Goal: Feedback & Contribution: Contribute content

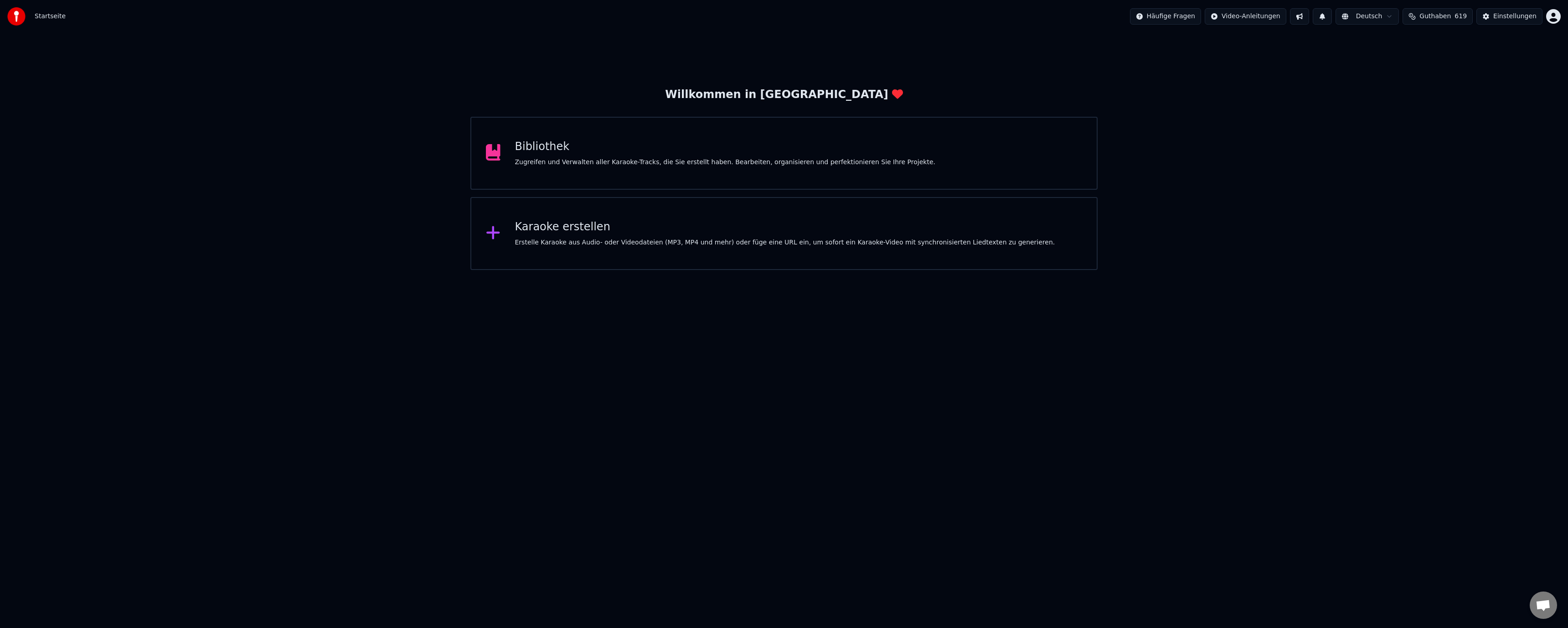
click at [550, 168] on div "Bibliothek Zugreifen und Verwalten aller Karaoke-Tracks, die Sie erstellt haben…" at bounding box center [784, 153] width 627 height 73
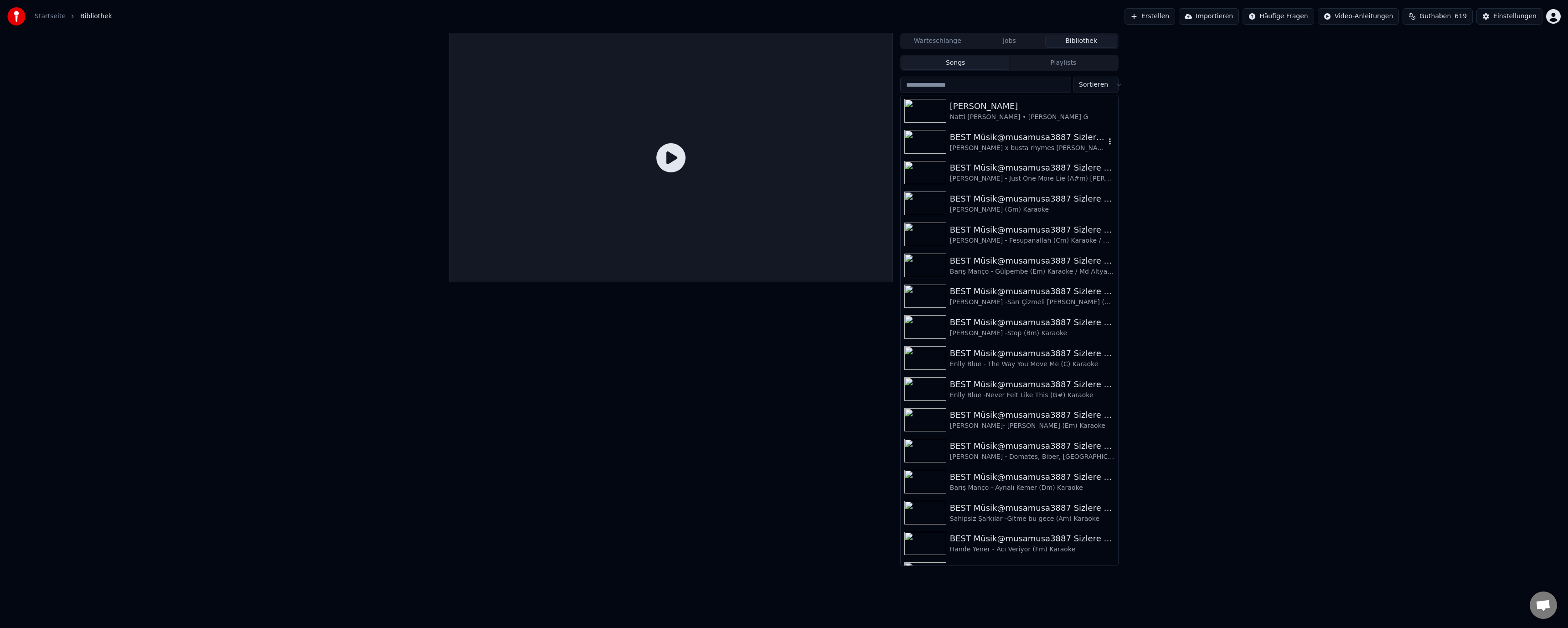
click at [995, 154] on div "BEST Müsik@musamusa3887 Sizlere Sunar.. sherine x busta rhymes Sabry Aalil Remi…" at bounding box center [1009, 141] width 217 height 31
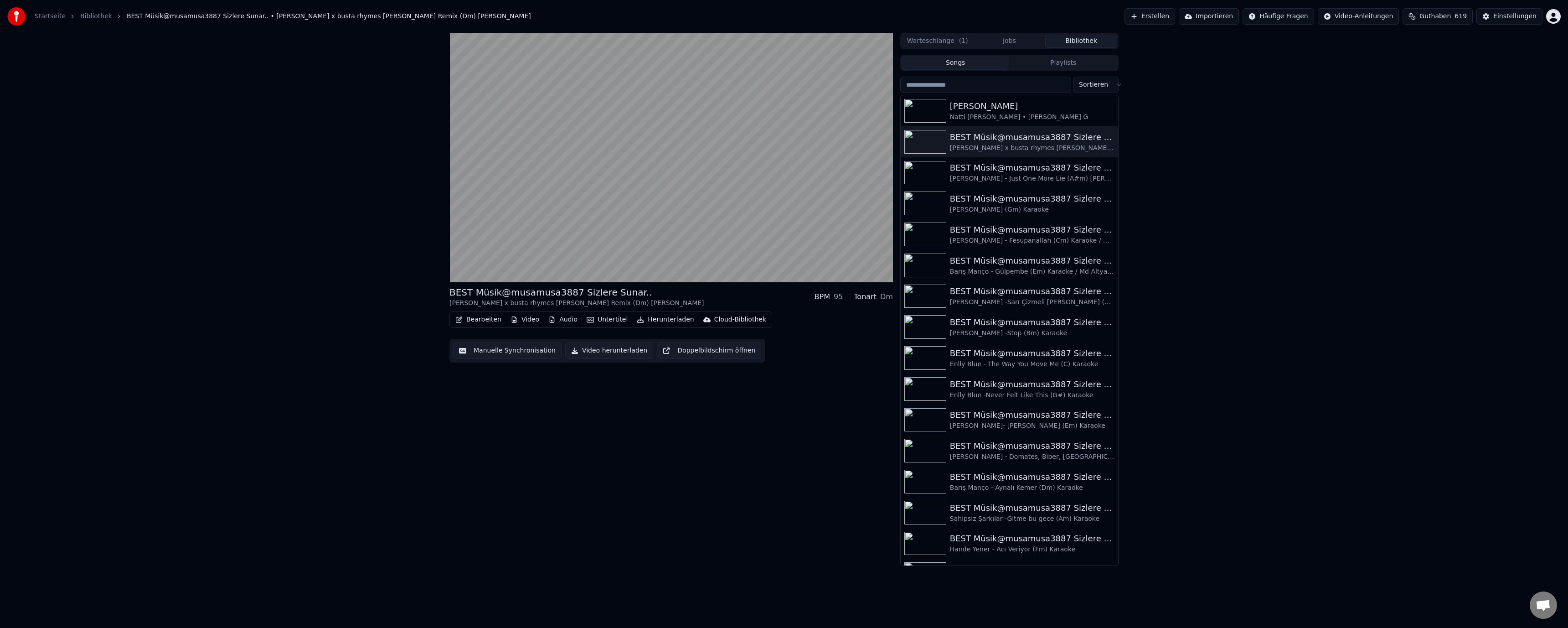
click at [495, 347] on button "Manuelle Synchronisation" at bounding box center [507, 350] width 108 height 16
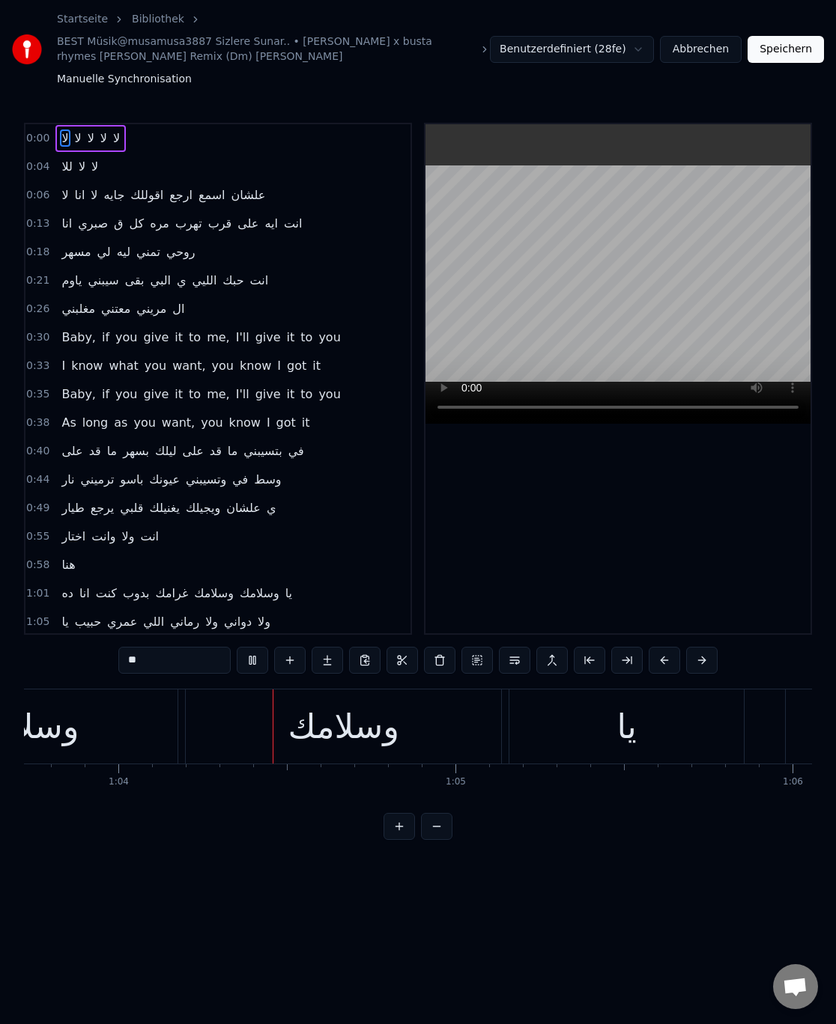
scroll to position [0, 21485]
click at [577, 344] on video at bounding box center [617, 274] width 385 height 300
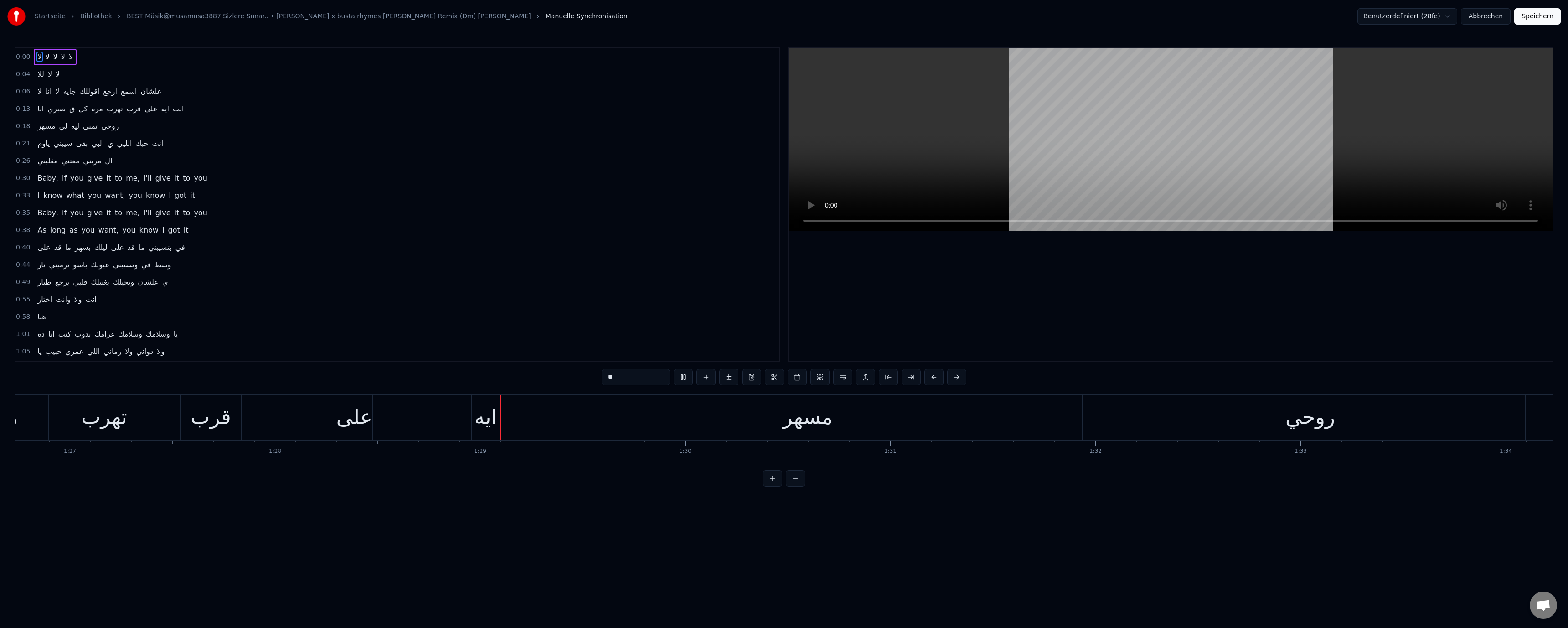
scroll to position [0, 18131]
click at [1026, 153] on video at bounding box center [1170, 139] width 764 height 183
click at [974, 153] on video at bounding box center [1170, 139] width 764 height 183
click at [973, 152] on video at bounding box center [1170, 139] width 764 height 183
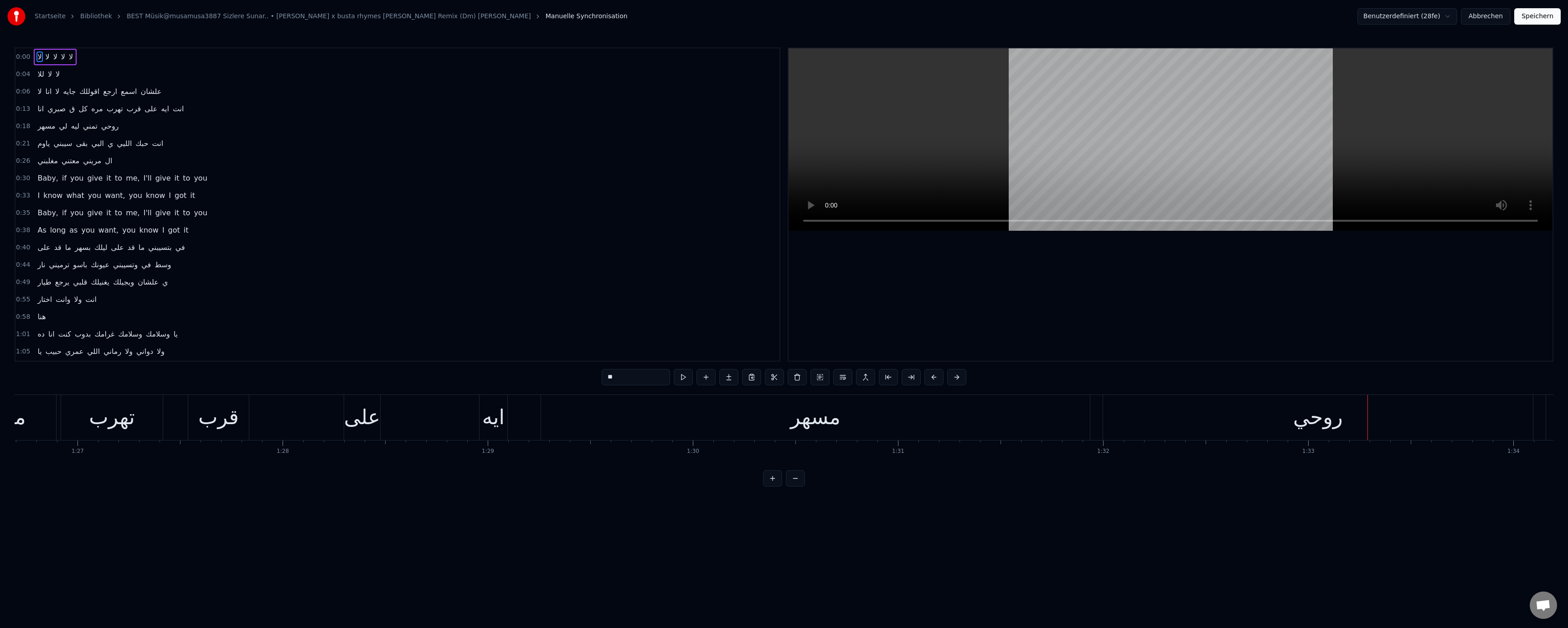
click at [976, 140] on video at bounding box center [1170, 139] width 764 height 183
click at [884, 133] on video at bounding box center [1170, 139] width 764 height 183
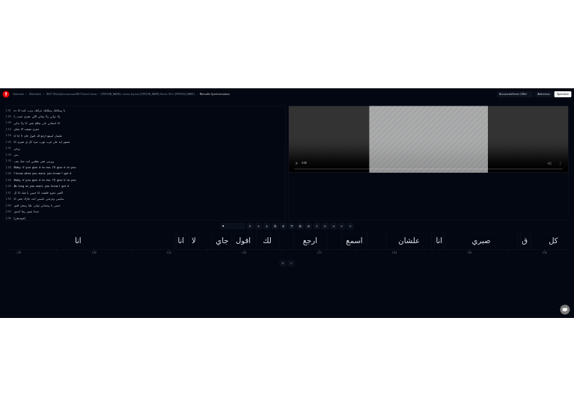
scroll to position [0, 25451]
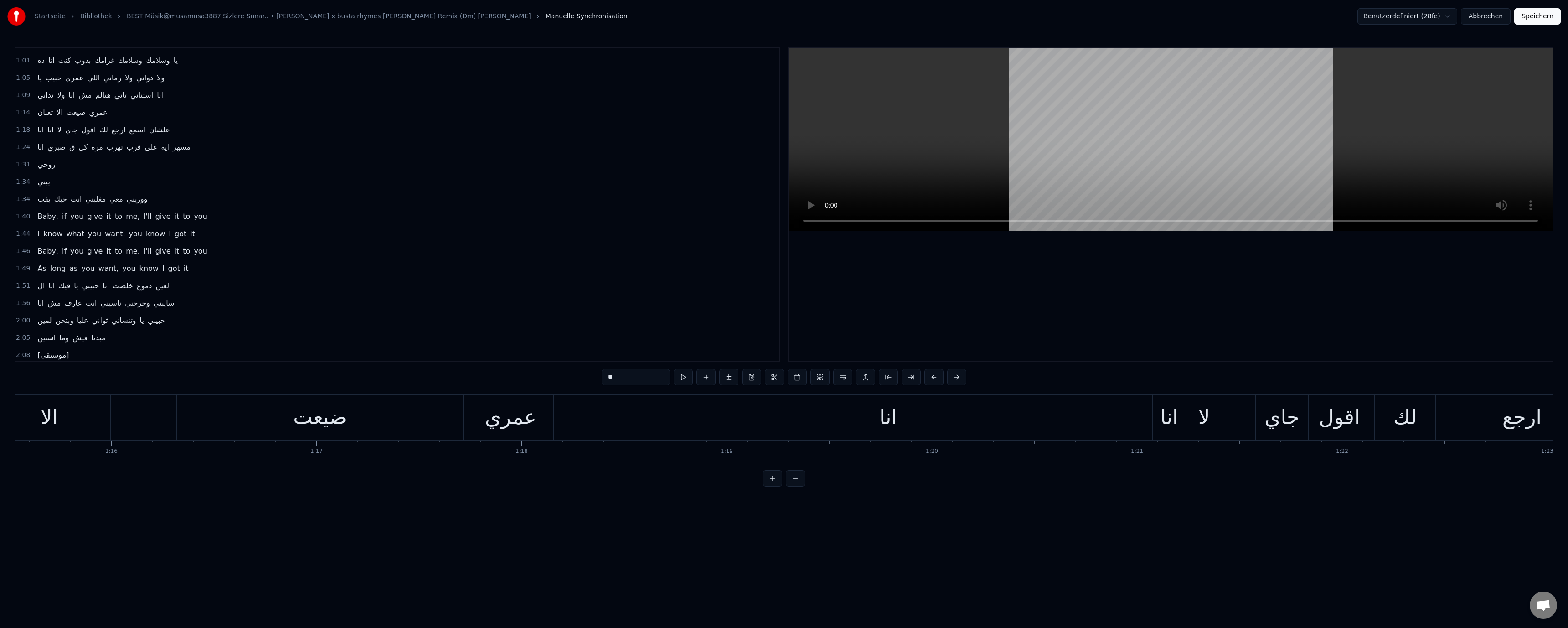
click at [891, 149] on video at bounding box center [1170, 139] width 764 height 183
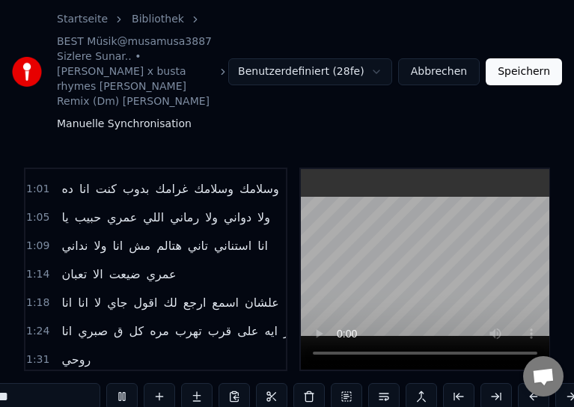
scroll to position [0, 29990]
click at [371, 207] on video at bounding box center [425, 269] width 249 height 201
drag, startPoint x: 341, startPoint y: -1, endPoint x: 220, endPoint y: -4, distance: 121.3
click at [220, 0] on html "Startseite Bibliothek BEST Müsik@musamusa3887 Sizlere Sunar.. • sherine x busta…" at bounding box center [287, 300] width 574 height 601
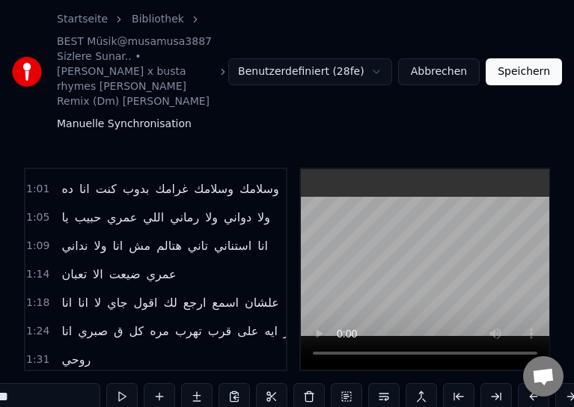
click at [357, 231] on video at bounding box center [425, 269] width 249 height 201
click at [420, 249] on video at bounding box center [425, 269] width 249 height 201
click at [366, 232] on video at bounding box center [425, 269] width 249 height 201
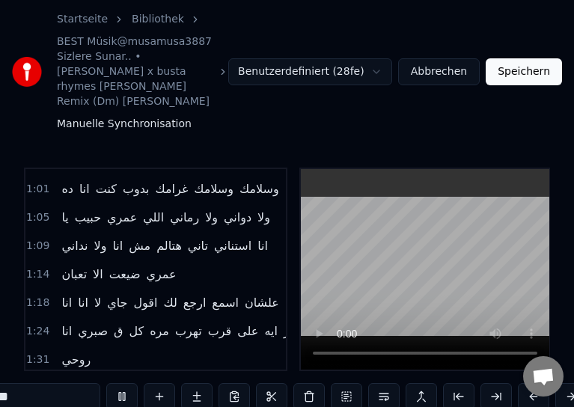
click at [377, 254] on video at bounding box center [425, 269] width 249 height 201
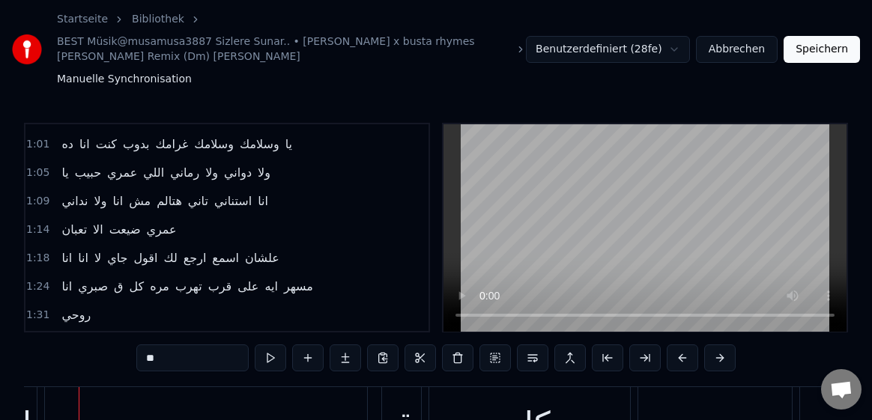
scroll to position [0, 28493]
click at [557, 225] on video at bounding box center [644, 227] width 403 height 207
click at [525, 225] on video at bounding box center [644, 227] width 403 height 207
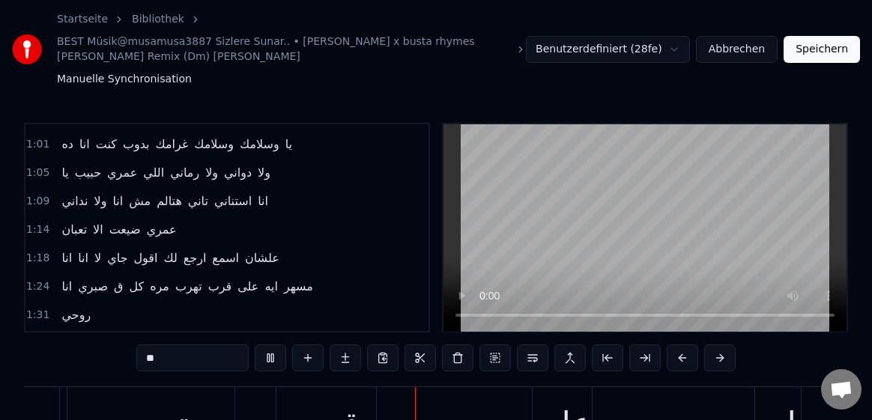
click at [525, 225] on video at bounding box center [644, 227] width 403 height 207
click at [657, 221] on video at bounding box center [644, 227] width 403 height 207
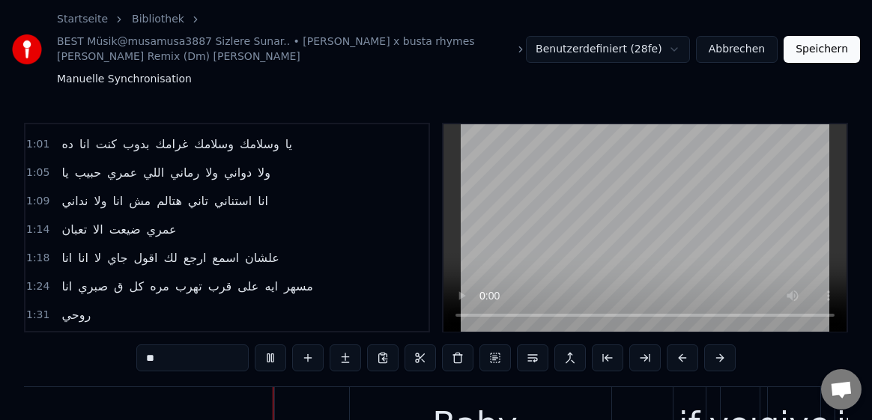
scroll to position [0, 33560]
click at [539, 197] on video at bounding box center [644, 227] width 403 height 207
click at [521, 223] on video at bounding box center [644, 227] width 403 height 207
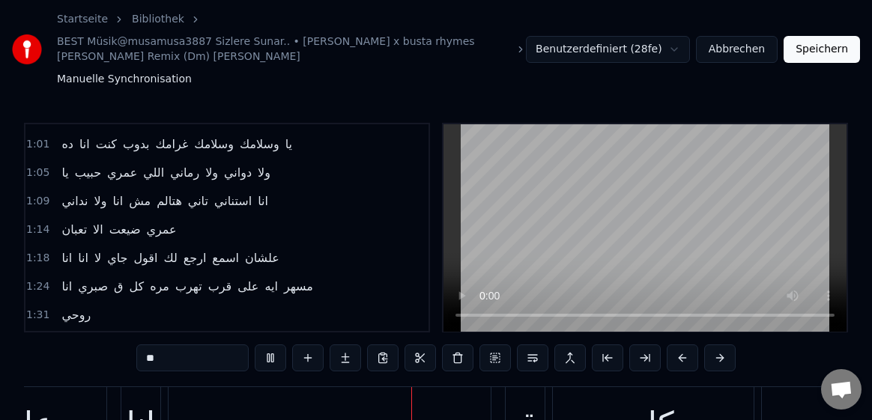
click at [521, 222] on video at bounding box center [644, 227] width 403 height 207
click at [538, 225] on video at bounding box center [644, 227] width 403 height 207
click at [533, 207] on video at bounding box center [644, 227] width 403 height 207
click at [543, 201] on video at bounding box center [644, 227] width 403 height 207
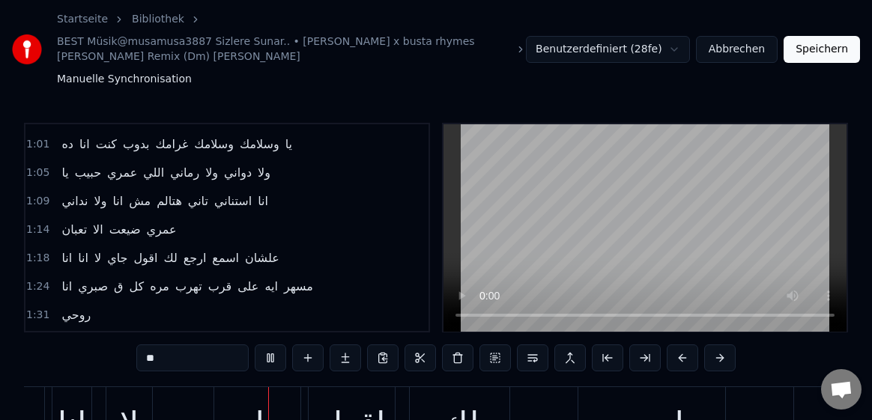
scroll to position [0, 27313]
click at [613, 189] on video at bounding box center [644, 227] width 403 height 207
click at [590, 189] on video at bounding box center [644, 227] width 403 height 207
click at [587, 183] on video at bounding box center [644, 227] width 403 height 207
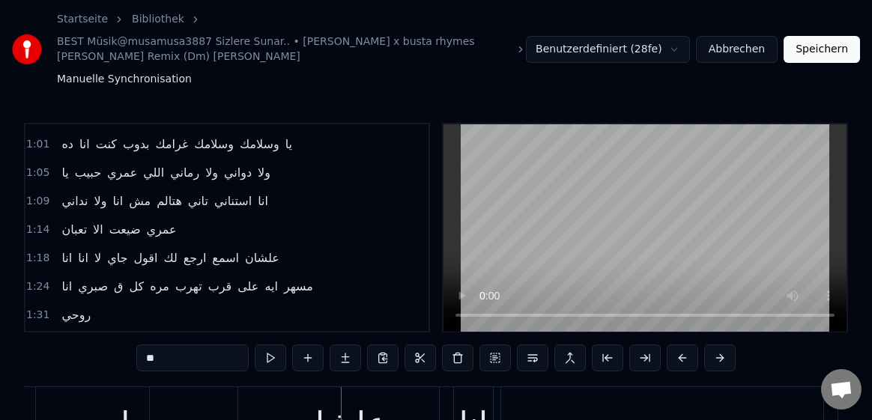
click at [556, 239] on video at bounding box center [644, 227] width 403 height 207
click at [559, 203] on video at bounding box center [644, 227] width 403 height 207
click at [505, 307] on video at bounding box center [644, 227] width 403 height 207
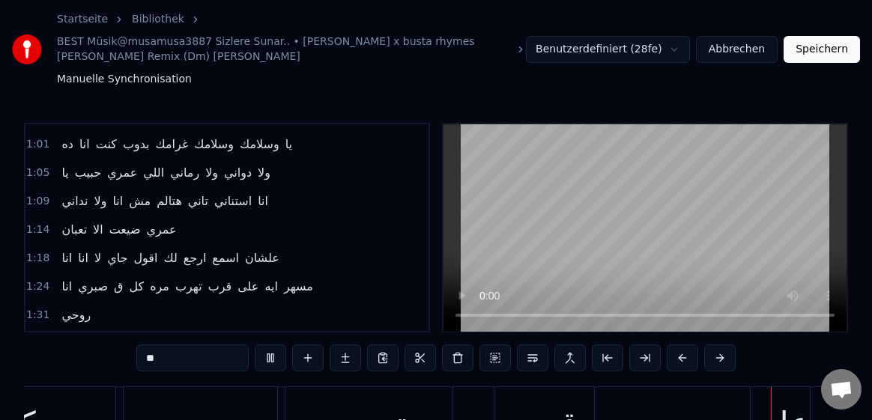
click at [603, 256] on video at bounding box center [644, 227] width 403 height 207
click at [557, 235] on video at bounding box center [644, 227] width 403 height 207
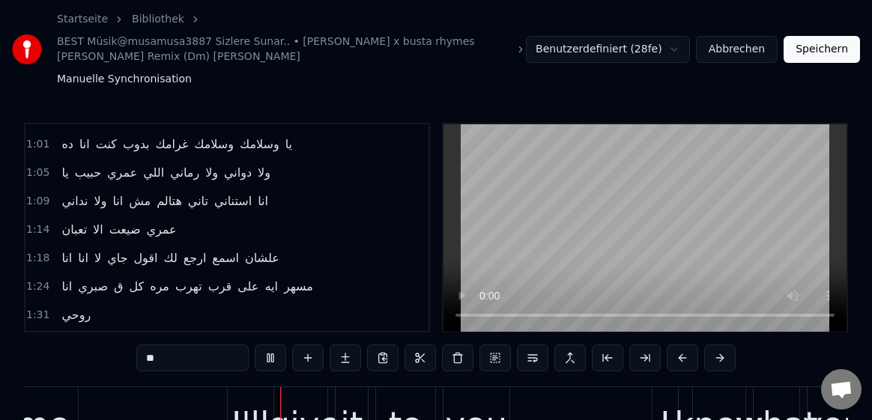
scroll to position [0, 34501]
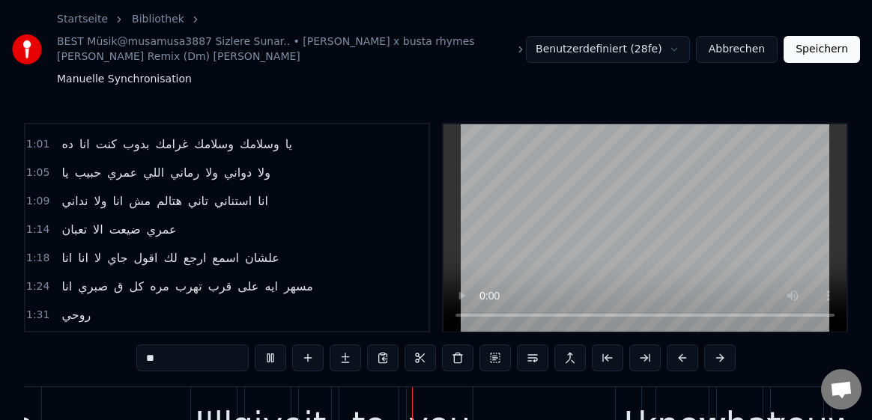
click at [594, 185] on video at bounding box center [644, 227] width 403 height 207
click at [601, 253] on video at bounding box center [644, 227] width 403 height 207
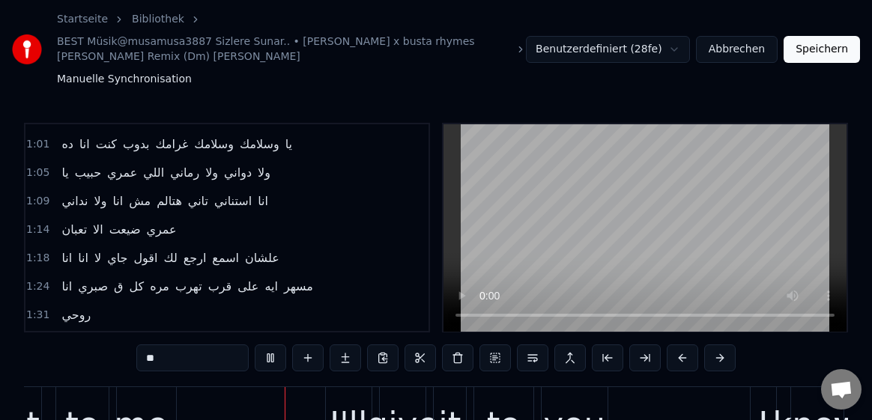
scroll to position [0, 34379]
click at [690, 248] on video at bounding box center [644, 227] width 403 height 207
click at [549, 231] on video at bounding box center [644, 227] width 403 height 207
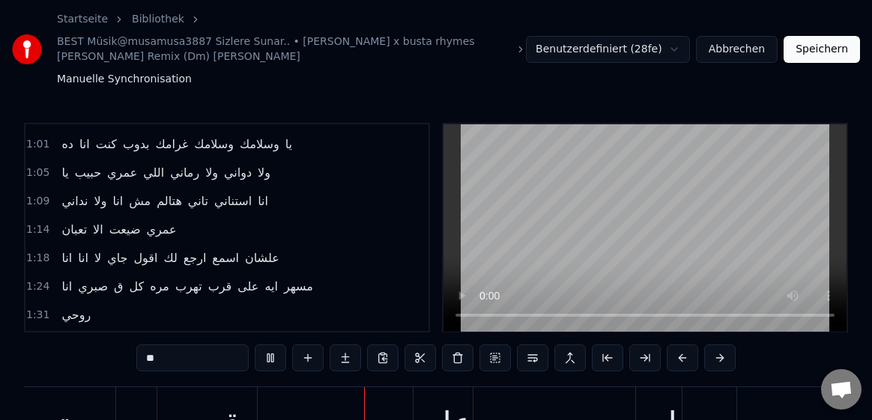
click at [508, 200] on video at bounding box center [644, 227] width 403 height 207
click at [504, 219] on video at bounding box center [644, 227] width 403 height 207
click at [643, 345] on button at bounding box center [644, 357] width 31 height 27
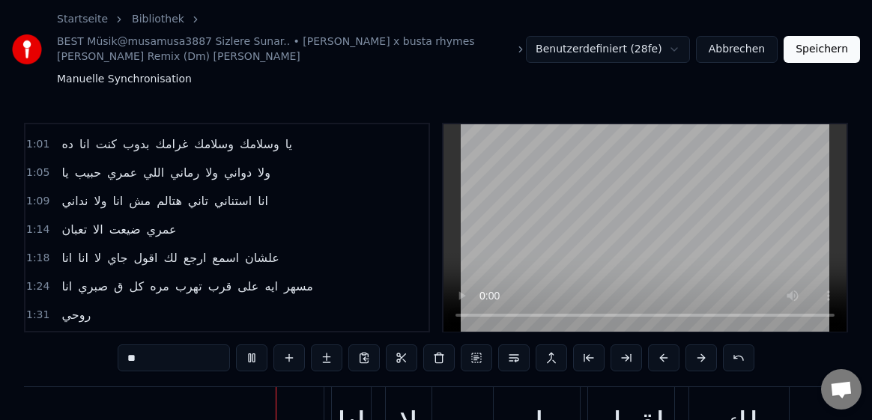
scroll to position [0, 27058]
click at [714, 248] on video at bounding box center [644, 227] width 403 height 207
click at [697, 245] on video at bounding box center [644, 227] width 403 height 207
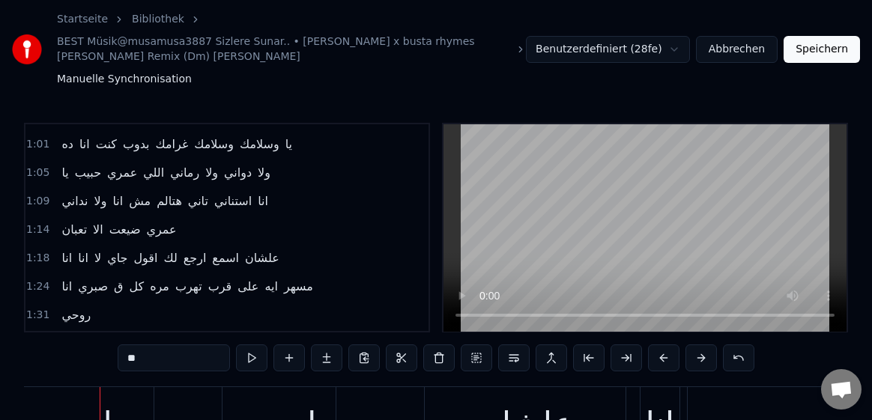
click at [625, 238] on video at bounding box center [644, 227] width 403 height 207
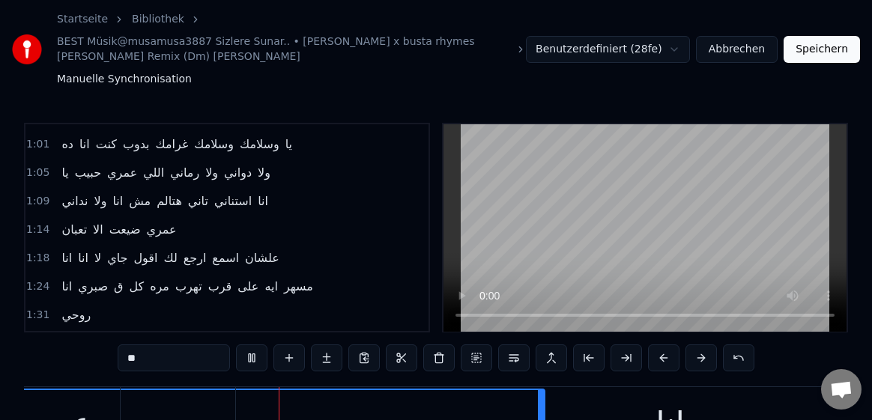
scroll to position [0, 26277]
click at [734, 255] on video at bounding box center [644, 227] width 403 height 207
click at [734, 203] on video at bounding box center [644, 227] width 403 height 207
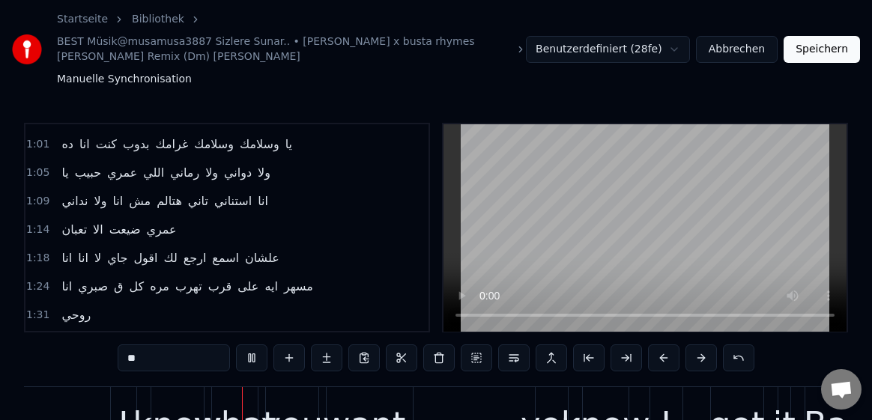
scroll to position [0, 35019]
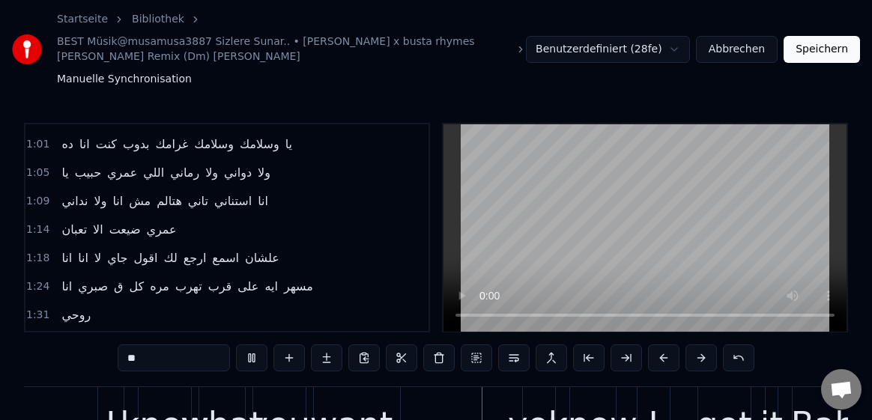
click at [637, 243] on video at bounding box center [644, 227] width 403 height 207
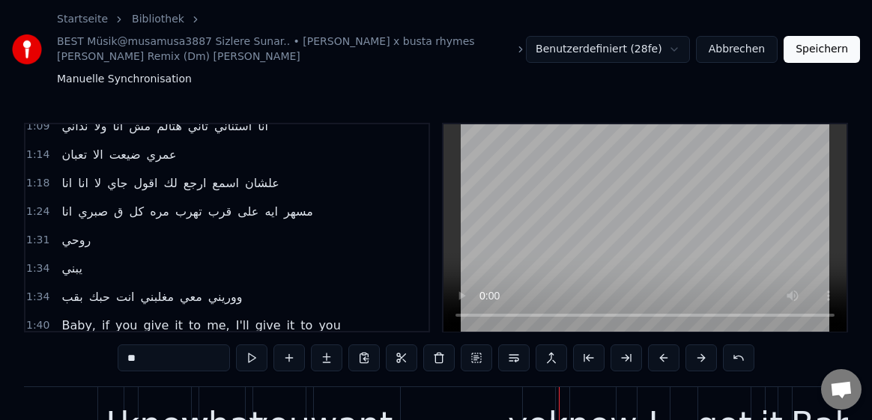
click at [819, 168] on video at bounding box center [644, 227] width 403 height 207
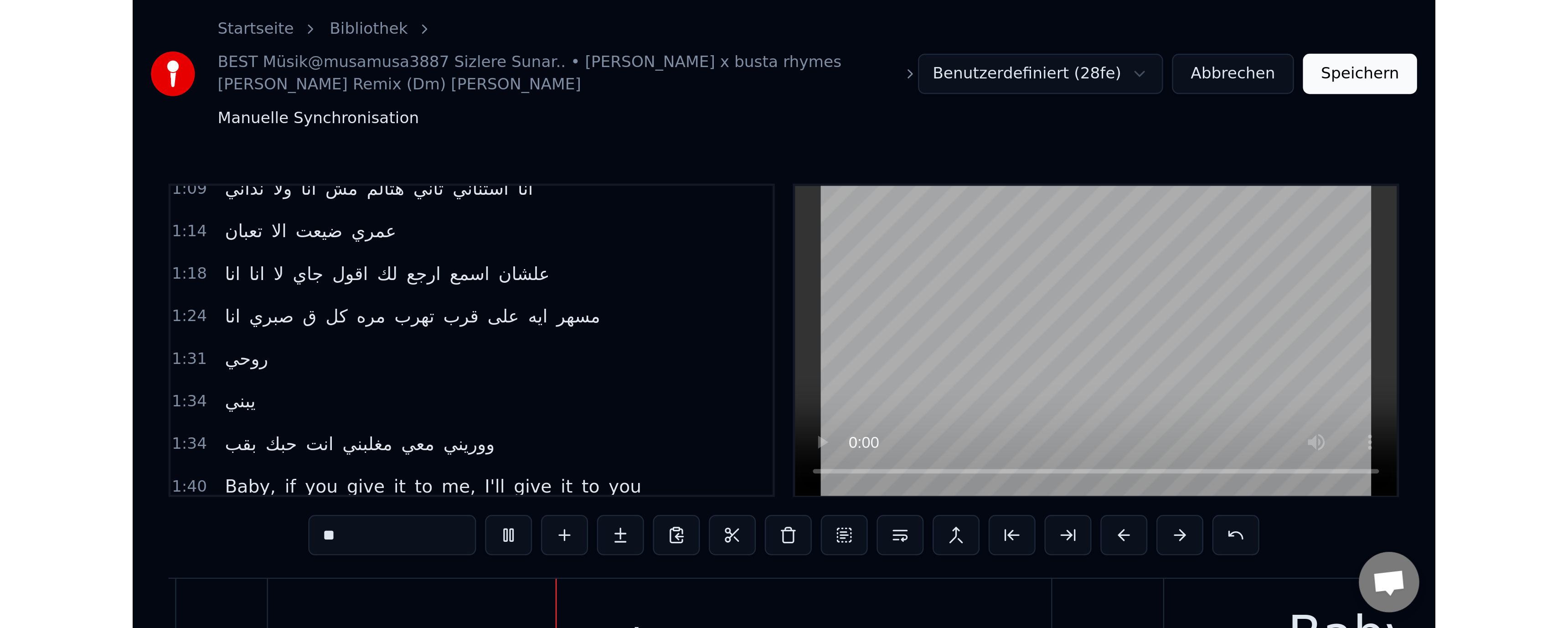
scroll to position [0, 20220]
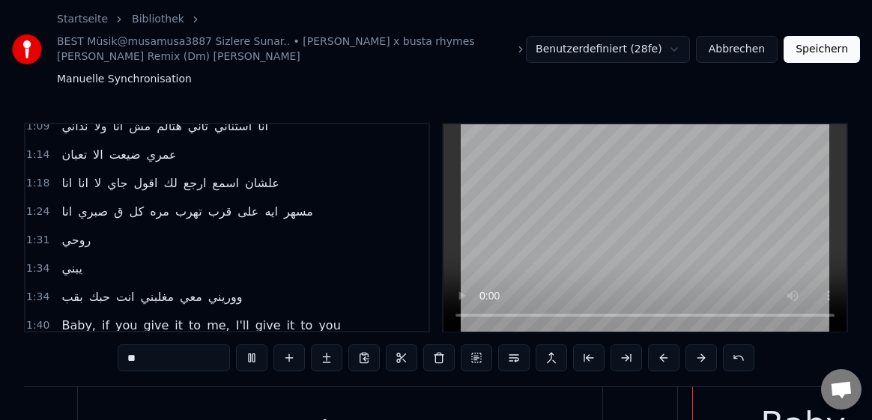
click at [548, 206] on video at bounding box center [644, 227] width 403 height 207
click at [755, 40] on button "Abbrechen" at bounding box center [737, 49] width 82 height 27
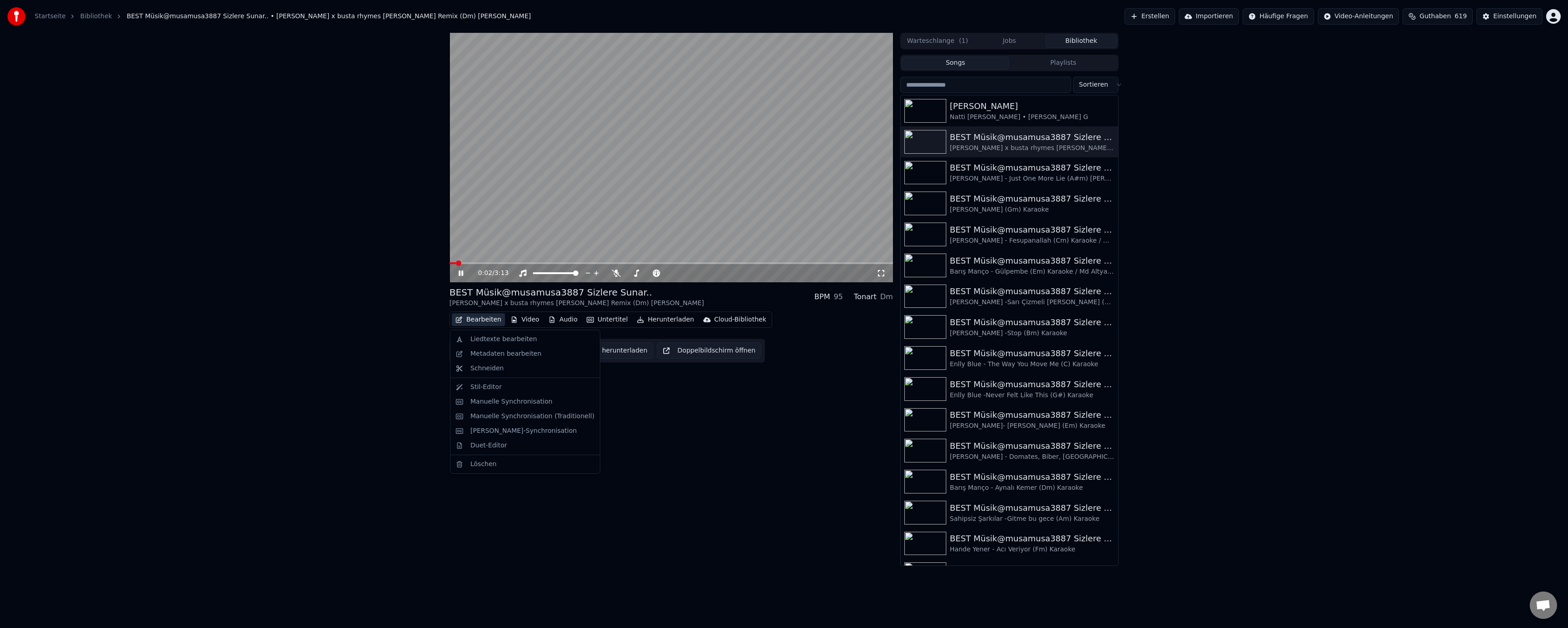
click at [485, 320] on button "Bearbeiten" at bounding box center [478, 319] width 54 height 13
click at [480, 339] on div "Liedtexte bearbeiten" at bounding box center [503, 339] width 66 height 9
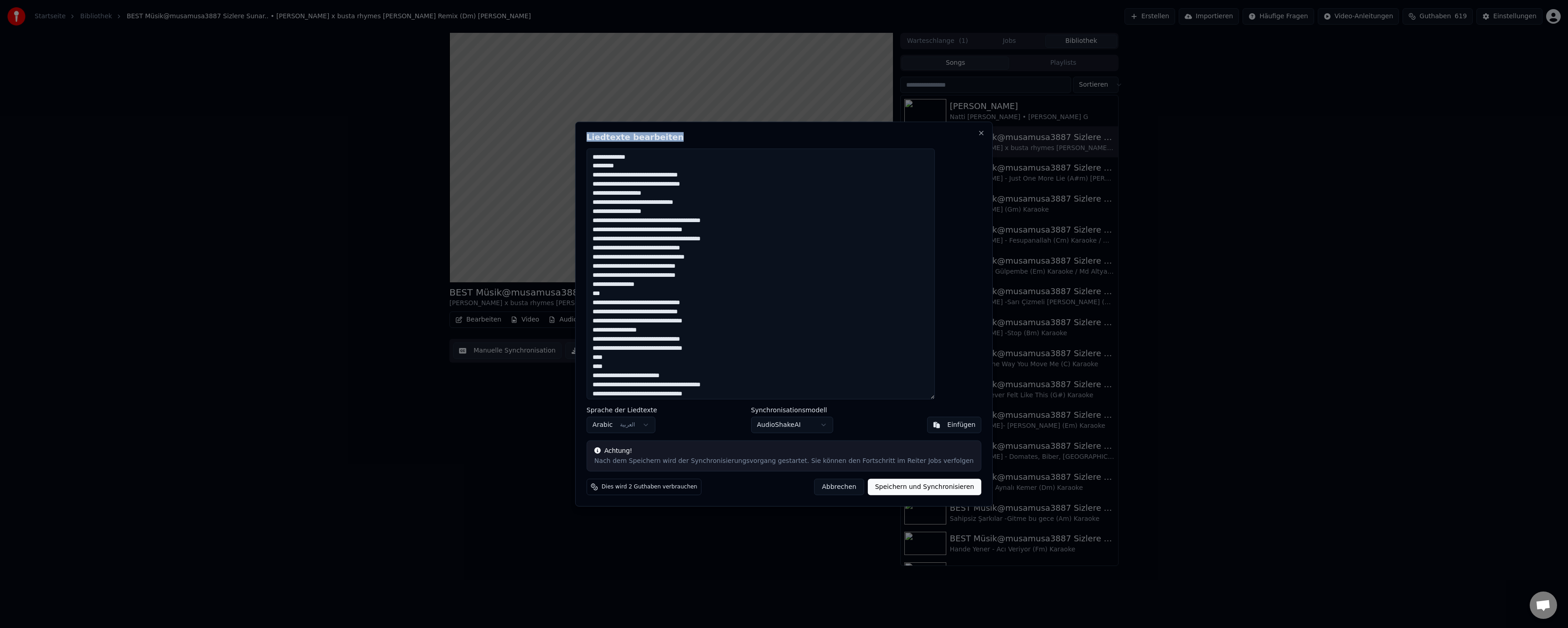
drag, startPoint x: 861, startPoint y: 131, endPoint x: 639, endPoint y: 113, distance: 222.7
click at [639, 113] on body "Startseite Bibliothek BEST Müsik@musamusa3887 Sizlere Sunar.. • sherine x busta…" at bounding box center [784, 314] width 1568 height 628
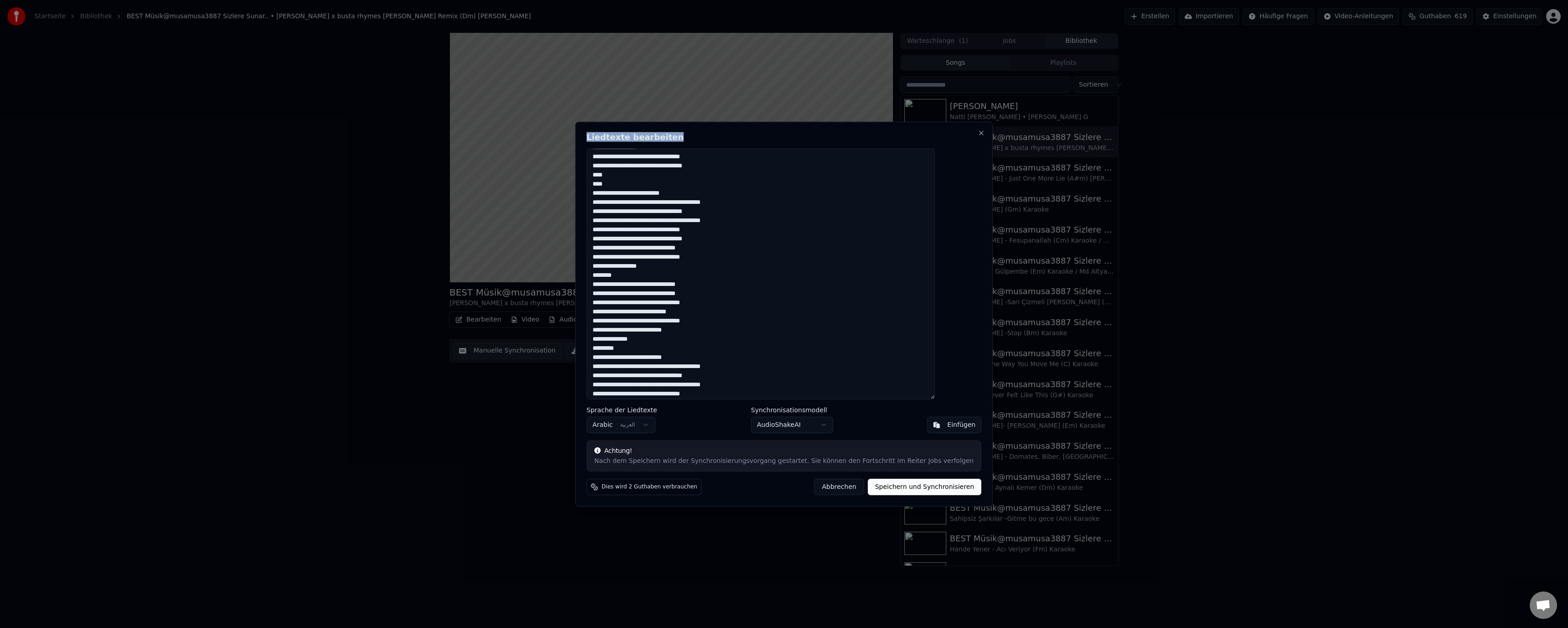
scroll to position [213, 0]
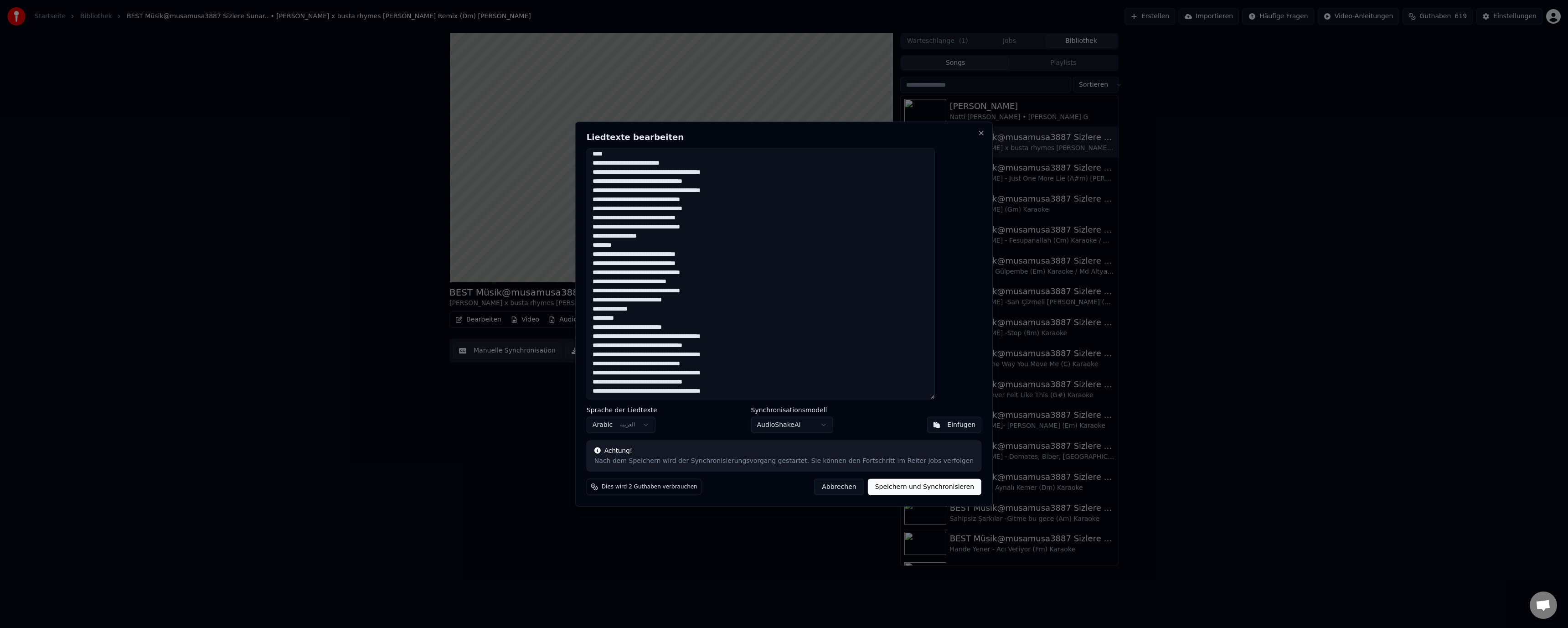
drag, startPoint x: 954, startPoint y: 328, endPoint x: 879, endPoint y: 308, distance: 77.6
click at [869, 311] on textarea at bounding box center [761, 273] width 348 height 252
drag, startPoint x: 859, startPoint y: 294, endPoint x: 946, endPoint y: 330, distance: 94.2
click at [935, 330] on textarea at bounding box center [761, 273] width 348 height 252
click at [850, 302] on textarea at bounding box center [761, 273] width 348 height 252
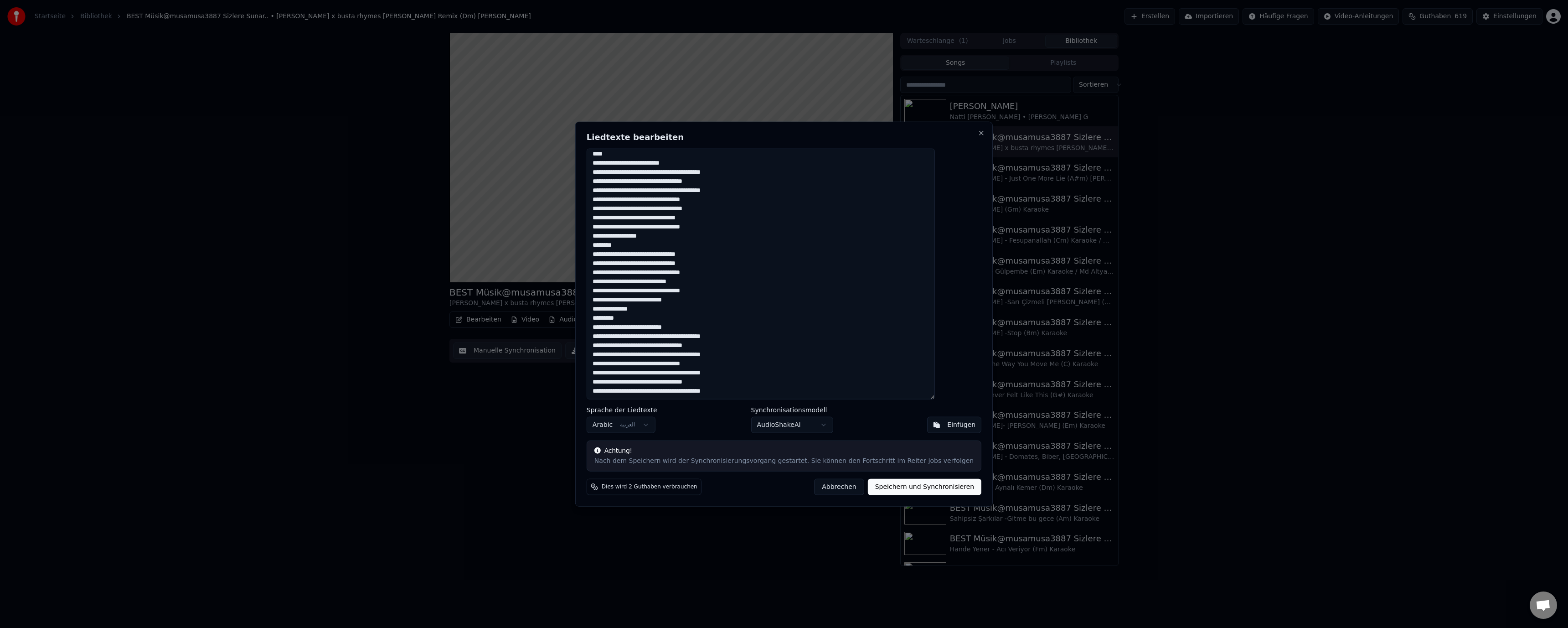
click at [856, 302] on textarea at bounding box center [761, 273] width 348 height 252
drag, startPoint x: 858, startPoint y: 274, endPoint x: 862, endPoint y: 277, distance: 5.0
click at [858, 275] on textarea at bounding box center [761, 273] width 348 height 252
drag, startPoint x: 950, startPoint y: 330, endPoint x: 859, endPoint y: 328, distance: 91.0
click at [859, 328] on textarea at bounding box center [761, 273] width 348 height 252
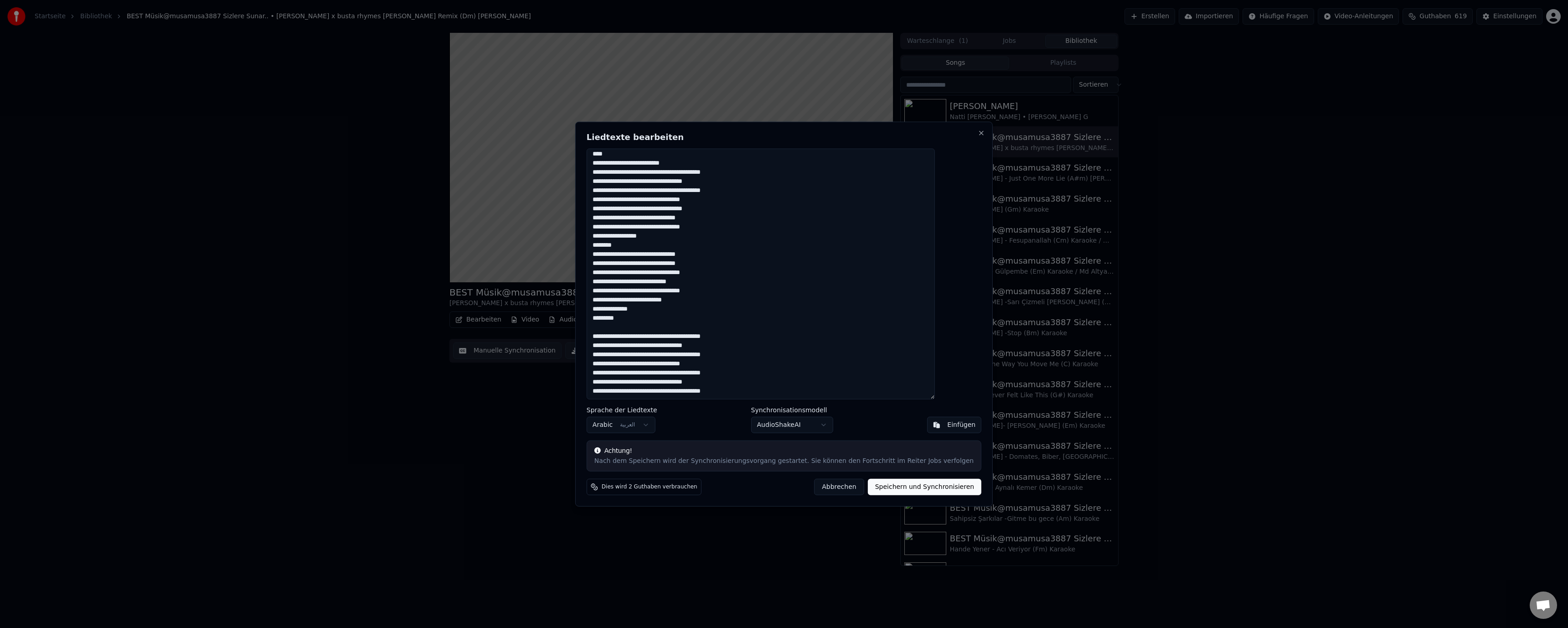
drag, startPoint x: 952, startPoint y: 322, endPoint x: 922, endPoint y: 320, distance: 30.1
click at [922, 320] on textarea at bounding box center [761, 273] width 348 height 252
drag, startPoint x: 952, startPoint y: 309, endPoint x: 895, endPoint y: 308, distance: 57.0
click at [896, 308] on textarea at bounding box center [761, 273] width 348 height 252
drag, startPoint x: 952, startPoint y: 302, endPoint x: 852, endPoint y: 298, distance: 100.1
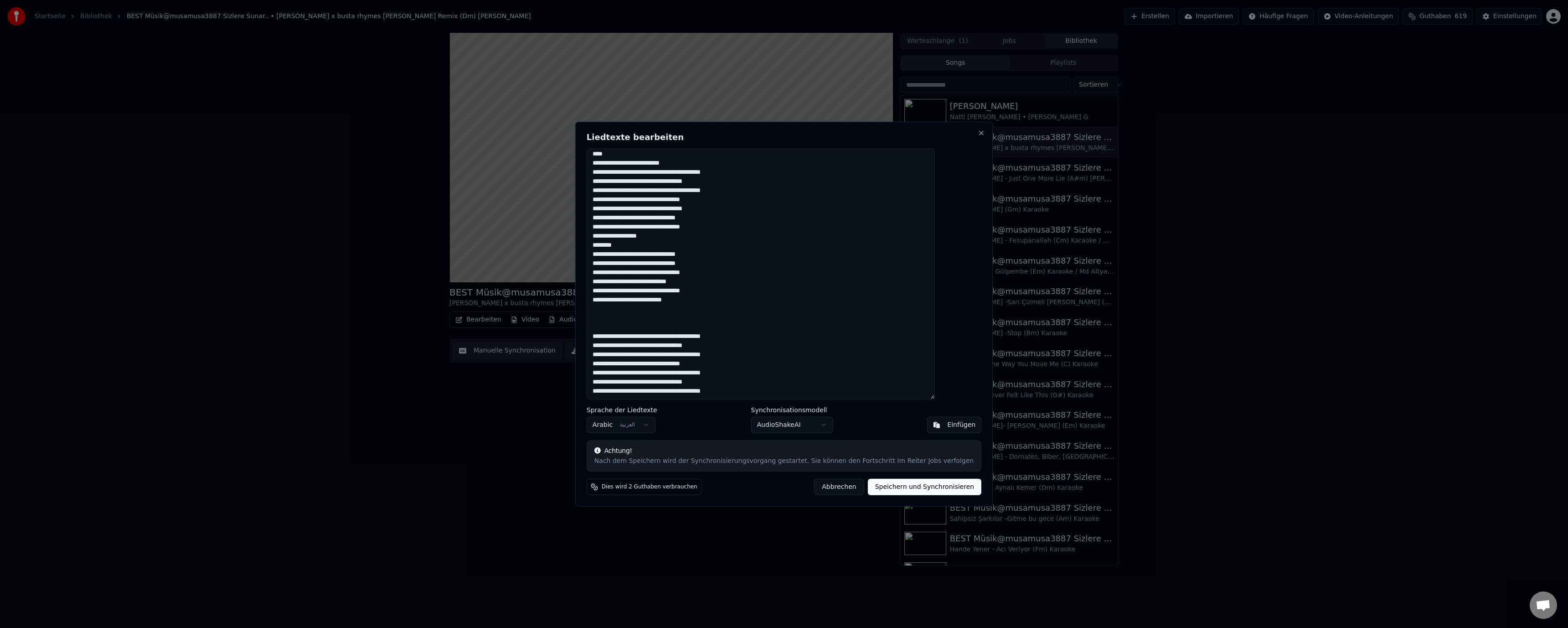
click at [852, 298] on textarea at bounding box center [761, 273] width 348 height 252
drag, startPoint x: 951, startPoint y: 292, endPoint x: 850, endPoint y: 291, distance: 101.0
click at [850, 291] on textarea at bounding box center [761, 273] width 348 height 252
paste textarea "**********"
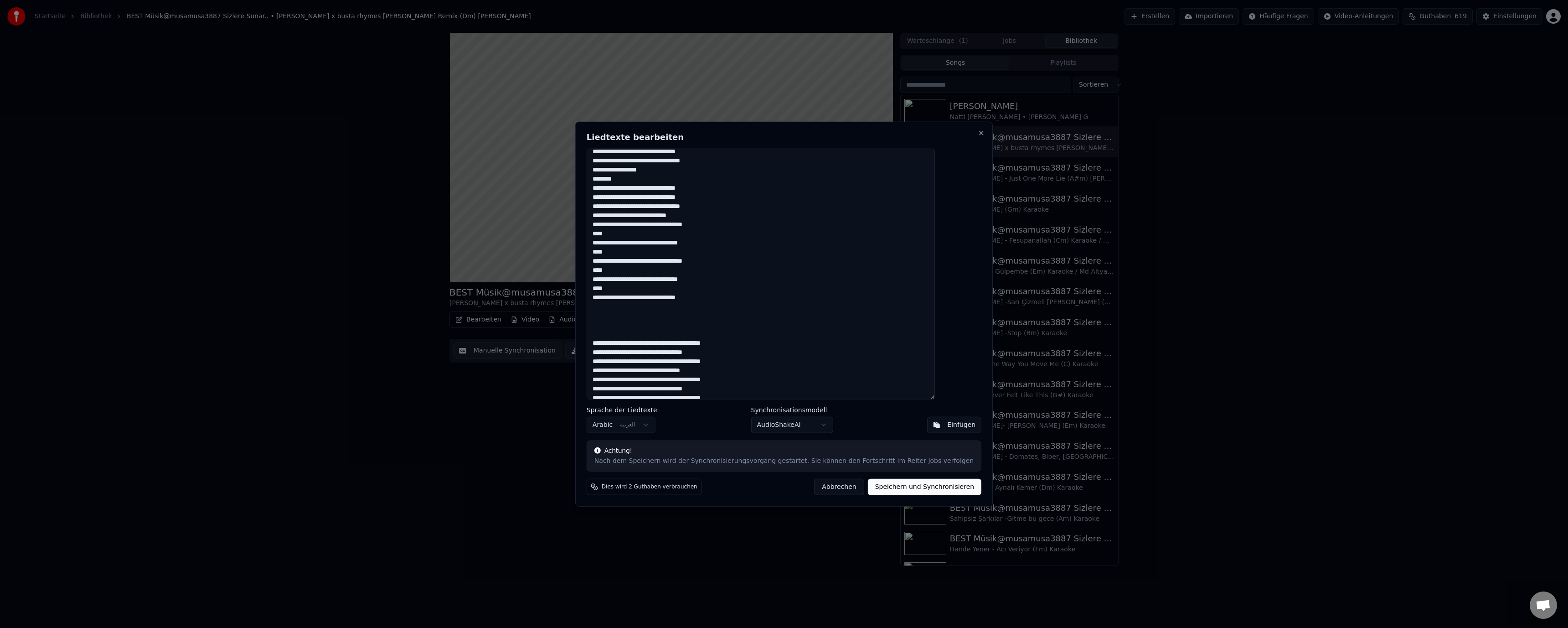
scroll to position [286, 0]
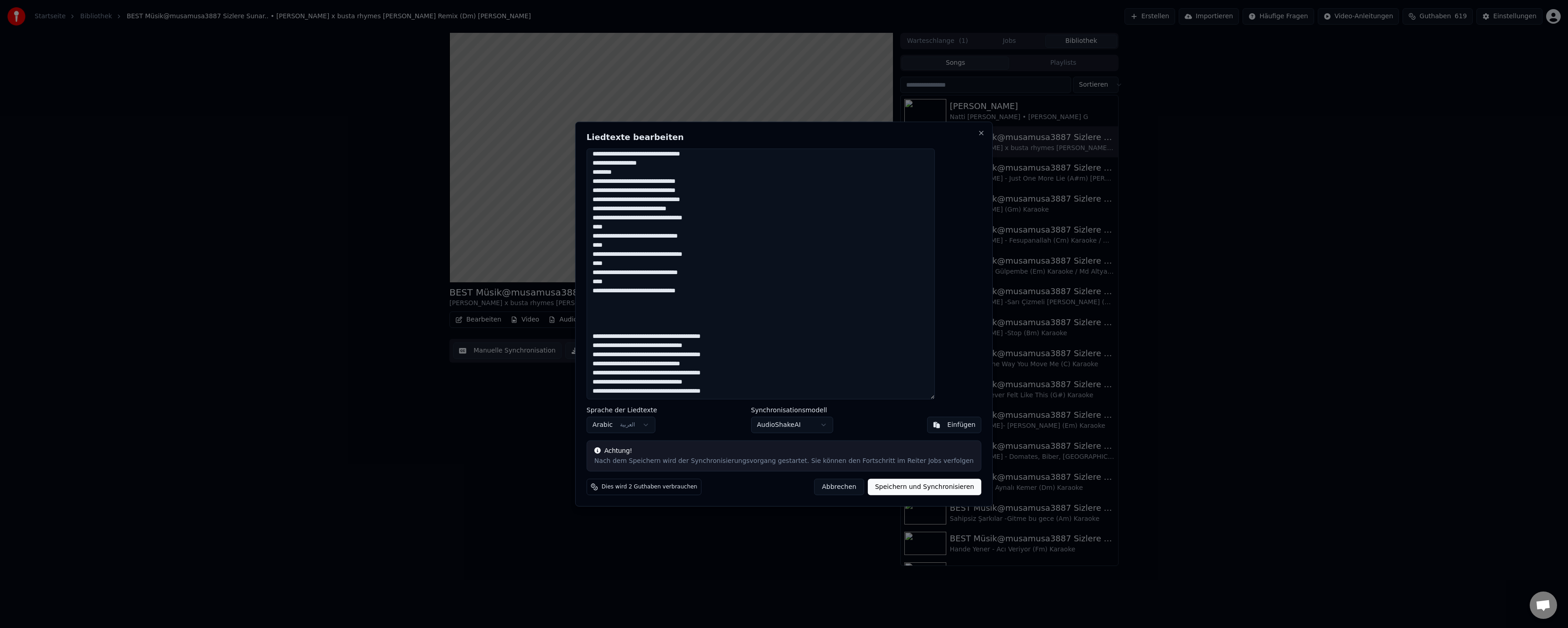
type textarea "**********"
click at [919, 485] on button "Speichern und Synchronisieren" at bounding box center [925, 487] width 114 height 16
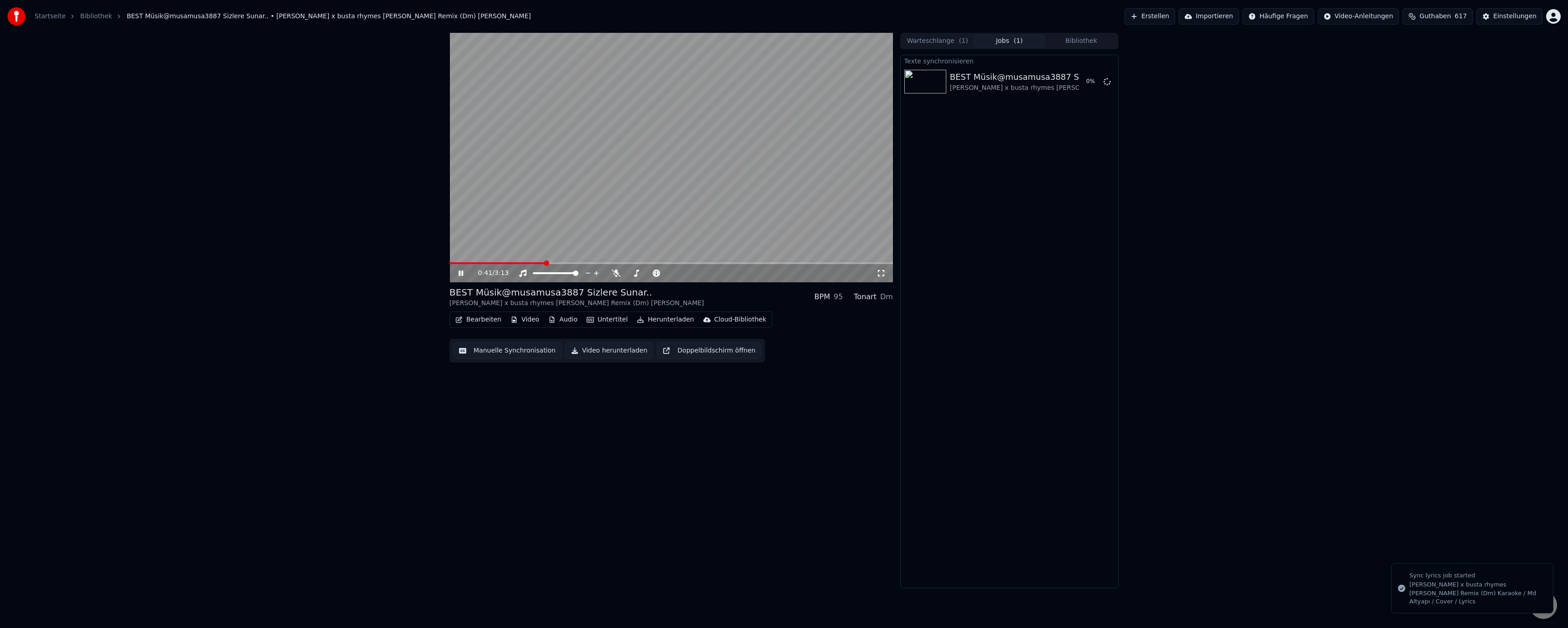
click at [455, 275] on div "0:41 / 3:13" at bounding box center [671, 273] width 436 height 9
click at [572, 216] on video at bounding box center [671, 158] width 444 height 250
click at [511, 350] on button "Manuelle Synchronisation" at bounding box center [507, 350] width 108 height 16
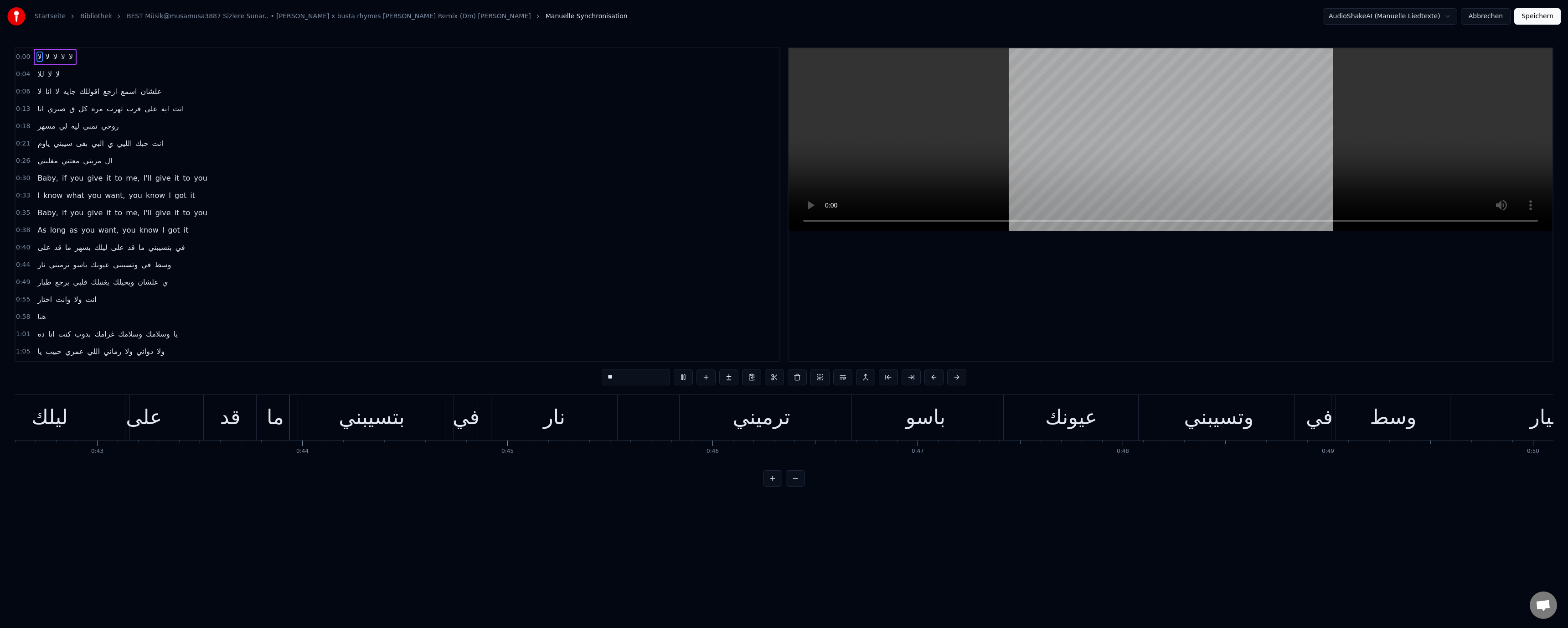
scroll to position [0, 8819]
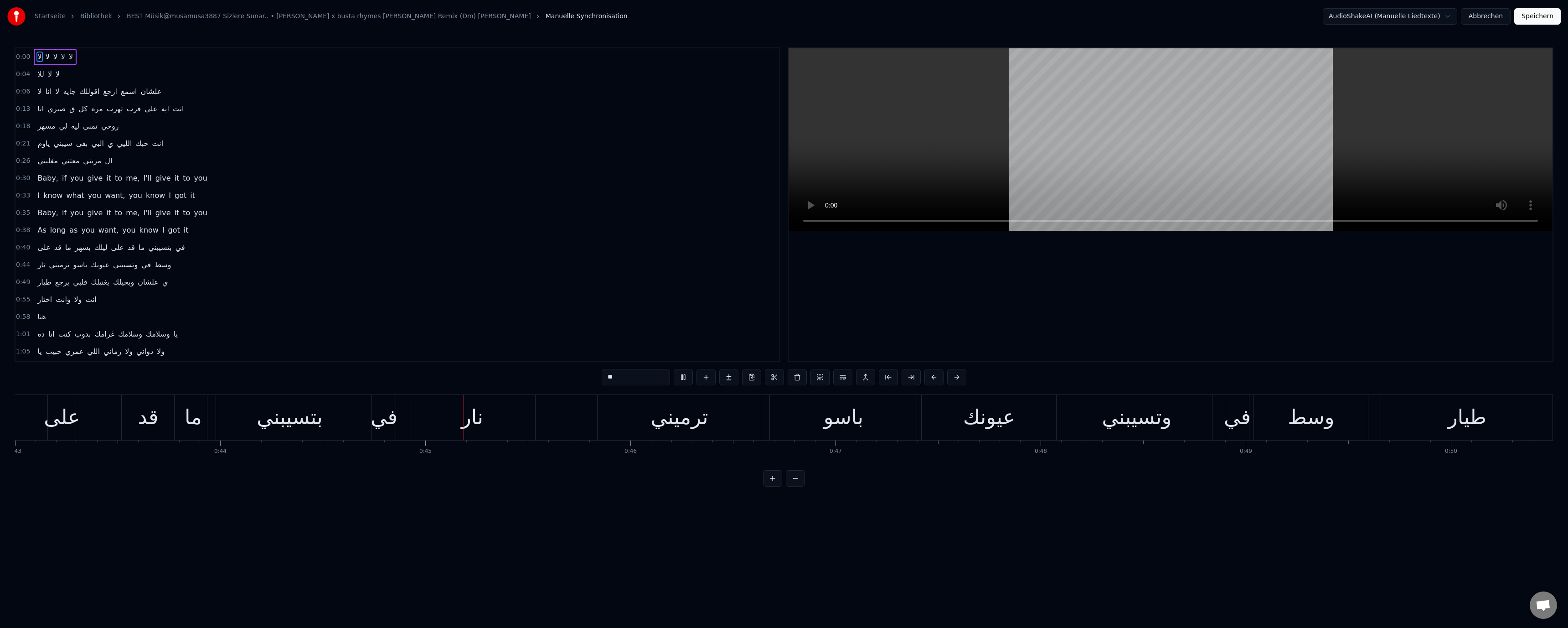
click at [1104, 161] on video at bounding box center [1170, 139] width 764 height 183
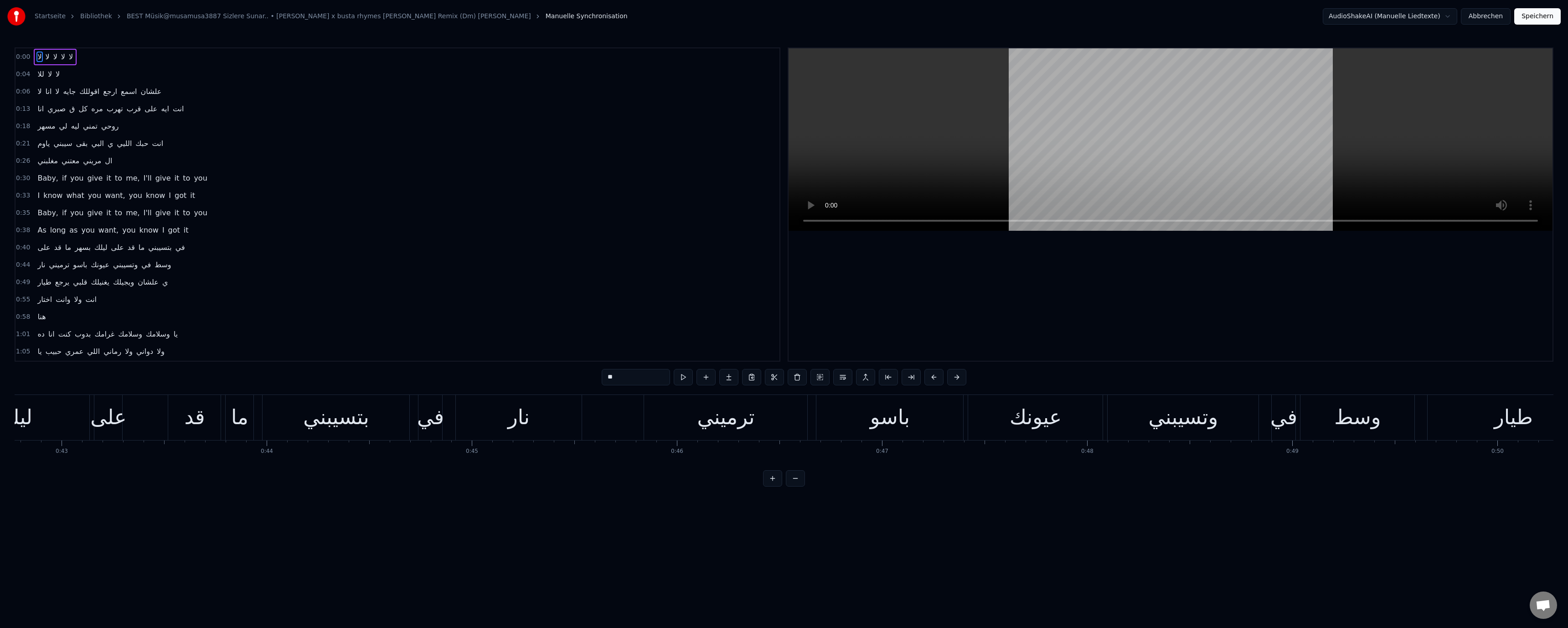
click at [1150, 164] on video at bounding box center [1170, 139] width 764 height 183
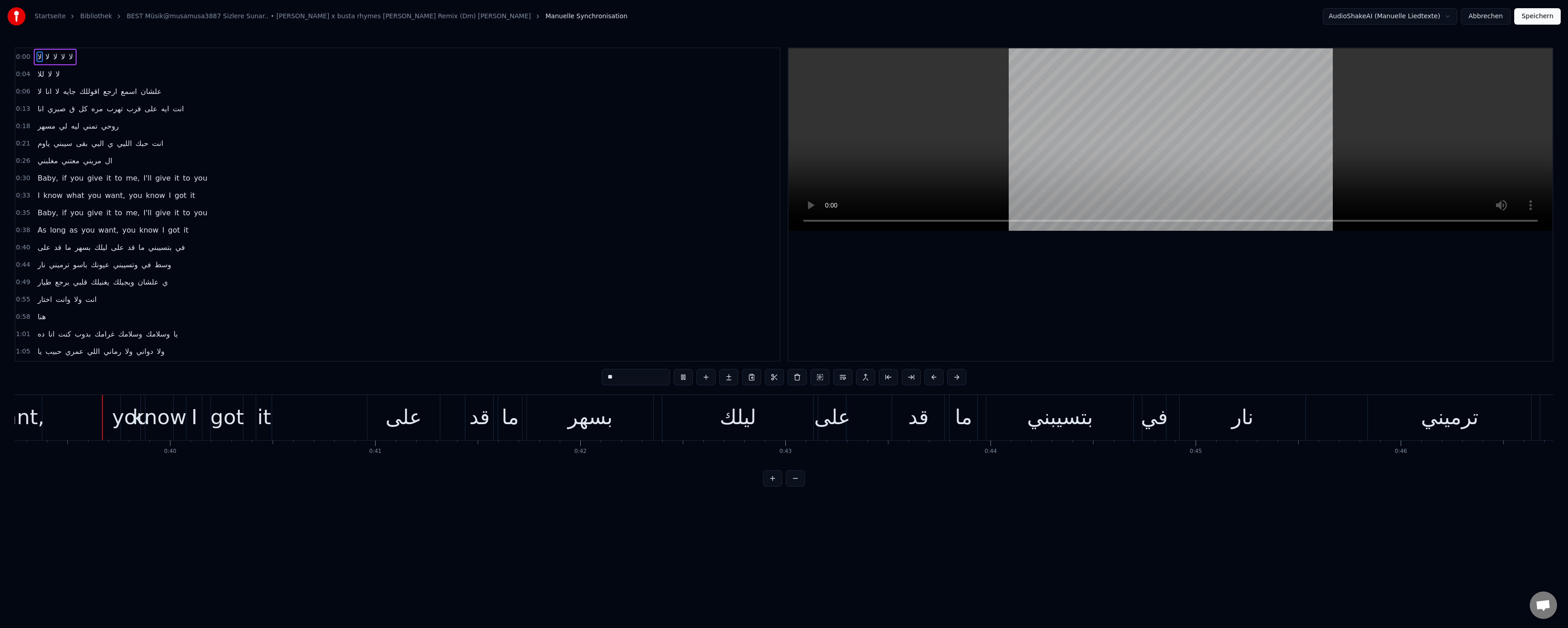
scroll to position [0, 8031]
drag, startPoint x: 1134, startPoint y: 146, endPoint x: 1119, endPoint y: 157, distance: 18.6
click at [1135, 146] on video at bounding box center [1170, 139] width 764 height 183
click at [424, 411] on div "على" at bounding box center [421, 417] width 36 height 31
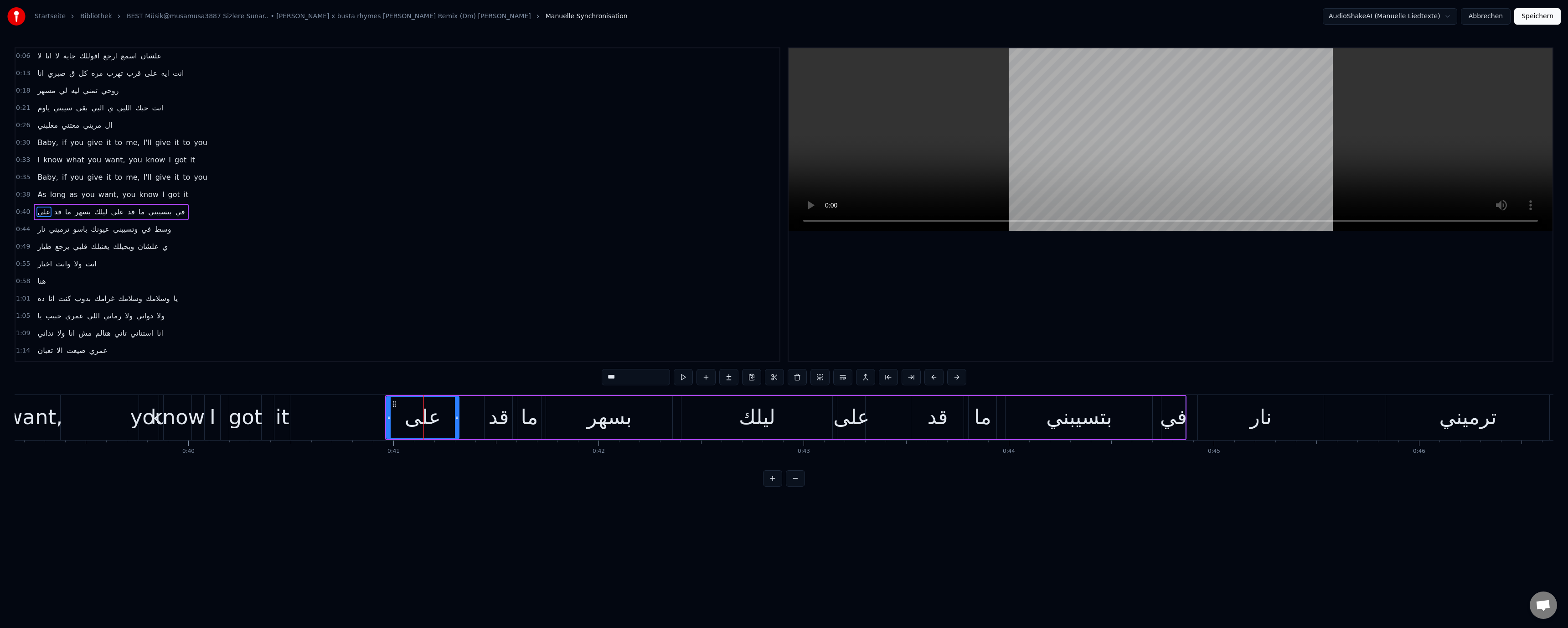
scroll to position [43, 0]
drag, startPoint x: 387, startPoint y: 418, endPoint x: 364, endPoint y: 418, distance: 23.0
click at [365, 418] on icon at bounding box center [367, 417] width 4 height 7
click at [242, 423] on div "got" at bounding box center [245, 417] width 33 height 31
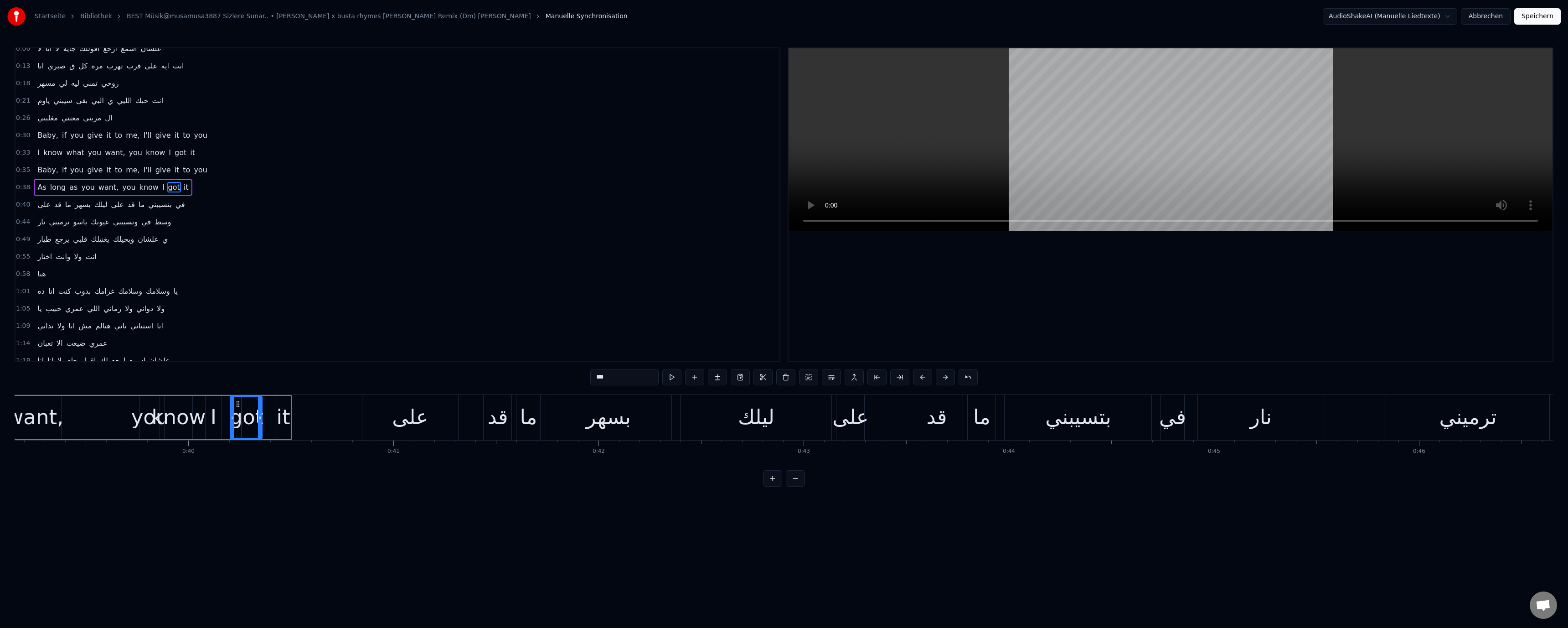
scroll to position [26, 0]
click at [433, 423] on div "على" at bounding box center [410, 417] width 96 height 45
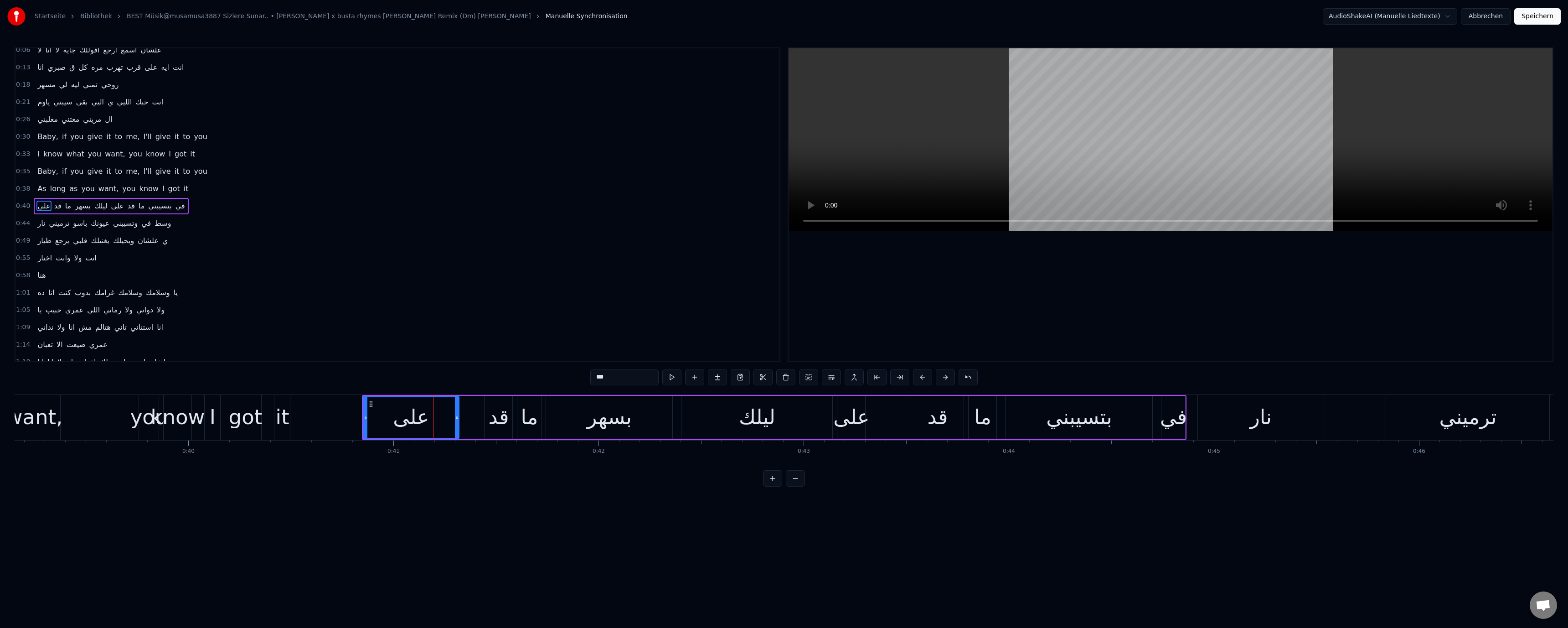
scroll to position [43, 0]
drag, startPoint x: 359, startPoint y: 417, endPoint x: 332, endPoint y: 420, distance: 27.2
click at [332, 420] on icon at bounding box center [333, 417] width 4 height 7
click at [256, 421] on div "got" at bounding box center [245, 417] width 33 height 31
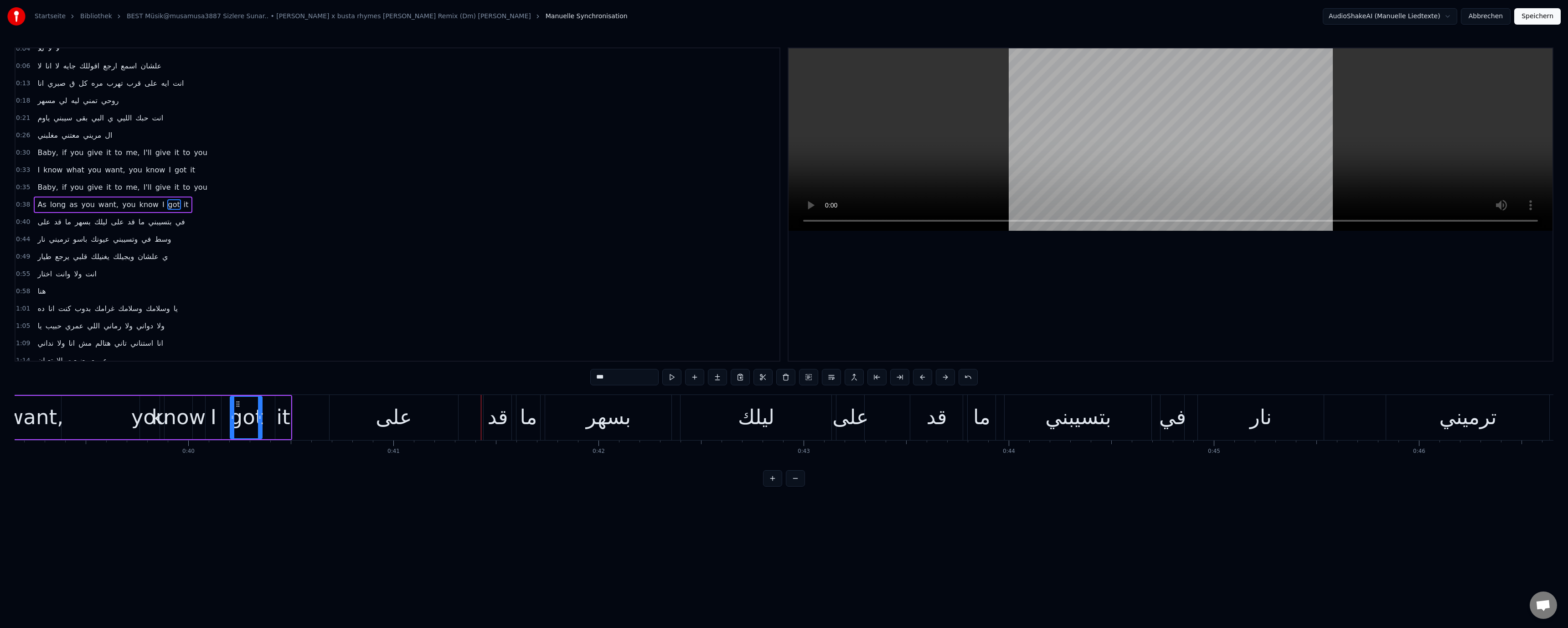
click at [391, 415] on div "على" at bounding box center [393, 417] width 36 height 31
type input "***"
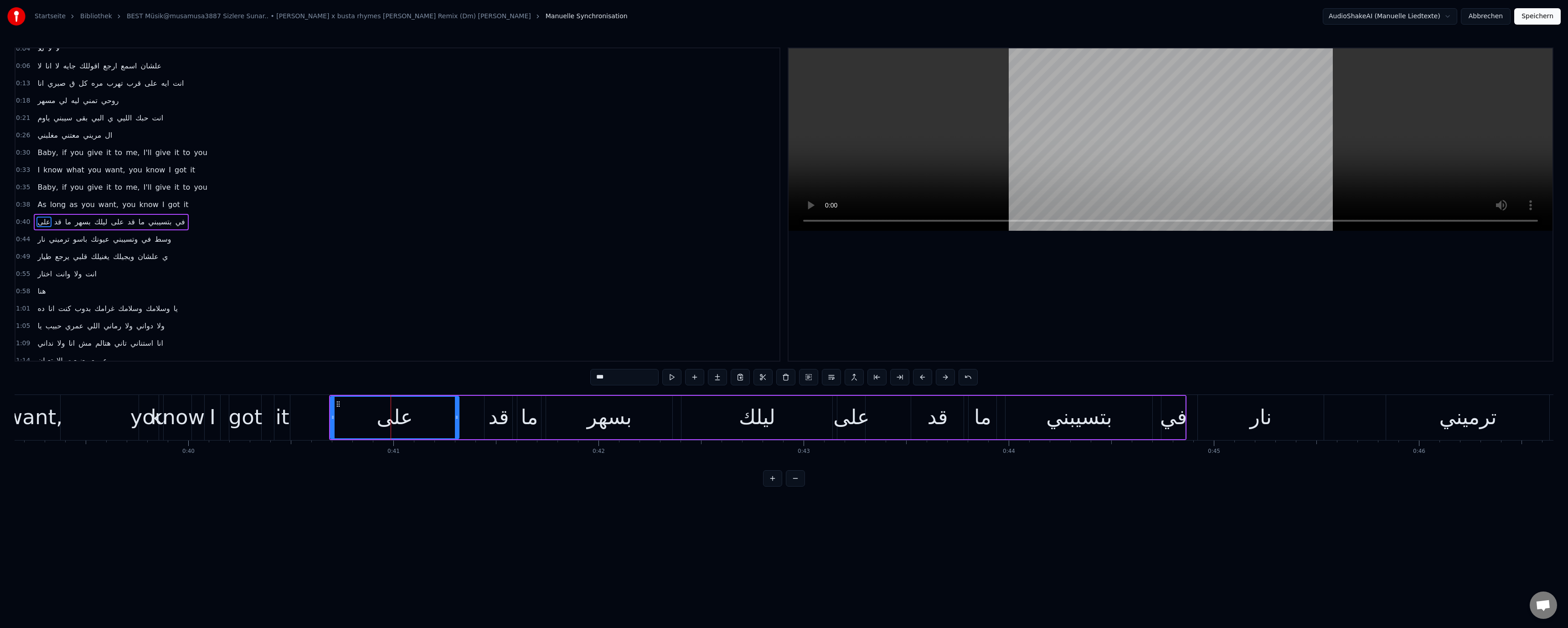
scroll to position [43, 0]
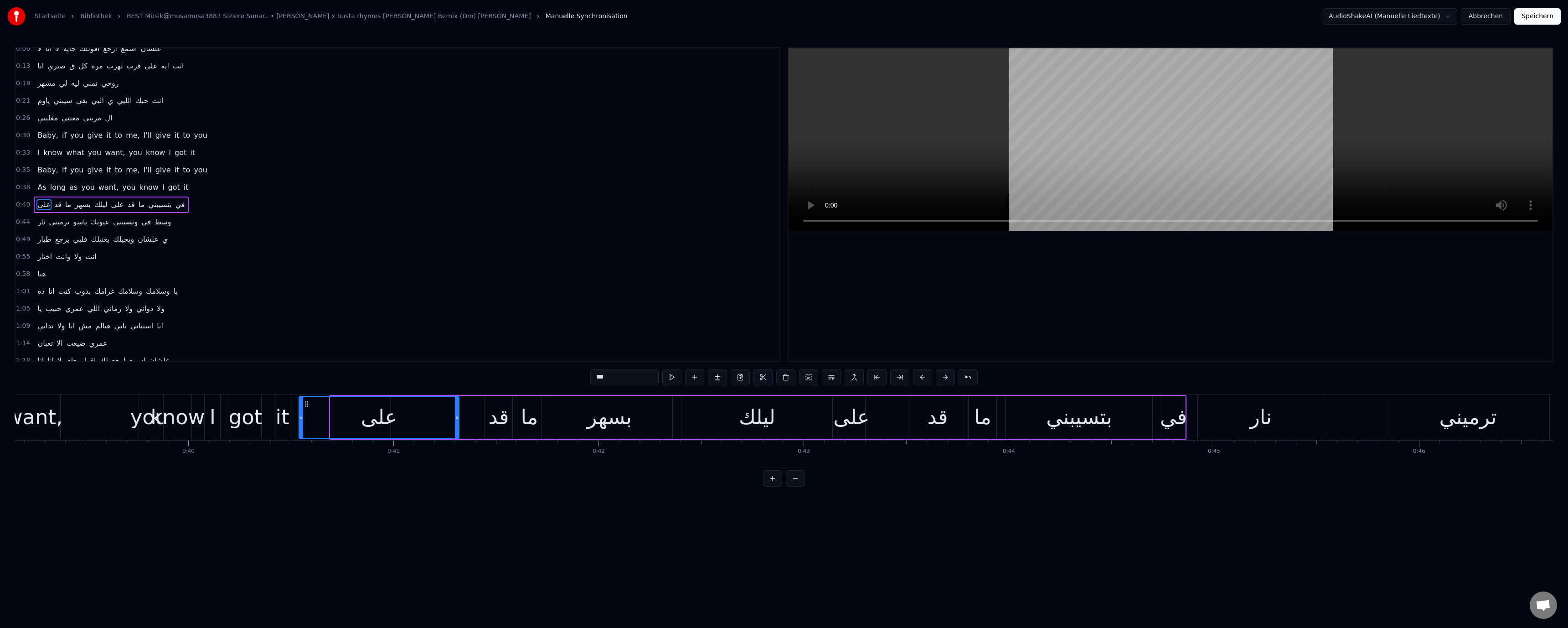
drag, startPoint x: 332, startPoint y: 417, endPoint x: 300, endPoint y: 417, distance: 32.0
click at [300, 417] on icon at bounding box center [301, 417] width 4 height 7
click at [272, 420] on div "As long as you want, you know I got it" at bounding box center [86, 417] width 412 height 45
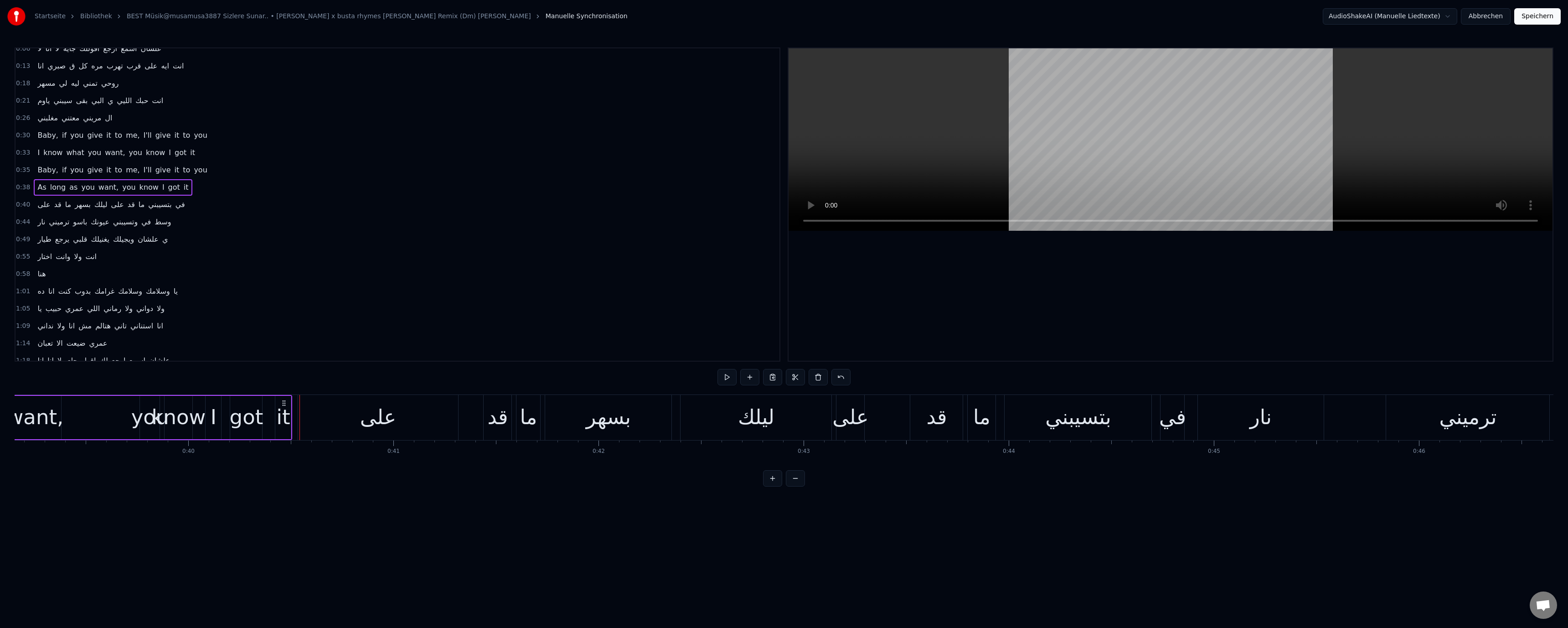
click at [277, 420] on div "it" at bounding box center [283, 417] width 13 height 31
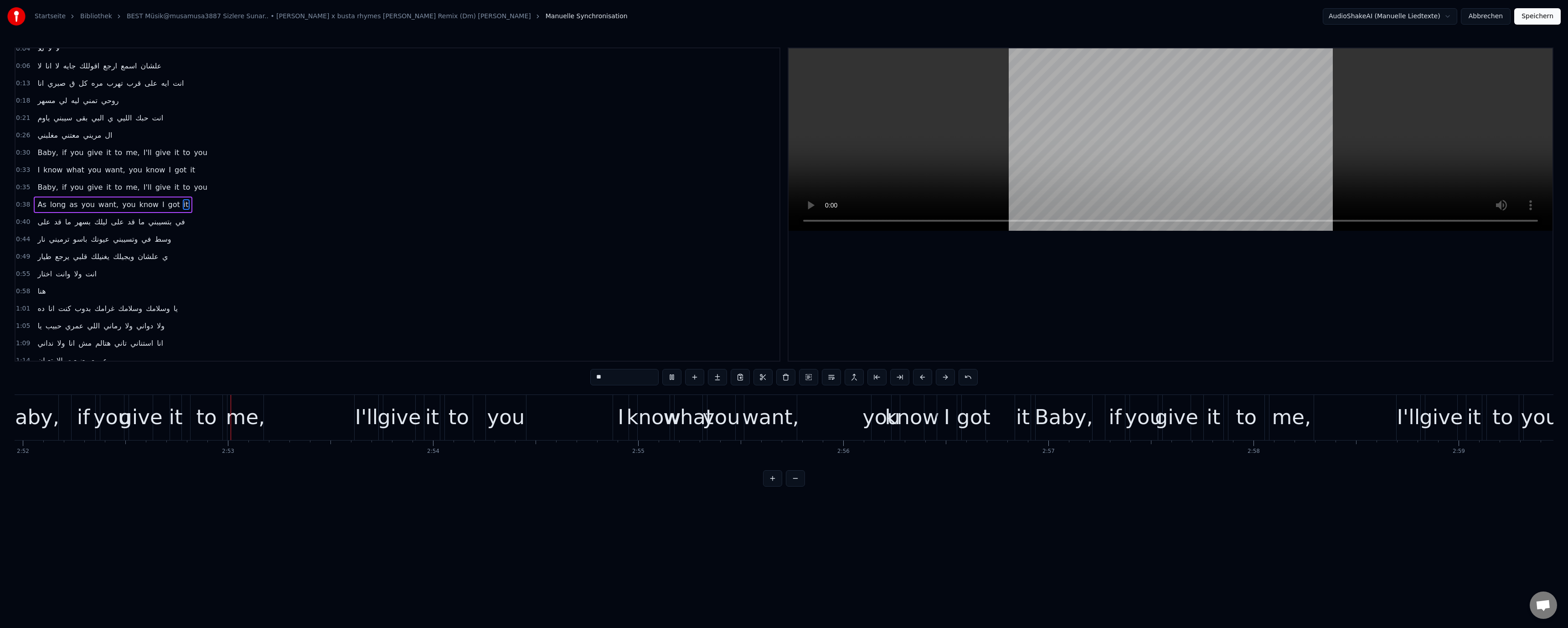
scroll to position [0, 35278]
click at [1208, 185] on video at bounding box center [1170, 139] width 764 height 183
click at [1483, 17] on button "Abbrechen" at bounding box center [1486, 16] width 50 height 16
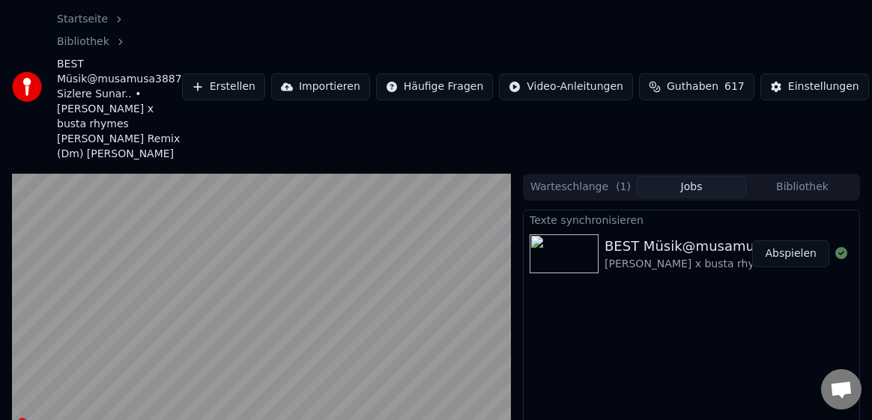
click at [809, 240] on button "Abspielen" at bounding box center [790, 253] width 77 height 27
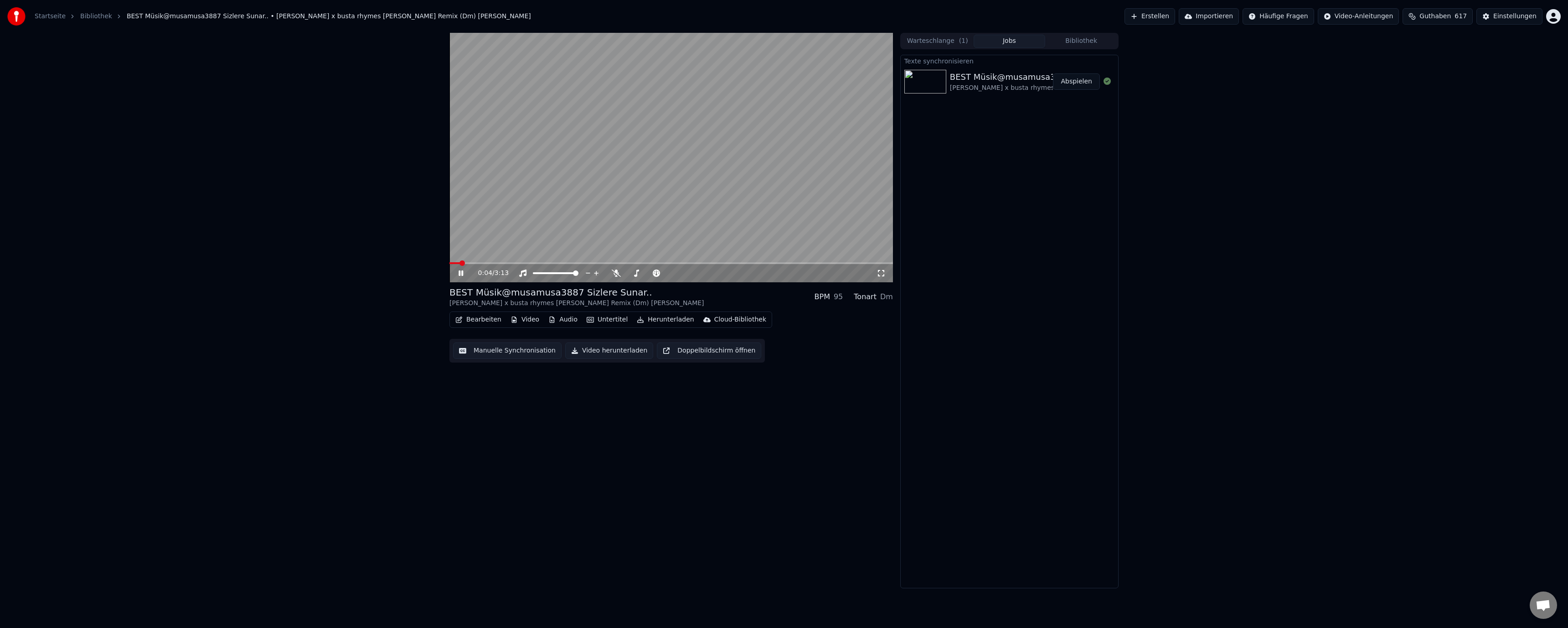
click at [509, 351] on button "Manuelle Synchronisation" at bounding box center [507, 350] width 108 height 16
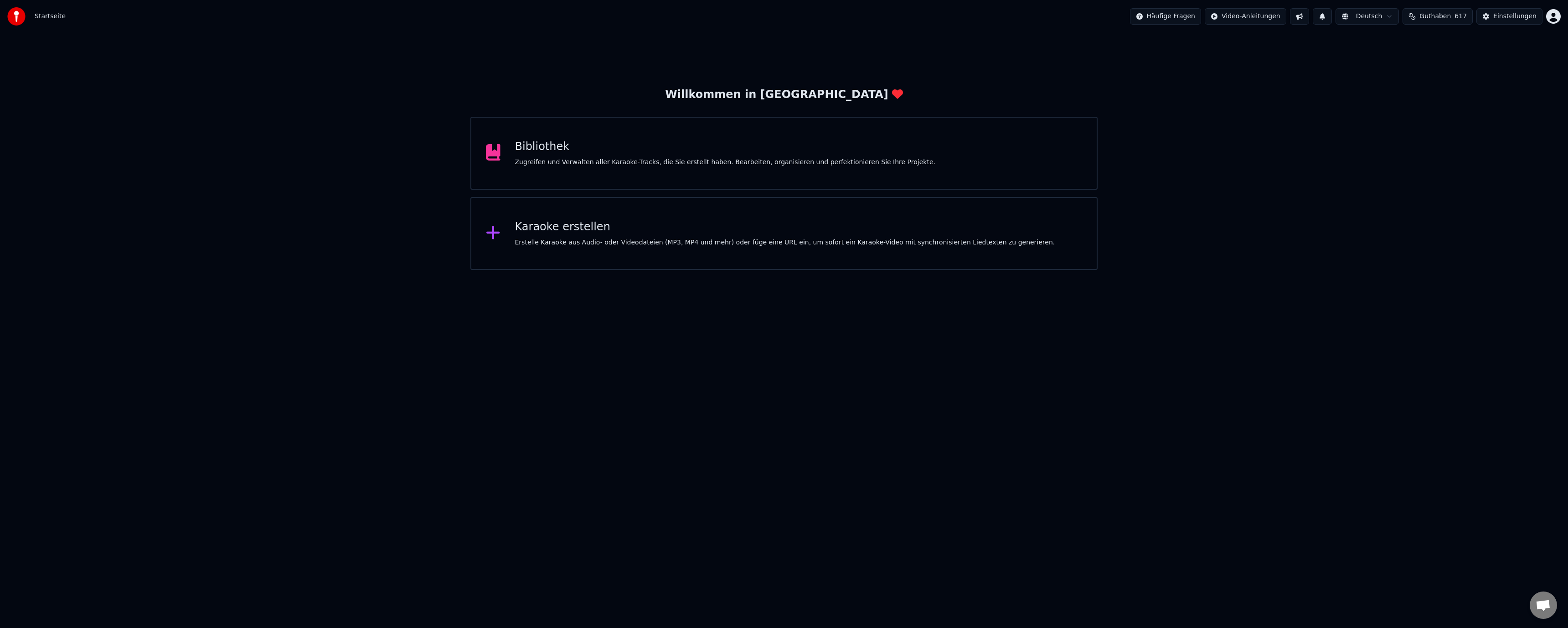
click at [656, 161] on div "Zugreifen und Verwalten aller Karaoke-Tracks, die Sie erstellt haben. Bearbeite…" at bounding box center [725, 162] width 420 height 9
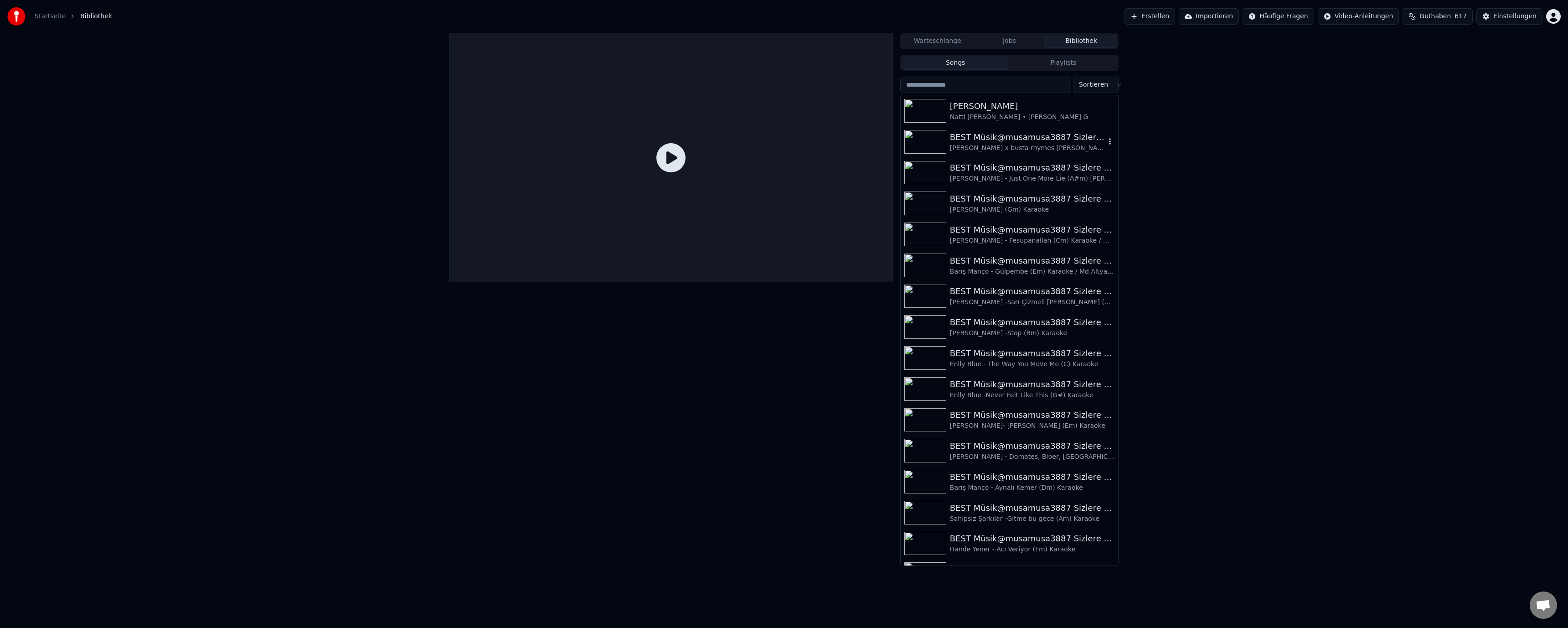
click at [972, 143] on div "BEST Müsik@musamusa3887 Sizlere Sunar.." at bounding box center [1027, 137] width 155 height 13
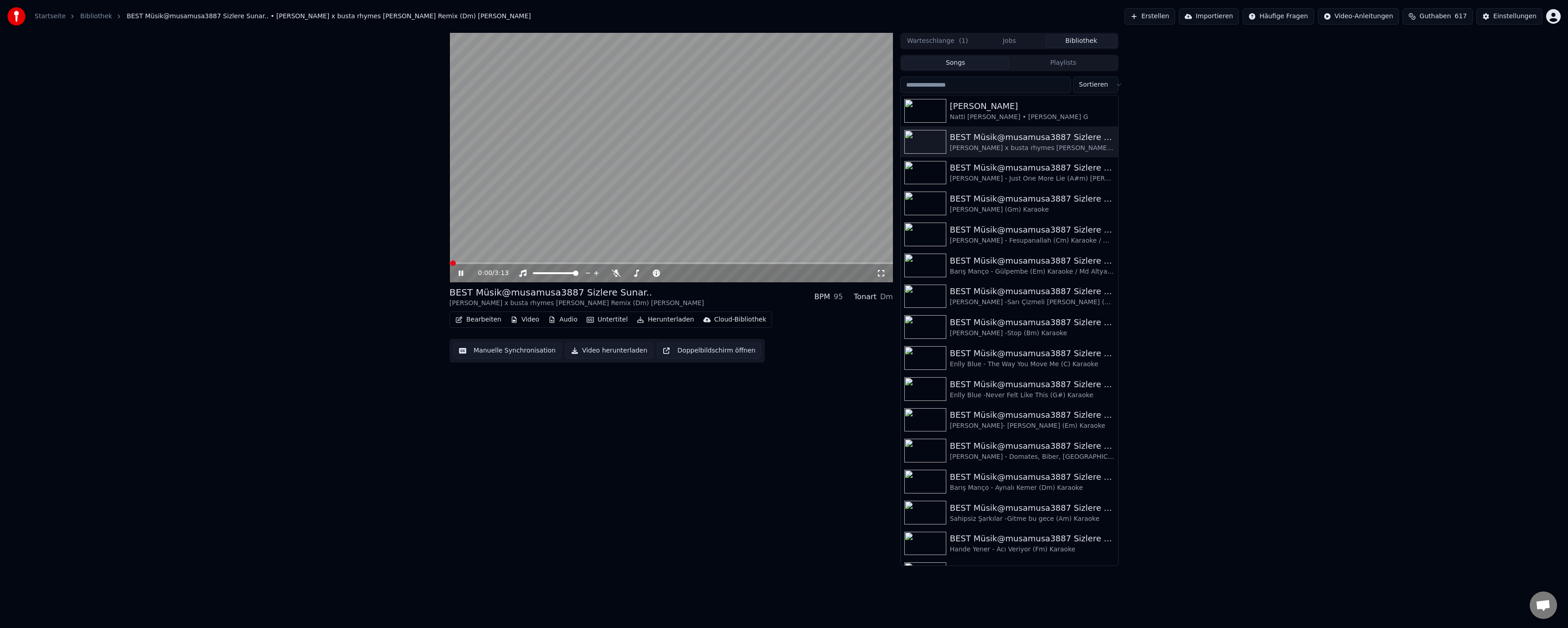
click at [525, 353] on button "Manuelle Synchronisation" at bounding box center [507, 350] width 108 height 16
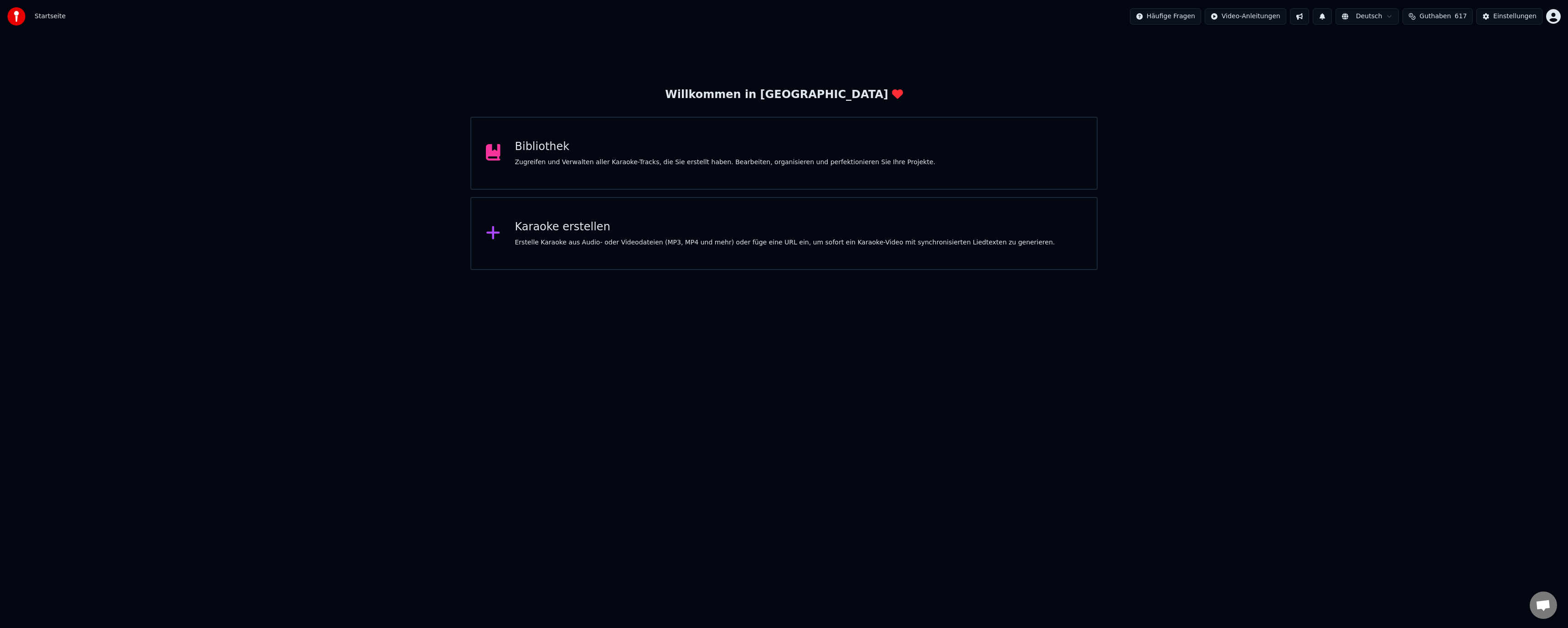
click at [667, 163] on div "Zugreifen und Verwalten aller Karaoke-Tracks, die Sie erstellt haben. Bearbeite…" at bounding box center [725, 162] width 420 height 9
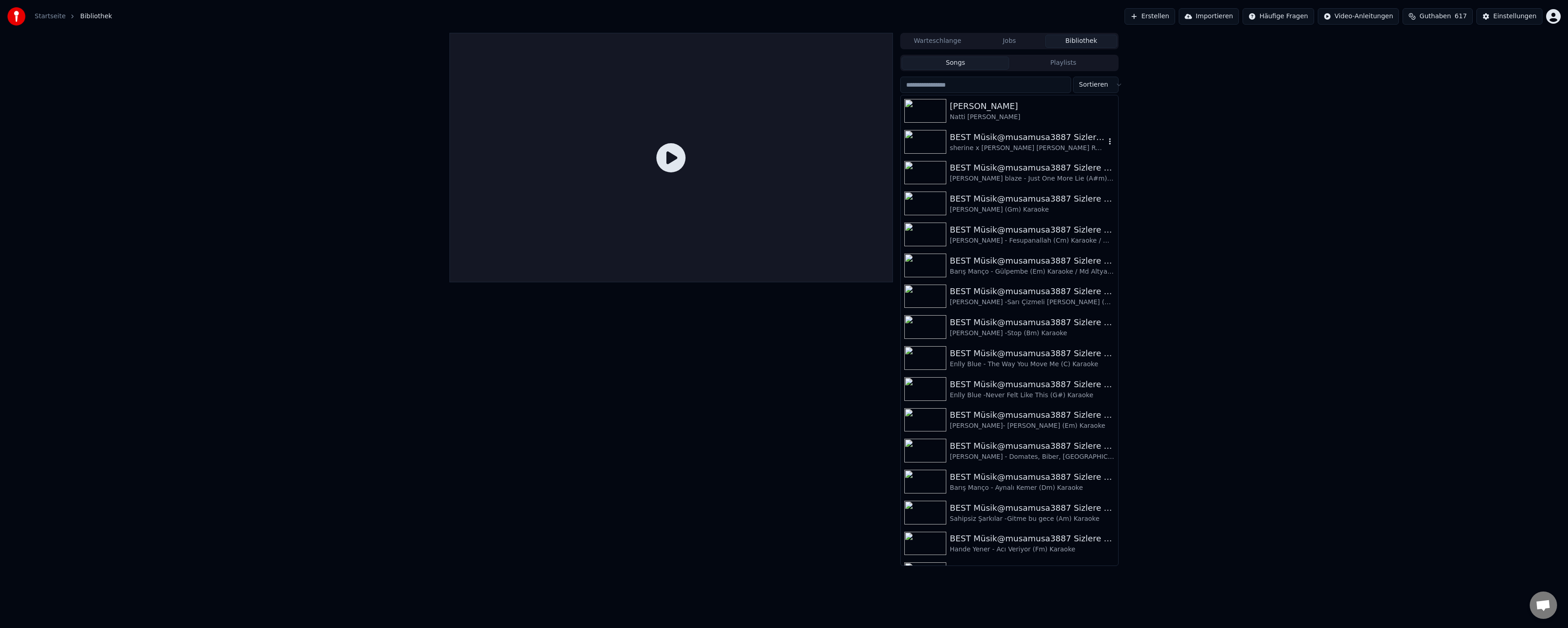
click at [995, 133] on div "BEST Müsik@musamusa3887 Sizlere Sunar.." at bounding box center [1027, 137] width 155 height 13
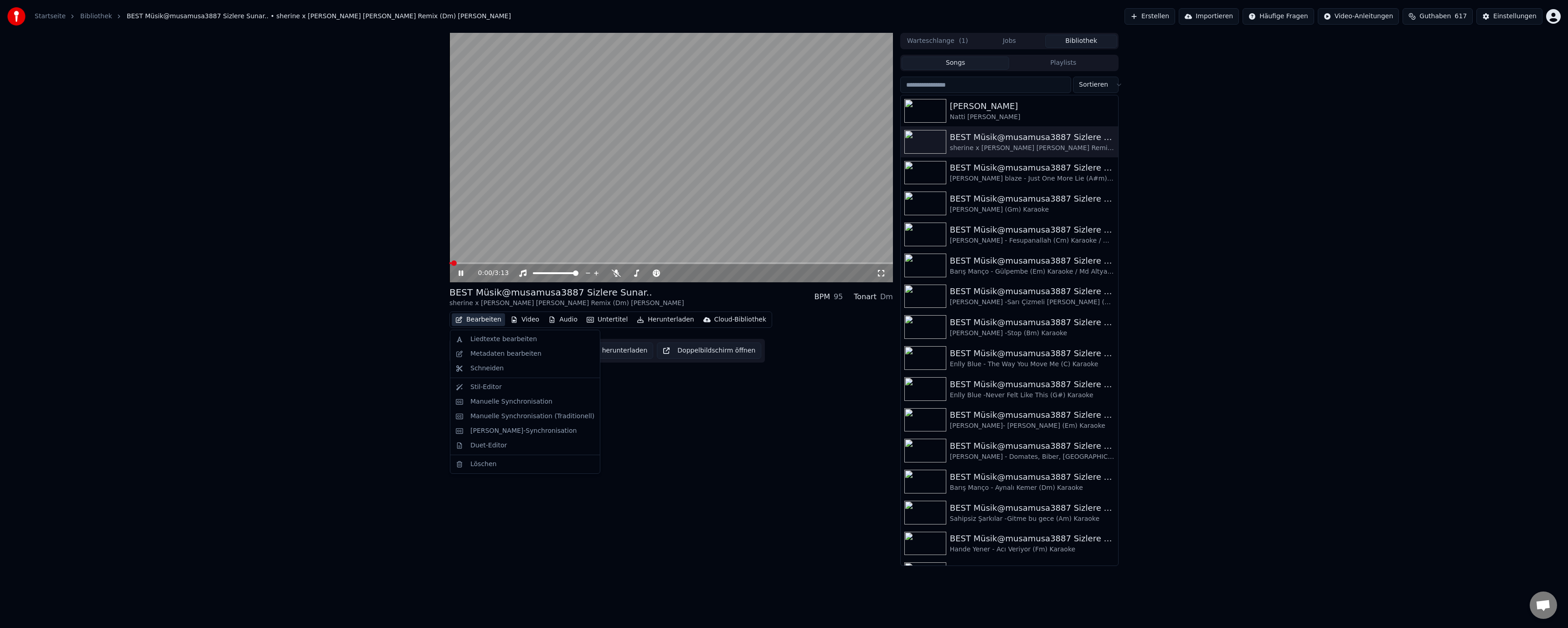
click at [484, 319] on button "Bearbeiten" at bounding box center [478, 319] width 54 height 13
click at [486, 340] on div "Liedtexte bearbeiten" at bounding box center [503, 339] width 66 height 9
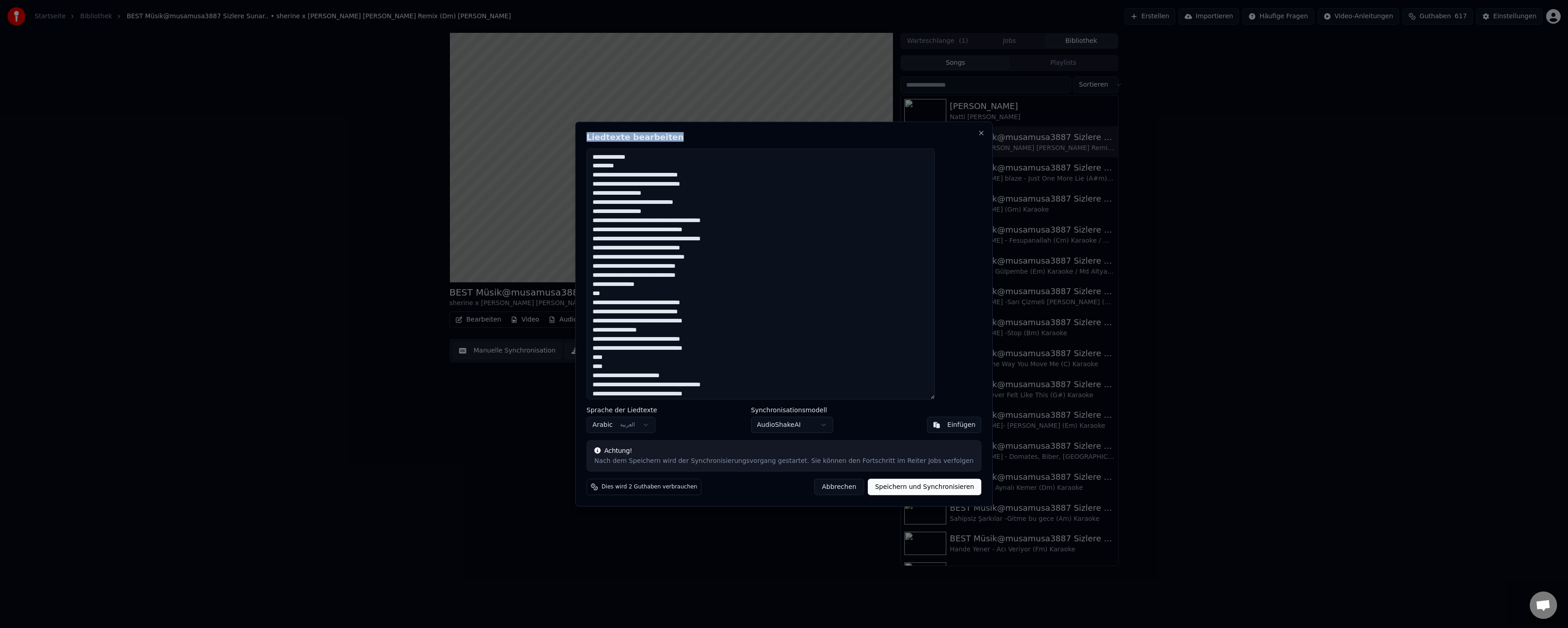
drag, startPoint x: 756, startPoint y: 135, endPoint x: 591, endPoint y: 135, distance: 165.0
click at [591, 135] on body "Startseite Bibliothek BEST Müsik@musamusa3887 Sizlere Sunar.. • sherine x busta…" at bounding box center [784, 314] width 1568 height 628
click at [778, 348] on textarea at bounding box center [761, 273] width 348 height 252
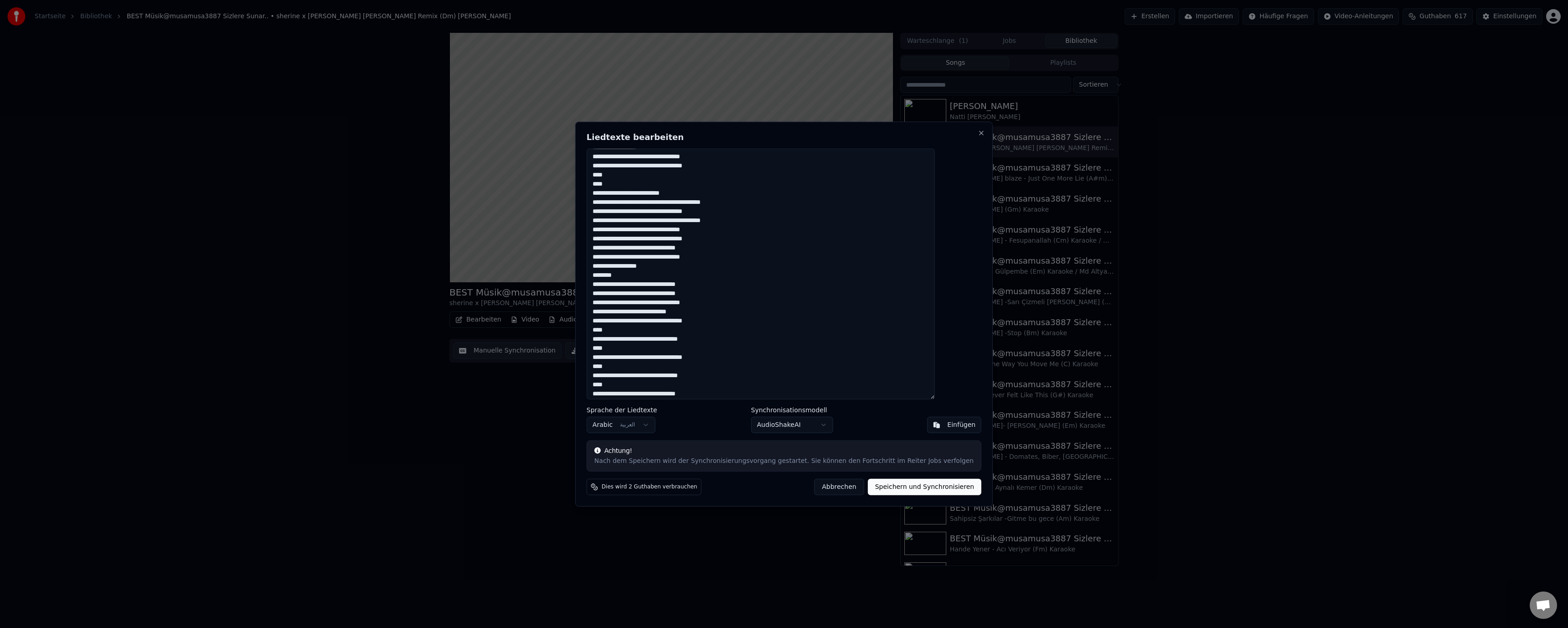
scroll to position [137, 0]
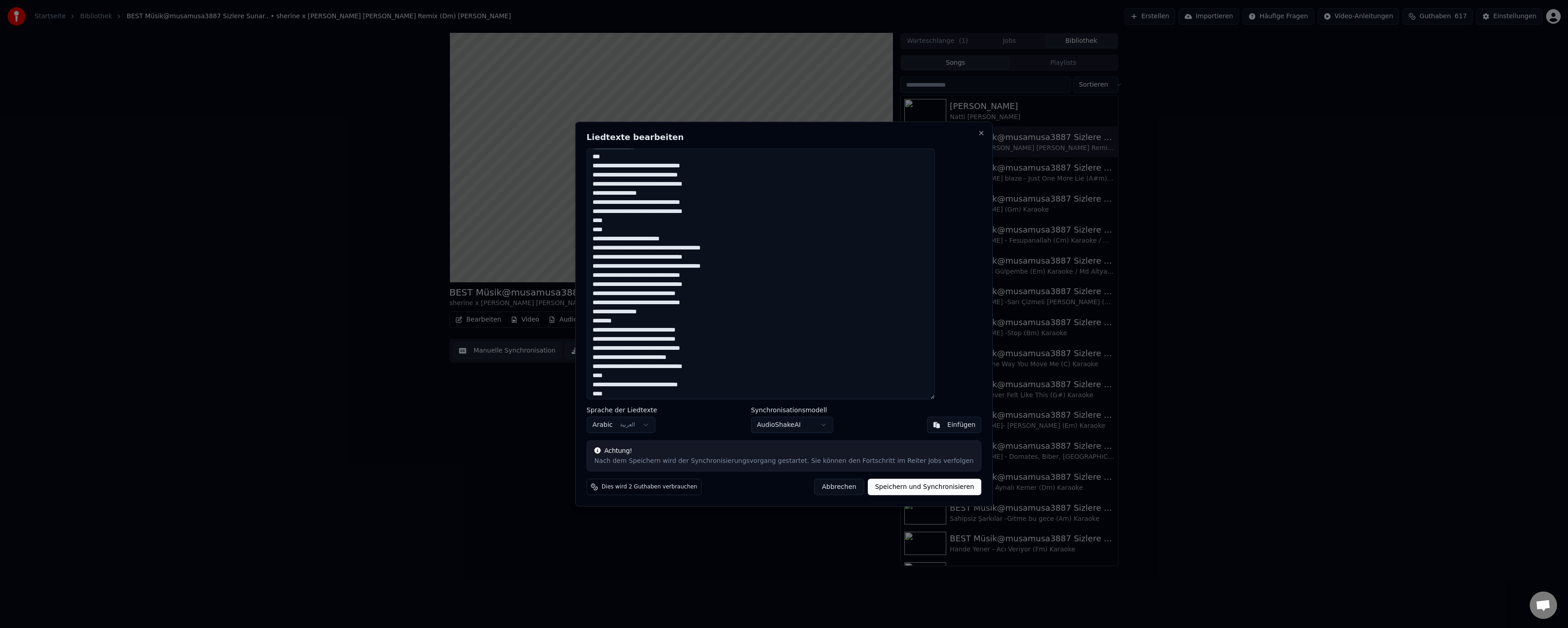
click at [758, 337] on textarea at bounding box center [761, 273] width 348 height 252
drag, startPoint x: 855, startPoint y: 337, endPoint x: 916, endPoint y: 370, distance: 69.4
click at [916, 370] on textarea at bounding box center [761, 273] width 348 height 252
drag, startPoint x: 858, startPoint y: 331, endPoint x: 914, endPoint y: 342, distance: 57.1
click at [895, 340] on textarea at bounding box center [761, 273] width 348 height 252
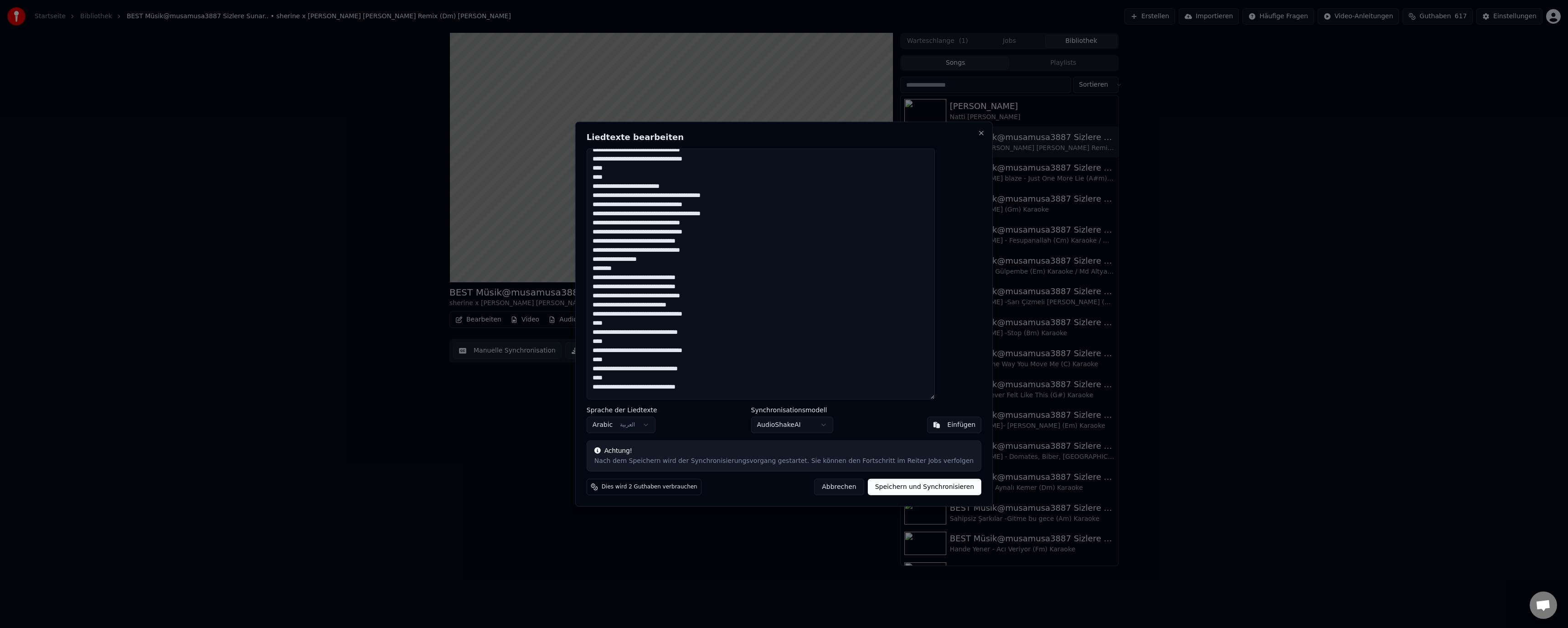
scroll to position [202, 0]
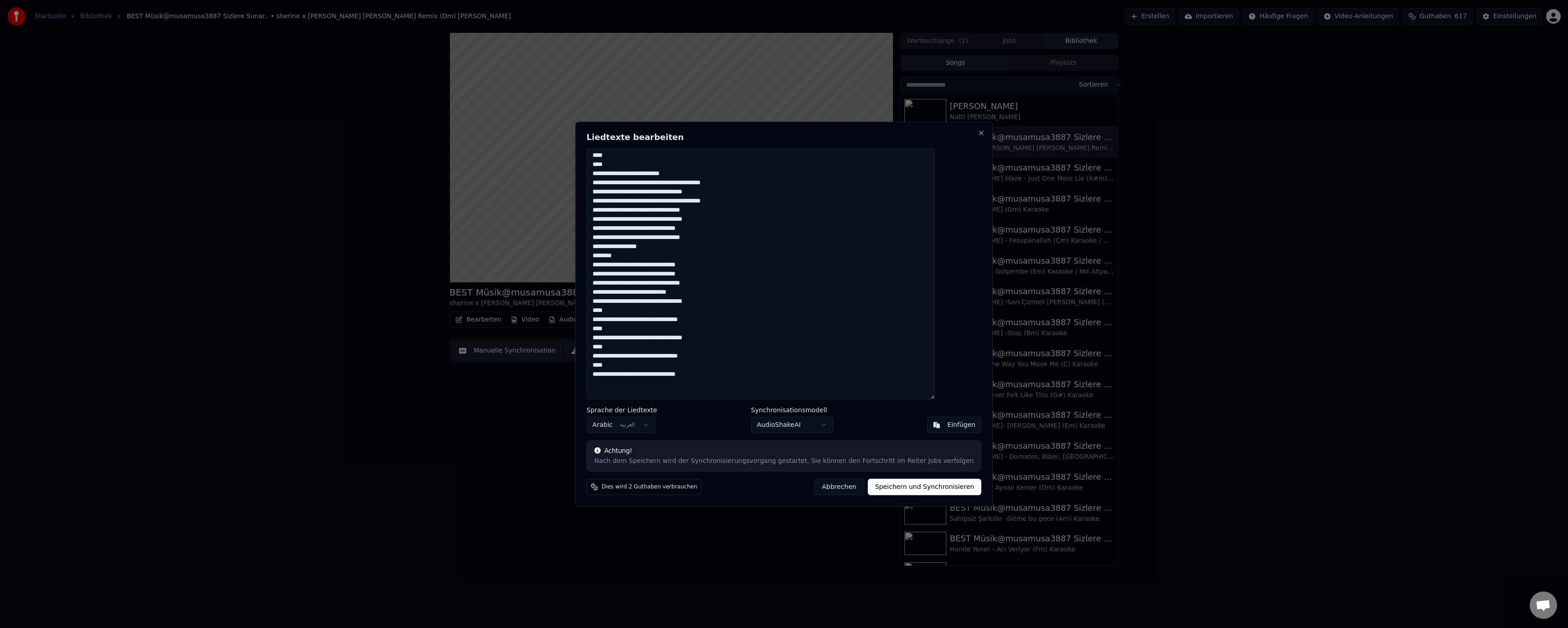
drag, startPoint x: 952, startPoint y: 333, endPoint x: 850, endPoint y: 382, distance: 113.2
click at [850, 382] on textarea at bounding box center [761, 273] width 348 height 252
paste textarea "**********"
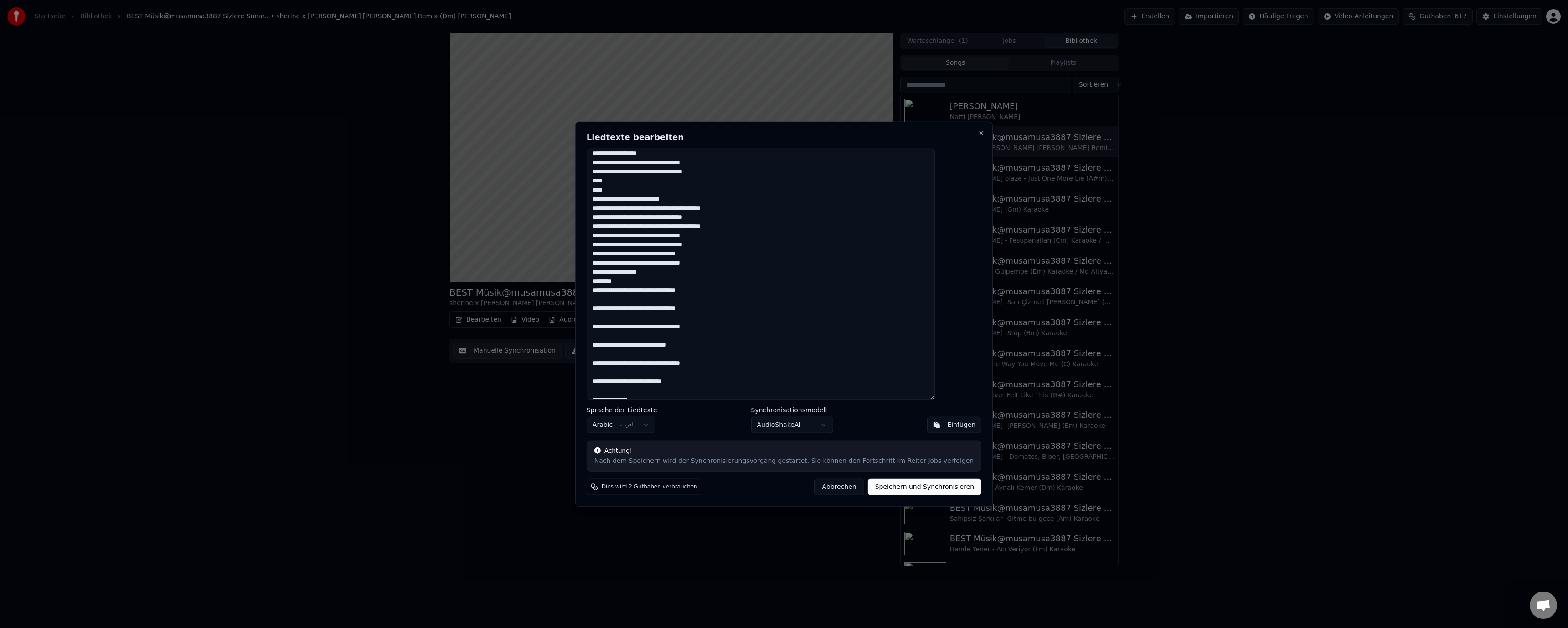
scroll to position [222, 0]
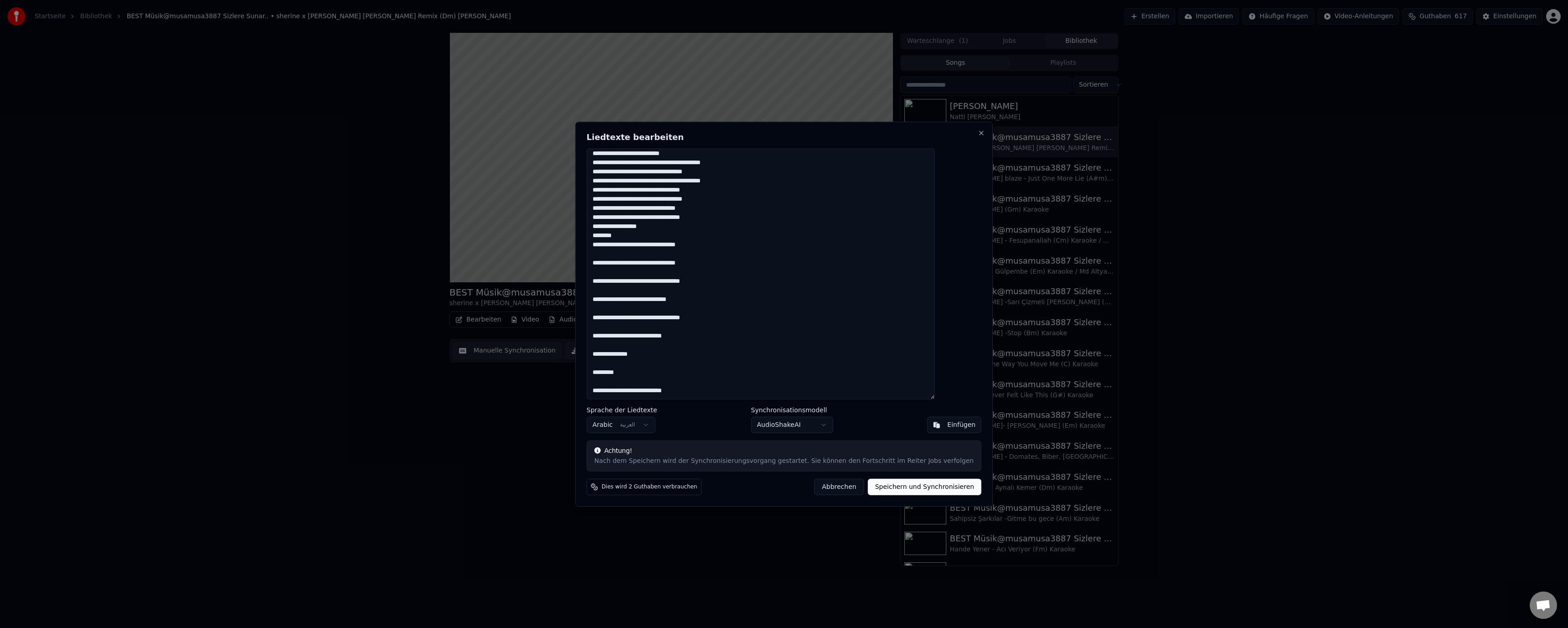
type textarea "**********"
click at [886, 489] on button "Speichern und Synchronisieren" at bounding box center [925, 487] width 114 height 16
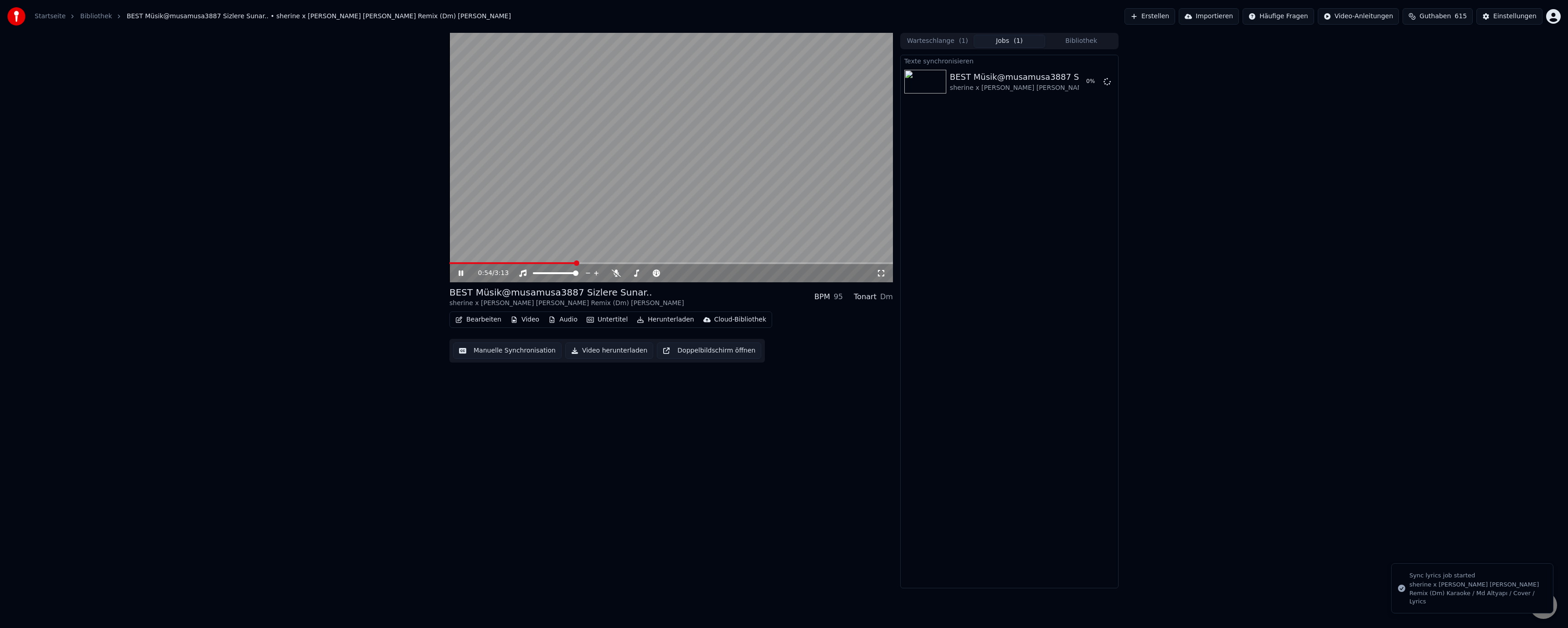
click at [775, 124] on video at bounding box center [671, 158] width 444 height 250
click at [1074, 83] on button "Abspielen" at bounding box center [1076, 82] width 47 height 16
click at [493, 357] on button "Manuelle Synchronisation" at bounding box center [507, 350] width 108 height 16
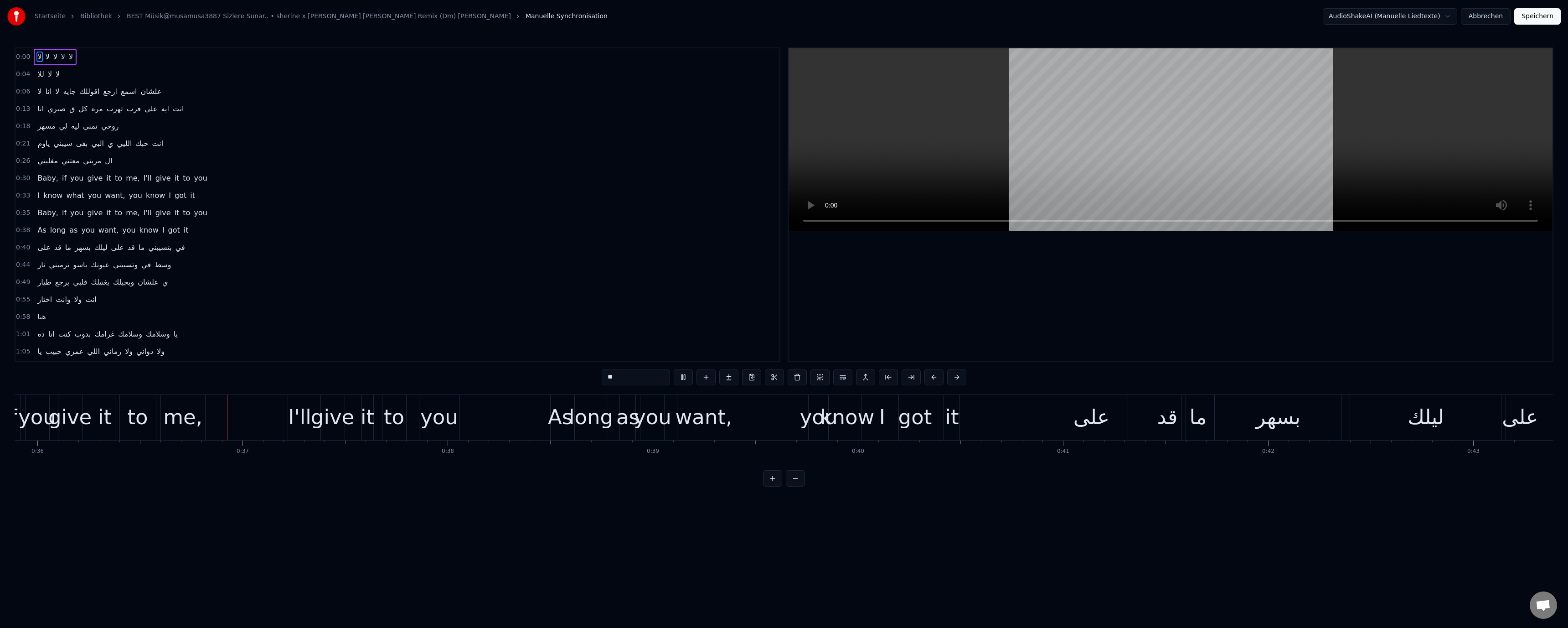
scroll to position [0, 7368]
click at [936, 147] on video at bounding box center [1170, 139] width 764 height 183
click at [1091, 421] on div "على" at bounding box center [1085, 417] width 36 height 31
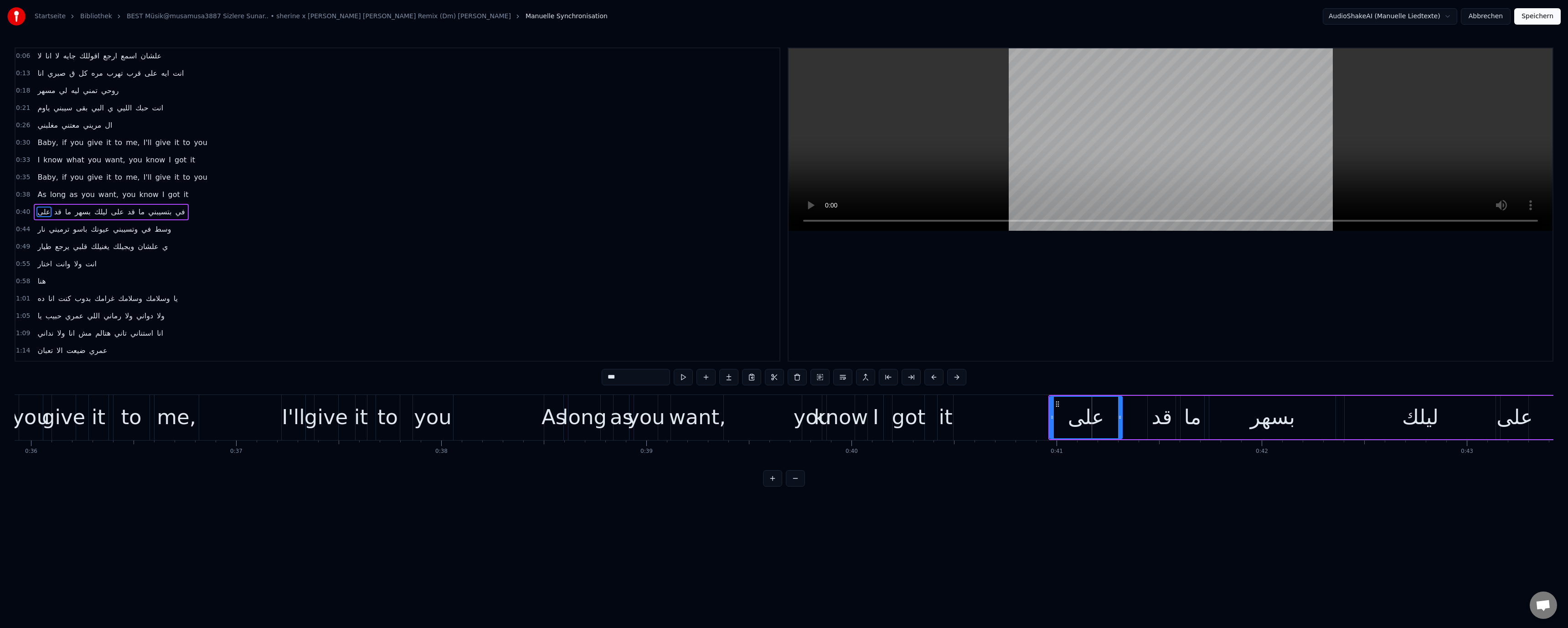
scroll to position [43, 0]
drag, startPoint x: 1051, startPoint y: 417, endPoint x: 909, endPoint y: 420, distance: 142.0
click at [965, 419] on icon at bounding box center [967, 417] width 4 height 7
click at [861, 420] on div "know" at bounding box center [841, 417] width 54 height 31
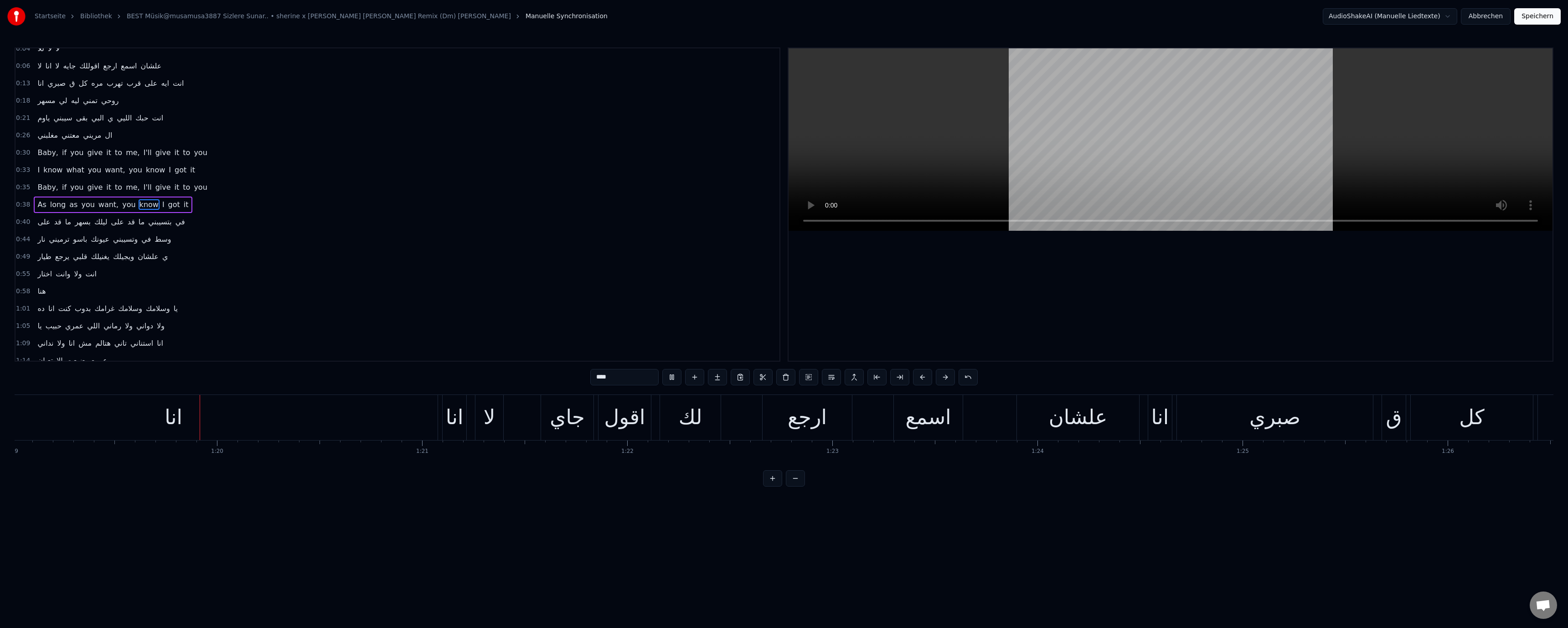
scroll to position [0, 16213]
click at [498, 333] on div "0:00 لا لا لا لا لا 0:04 للا لا لا 0:06 لا انا لا جايه اقوللك ارجع اسمع علشان 0…" at bounding box center [397, 205] width 766 height 314
click at [219, 417] on div "انا" at bounding box center [167, 417] width 528 height 45
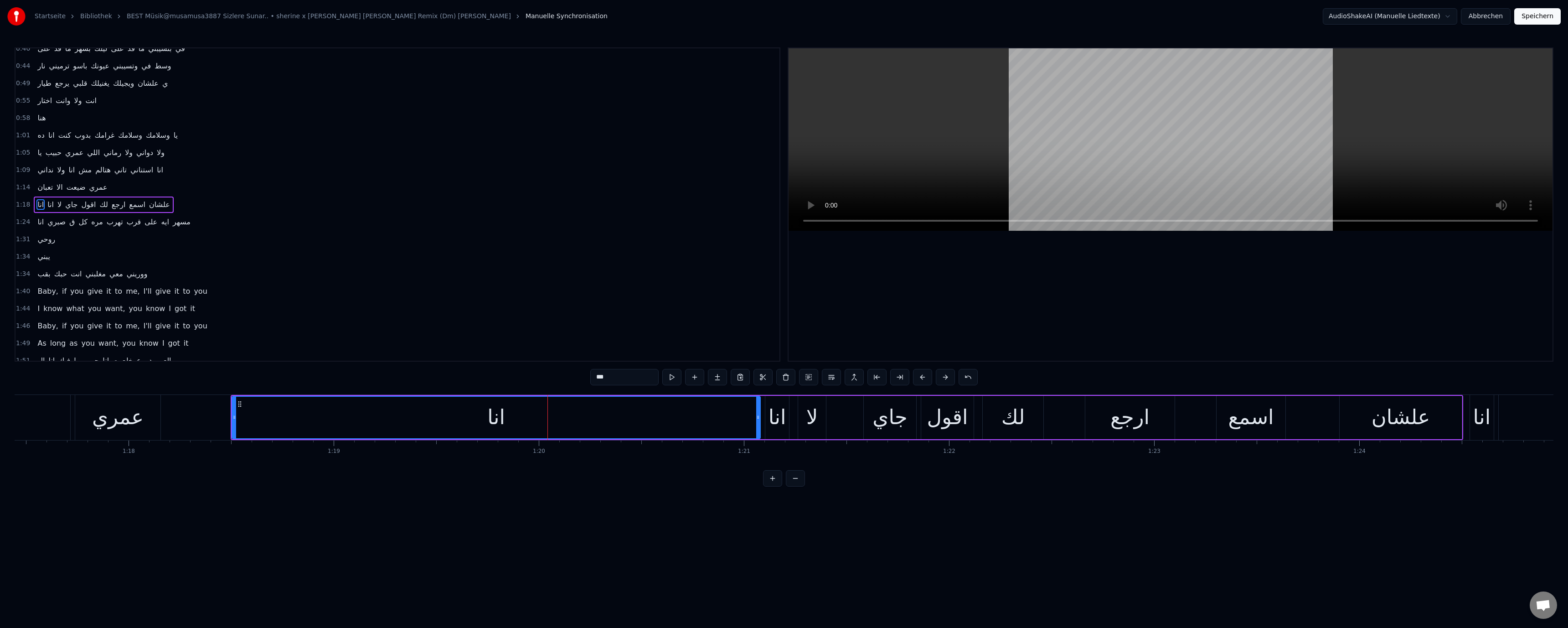
scroll to position [0, 15862]
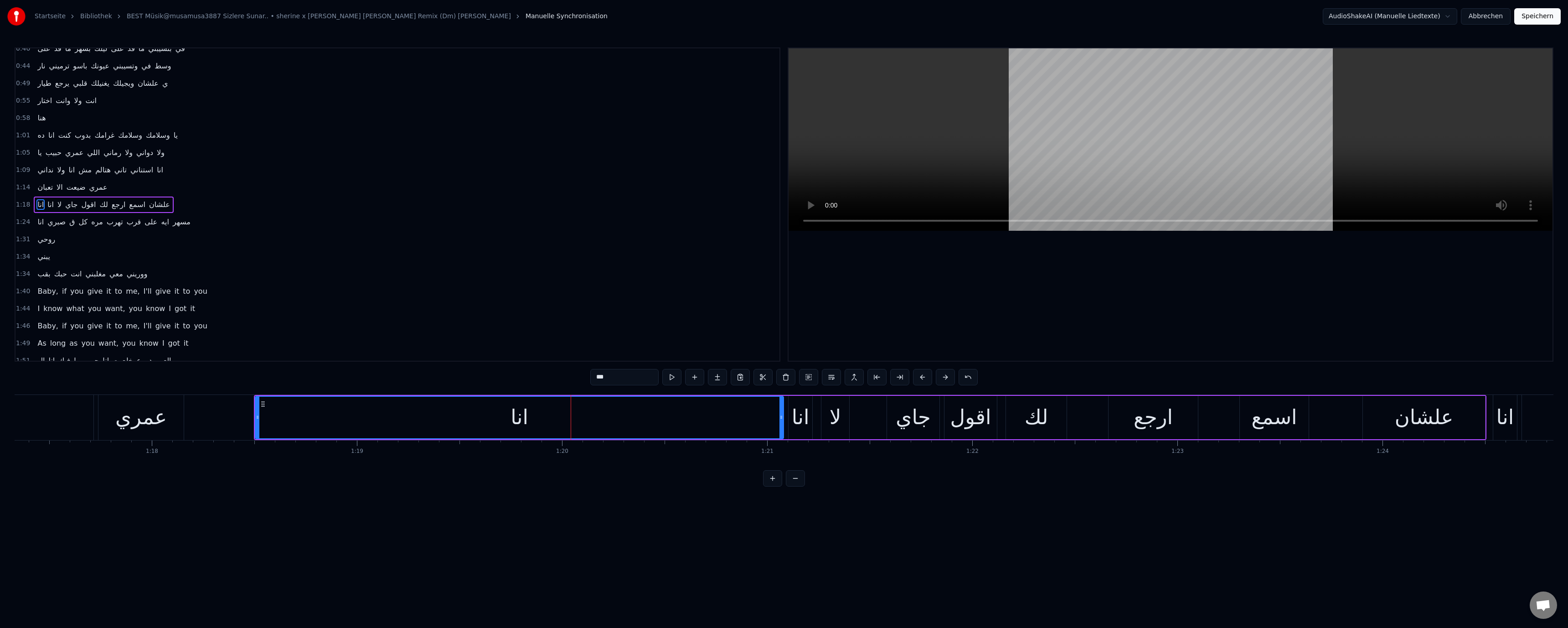
click at [155, 420] on div "عمري" at bounding box center [141, 417] width 52 height 31
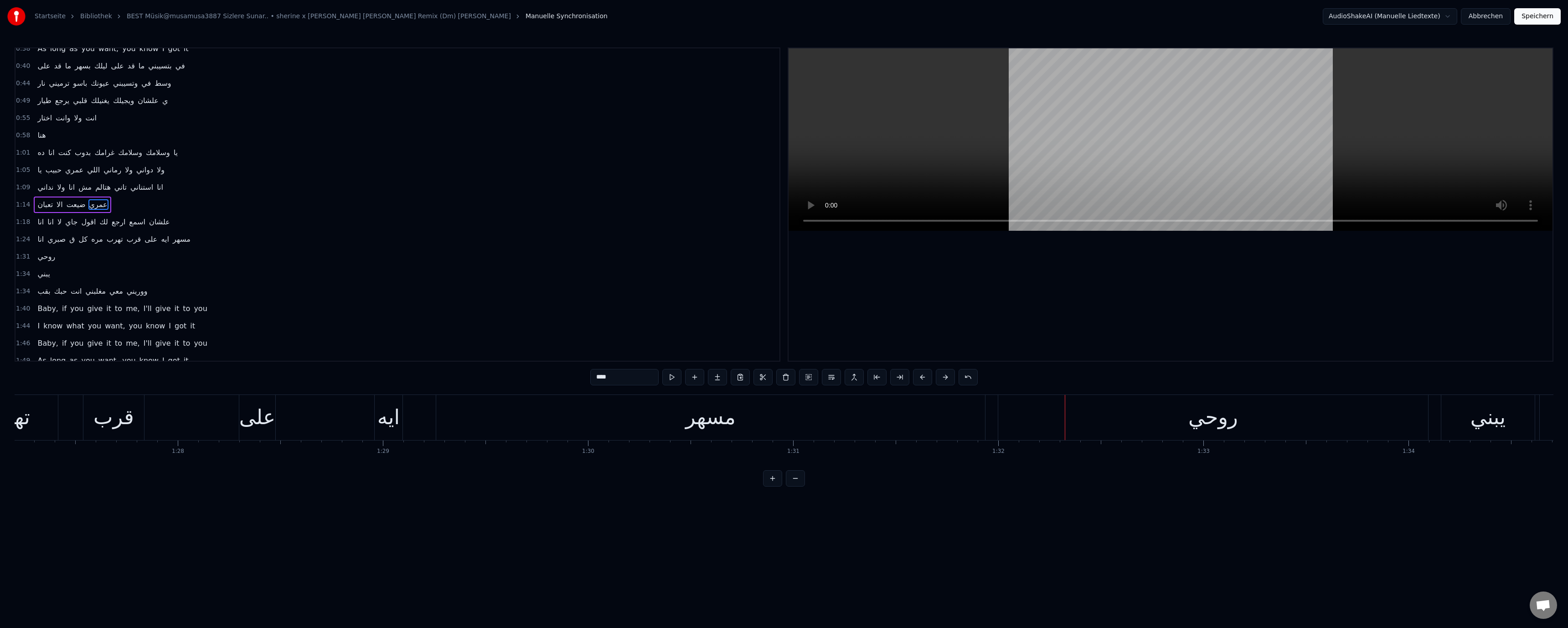
scroll to position [0, 17484]
click at [669, 428] on div "على" at bounding box center [660, 417] width 36 height 31
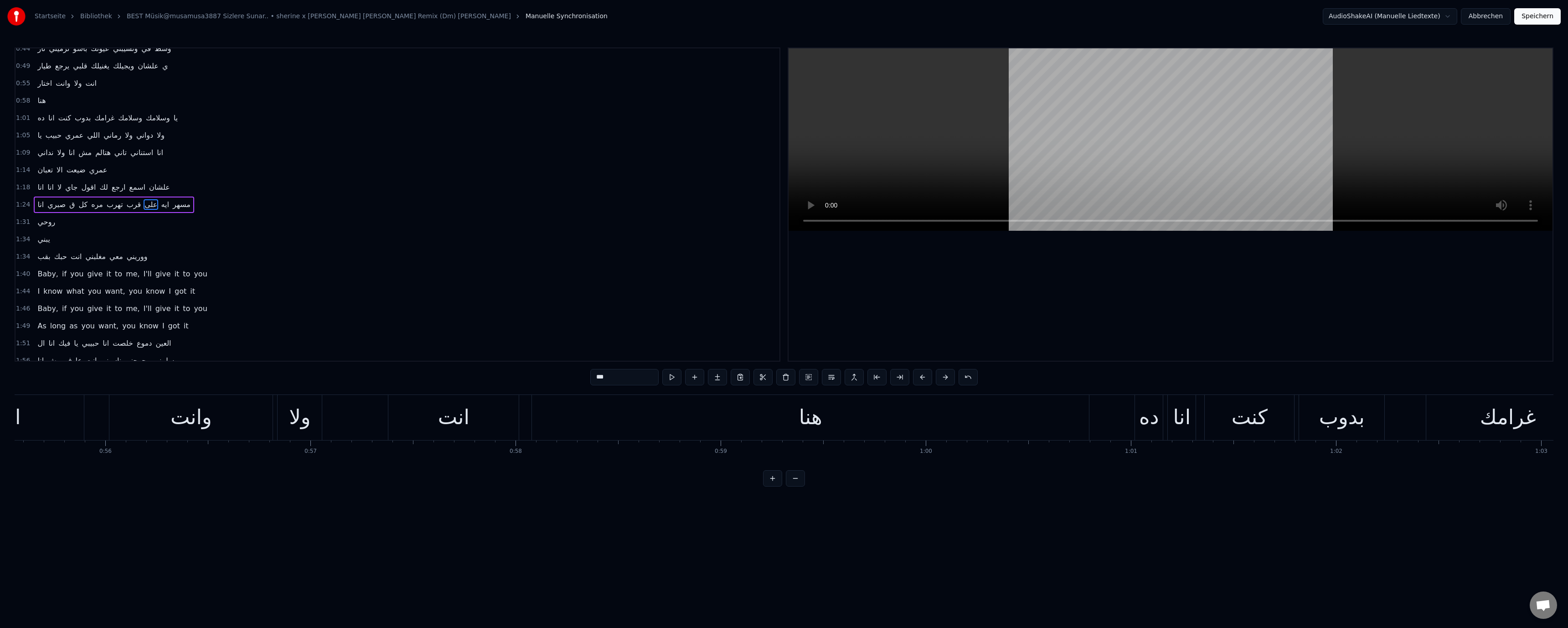
scroll to position [0, 11503]
click at [653, 423] on div "هنا" at bounding box center [704, 417] width 557 height 45
type input "***"
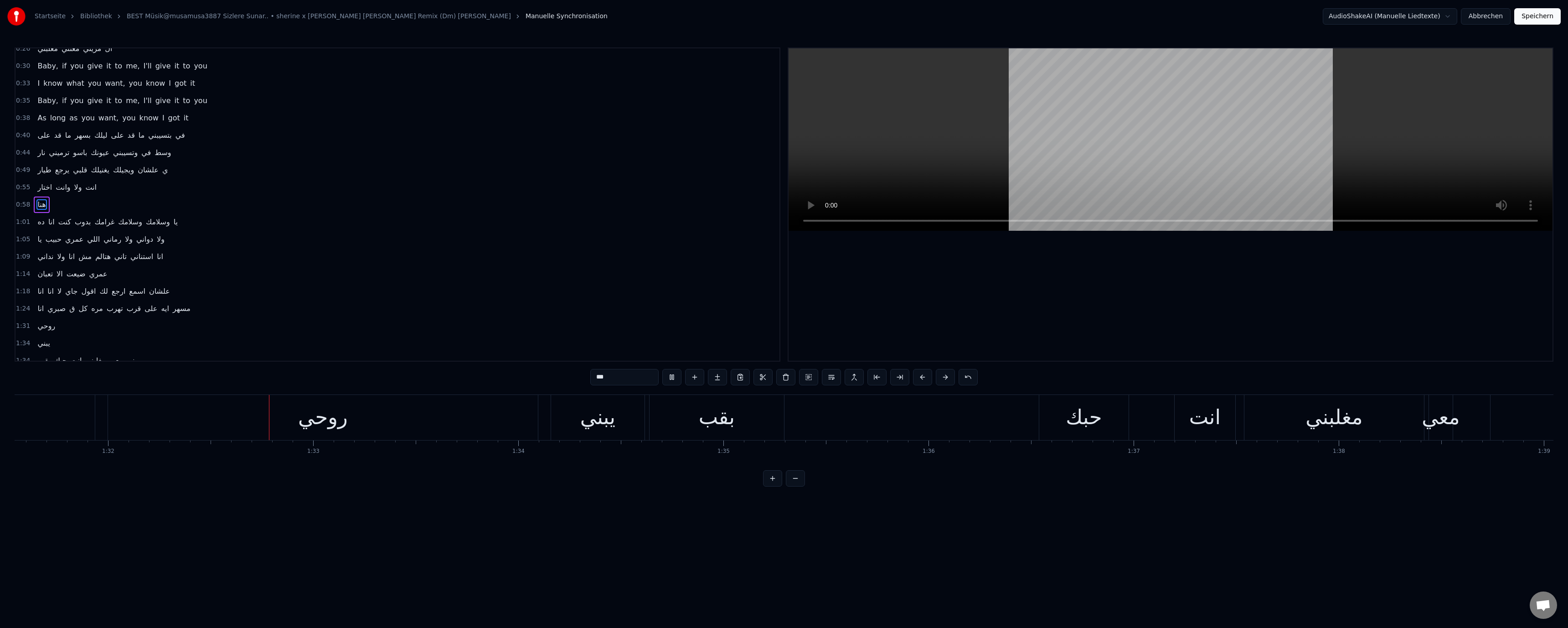
scroll to position [0, 18860]
click at [1529, 14] on button "Speichern" at bounding box center [1538, 16] width 46 height 16
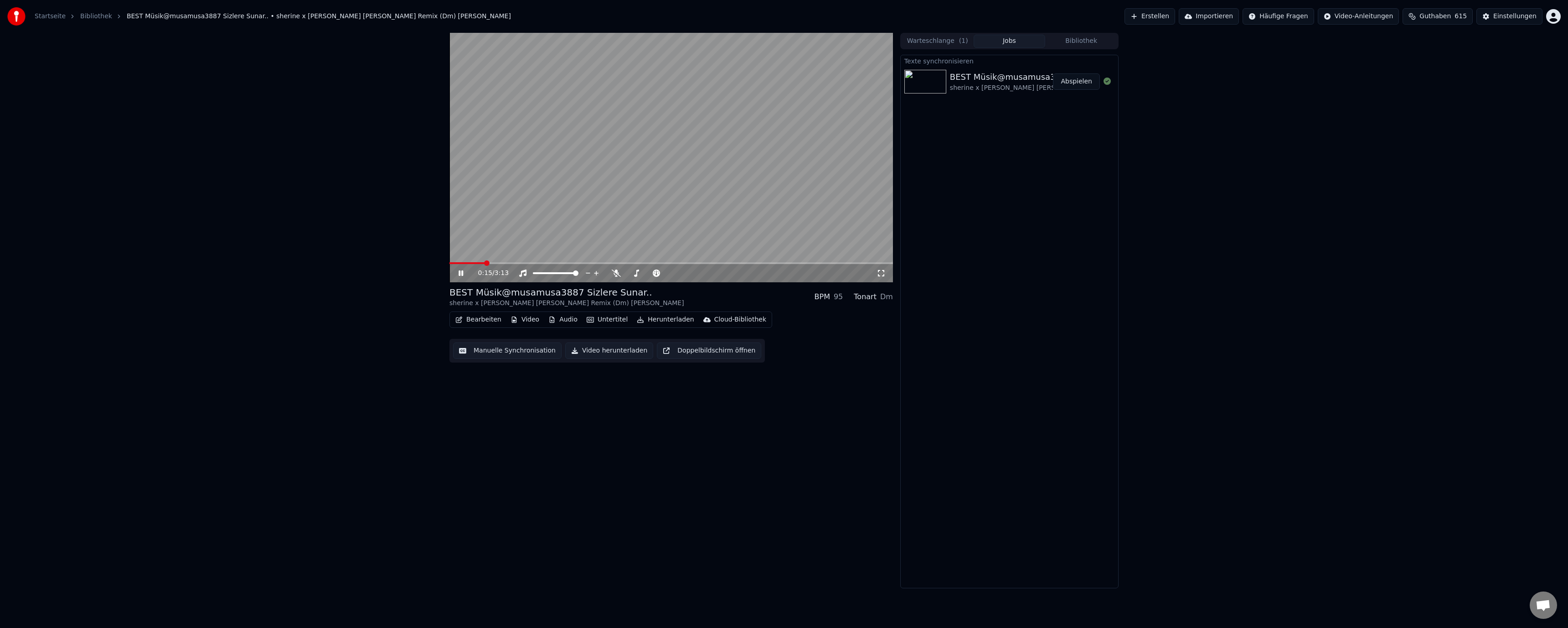
click at [482, 326] on div "Bearbeiten Video Audio Untertitel Herunterladen Cloud-Bibliothek" at bounding box center [611, 319] width 323 height 16
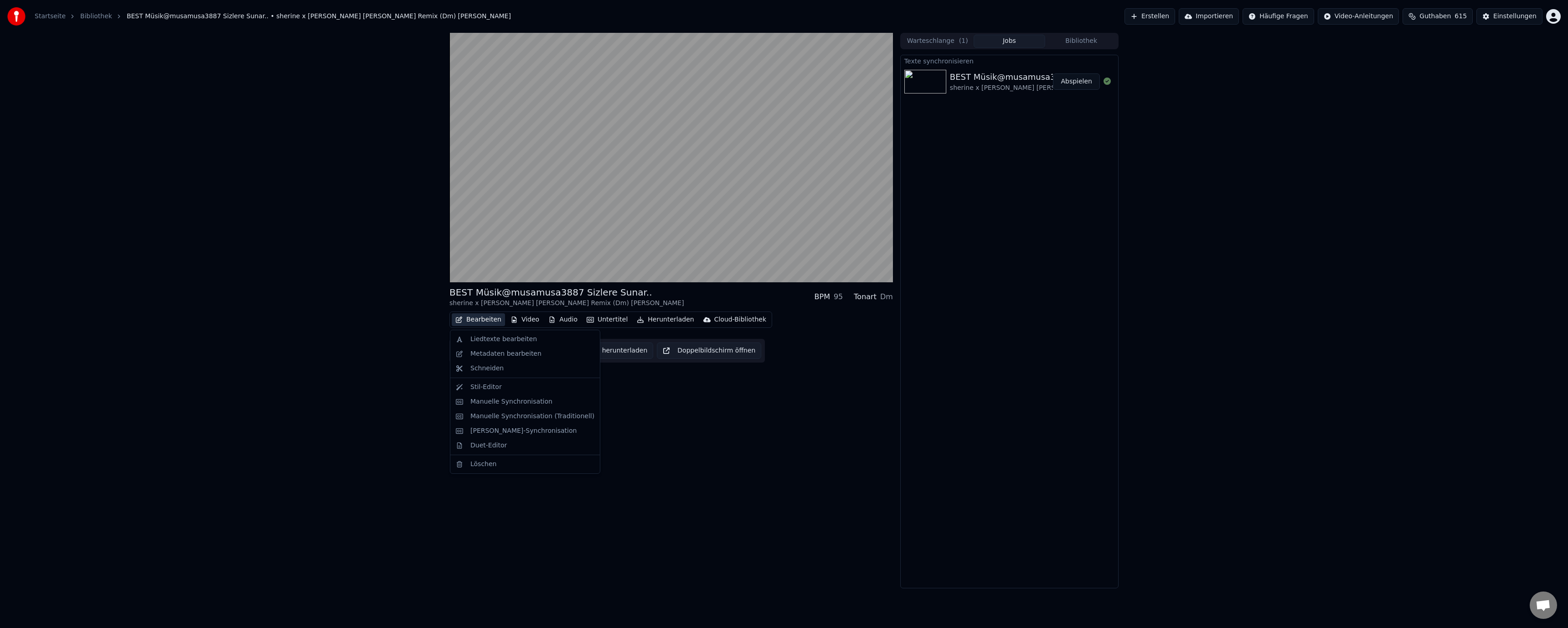
click at [491, 318] on button "Bearbeiten" at bounding box center [478, 319] width 54 height 13
drag, startPoint x: 511, startPoint y: 356, endPoint x: 511, endPoint y: 340, distance: 16.0
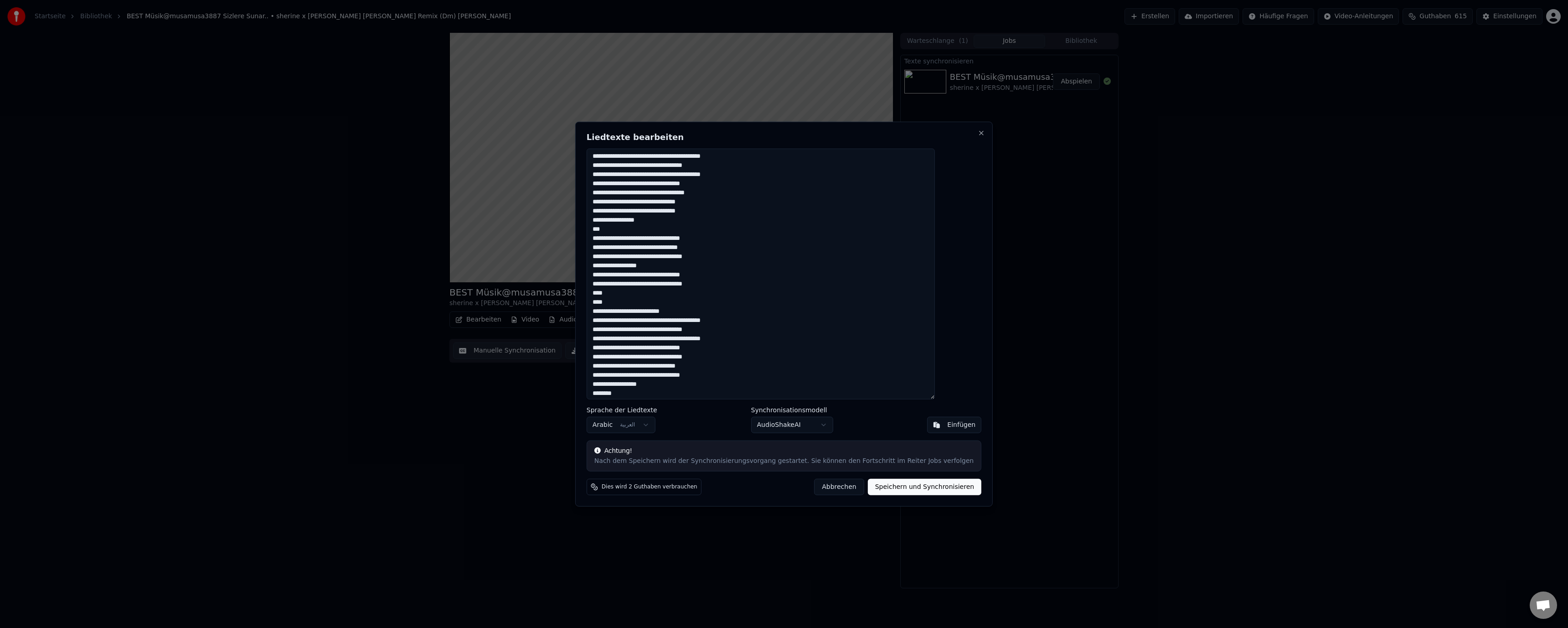
scroll to position [46, 0]
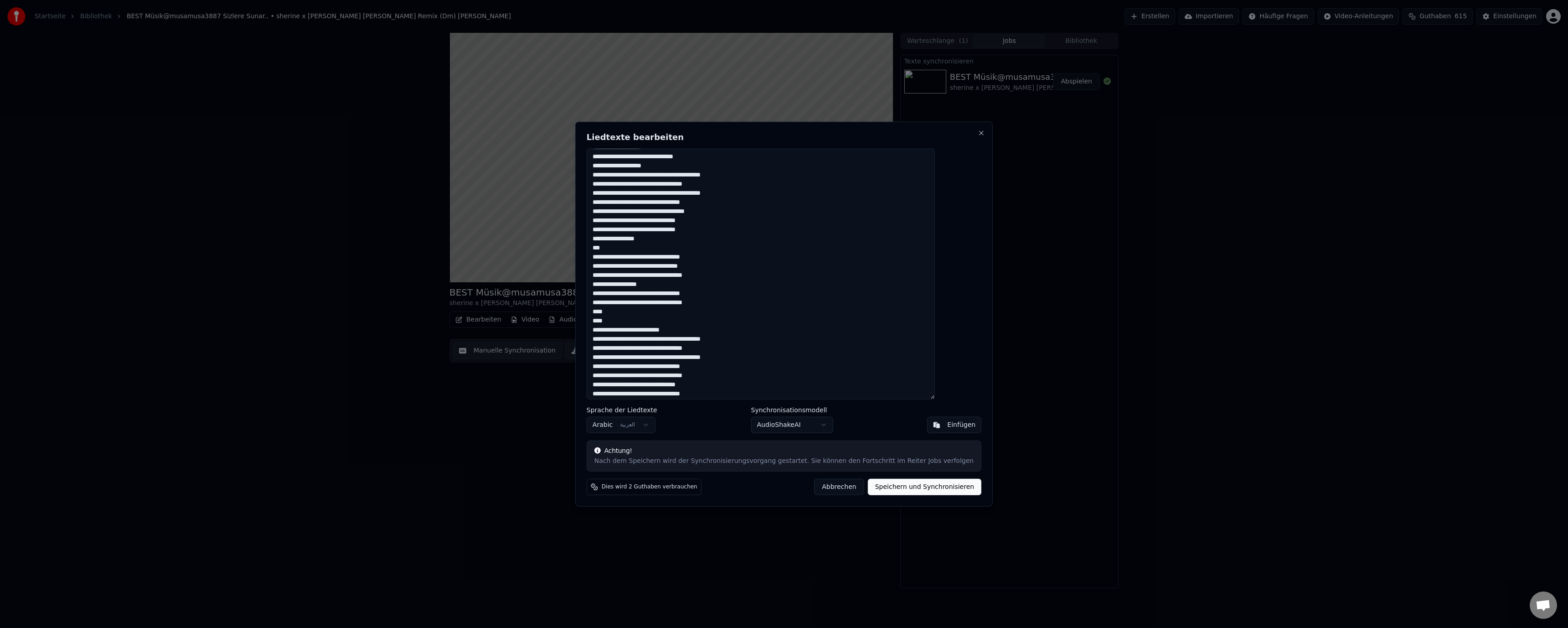
drag, startPoint x: 943, startPoint y: 295, endPoint x: 870, endPoint y: 340, distance: 85.8
click at [870, 340] on textarea at bounding box center [761, 273] width 348 height 252
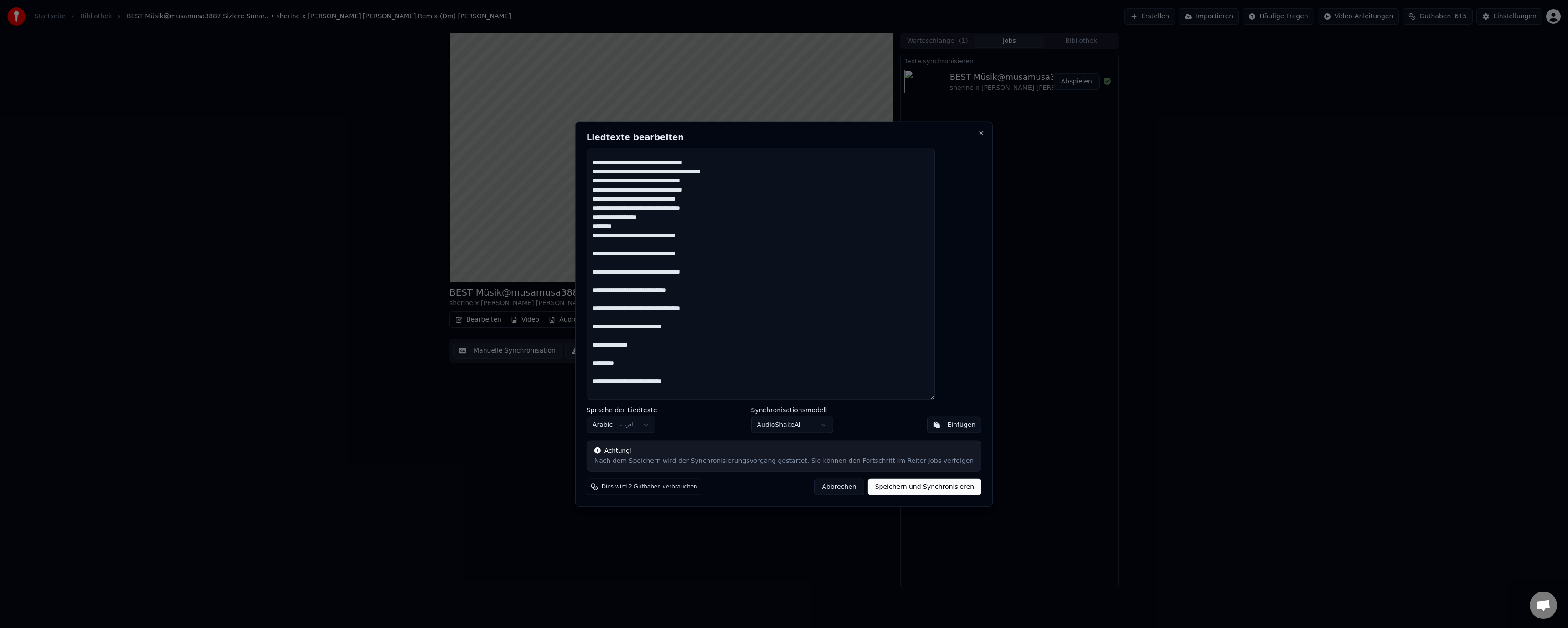
type textarea "**********"
drag, startPoint x: 893, startPoint y: 486, endPoint x: 797, endPoint y: 401, distance: 128.2
click at [828, 395] on div "Liedtexte bearbeiten Sprache der Liedtexte Arabic العربية Synchronisationsmodel…" at bounding box center [784, 314] width 418 height 386
click at [896, 491] on button "Speichern und Synchronisieren" at bounding box center [925, 487] width 114 height 16
click at [499, 153] on html "Startseite Bibliothek BEST Müsik@musamusa3887 Sizlere Sunar.. • sherine x busta…" at bounding box center [784, 314] width 1568 height 628
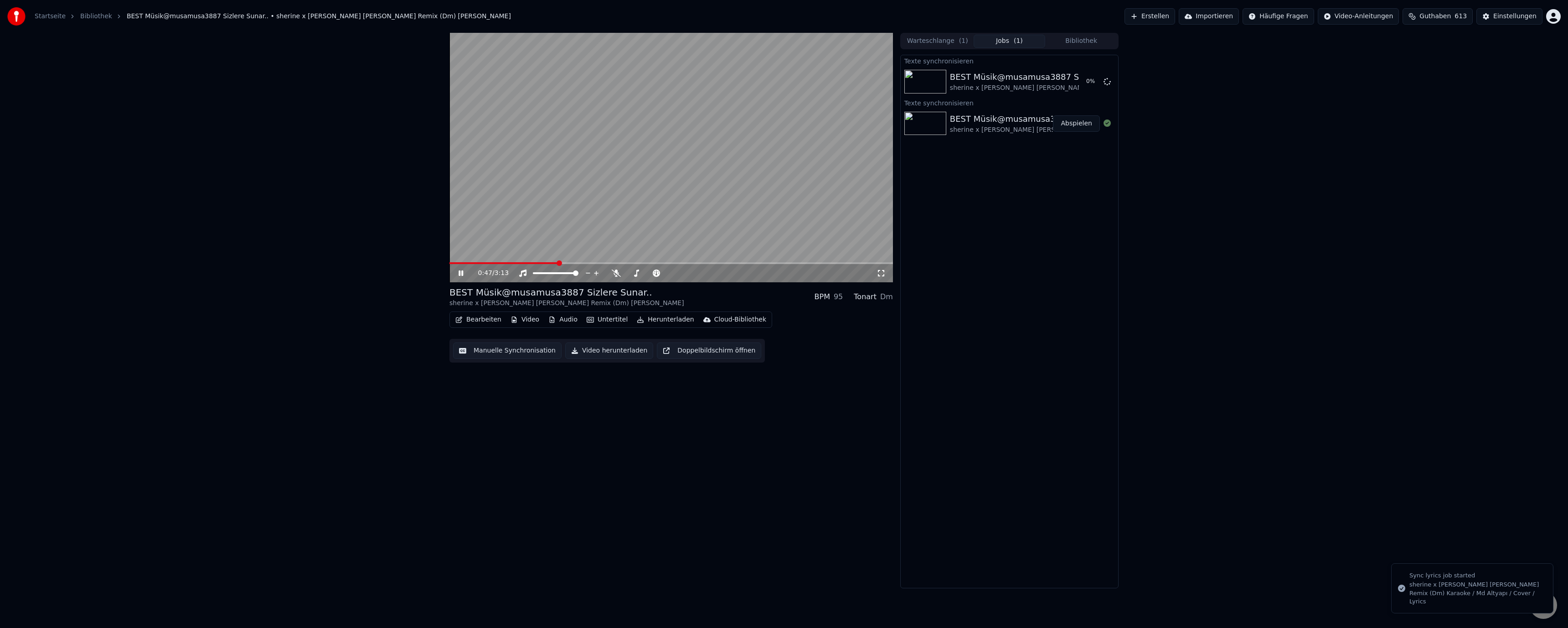
click at [637, 202] on video at bounding box center [671, 158] width 444 height 250
click at [486, 353] on button "Manuelle Synchronisation" at bounding box center [507, 350] width 108 height 16
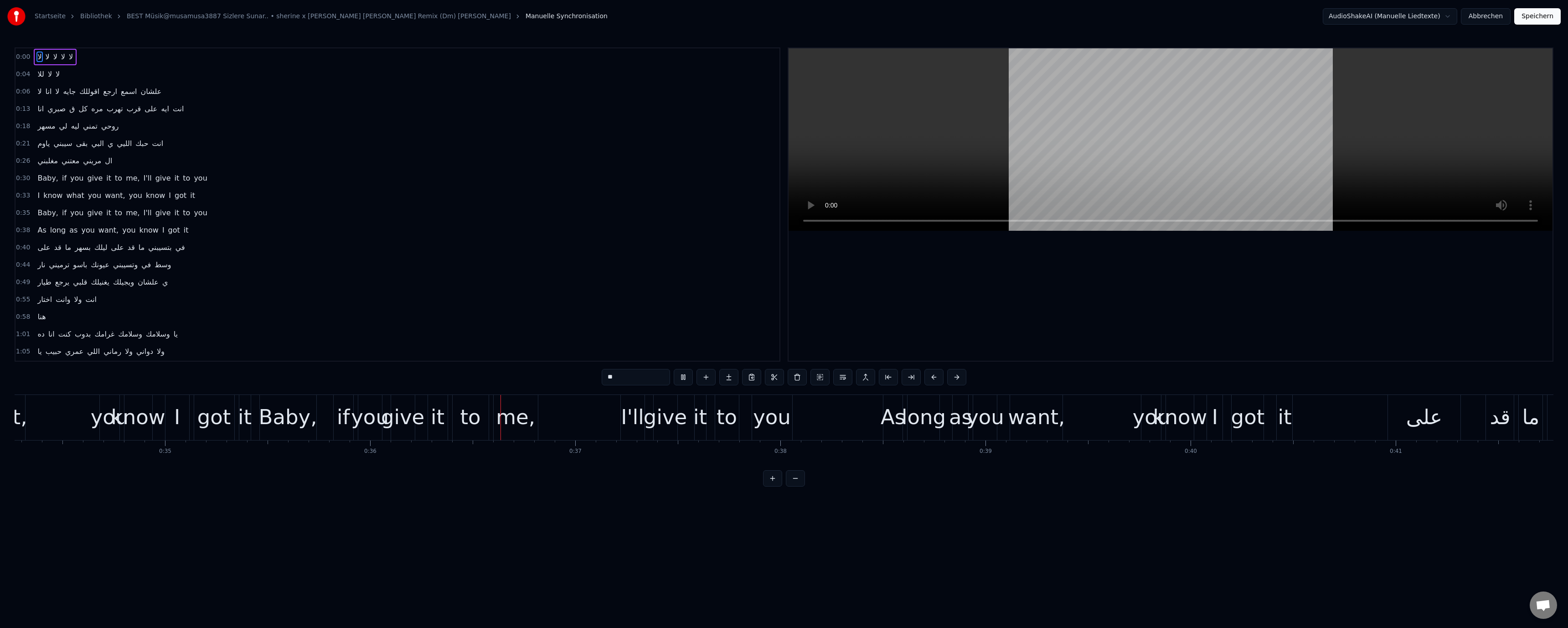
scroll to position [0, 7369]
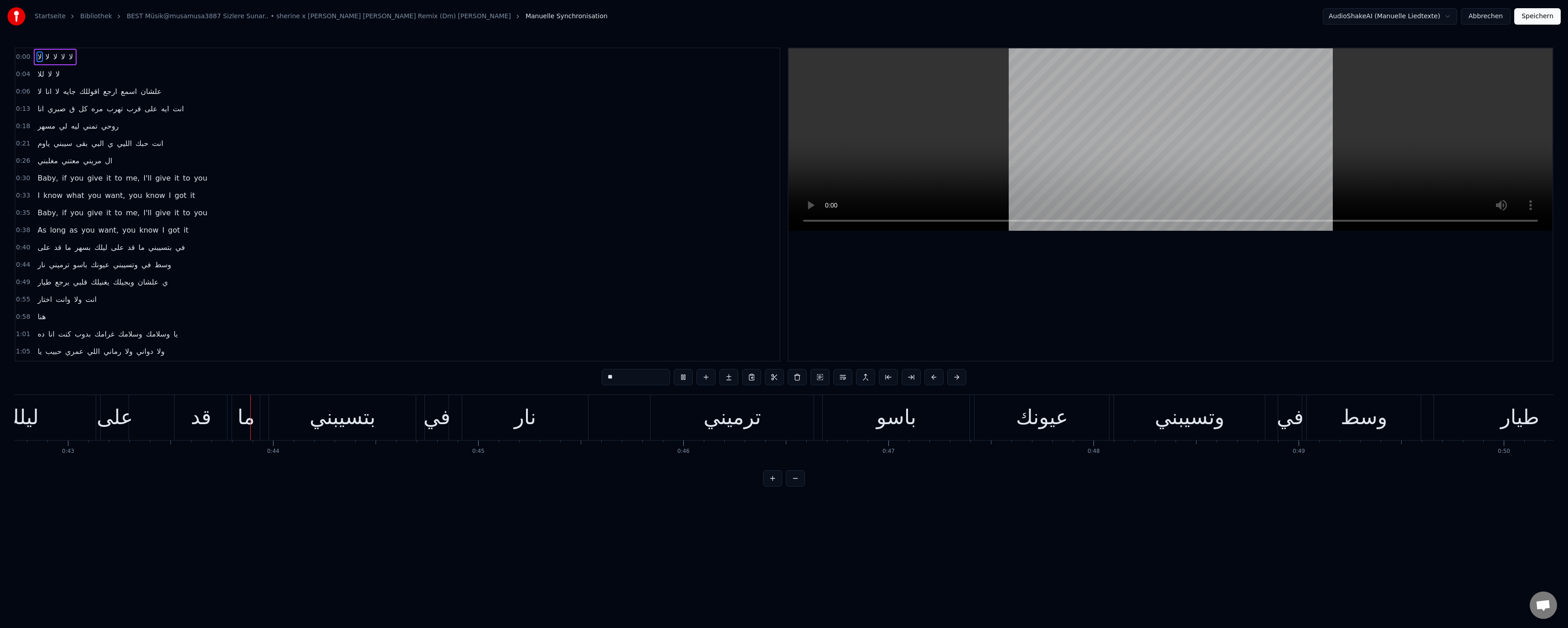
click at [1068, 147] on video at bounding box center [1170, 139] width 764 height 183
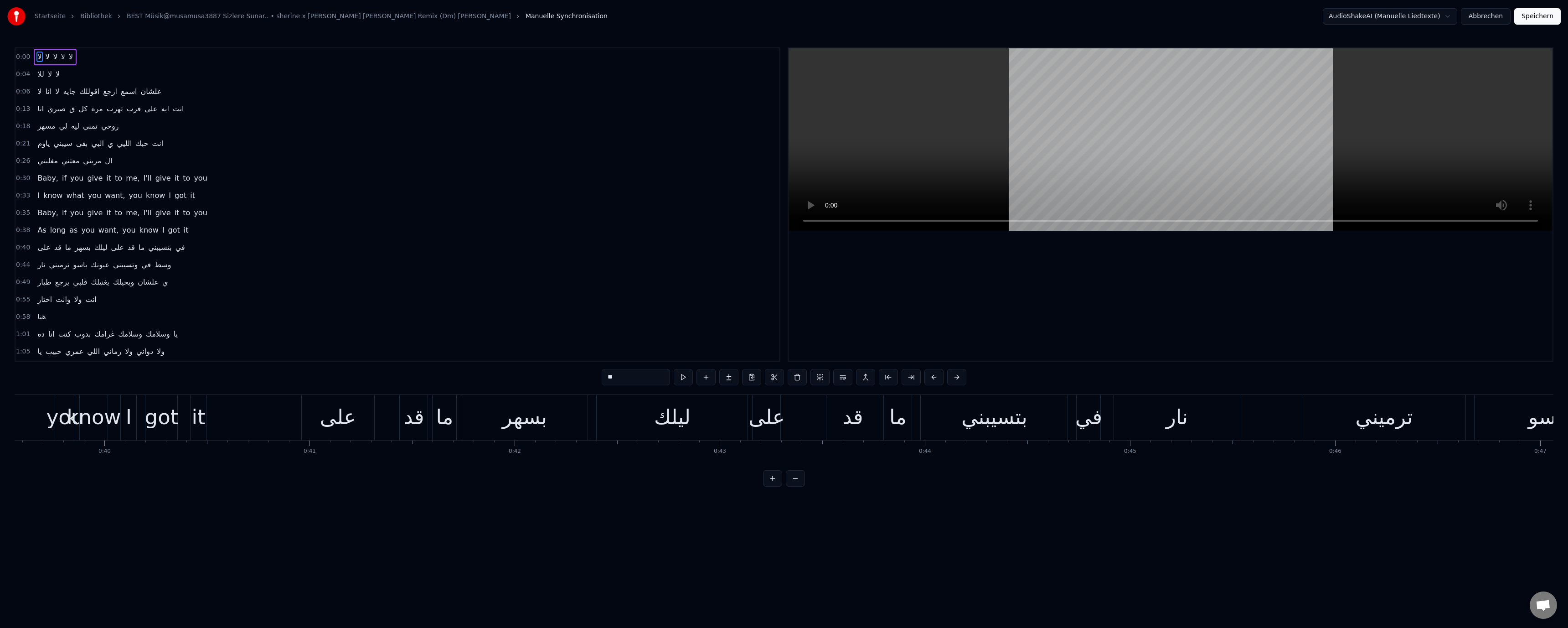
scroll to position [0, 7897]
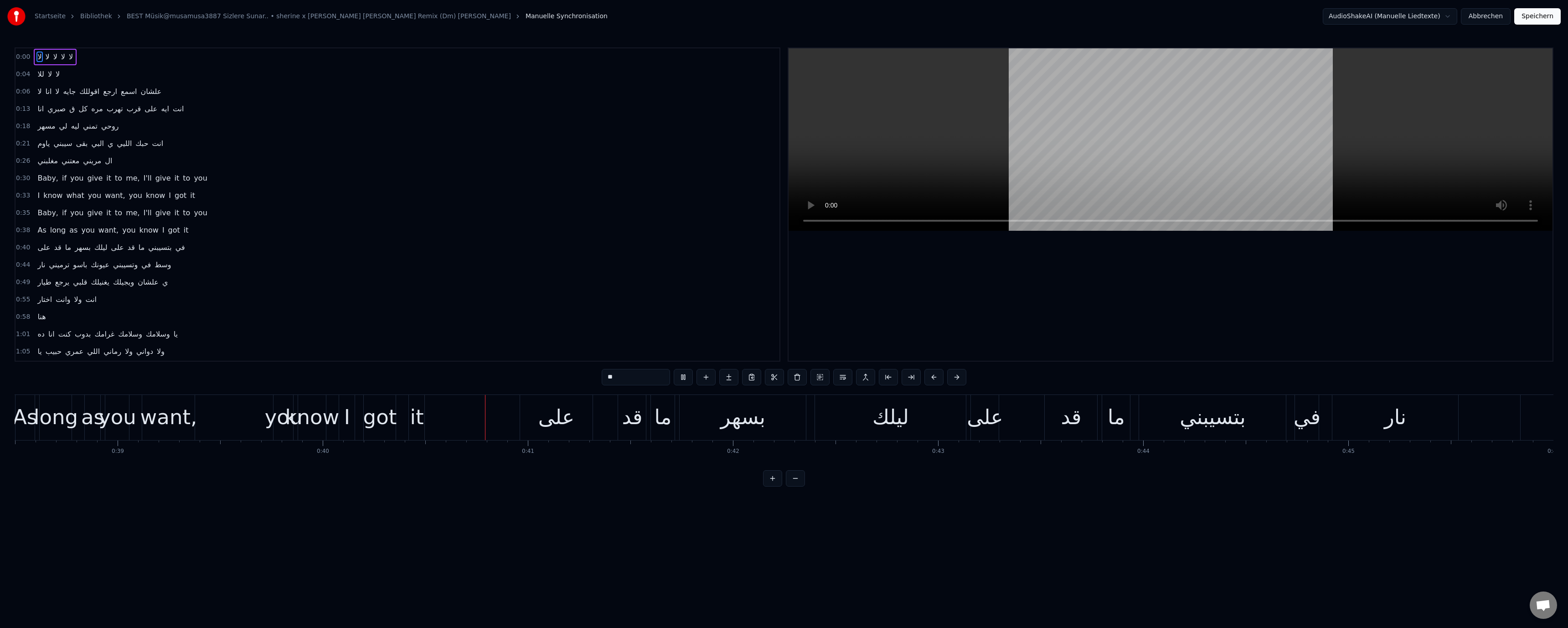
click at [551, 421] on div "على" at bounding box center [556, 417] width 36 height 31
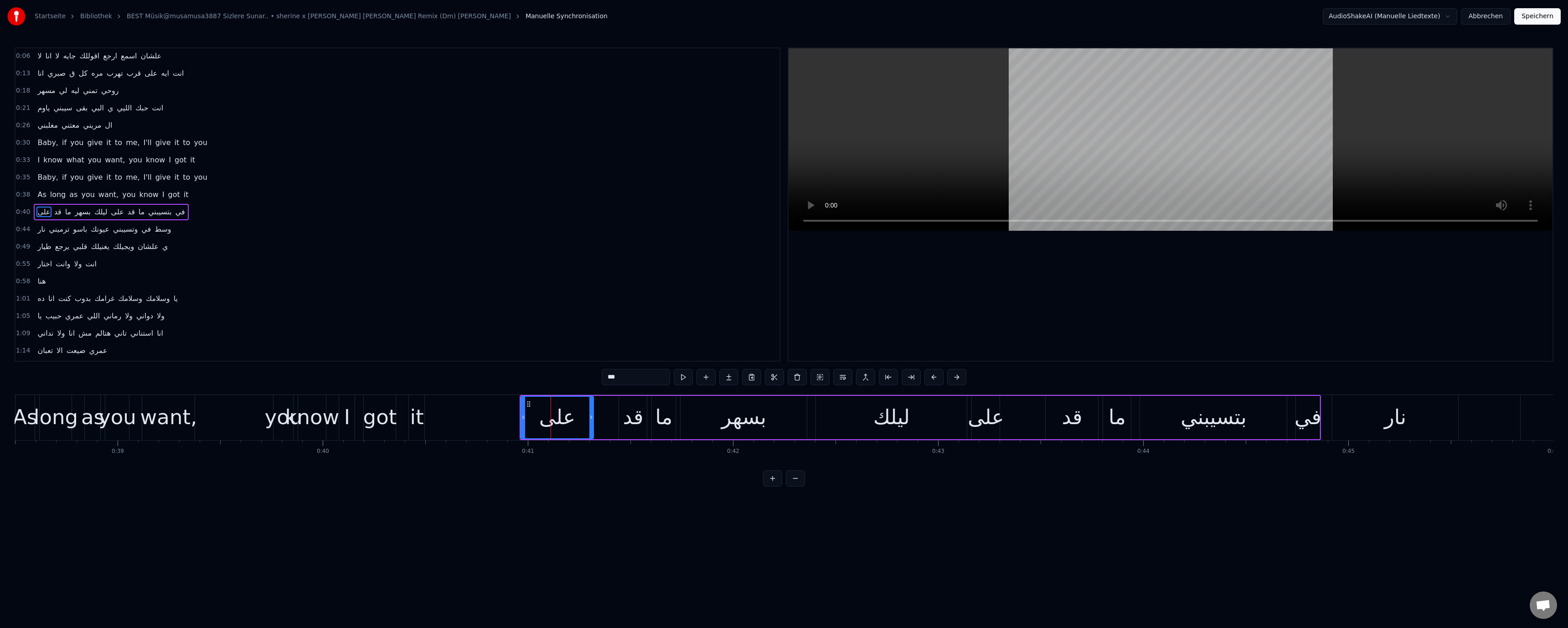
scroll to position [43, 0]
drag, startPoint x: 522, startPoint y: 417, endPoint x: 430, endPoint y: 418, distance: 92.0
click at [430, 418] on icon at bounding box center [431, 417] width 4 height 7
click at [307, 425] on div "know" at bounding box center [312, 417] width 54 height 31
type input "****"
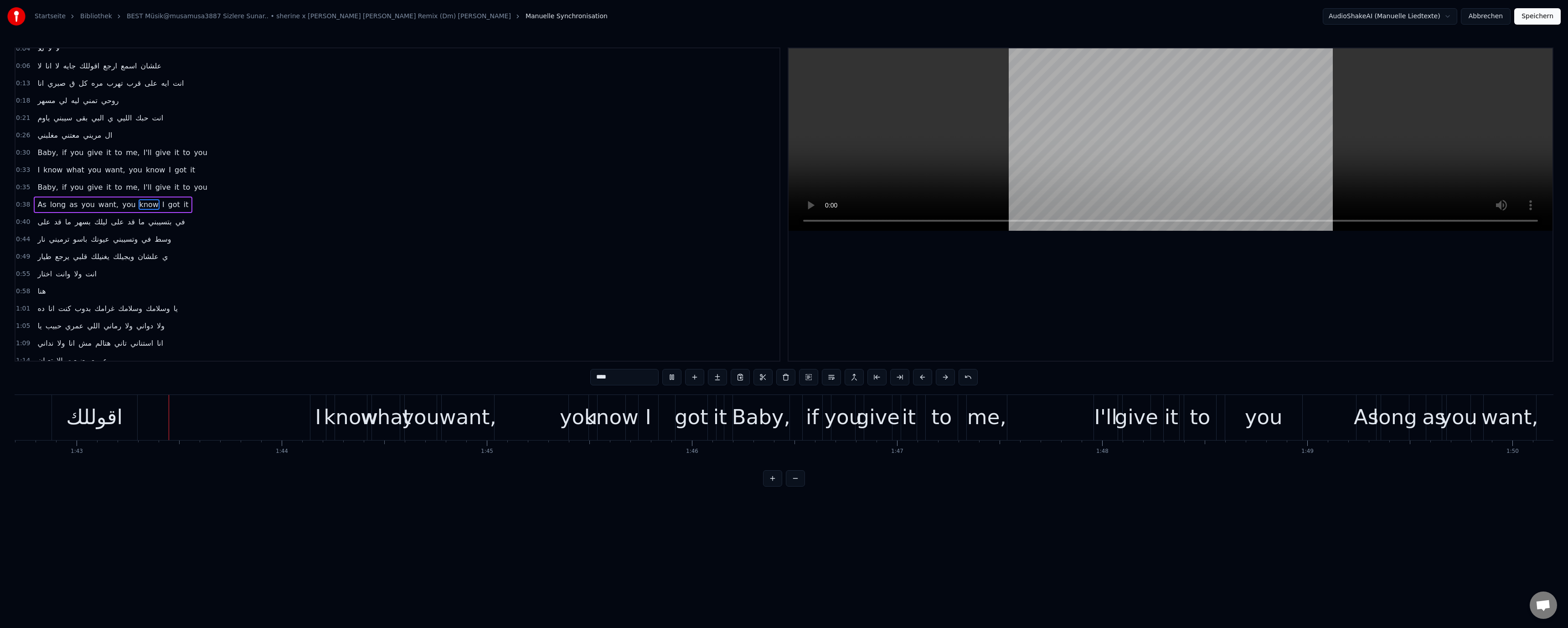
scroll to position [0, 21147]
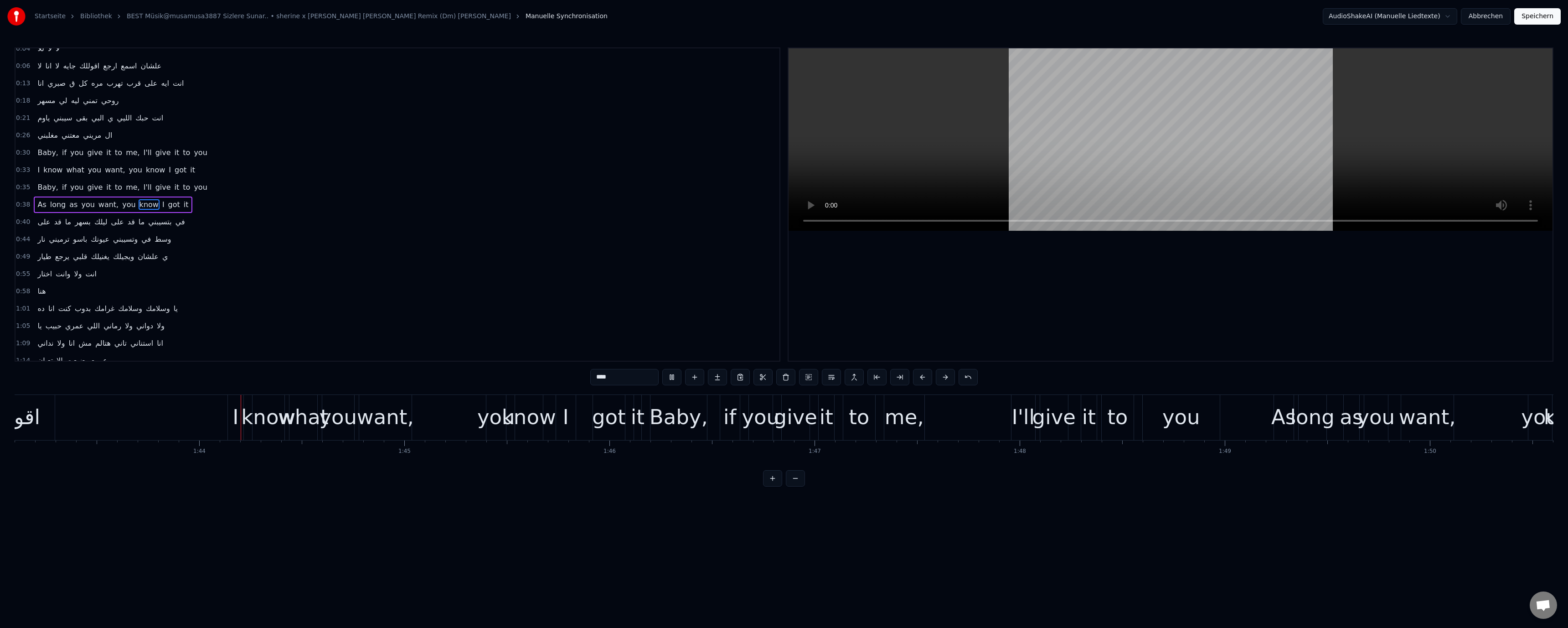
drag, startPoint x: 1031, startPoint y: 118, endPoint x: 1035, endPoint y: 113, distance: 6.4
click at [1035, 113] on video at bounding box center [1170, 139] width 764 height 183
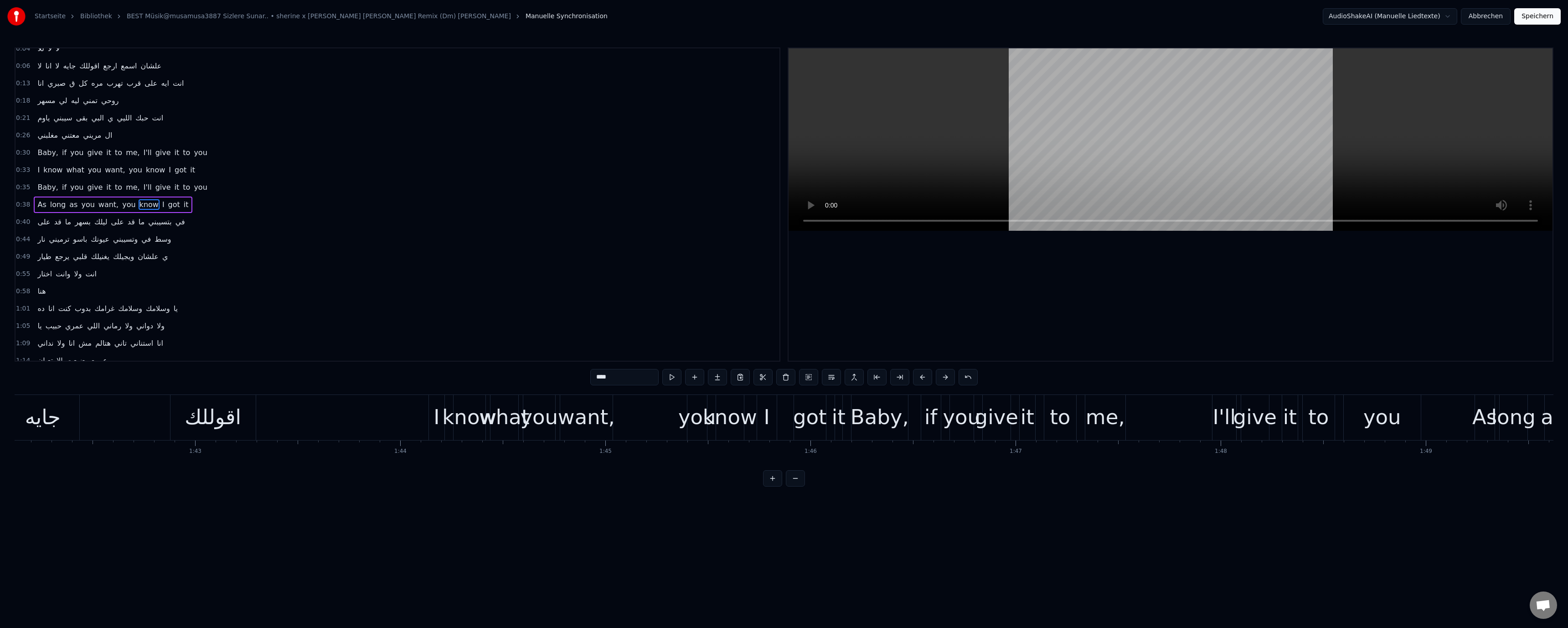
click at [1027, 184] on video at bounding box center [1170, 139] width 764 height 183
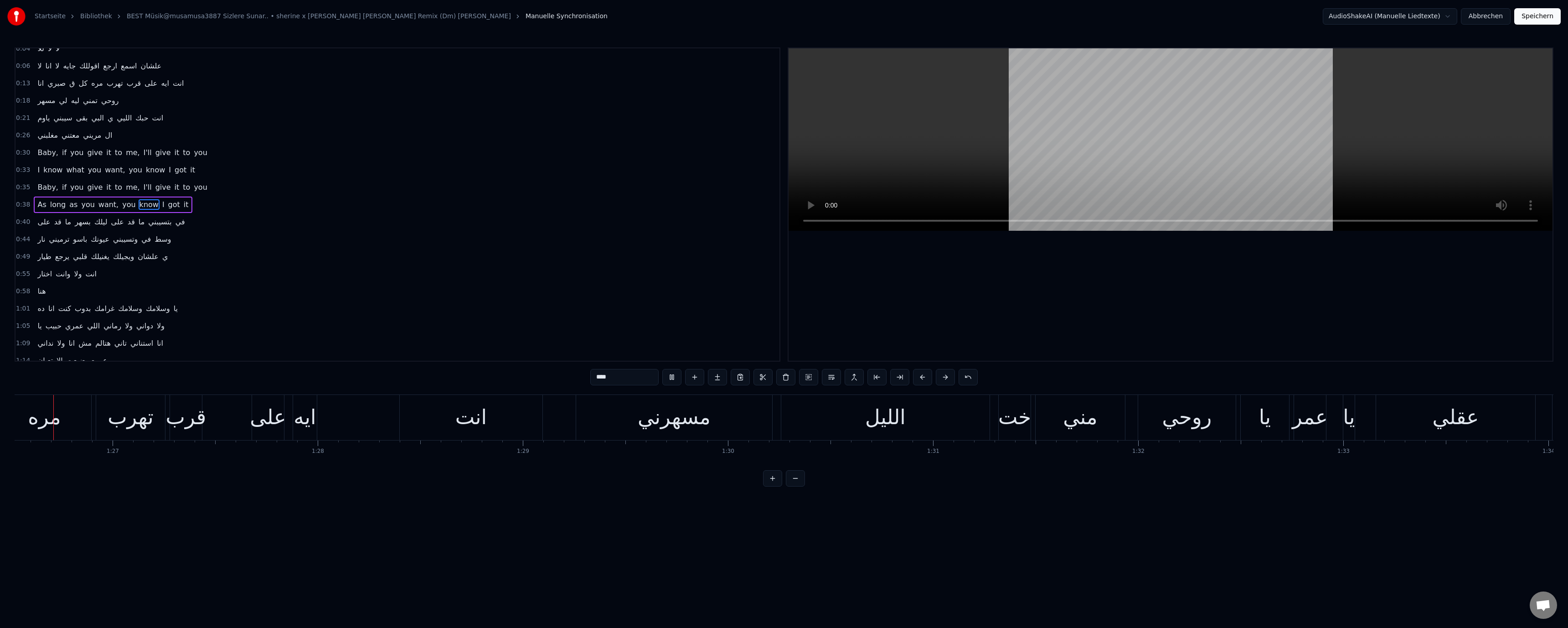
scroll to position [0, 17717]
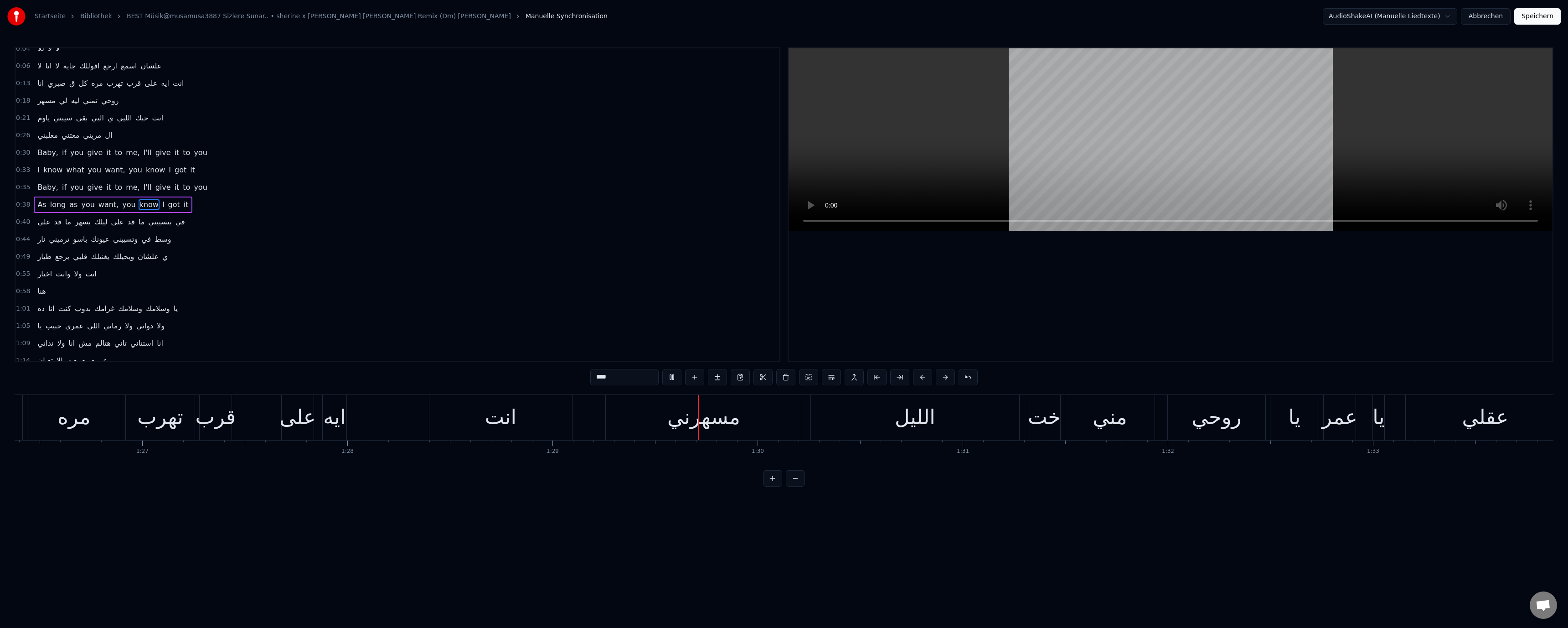
click at [1091, 169] on video at bounding box center [1170, 139] width 764 height 183
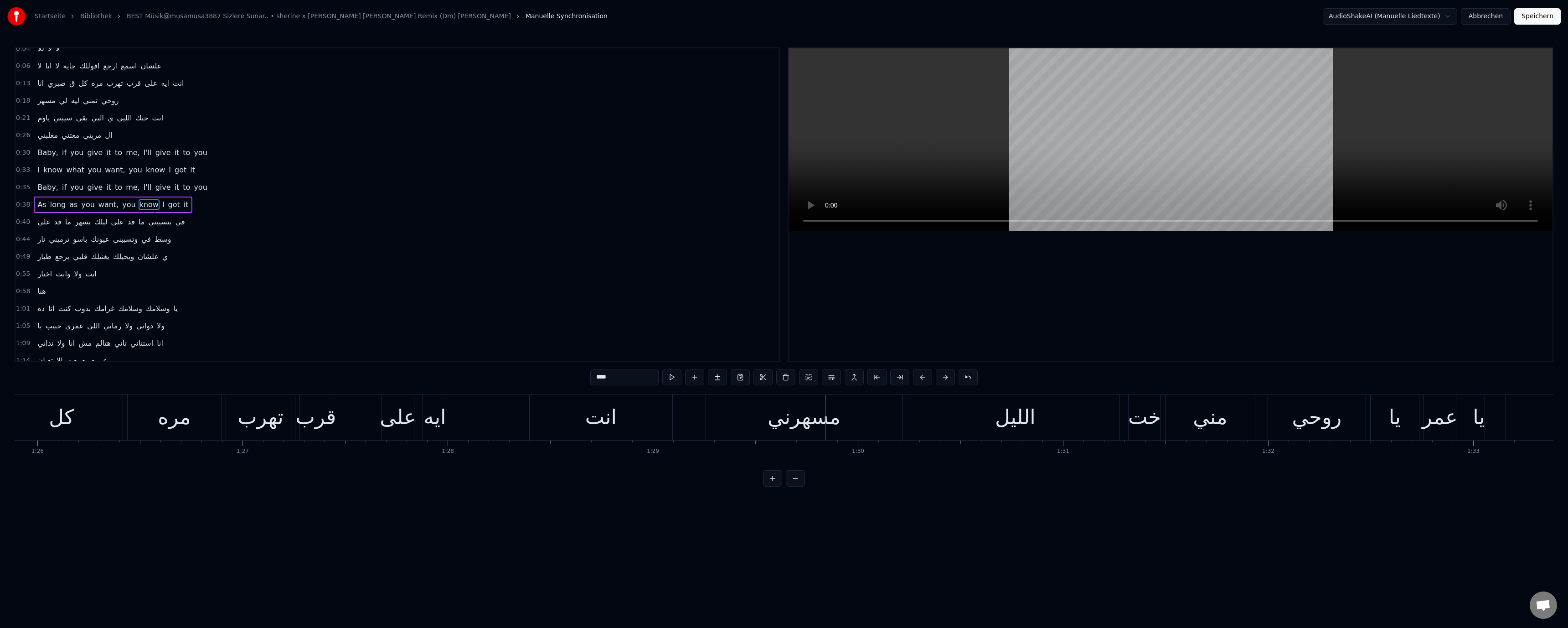
click at [1041, 178] on video at bounding box center [1170, 139] width 764 height 183
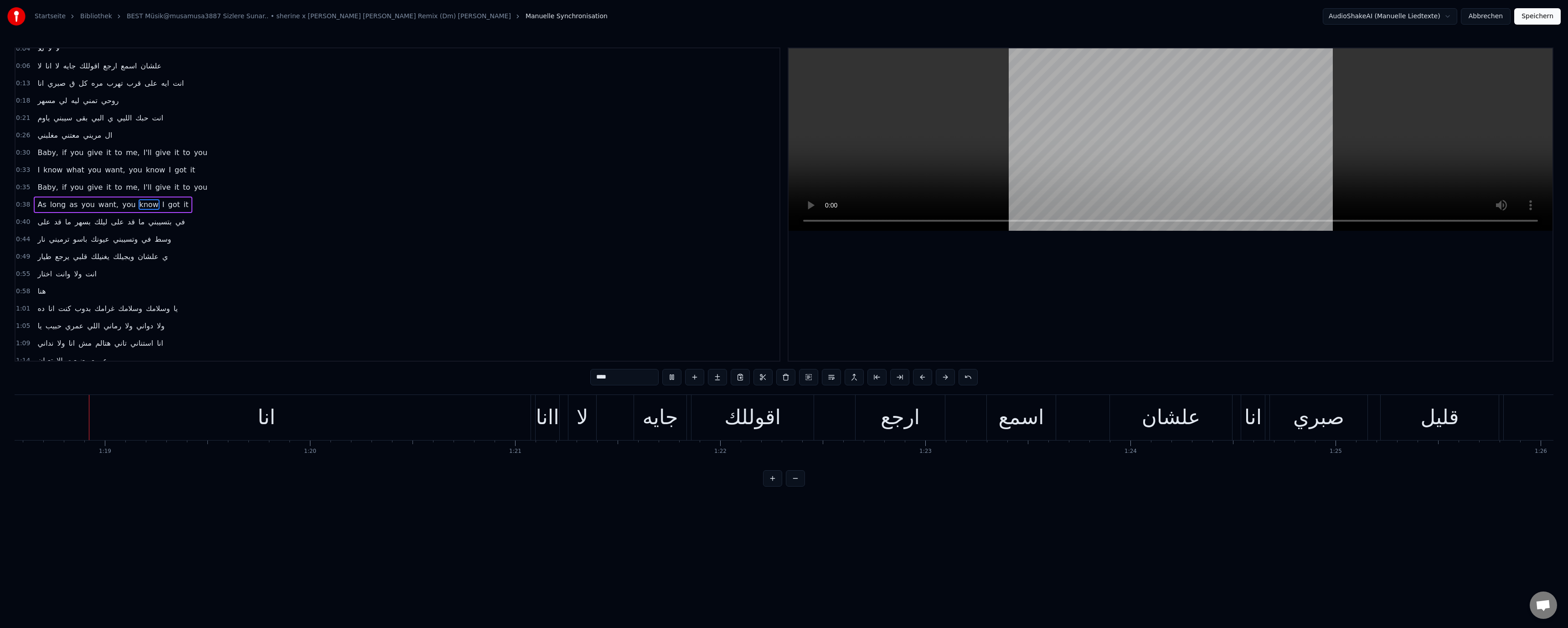
scroll to position [0, 16083]
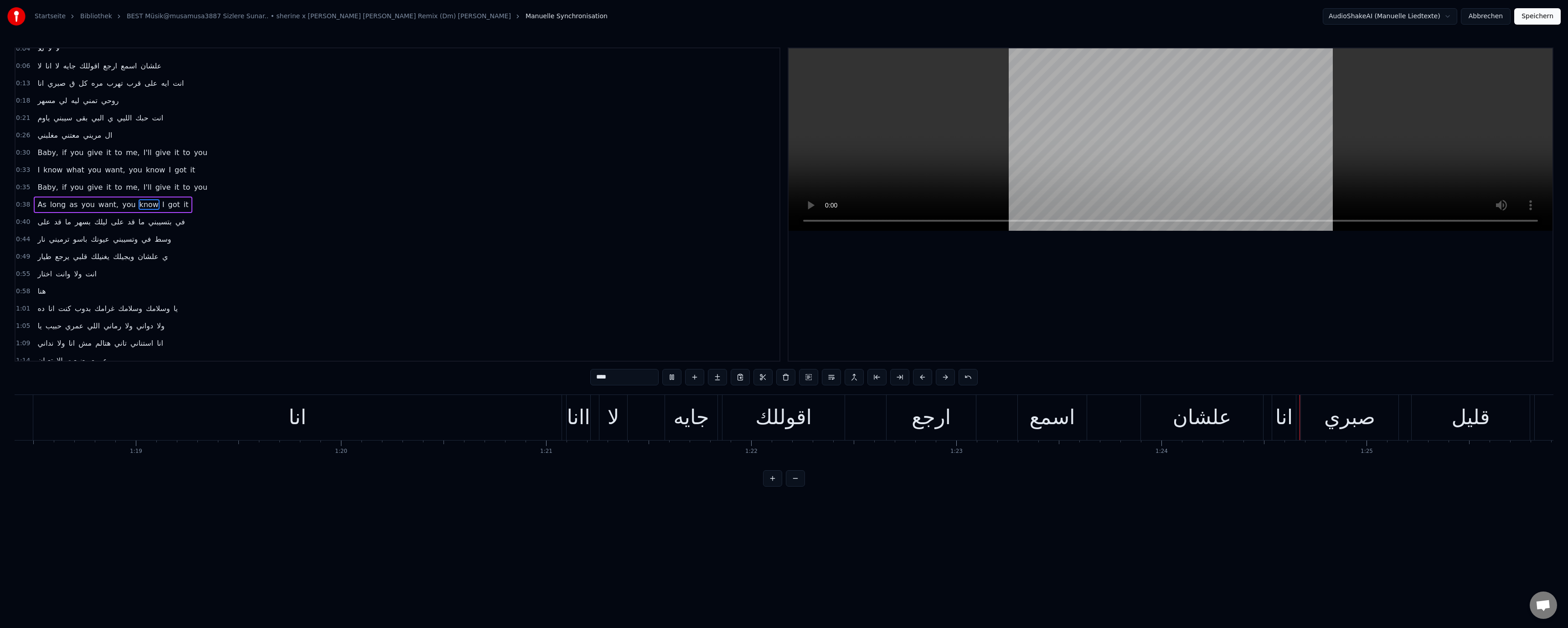
click at [1041, 177] on video at bounding box center [1170, 139] width 764 height 183
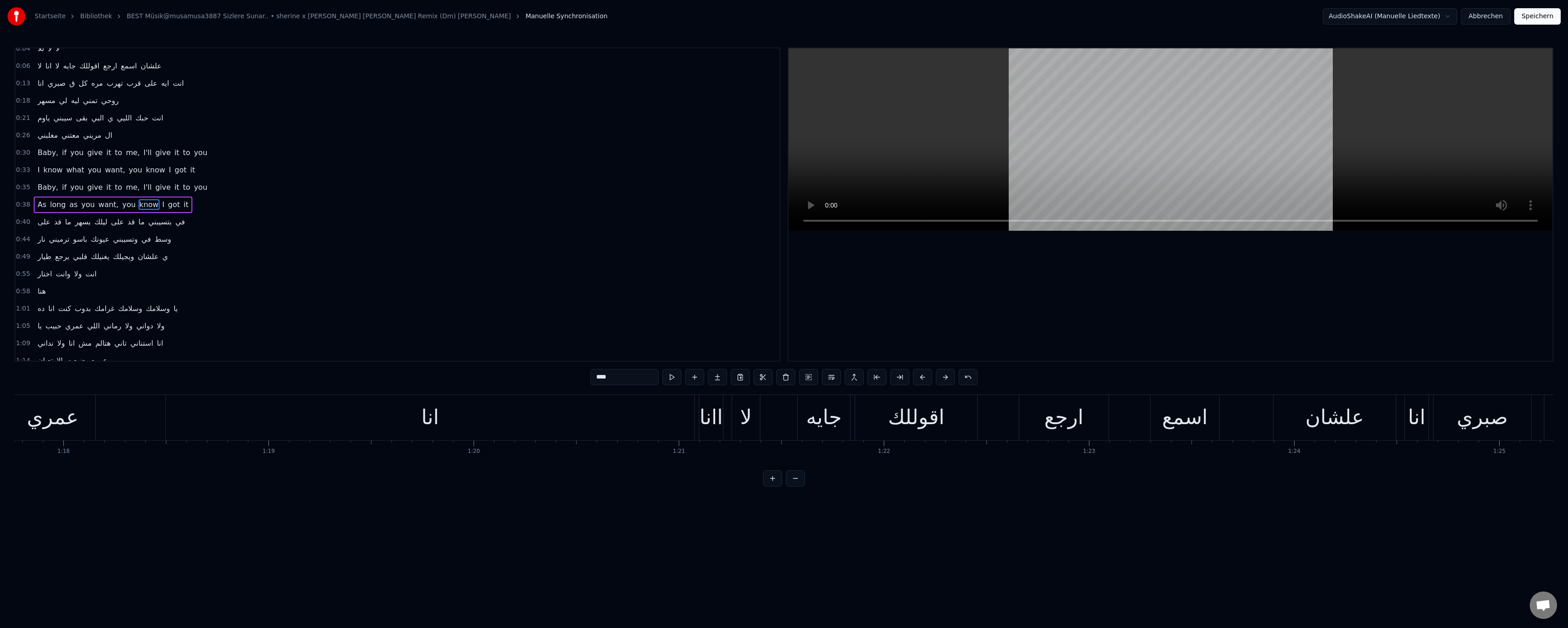
click at [910, 111] on video at bounding box center [1170, 139] width 764 height 183
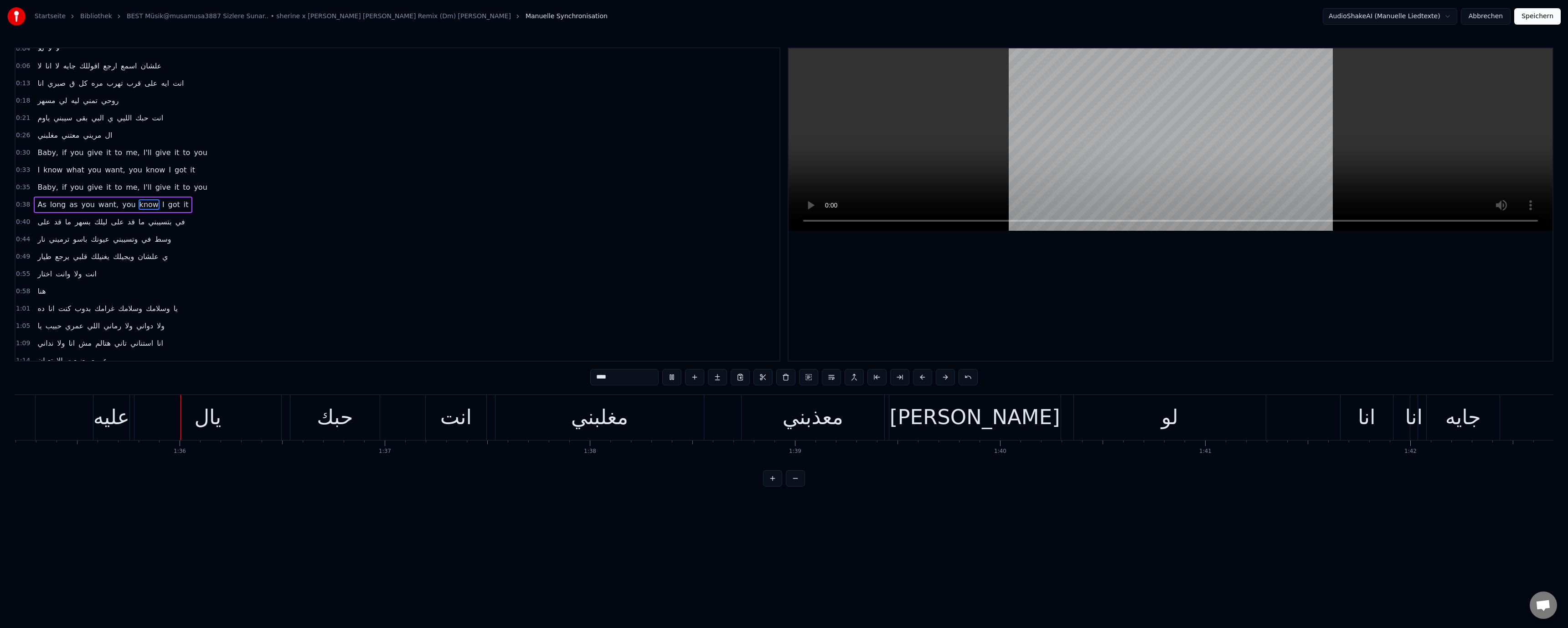
scroll to position [0, 19528]
click at [1223, 152] on video at bounding box center [1170, 139] width 764 height 183
drag, startPoint x: 1539, startPoint y: 18, endPoint x: 1324, endPoint y: 152, distance: 253.3
click at [1362, 147] on div "Startseite Bibliothek BEST Müsik@musamusa3887 Sizlere Sunar.. • sherine x busta…" at bounding box center [784, 243] width 1568 height 487
click at [1099, 186] on video at bounding box center [1170, 139] width 764 height 183
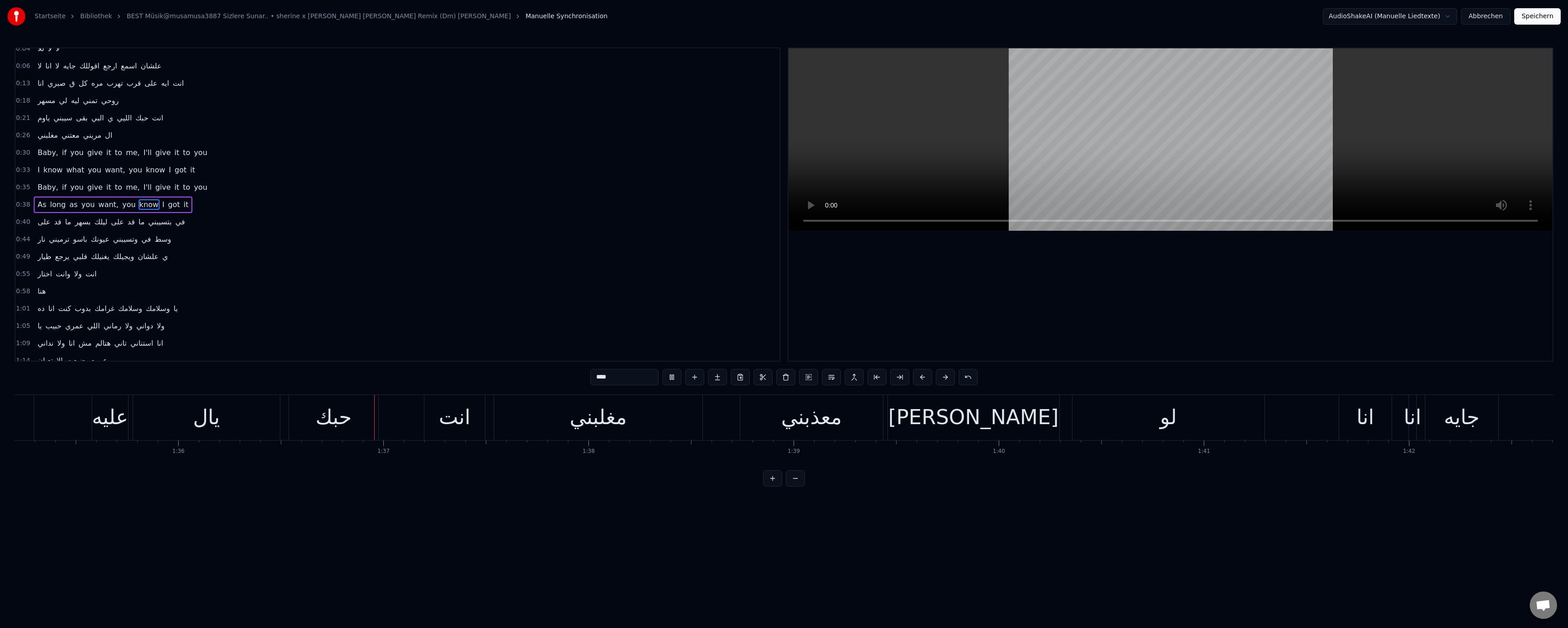
click at [923, 131] on video at bounding box center [1170, 139] width 764 height 183
click at [923, 130] on video at bounding box center [1170, 139] width 764 height 183
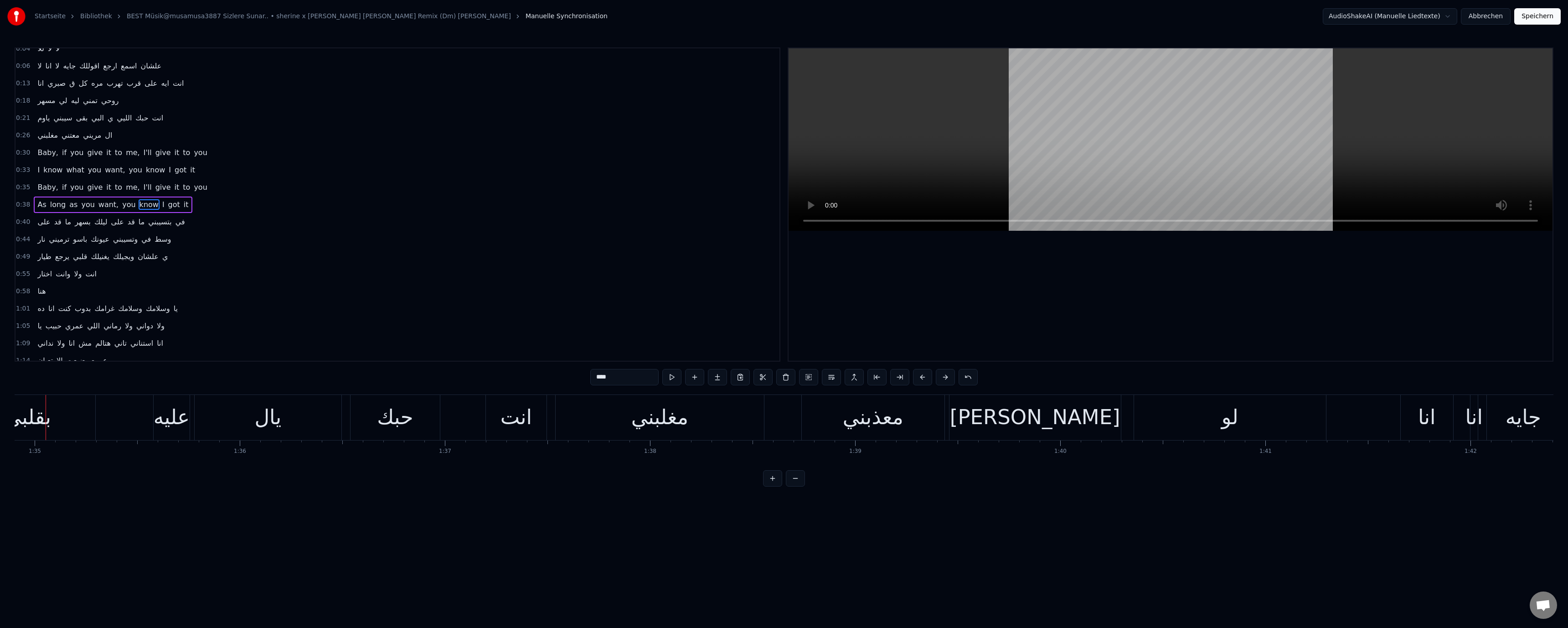
click at [986, 155] on video at bounding box center [1170, 139] width 764 height 183
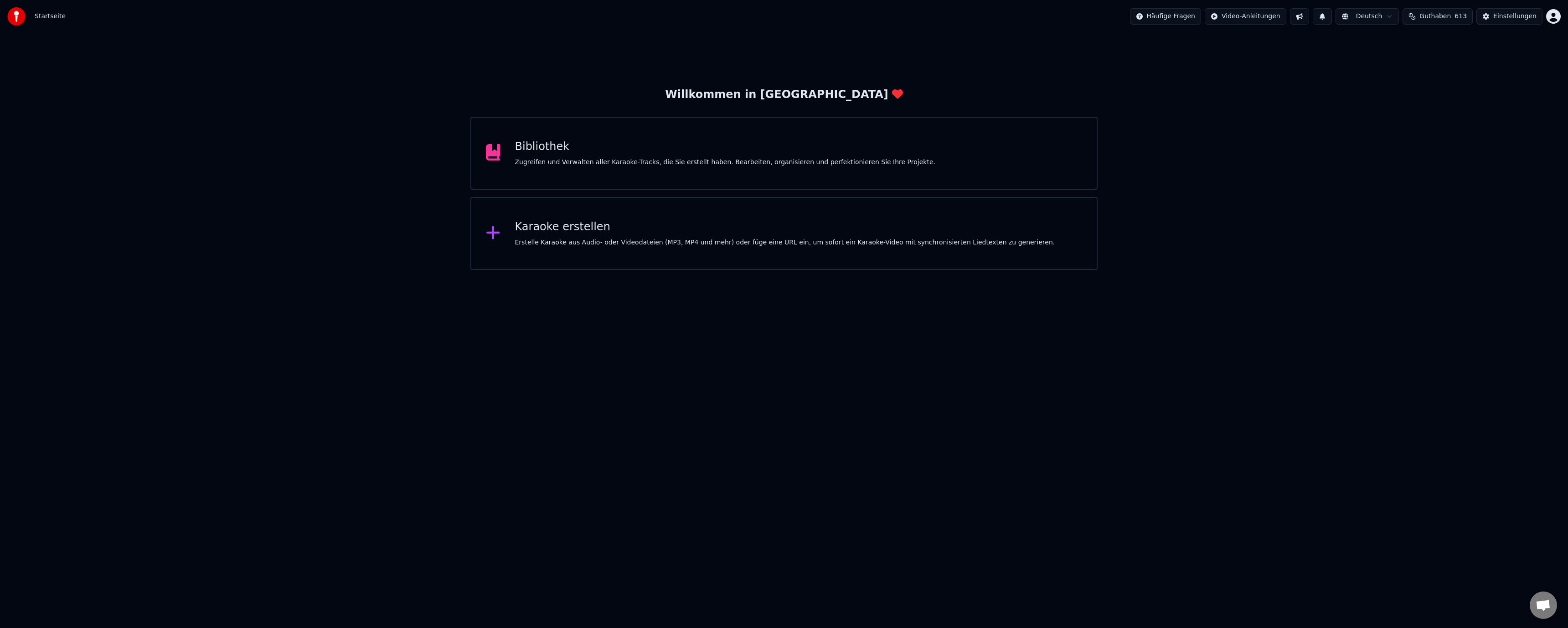
click at [665, 163] on div "Zugreifen und Verwalten aller Karaoke-Tracks, die Sie erstellt haben. Bearbeite…" at bounding box center [725, 162] width 420 height 9
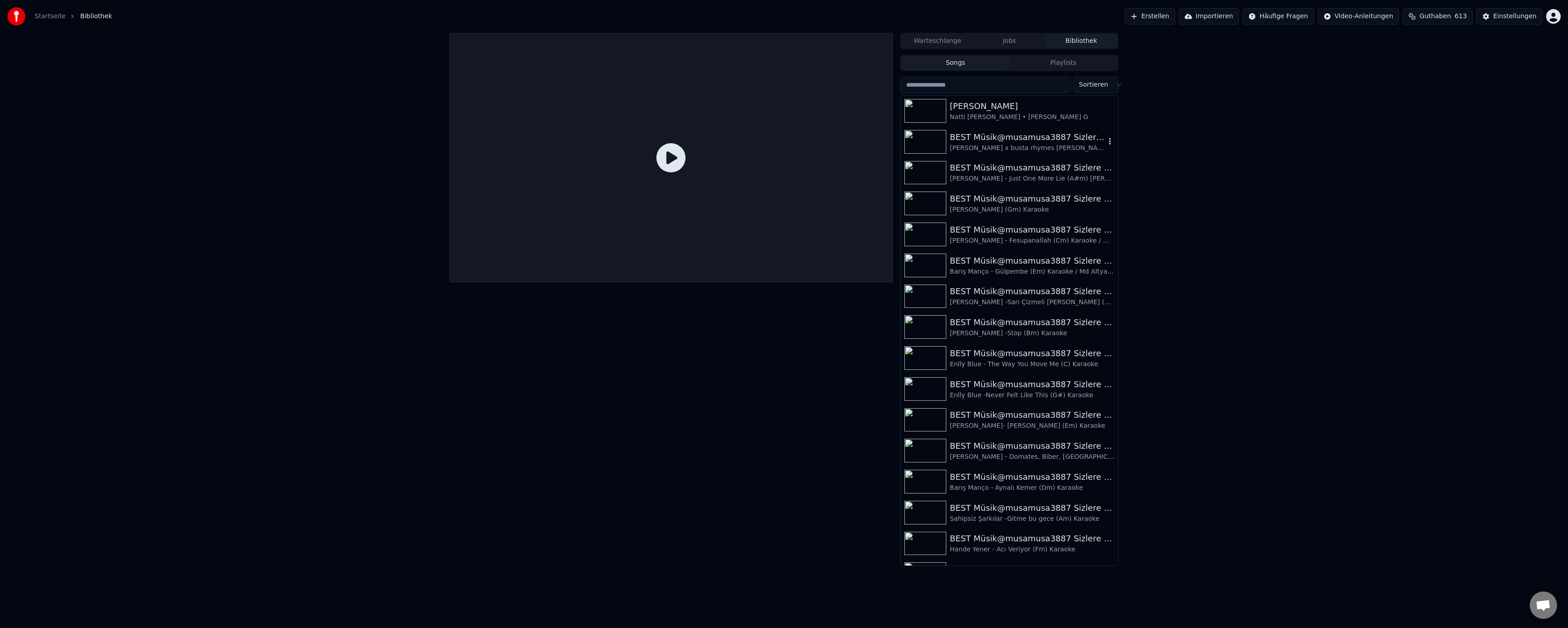
click at [990, 138] on div "BEST Müsik@musamusa3887 Sizlere Sunar.." at bounding box center [1027, 137] width 155 height 13
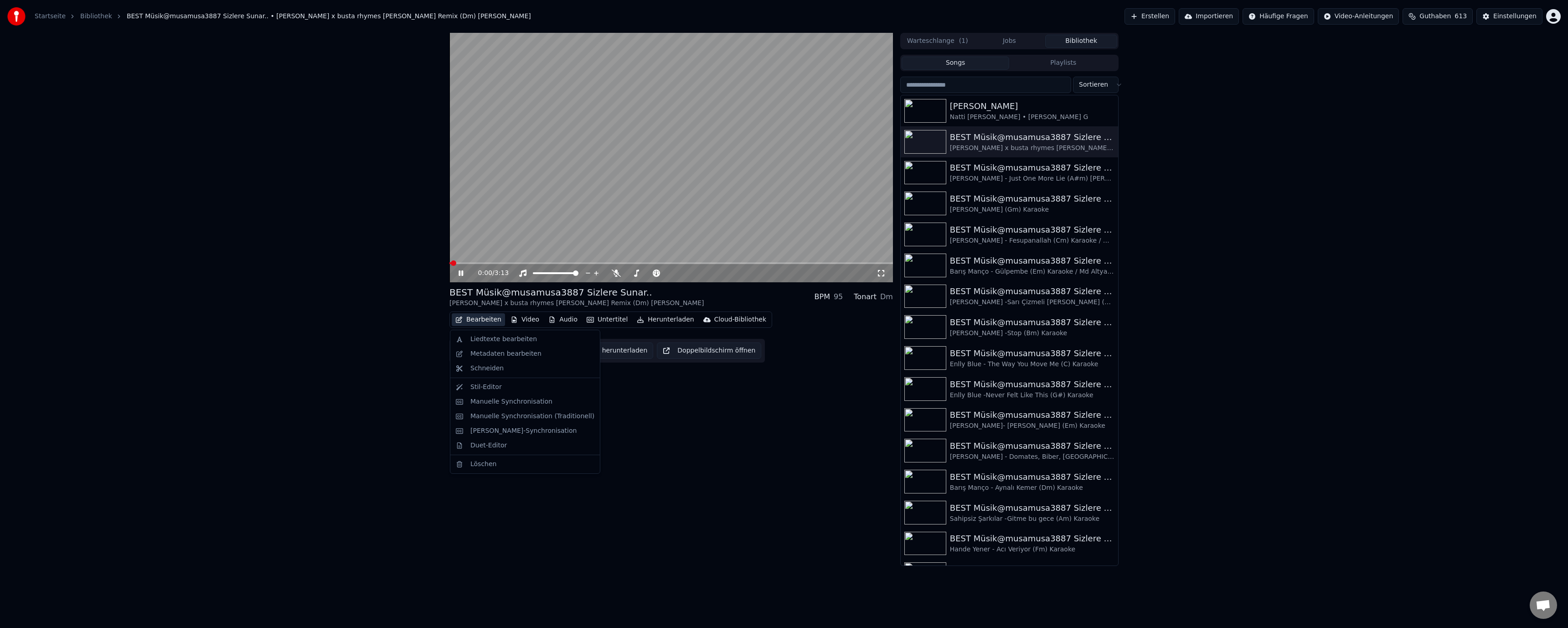
click at [471, 319] on button "Bearbeiten" at bounding box center [478, 319] width 54 height 13
click at [484, 337] on div "Liedtexte bearbeiten" at bounding box center [503, 339] width 66 height 9
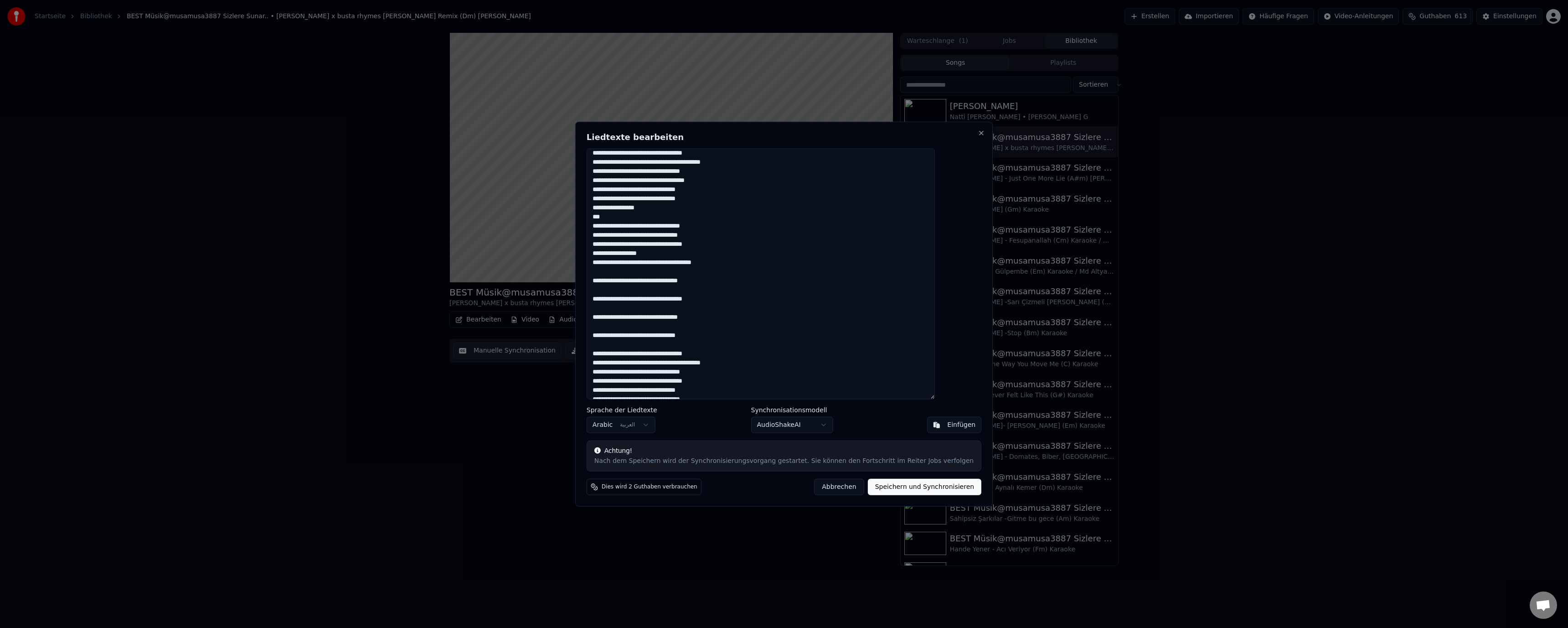
scroll to position [91, 0]
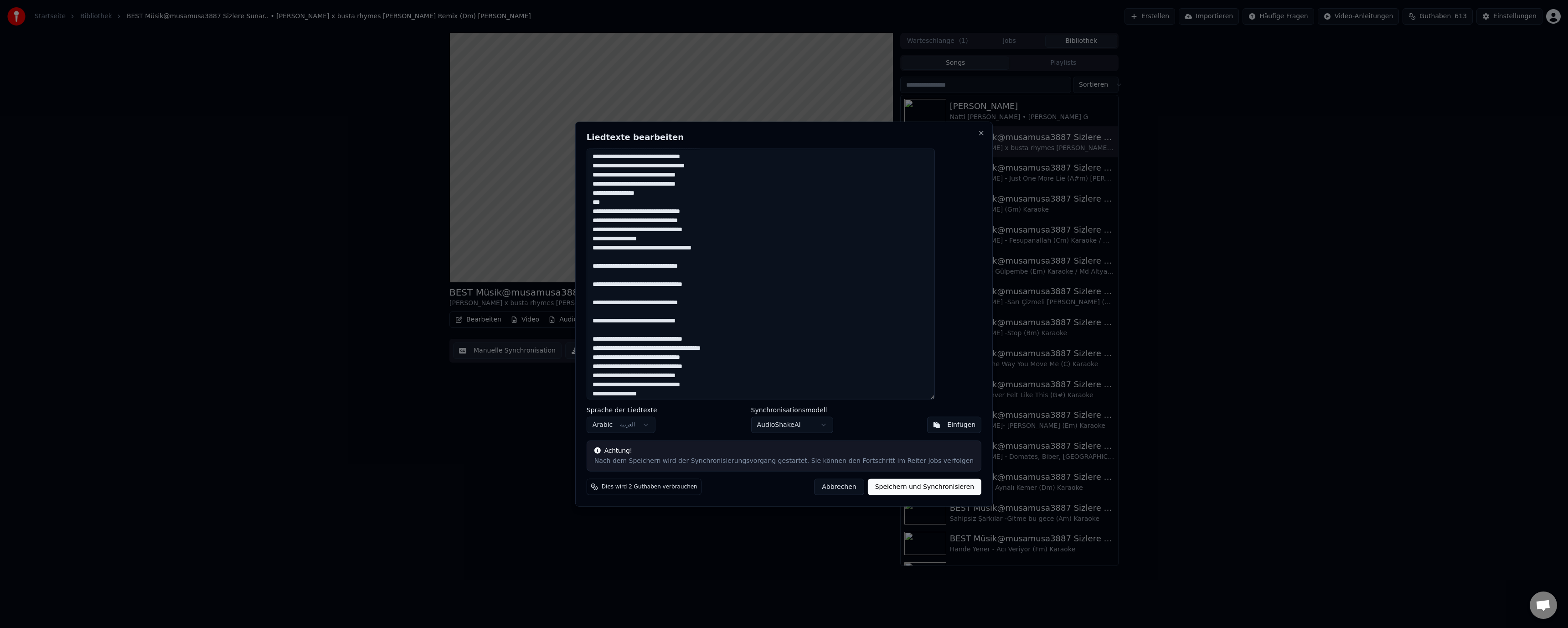
drag, startPoint x: 903, startPoint y: 320, endPoint x: 851, endPoint y: 321, distance: 52.0
click at [851, 321] on textarea at bounding box center [761, 273] width 348 height 252
click at [838, 326] on textarea at bounding box center [761, 273] width 348 height 252
type textarea "**********"
click at [891, 486] on button "Speichern und Synchronisieren" at bounding box center [925, 487] width 114 height 16
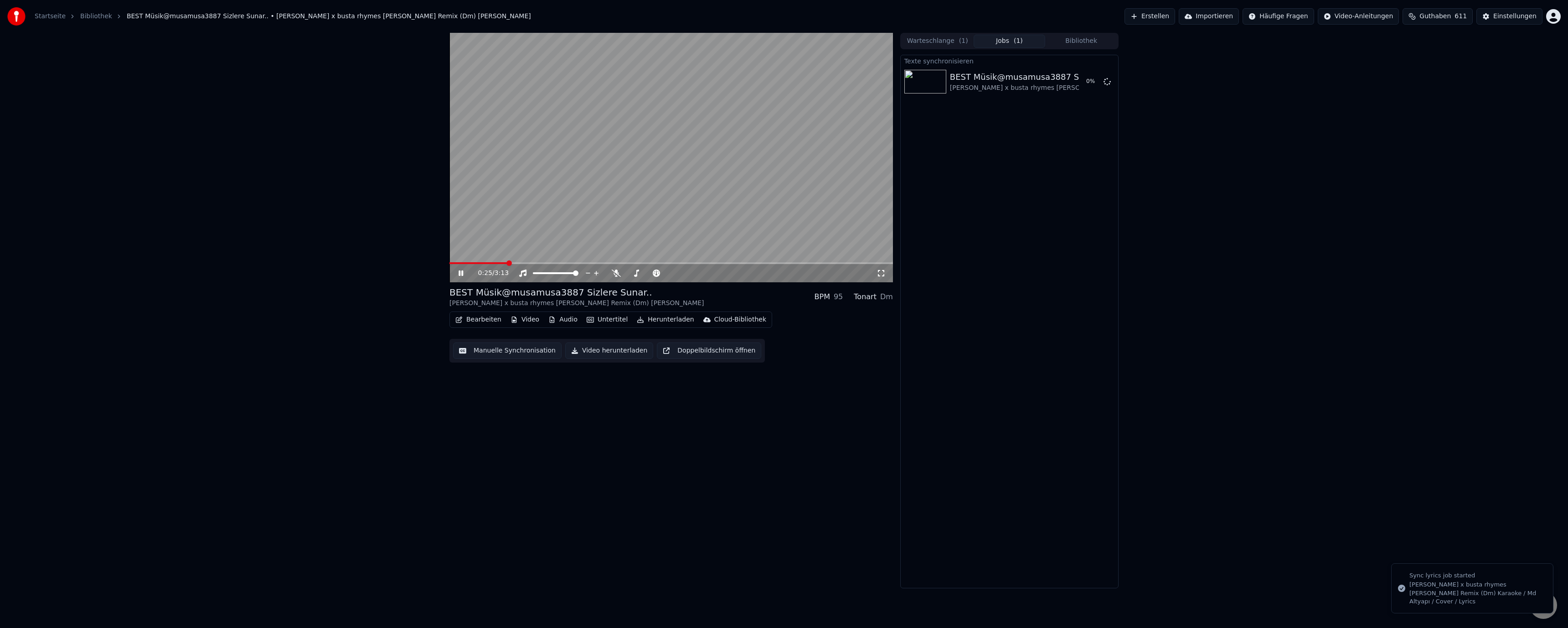
click at [637, 203] on video at bounding box center [671, 158] width 444 height 250
click at [860, 177] on video at bounding box center [671, 158] width 444 height 250
click at [1073, 81] on button "Abspielen" at bounding box center [1076, 82] width 47 height 16
click at [501, 349] on button "Manuelle Synchronisation" at bounding box center [507, 350] width 108 height 16
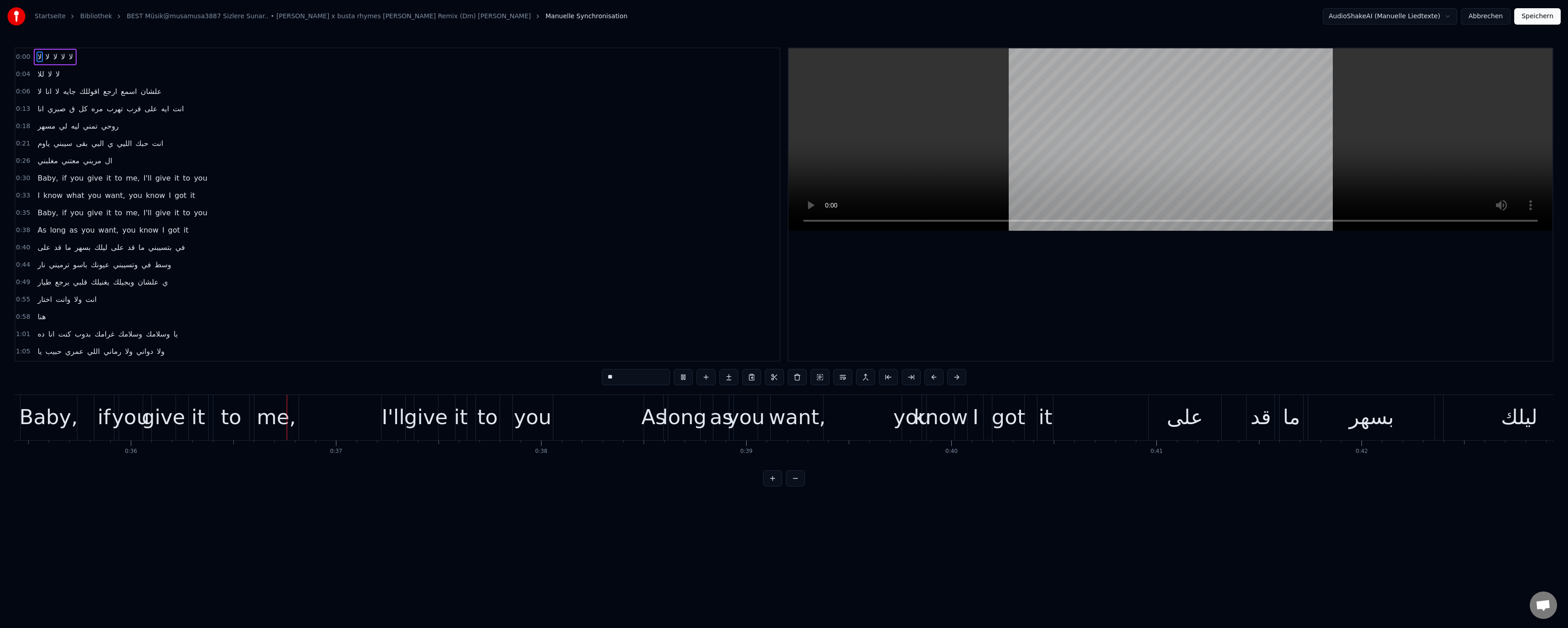
scroll to position [0, 7350]
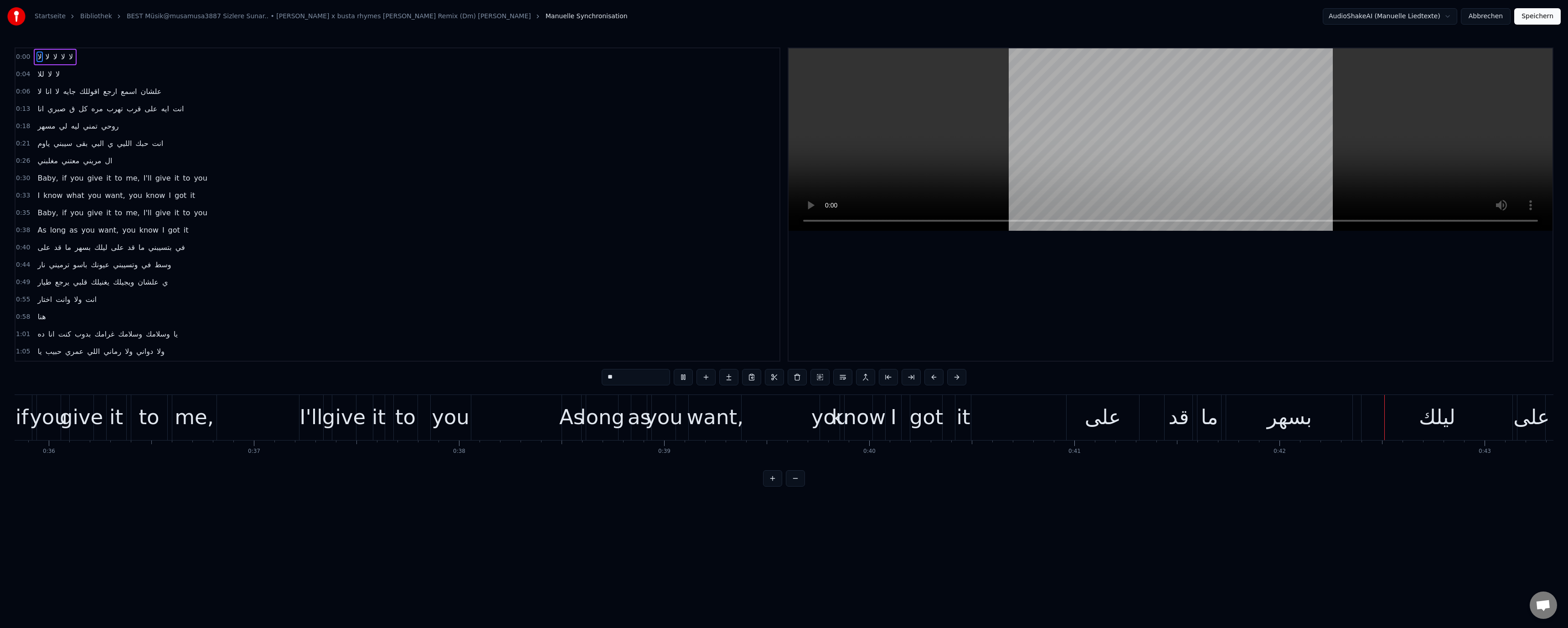
click at [1095, 141] on video at bounding box center [1170, 139] width 764 height 183
click at [1085, 411] on div "على" at bounding box center [1102, 417] width 36 height 31
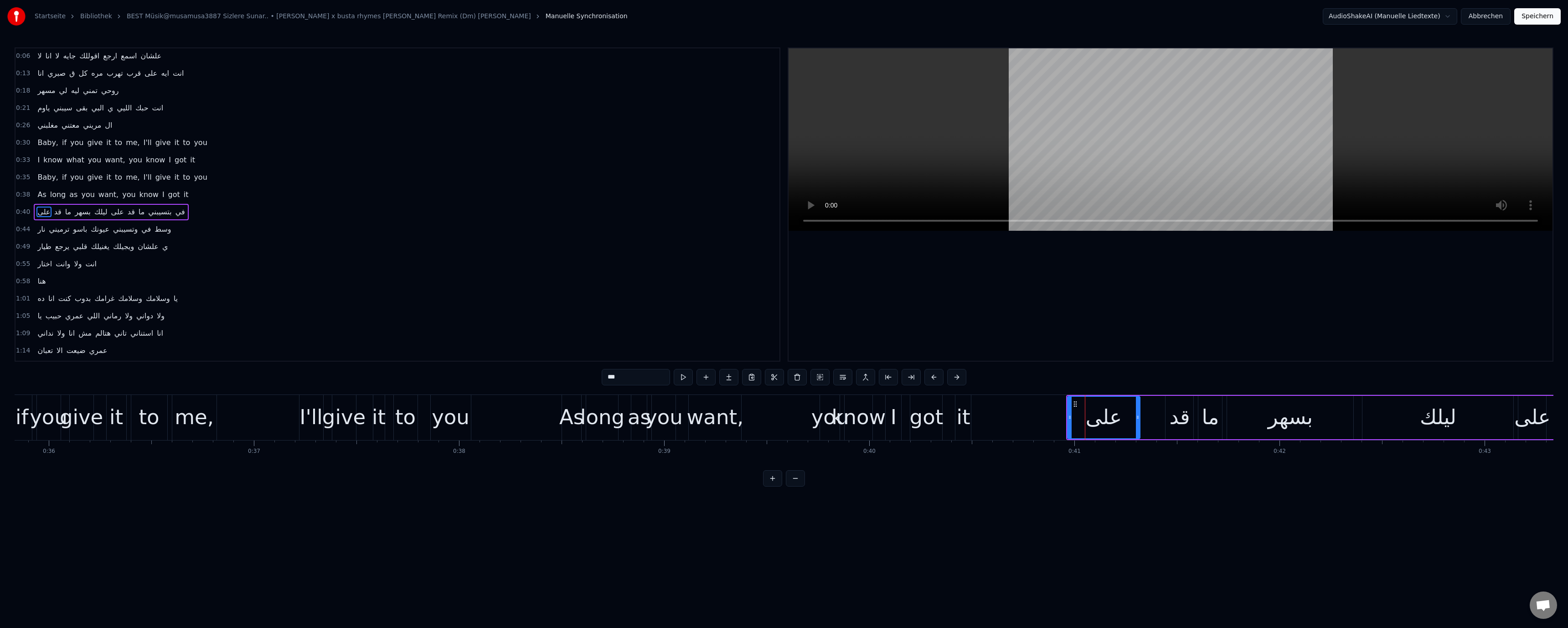
scroll to position [43, 0]
drag, startPoint x: 1069, startPoint y: 415, endPoint x: 981, endPoint y: 415, distance: 88.0
click at [981, 415] on icon at bounding box center [981, 417] width 4 height 7
click at [861, 418] on div "know" at bounding box center [859, 417] width 54 height 31
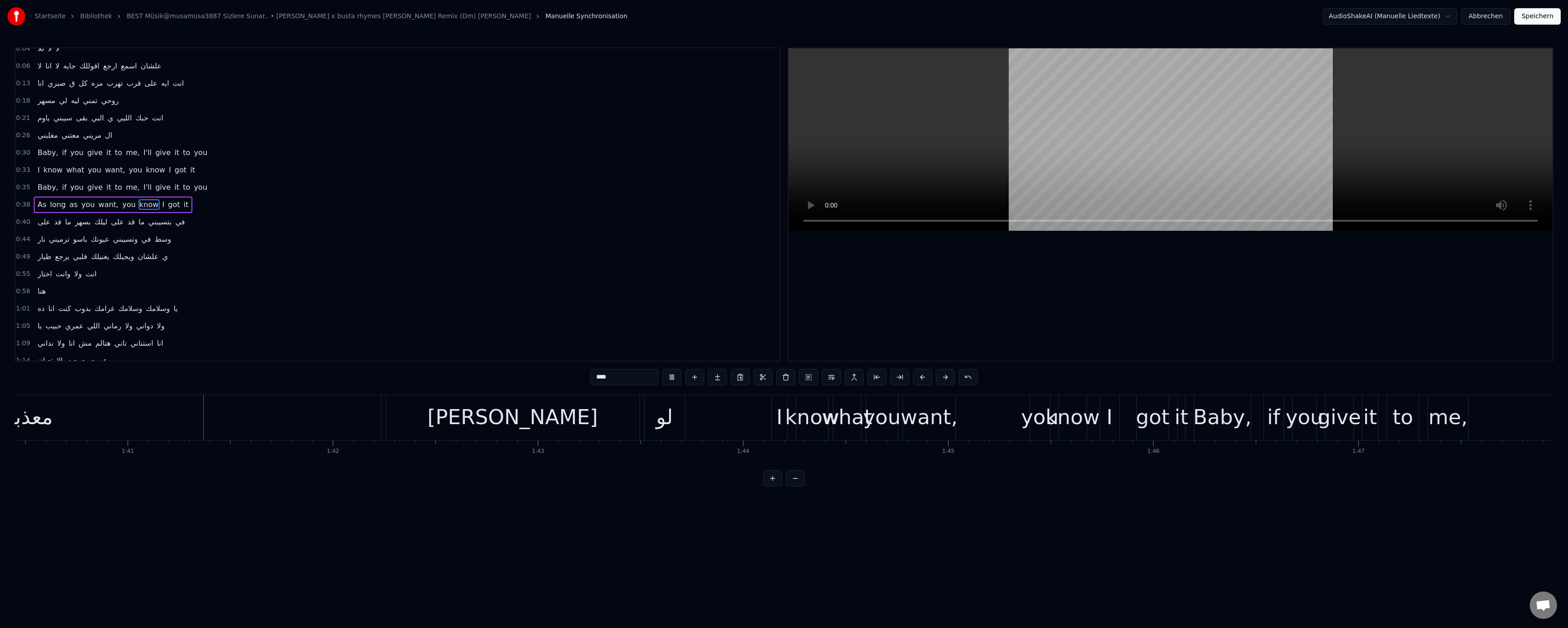
scroll to position [0, 20610]
click at [899, 113] on video at bounding box center [1170, 139] width 764 height 183
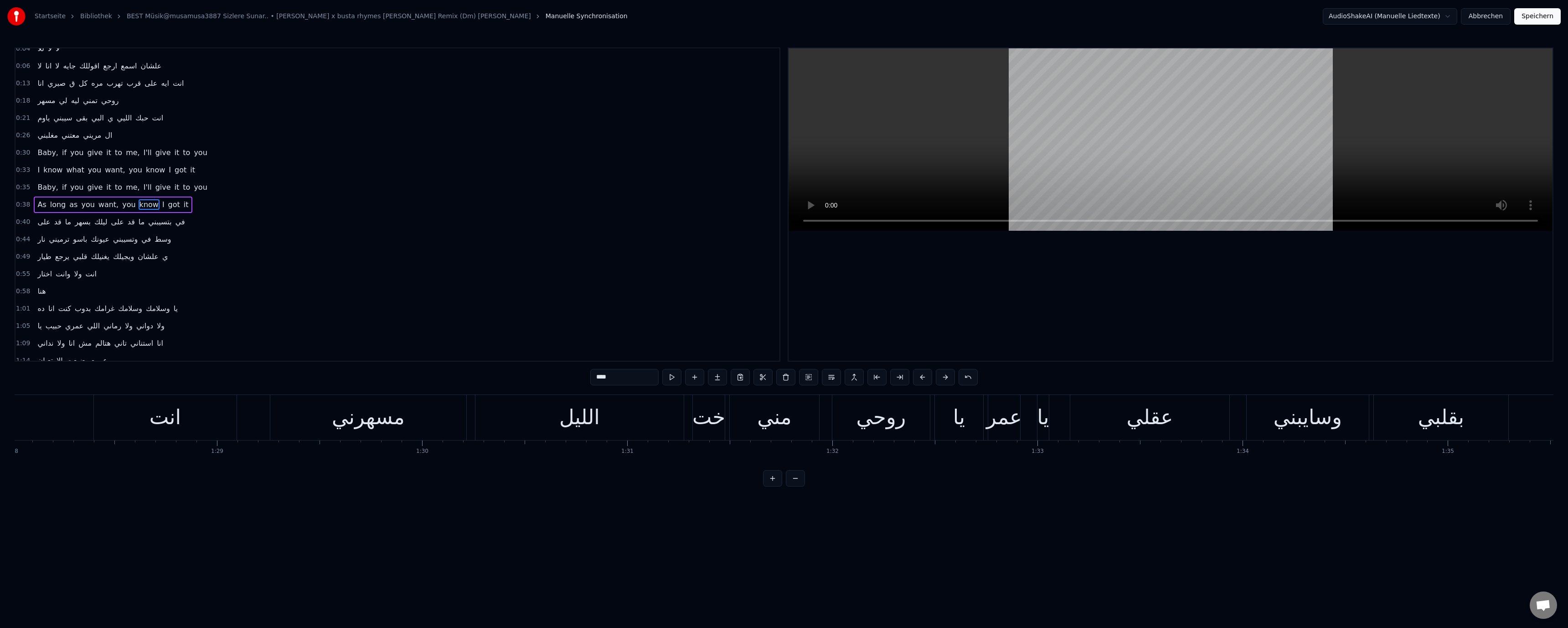
scroll to position [0, 17887]
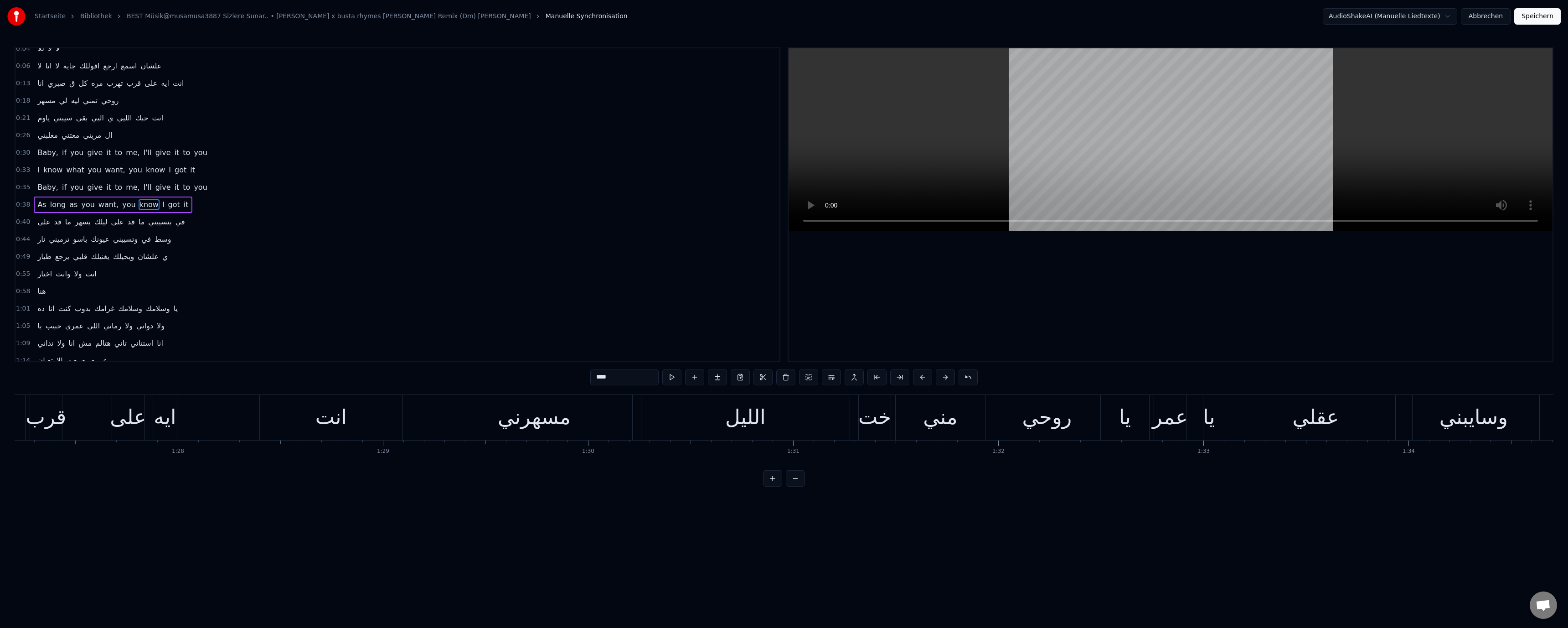
click at [570, 420] on div "مسهرني" at bounding box center [534, 417] width 196 height 45
type input "******"
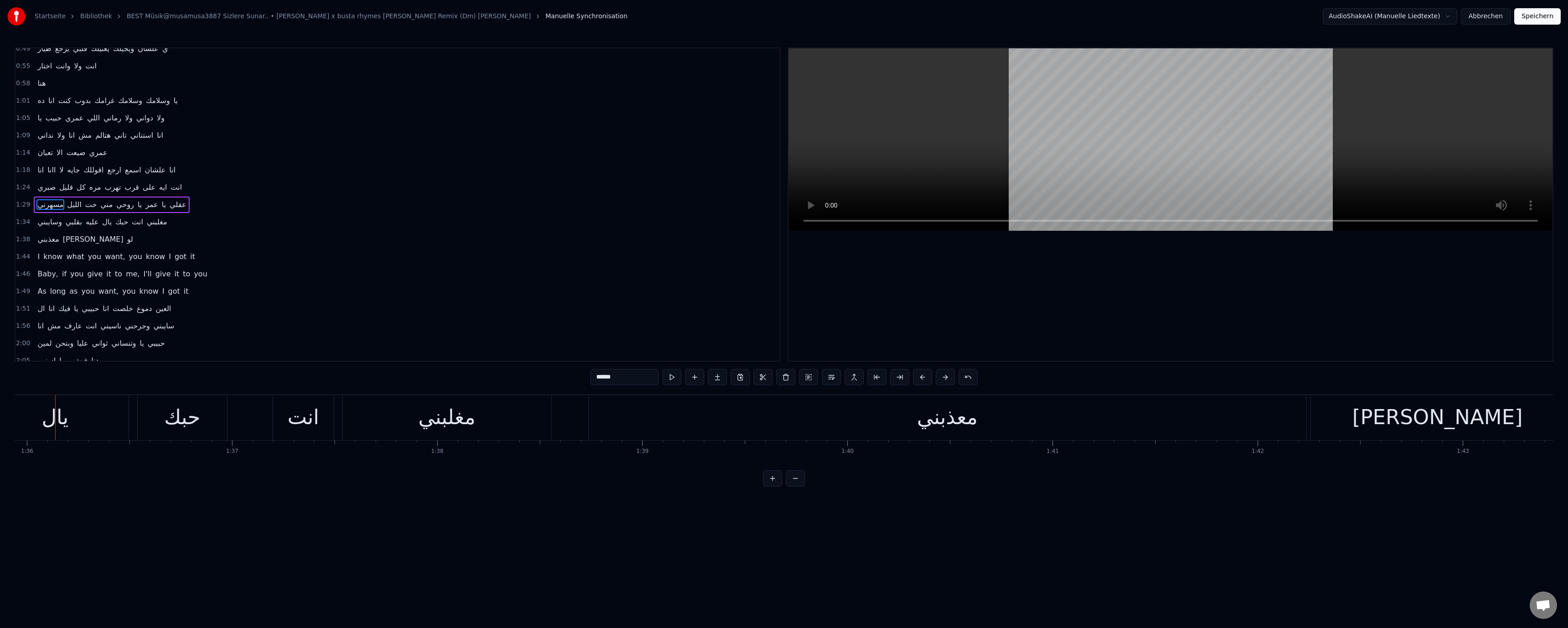
scroll to position [0, 19674]
click at [1132, 252] on div at bounding box center [1170, 204] width 764 height 312
click at [1175, 122] on video at bounding box center [1170, 139] width 764 height 183
click at [1492, 13] on button "Abbrechen" at bounding box center [1486, 16] width 50 height 16
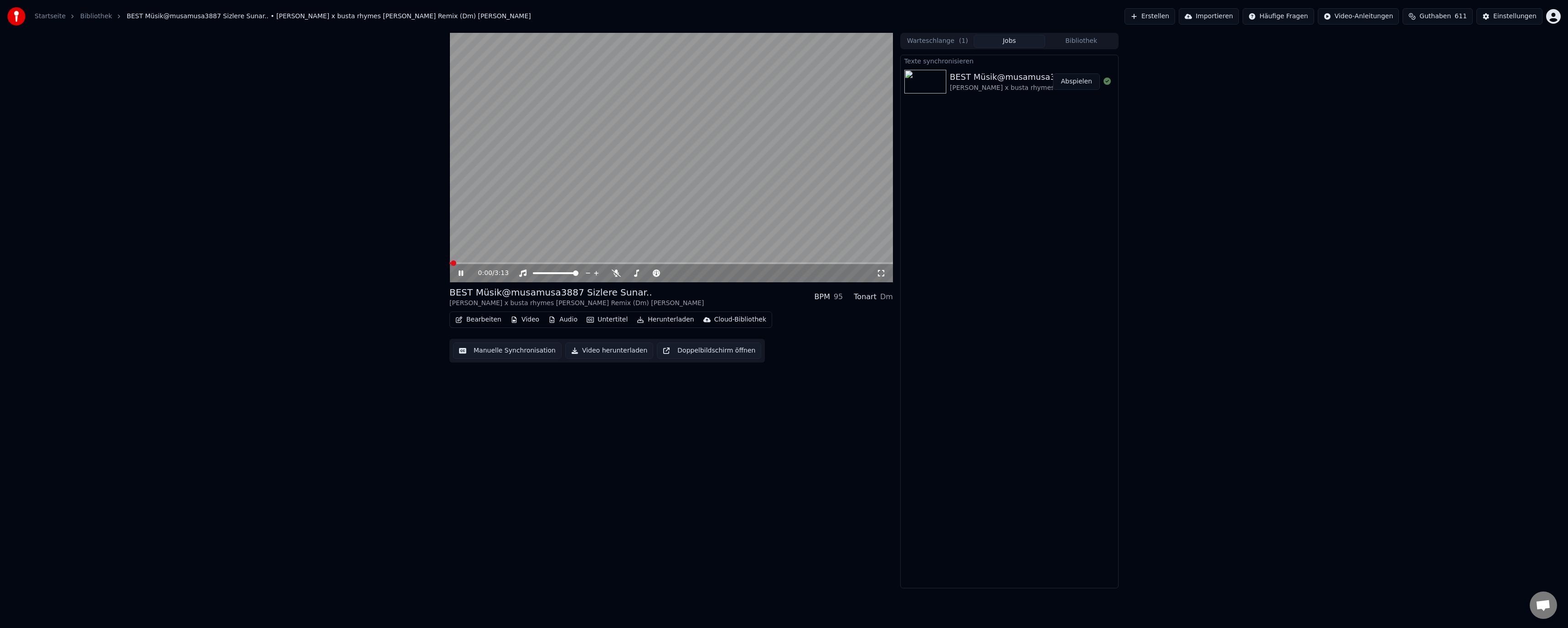
click at [474, 320] on button "Bearbeiten" at bounding box center [478, 319] width 54 height 13
click at [486, 341] on div "Liedtexte bearbeiten" at bounding box center [503, 339] width 66 height 9
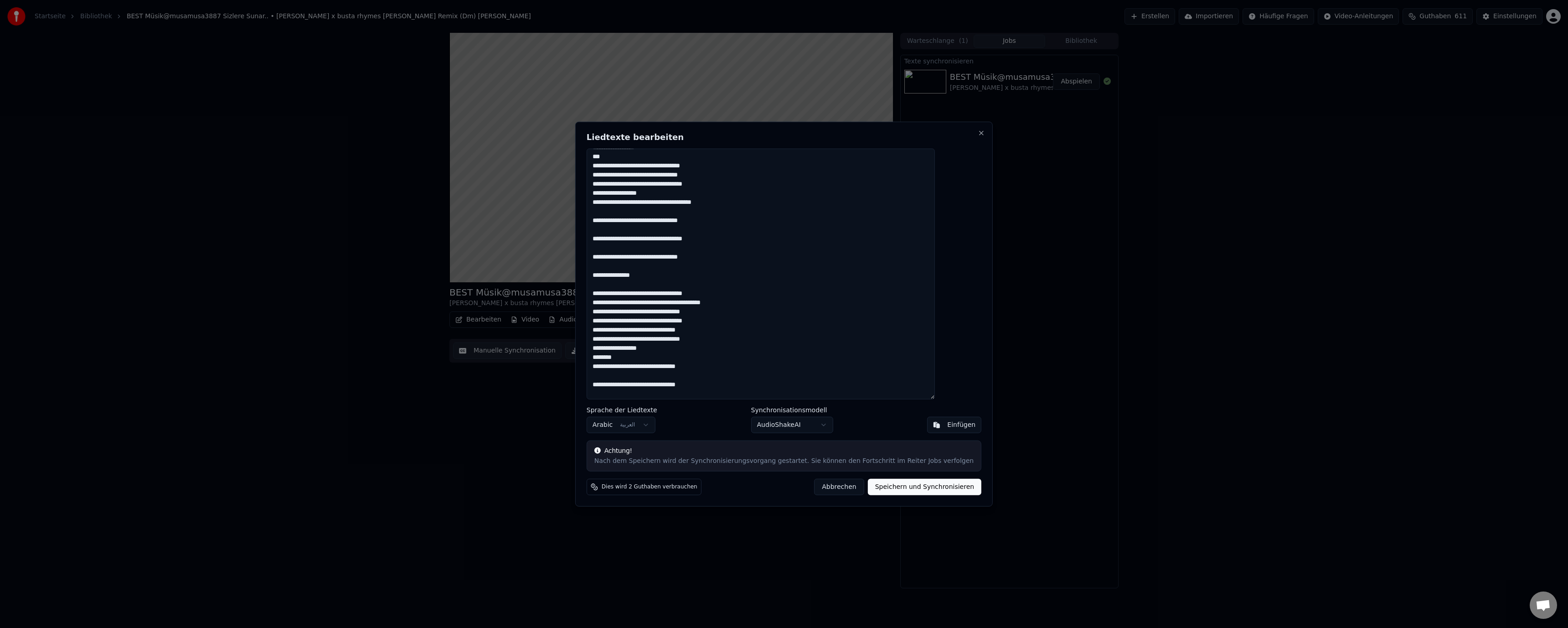
scroll to position [183, 0]
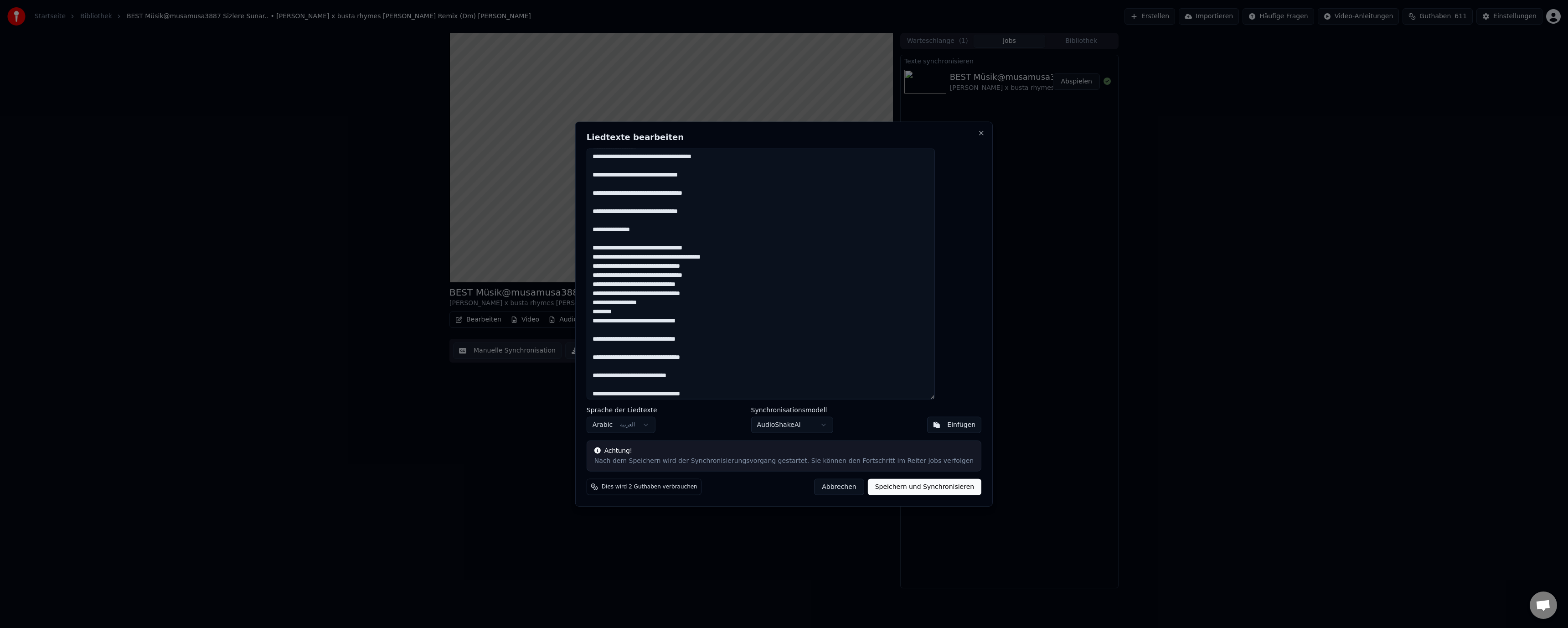
drag, startPoint x: 929, startPoint y: 231, endPoint x: 892, endPoint y: 231, distance: 37.0
click at [892, 231] on textarea at bounding box center [761, 273] width 348 height 252
type textarea "**********"
click at [897, 487] on button "Speichern und Synchronisieren" at bounding box center [925, 487] width 114 height 16
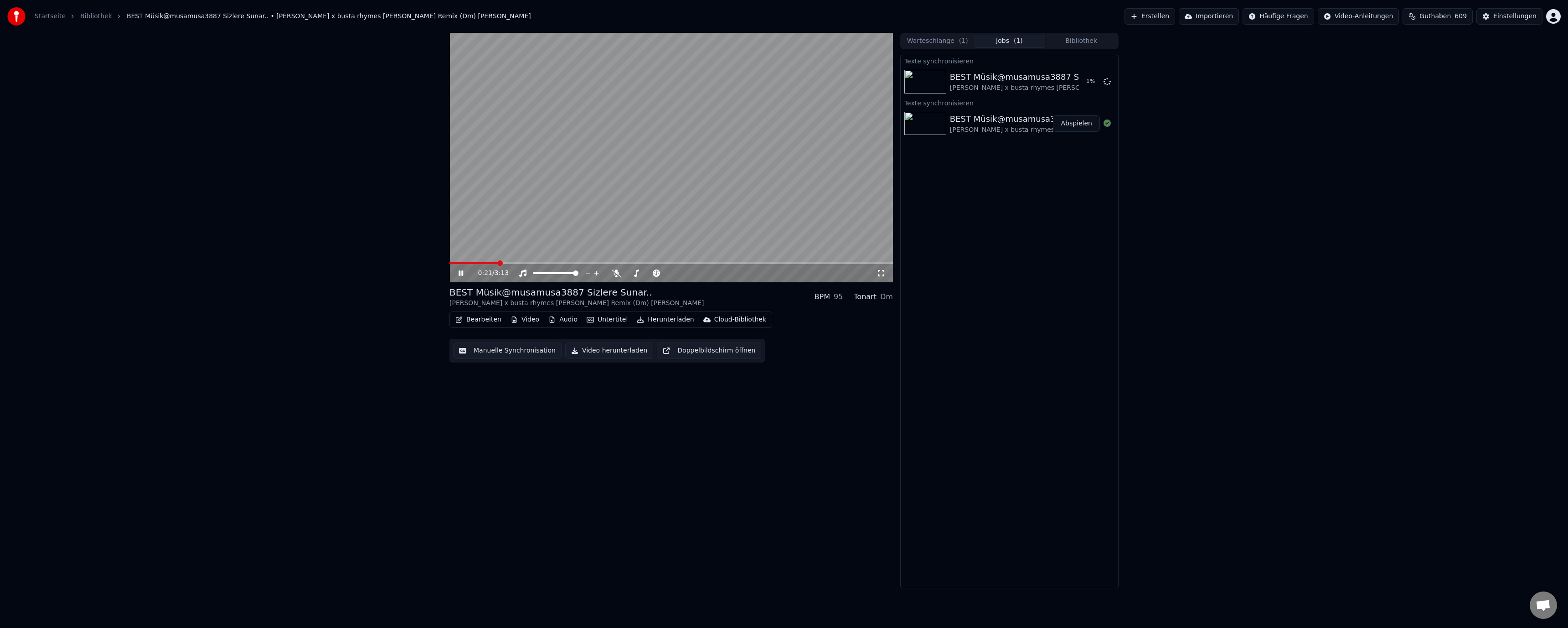
click at [634, 211] on video at bounding box center [671, 158] width 444 height 250
click at [469, 348] on button "Manuelle Synchronisation" at bounding box center [507, 350] width 108 height 16
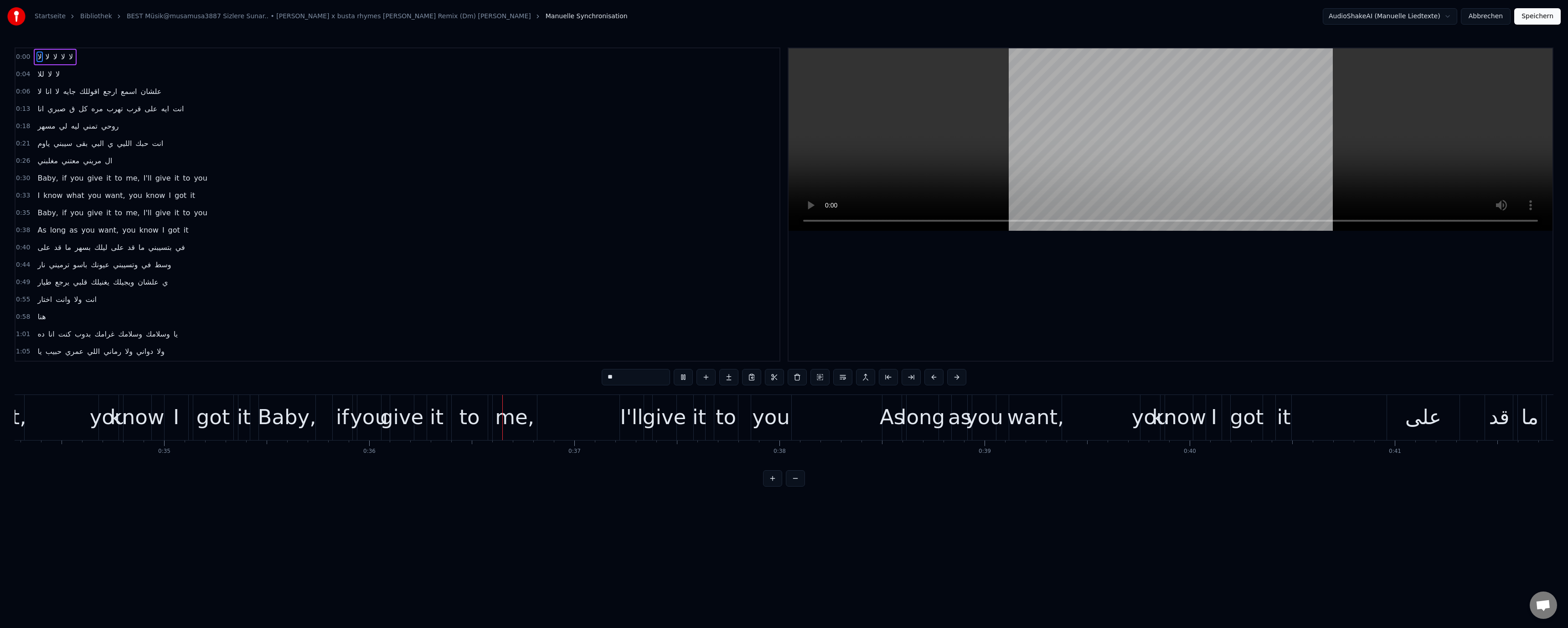
scroll to position [0, 7369]
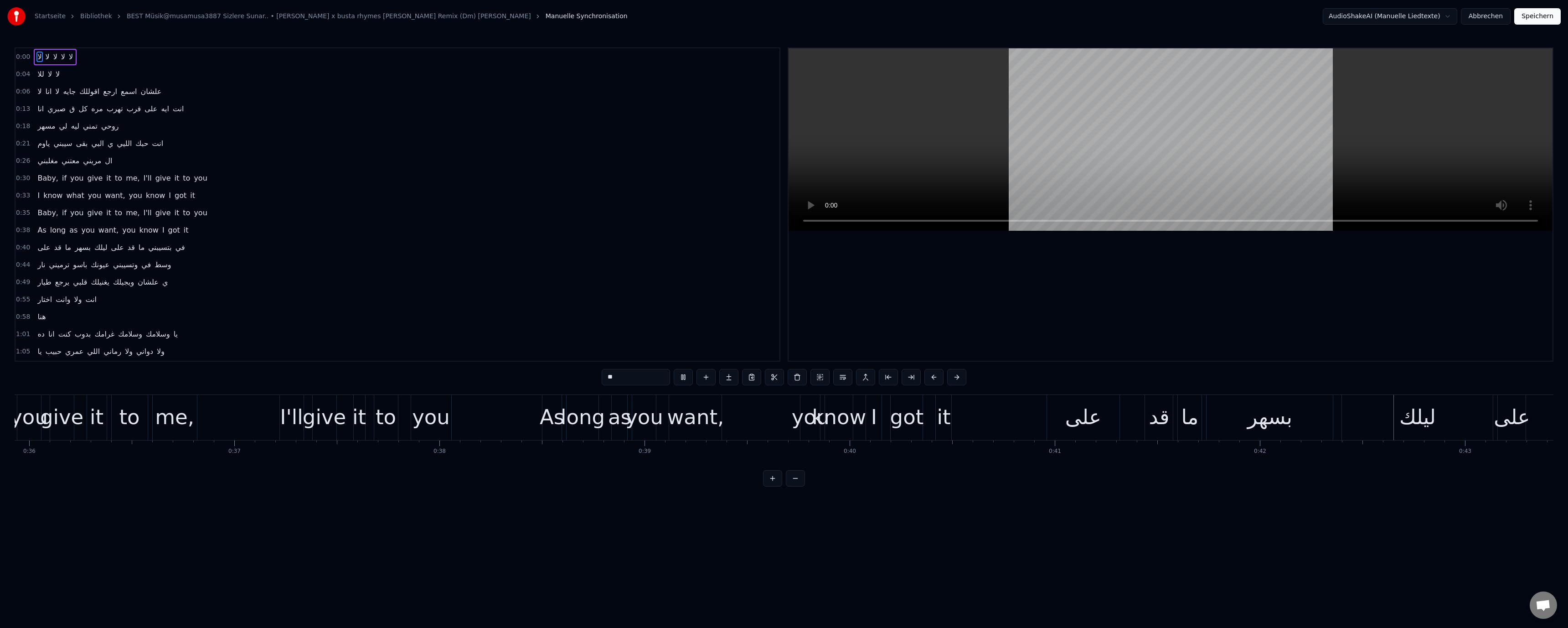
click at [1242, 122] on video at bounding box center [1170, 139] width 764 height 183
click at [1115, 415] on div "على" at bounding box center [1083, 417] width 73 height 45
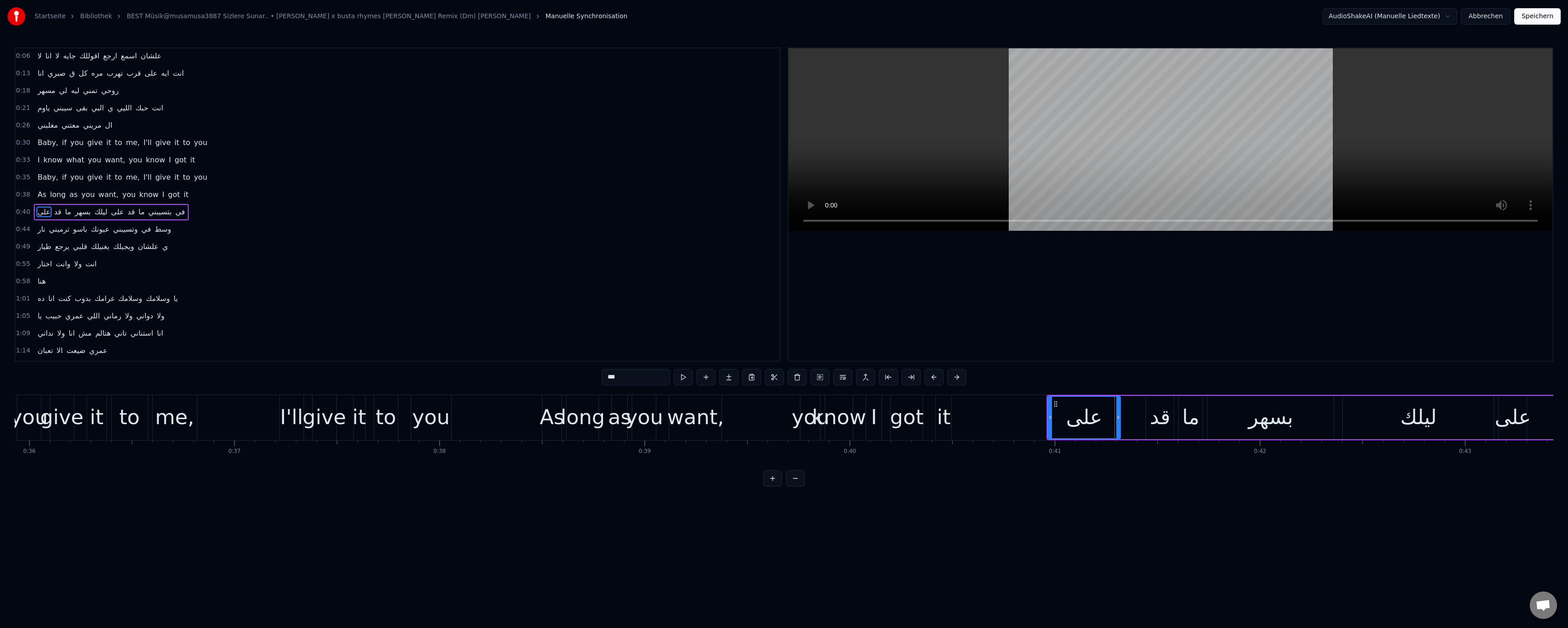
scroll to position [43, 0]
drag, startPoint x: 1050, startPoint y: 417, endPoint x: 961, endPoint y: 427, distance: 89.6
click at [961, 427] on div at bounding box center [960, 417] width 4 height 41
click at [914, 425] on div "got" at bounding box center [906, 417] width 33 height 31
type input "***"
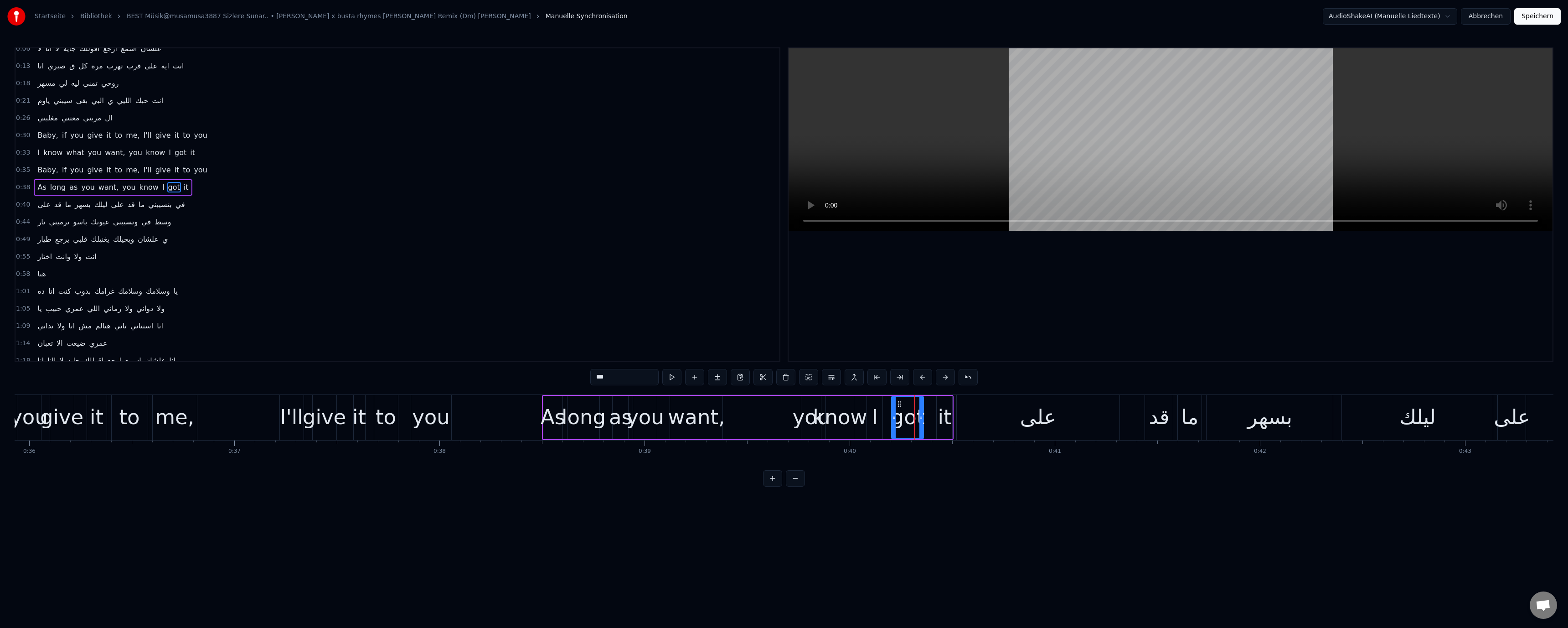
scroll to position [26, 0]
click at [1054, 145] on video at bounding box center [1170, 139] width 764 height 183
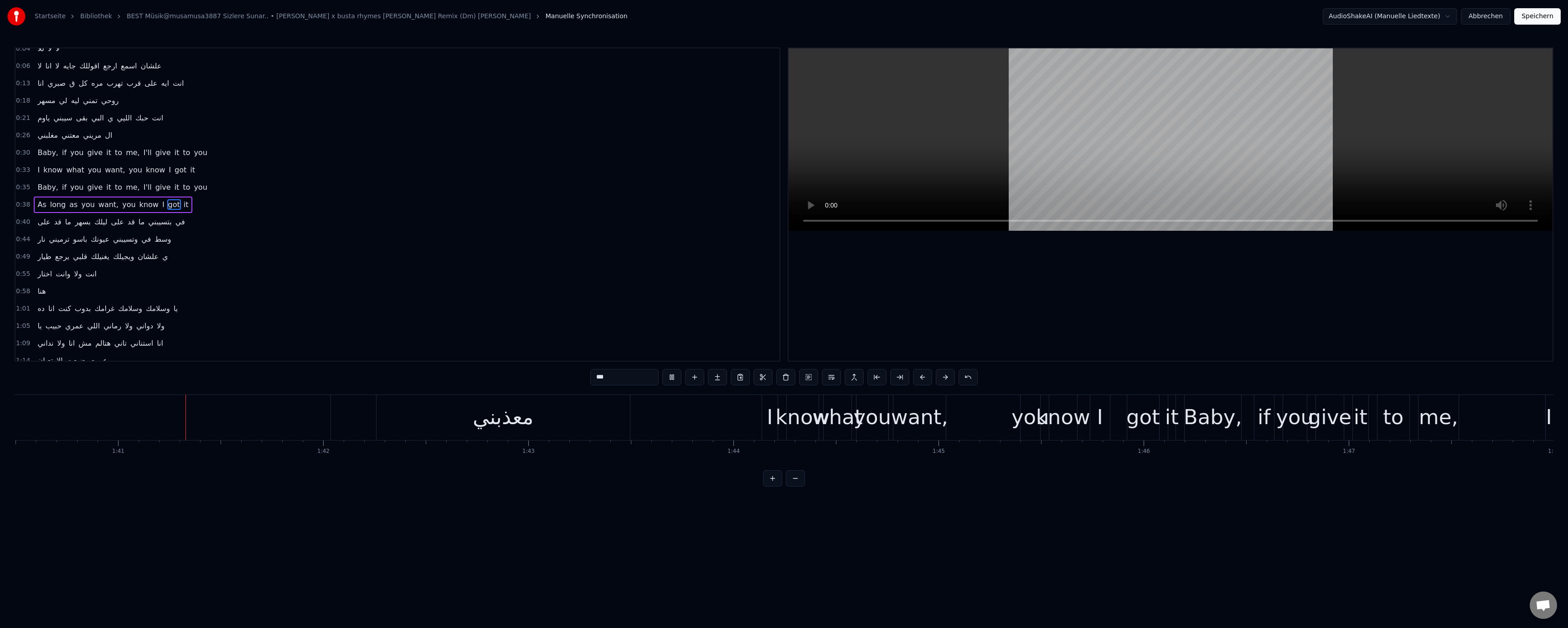
scroll to position [0, 20628]
click at [1037, 141] on video at bounding box center [1170, 139] width 764 height 183
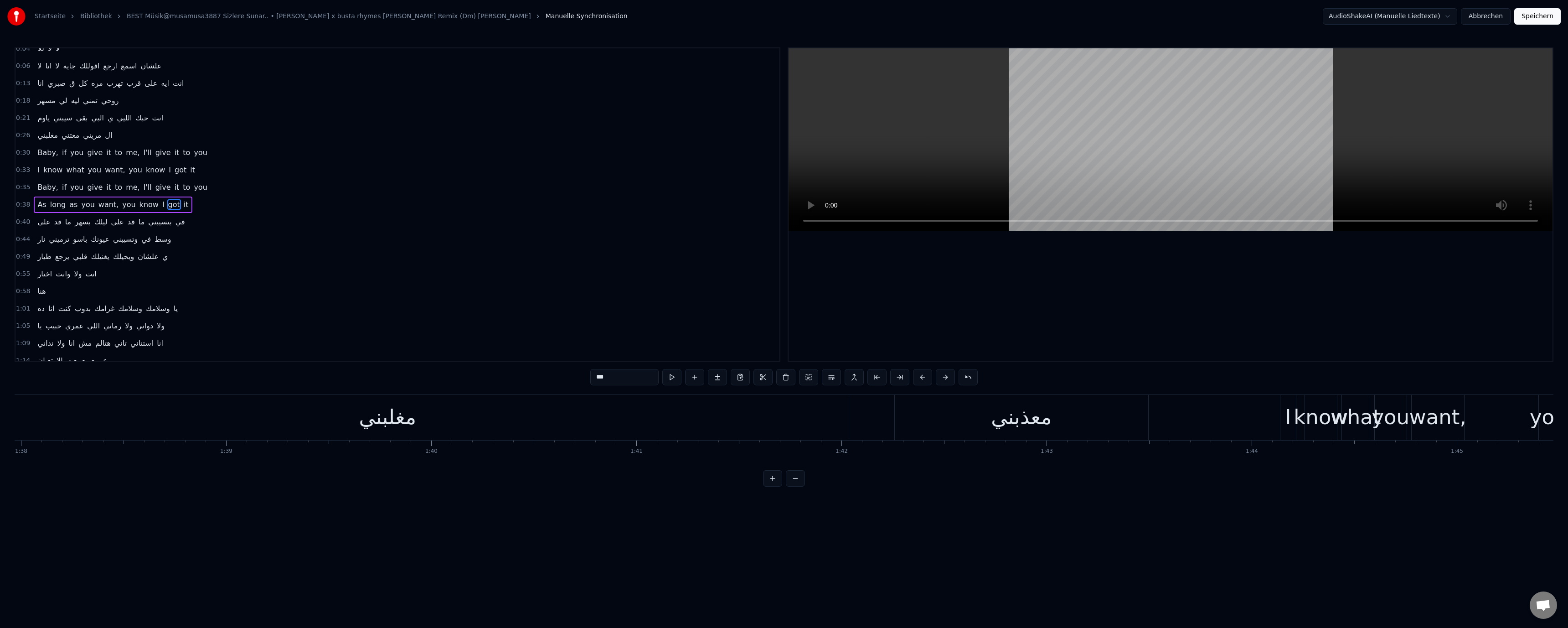
click at [921, 174] on video at bounding box center [1170, 139] width 764 height 183
click at [1258, 422] on div "معذبني" at bounding box center [1368, 417] width 253 height 45
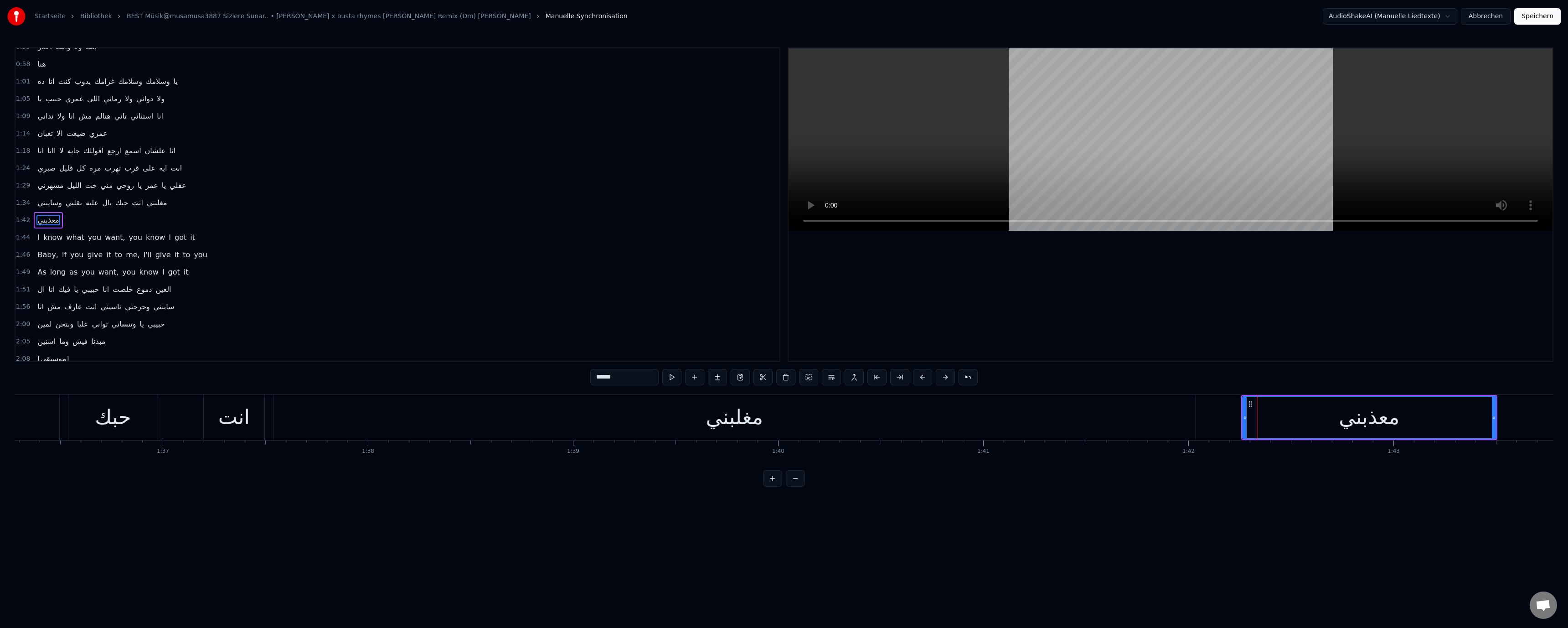
scroll to position [268, 0]
click at [923, 150] on video at bounding box center [1170, 139] width 764 height 183
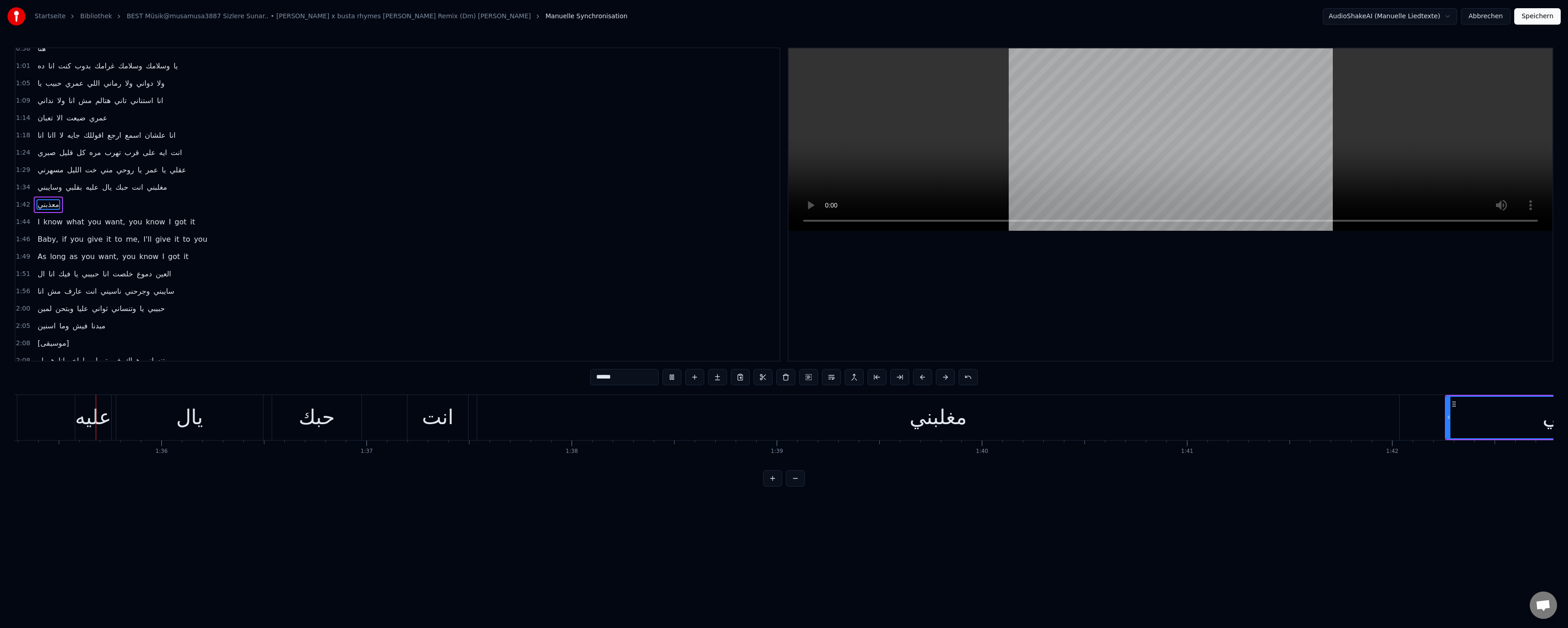
scroll to position [0, 19535]
click at [923, 150] on video at bounding box center [1170, 139] width 764 height 183
click at [1485, 410] on div "معذبني" at bounding box center [1583, 417] width 253 height 41
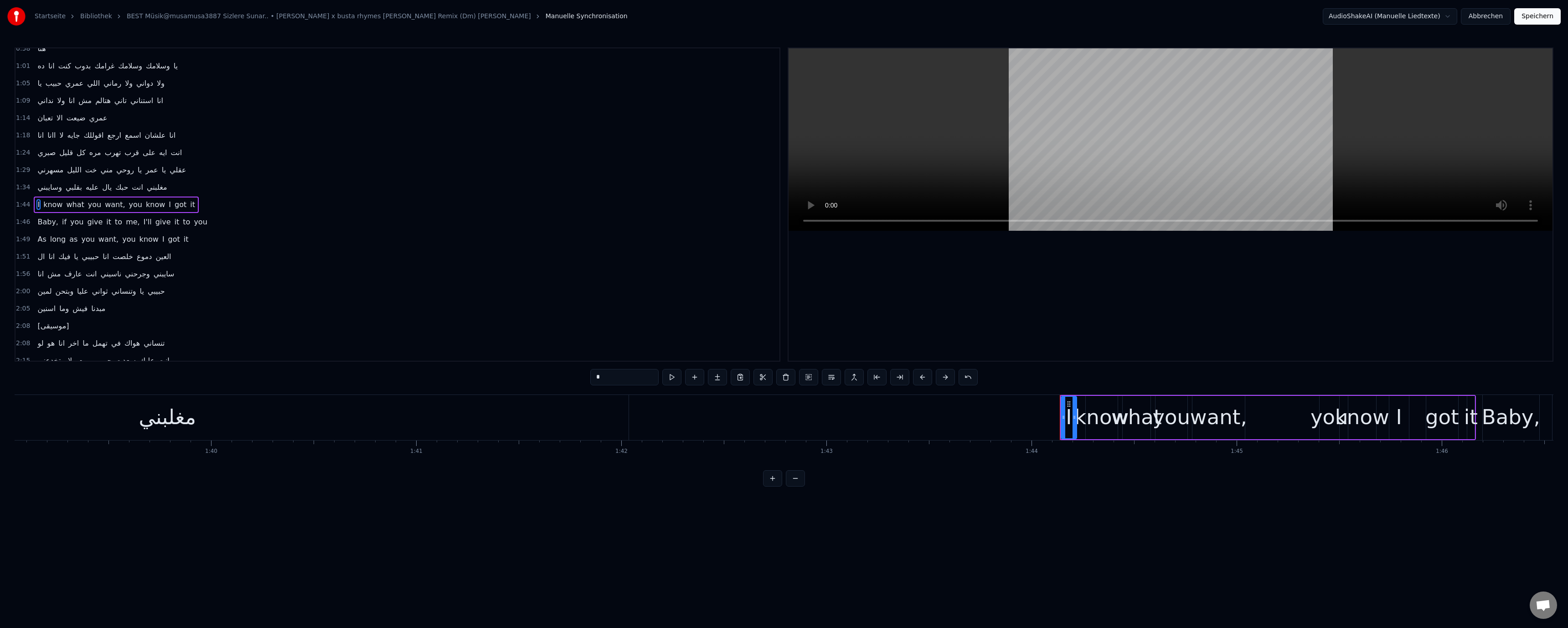
scroll to position [0, 20292]
click at [601, 418] on div "مغلبني" at bounding box center [191, 417] width 922 height 45
type input "******"
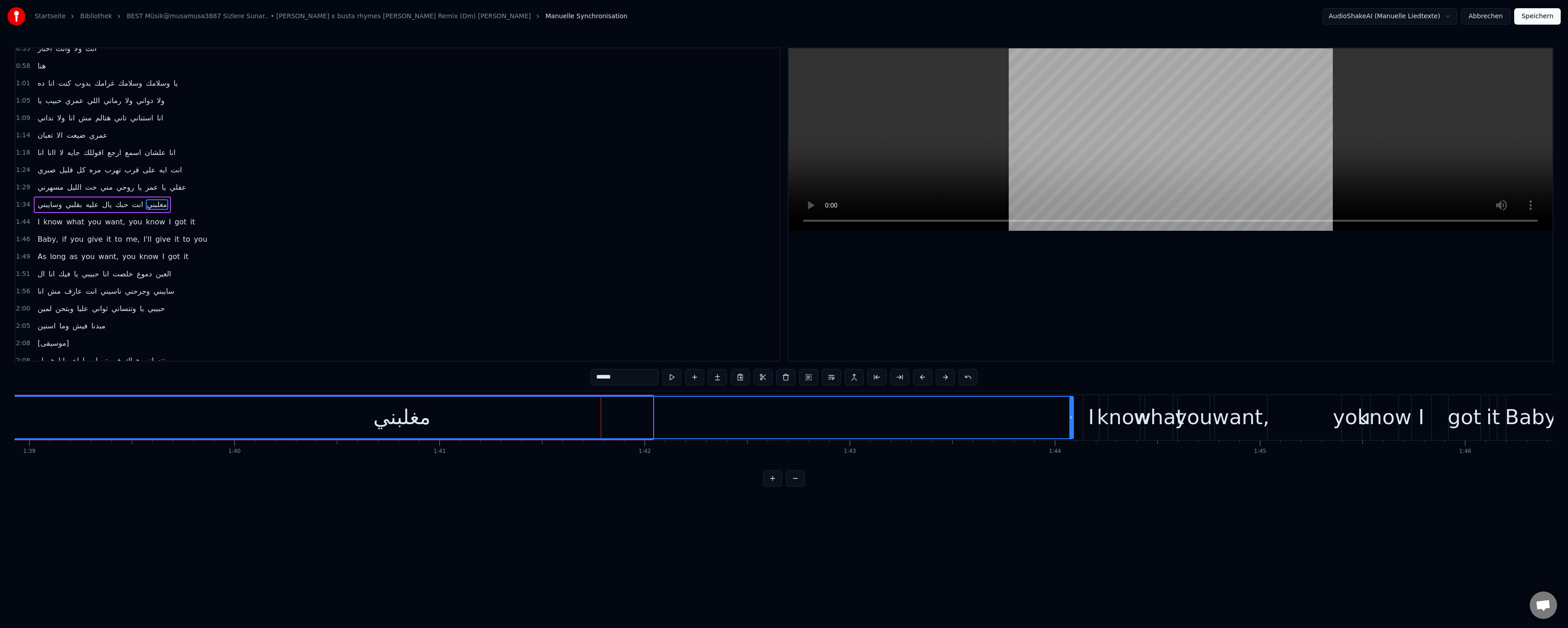
drag, startPoint x: 651, startPoint y: 418, endPoint x: 1059, endPoint y: 434, distance: 408.3
click at [1069, 432] on div at bounding box center [1071, 417] width 4 height 41
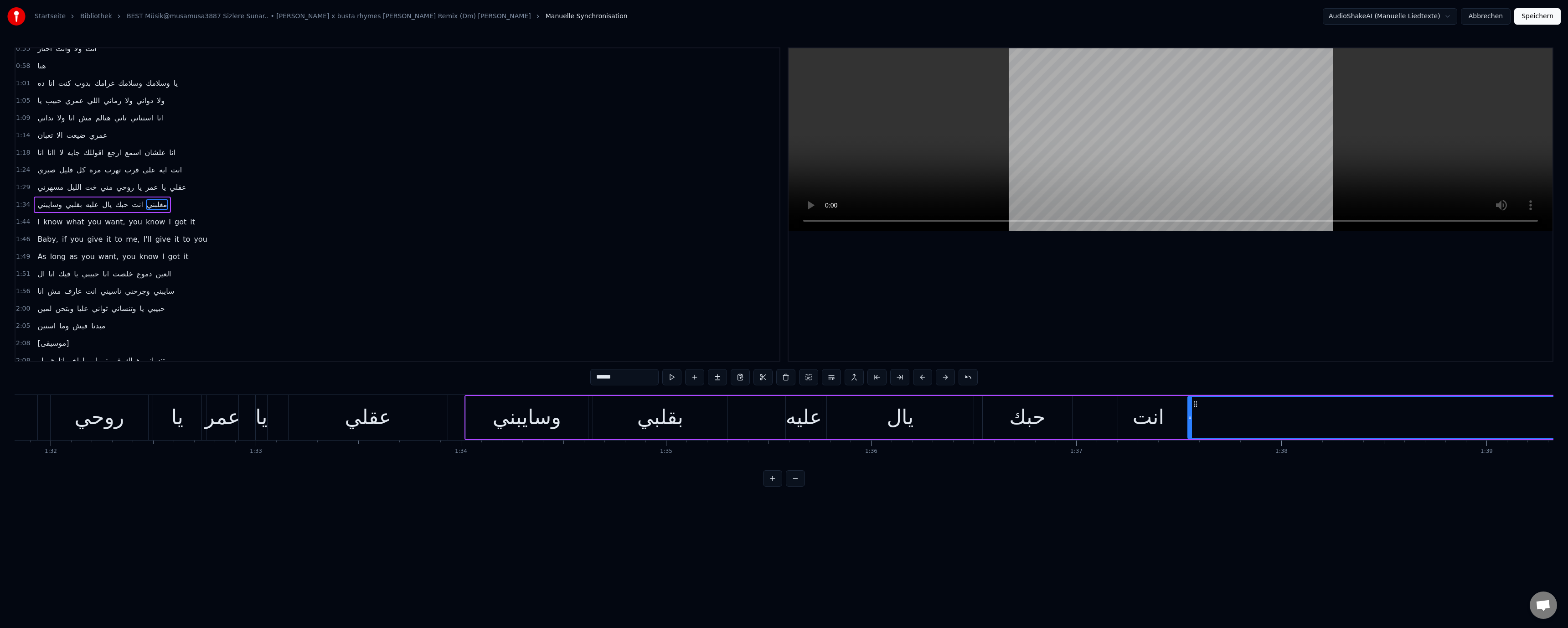
scroll to position [0, 18443]
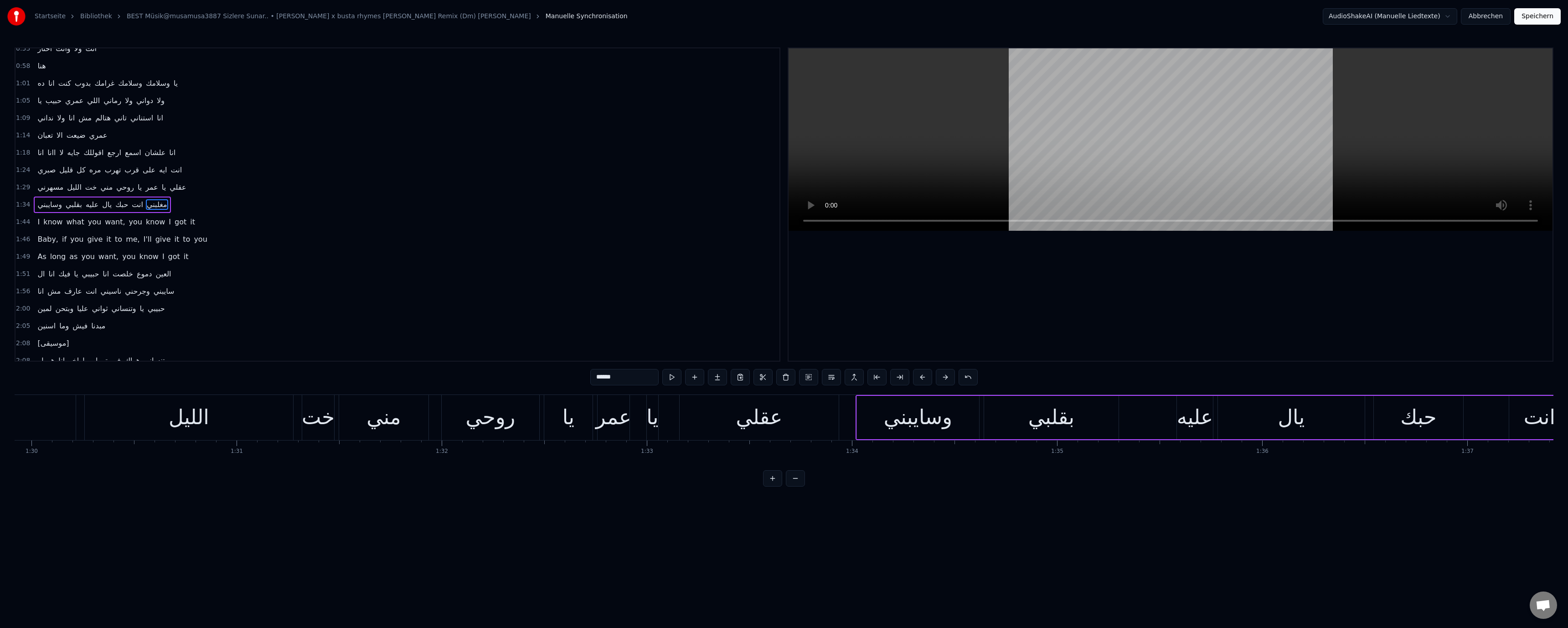
click at [667, 418] on div "مسهرني الليل خت مني روحي يا عمر يا عقلي" at bounding box center [360, 417] width 962 height 45
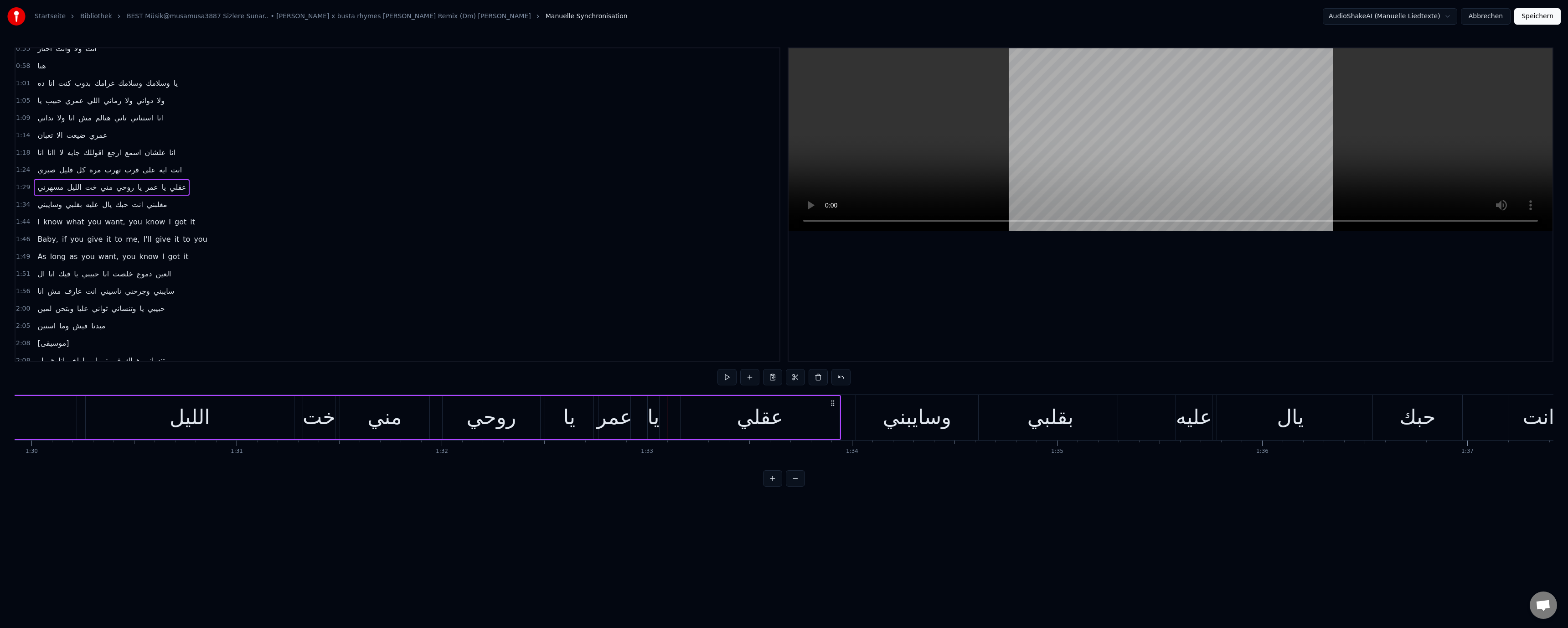
click at [657, 422] on div "يا" at bounding box center [653, 417] width 12 height 31
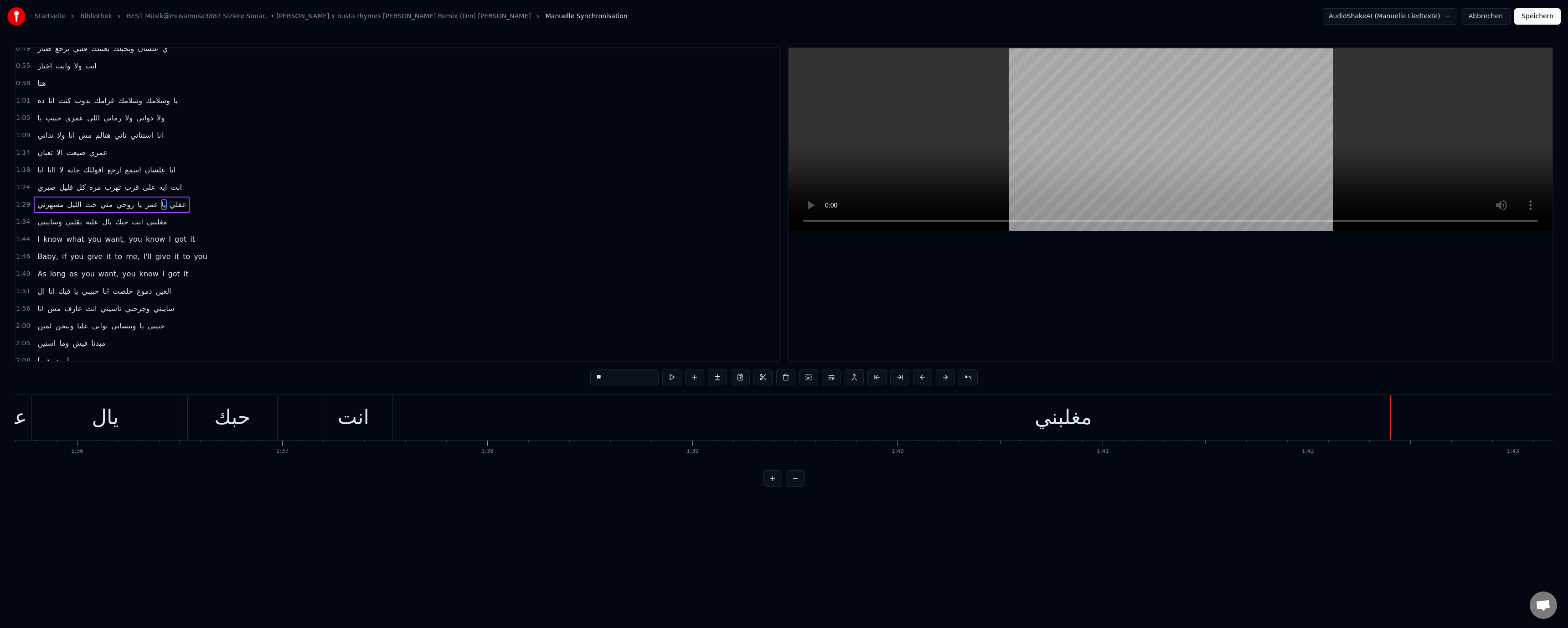
scroll to position [0, 19616]
click at [183, 413] on div "يال" at bounding box center [117, 417] width 147 height 45
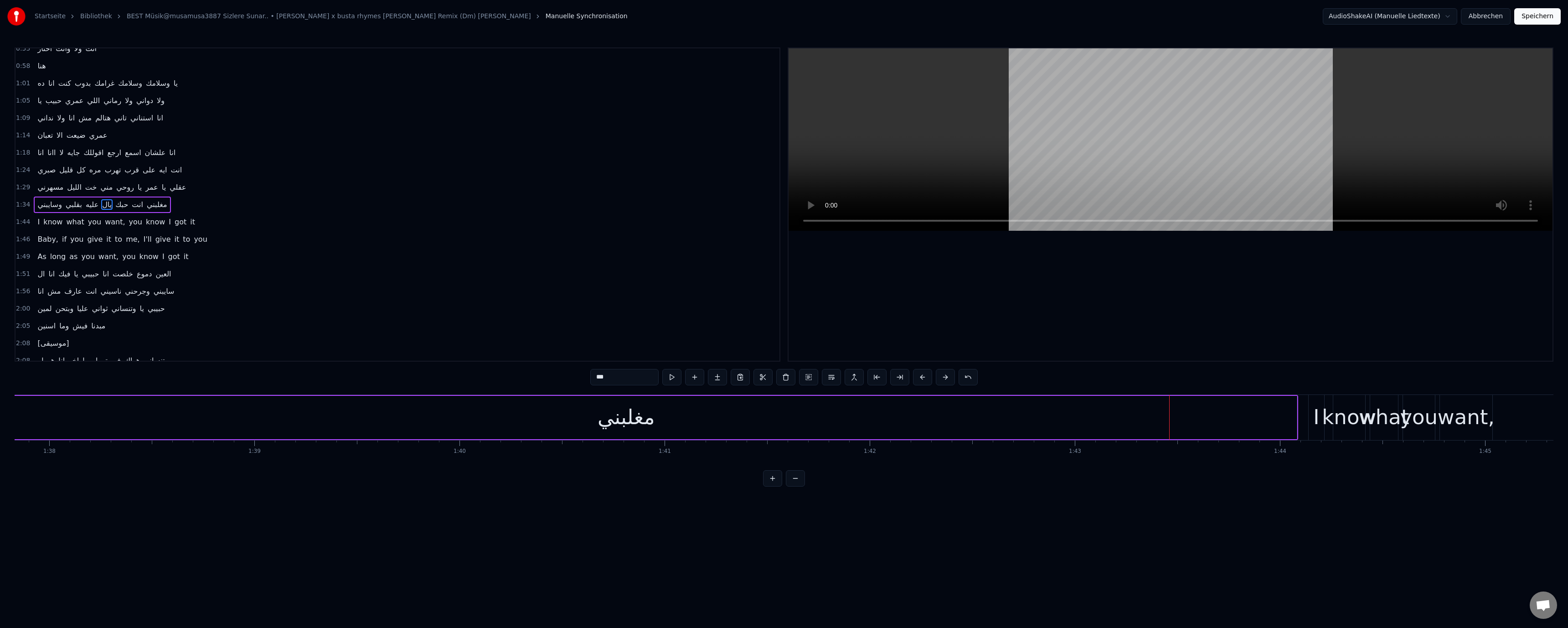
scroll to position [0, 19996]
click at [863, 417] on div "مغلبني" at bounding box center [697, 417] width 1341 height 43
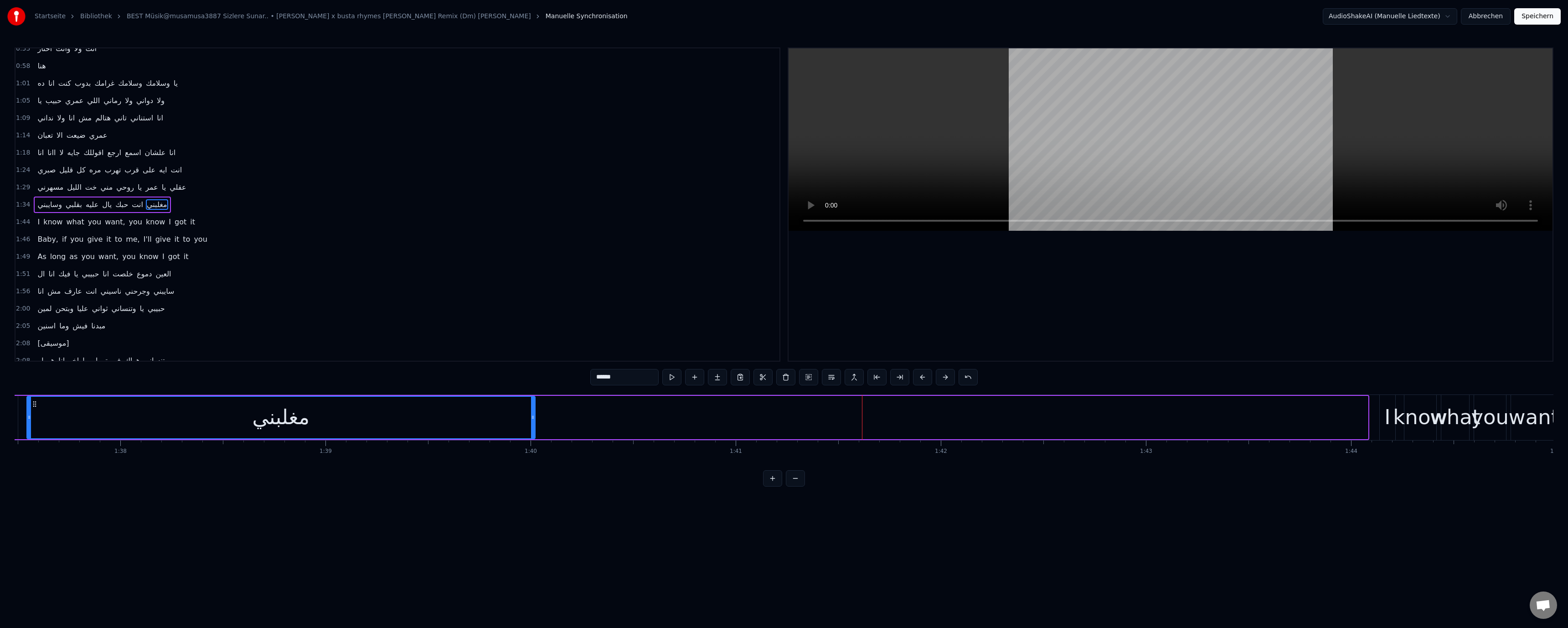
drag, startPoint x: 1364, startPoint y: 417, endPoint x: 531, endPoint y: 420, distance: 833.0
click at [531, 420] on icon at bounding box center [533, 417] width 4 height 7
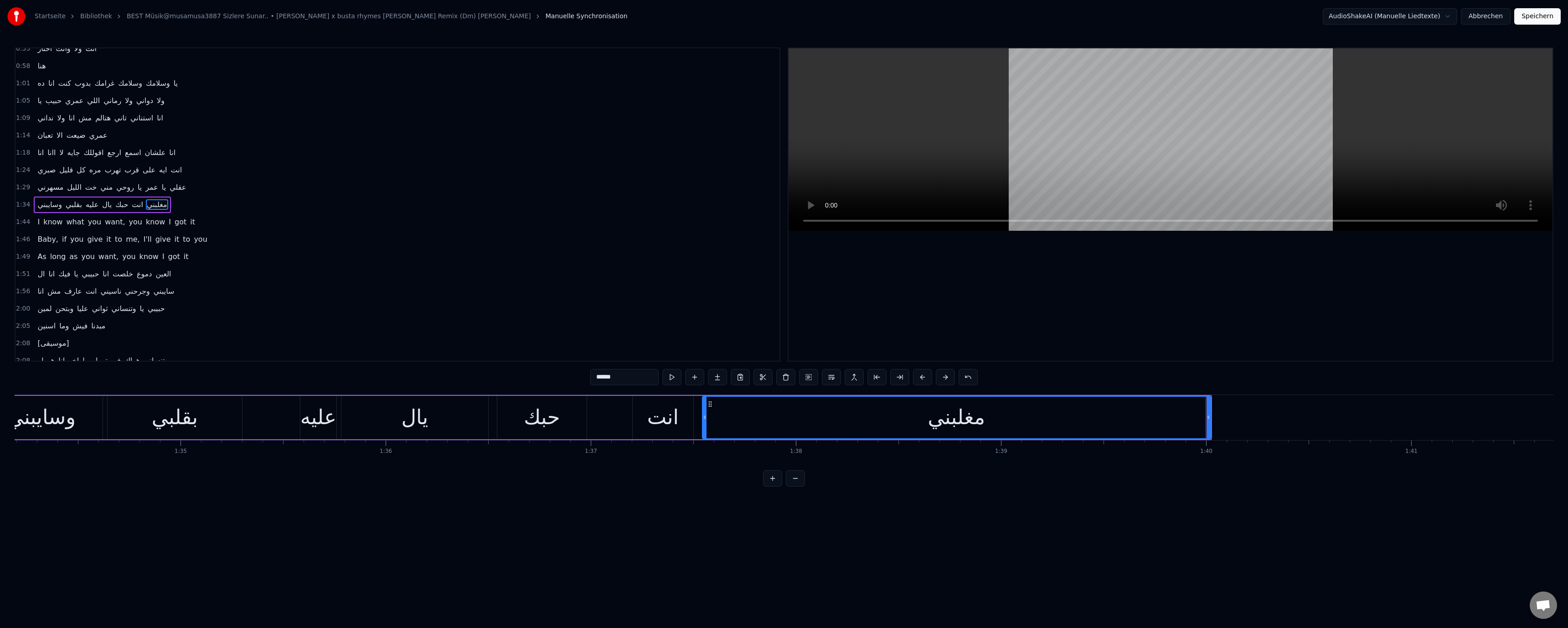
scroll to position [0, 19297]
drag, startPoint x: 413, startPoint y: 408, endPoint x: 429, endPoint y: 401, distance: 17.5
click at [413, 408] on div "يال" at bounding box center [438, 417] width 147 height 43
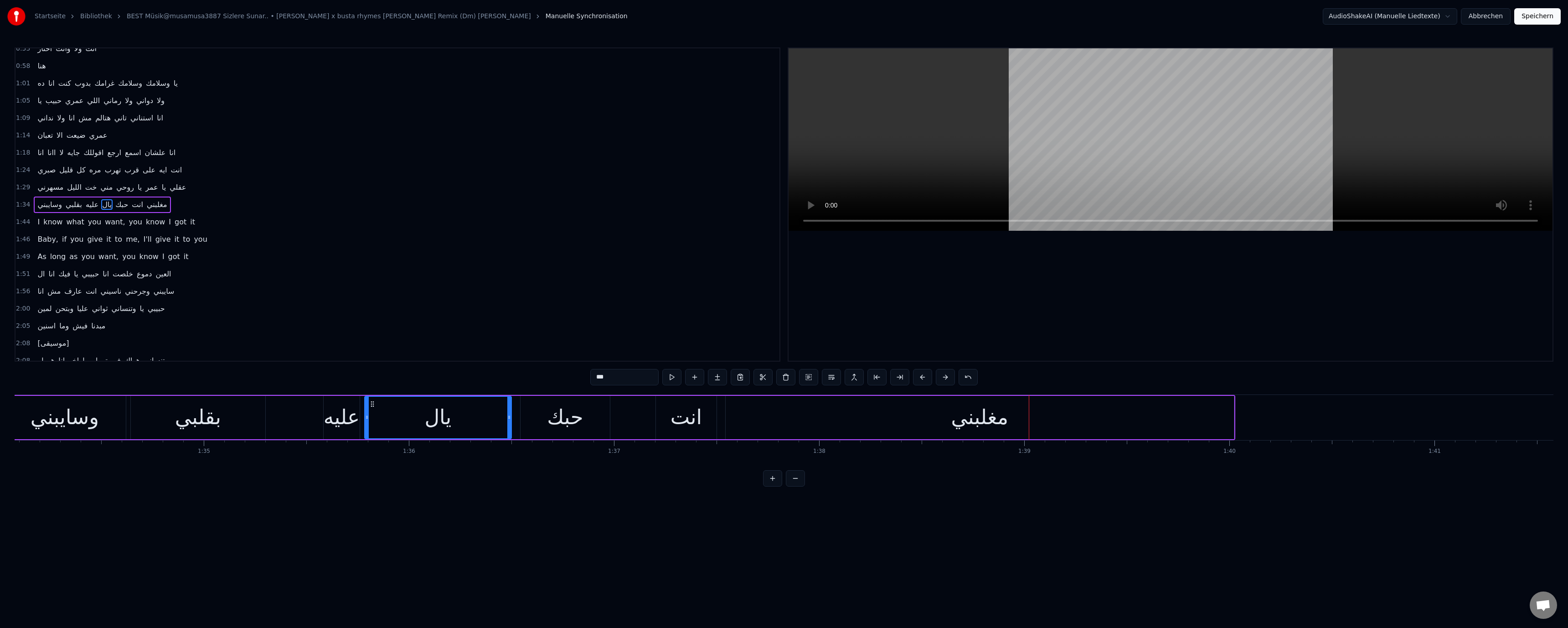
click at [559, 420] on div "حبك" at bounding box center [565, 417] width 36 height 31
click at [668, 415] on div "انت" at bounding box center [687, 417] width 61 height 43
click at [1184, 420] on div "مغلبني" at bounding box center [979, 417] width 508 height 43
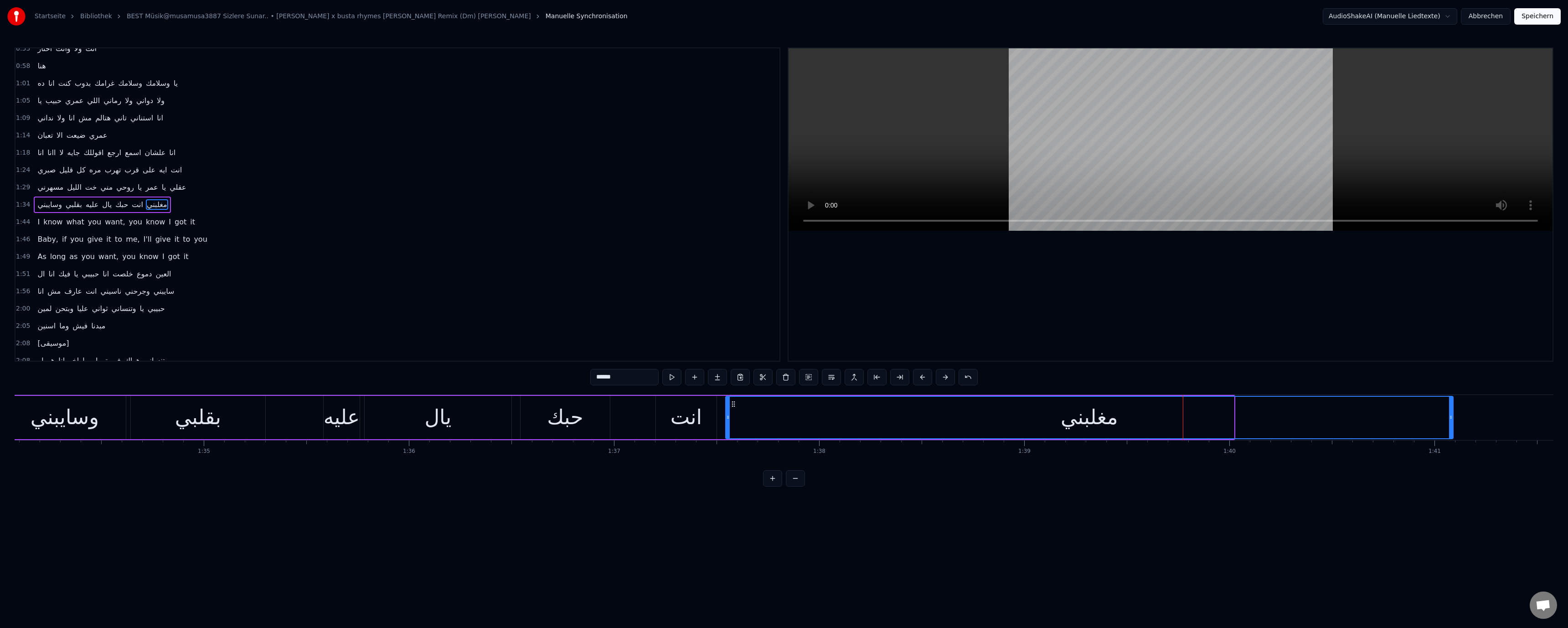
drag, startPoint x: 1231, startPoint y: 418, endPoint x: 1451, endPoint y: 428, distance: 220.2
click at [1451, 428] on div at bounding box center [1451, 417] width 4 height 41
click at [850, 417] on div "مغلبني" at bounding box center [1090, 417] width 727 height 41
drag, startPoint x: 725, startPoint y: 418, endPoint x: 754, endPoint y: 419, distance: 29.0
click at [754, 419] on div "مغلبني" at bounding box center [1089, 417] width 729 height 43
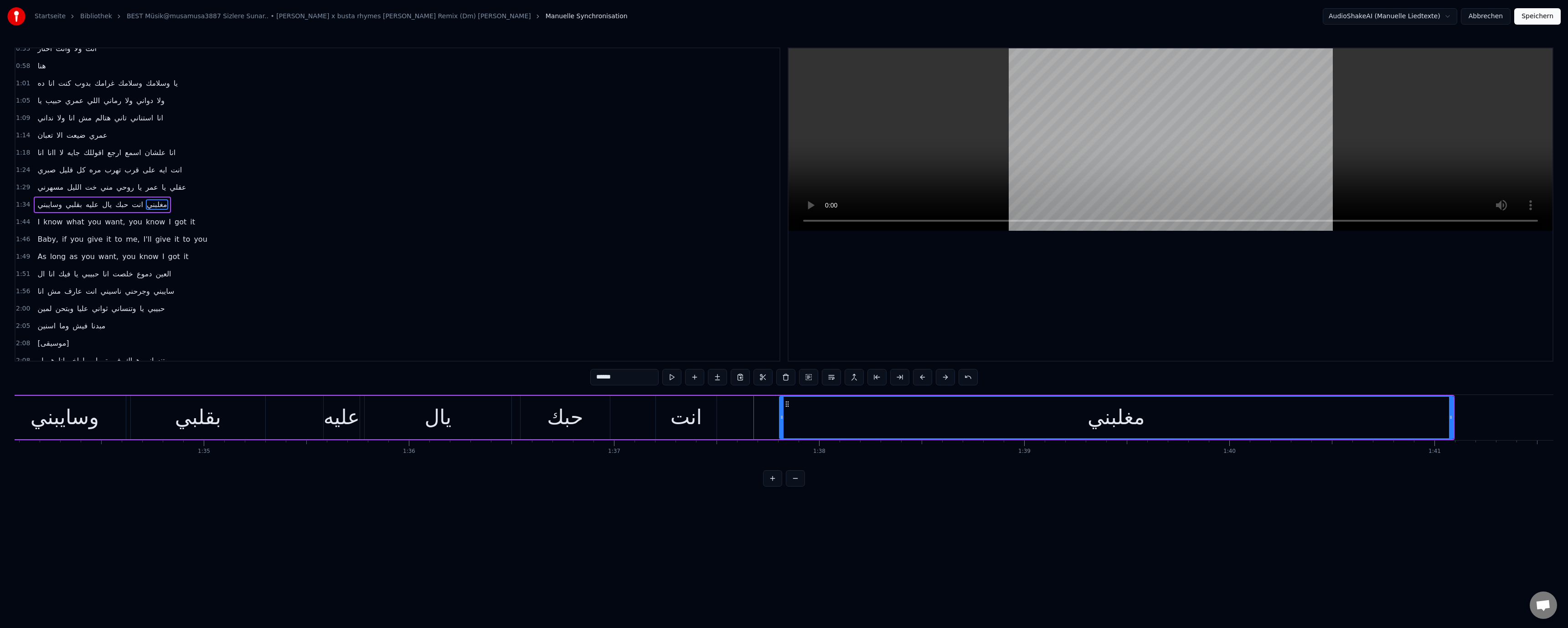
drag, startPoint x: 726, startPoint y: 417, endPoint x: 721, endPoint y: 419, distance: 5.4
click at [780, 422] on div at bounding box center [782, 417] width 4 height 41
drag, startPoint x: 424, startPoint y: 418, endPoint x: 452, endPoint y: 410, distance: 29.1
click at [427, 418] on div "يال" at bounding box center [438, 417] width 147 height 43
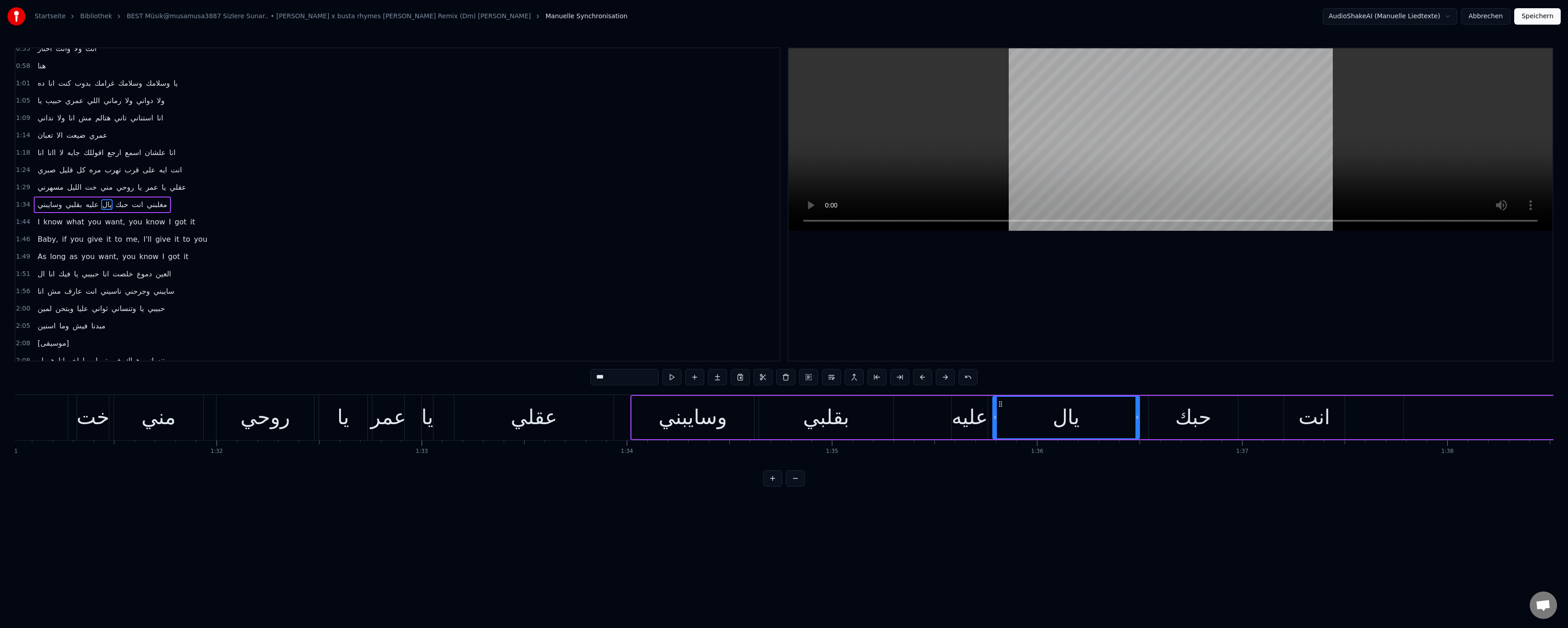
scroll to position [0, 18646]
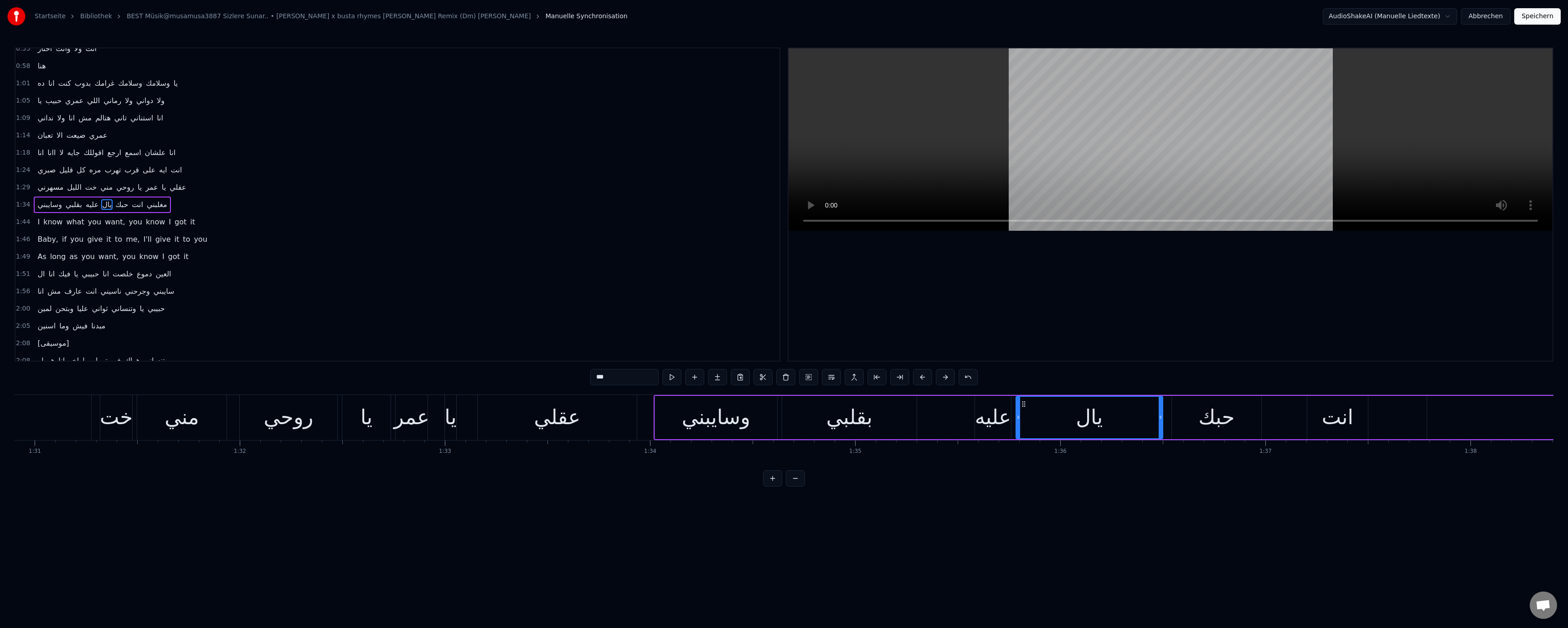
click at [584, 428] on div "عقلي" at bounding box center [557, 417] width 159 height 45
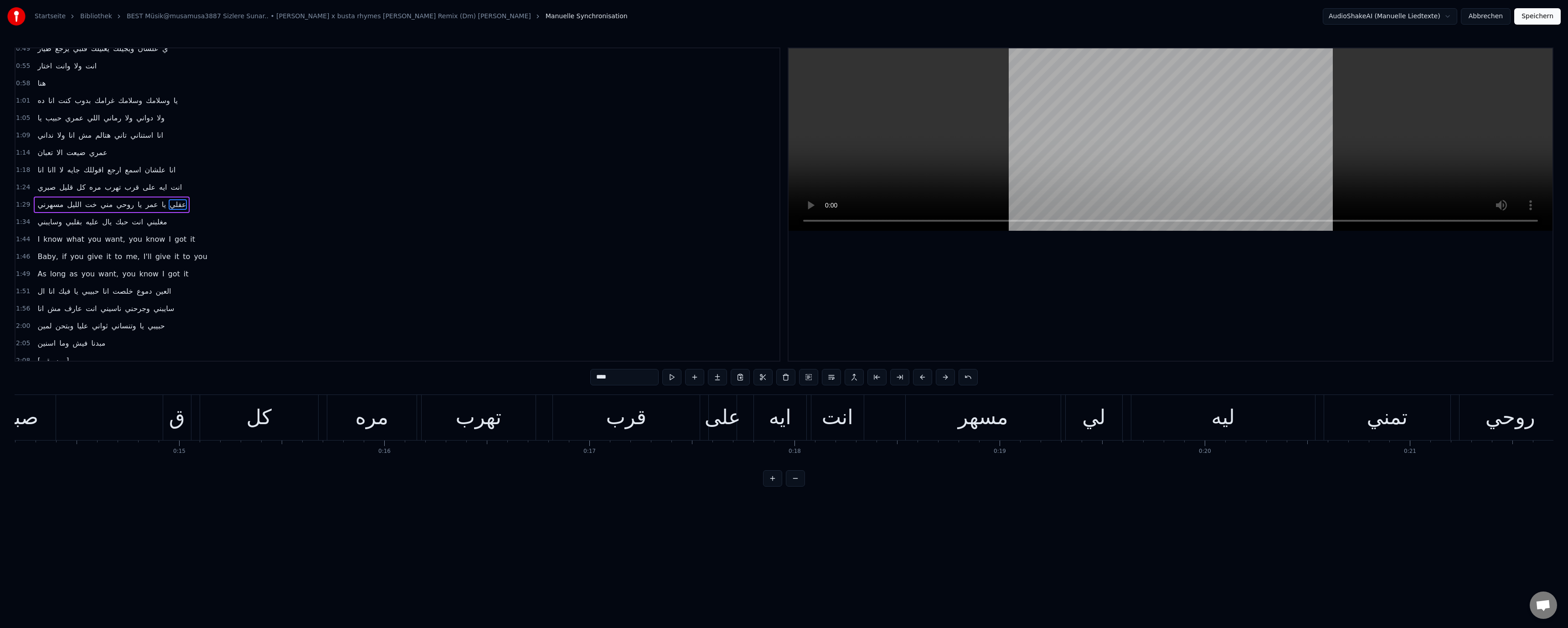
scroll to position [0, 1538]
click at [1032, 165] on video at bounding box center [1170, 139] width 764 height 183
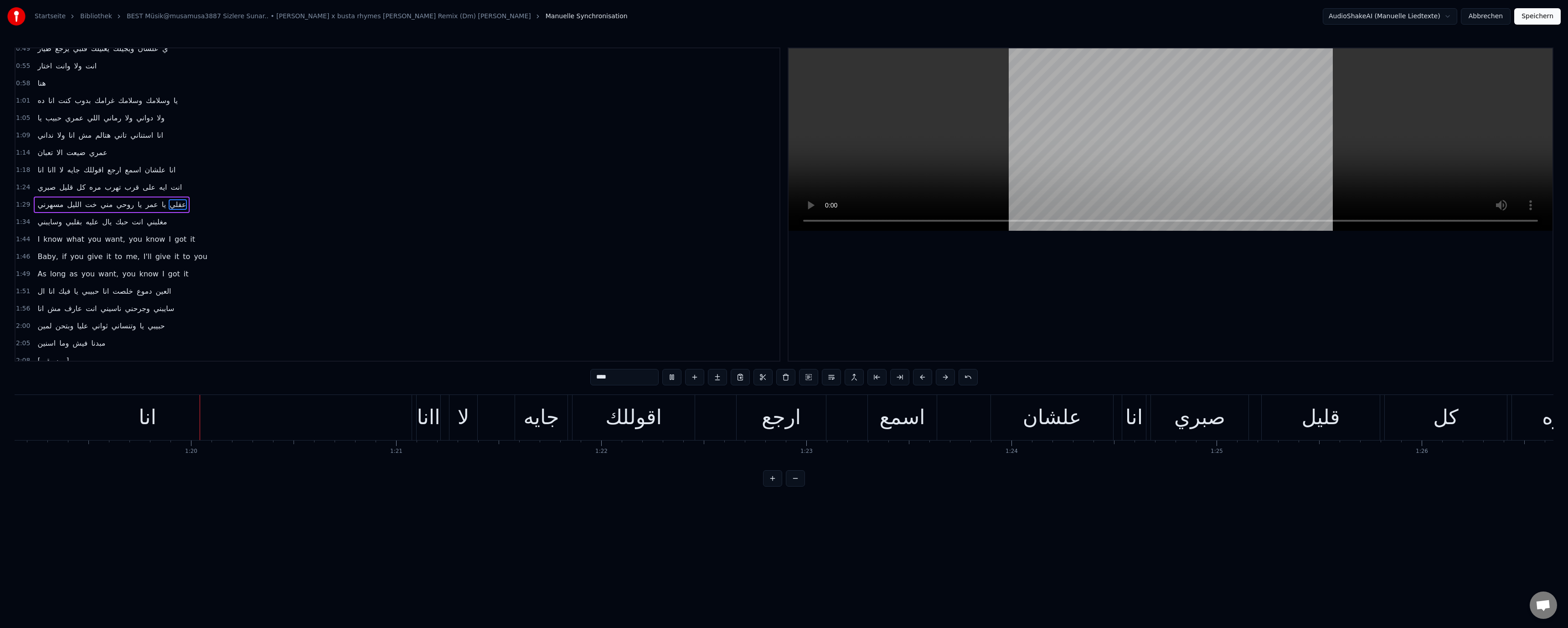
scroll to position [0, 16239]
click at [1219, 190] on video at bounding box center [1170, 139] width 764 height 183
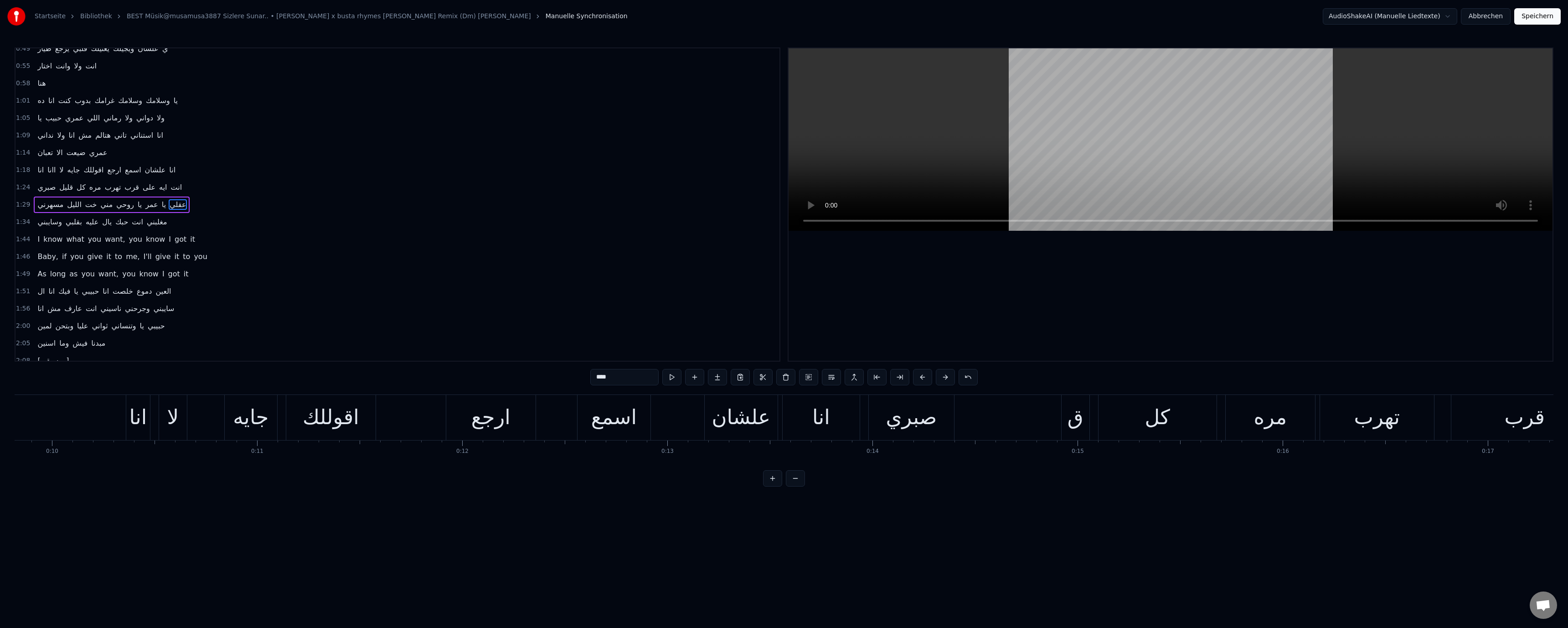
scroll to position [0, 1801]
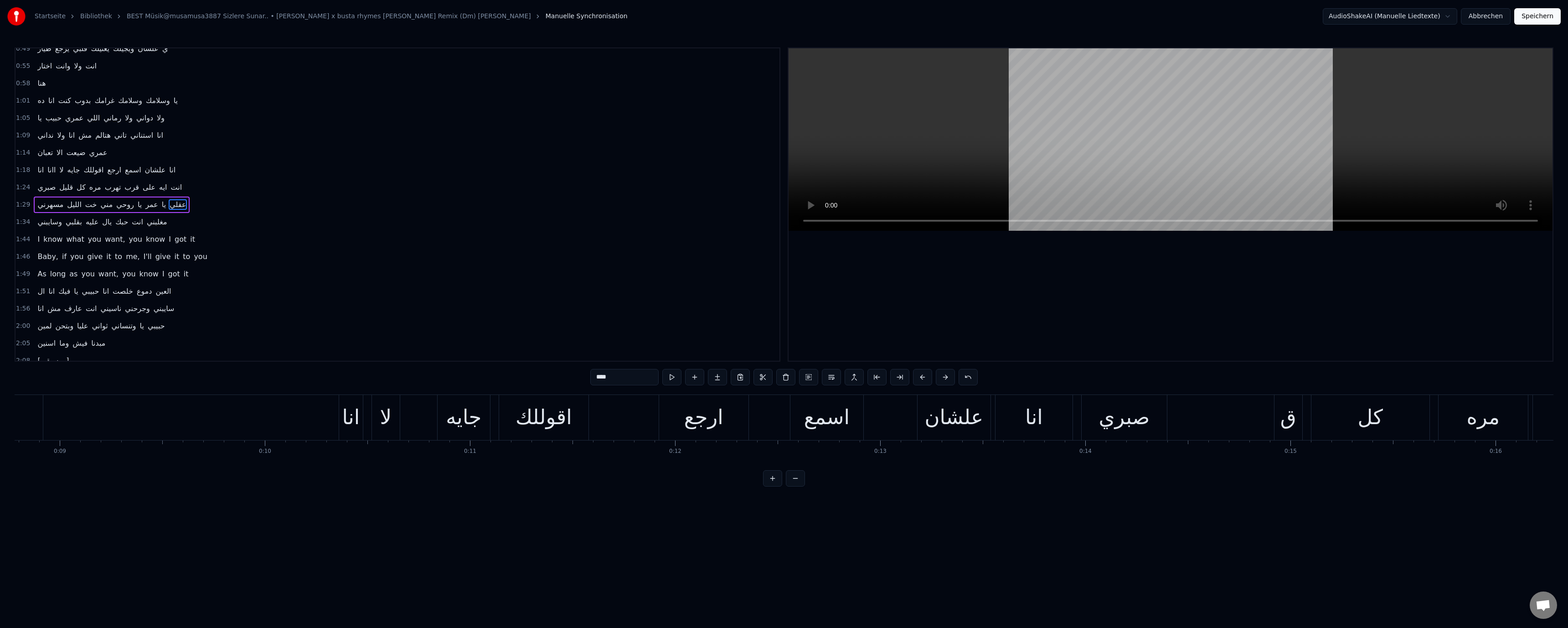
click at [353, 425] on div "انا" at bounding box center [351, 417] width 18 height 31
type input "***"
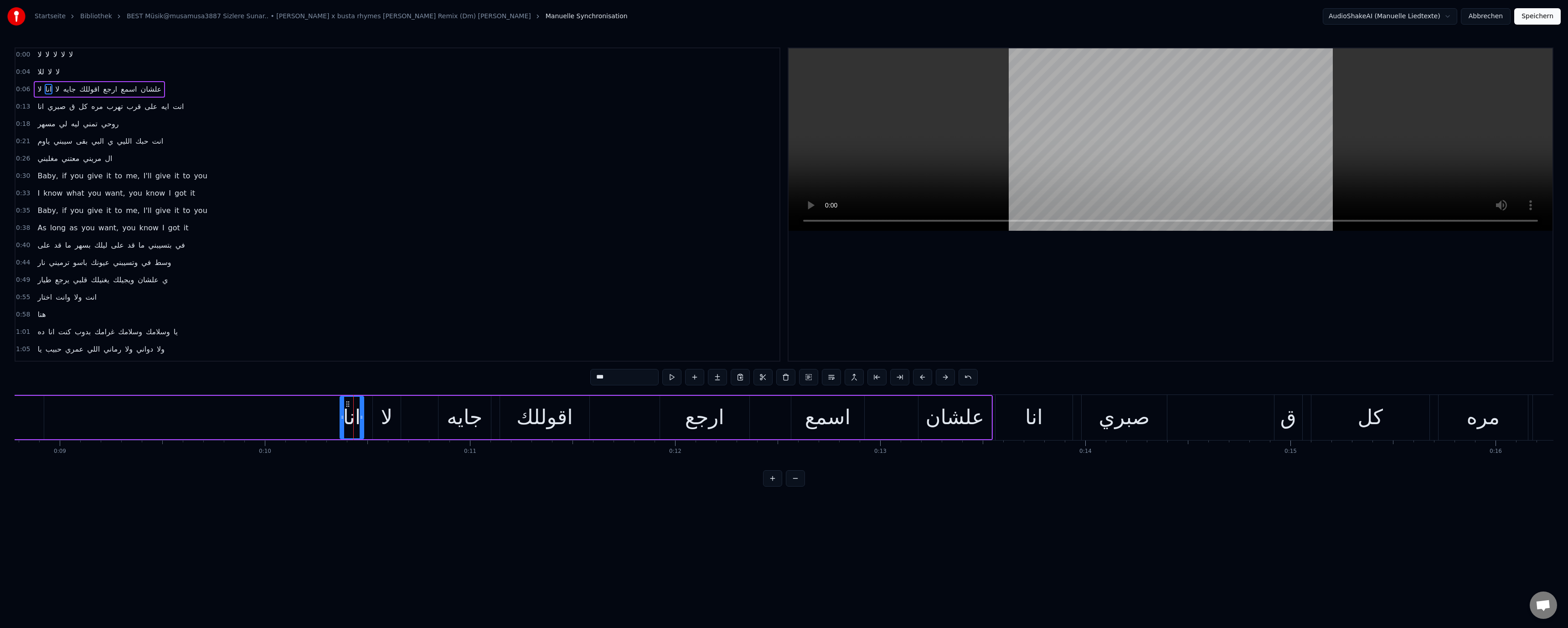
scroll to position [0, 0]
click at [1487, 16] on button "Abbrechen" at bounding box center [1486, 16] width 50 height 16
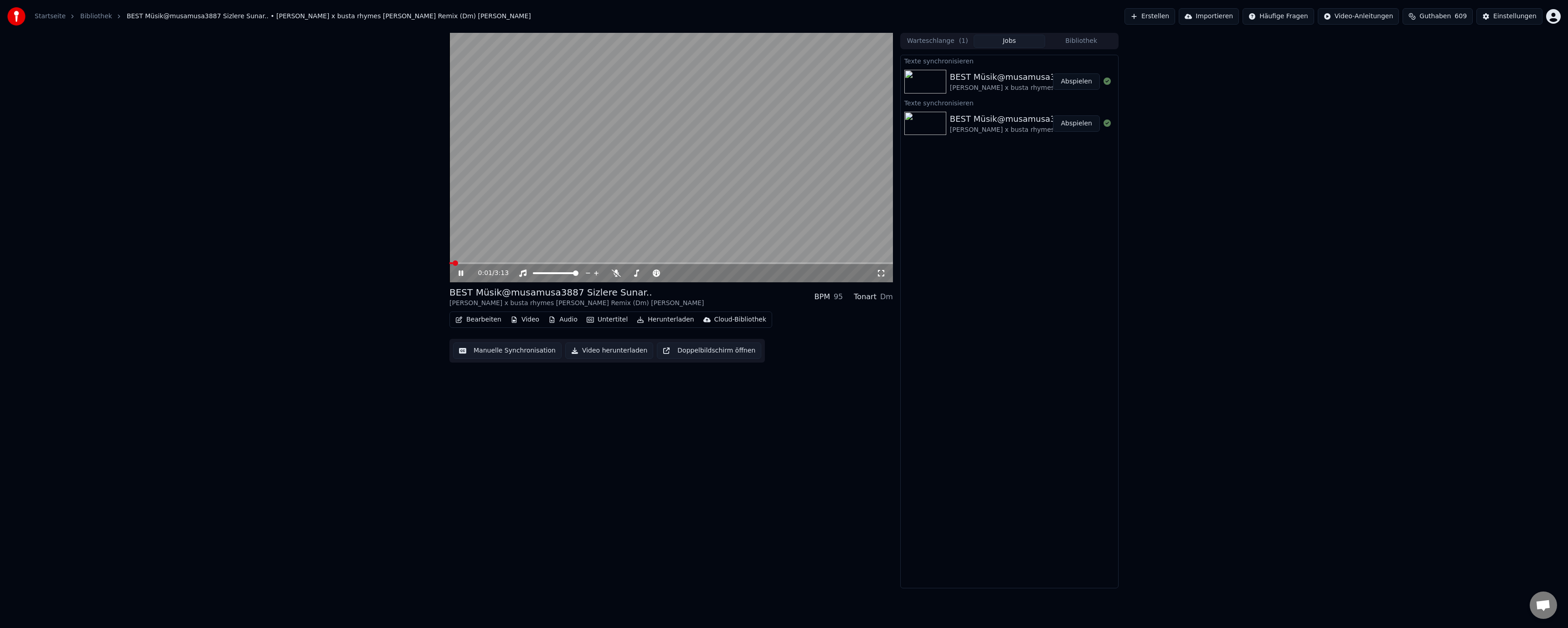
click at [471, 322] on button "Bearbeiten" at bounding box center [478, 319] width 54 height 13
click at [483, 343] on div "Liedtexte bearbeiten" at bounding box center [503, 339] width 66 height 9
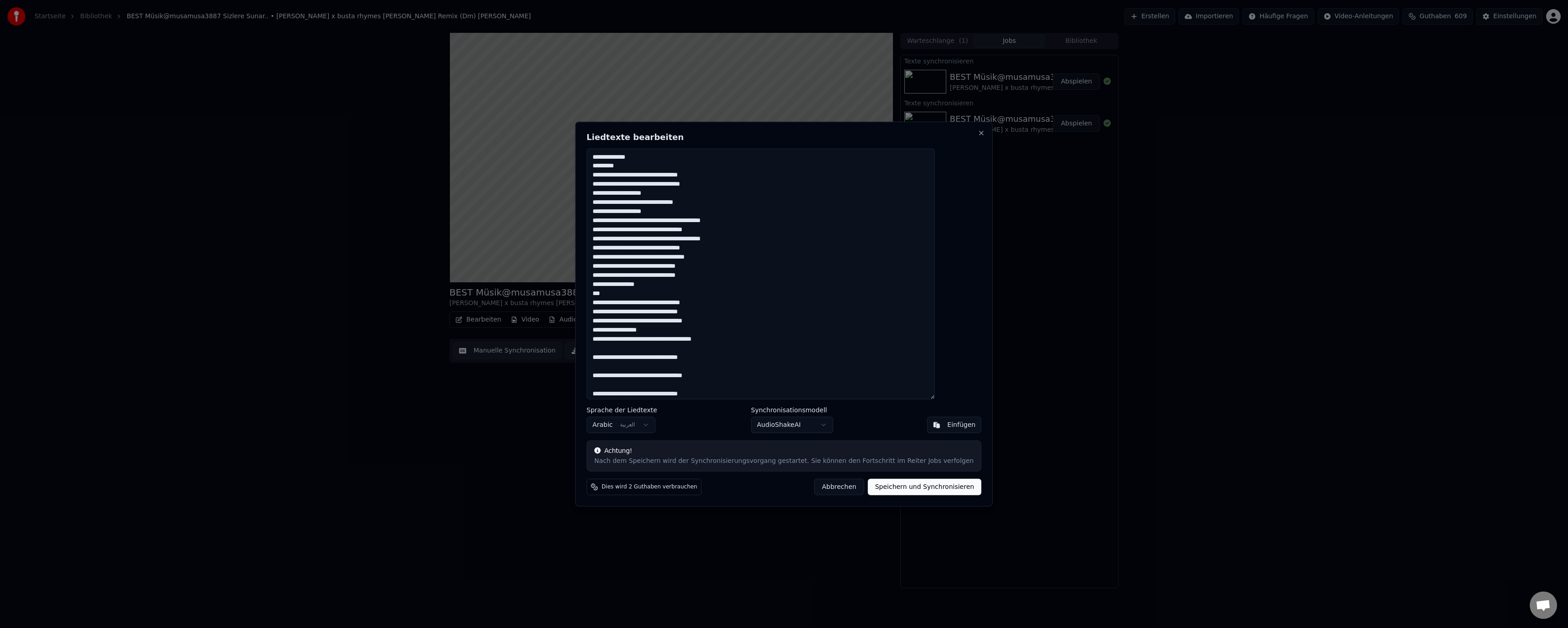
drag, startPoint x: 954, startPoint y: 217, endPoint x: 866, endPoint y: 174, distance: 97.9
click at [866, 174] on textarea at bounding box center [761, 273] width 348 height 252
drag, startPoint x: 947, startPoint y: 175, endPoint x: 830, endPoint y: 211, distance: 122.4
click at [830, 211] on textarea at bounding box center [761, 273] width 348 height 252
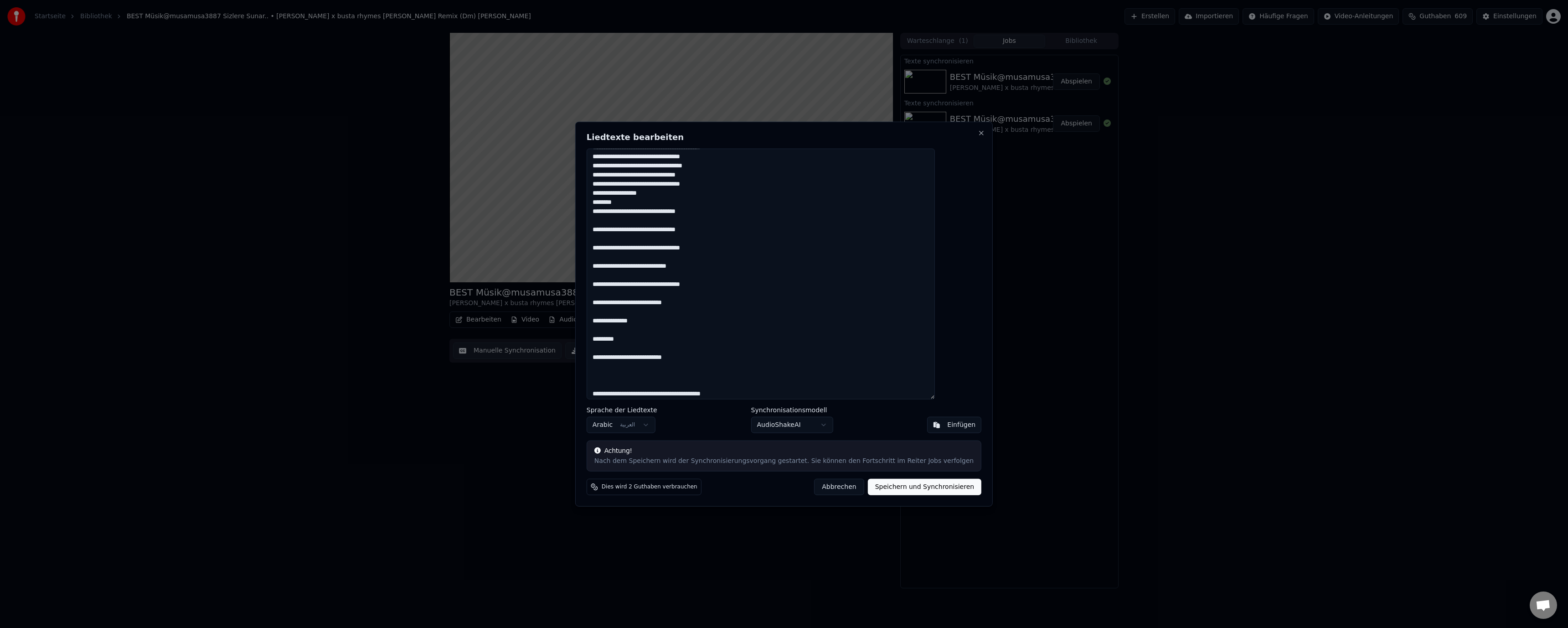
scroll to position [319, 0]
drag, startPoint x: 951, startPoint y: 330, endPoint x: 927, endPoint y: 275, distance: 60.0
click at [927, 275] on textarea at bounding box center [761, 273] width 348 height 252
drag, startPoint x: 954, startPoint y: 258, endPoint x: 849, endPoint y: 334, distance: 129.6
click at [849, 334] on textarea at bounding box center [761, 273] width 348 height 252
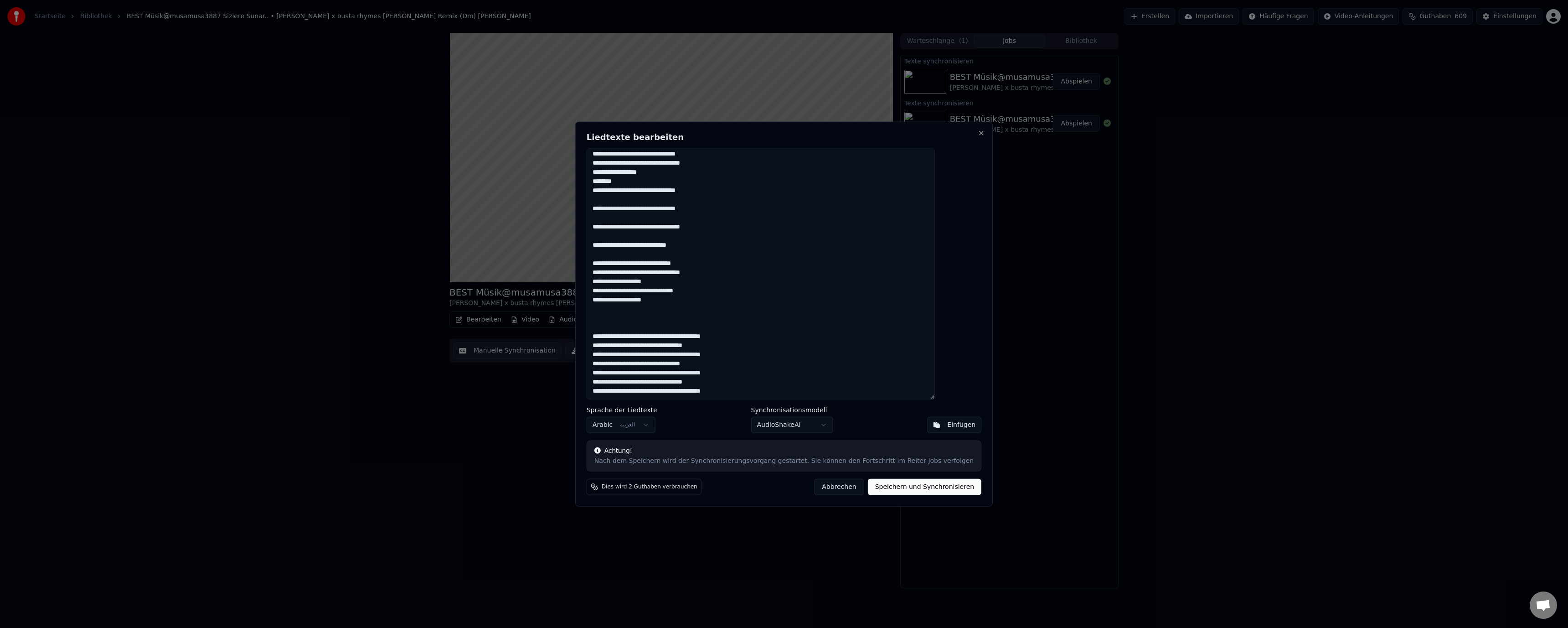
scroll to position [313, 0]
type textarea "**********"
click at [902, 484] on button "Speichern und Synchronisieren" at bounding box center [925, 487] width 114 height 16
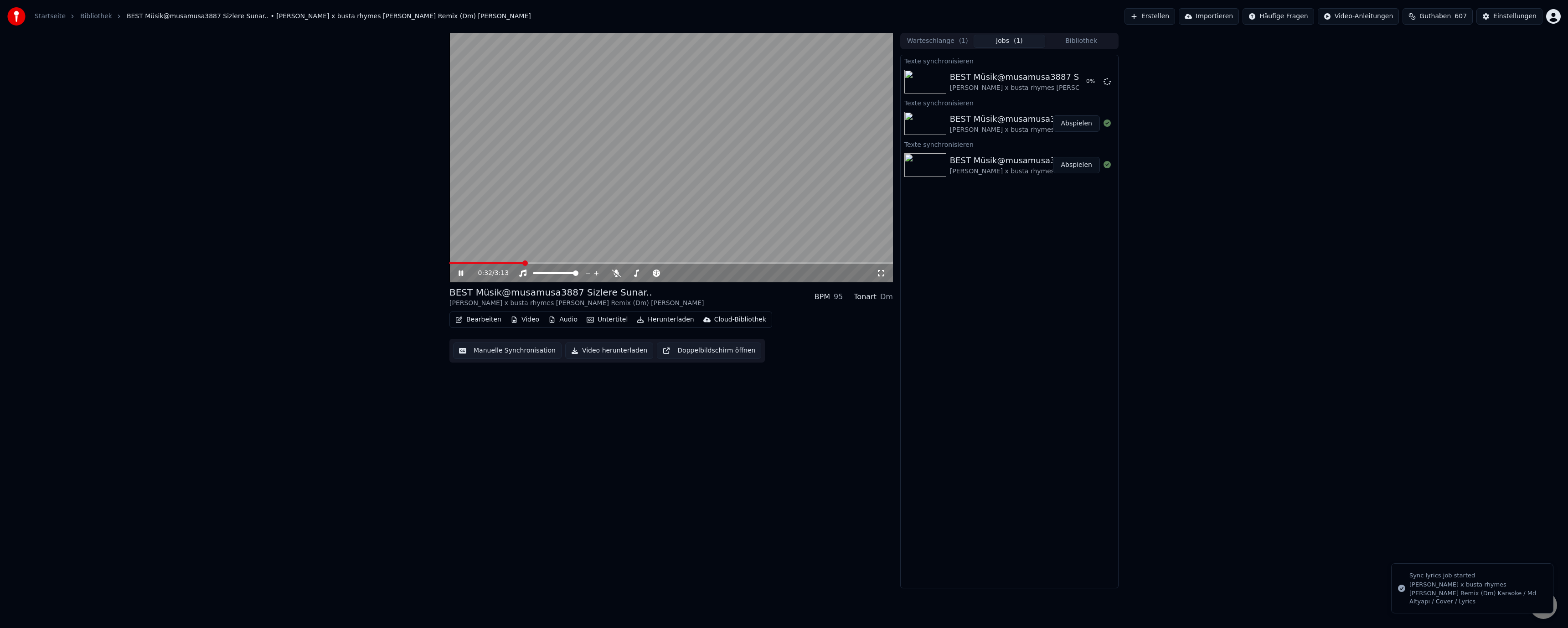
click at [698, 141] on video at bounding box center [671, 158] width 444 height 250
click at [488, 353] on button "Manuelle Synchronisation" at bounding box center [507, 350] width 108 height 16
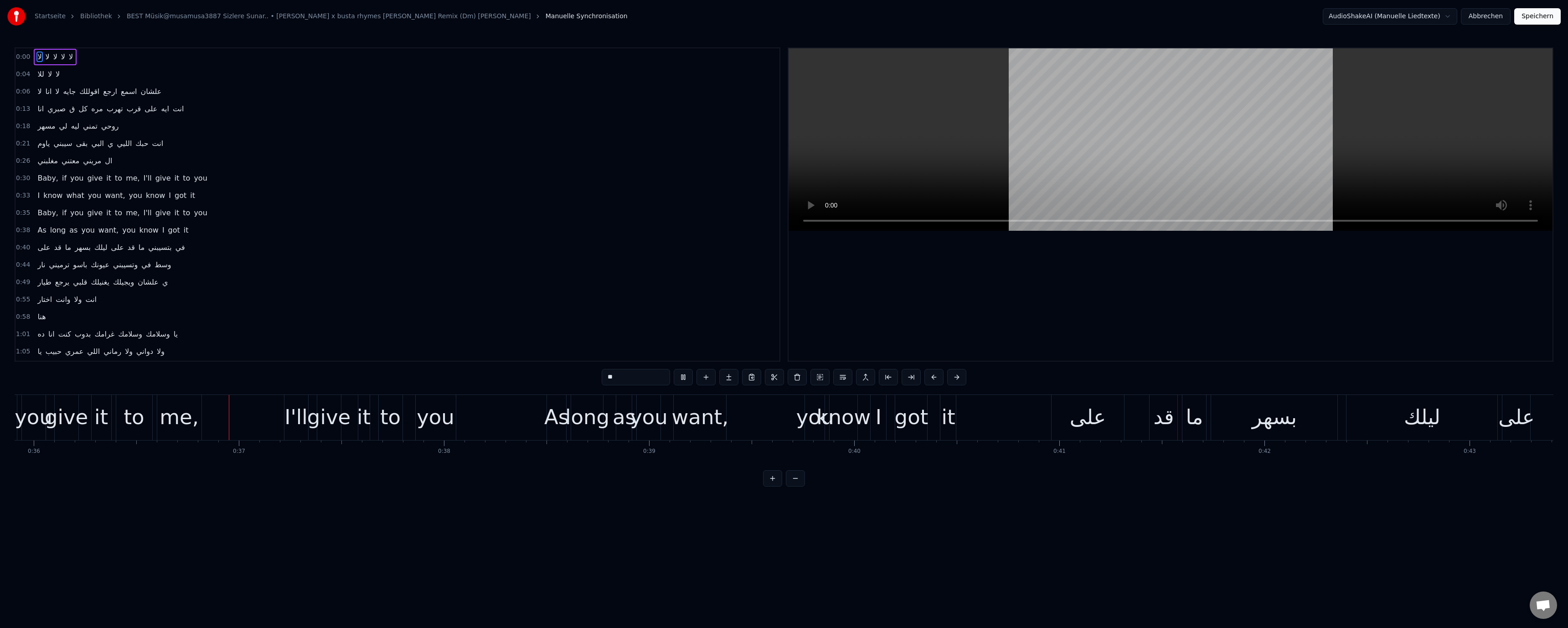
scroll to position [0, 7371]
click at [945, 118] on video at bounding box center [1170, 139] width 764 height 183
click at [1066, 398] on div "على" at bounding box center [1082, 417] width 73 height 45
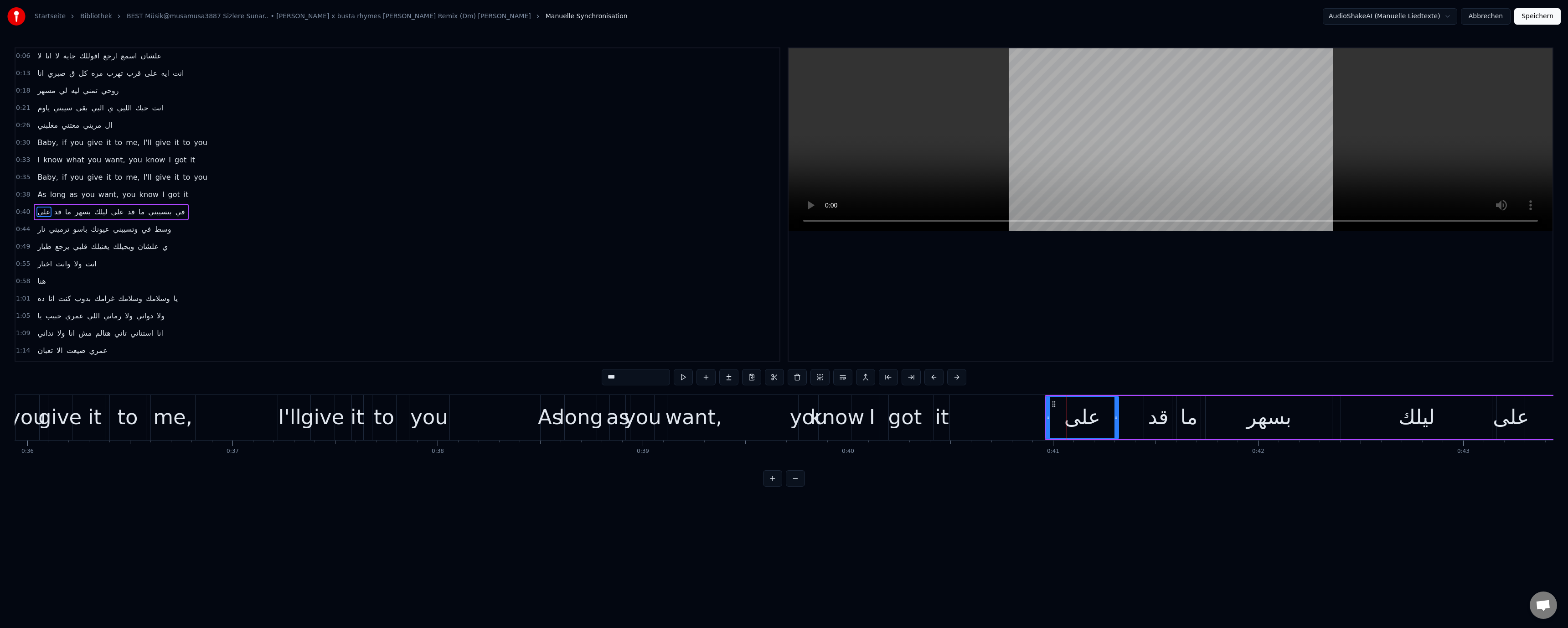
scroll to position [43, 0]
drag, startPoint x: 1048, startPoint y: 417, endPoint x: 959, endPoint y: 415, distance: 89.0
click at [959, 415] on icon at bounding box center [959, 417] width 4 height 7
click at [835, 418] on div "know" at bounding box center [837, 417] width 54 height 31
type input "****"
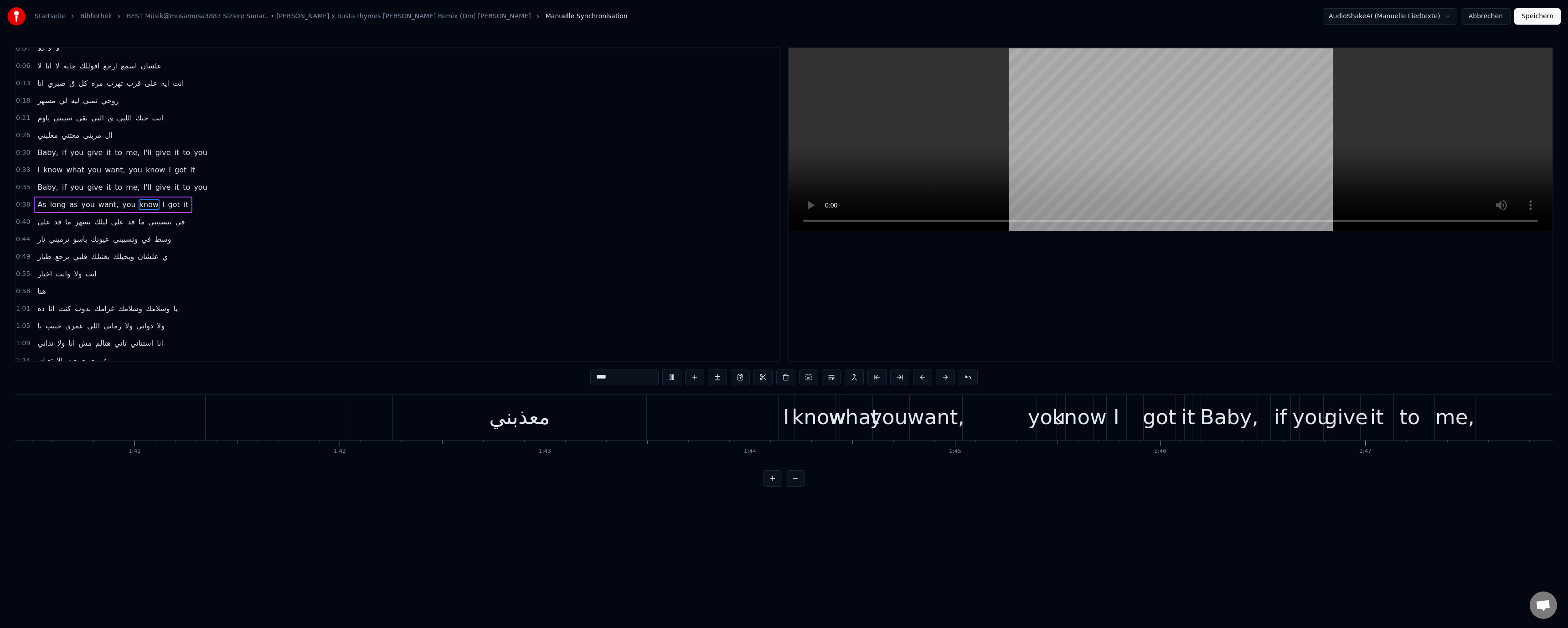
scroll to position [0, 20603]
click at [965, 99] on video at bounding box center [1170, 139] width 764 height 183
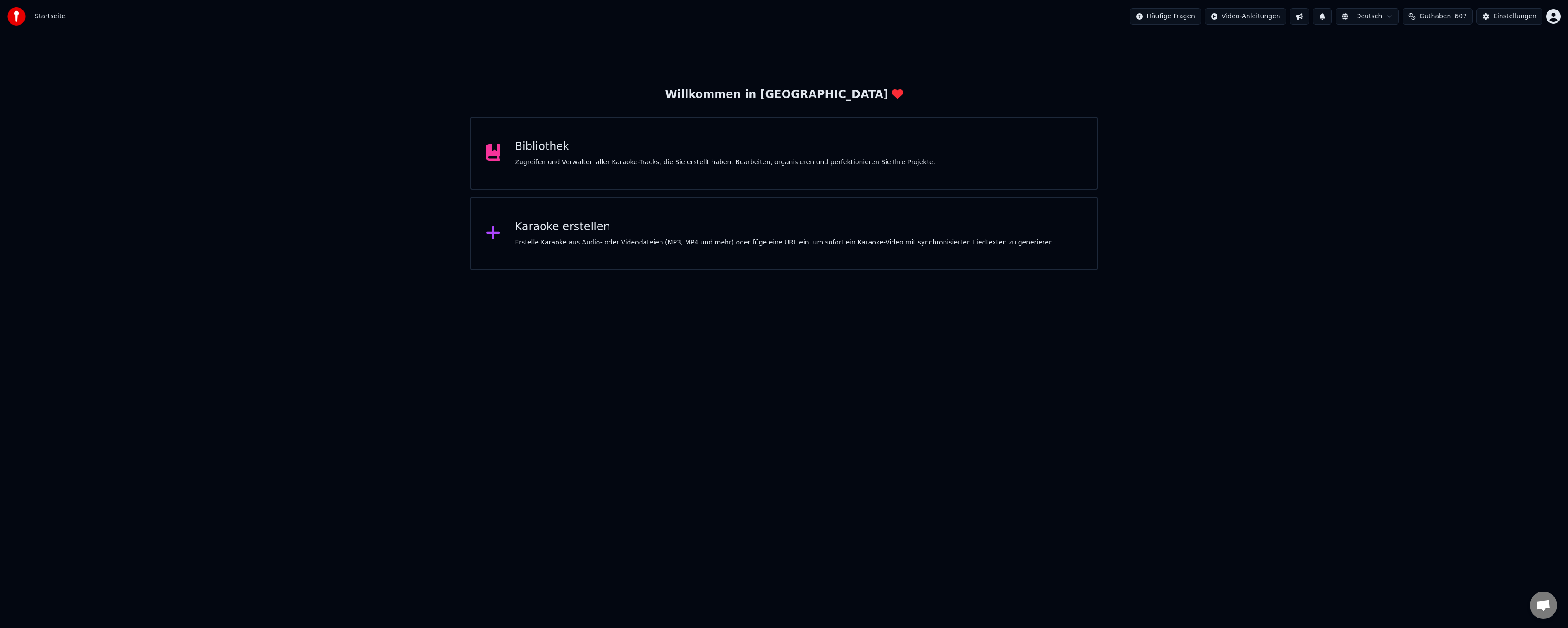
click at [663, 160] on div "Zugreifen und Verwalten aller Karaoke-Tracks, die Sie erstellt haben. Bearbeite…" at bounding box center [725, 162] width 420 height 9
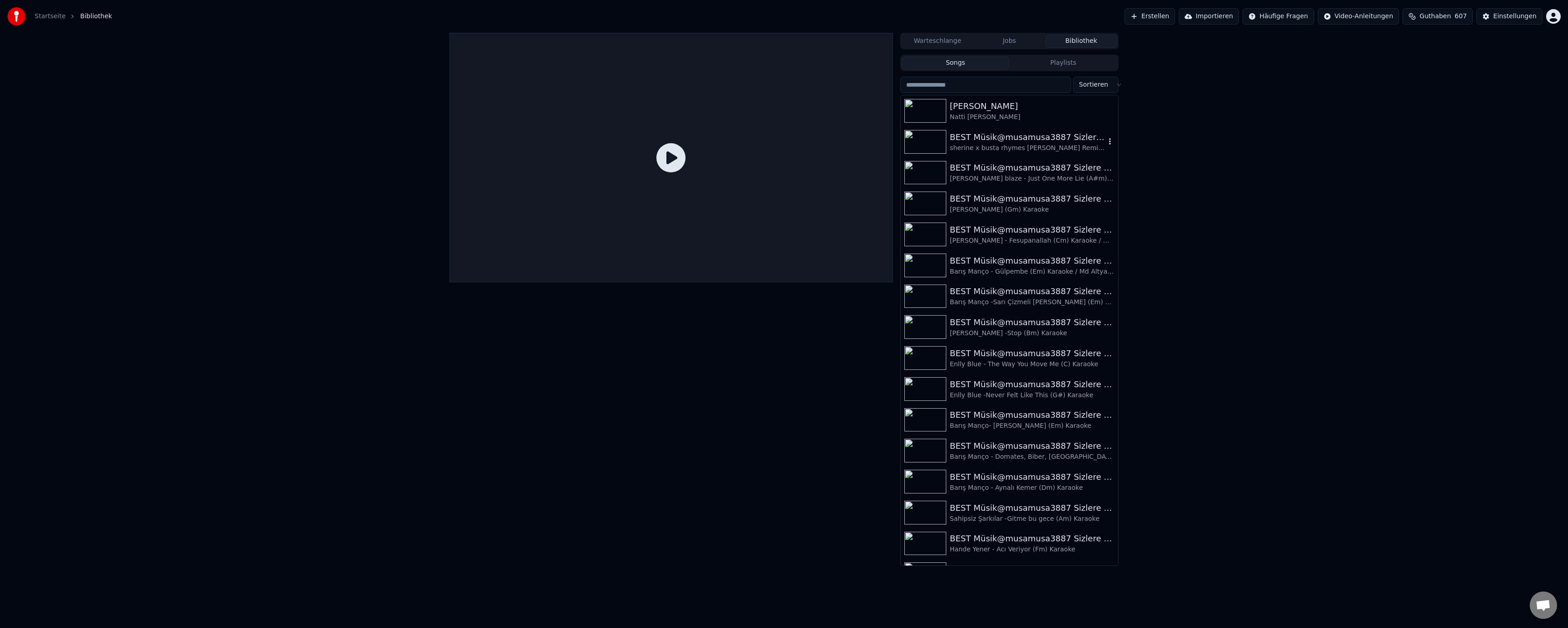
click at [1021, 141] on div "BEST Müsik@musamusa3887 Sizlere Sunar.." at bounding box center [1027, 137] width 155 height 13
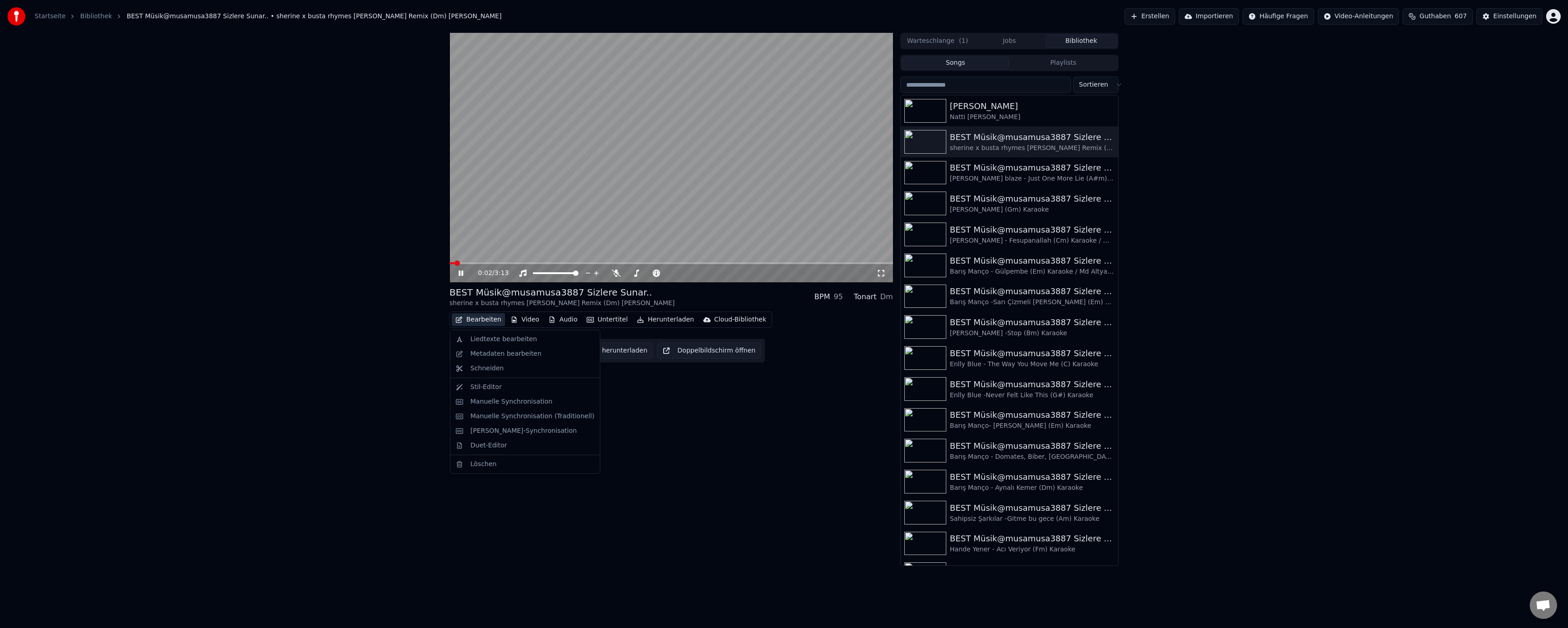
click at [477, 322] on button "Bearbeiten" at bounding box center [478, 319] width 54 height 13
click at [488, 336] on div "Liedtexte bearbeiten" at bounding box center [503, 339] width 66 height 9
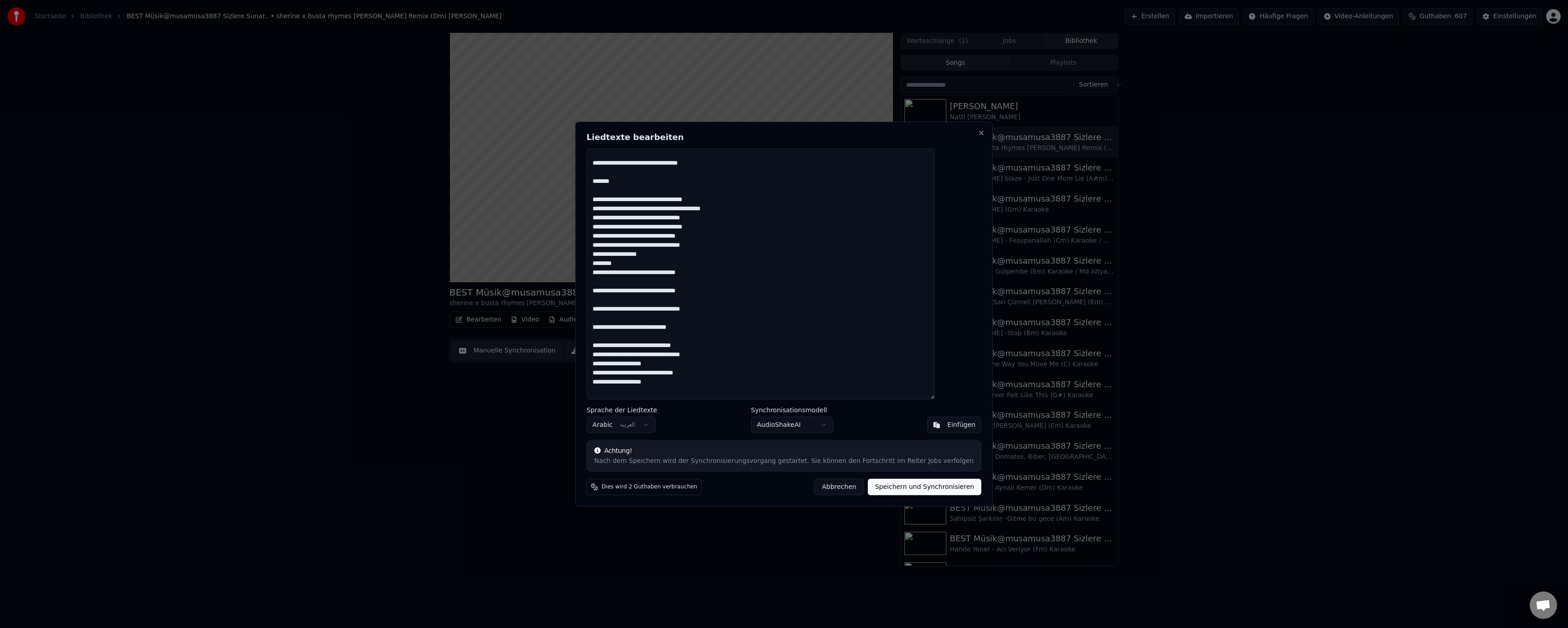
scroll to position [273, 0]
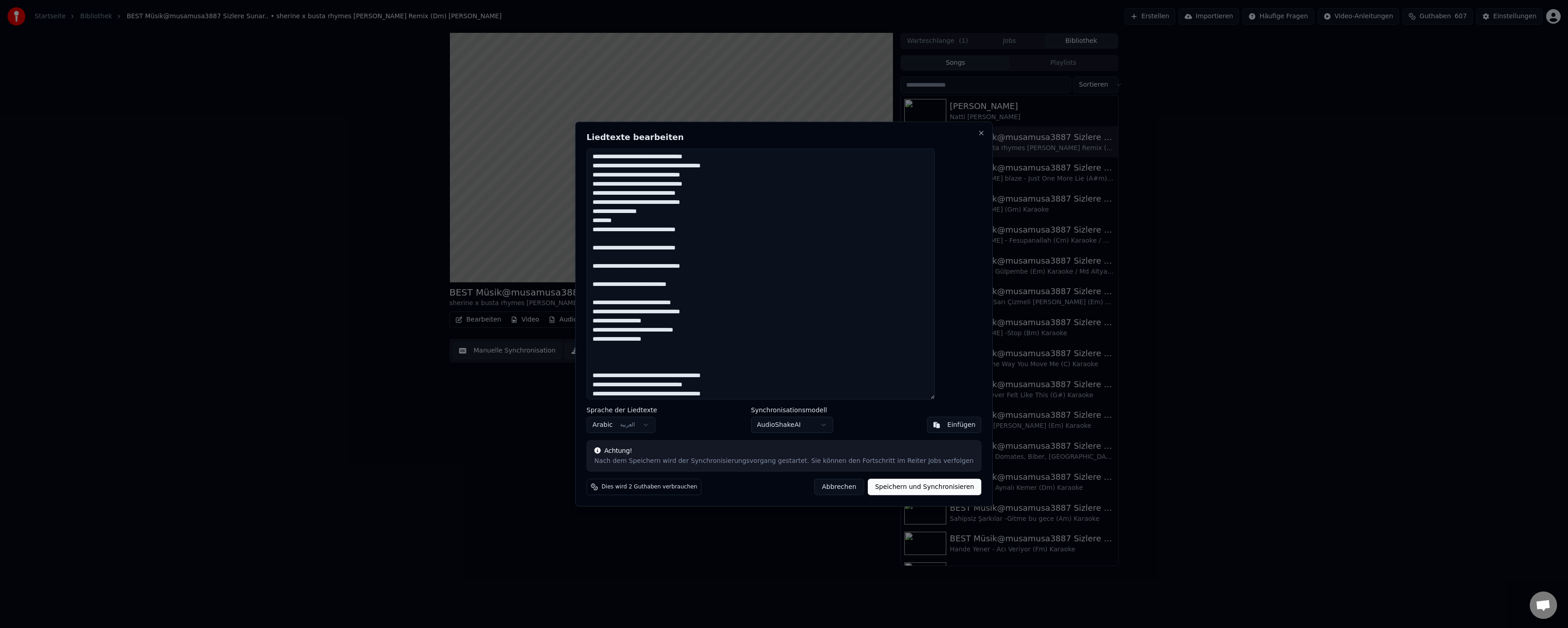
click at [932, 493] on button "Speichern und Synchronisieren" at bounding box center [925, 487] width 114 height 16
click at [806, 489] on div "Liedtexte bearbeiten Sprache der Liedtexte Arabic العربية Synchronisationsmodel…" at bounding box center [784, 314] width 418 height 386
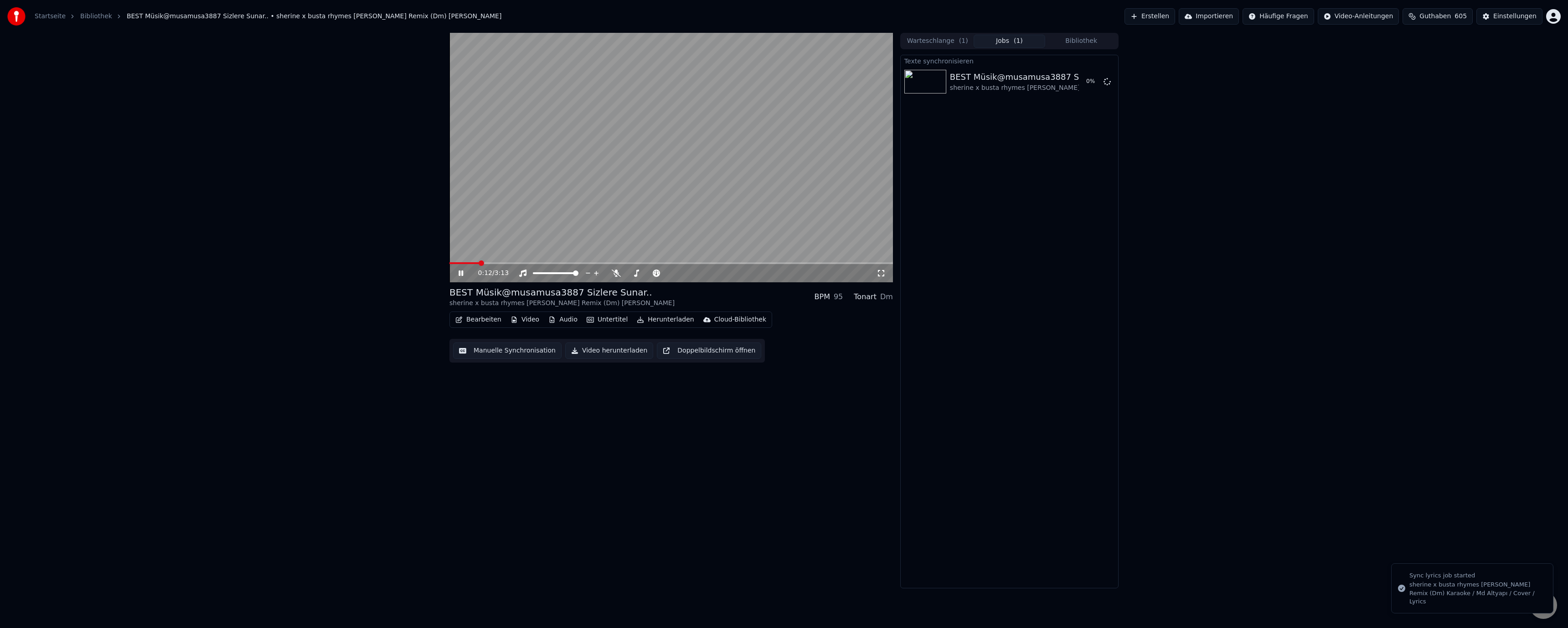
click at [520, 350] on button "Manuelle Synchronisation" at bounding box center [507, 350] width 108 height 16
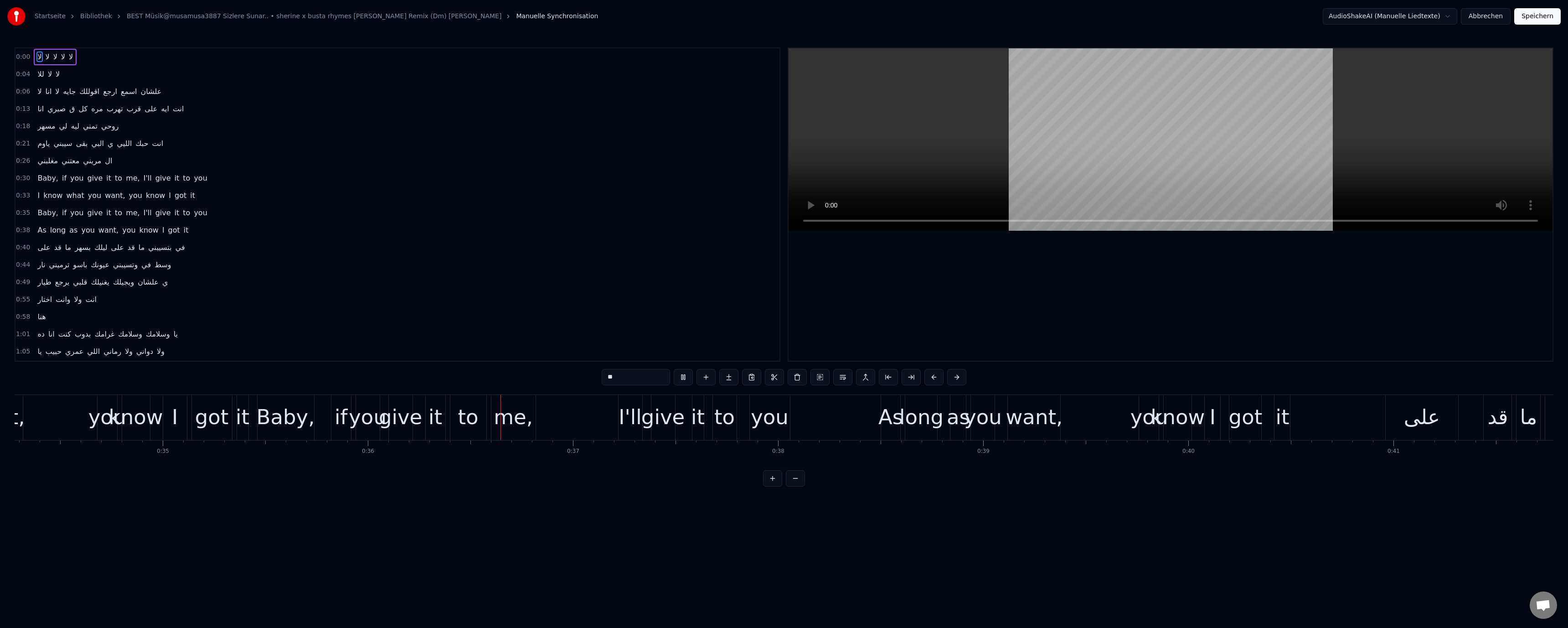
scroll to position [0, 7371]
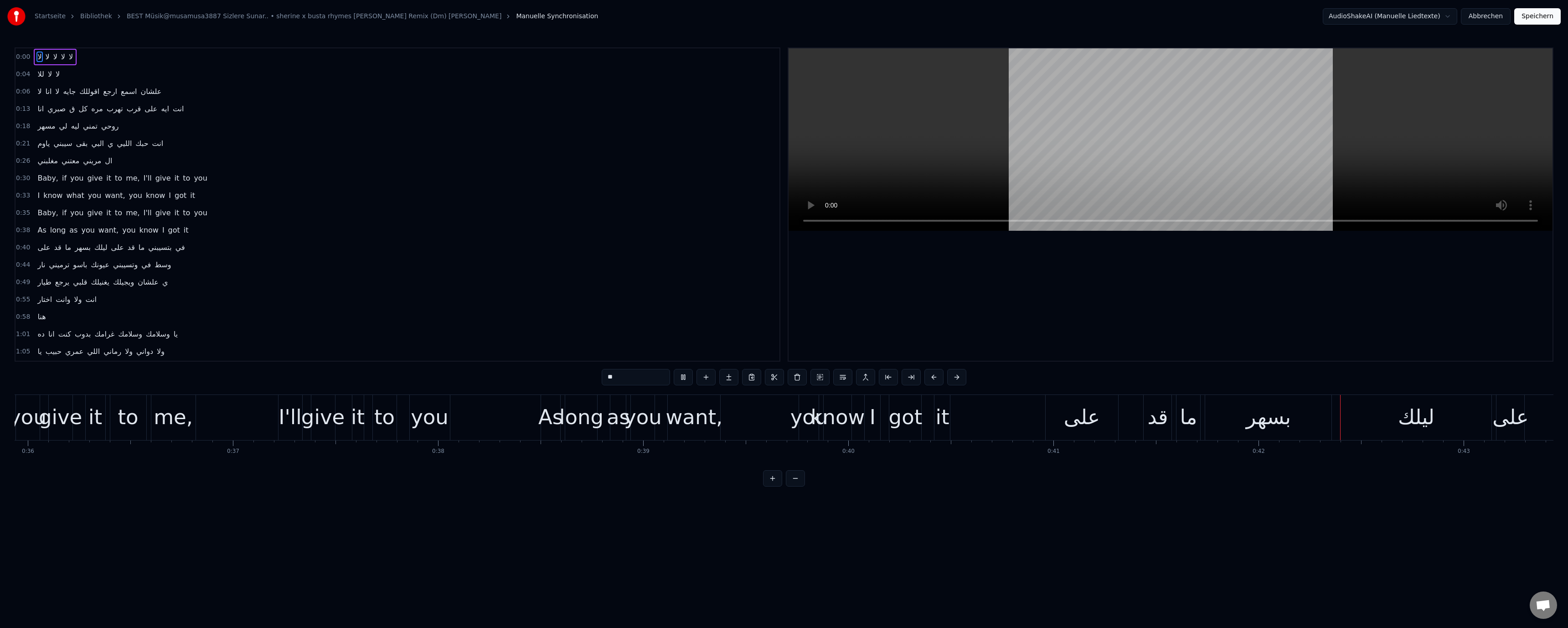
click at [974, 153] on video at bounding box center [1170, 139] width 764 height 183
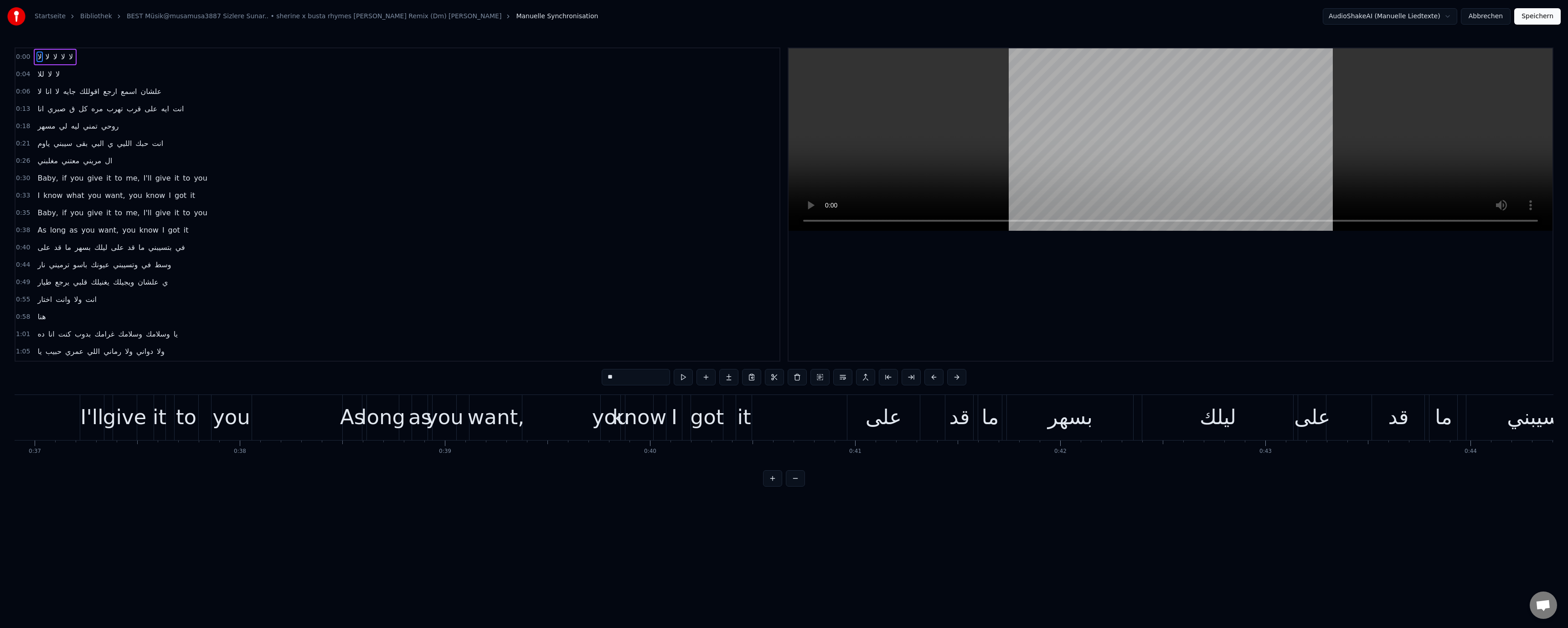
scroll to position [0, 7510]
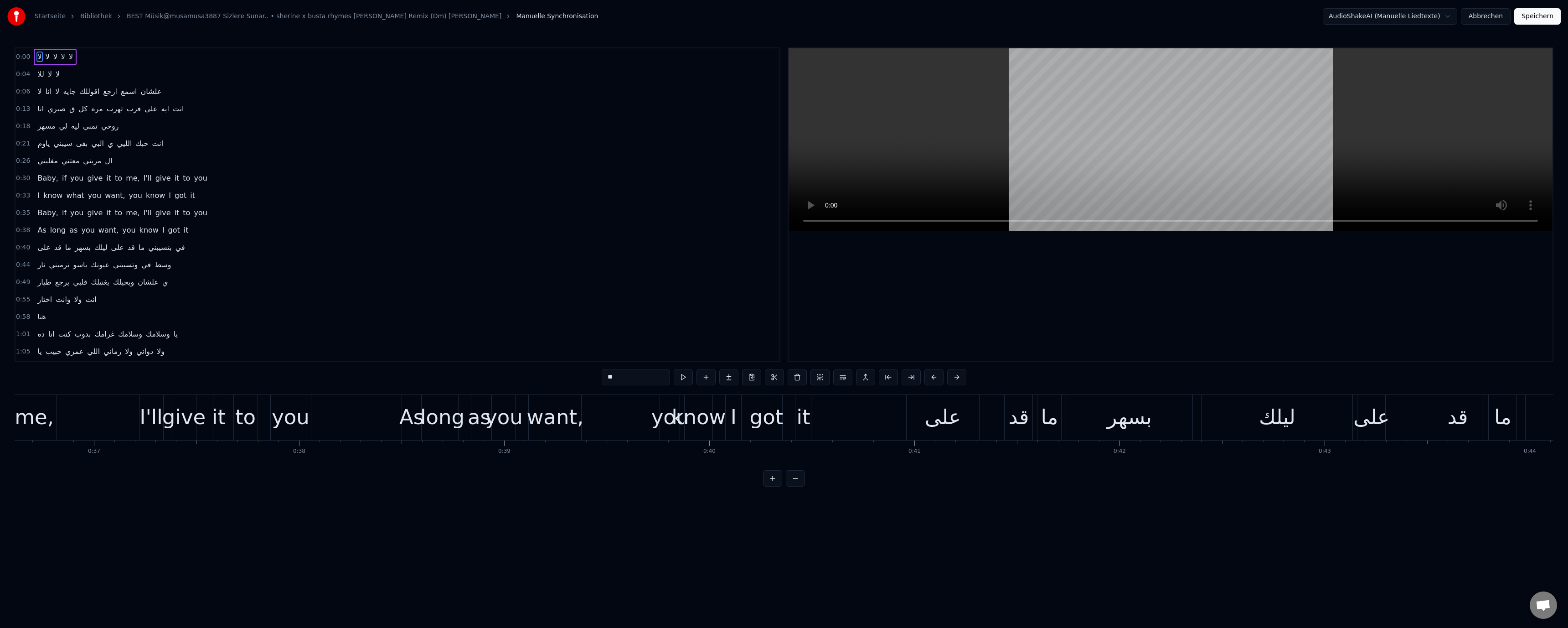
click at [947, 417] on div "على" at bounding box center [942, 417] width 36 height 31
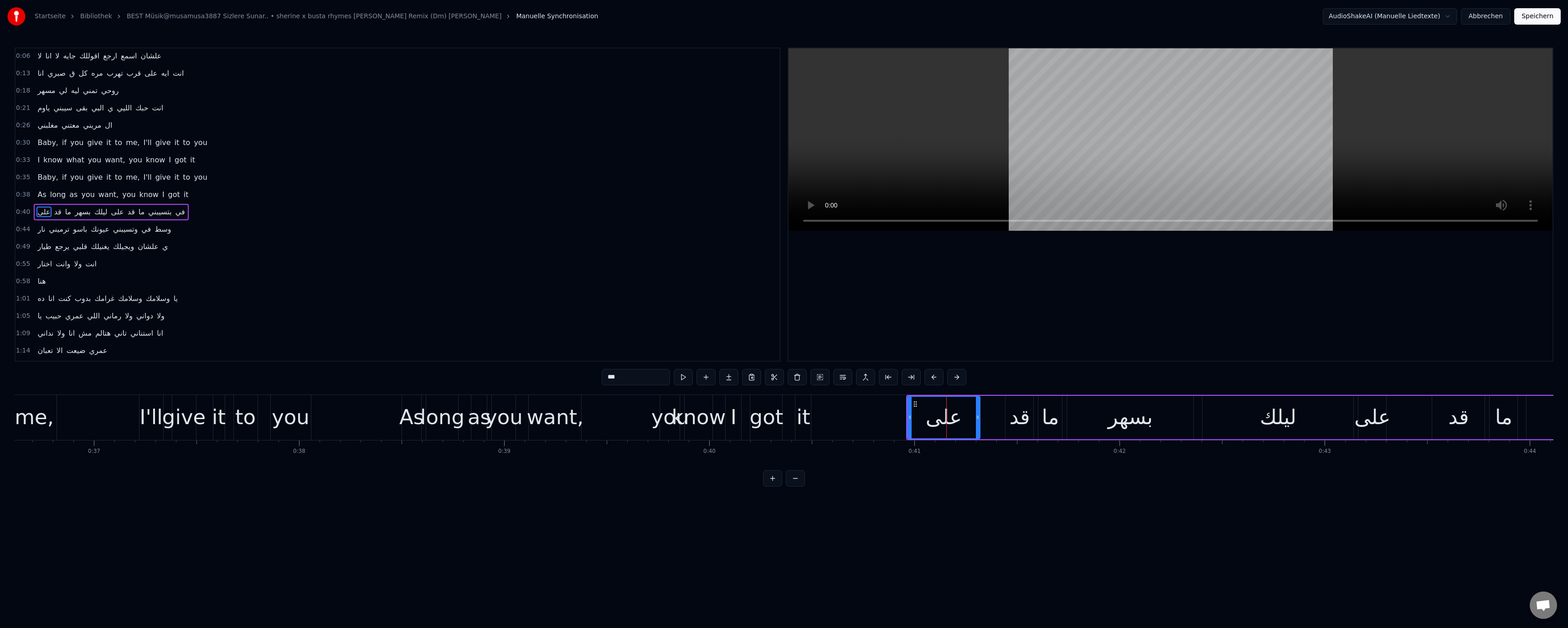
scroll to position [43, 0]
drag, startPoint x: 908, startPoint y: 415, endPoint x: 819, endPoint y: 415, distance: 89.0
click at [819, 415] on icon at bounding box center [821, 417] width 4 height 7
click at [692, 425] on div "know" at bounding box center [699, 417] width 54 height 31
type input "****"
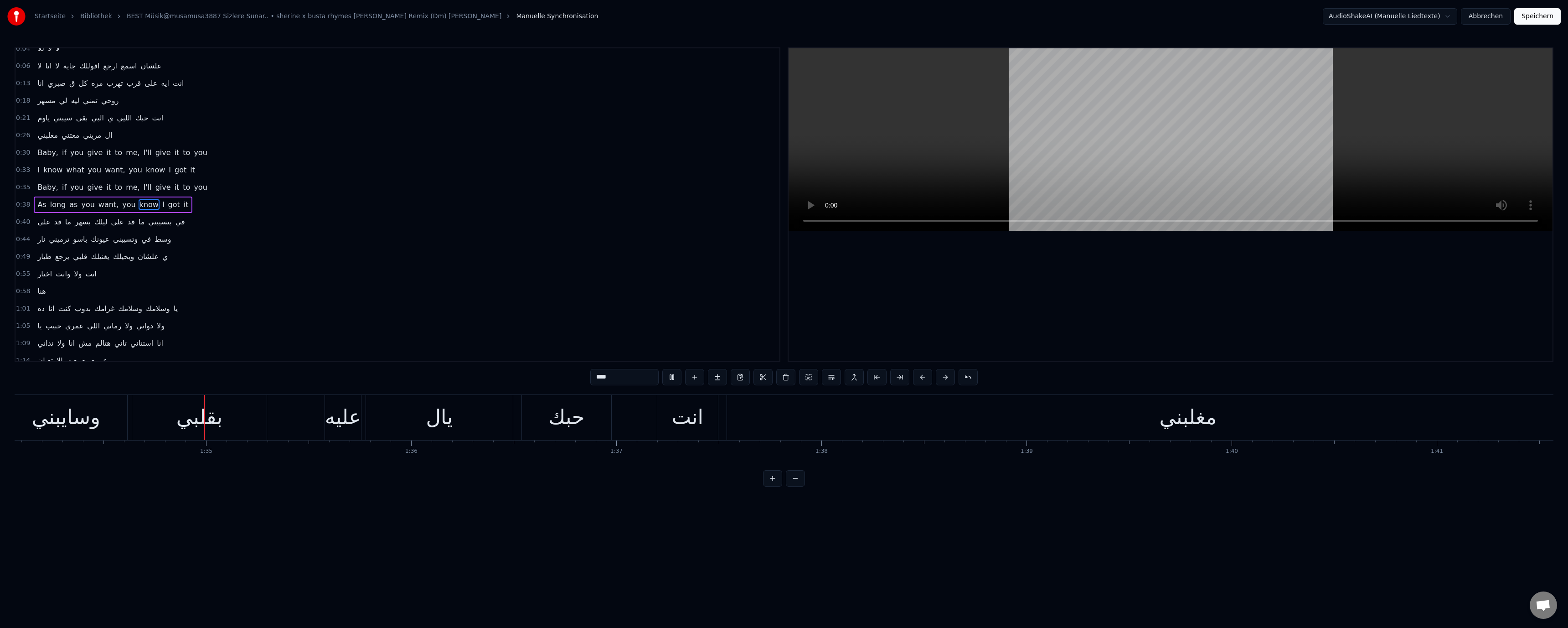
scroll to position [0, 19301]
click at [509, 184] on div "0:35 Baby, if you give it to me, I'll give it to you" at bounding box center [397, 188] width 764 height 17
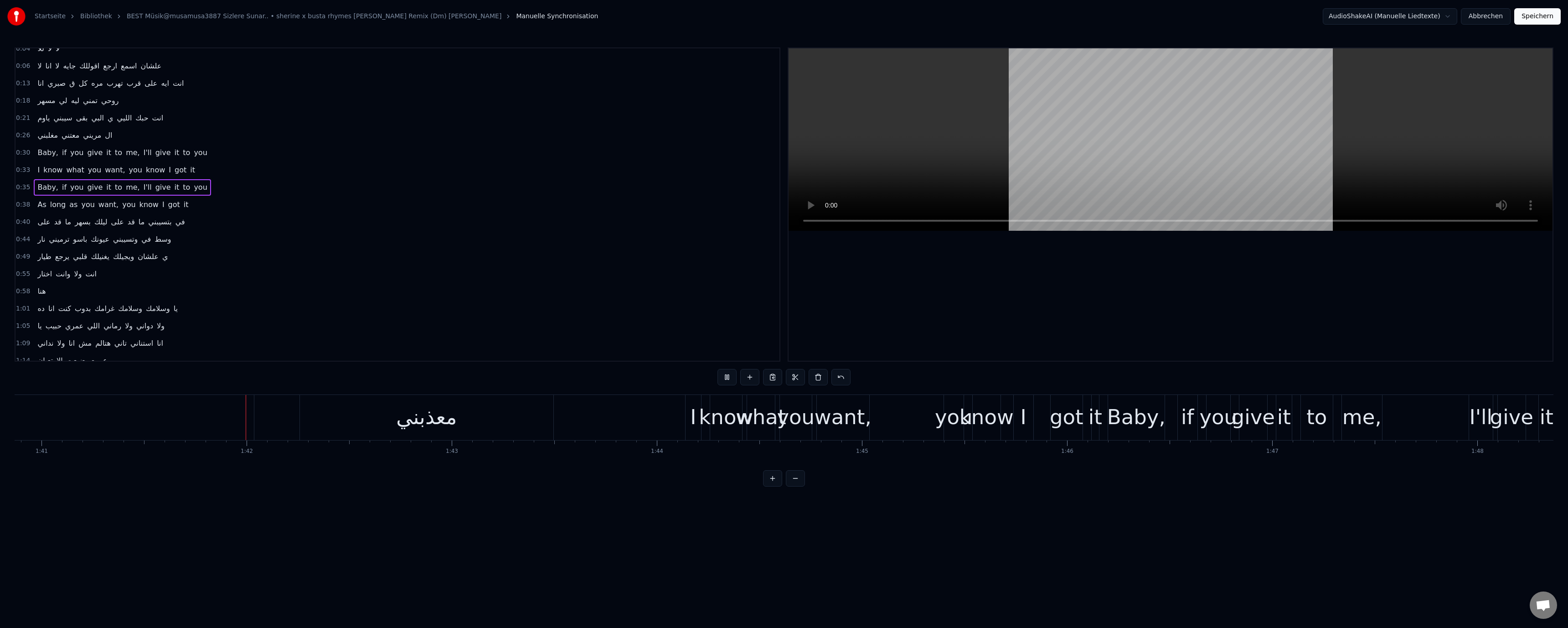
scroll to position [0, 20772]
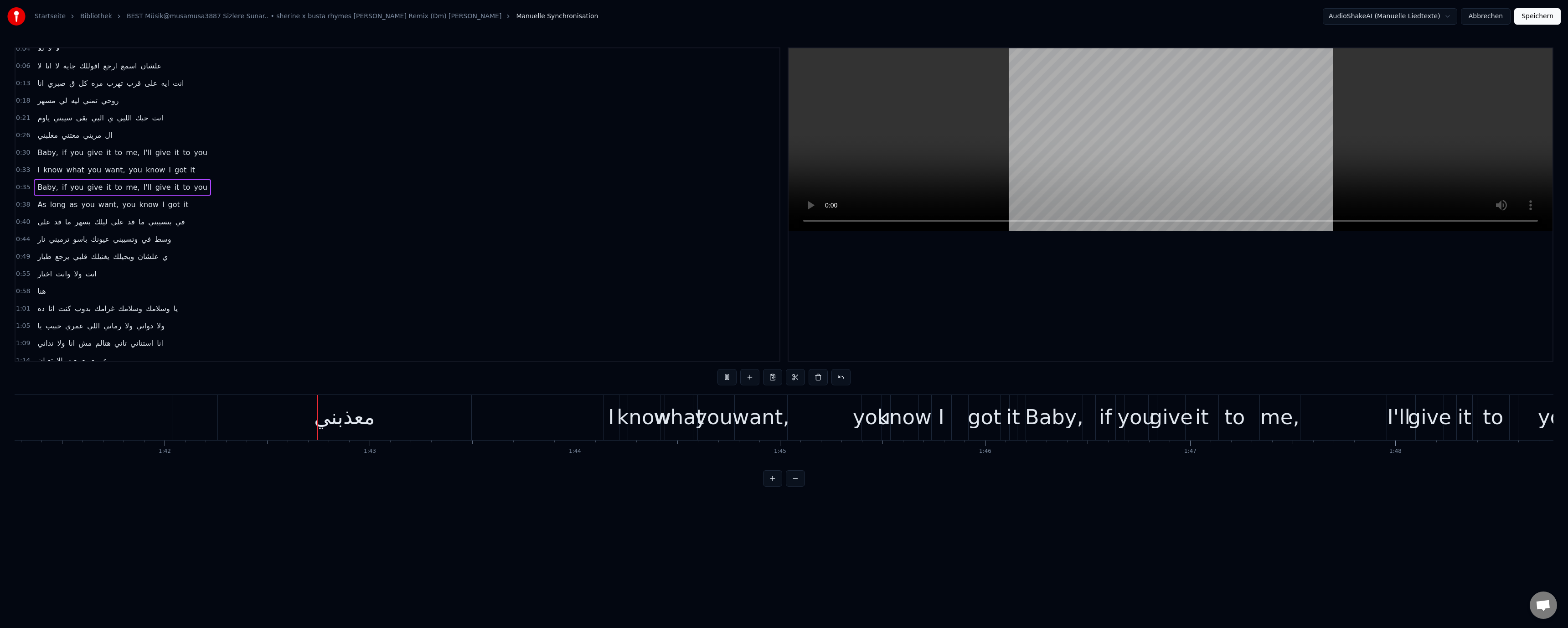
click at [1127, 178] on video at bounding box center [1170, 139] width 764 height 183
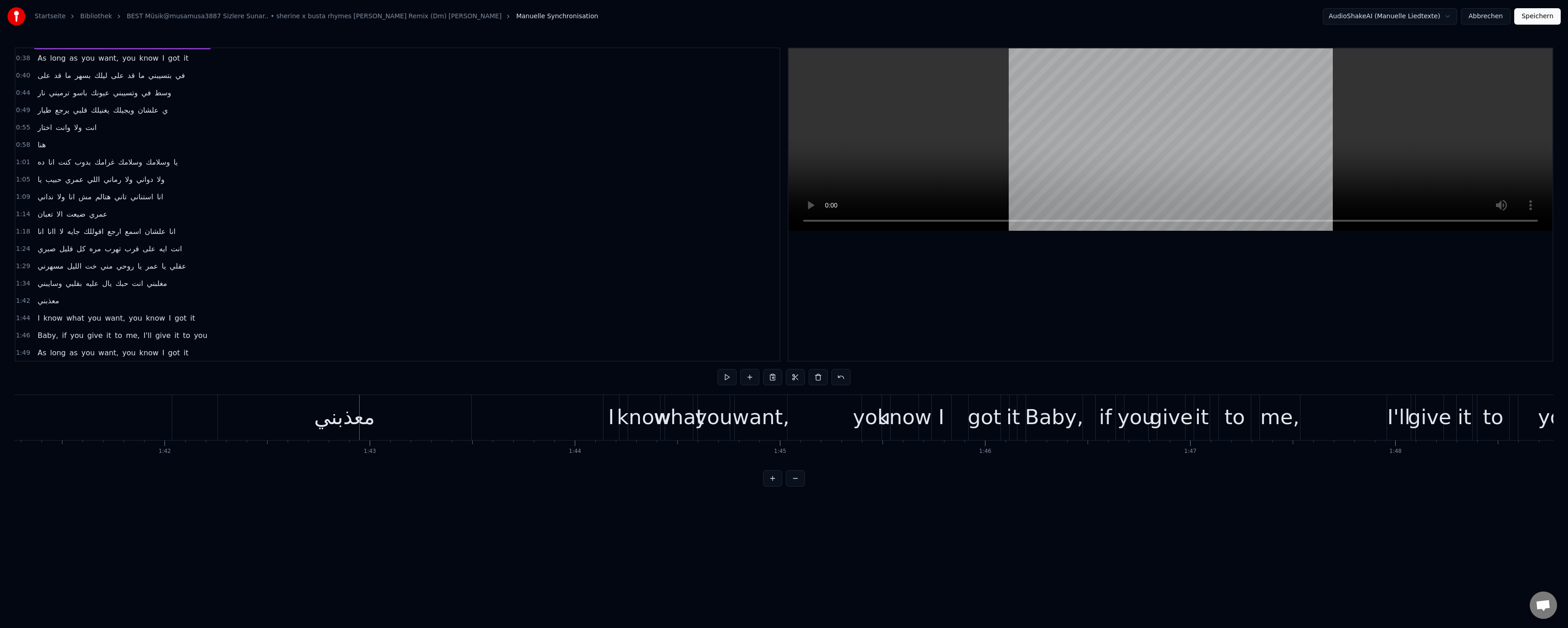
scroll to position [217, 0]
click at [1497, 15] on button "Abbrechen" at bounding box center [1486, 16] width 50 height 16
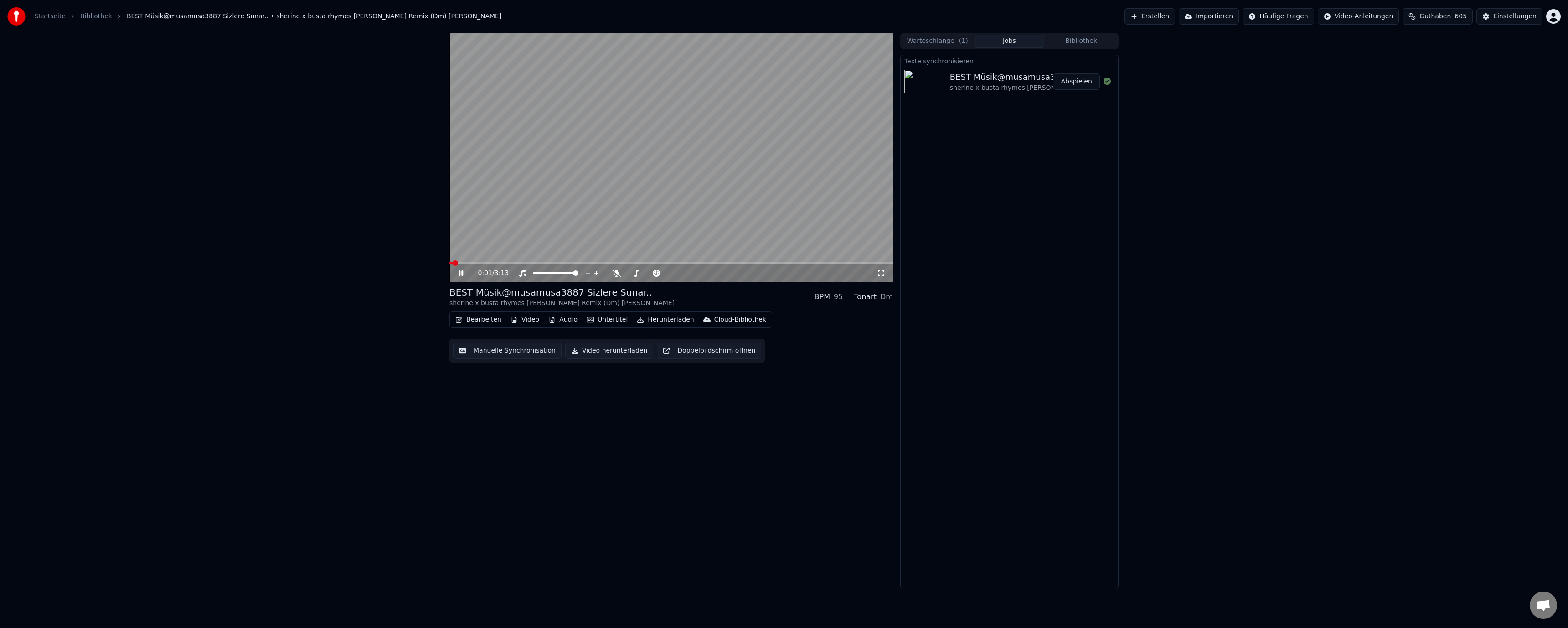
click at [497, 352] on button "Manuelle Synchronisation" at bounding box center [507, 350] width 108 height 16
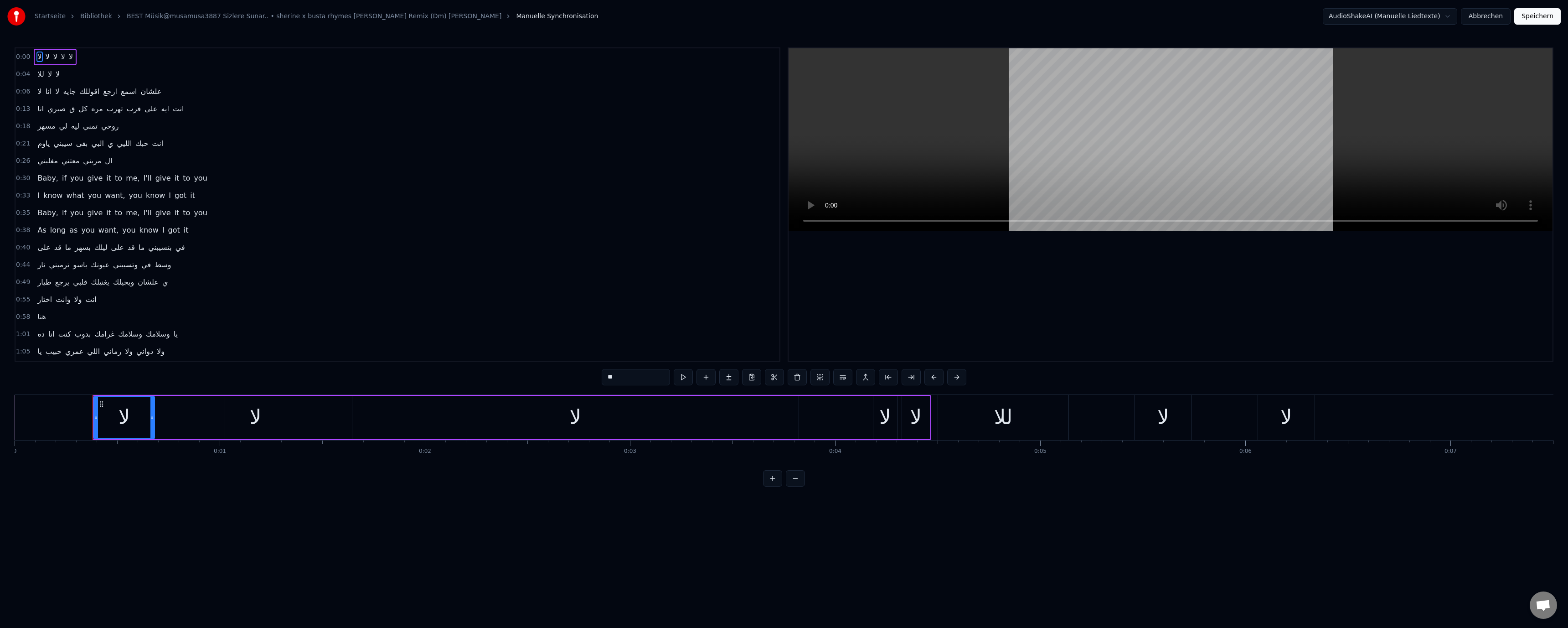
click at [1477, 19] on button "Abbrechen" at bounding box center [1486, 16] width 50 height 16
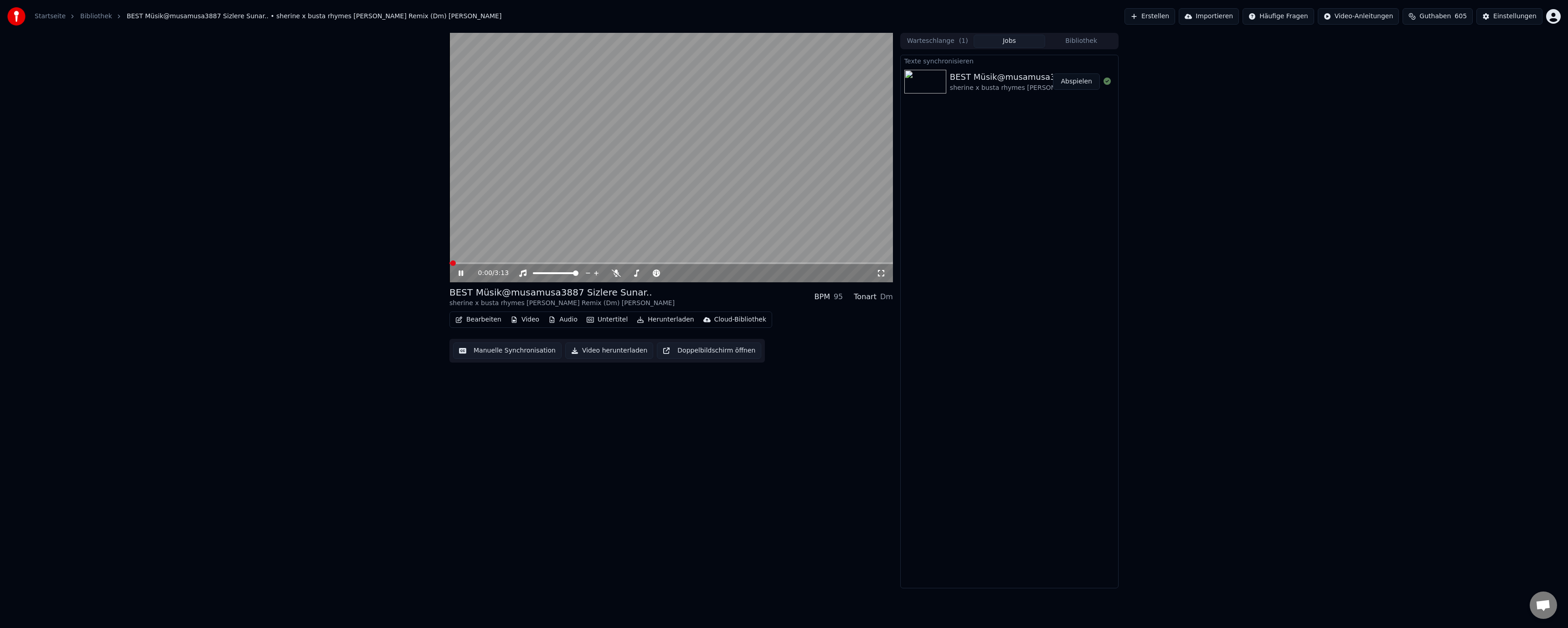
click at [493, 317] on button "Bearbeiten" at bounding box center [478, 319] width 54 height 13
click at [501, 340] on div "Liedtexte bearbeiten" at bounding box center [503, 339] width 66 height 9
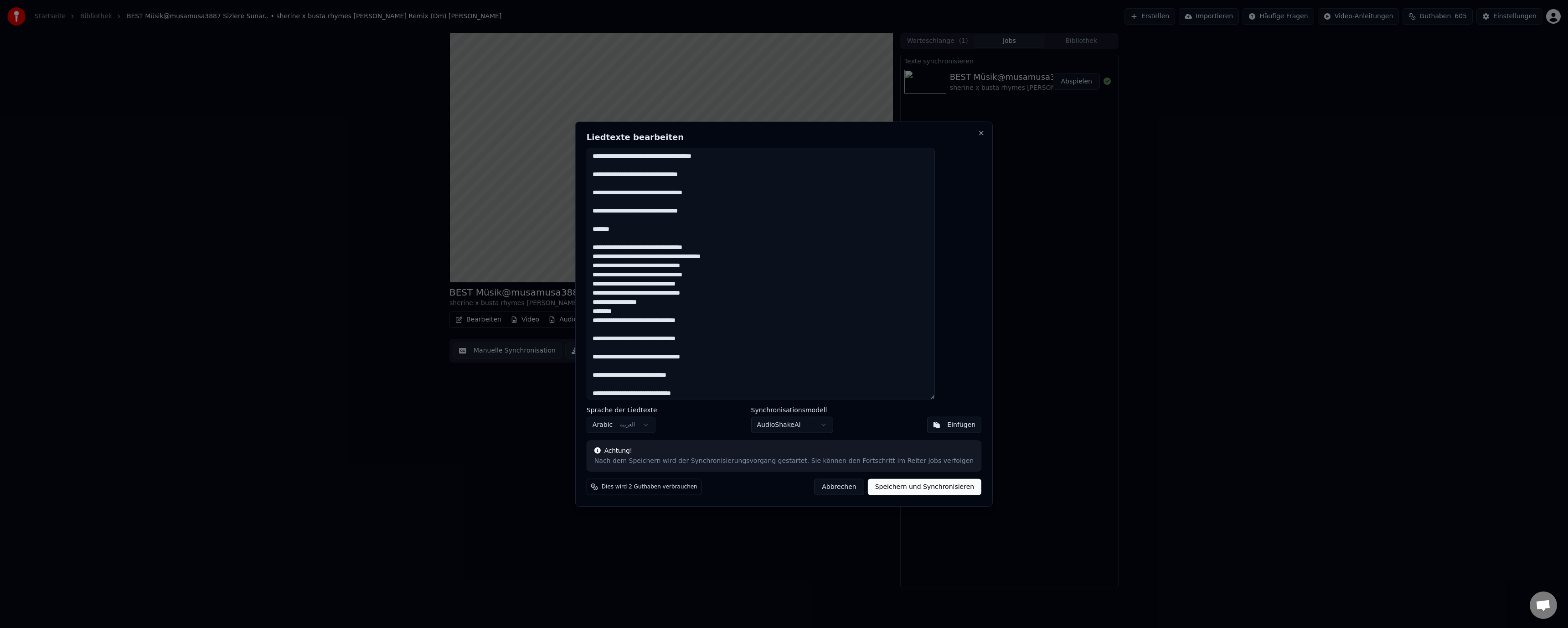
scroll to position [228, 0]
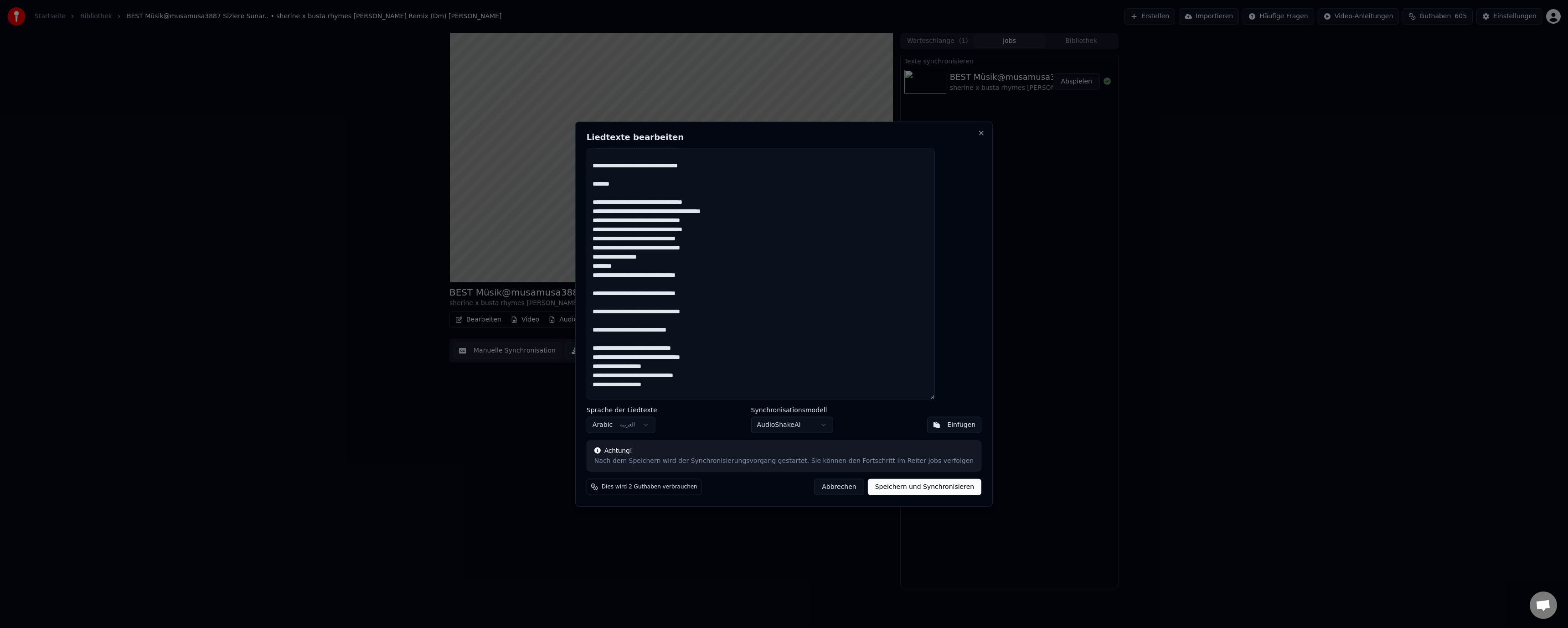
click at [912, 486] on button "Speichern und Synchronisieren" at bounding box center [925, 487] width 114 height 16
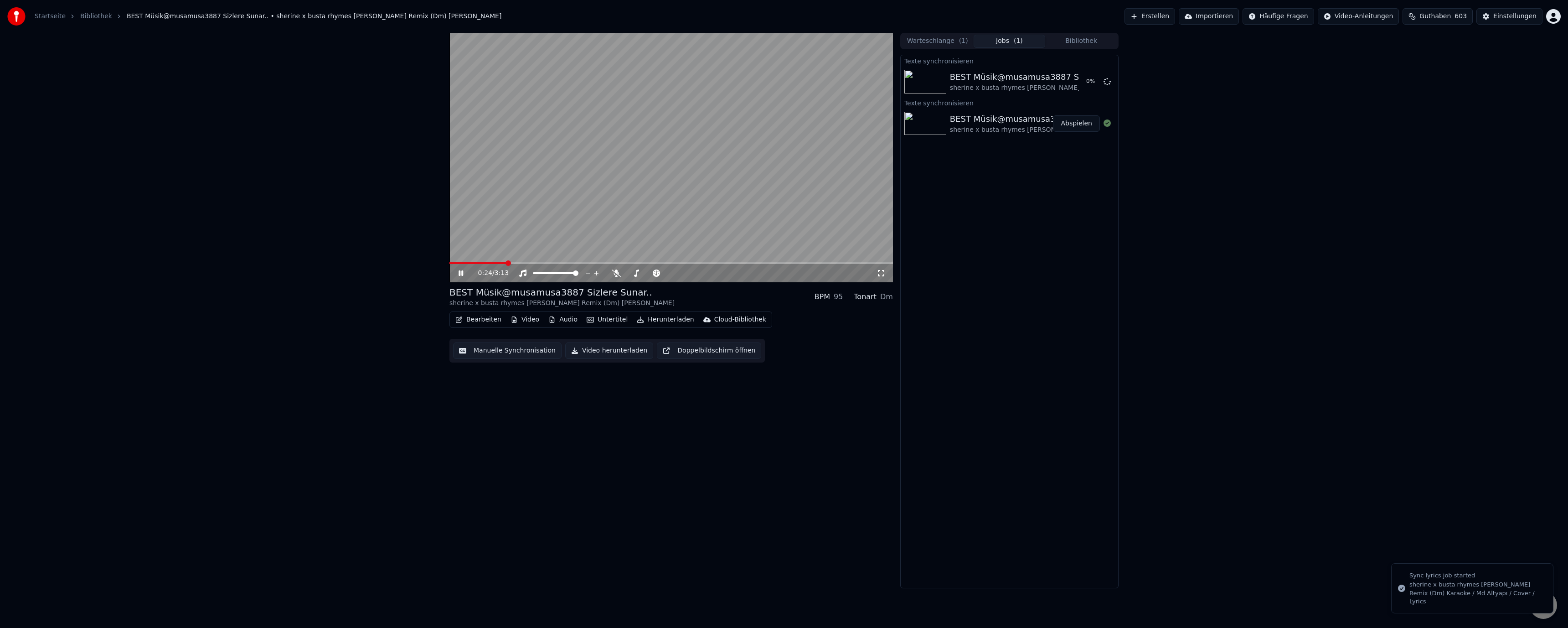
click at [743, 152] on video at bounding box center [671, 158] width 444 height 250
click at [1083, 80] on button "Abspielen" at bounding box center [1076, 82] width 47 height 16
click at [486, 350] on button "Manuelle Synchronisation" at bounding box center [507, 350] width 108 height 16
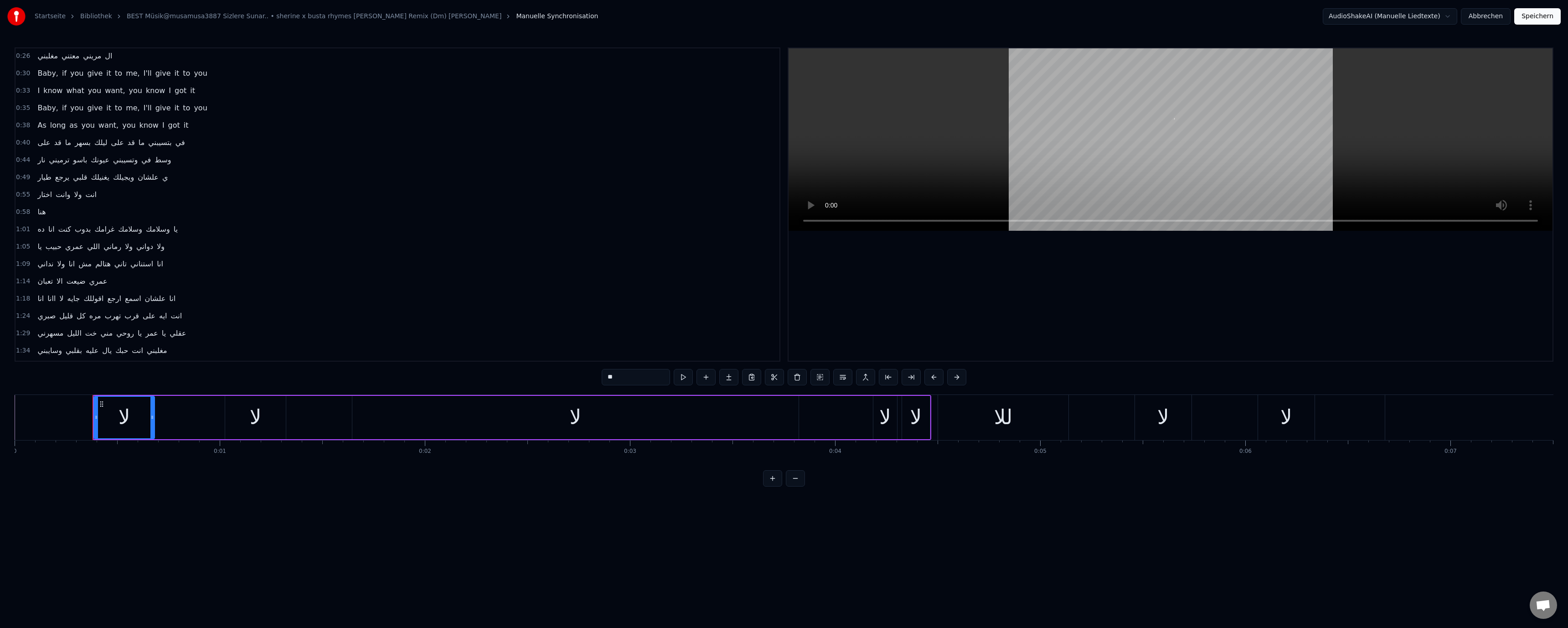
scroll to position [137, 0]
click at [1483, 18] on button "Abbrechen" at bounding box center [1486, 16] width 50 height 16
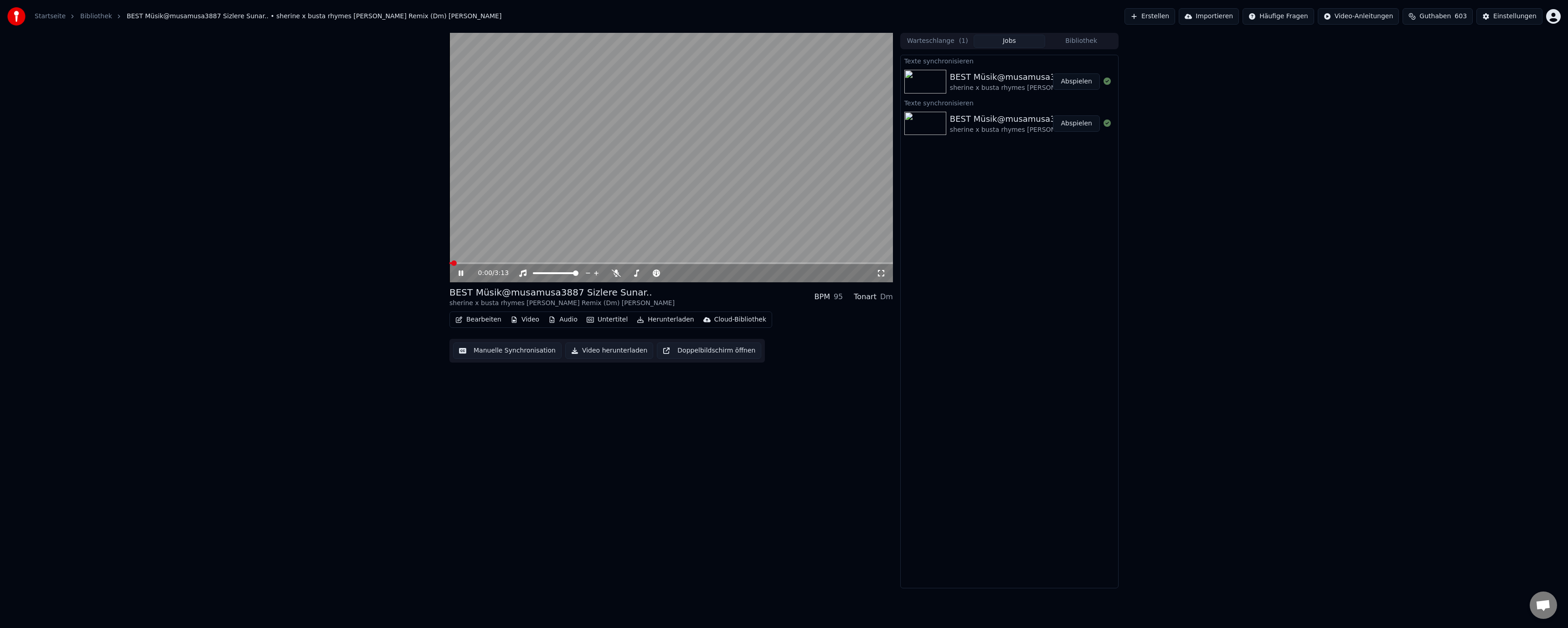
click at [482, 317] on button "Bearbeiten" at bounding box center [478, 319] width 54 height 13
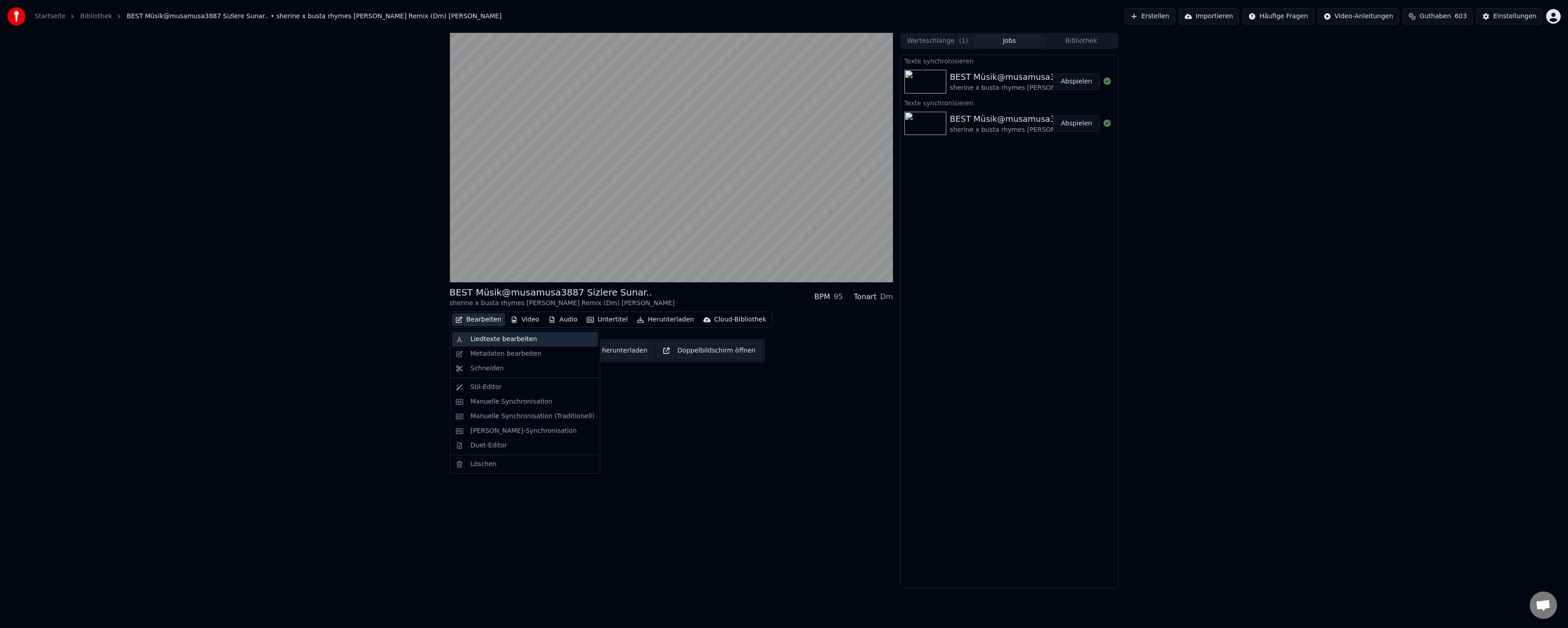
click at [504, 340] on div "Liedtexte bearbeiten" at bounding box center [503, 339] width 66 height 9
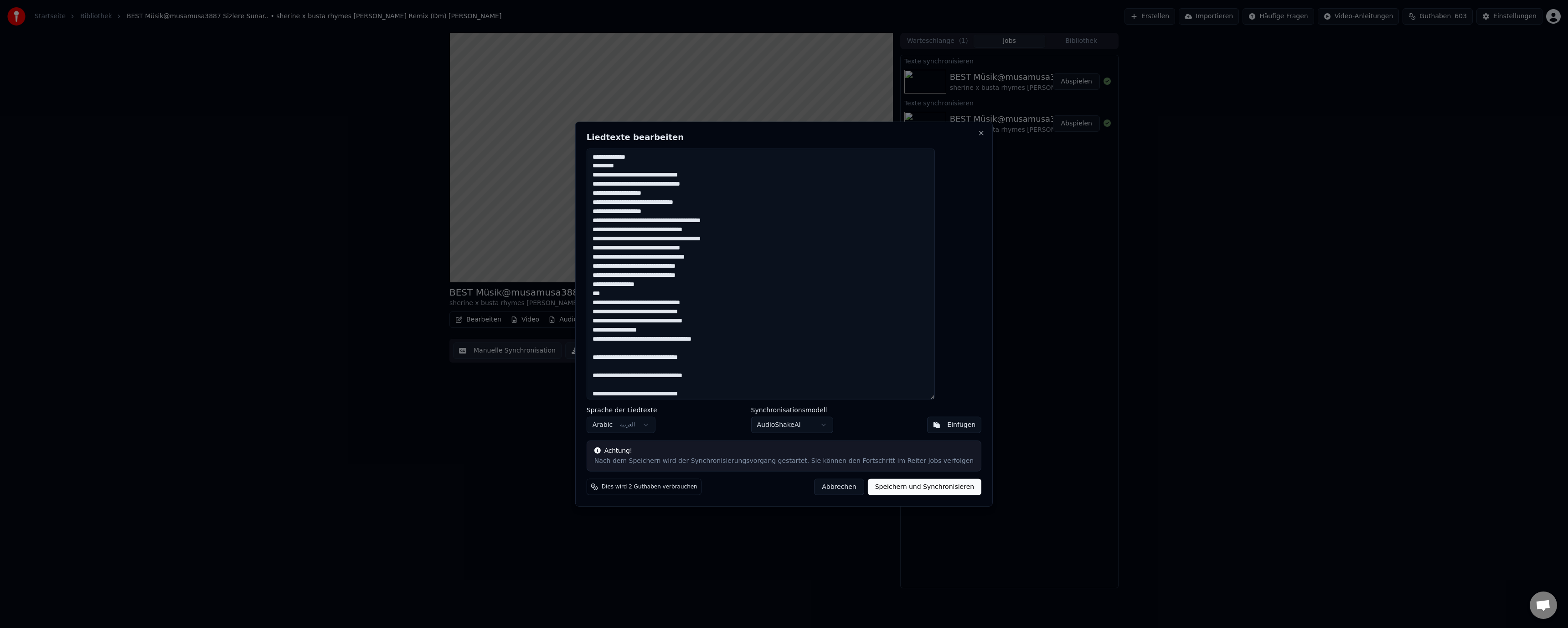
drag, startPoint x: 945, startPoint y: 175, endPoint x: 858, endPoint y: 215, distance: 95.8
click at [858, 215] on textarea at bounding box center [761, 273] width 348 height 252
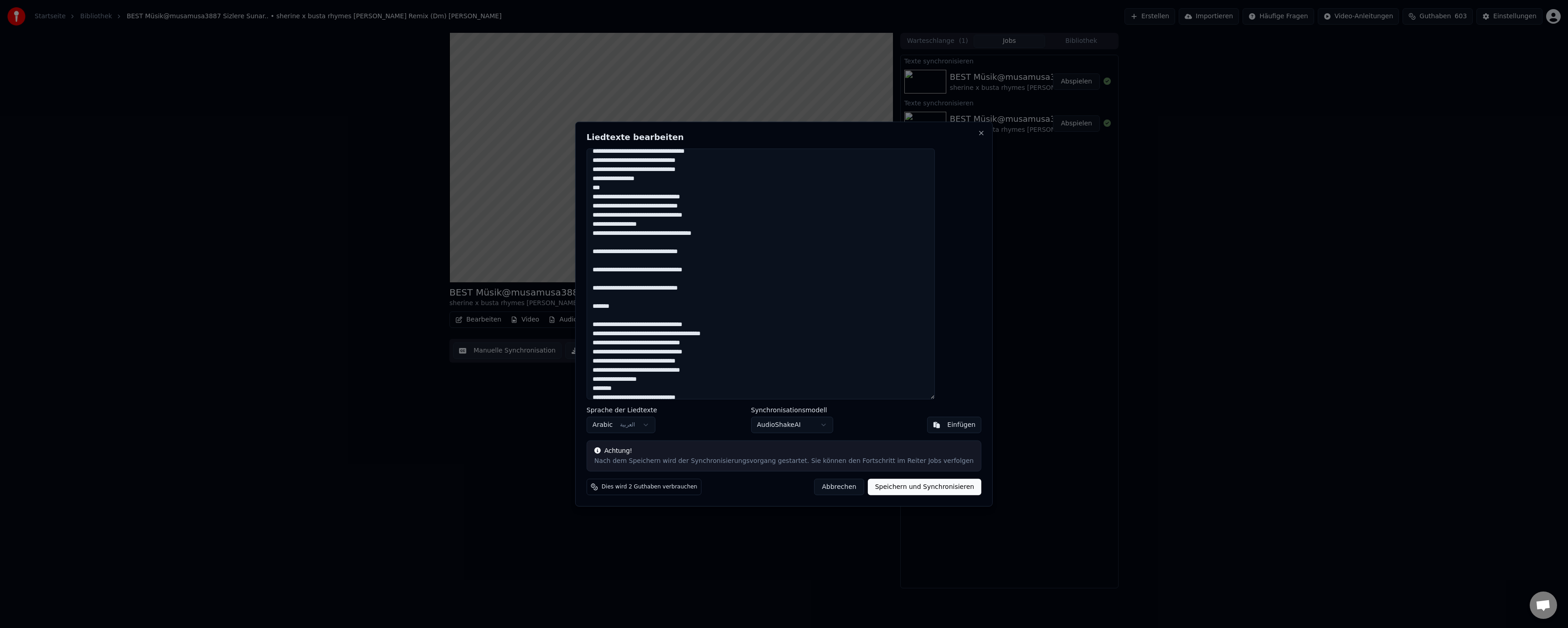
scroll to position [91, 0]
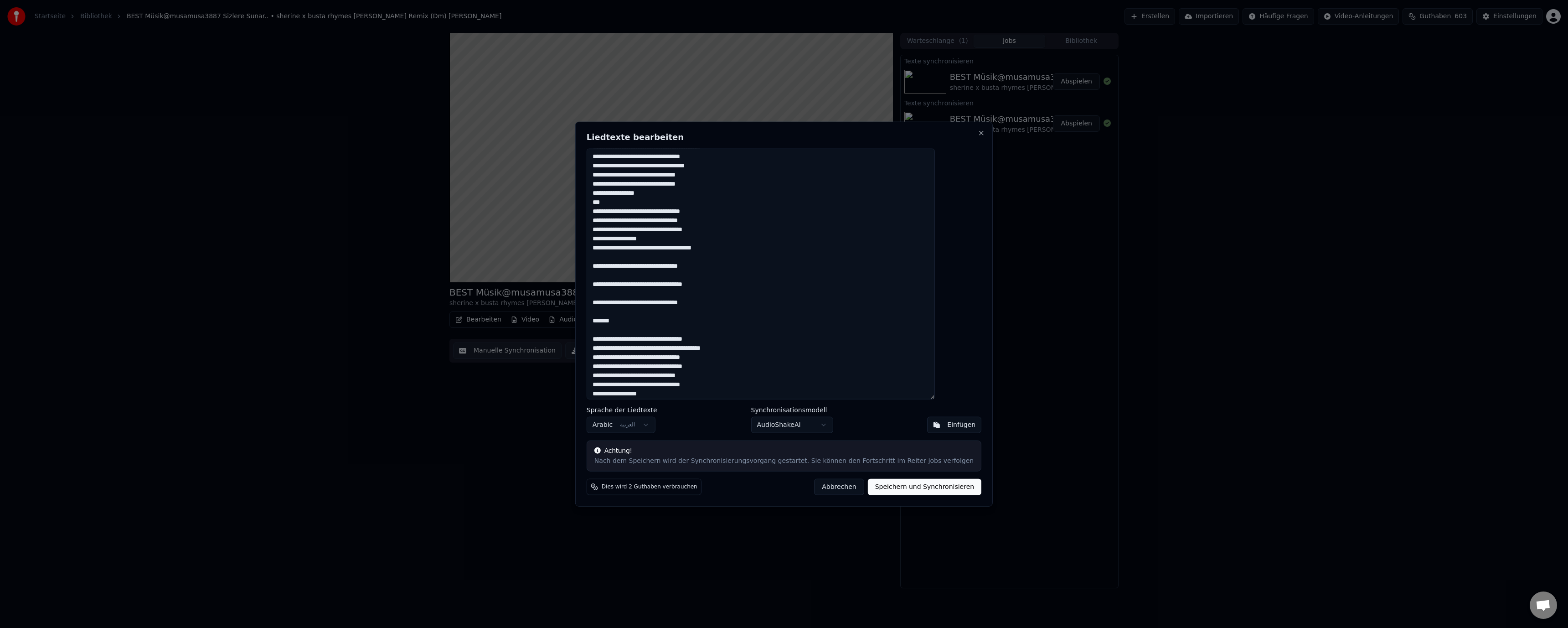
drag, startPoint x: 943, startPoint y: 249, endPoint x: 853, endPoint y: 322, distance: 115.9
click at [853, 322] on textarea at bounding box center [761, 273] width 348 height 252
type textarea "**********"
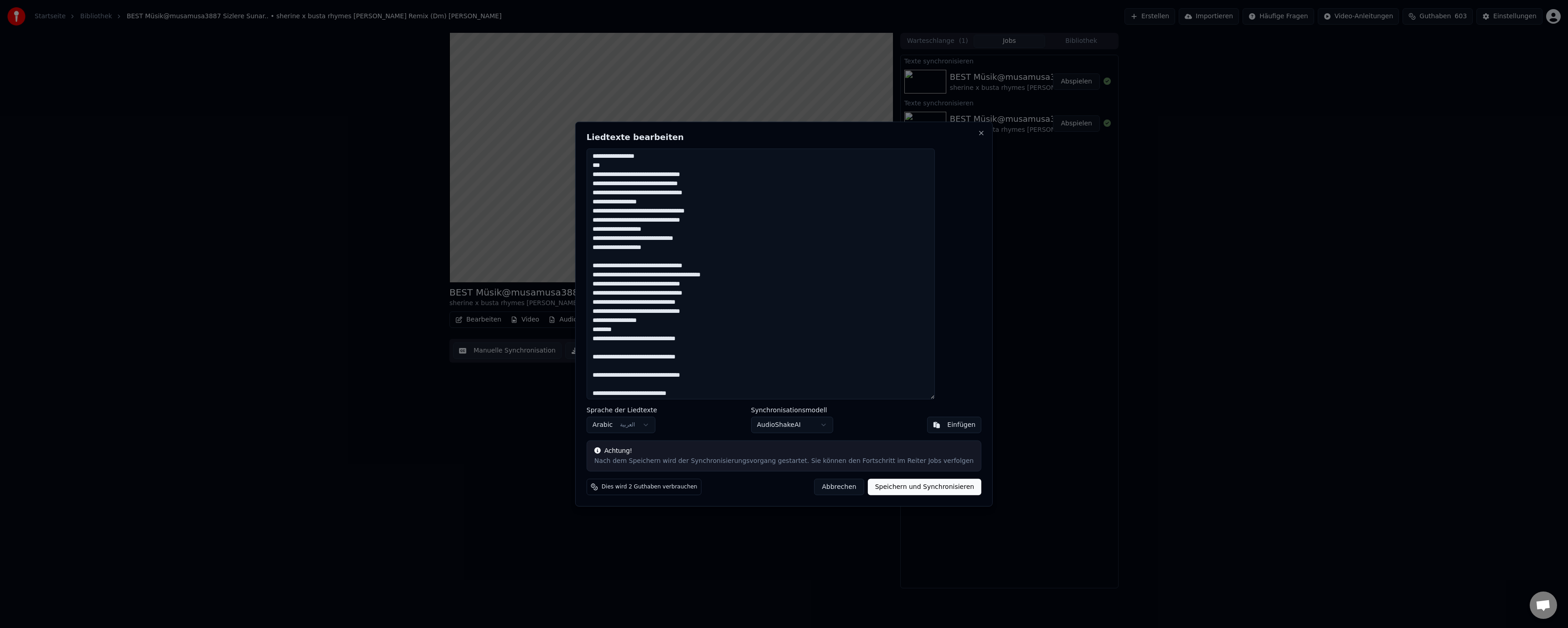
scroll to position [0, 0]
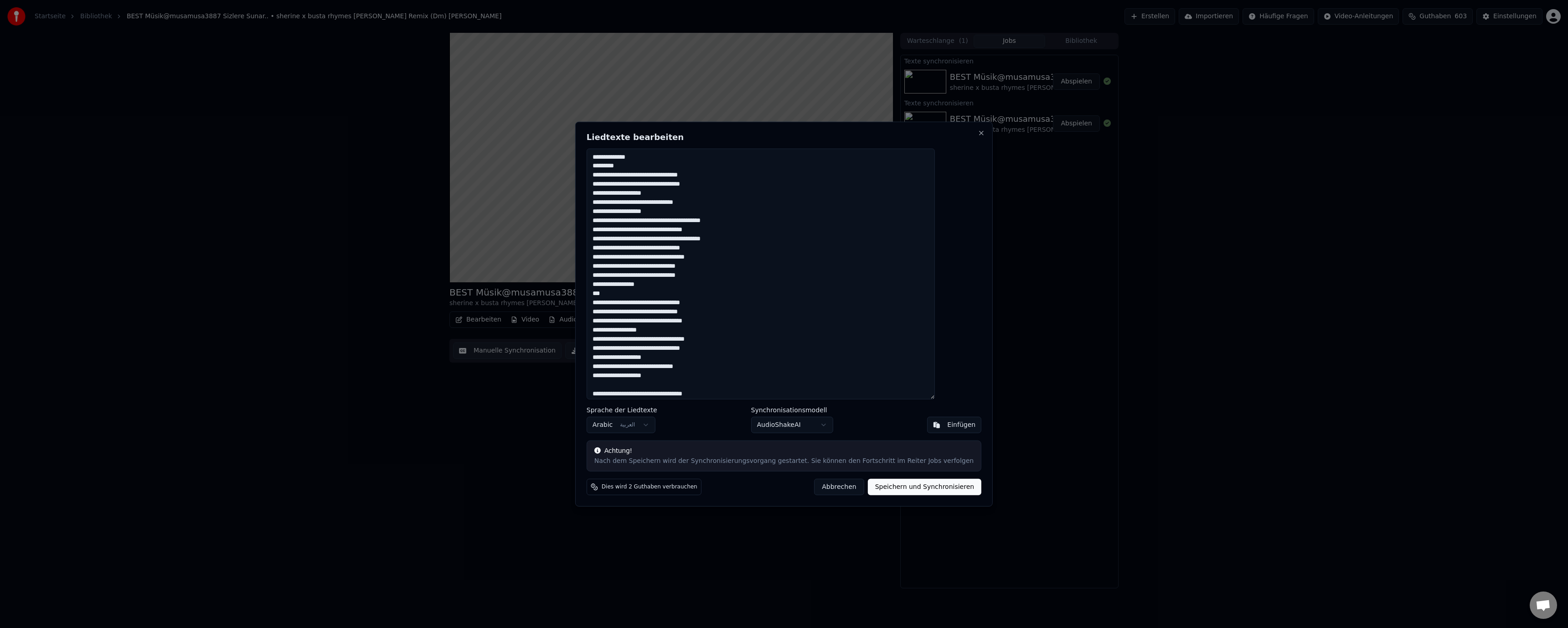
drag, startPoint x: 805, startPoint y: 381, endPoint x: 968, endPoint y: 154, distance: 279.5
click at [968, 154] on div "Liedtexte bearbeiten Sprache der Liedtexte Arabic العربية Synchronisationsmodel…" at bounding box center [784, 314] width 418 height 386
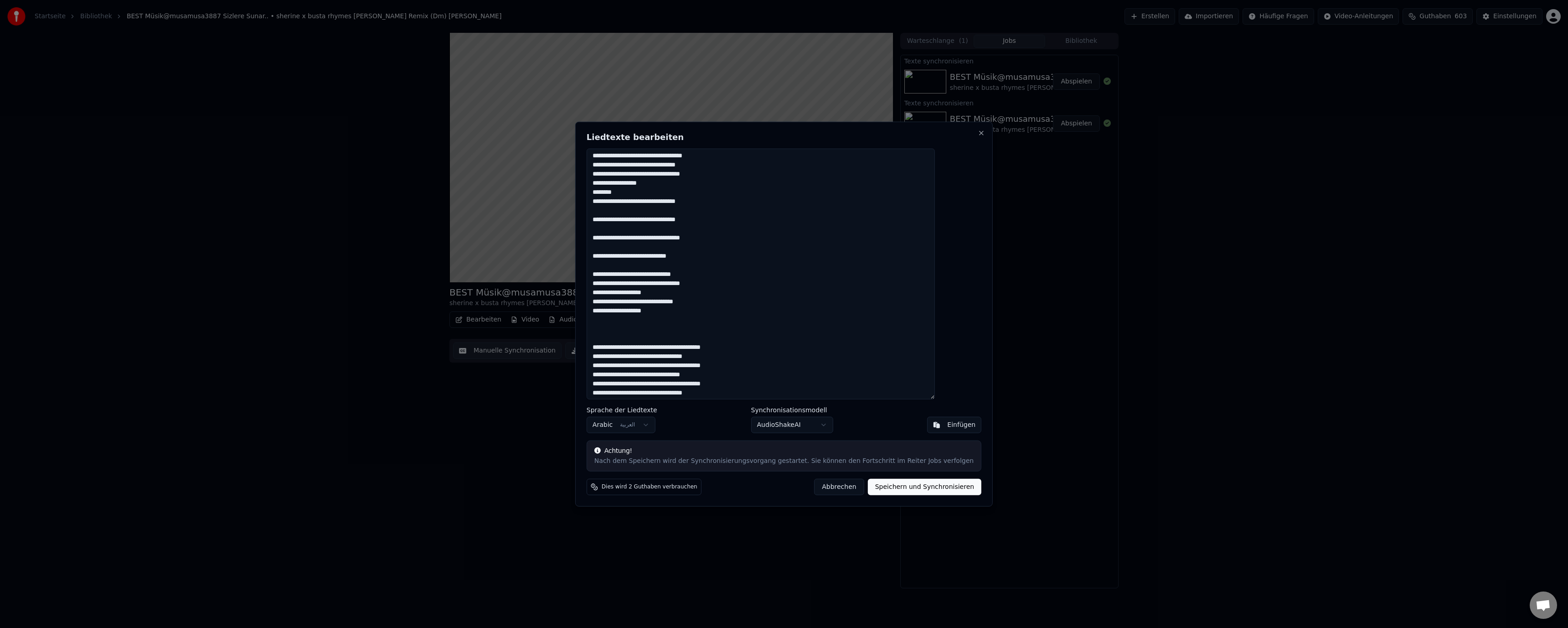
scroll to position [273, 0]
drag, startPoint x: 814, startPoint y: 484, endPoint x: 822, endPoint y: 484, distance: 8.0
click at [817, 484] on button "Abbrechen" at bounding box center [839, 487] width 50 height 16
type textarea "**********"
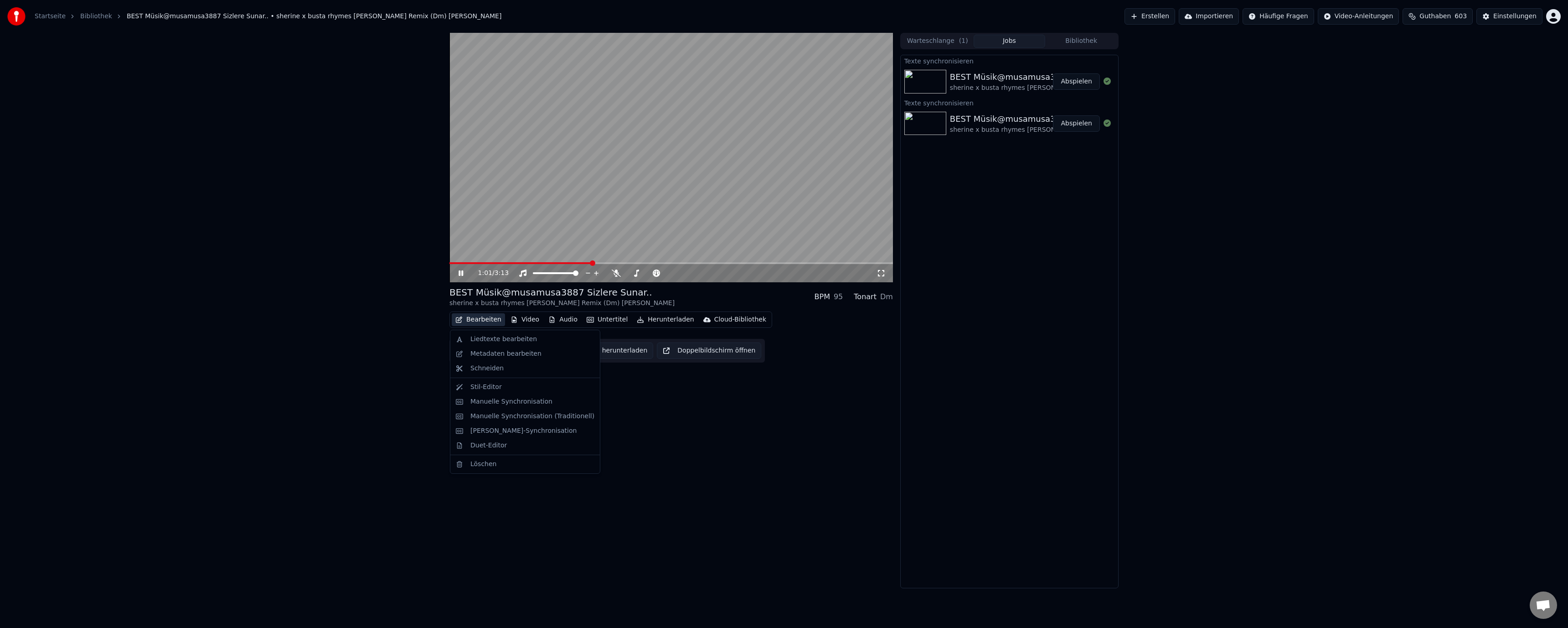
click at [480, 318] on button "Bearbeiten" at bounding box center [478, 319] width 54 height 13
click at [506, 339] on div "Liedtexte bearbeiten" at bounding box center [503, 339] width 66 height 9
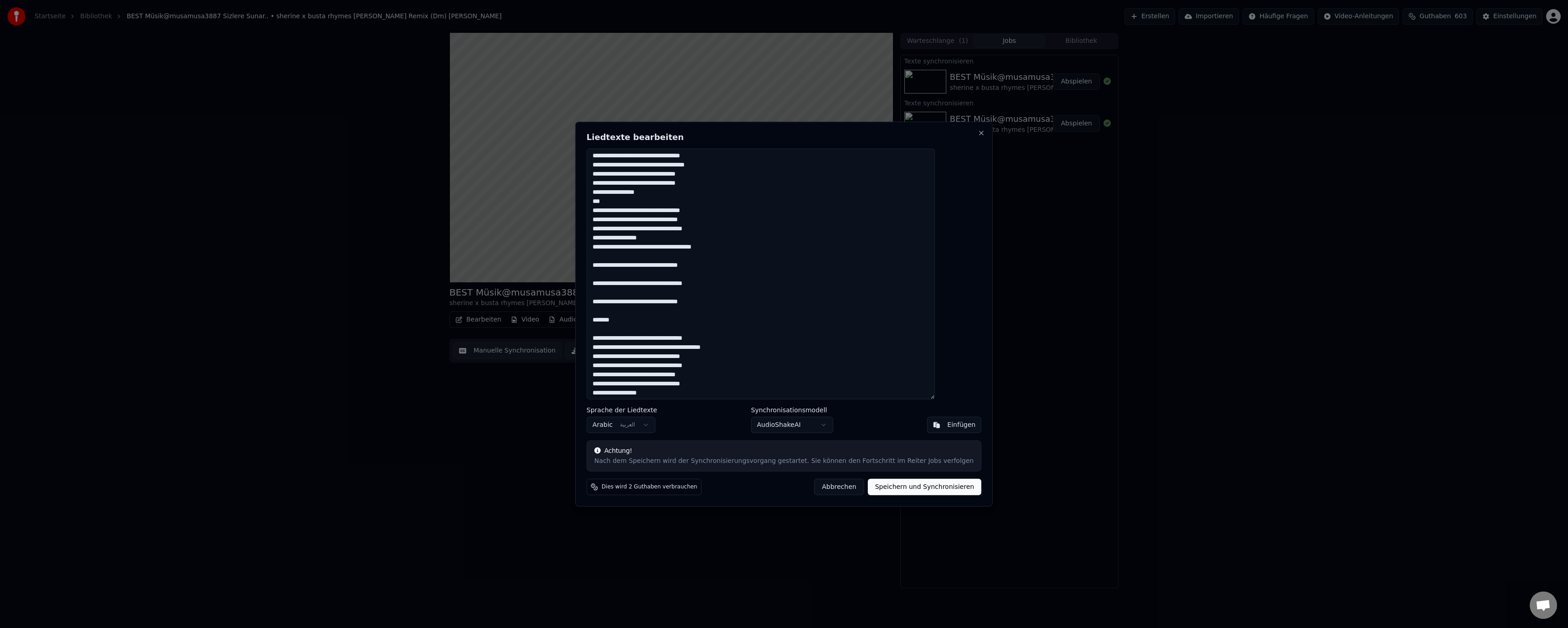
scroll to position [85, 0]
click at [935, 254] on textarea at bounding box center [761, 273] width 348 height 252
drag, startPoint x: 945, startPoint y: 255, endPoint x: 945, endPoint y: 339, distance: 84.0
click at [935, 339] on textarea at bounding box center [761, 273] width 348 height 252
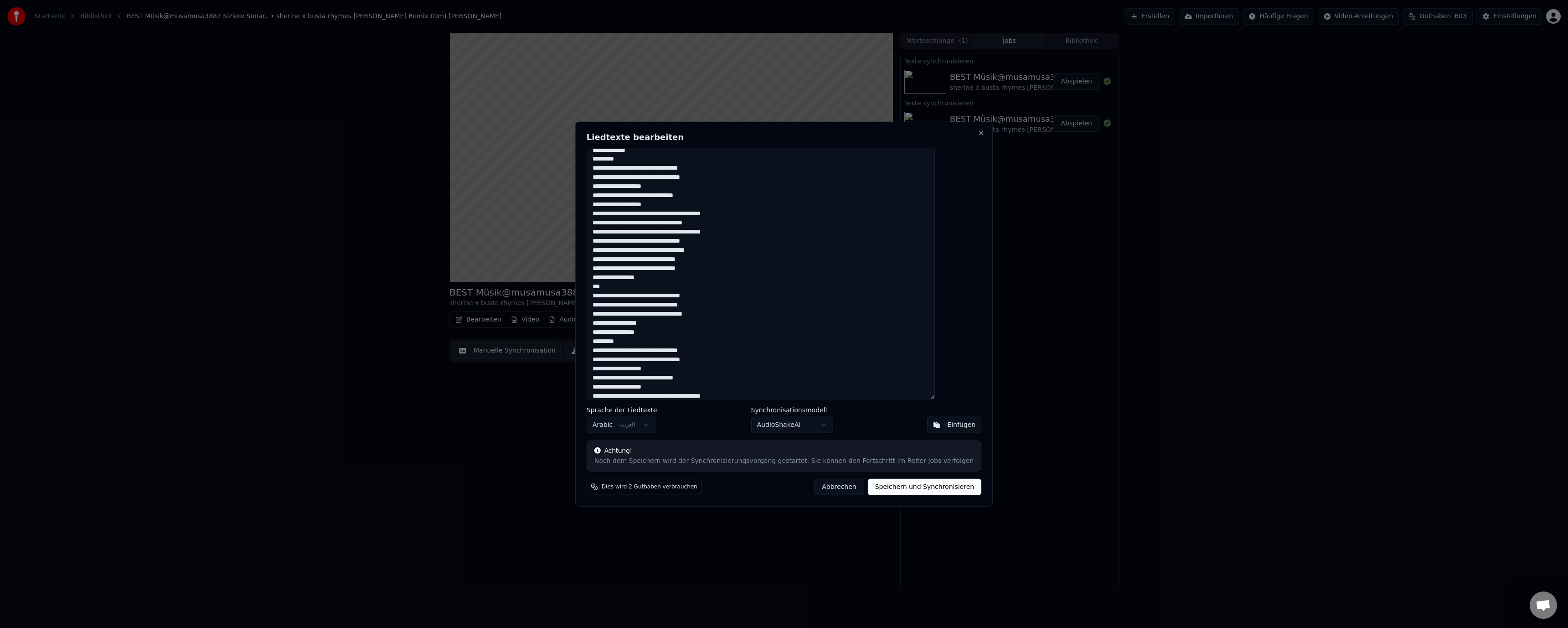
scroll to position [0, 0]
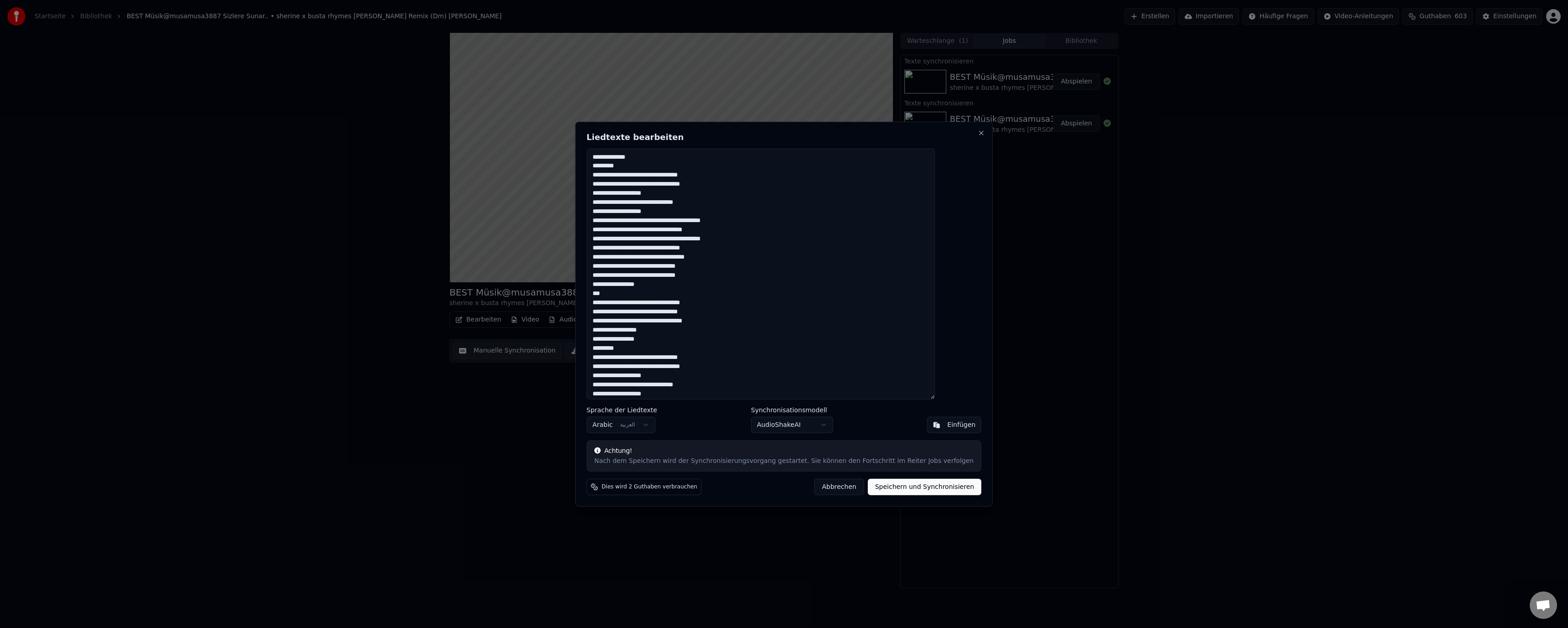
drag, startPoint x: 813, startPoint y: 395, endPoint x: 956, endPoint y: 156, distance: 278.5
click at [935, 156] on textarea at bounding box center [761, 273] width 348 height 252
type textarea "**********"
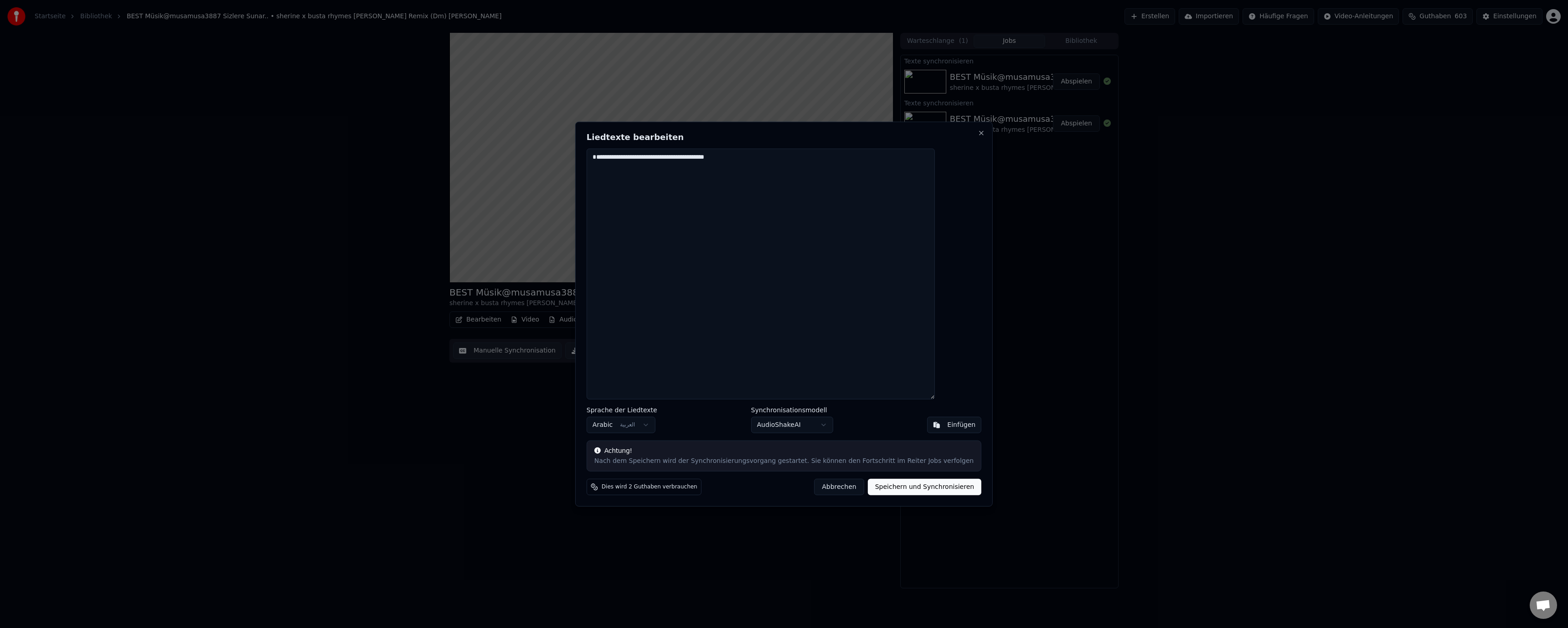
drag, startPoint x: 618, startPoint y: 144, endPoint x: 529, endPoint y: 141, distance: 89.1
click at [529, 141] on body "**********" at bounding box center [784, 314] width 1568 height 628
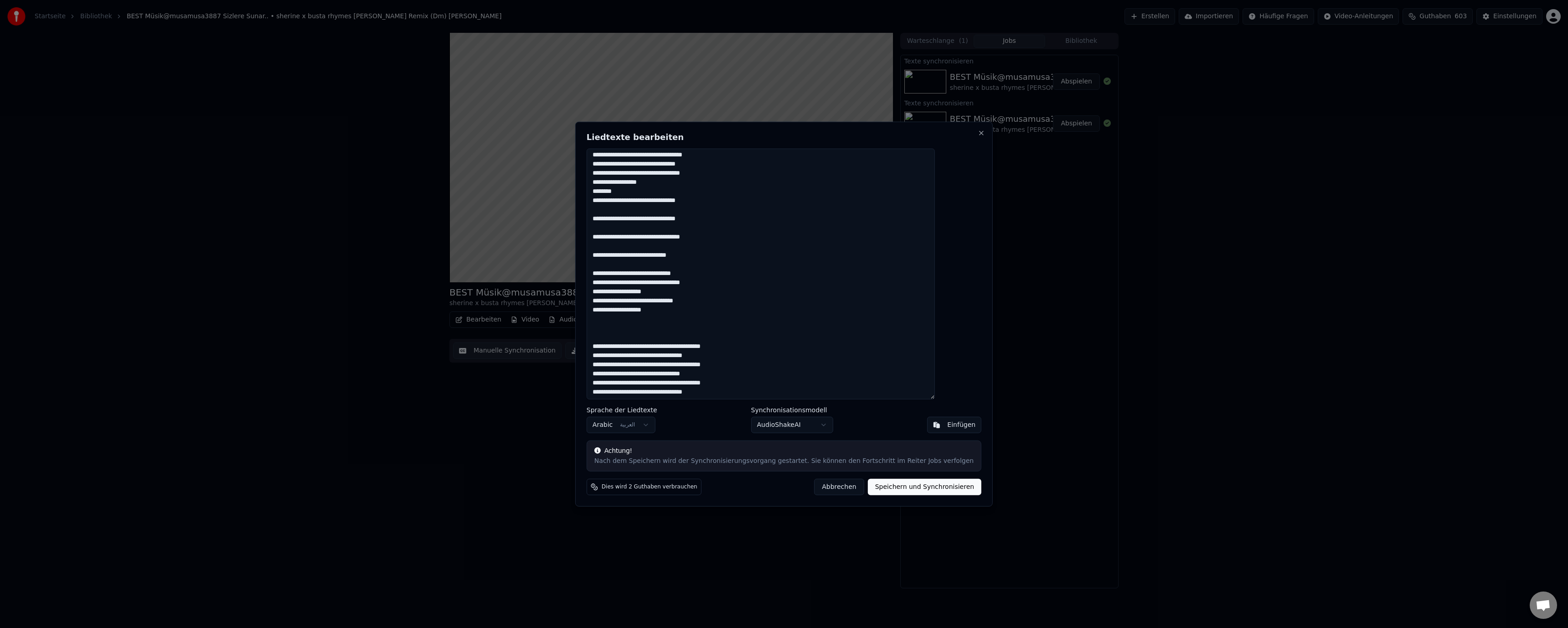
scroll to position [732, 0]
type textarea "**********"
click at [928, 490] on button "Speichern und Synchronisieren" at bounding box center [925, 487] width 114 height 16
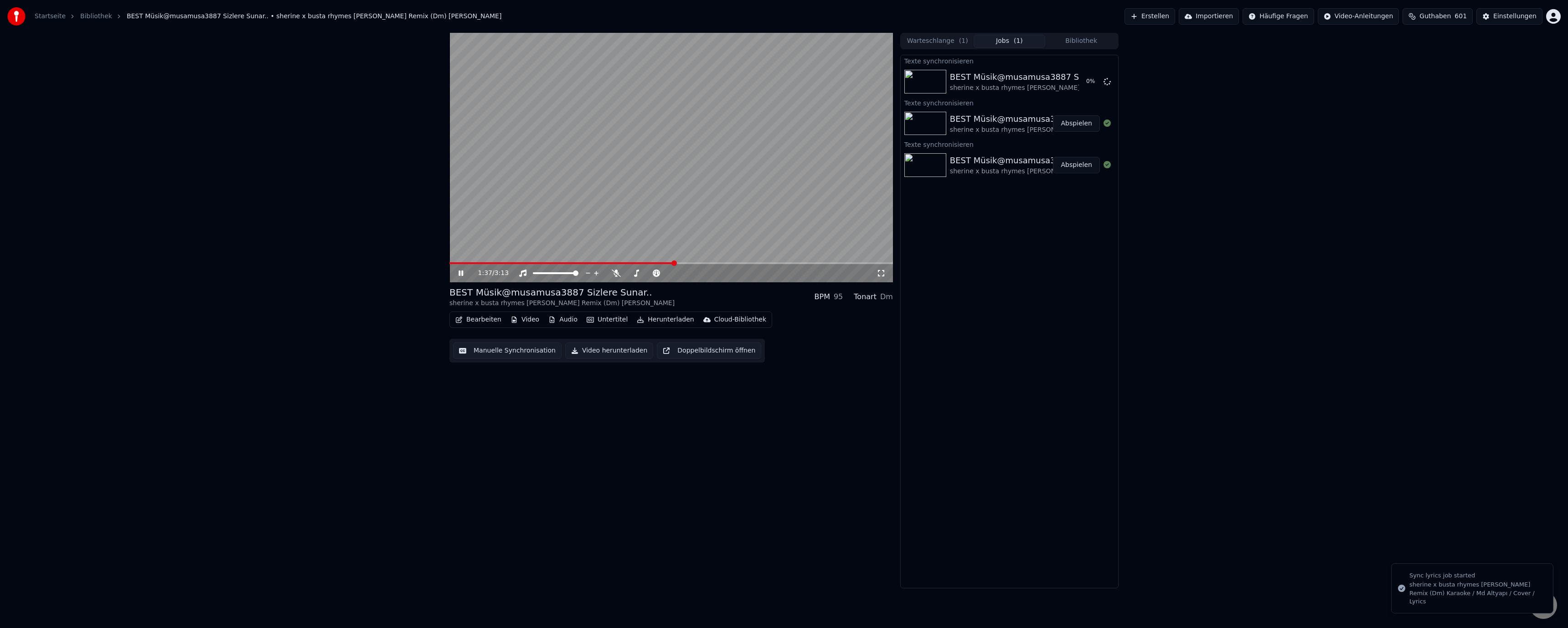
click at [466, 273] on icon at bounding box center [467, 273] width 21 height 7
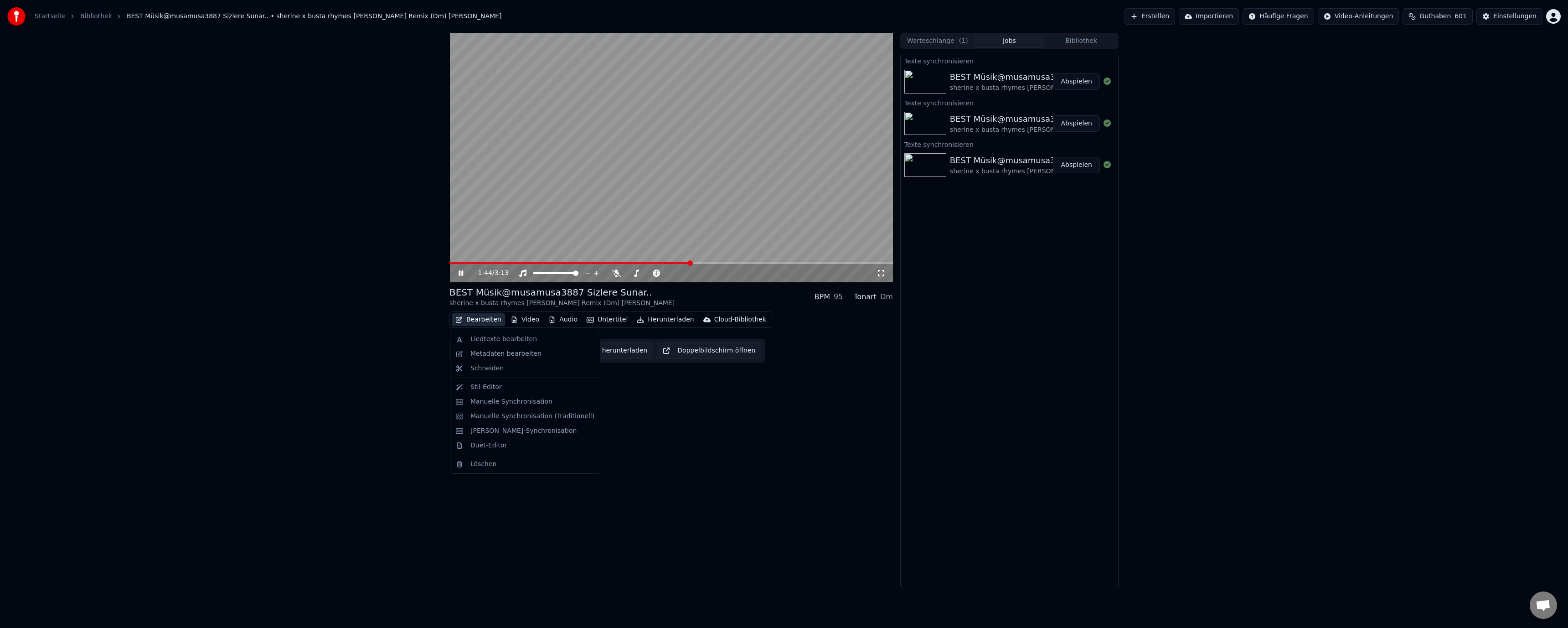
click at [486, 318] on button "Bearbeiten" at bounding box center [478, 319] width 54 height 13
drag, startPoint x: 673, startPoint y: 422, endPoint x: 578, endPoint y: 355, distance: 116.2
click at [667, 415] on div "1:45 / 3:13 BEST Müsik@musamusa3887 Sizlere Sunar.. sherine x busta rhymes [PER…" at bounding box center [671, 311] width 444 height 556
click at [506, 351] on button "Manuelle Synchronisation" at bounding box center [507, 350] width 108 height 16
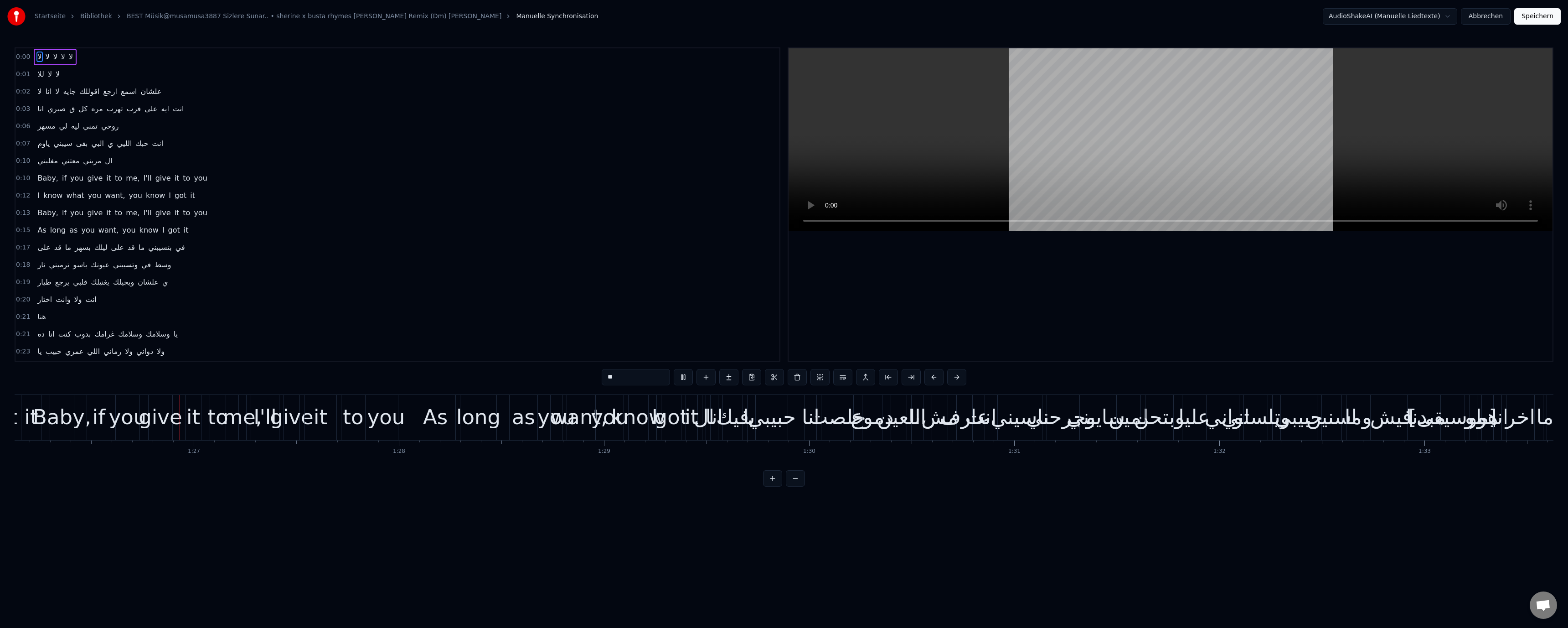
scroll to position [0, 17667]
click at [1491, 19] on button "Abbrechen" at bounding box center [1486, 16] width 50 height 16
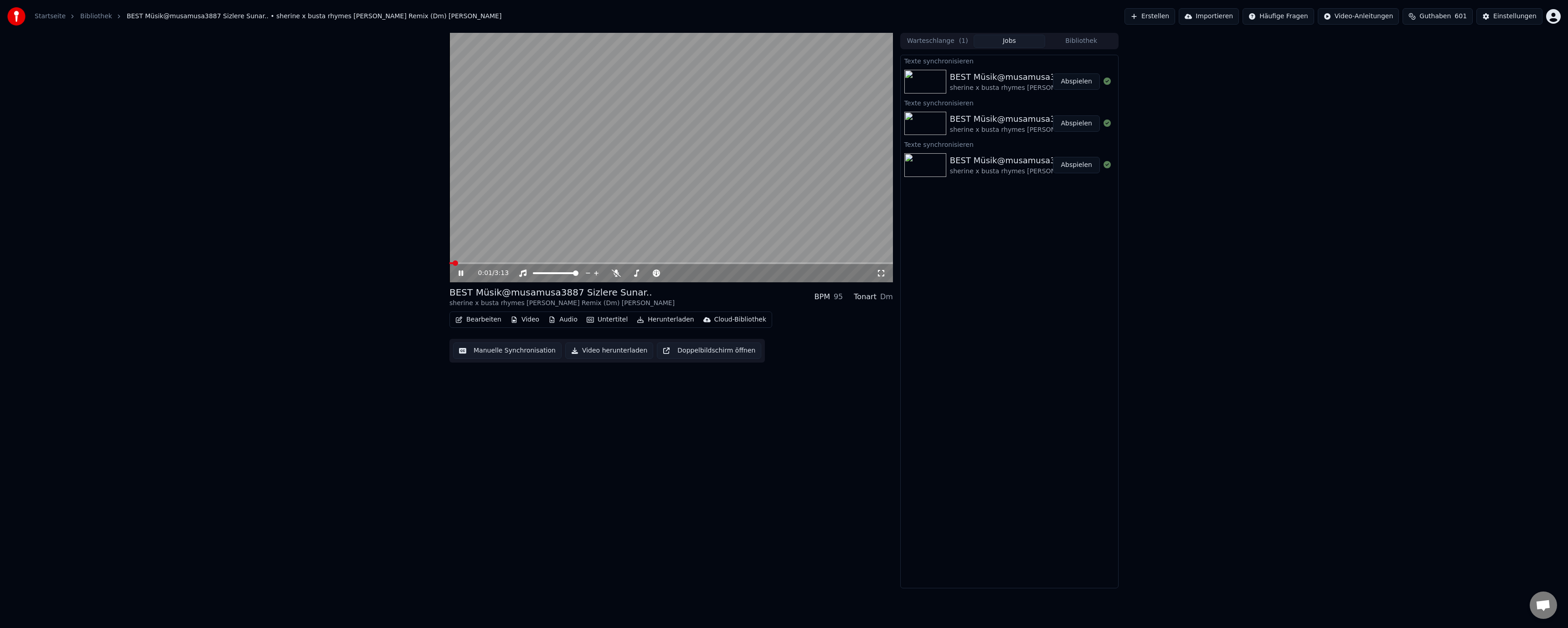
click at [1079, 80] on button "Abspielen" at bounding box center [1076, 82] width 47 height 16
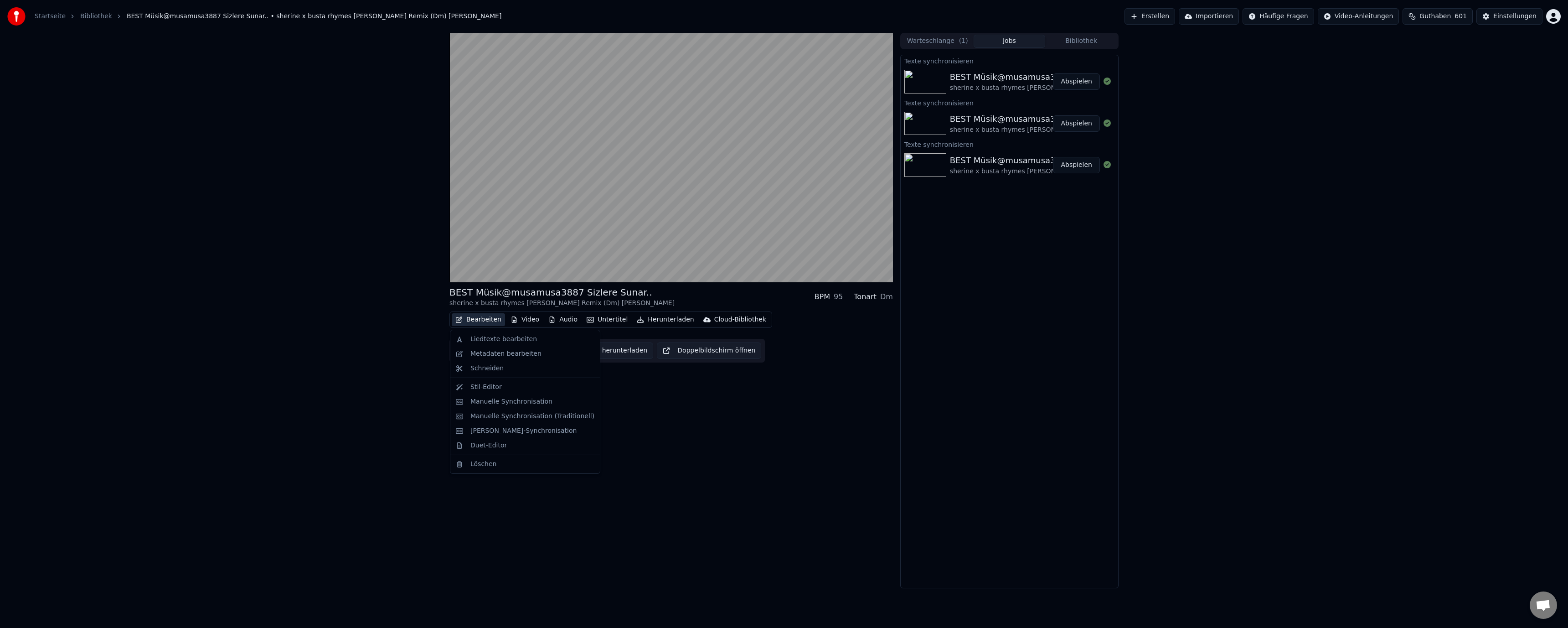
click at [478, 321] on button "Bearbeiten" at bounding box center [478, 319] width 54 height 13
click at [491, 334] on div "Liedtexte bearbeiten" at bounding box center [525, 339] width 146 height 15
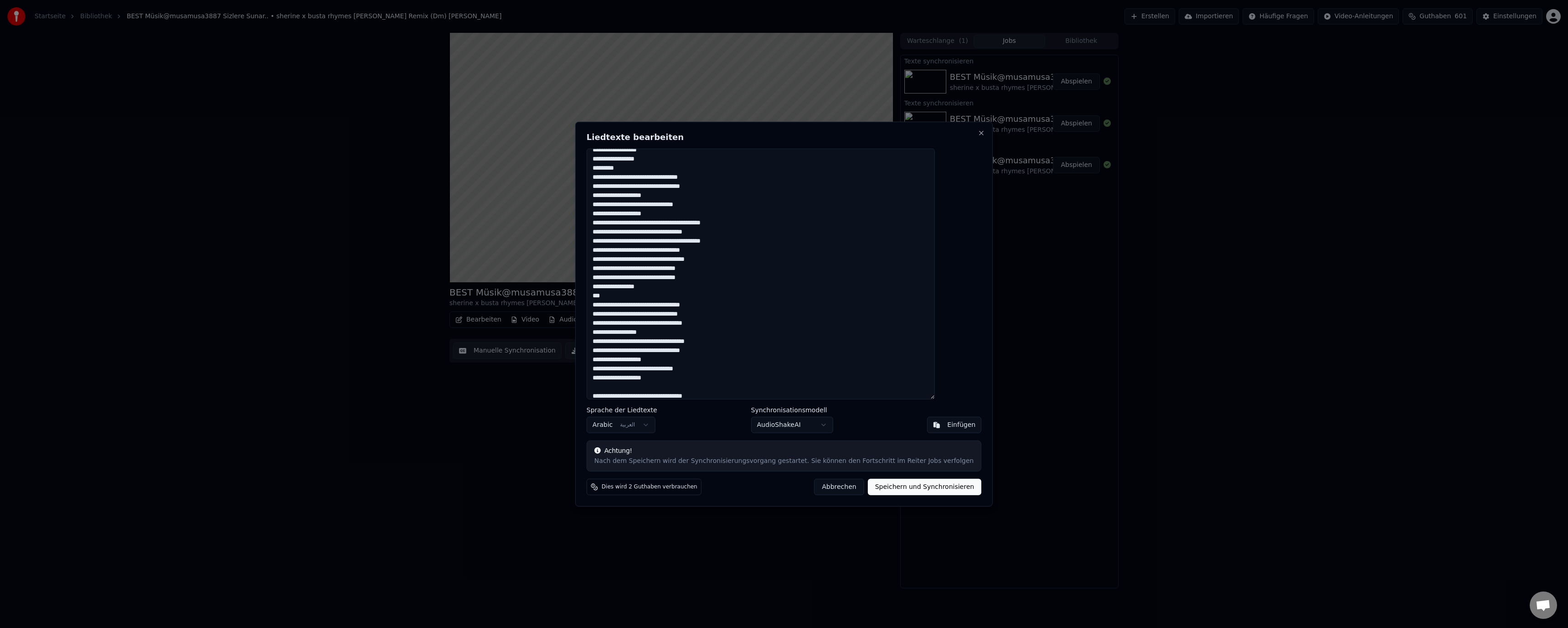
scroll to position [183, 0]
drag, startPoint x: 906, startPoint y: 487, endPoint x: 825, endPoint y: 428, distance: 100.2
click at [839, 428] on div "Liedtexte bearbeiten Sprache der Liedtexte Arabic العربية Synchronisationsmodel…" at bounding box center [784, 314] width 418 height 386
click at [821, 426] on body "Startseite Bibliothek BEST Müsik@musamusa3887 Sizlere Sunar.. • sherine x busta…" at bounding box center [784, 314] width 1568 height 628
click at [889, 487] on button "Speichern und Synchronisieren" at bounding box center [925, 487] width 114 height 16
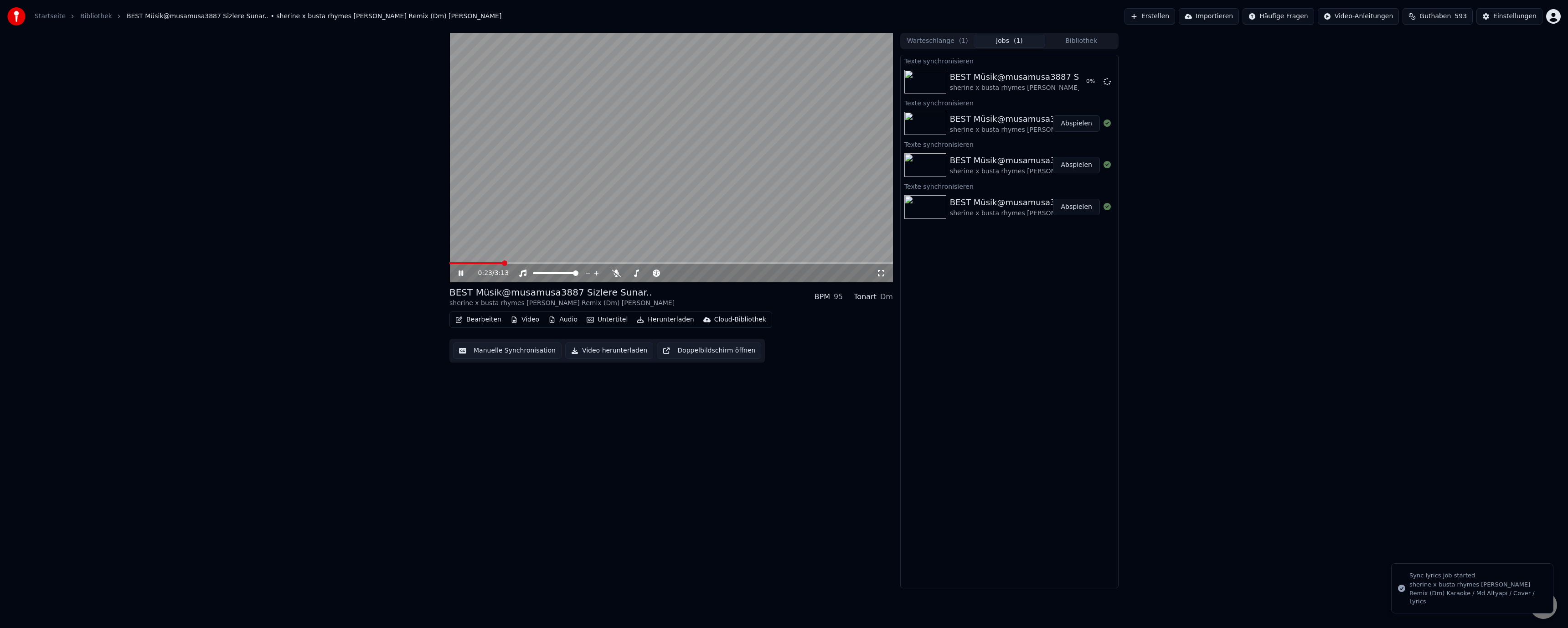
click at [460, 273] on icon at bounding box center [460, 273] width 4 height 5
click at [490, 318] on button "Bearbeiten" at bounding box center [478, 319] width 54 height 13
click at [799, 462] on div "BEST Müsik@musamusa3887 Sizlere Sunar.. sherine x busta rhymes [PERSON_NAME] Re…" at bounding box center [671, 311] width 444 height 556
click at [463, 274] on icon at bounding box center [460, 273] width 4 height 5
click at [1082, 75] on button "Abspielen" at bounding box center [1076, 82] width 47 height 16
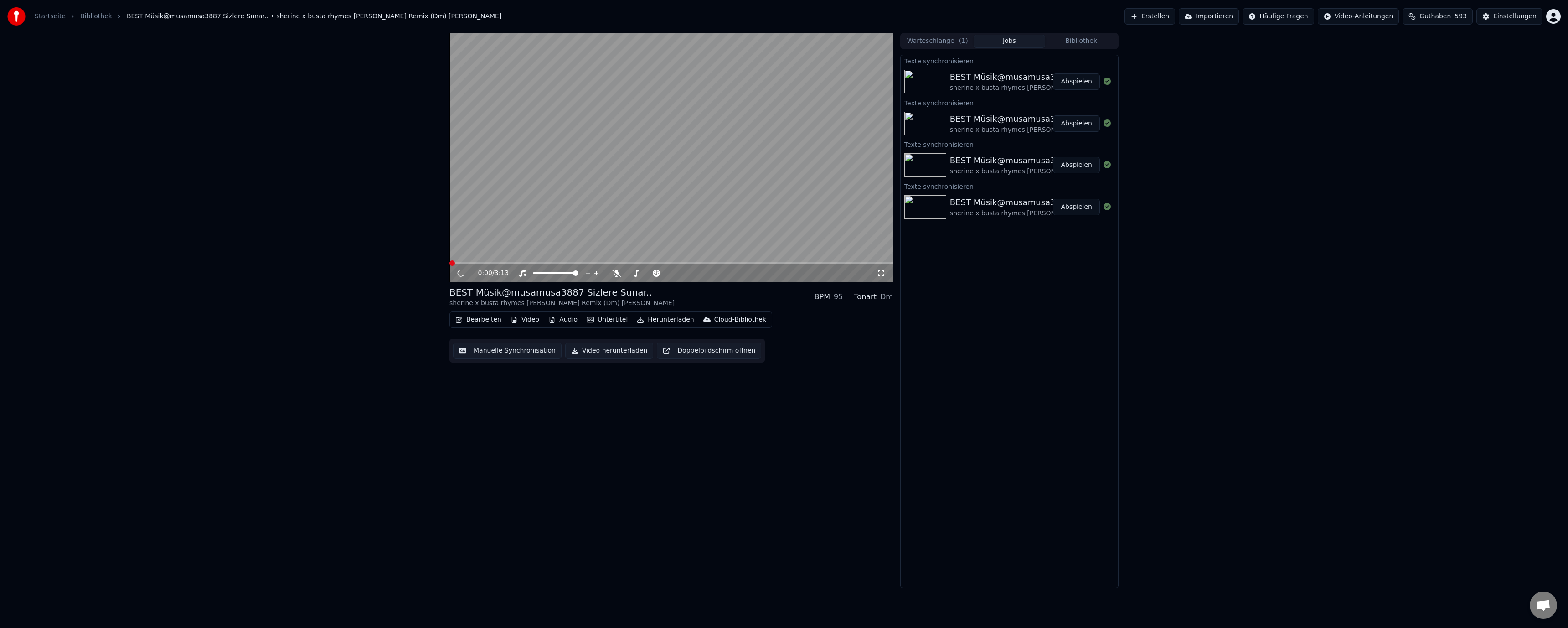
click at [1073, 82] on button "Abspielen" at bounding box center [1076, 82] width 47 height 16
click at [1075, 82] on button "Abspielen" at bounding box center [1076, 82] width 47 height 16
click at [482, 322] on button "Bearbeiten" at bounding box center [478, 319] width 54 height 13
click at [494, 355] on div "Metadaten bearbeiten" at bounding box center [506, 354] width 71 height 9
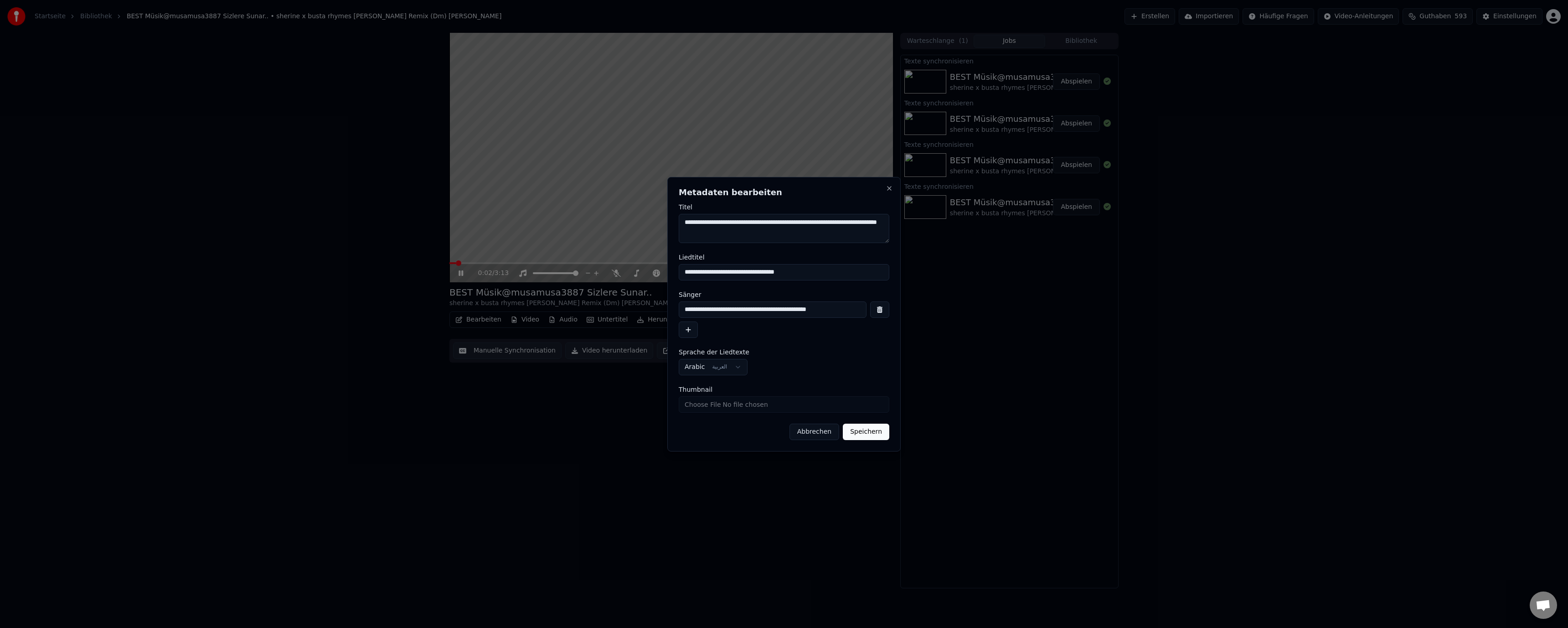
click at [814, 431] on button "Abbrechen" at bounding box center [814, 432] width 50 height 16
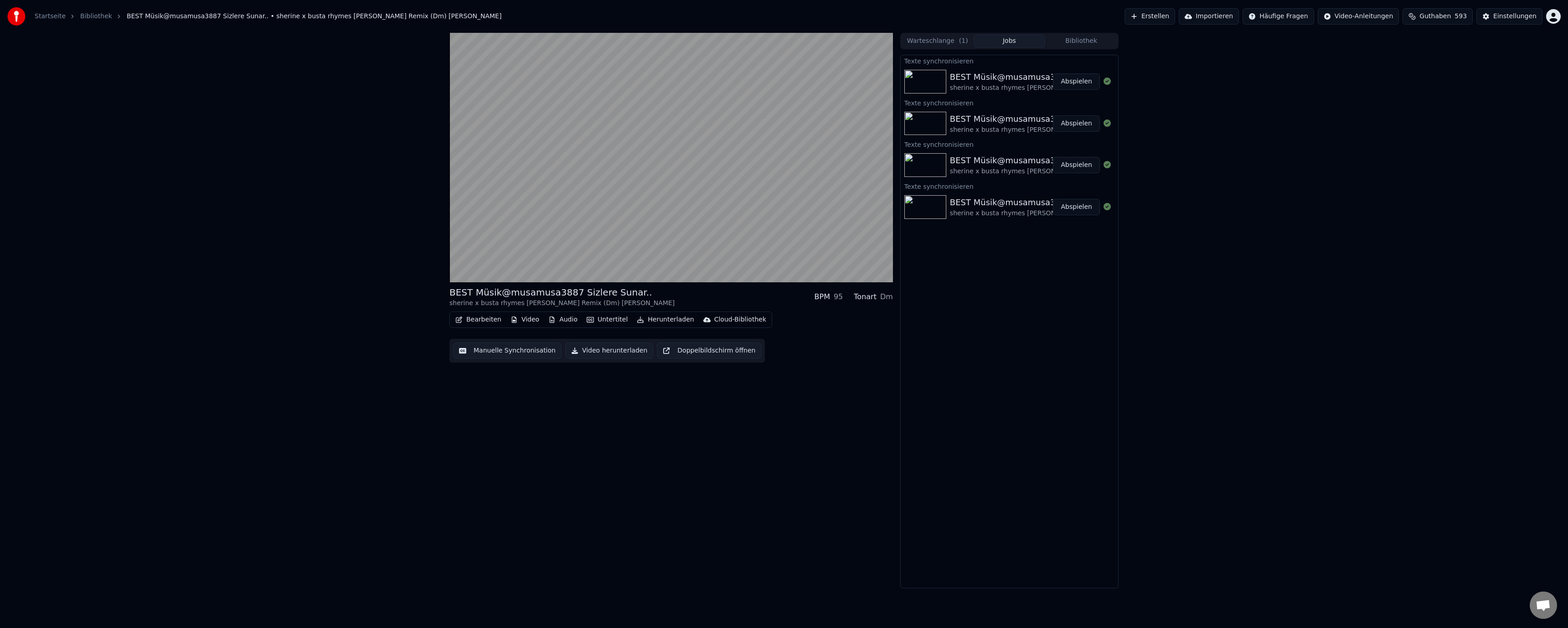
click at [477, 320] on button "Bearbeiten" at bounding box center [478, 319] width 54 height 13
click at [491, 351] on div "Metadaten bearbeiten" at bounding box center [506, 354] width 71 height 9
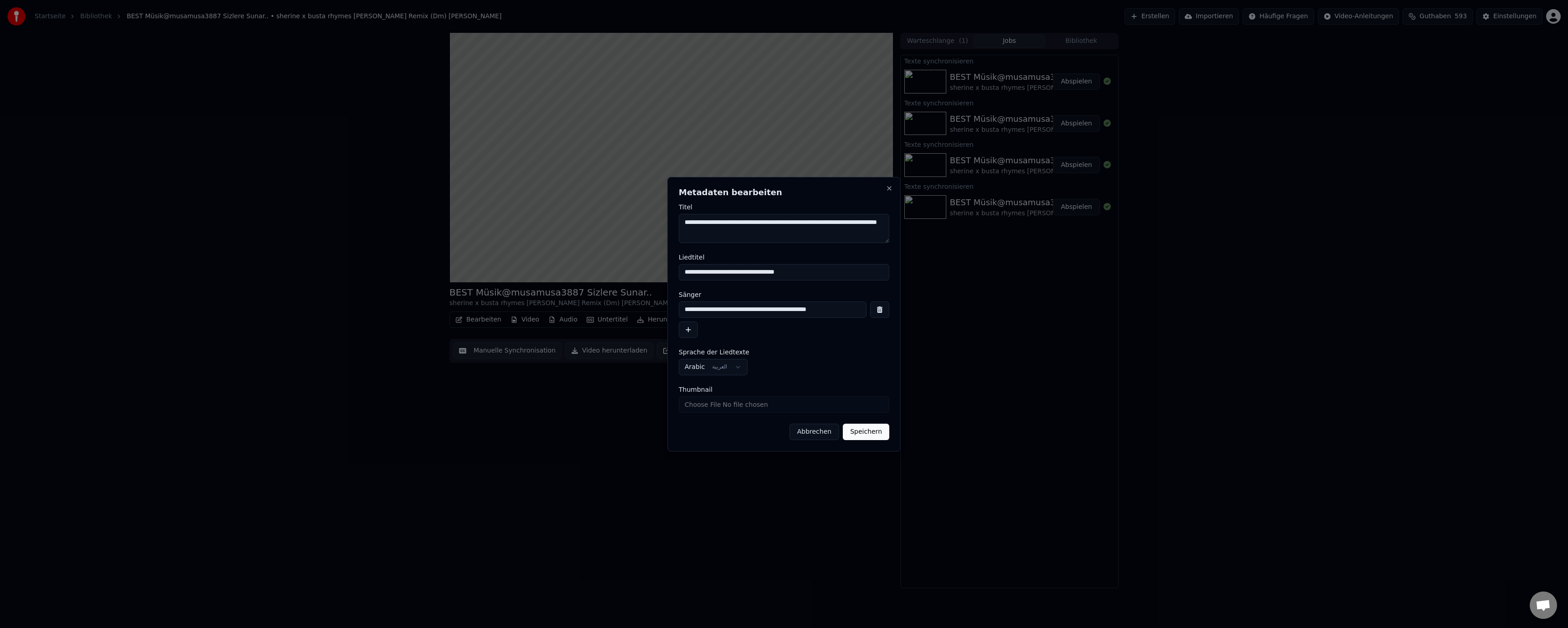
drag, startPoint x: 827, startPoint y: 435, endPoint x: 816, endPoint y: 429, distance: 12.5
click at [827, 435] on button "Abbrechen" at bounding box center [814, 432] width 50 height 16
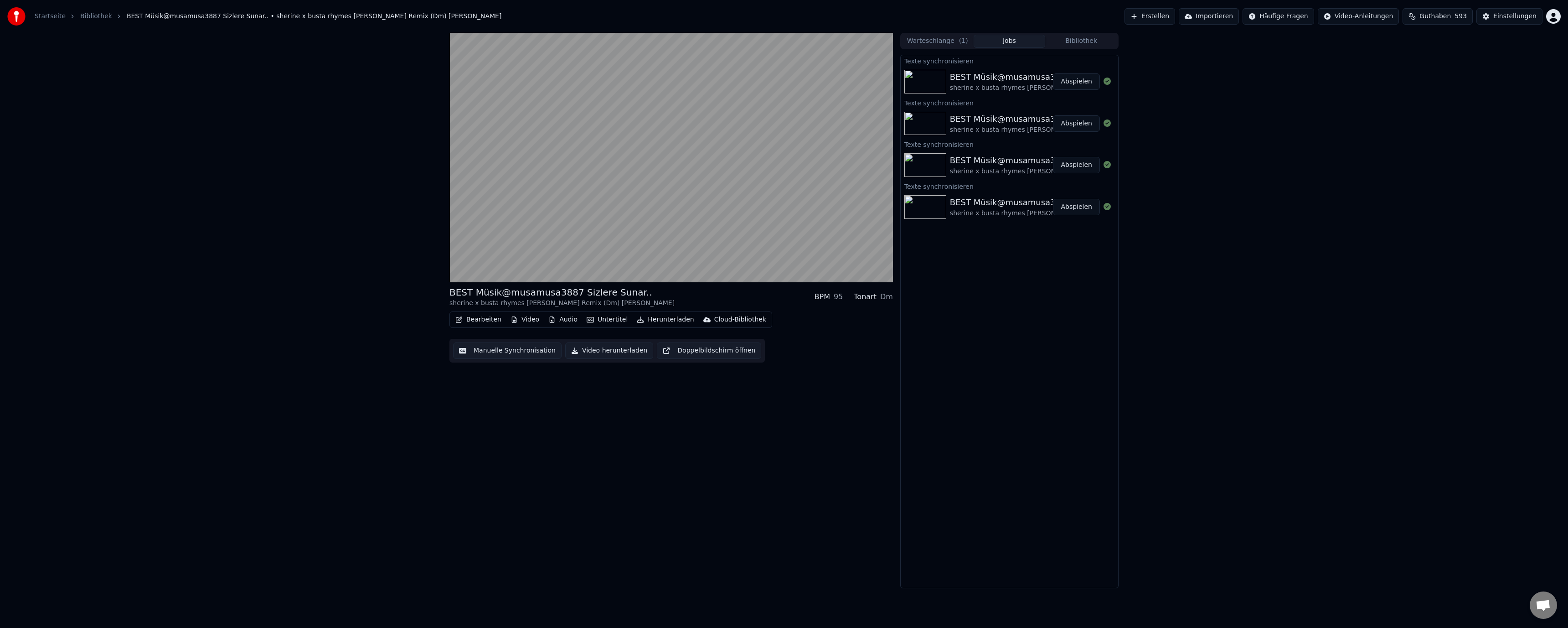
click at [478, 317] on button "Bearbeiten" at bounding box center [478, 319] width 54 height 13
drag, startPoint x: 656, startPoint y: 422, endPoint x: 617, endPoint y: 393, distance: 48.6
click at [651, 415] on div "BEST Müsik@musamusa3887 Sizlere Sunar.. sherine x busta rhymes [PERSON_NAME] Re…" at bounding box center [671, 311] width 444 height 556
click at [505, 350] on button "Manuelle Synchronisation" at bounding box center [507, 350] width 108 height 16
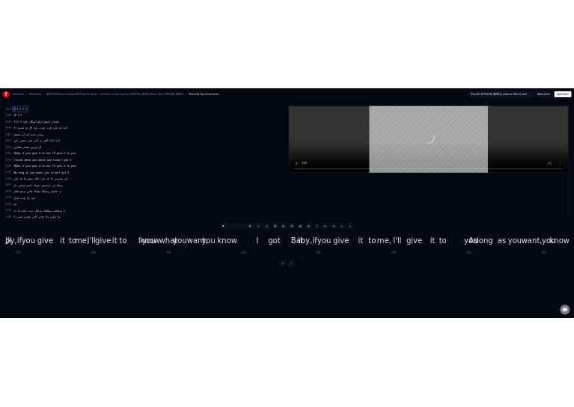
scroll to position [0, 6230]
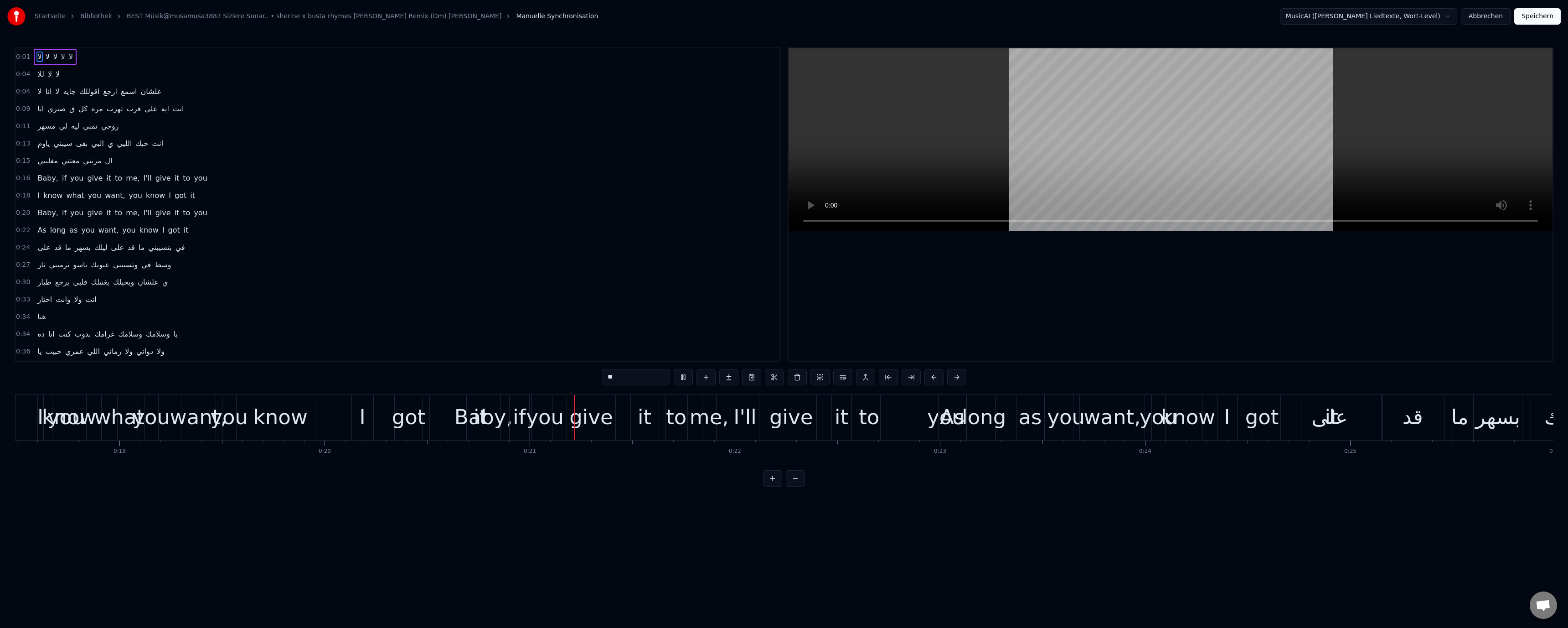
click at [1480, 15] on button "Abbrechen" at bounding box center [1486, 16] width 50 height 16
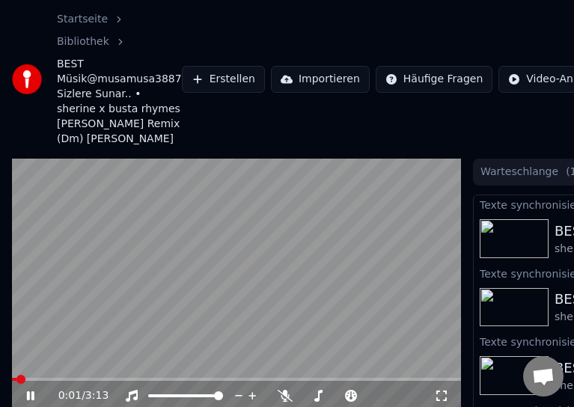
click at [360, 202] on video at bounding box center [236, 285] width 449 height 253
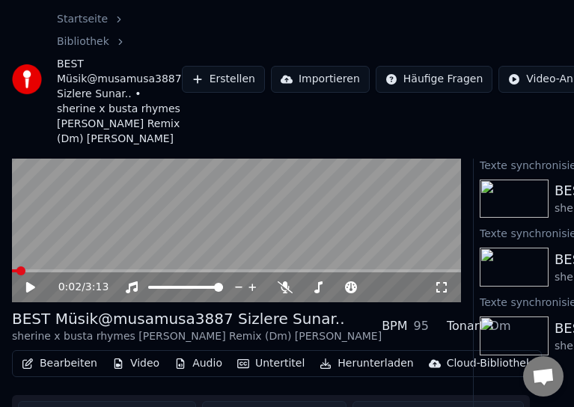
scroll to position [145, 0]
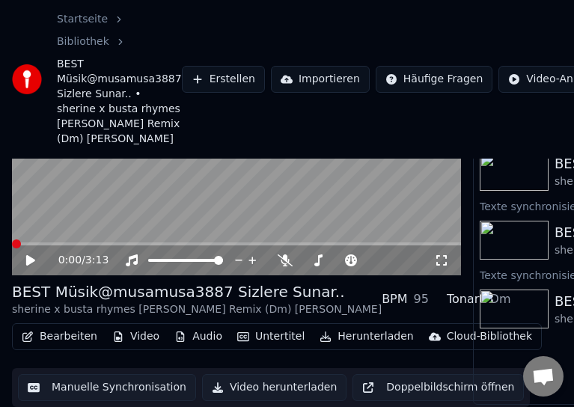
click at [12, 240] on span at bounding box center [16, 244] width 9 height 9
click at [31, 255] on icon at bounding box center [30, 260] width 9 height 10
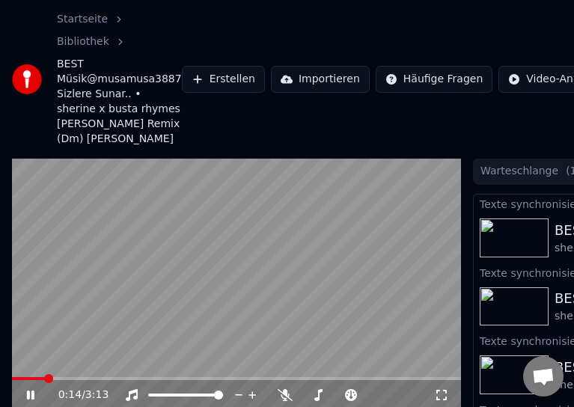
scroll to position [0, 0]
click at [342, 233] on video at bounding box center [236, 285] width 449 height 253
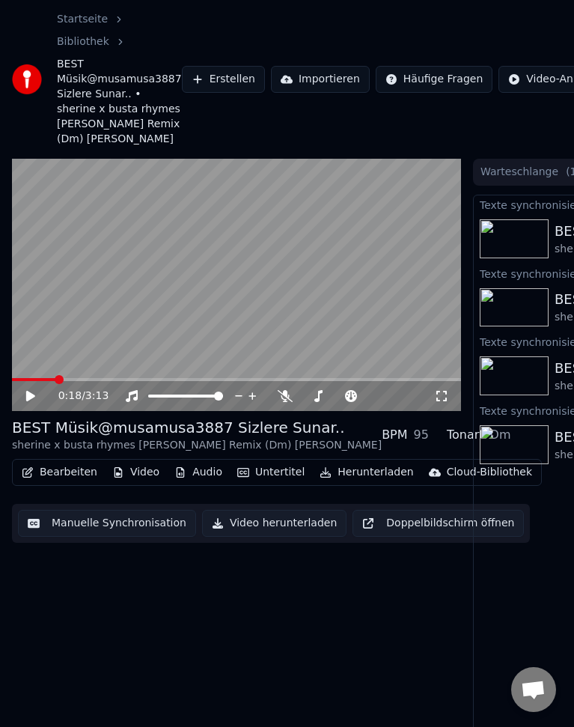
click at [76, 511] on button "Manuelle Synchronisation" at bounding box center [107, 523] width 178 height 27
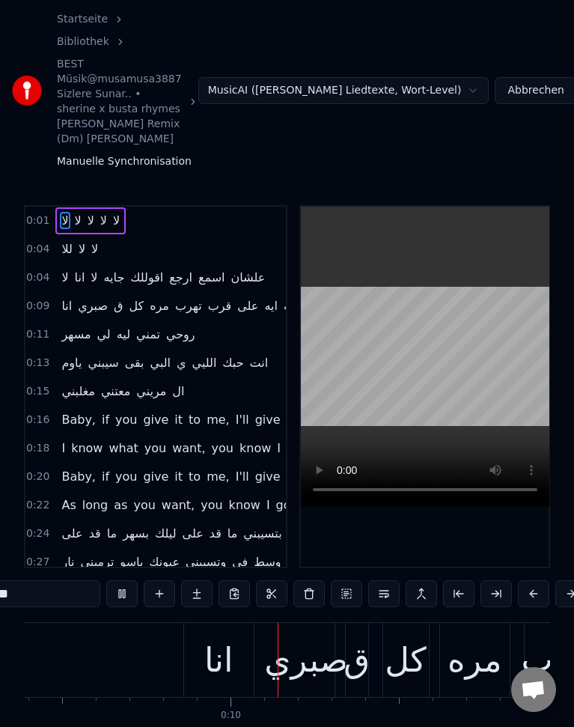
scroll to position [0, 3193]
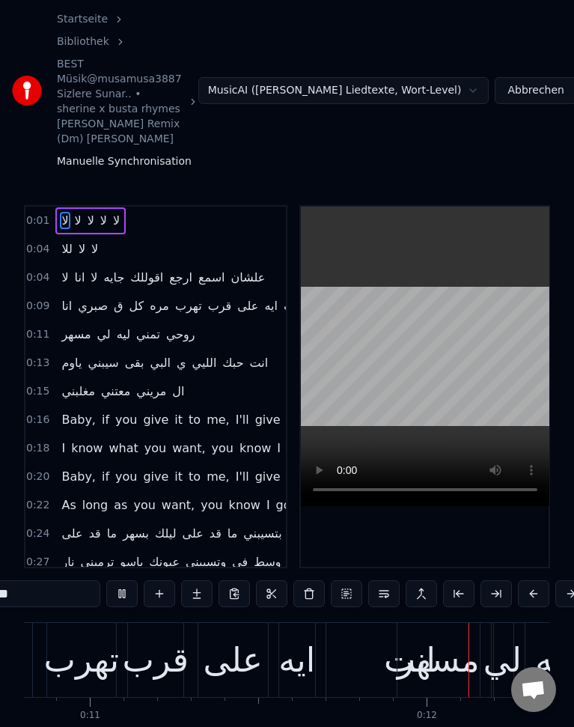
click at [466, 323] on video at bounding box center [425, 357] width 249 height 300
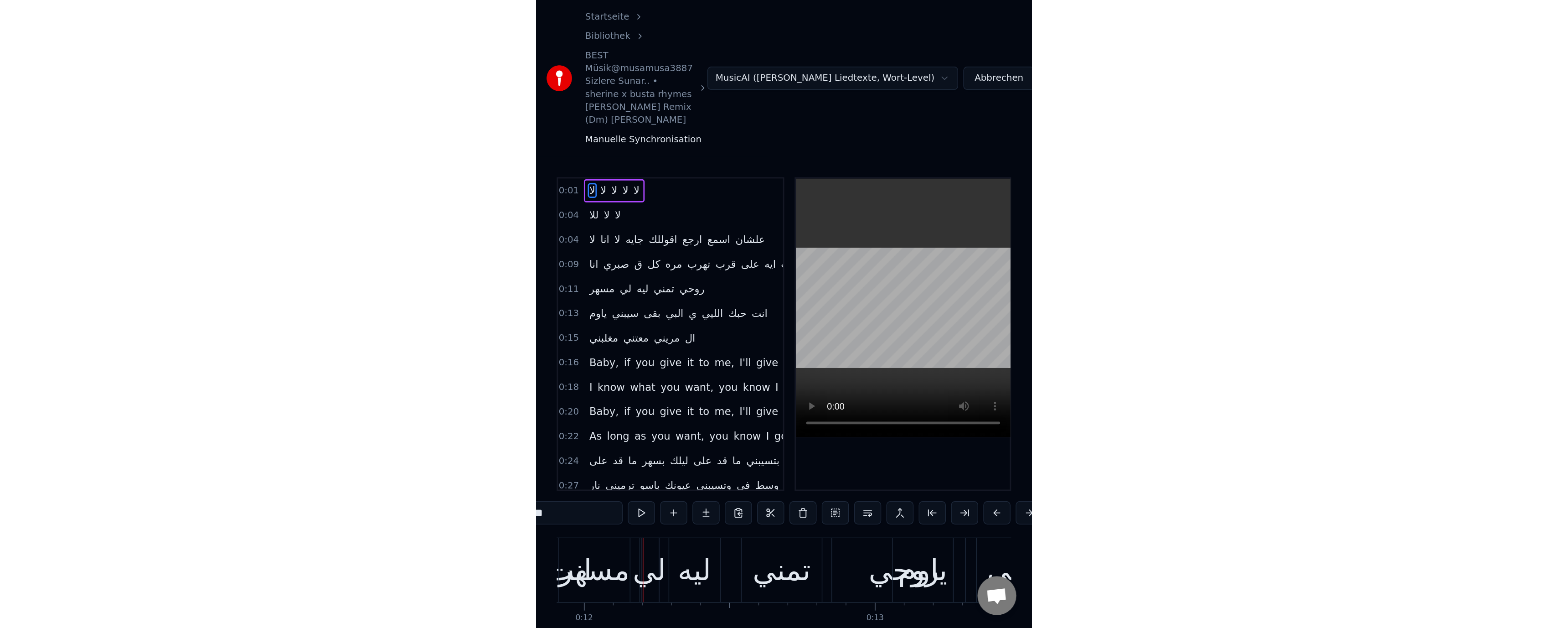
scroll to position [0, 2457]
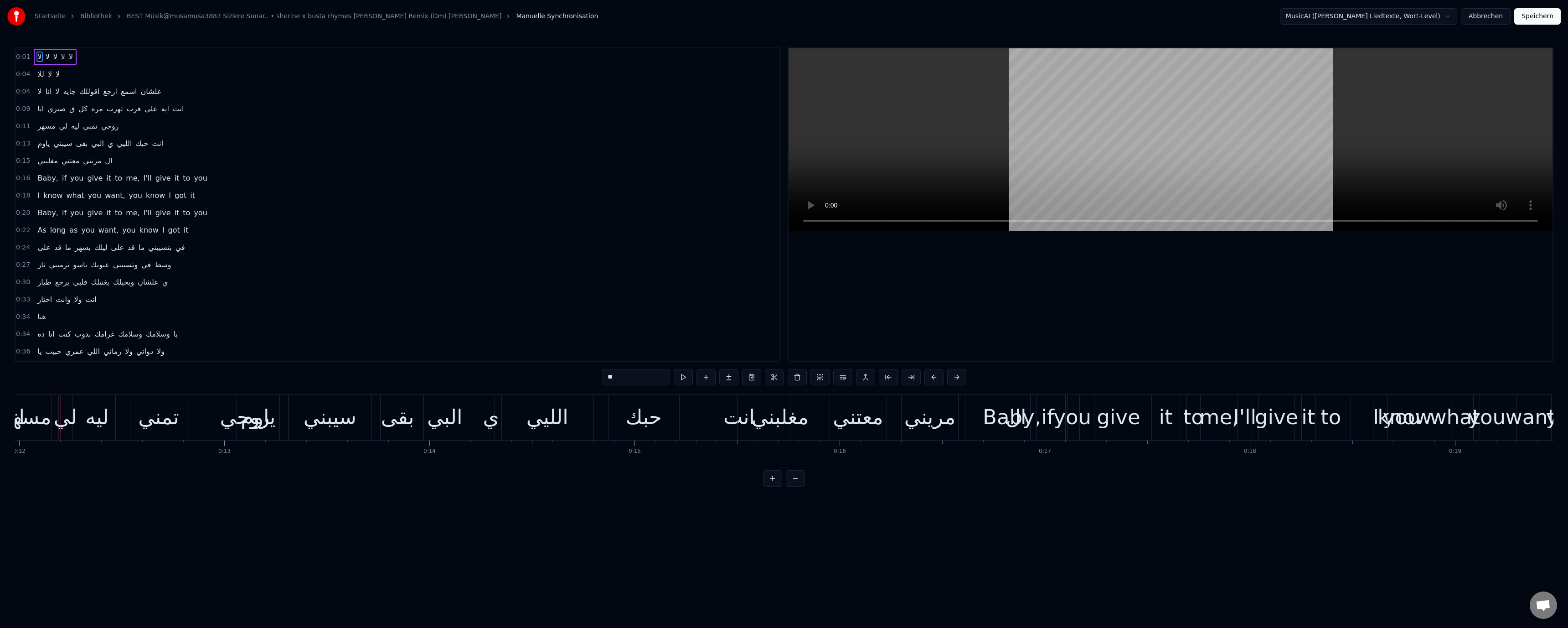
click at [1491, 10] on button "Abbrechen" at bounding box center [1486, 16] width 50 height 16
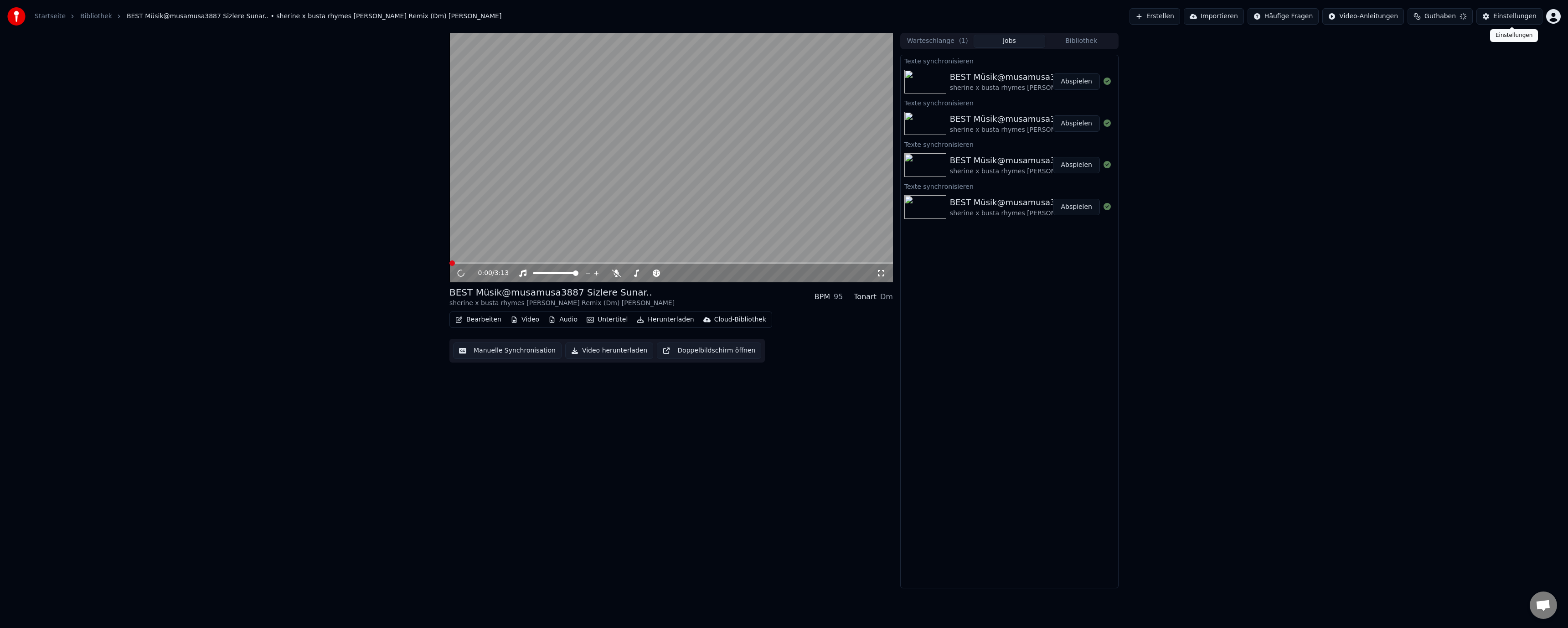
click at [1487, 15] on button "Einstellungen" at bounding box center [1509, 16] width 66 height 16
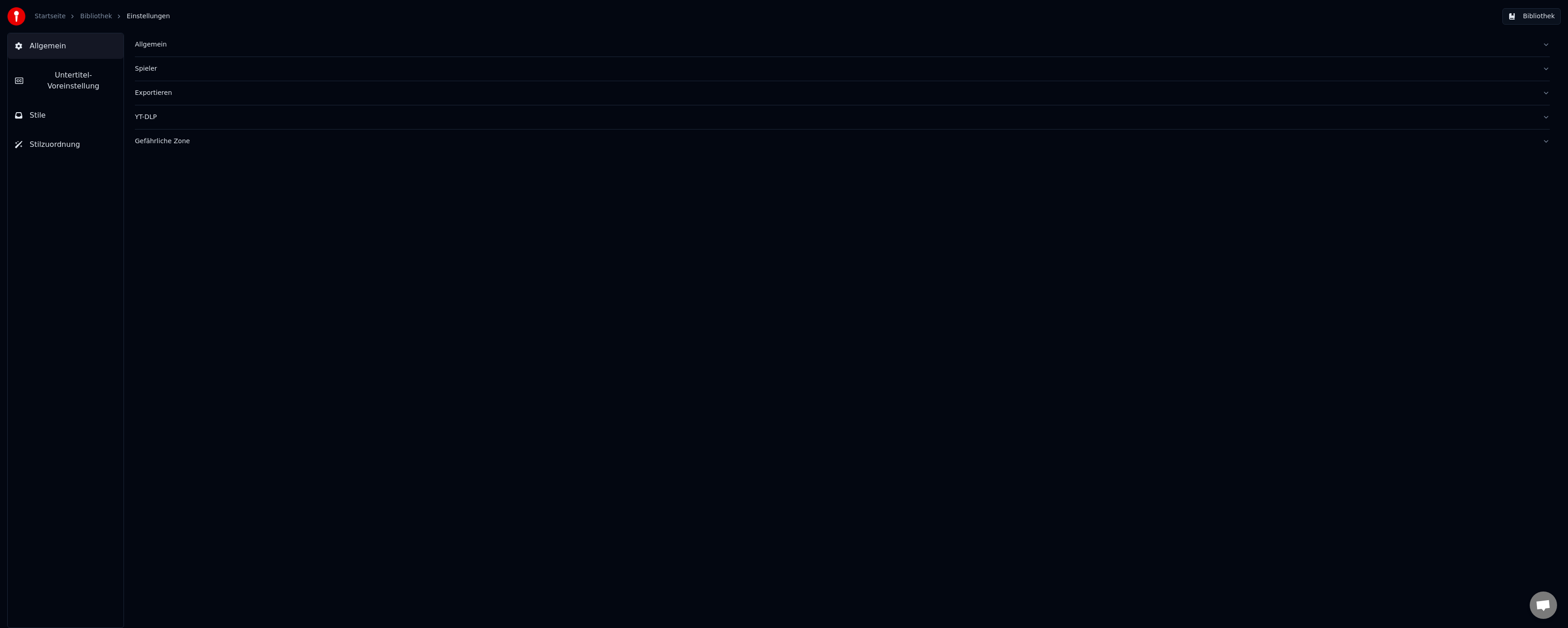
click at [131, 46] on div "Allgemein Spieler Exportieren YT-DLP Gefährliche Zone" at bounding box center [842, 330] width 1451 height 595
click at [99, 21] on div "Startseite Bibliothek Einstellungen" at bounding box center [88, 16] width 163 height 18
click at [83, 14] on link "Bibliothek" at bounding box center [96, 16] width 32 height 9
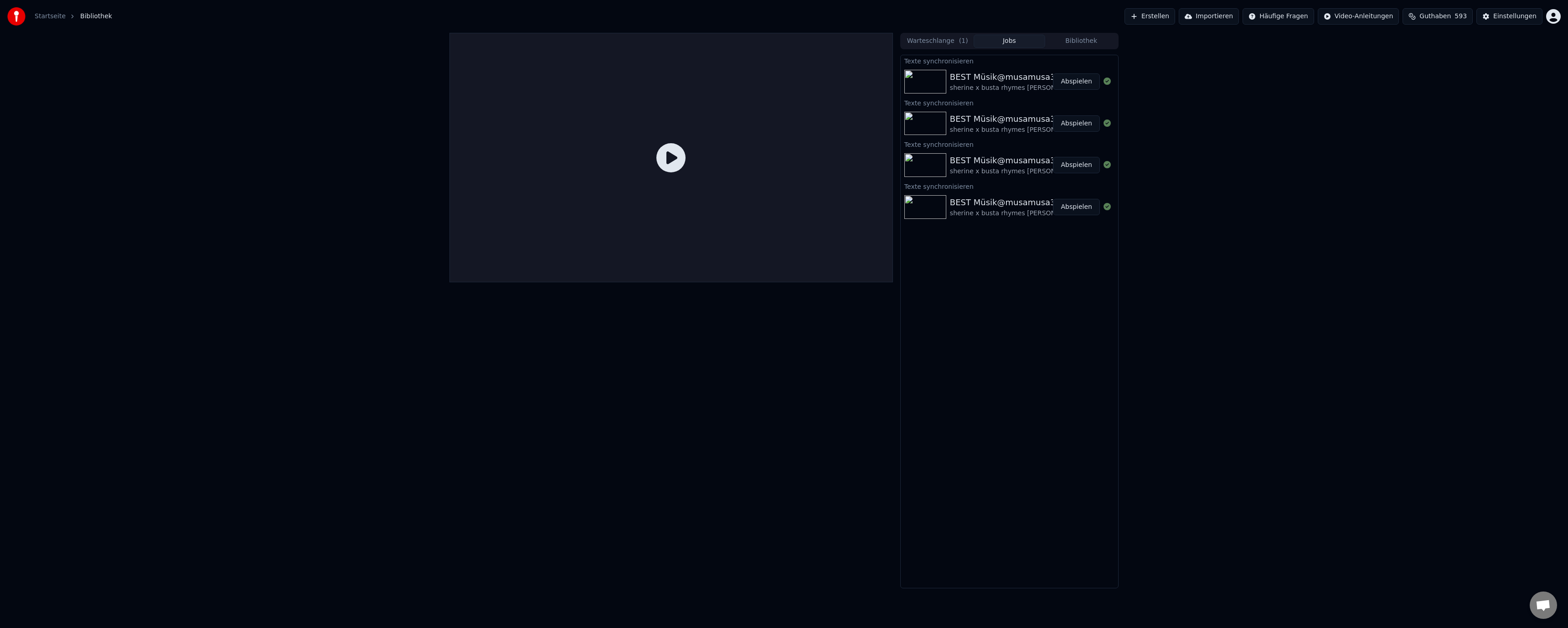
click at [1017, 85] on div "sherine x busta rhymes [PERSON_NAME] Remix (Dm) [PERSON_NAME]" at bounding box center [1063, 88] width 225 height 9
click at [1077, 82] on button "Abspielen" at bounding box center [1076, 82] width 47 height 16
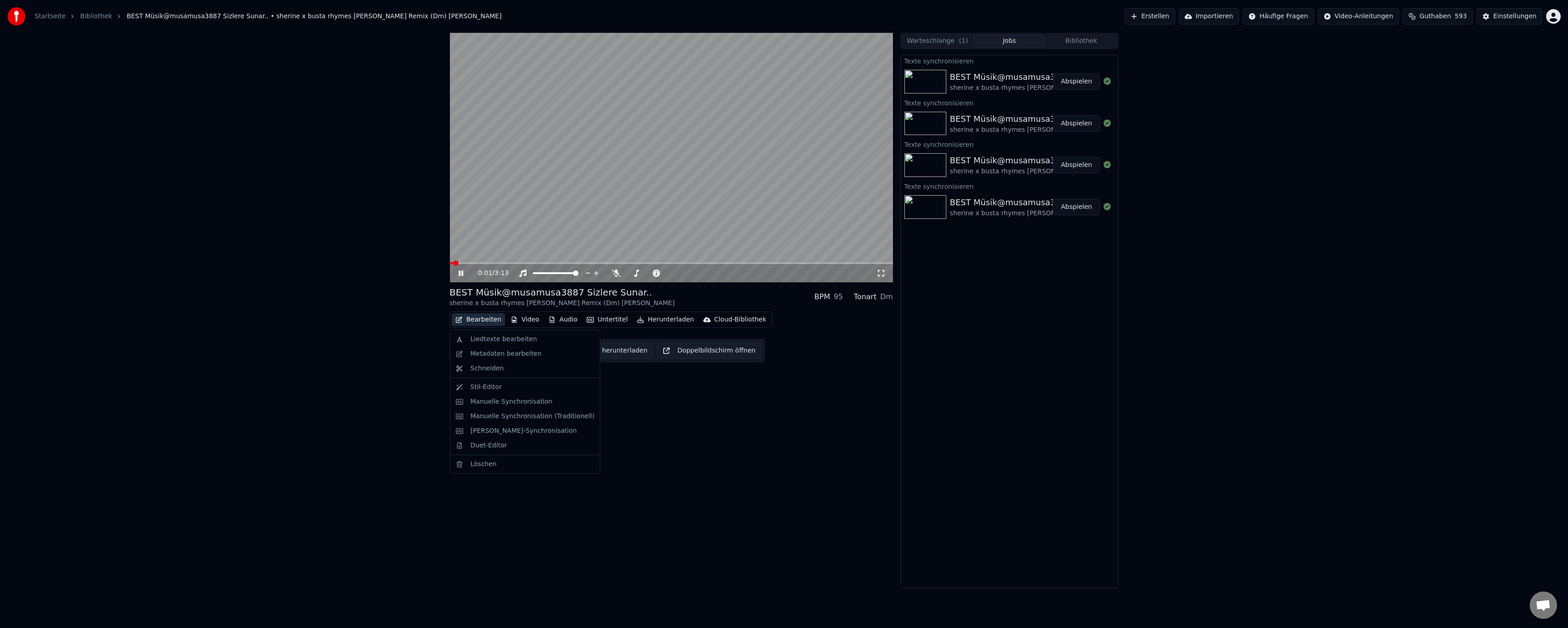
click at [458, 319] on icon "button" at bounding box center [459, 320] width 7 height 6
click at [621, 475] on div "0:02 / 3:13 BEST Müsik@musamusa3887 Sizlere Sunar.. sherine x busta rhymes [PER…" at bounding box center [671, 311] width 444 height 556
click at [482, 322] on button "Bearbeiten" at bounding box center [478, 319] width 54 height 13
click at [492, 345] on div "Liedtexte bearbeiten" at bounding box center [525, 339] width 146 height 15
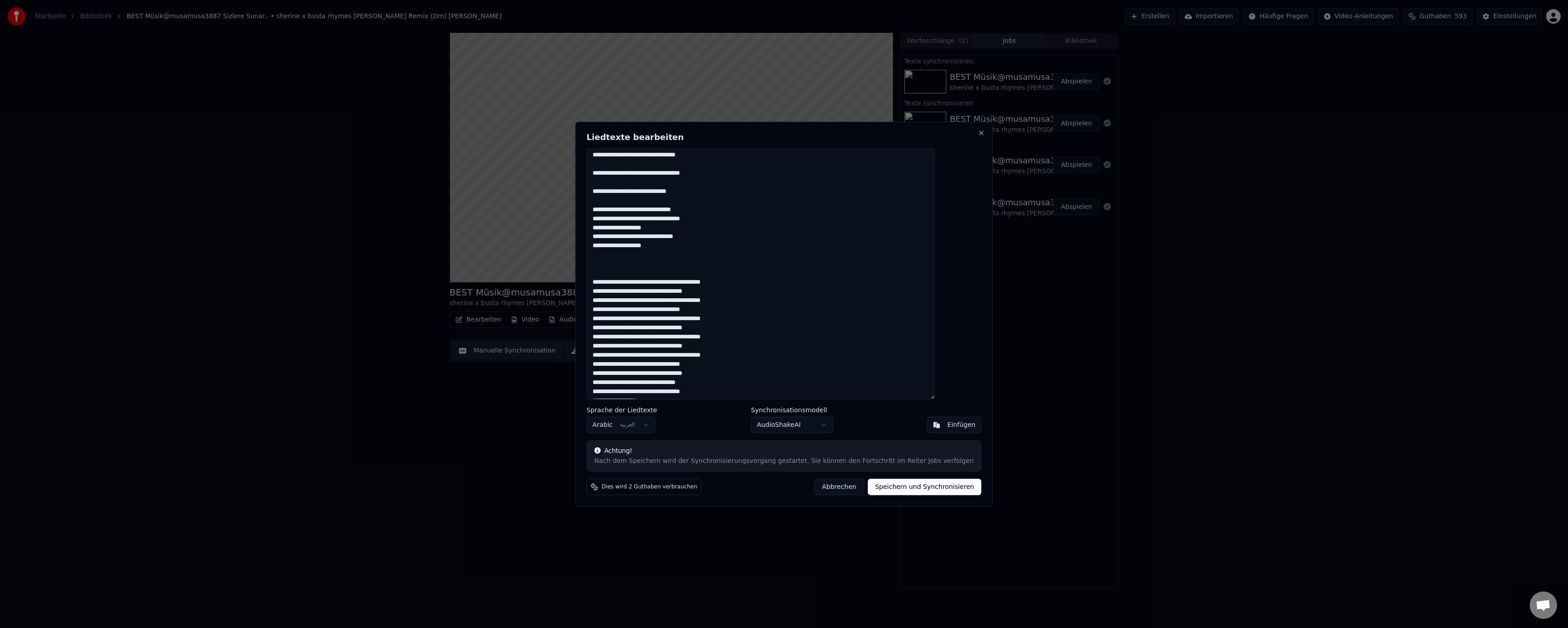
scroll to position [732, 0]
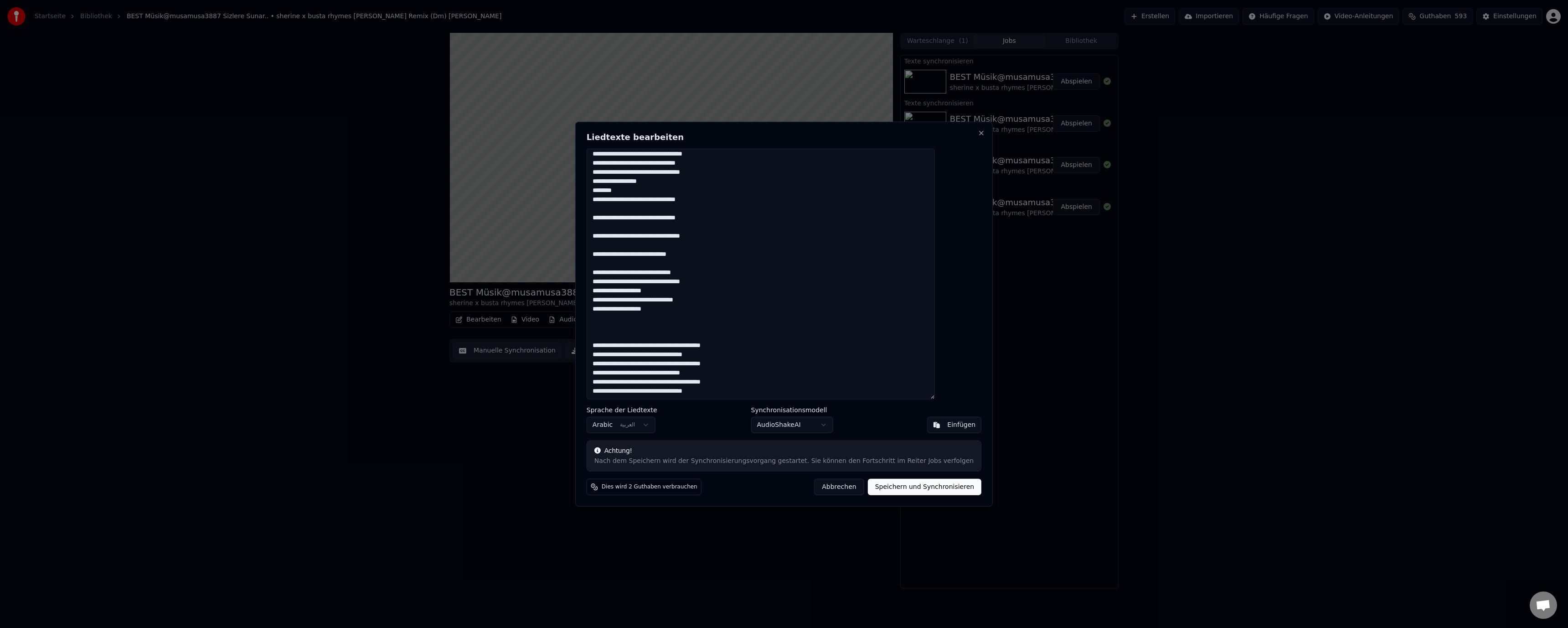
drag, startPoint x: 621, startPoint y: 151, endPoint x: 873, endPoint y: 417, distance: 366.4
click at [880, 420] on div "Liedtexte bearbeiten Sprache der Liedtexte Arabic العربية Synchronisationsmodel…" at bounding box center [784, 314] width 418 height 386
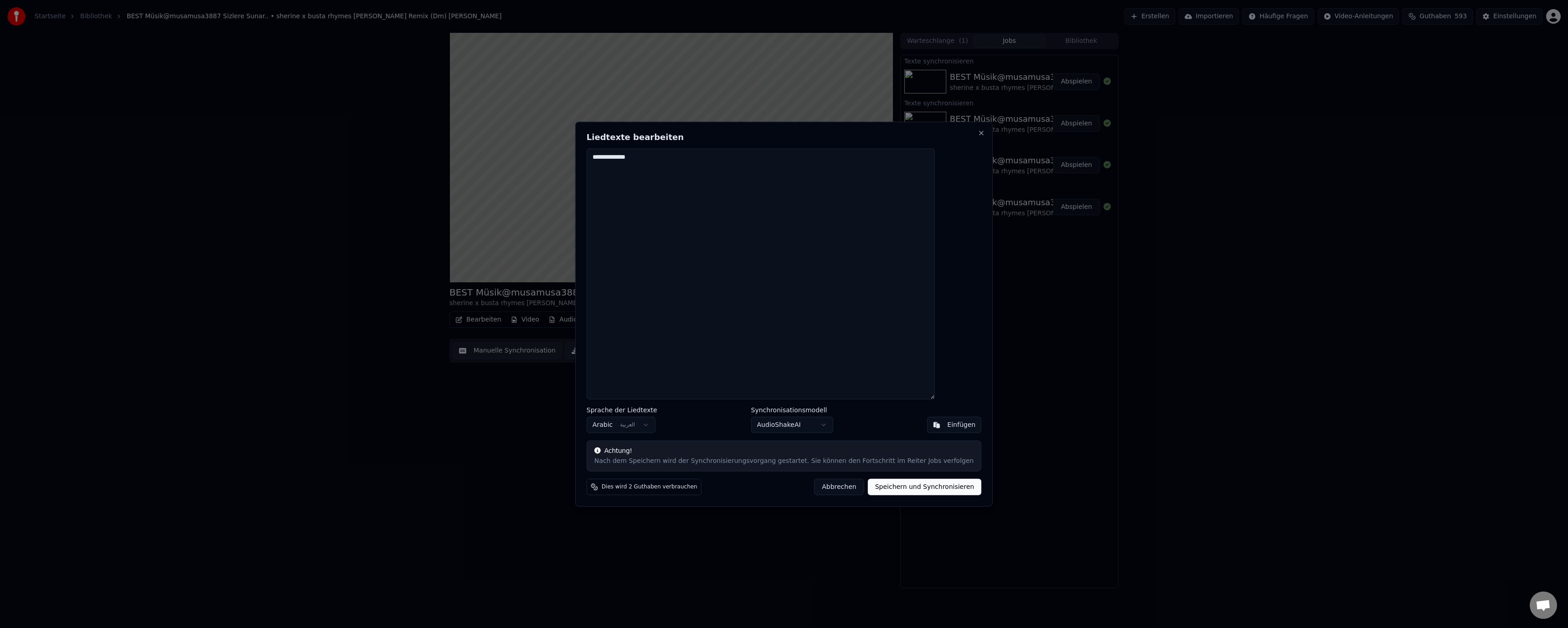
scroll to position [0, 0]
type textarea "**********"
drag, startPoint x: 892, startPoint y: 163, endPoint x: 965, endPoint y: 164, distance: 73.0
click at [965, 164] on div "**********" at bounding box center [784, 314] width 418 height 386
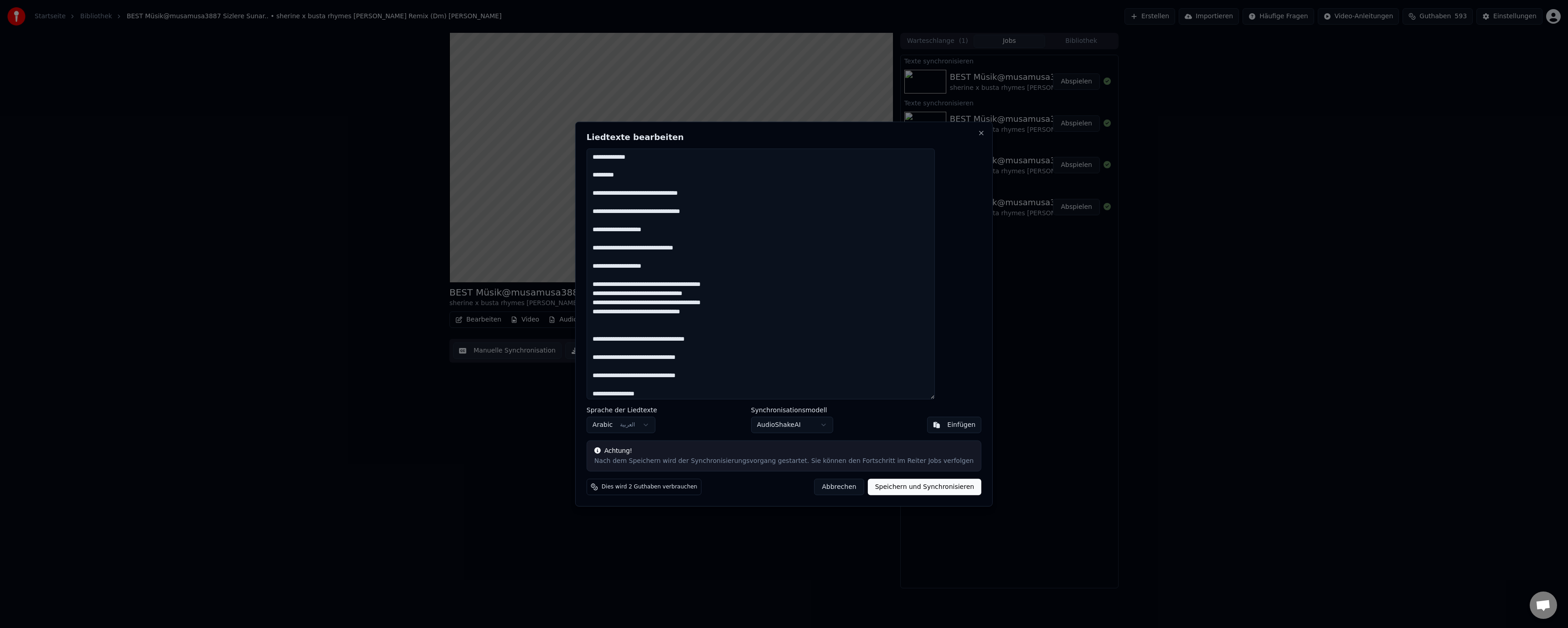
scroll to position [591, 0]
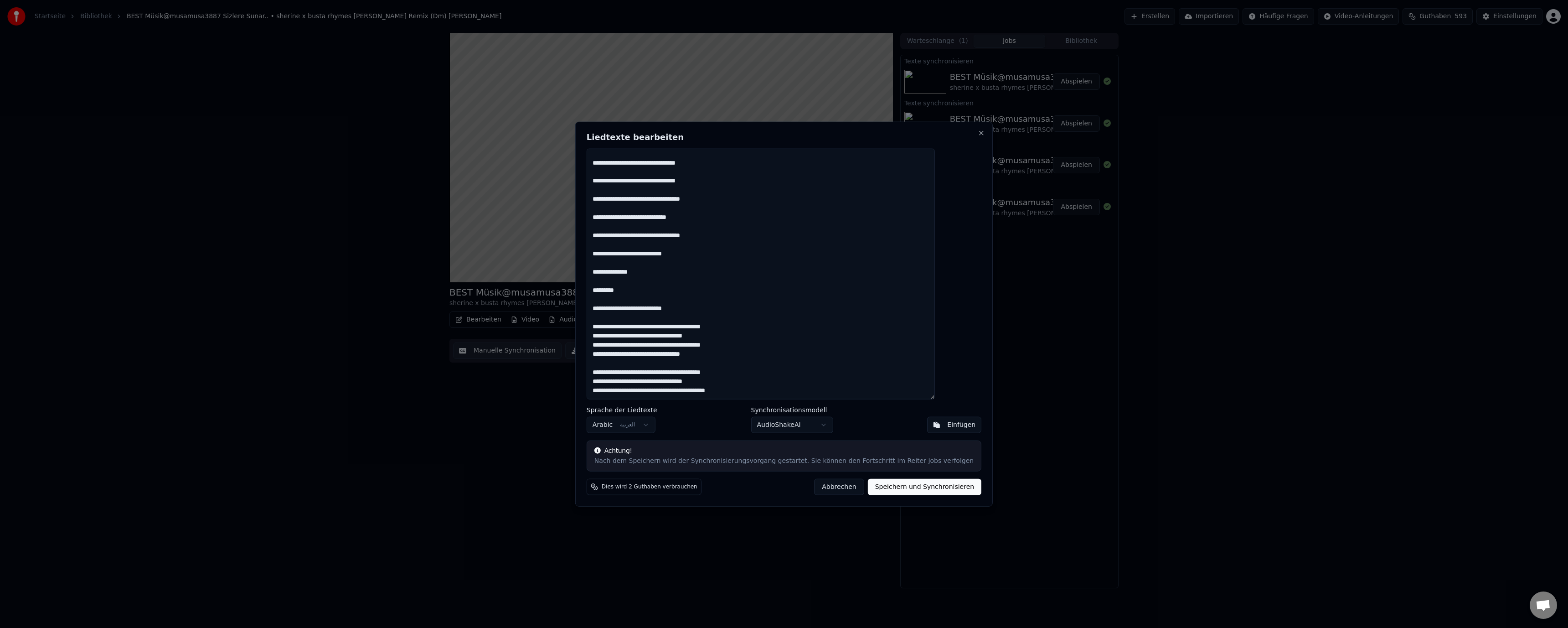
click at [903, 486] on button "Speichern und Synchronisieren" at bounding box center [925, 487] width 114 height 16
type textarea "**********"
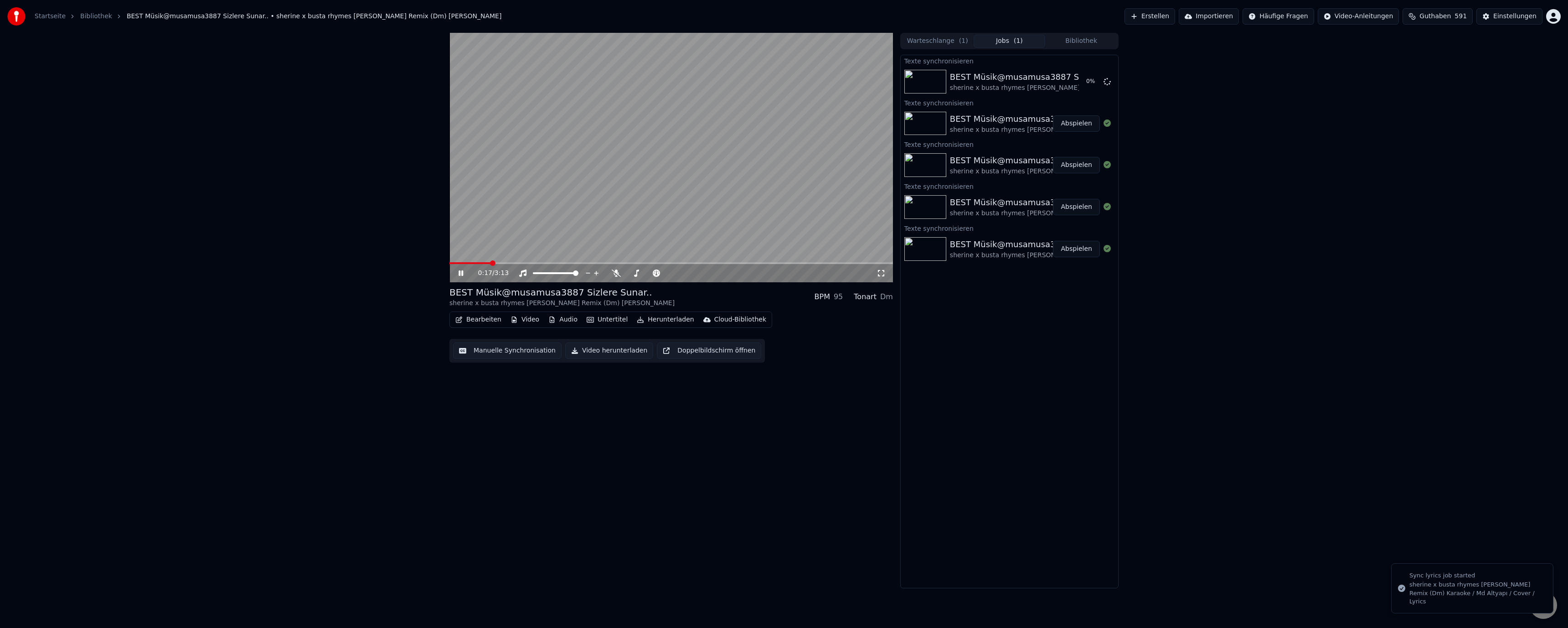
click at [583, 188] on video at bounding box center [671, 158] width 444 height 250
click at [1079, 83] on button "Abspielen" at bounding box center [1076, 82] width 47 height 16
click at [491, 350] on button "Manuelle Synchronisation" at bounding box center [507, 350] width 108 height 16
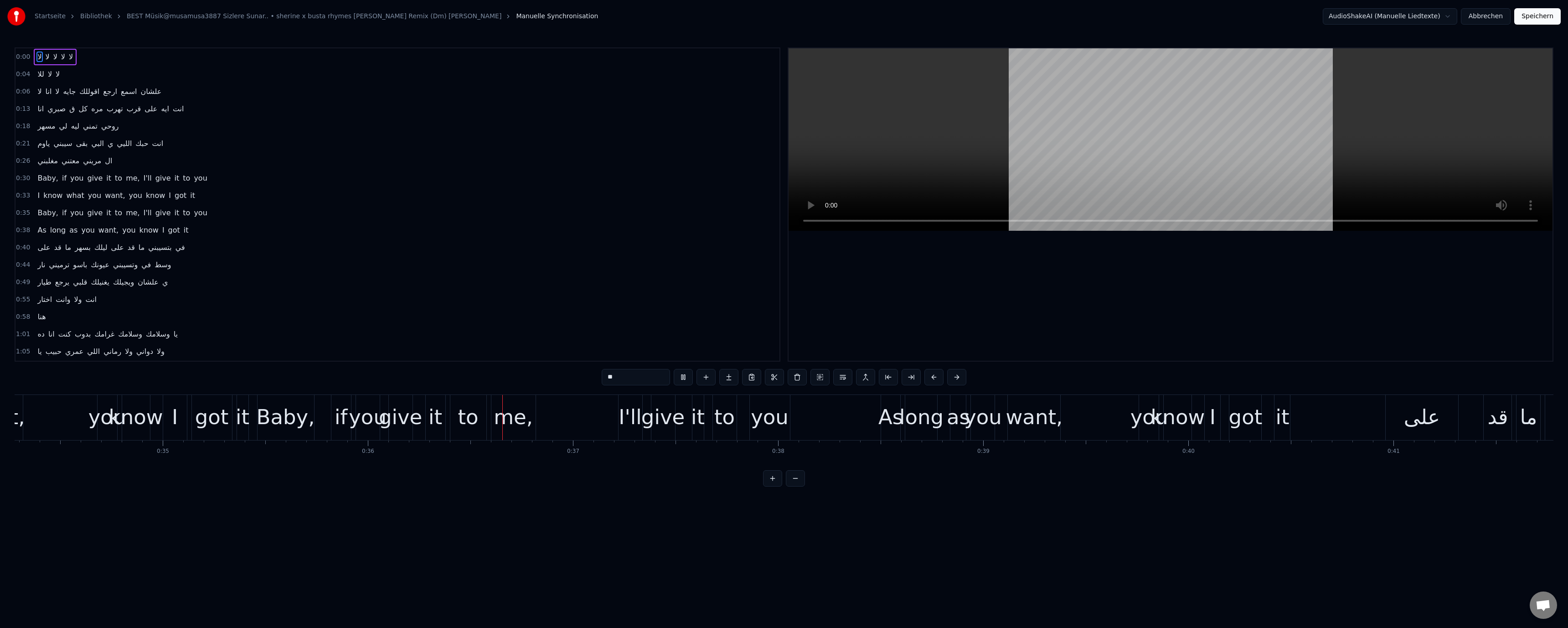
scroll to position [0, 7371]
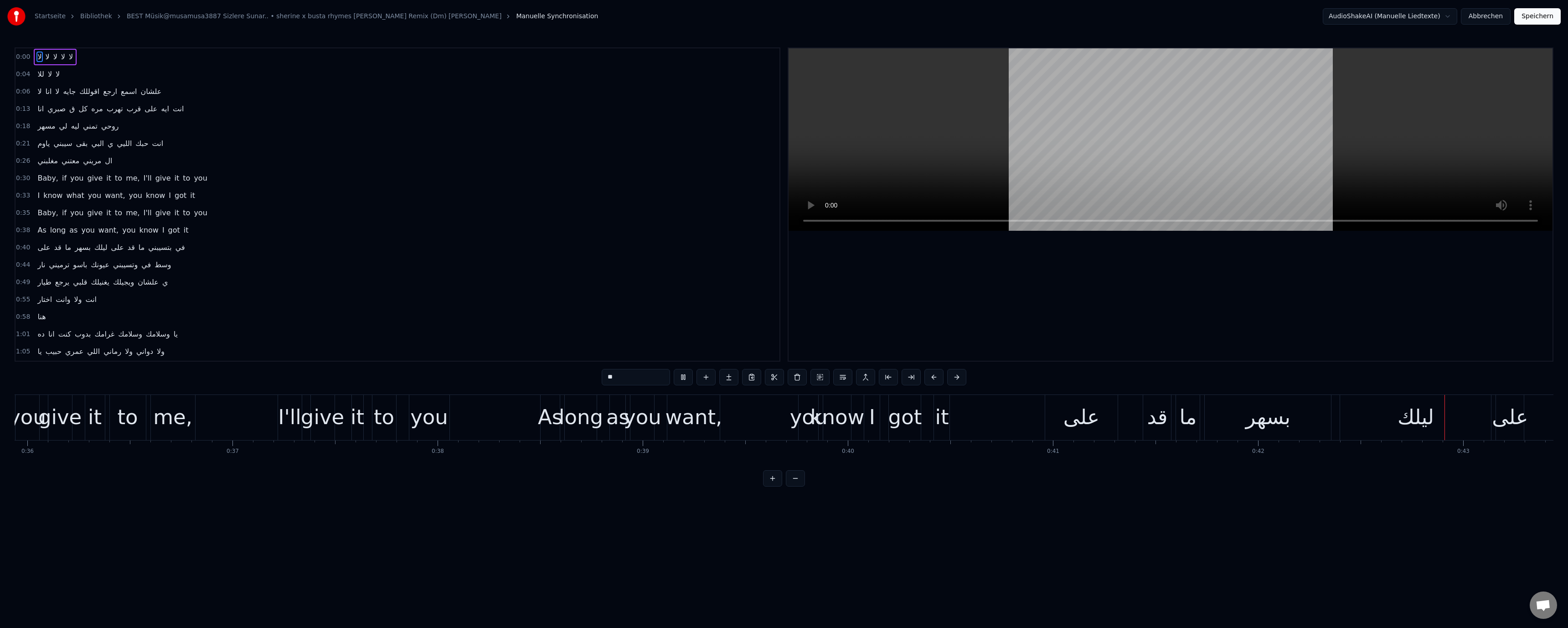
click at [984, 91] on video at bounding box center [1170, 139] width 764 height 183
click at [1059, 406] on div "على" at bounding box center [1082, 417] width 73 height 45
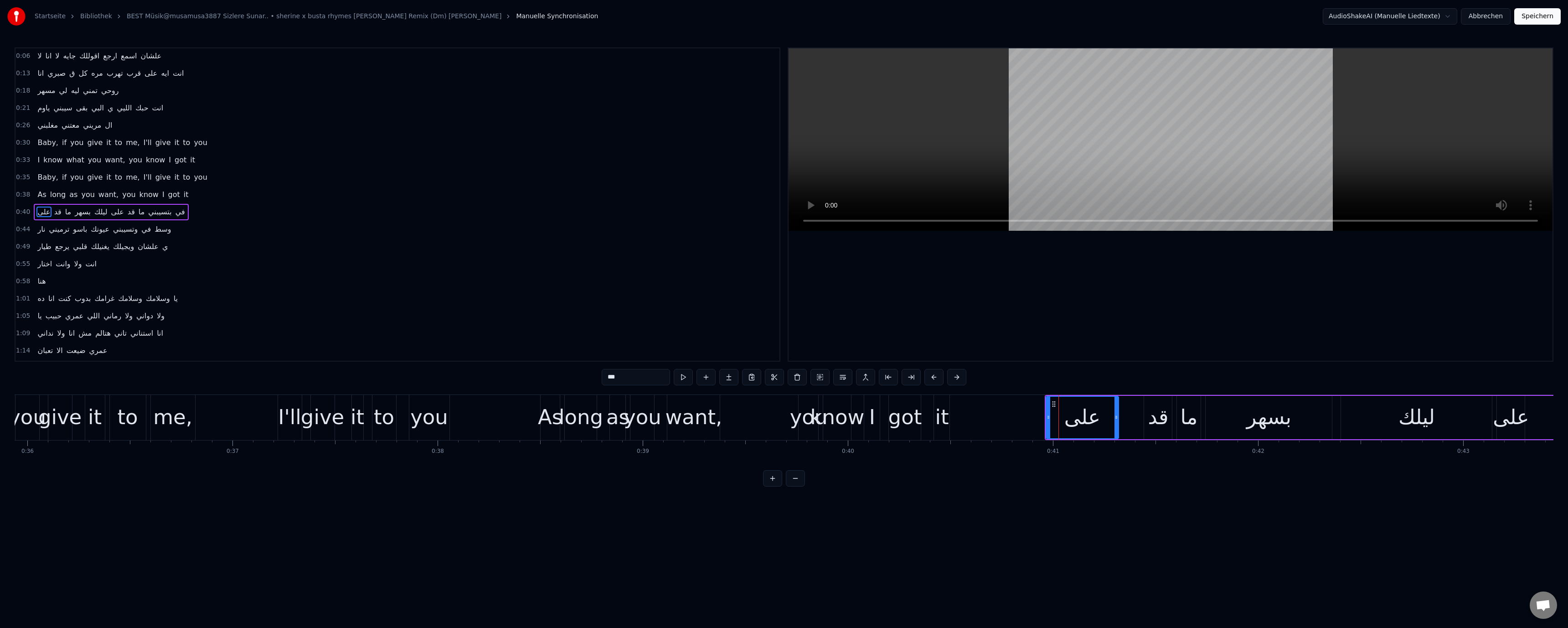
scroll to position [43, 0]
drag, startPoint x: 1049, startPoint y: 417, endPoint x: 959, endPoint y: 417, distance: 90.0
click at [959, 417] on icon at bounding box center [959, 417] width 4 height 7
click at [852, 420] on div "know" at bounding box center [837, 417] width 54 height 31
type input "****"
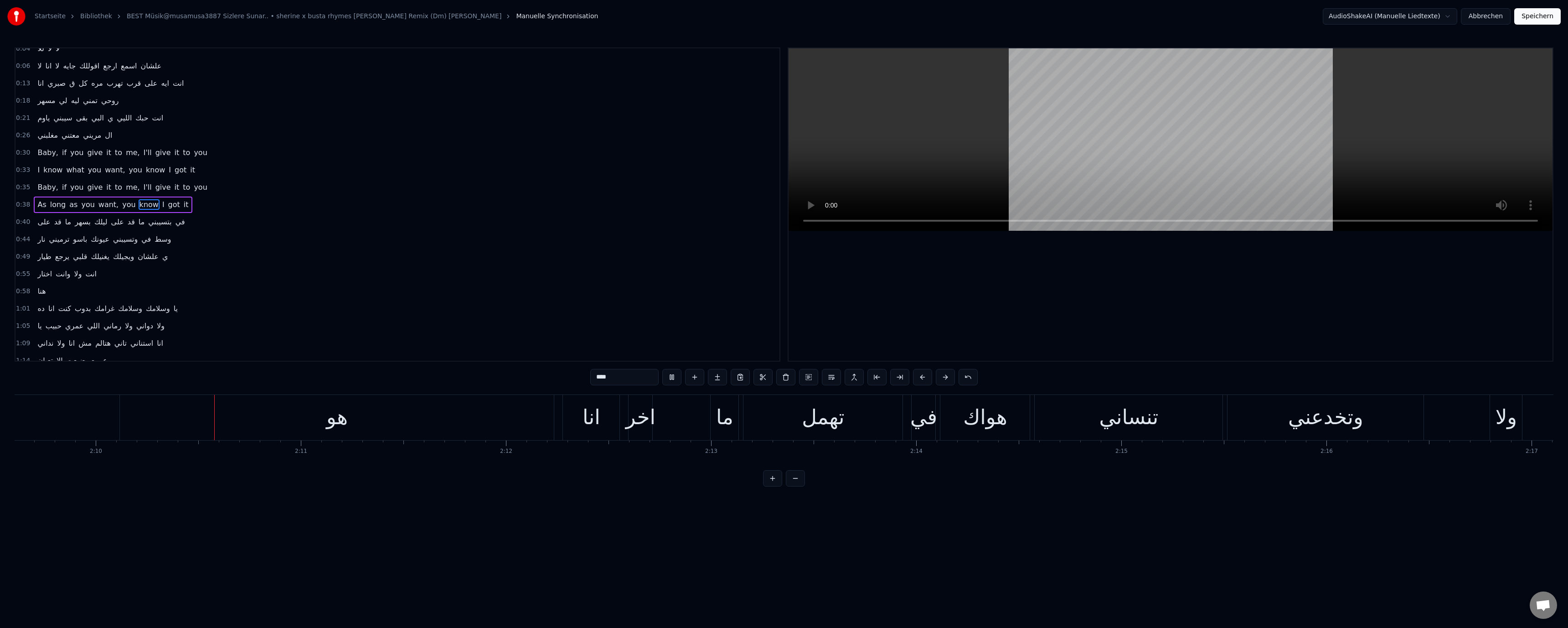
scroll to position [0, 26599]
click at [1083, 132] on video at bounding box center [1170, 139] width 764 height 183
click at [926, 135] on video at bounding box center [1170, 139] width 764 height 183
click at [928, 135] on video at bounding box center [1170, 139] width 764 height 183
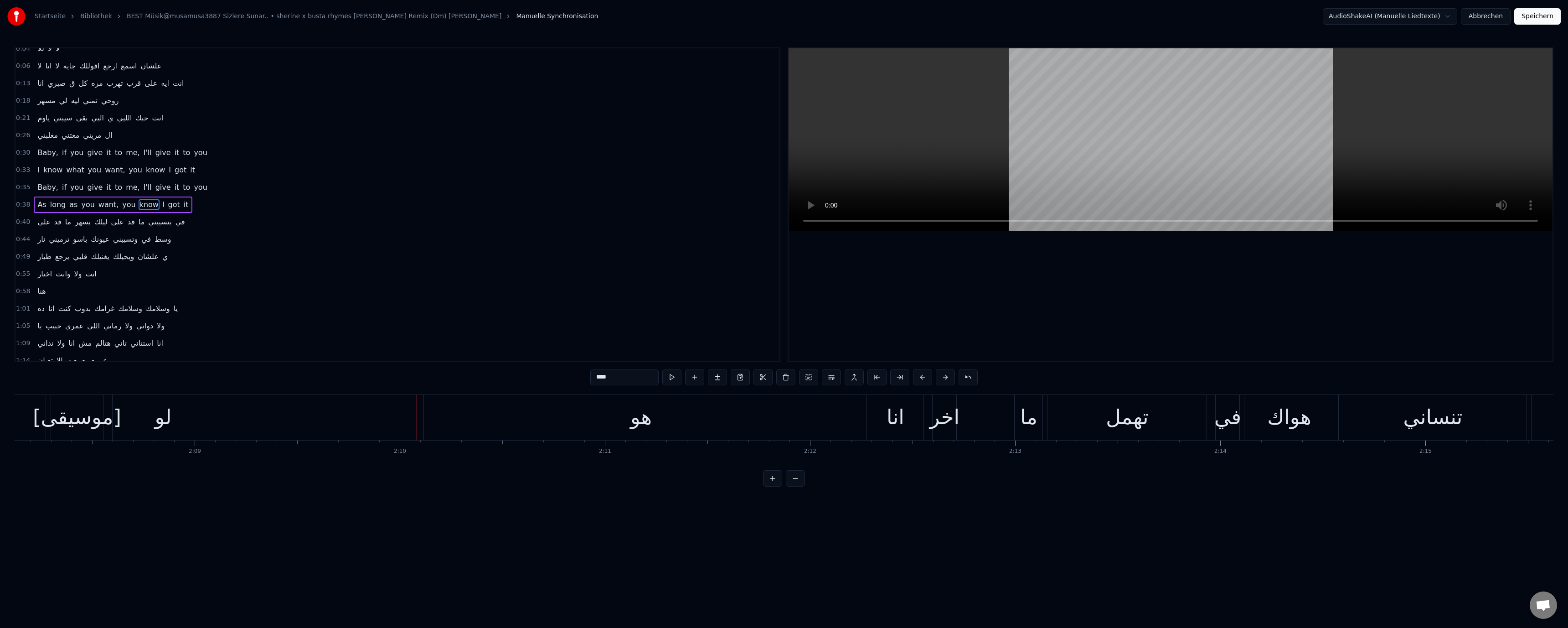
click at [442, 413] on div "هو" at bounding box center [640, 417] width 434 height 45
type input "**"
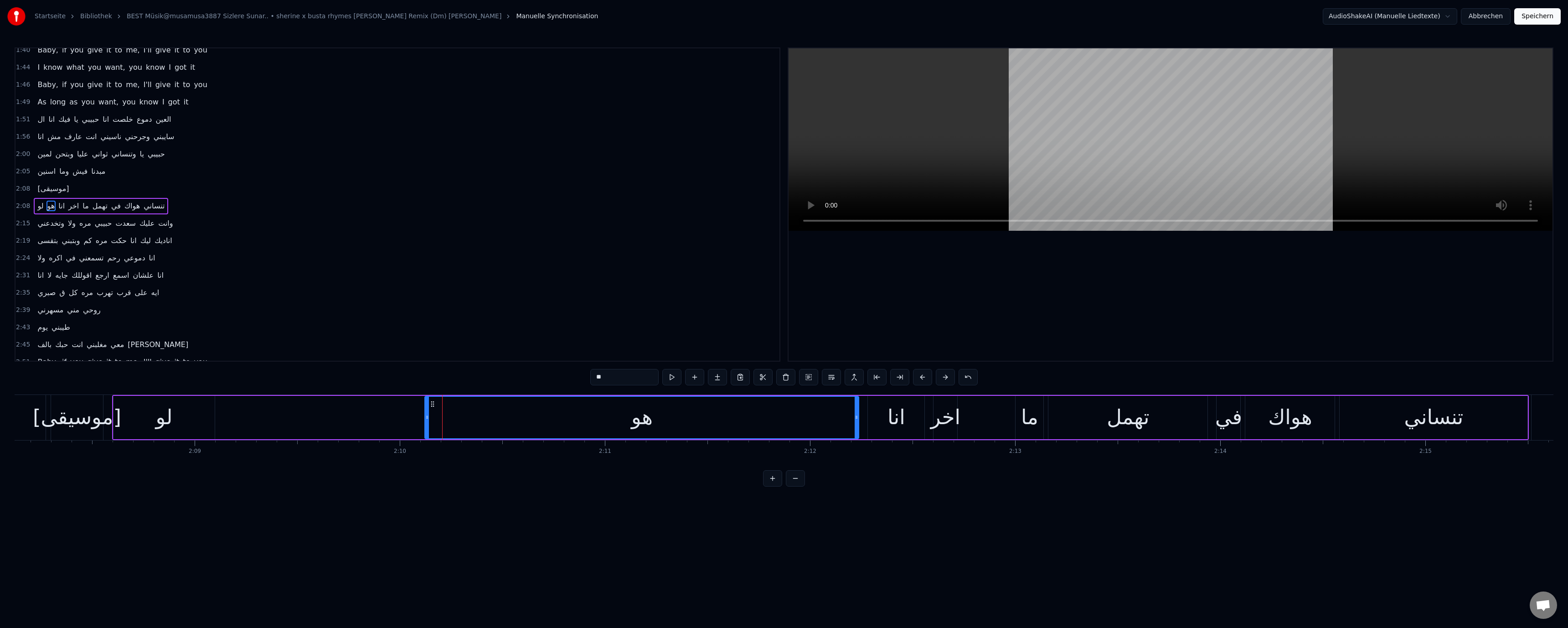
scroll to position [442, 0]
drag, startPoint x: 464, startPoint y: 415, endPoint x: 444, endPoint y: 415, distance: 20.0
click at [463, 415] on div "هو" at bounding box center [642, 417] width 433 height 41
click at [288, 422] on div "لو هو انا اخر ما تهمل في هواك تنساني" at bounding box center [821, 417] width 1417 height 45
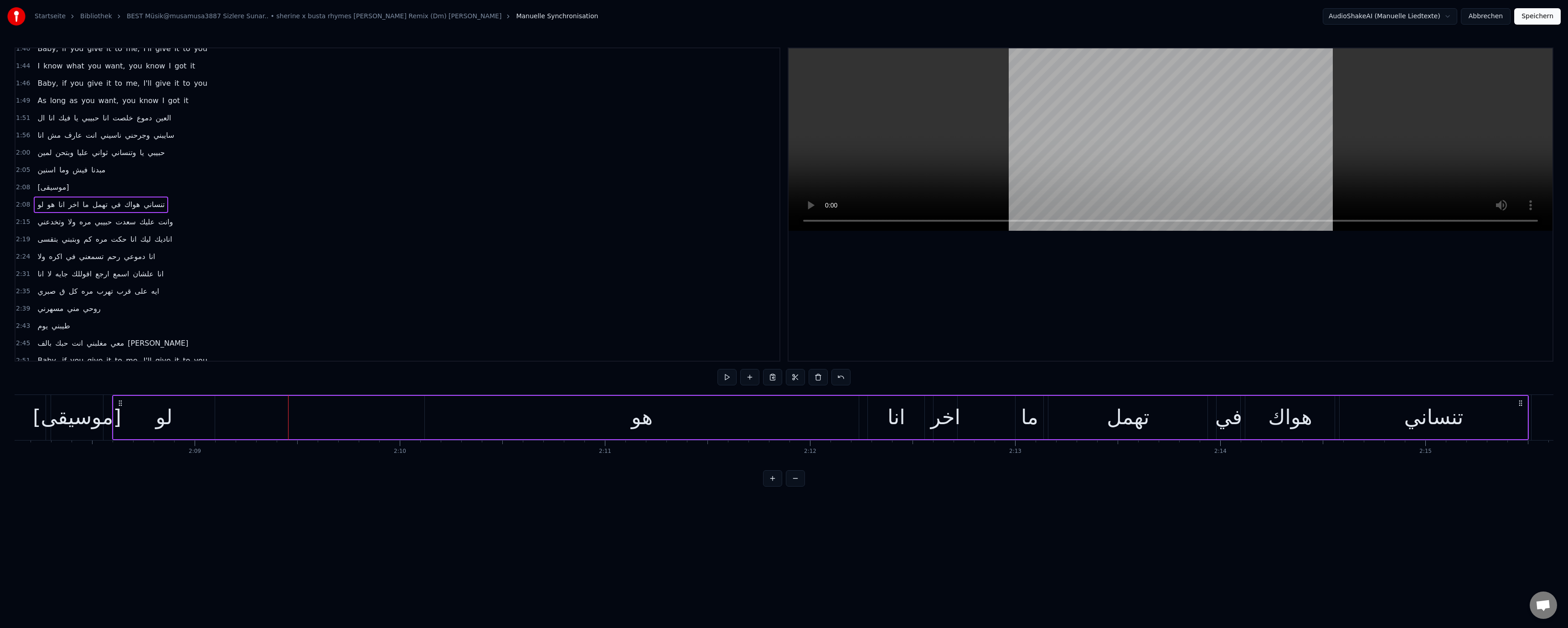
click at [205, 420] on div "لو" at bounding box center [164, 417] width 102 height 43
click at [382, 409] on div "لو هو انا اخر ما تهمل في هواك تنساني" at bounding box center [821, 417] width 1417 height 45
drag, startPoint x: 492, startPoint y: 415, endPoint x: 485, endPoint y: 415, distance: 7.0
click at [492, 415] on div "هو" at bounding box center [642, 417] width 434 height 43
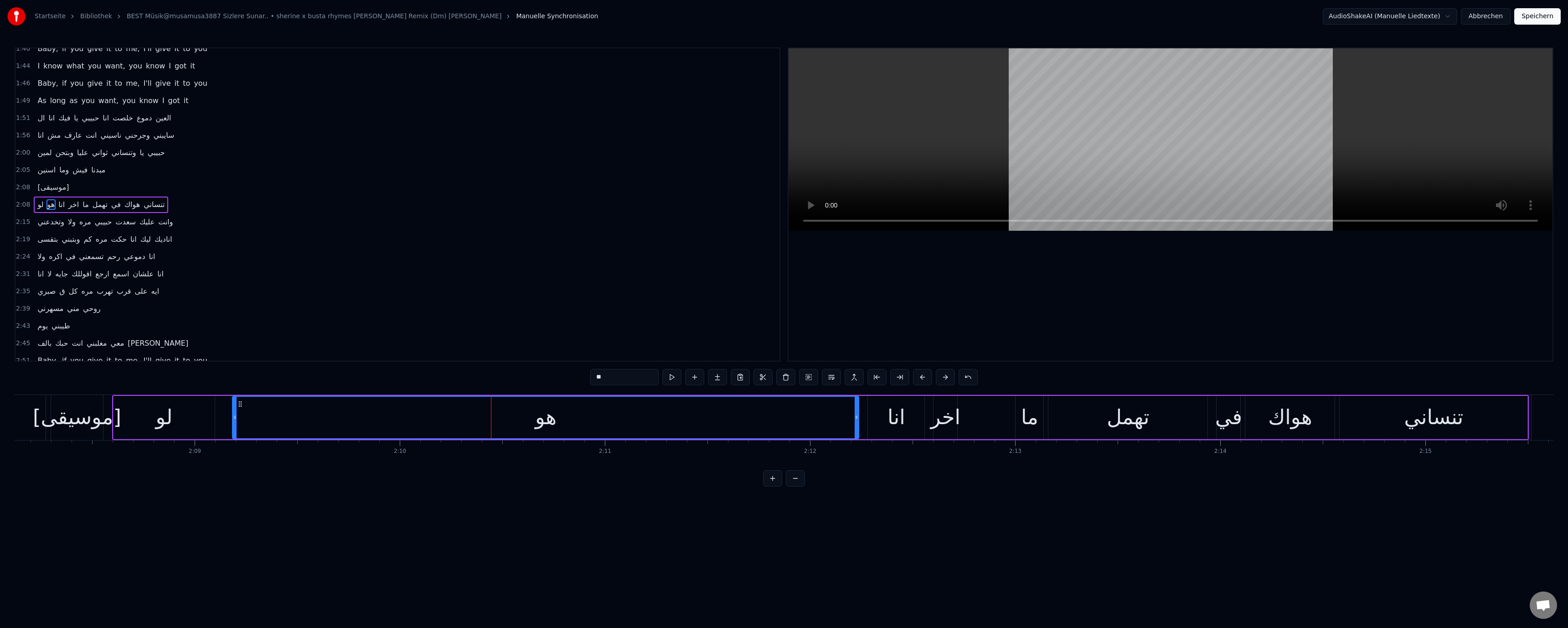
drag, startPoint x: 425, startPoint y: 418, endPoint x: 233, endPoint y: 418, distance: 192.0
click at [233, 418] on icon at bounding box center [235, 417] width 4 height 7
click at [158, 414] on div "لو" at bounding box center [164, 417] width 17 height 31
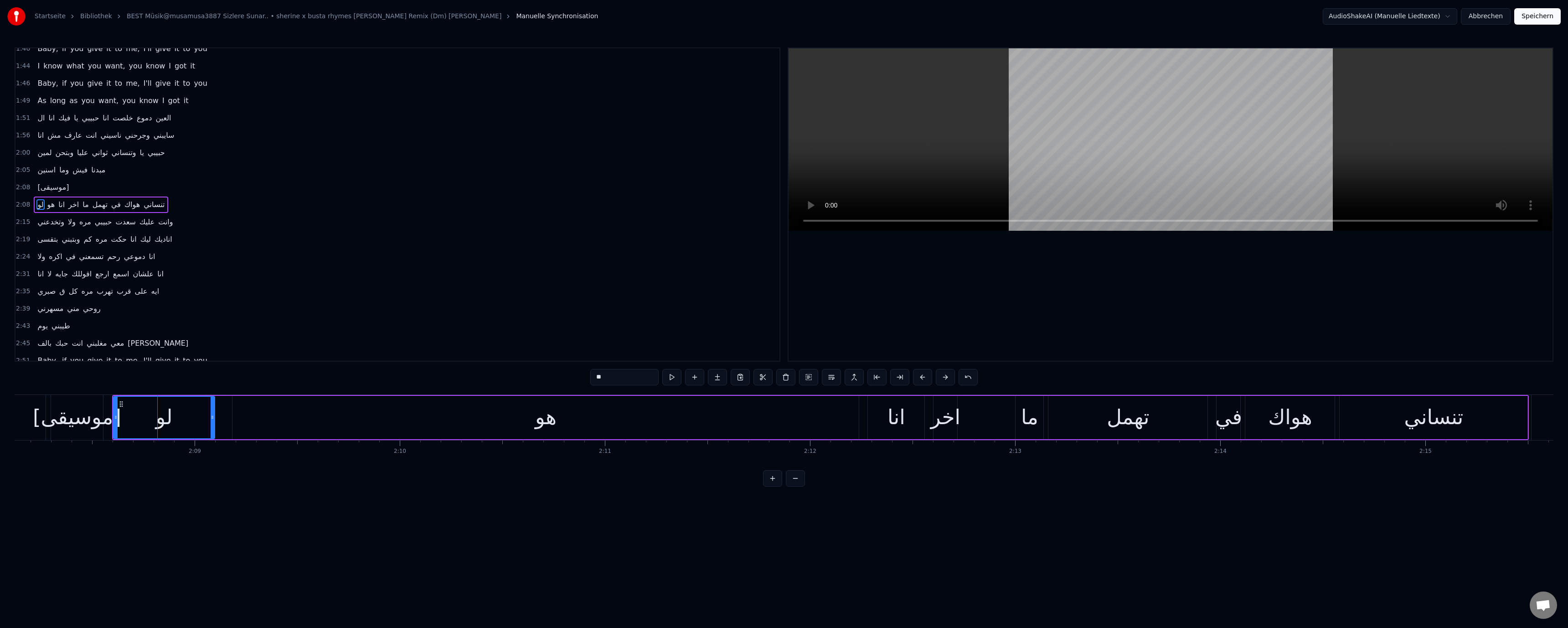
click at [71, 412] on div "[موسيقى]" at bounding box center [77, 417] width 88 height 31
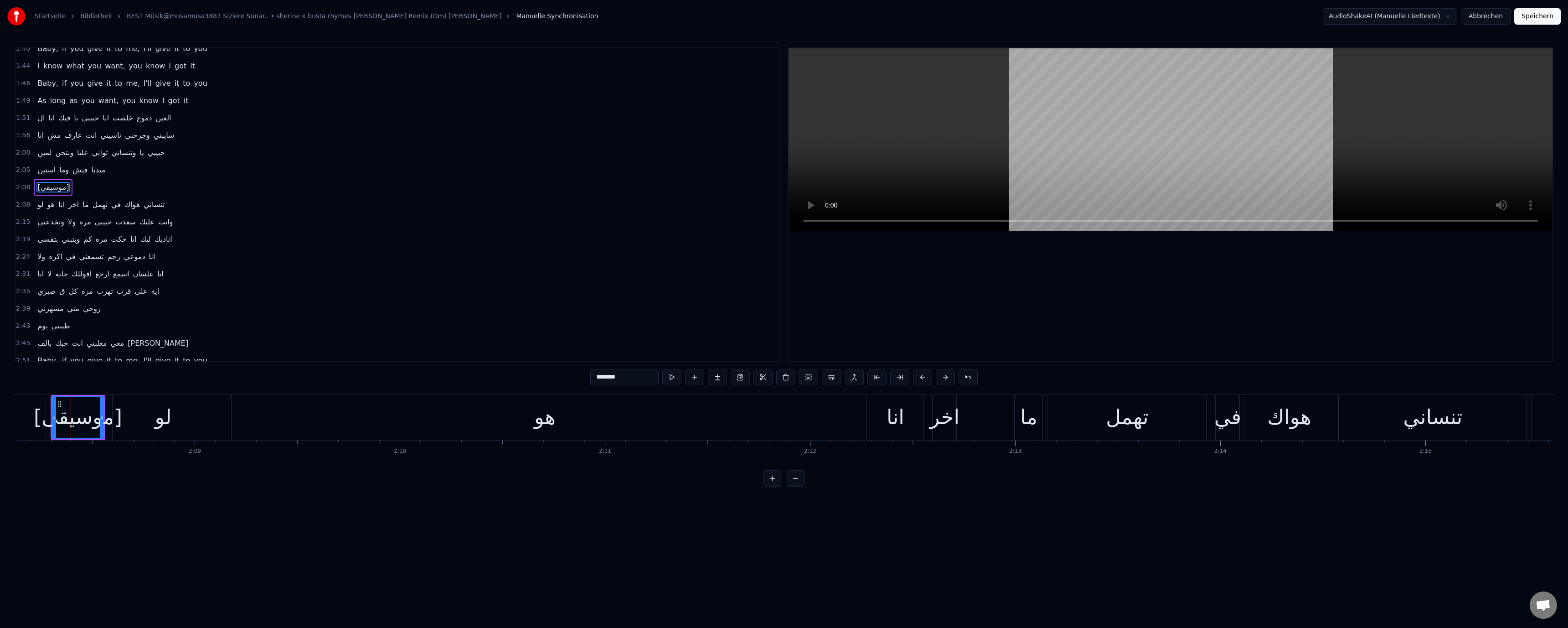
scroll to position [424, 0]
click at [149, 414] on div "لو" at bounding box center [163, 417] width 102 height 45
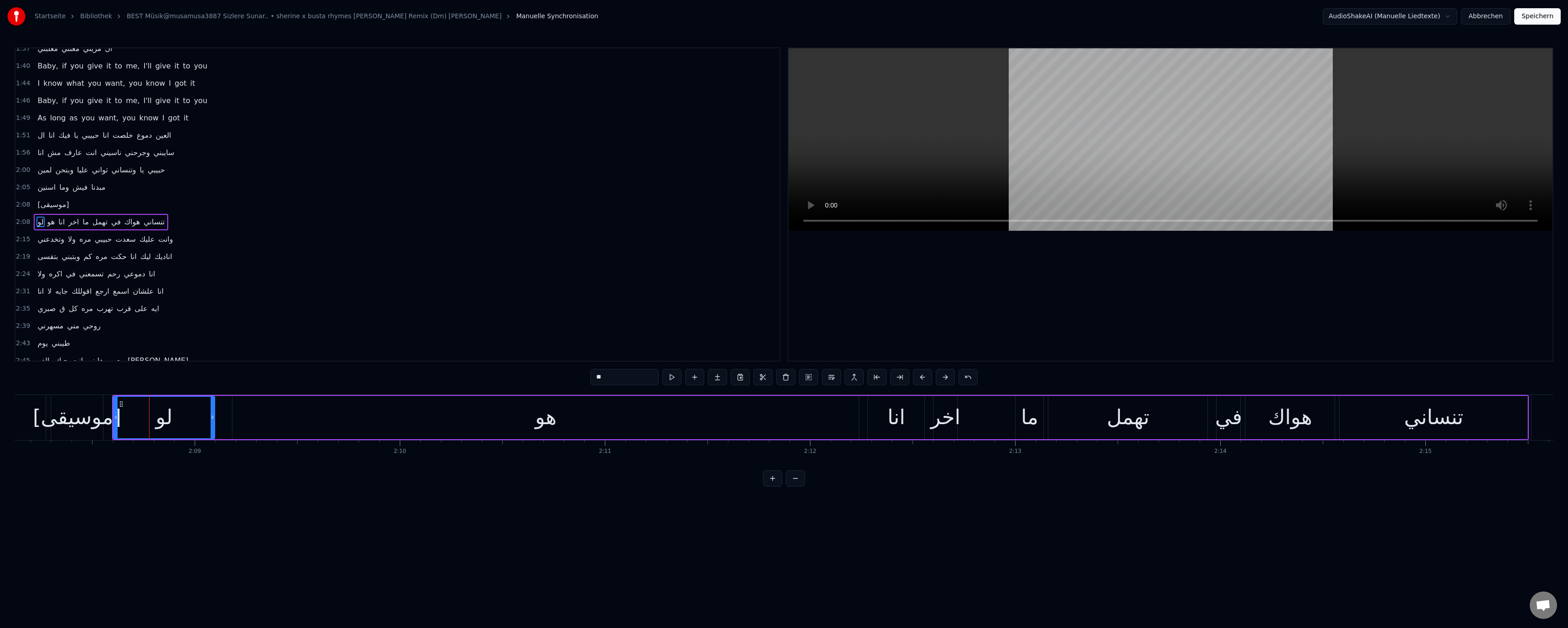
scroll to position [442, 0]
click at [622, 400] on div "هو" at bounding box center [545, 417] width 626 height 43
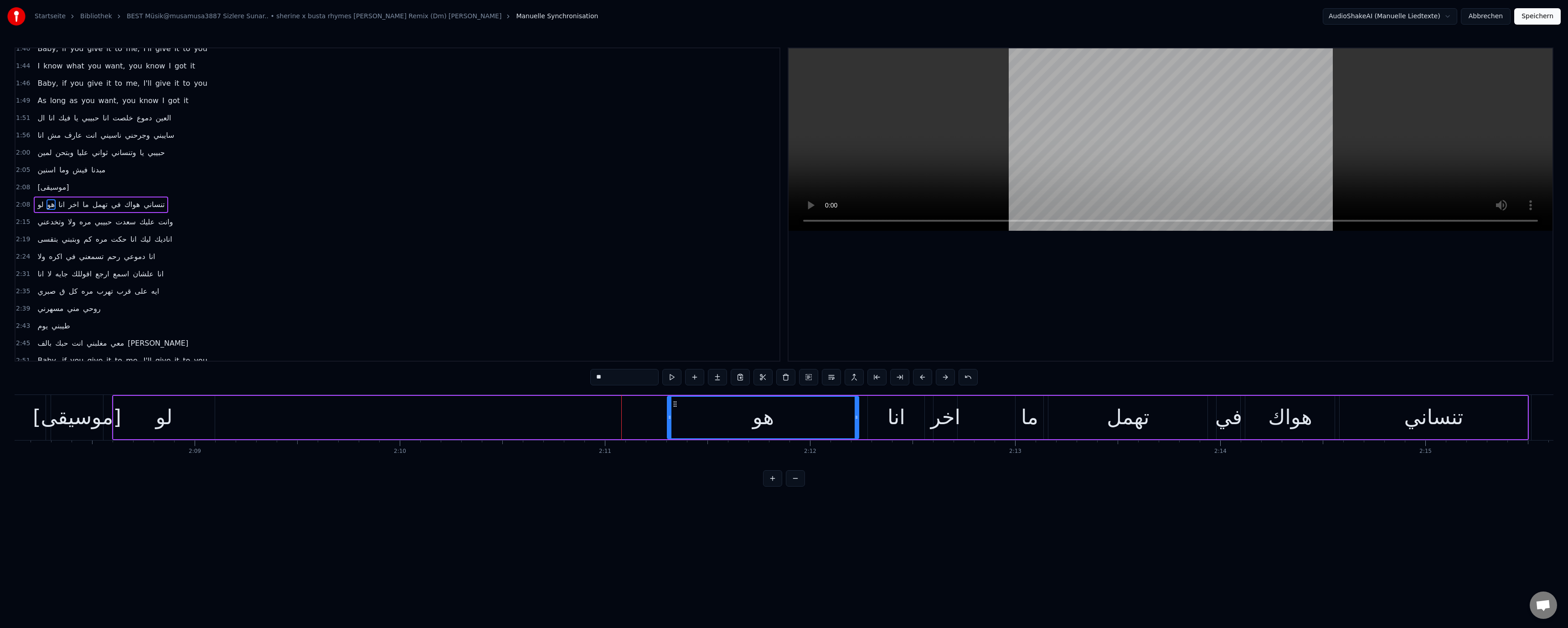
drag, startPoint x: 235, startPoint y: 420, endPoint x: 670, endPoint y: 419, distance: 435.0
click at [670, 419] on icon at bounding box center [670, 417] width 4 height 7
click at [173, 422] on div "لو" at bounding box center [164, 417] width 102 height 43
click at [83, 414] on div "[موسيقى]" at bounding box center [77, 417] width 88 height 31
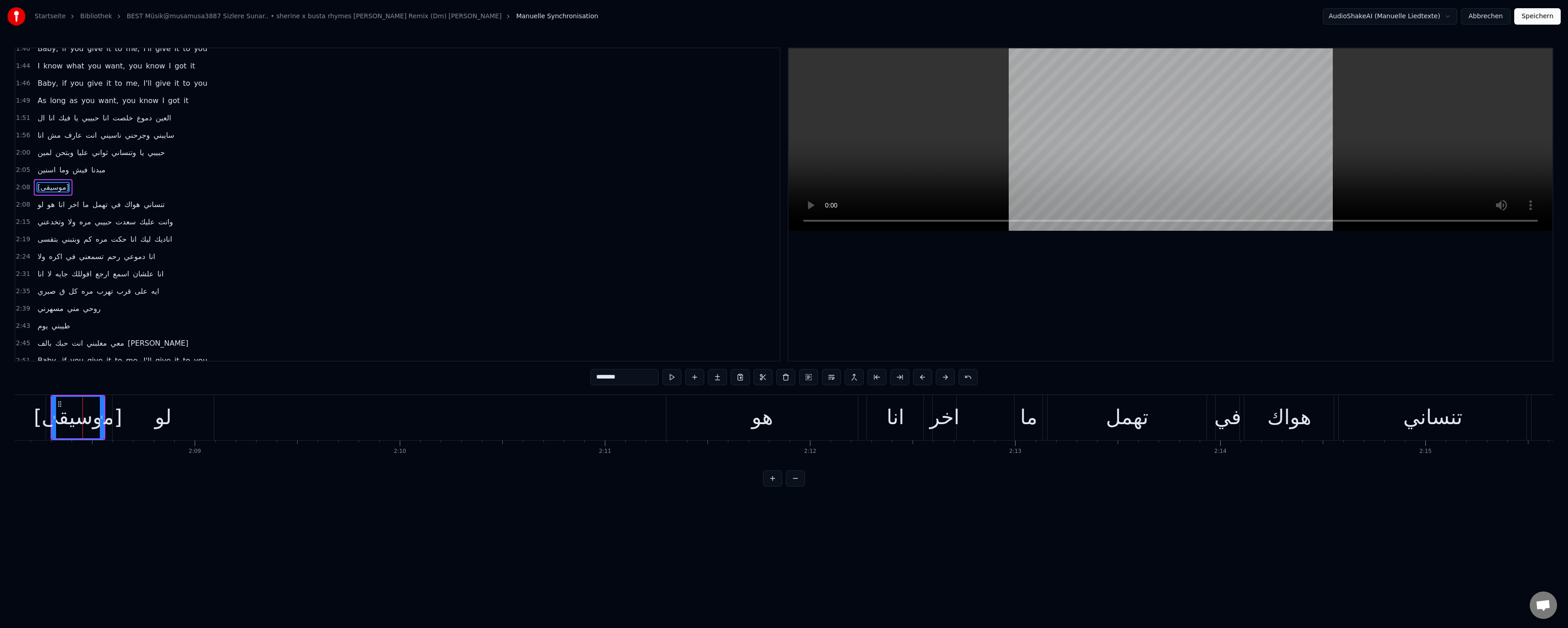
scroll to position [424, 0]
drag, startPoint x: 719, startPoint y: 400, endPoint x: 680, endPoint y: 406, distance: 39.5
click at [719, 401] on div "هو" at bounding box center [762, 417] width 192 height 45
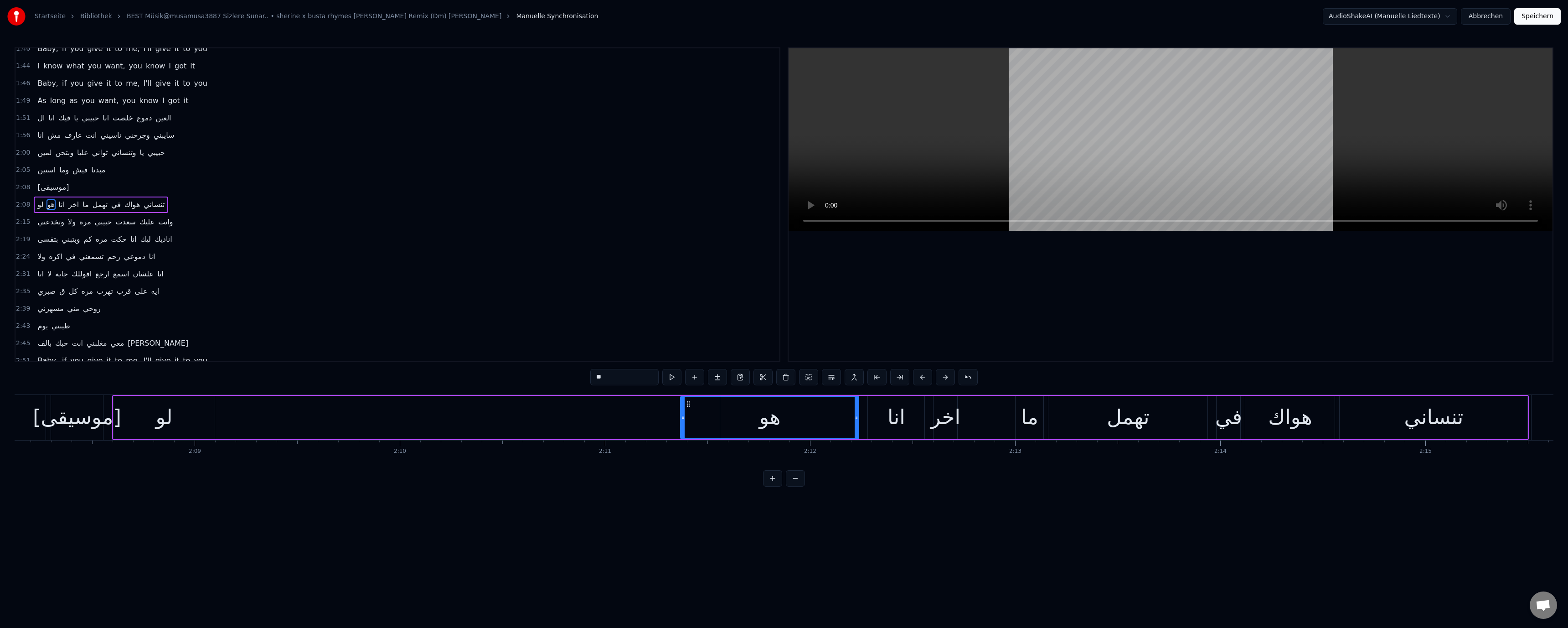
drag, startPoint x: 673, startPoint y: 417, endPoint x: 555, endPoint y: 403, distance: 118.8
click at [682, 415] on icon at bounding box center [683, 417] width 4 height 7
click at [191, 409] on div "لو" at bounding box center [164, 417] width 102 height 43
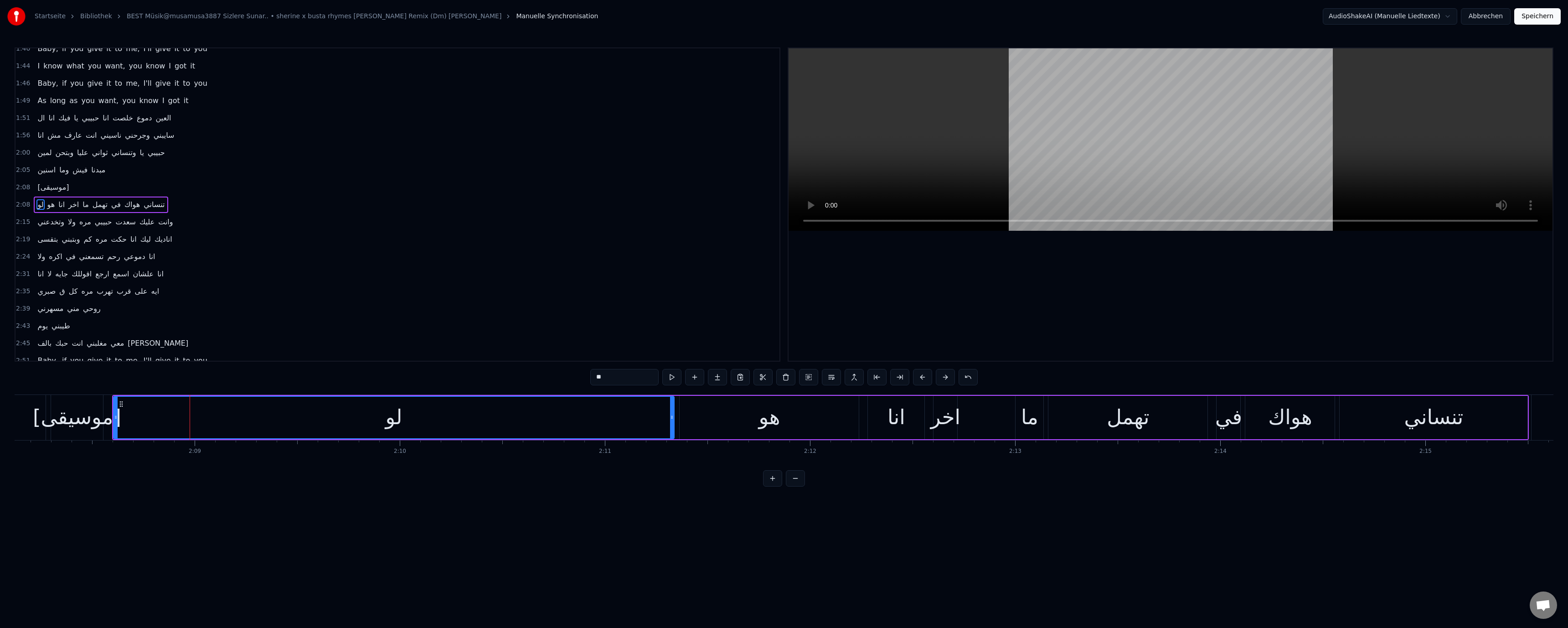
drag, startPoint x: 212, startPoint y: 414, endPoint x: 673, endPoint y: 406, distance: 461.1
click at [673, 406] on div at bounding box center [672, 417] width 4 height 41
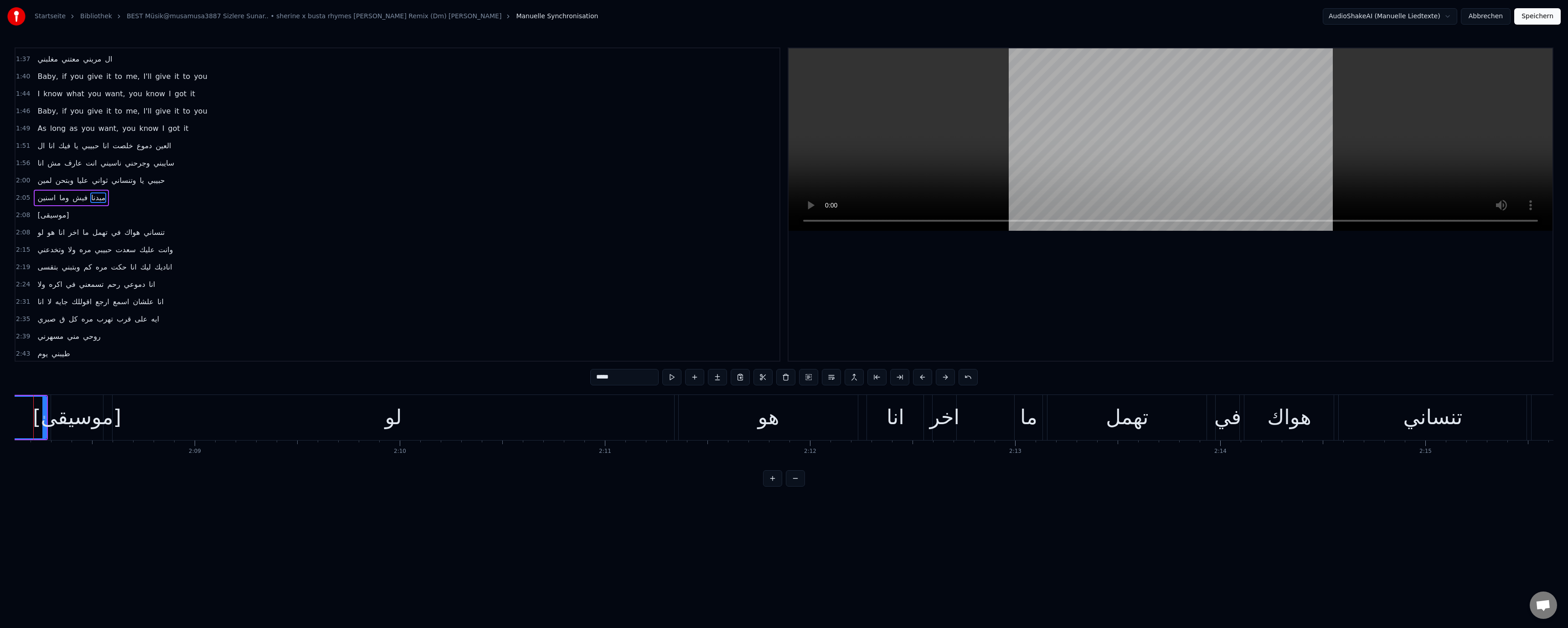
scroll to position [407, 0]
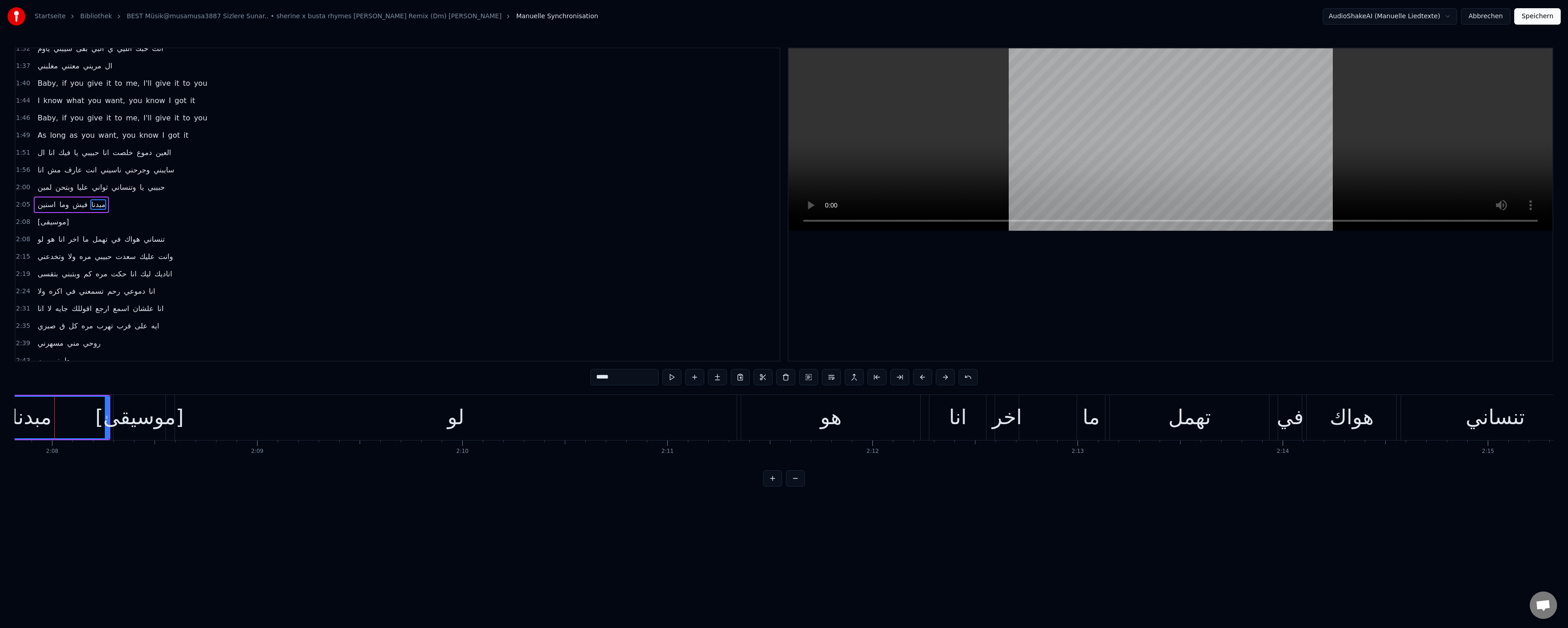
scroll to position [0, 26212]
click at [58, 428] on div "مبدنا" at bounding box center [38, 417] width 40 height 31
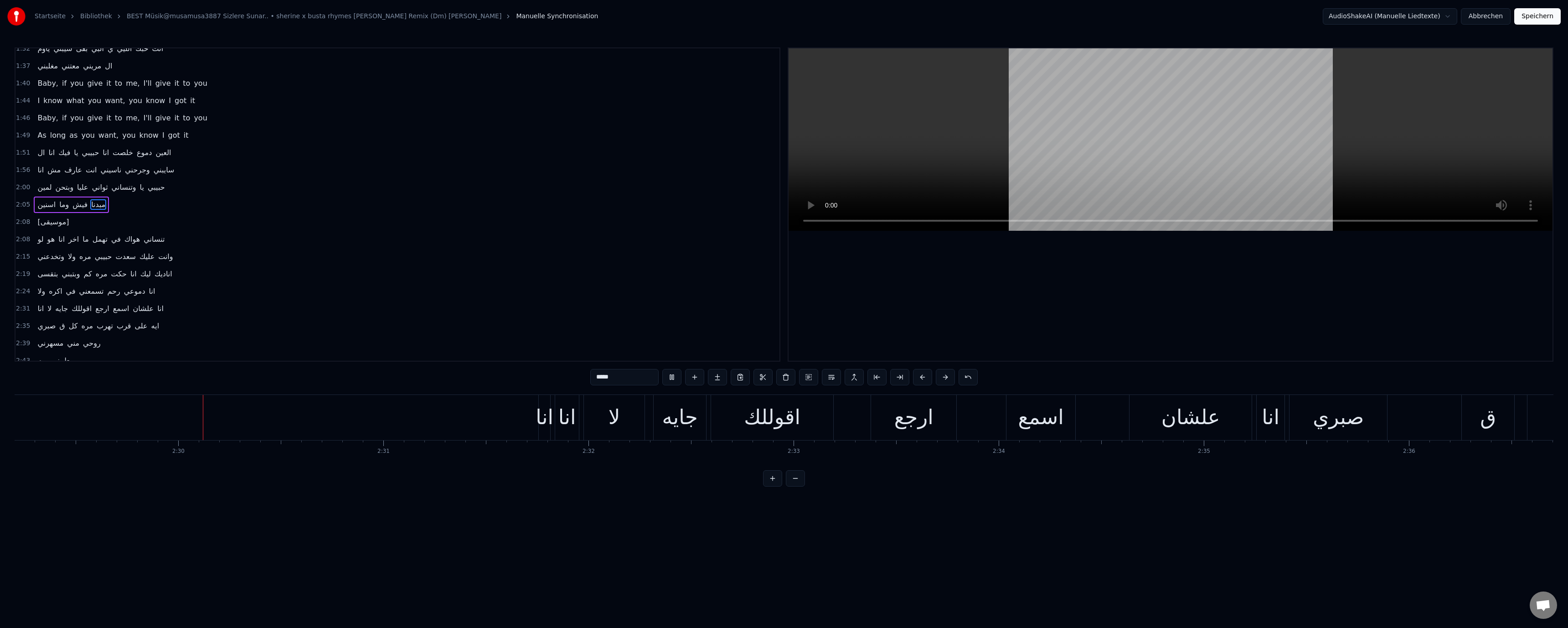
scroll to position [0, 30605]
click at [1139, 150] on video at bounding box center [1170, 139] width 764 height 183
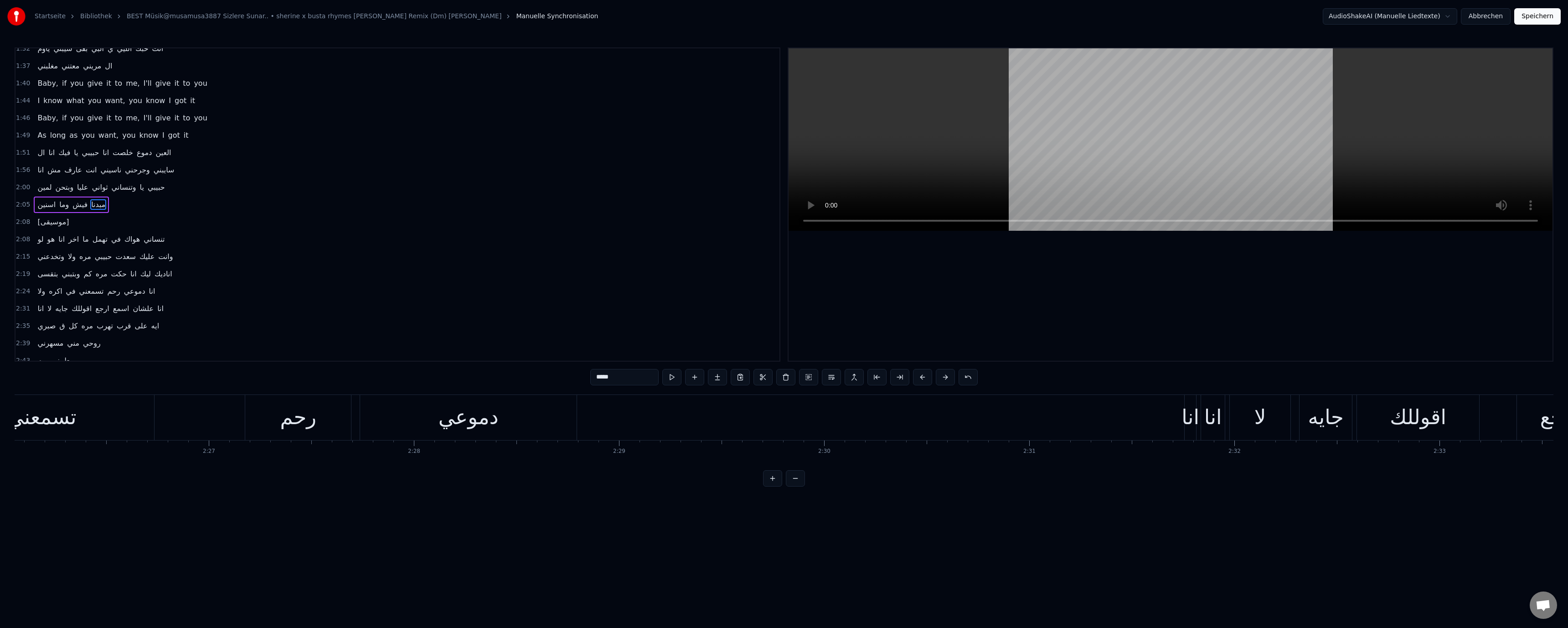
scroll to position [0, 29733]
click at [301, 414] on div "تسمعني" at bounding box center [267, 417] width 69 height 31
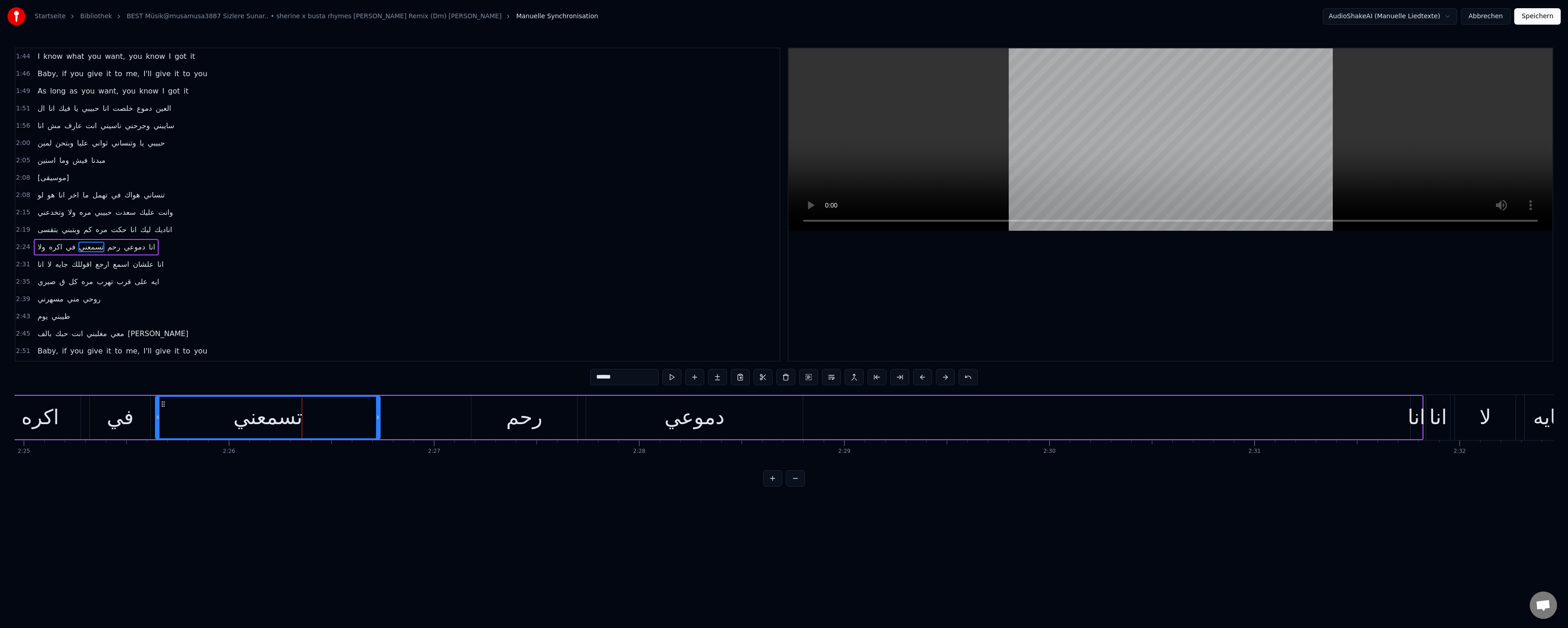
scroll to position [493, 0]
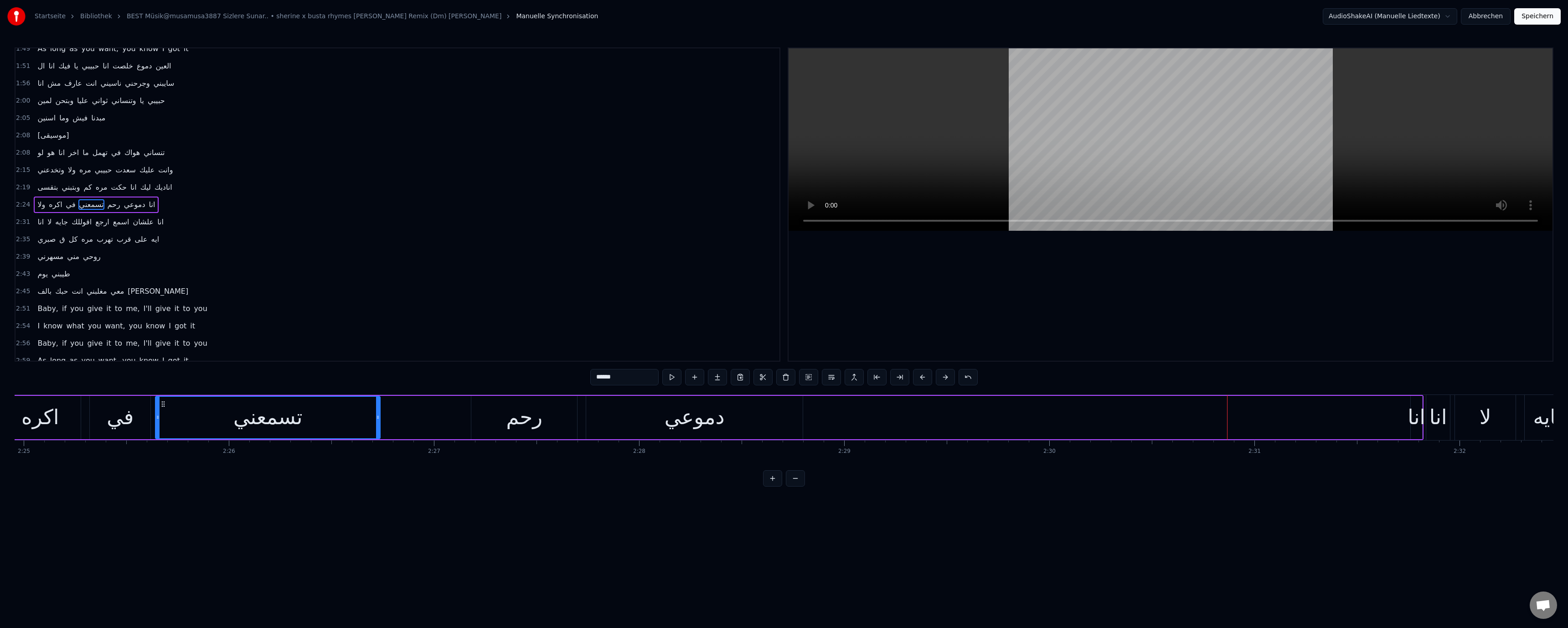
click at [695, 411] on div "دموعي" at bounding box center [695, 417] width 60 height 31
click at [525, 427] on div "رحم" at bounding box center [525, 417] width 37 height 31
click at [1415, 421] on div "انا" at bounding box center [1416, 417] width 18 height 31
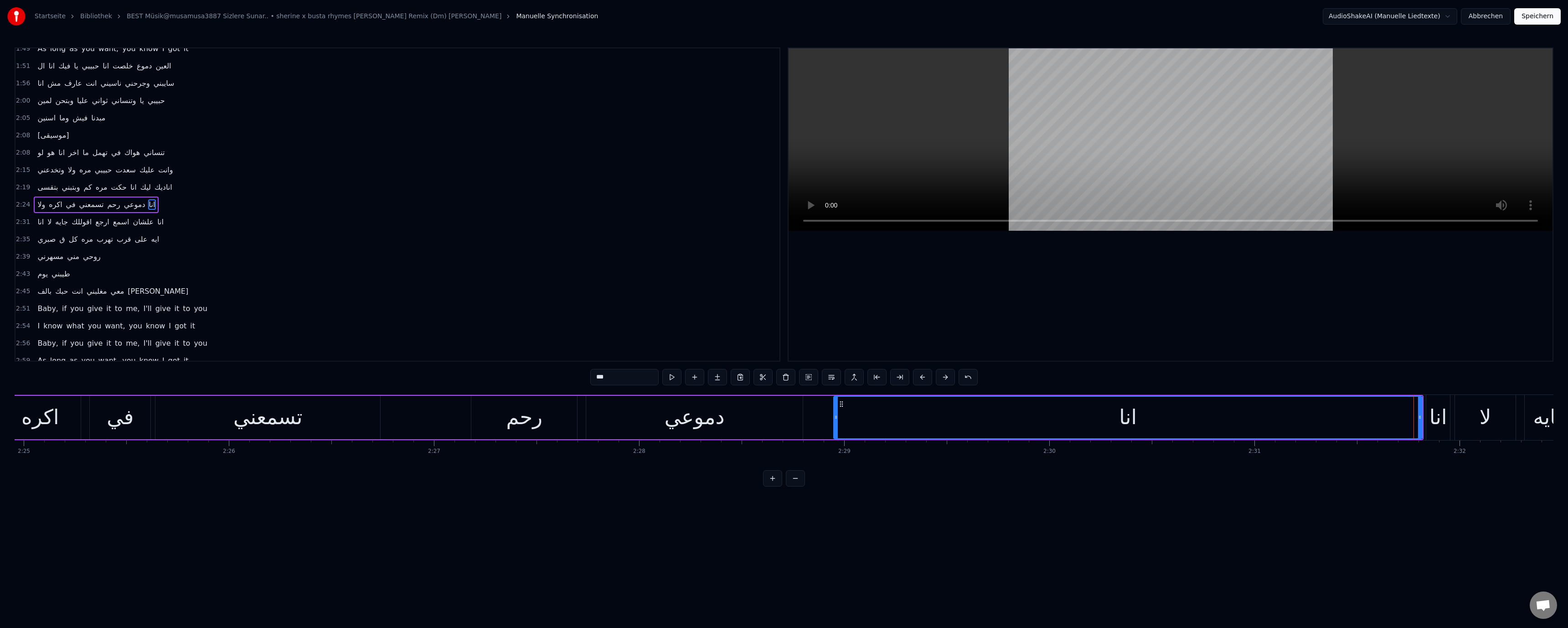
drag, startPoint x: 1412, startPoint y: 420, endPoint x: 835, endPoint y: 428, distance: 577.1
click at [835, 428] on div at bounding box center [836, 417] width 4 height 41
click at [520, 427] on div "رحم" at bounding box center [525, 417] width 37 height 31
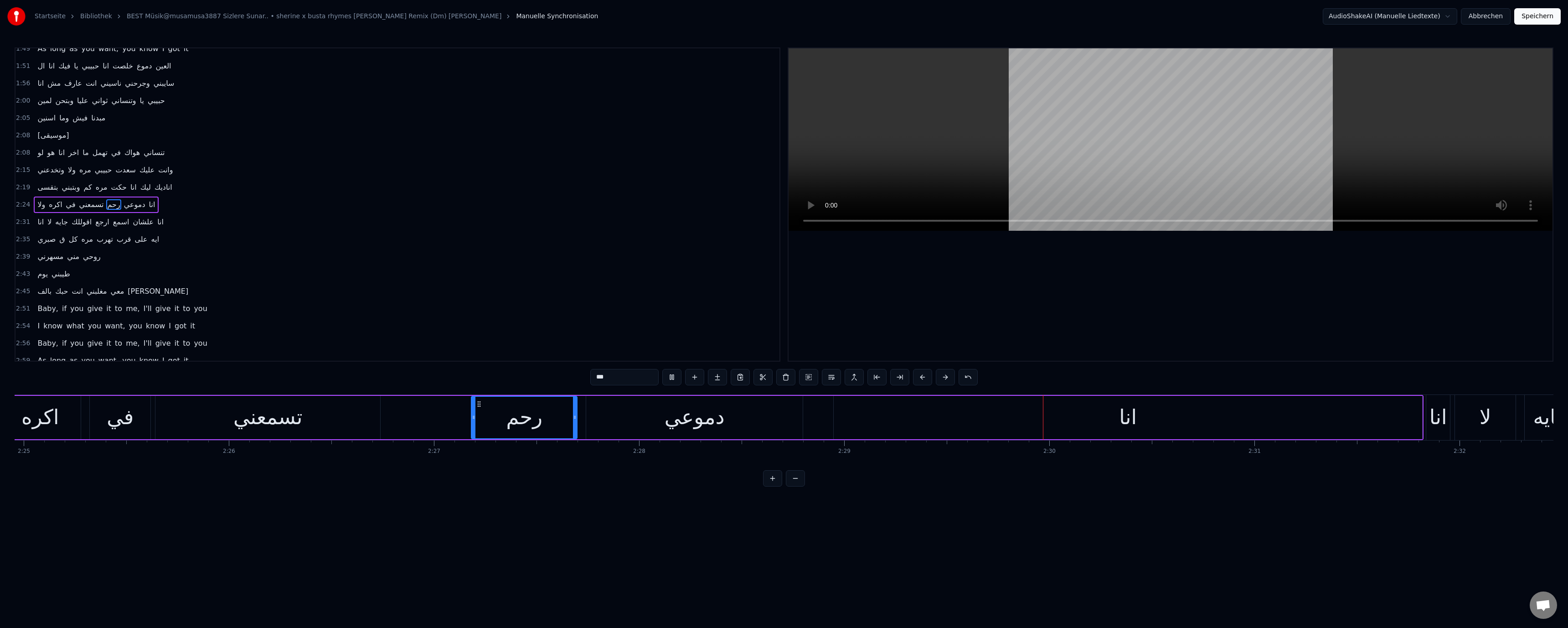
click at [1055, 419] on div "انا" at bounding box center [1128, 417] width 589 height 43
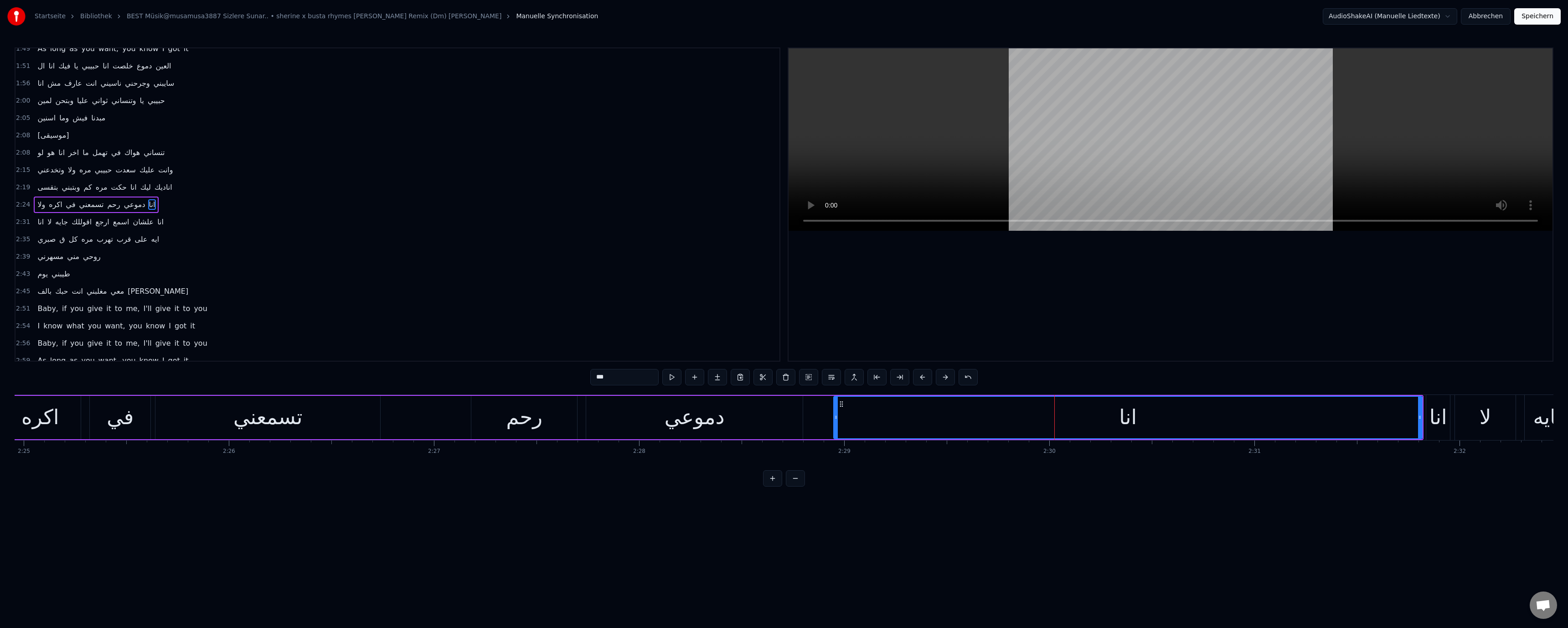
click at [656, 423] on div "دموعي" at bounding box center [695, 417] width 217 height 43
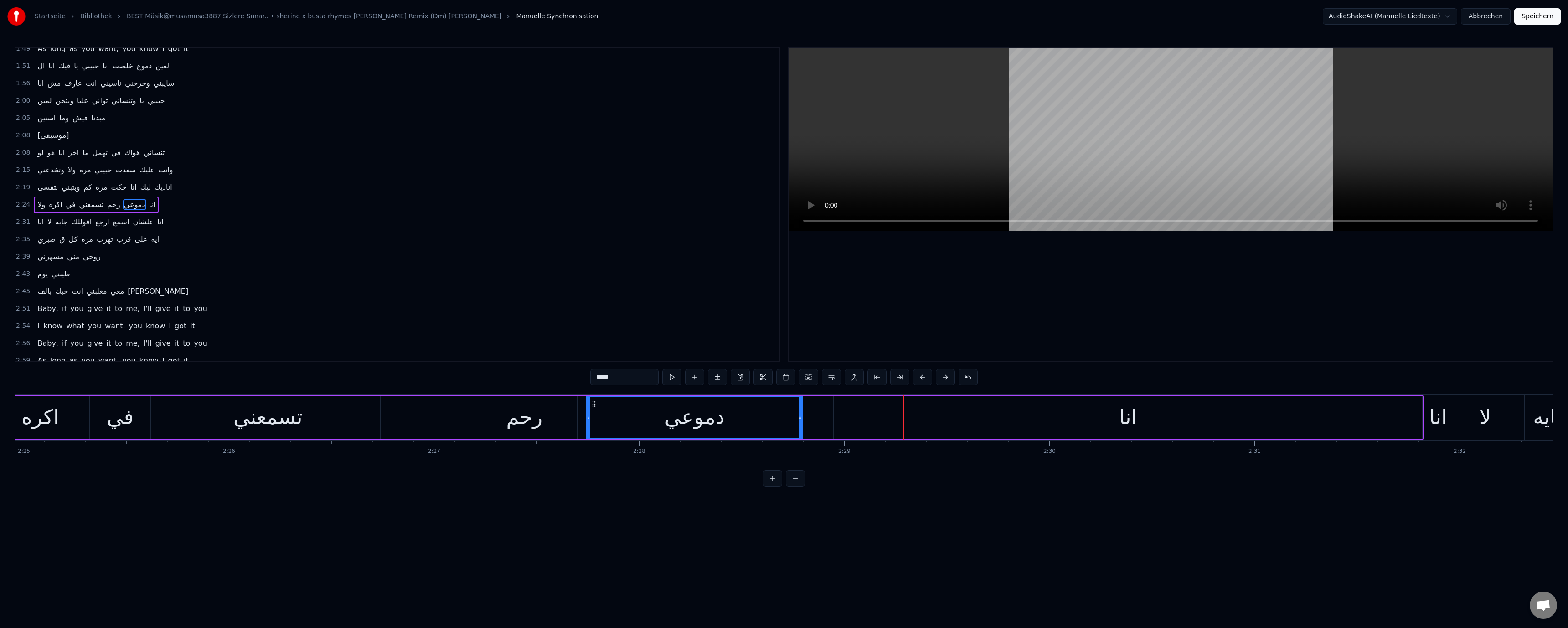
click at [1015, 414] on div "انا" at bounding box center [1128, 417] width 589 height 43
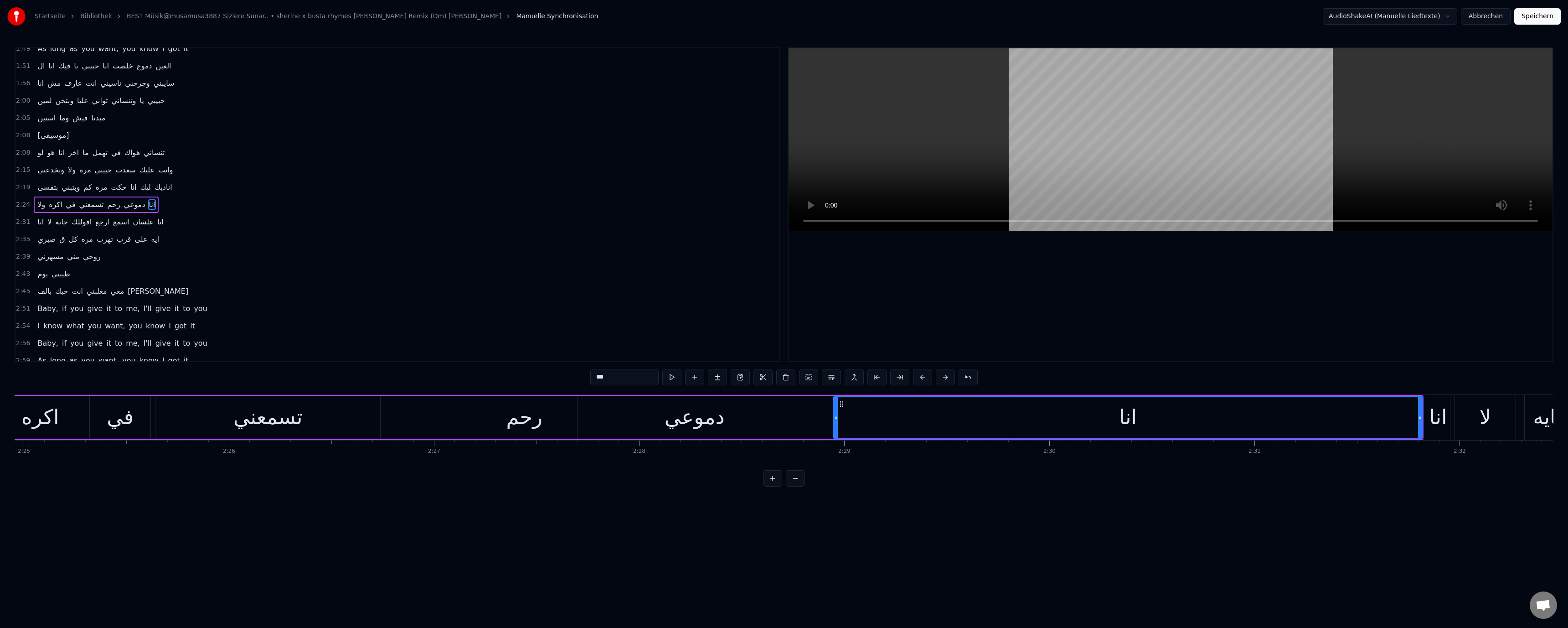
drag, startPoint x: 533, startPoint y: 434, endPoint x: 549, endPoint y: 415, distance: 24.8
click at [533, 434] on div "رحم" at bounding box center [524, 417] width 106 height 43
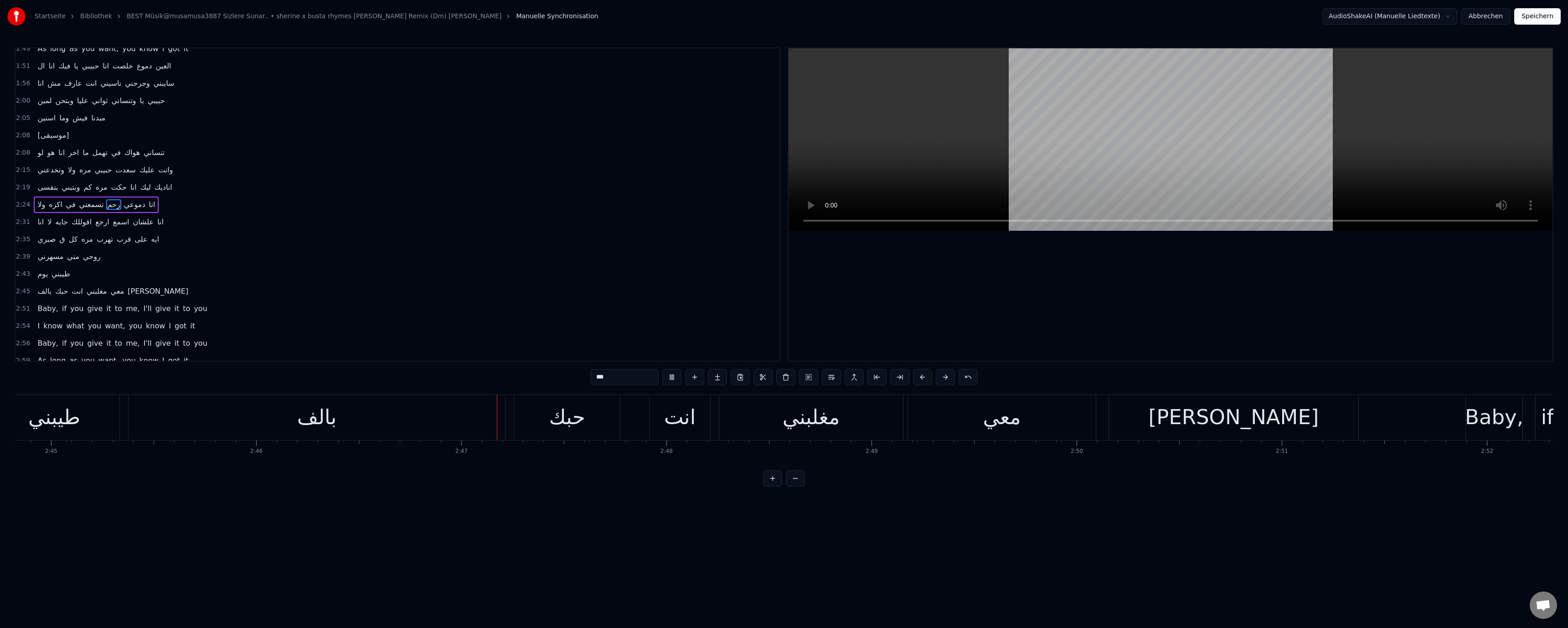
scroll to position [0, 34143]
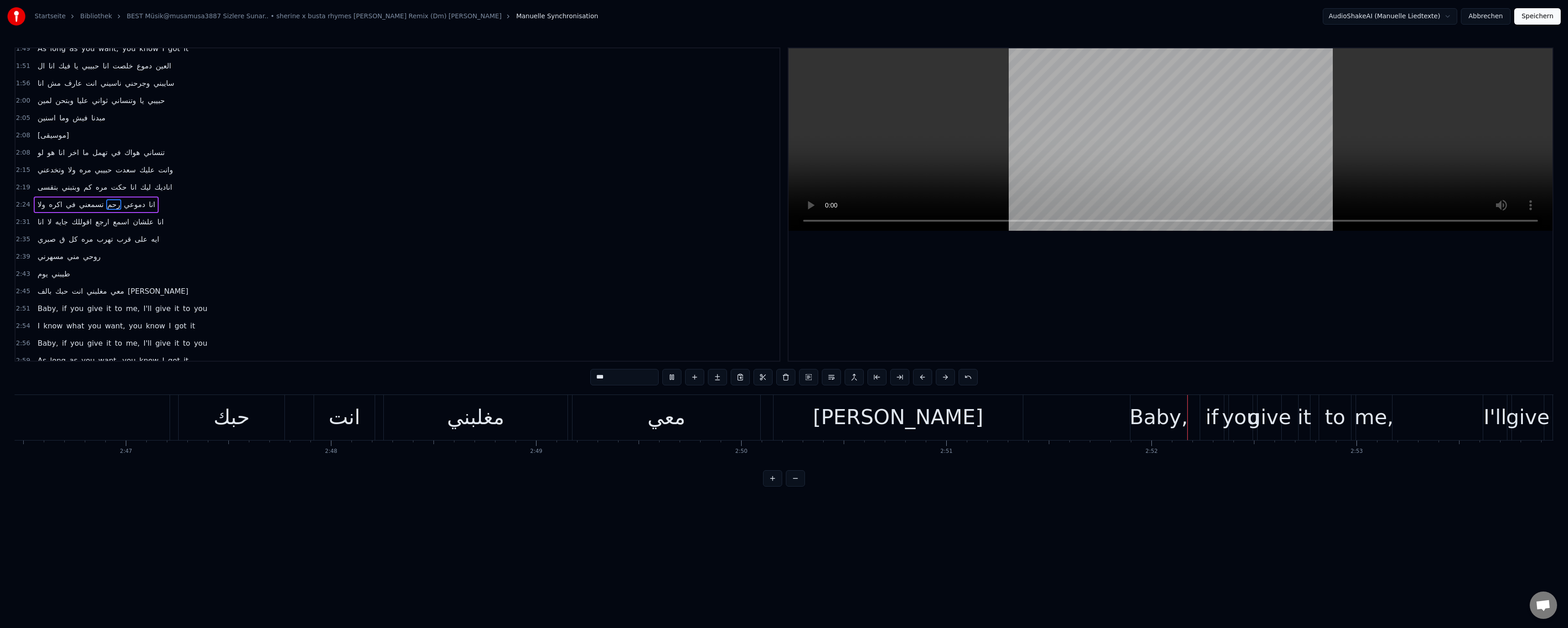
click at [1040, 141] on video at bounding box center [1170, 139] width 764 height 183
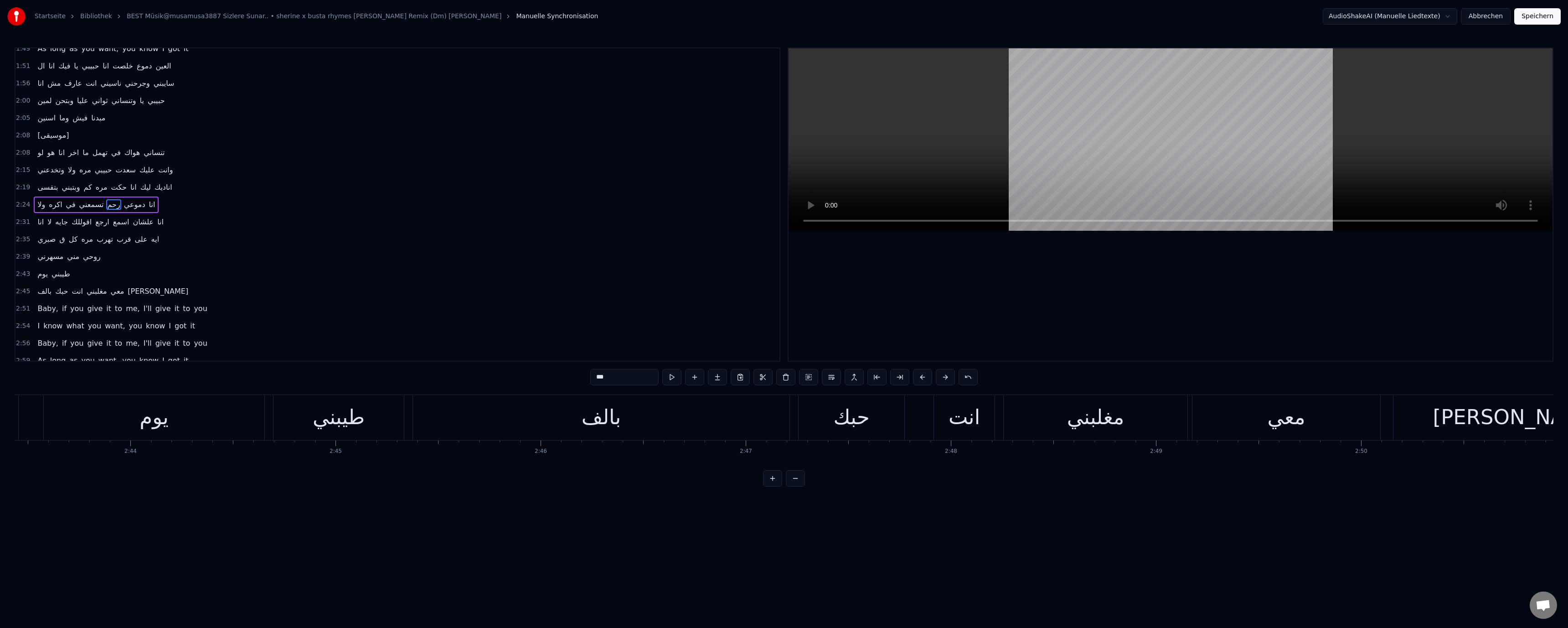
scroll to position [0, 33441]
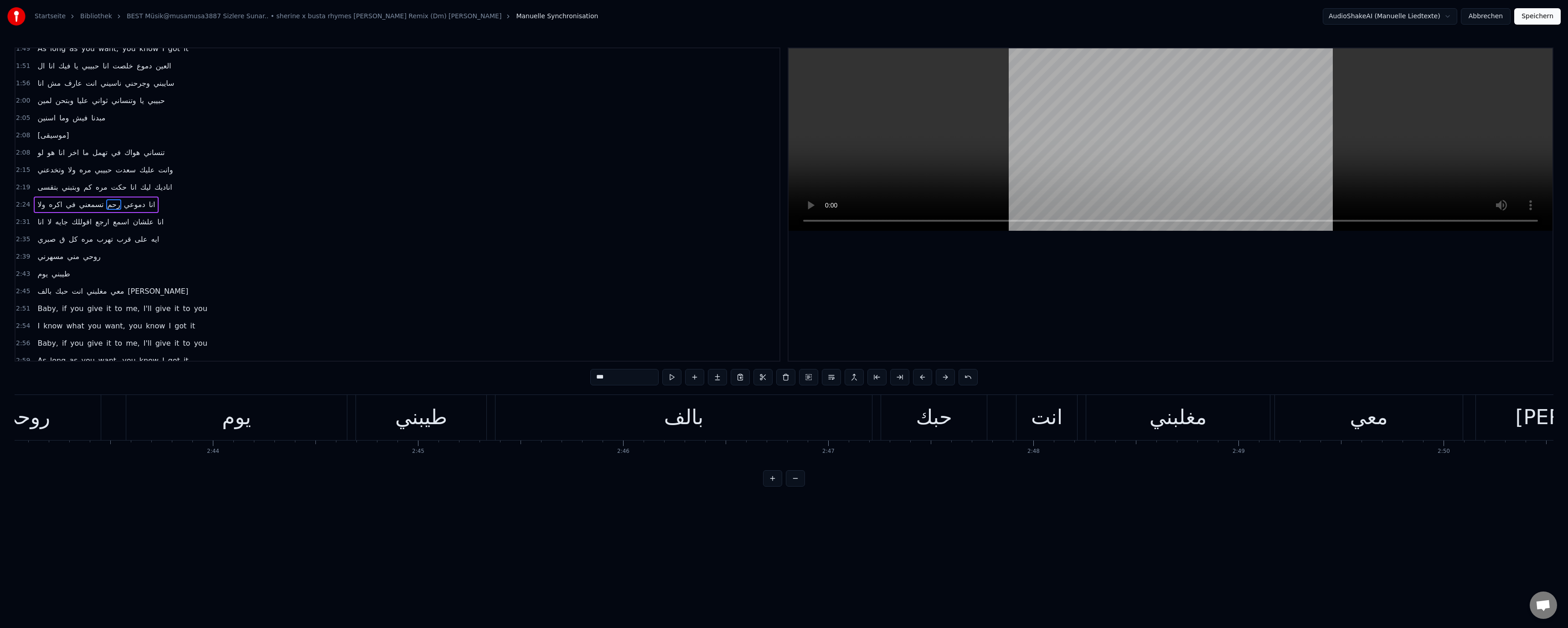
click at [682, 411] on div "بالف" at bounding box center [684, 417] width 40 height 31
type input "****"
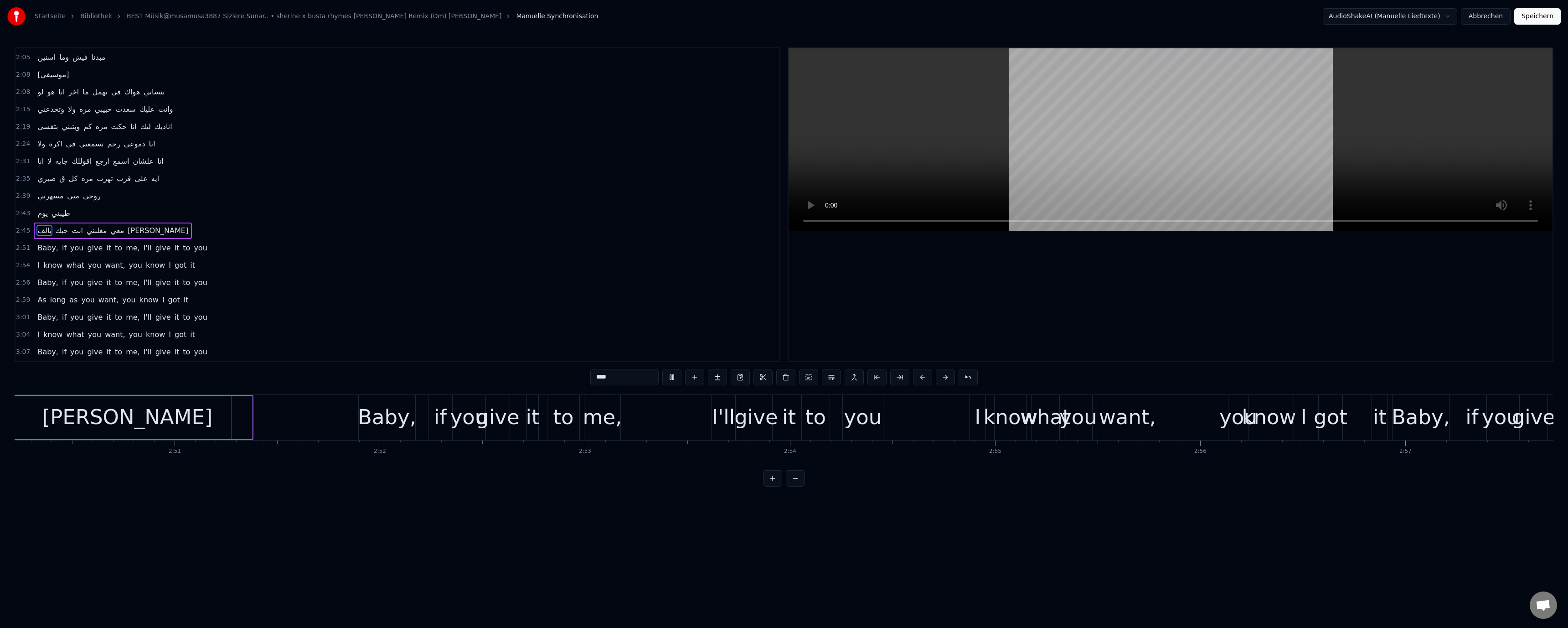
scroll to position [0, 34921]
click at [1491, 16] on button "Abbrechen" at bounding box center [1486, 16] width 50 height 16
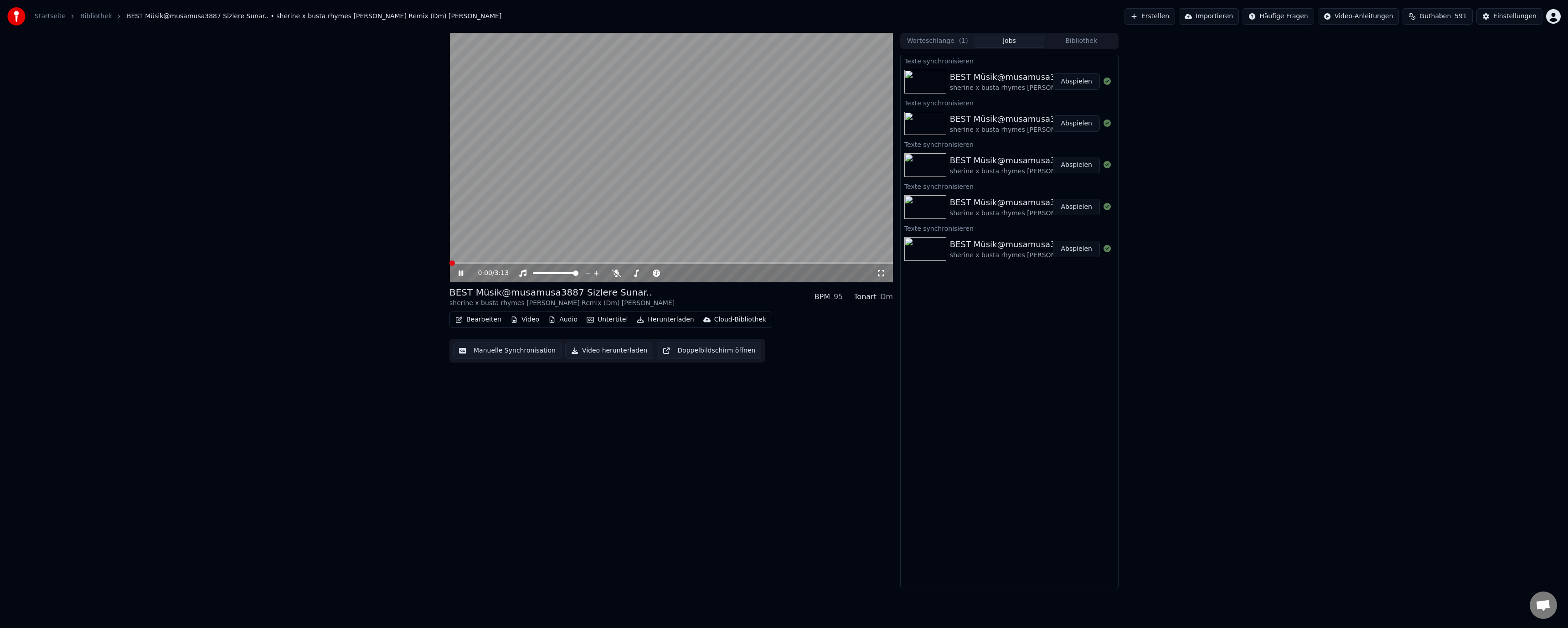
click at [484, 319] on button "Bearbeiten" at bounding box center [478, 319] width 54 height 13
click at [492, 334] on div "Liedtexte bearbeiten" at bounding box center [525, 339] width 146 height 15
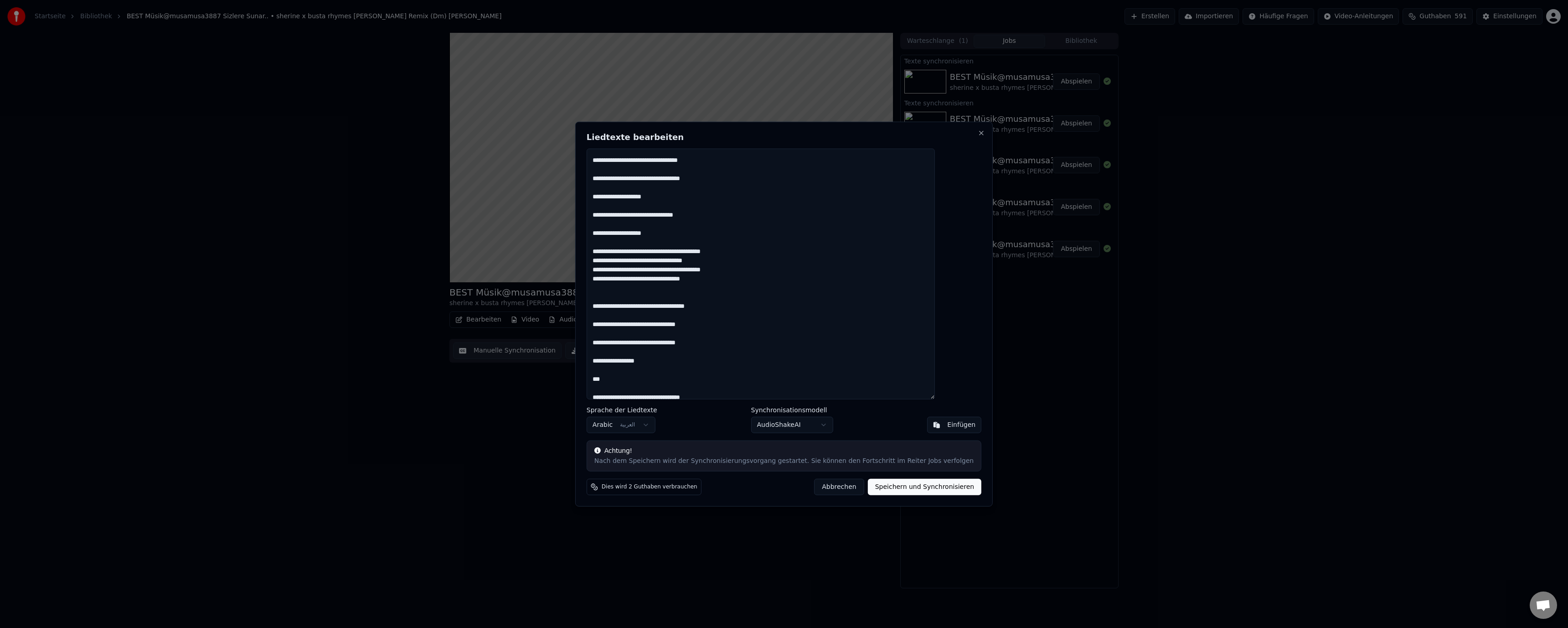
scroll to position [46, 0]
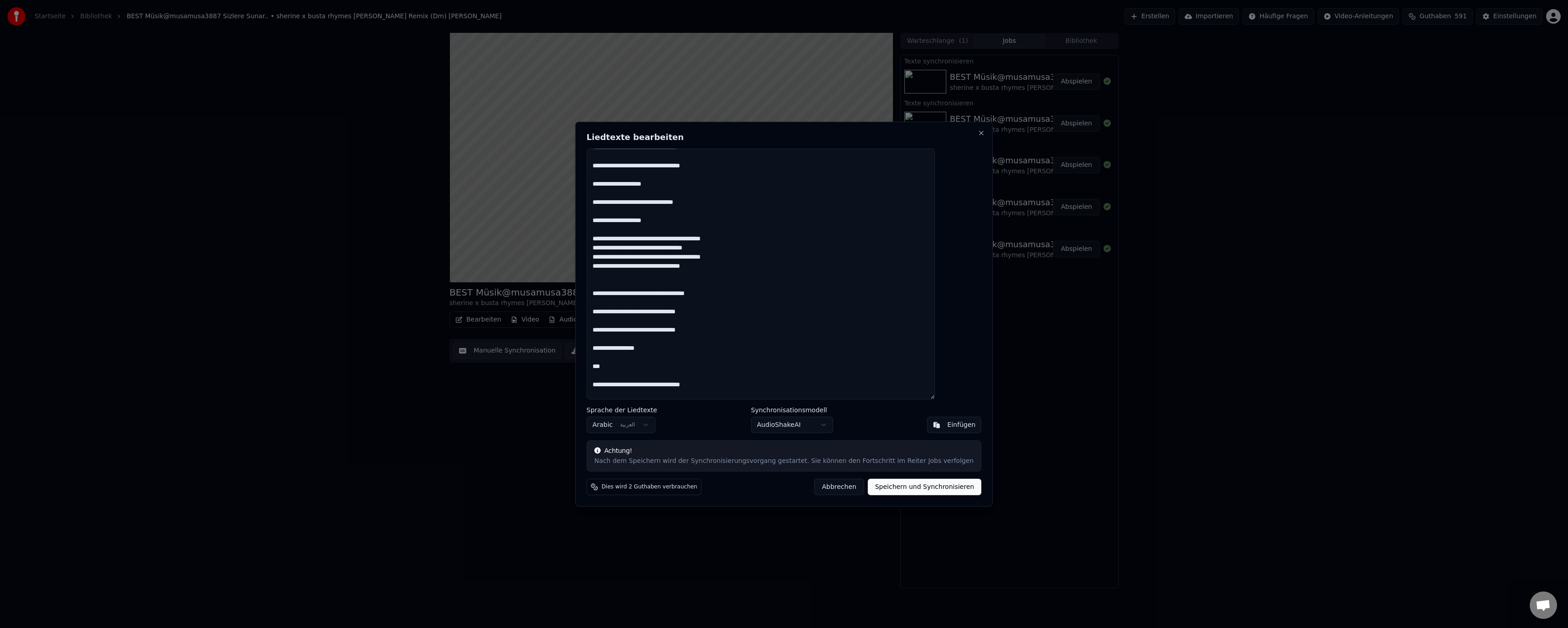
drag, startPoint x: 830, startPoint y: 492, endPoint x: 761, endPoint y: 353, distance: 155.2
click at [830, 491] on button "Abbrechen" at bounding box center [839, 487] width 50 height 16
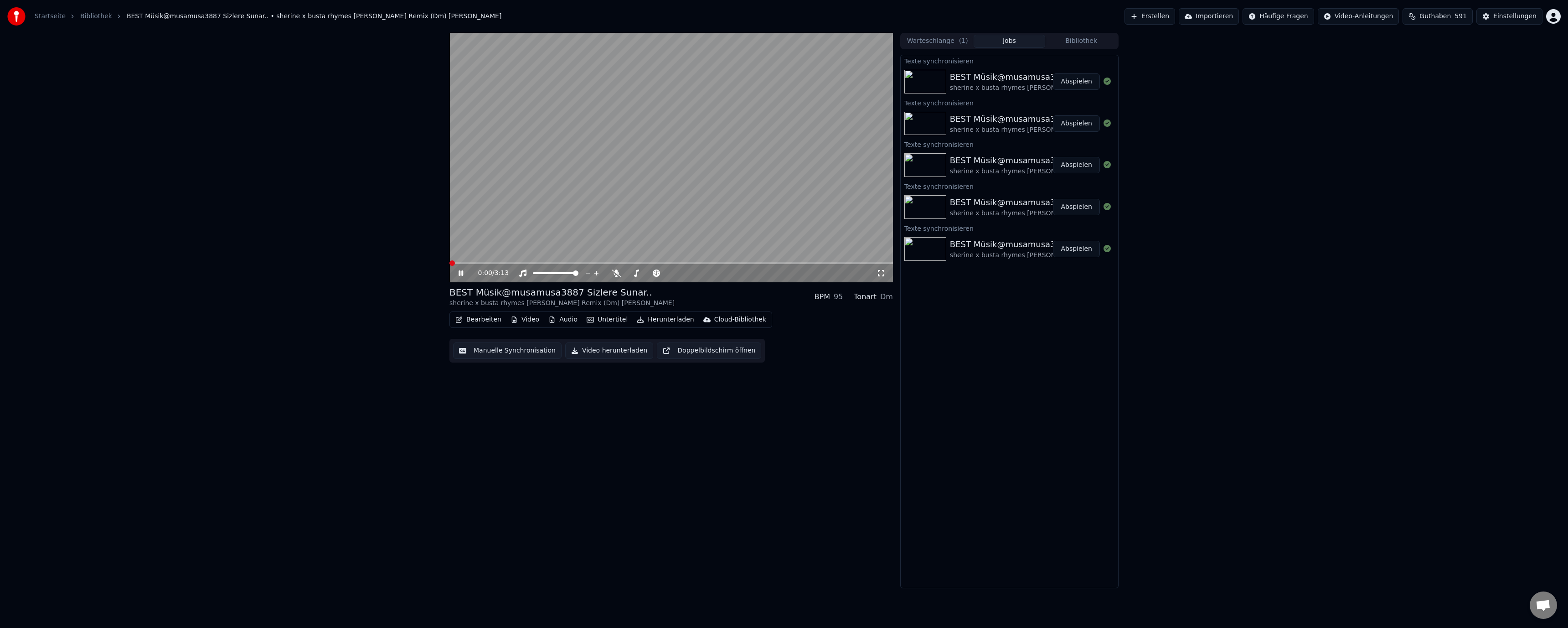
click at [678, 161] on video at bounding box center [671, 158] width 444 height 250
click at [478, 318] on button "Bearbeiten" at bounding box center [478, 319] width 54 height 13
click at [494, 339] on div "Liedtexte bearbeiten" at bounding box center [503, 339] width 66 height 9
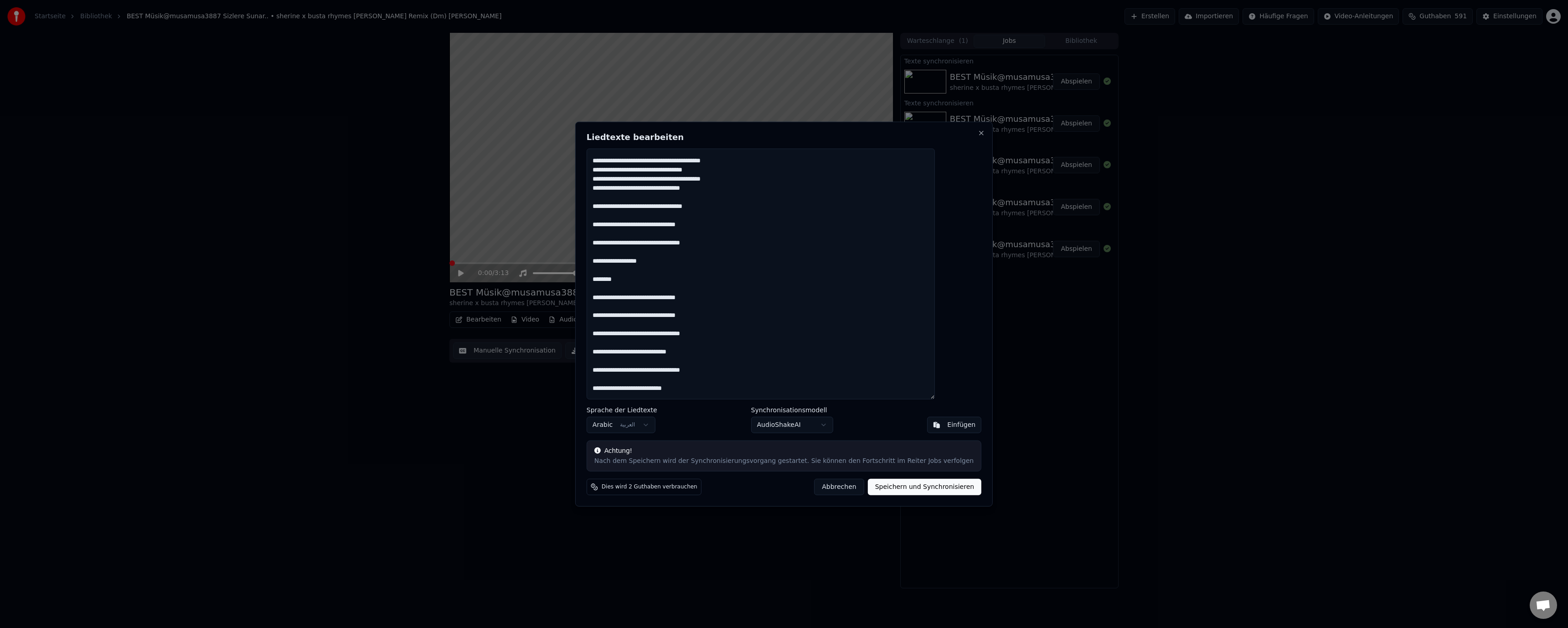
scroll to position [459, 0]
click at [783, 305] on textarea at bounding box center [761, 273] width 348 height 252
drag, startPoint x: 853, startPoint y: 191, endPoint x: 916, endPoint y: 261, distance: 94.2
click at [935, 272] on textarea at bounding box center [761, 273] width 348 height 252
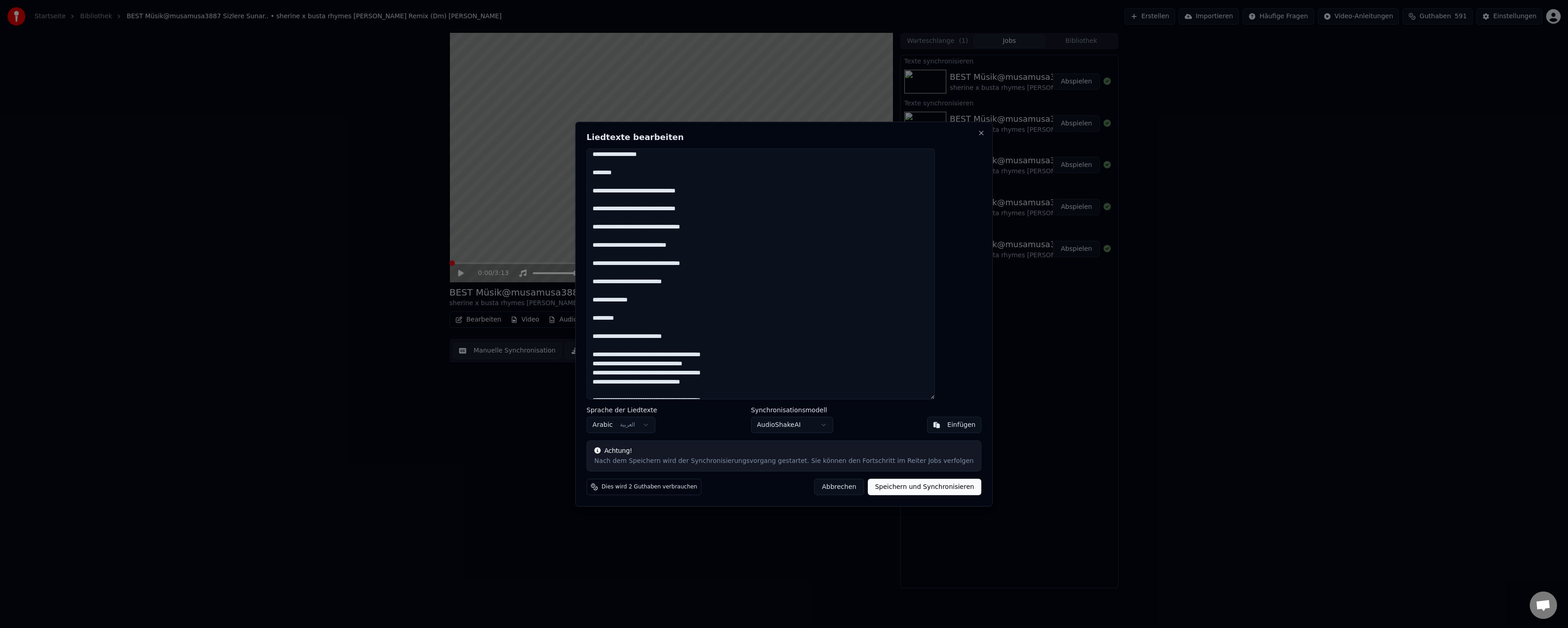
scroll to position [550, 0]
drag, startPoint x: 956, startPoint y: 192, endPoint x: 886, endPoint y: 343, distance: 166.4
click at [886, 343] on textarea at bounding box center [761, 273] width 348 height 252
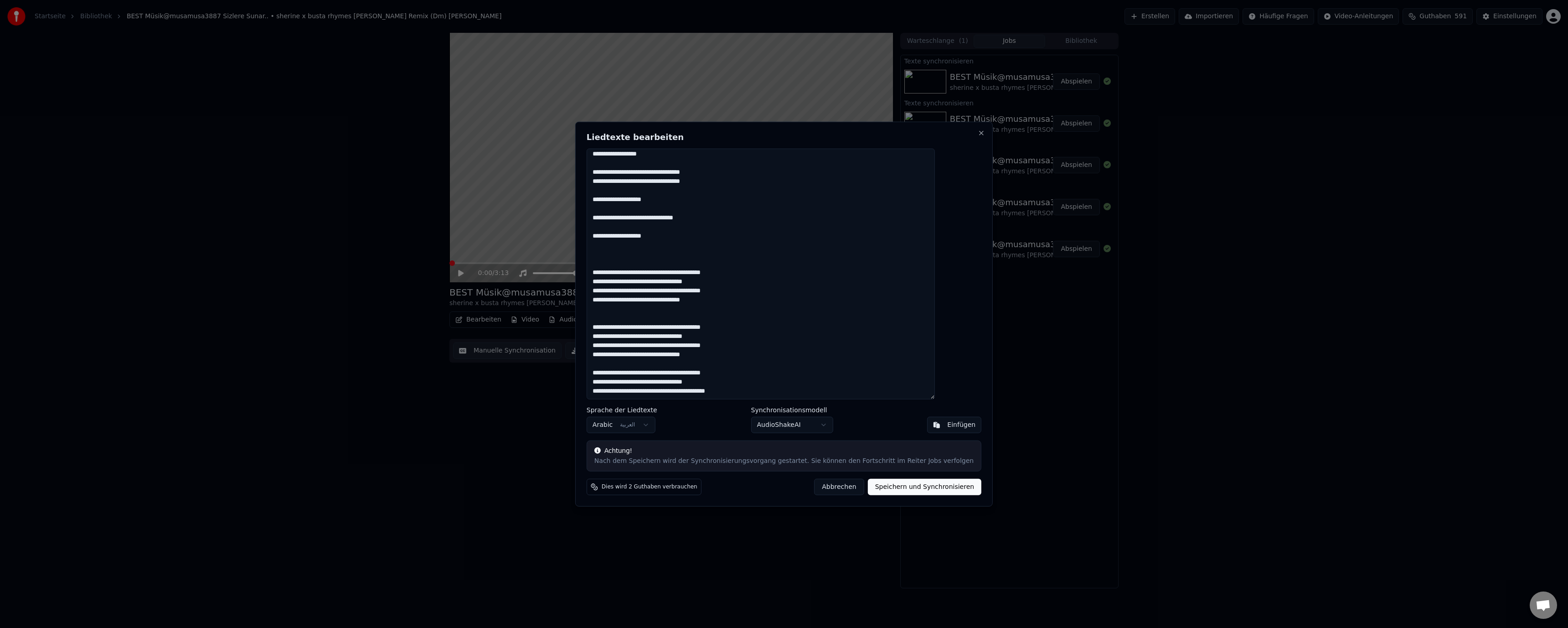
scroll to position [350, 0]
paste textarea "**********"
type textarea "**********"
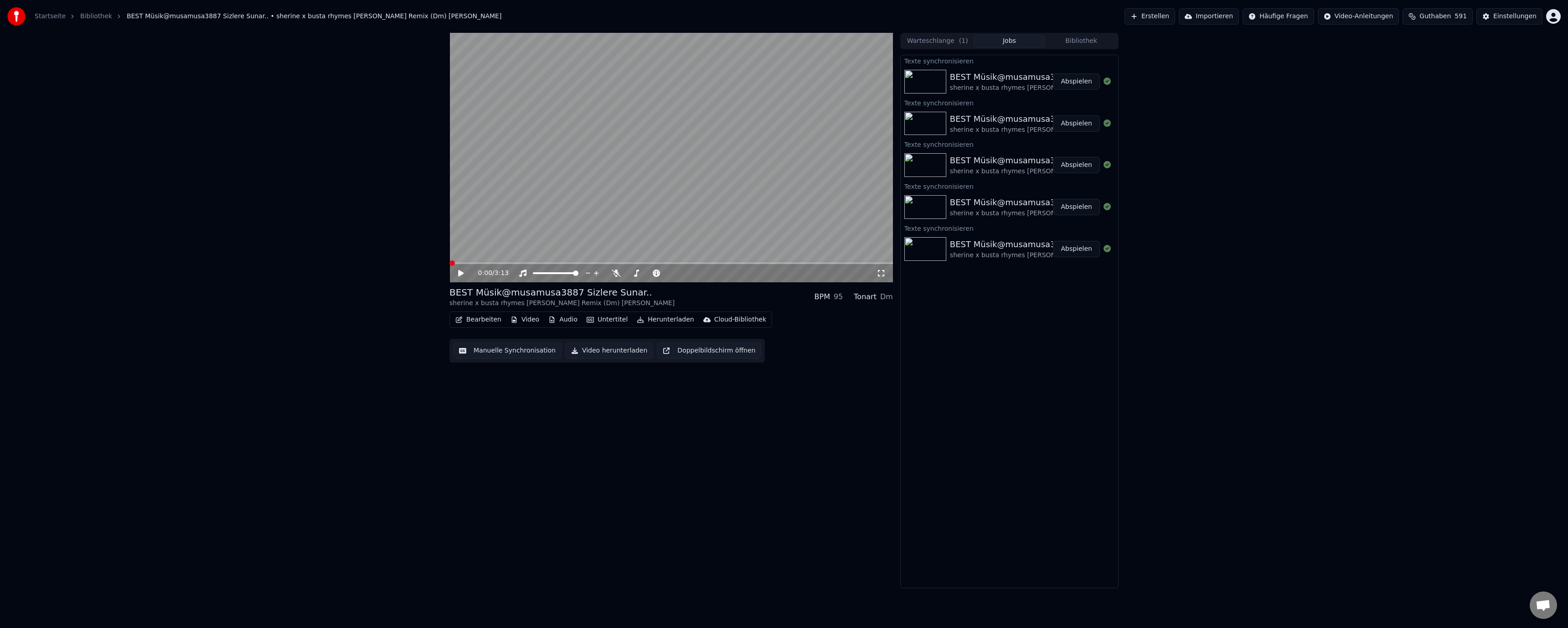
click at [472, 320] on button "Bearbeiten" at bounding box center [478, 319] width 54 height 13
click at [478, 337] on div "Liedtexte bearbeiten" at bounding box center [503, 339] width 66 height 9
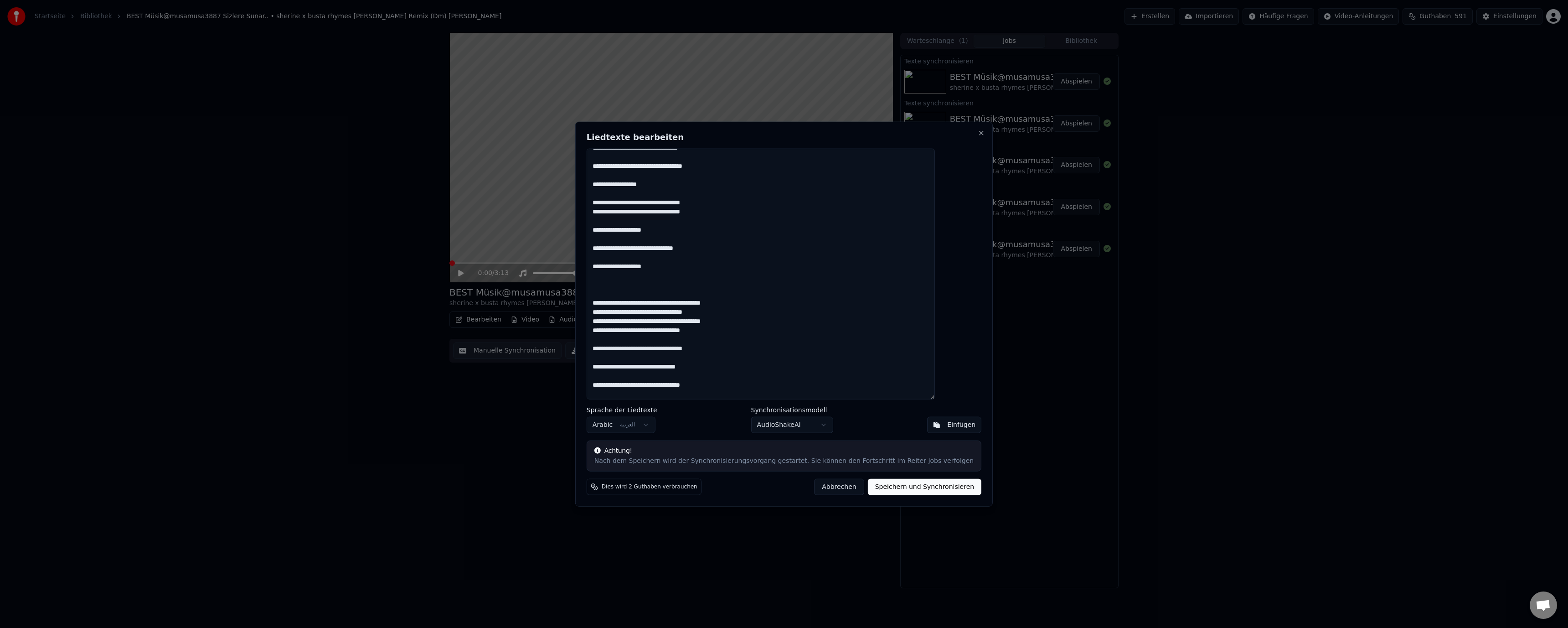
scroll to position [319, 0]
click at [910, 490] on button "Speichern und Synchronisieren" at bounding box center [925, 487] width 114 height 16
type textarea "**********"
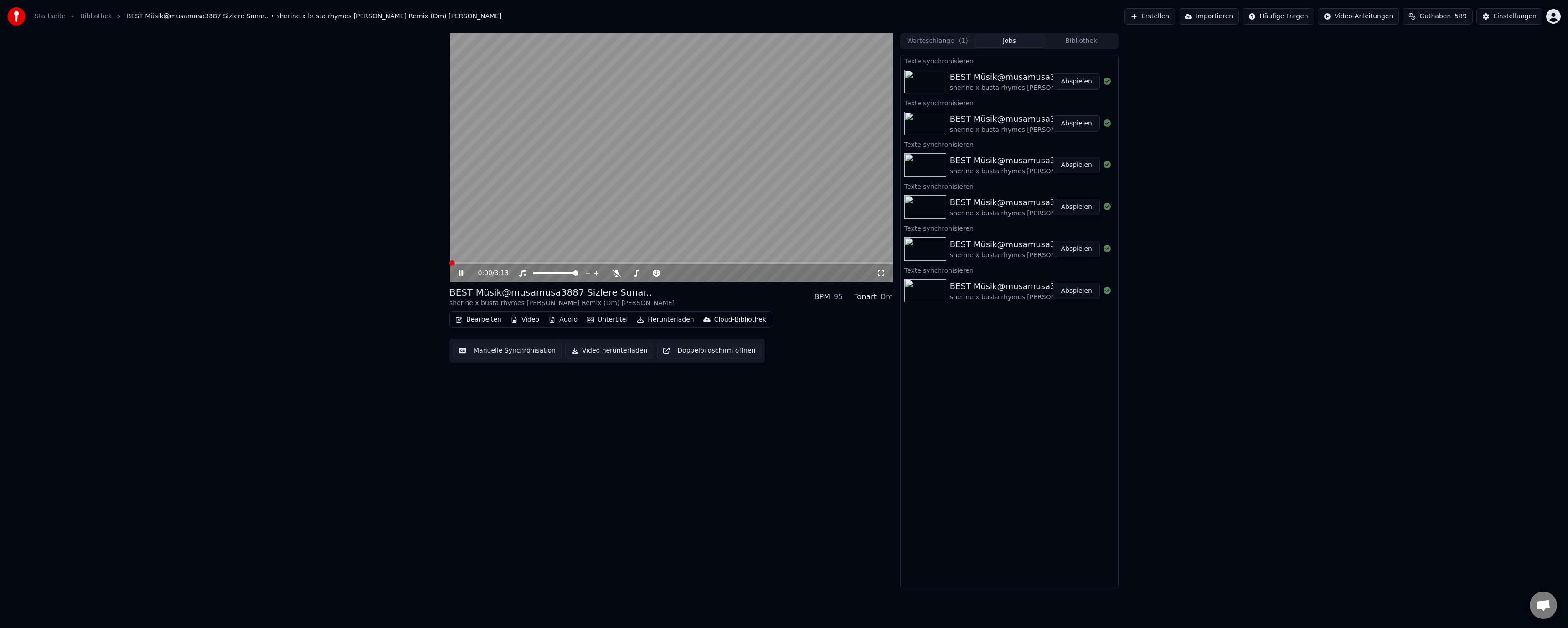
click at [491, 348] on button "Manuelle Synchronisation" at bounding box center [507, 350] width 108 height 16
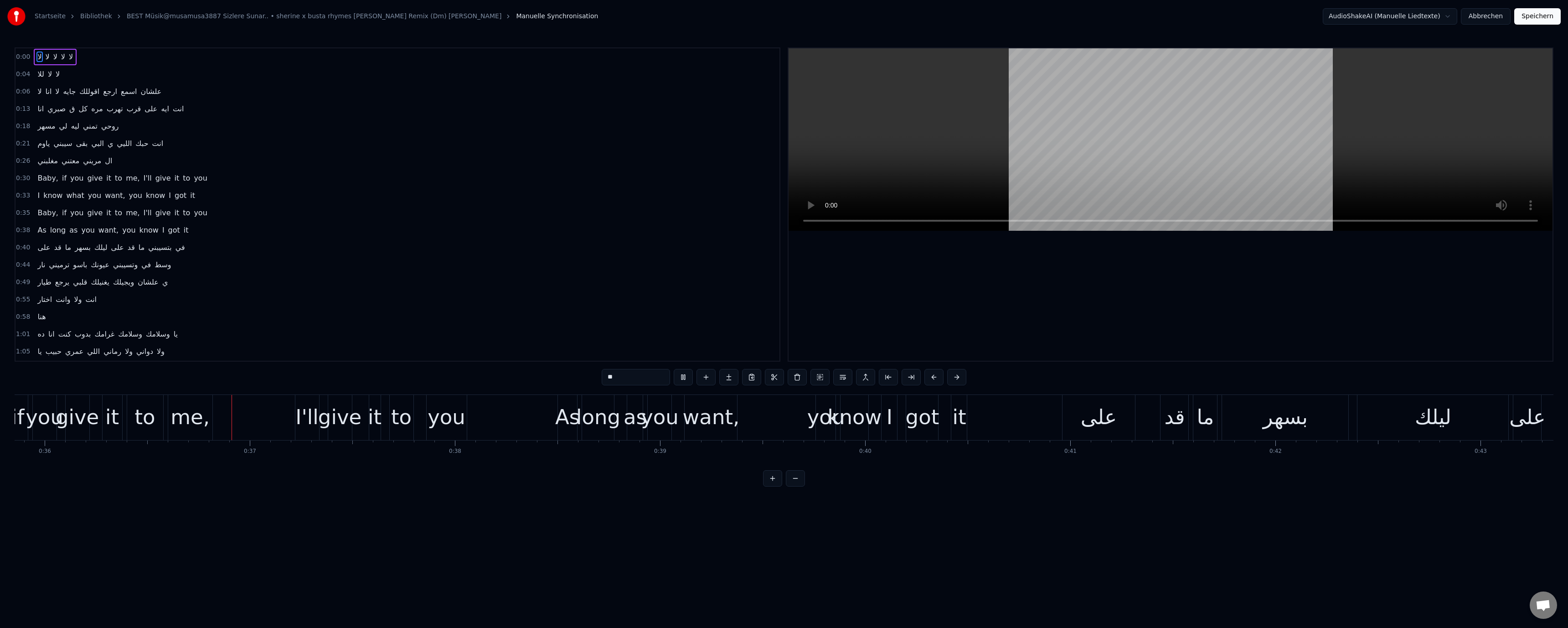
scroll to position [0, 7369]
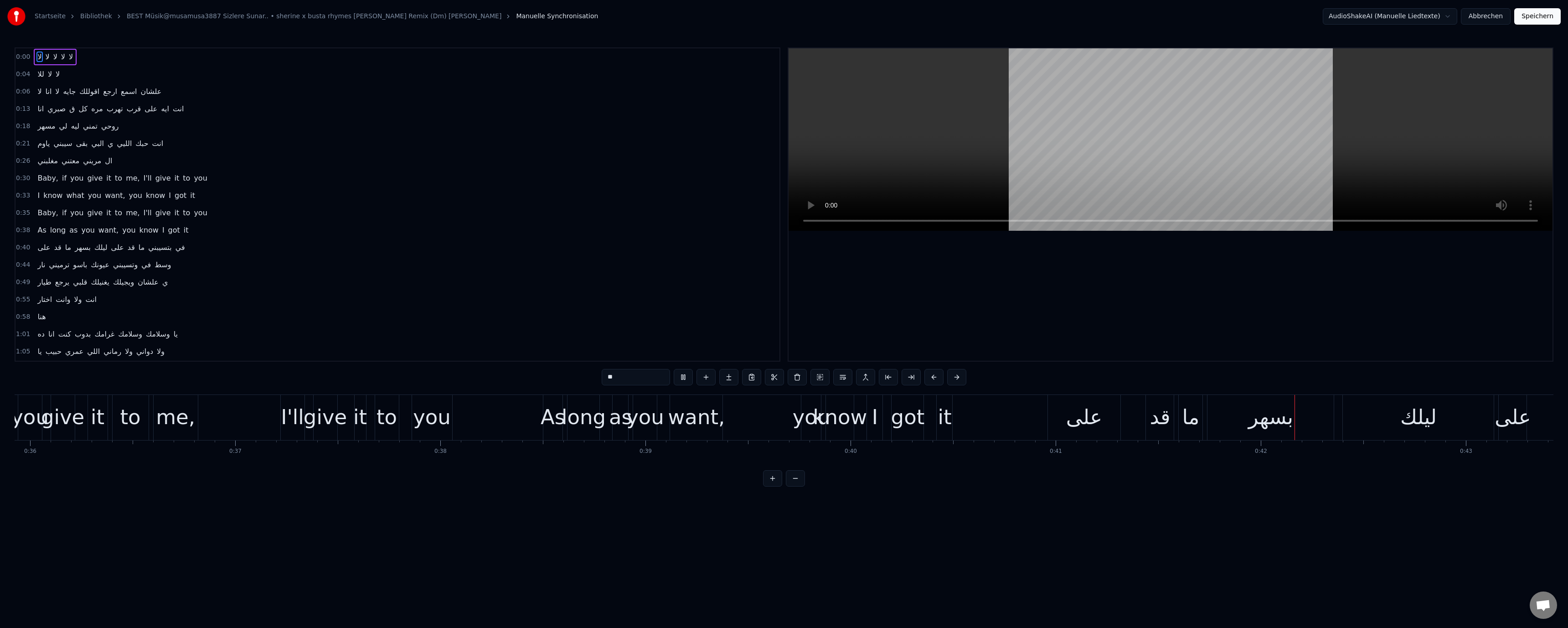
drag, startPoint x: 1073, startPoint y: 188, endPoint x: 1072, endPoint y: 235, distance: 47.0
click at [1073, 186] on video at bounding box center [1170, 139] width 764 height 183
click at [1079, 423] on div "على" at bounding box center [1084, 417] width 36 height 31
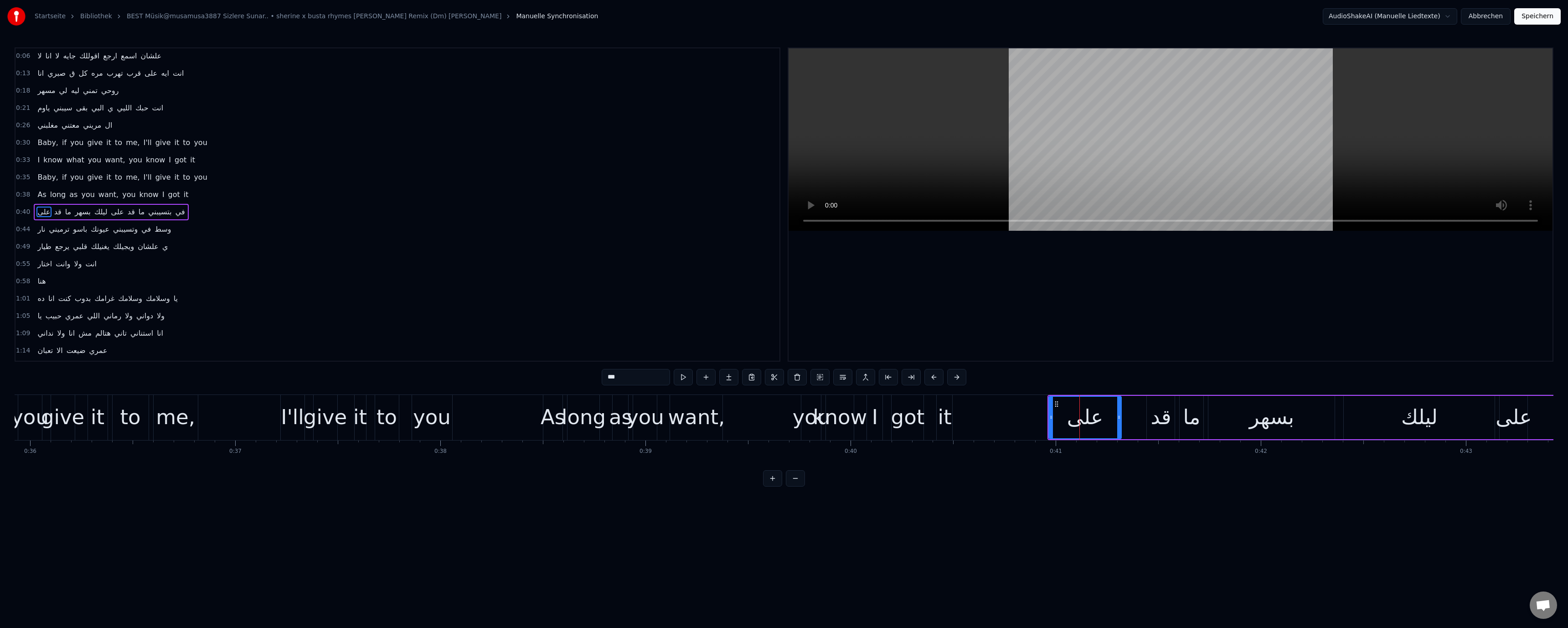
scroll to position [43, 0]
drag, startPoint x: 1051, startPoint y: 417, endPoint x: 967, endPoint y: 420, distance: 84.1
click at [967, 420] on icon at bounding box center [967, 417] width 4 height 7
click at [849, 429] on div "know" at bounding box center [840, 417] width 54 height 31
type input "****"
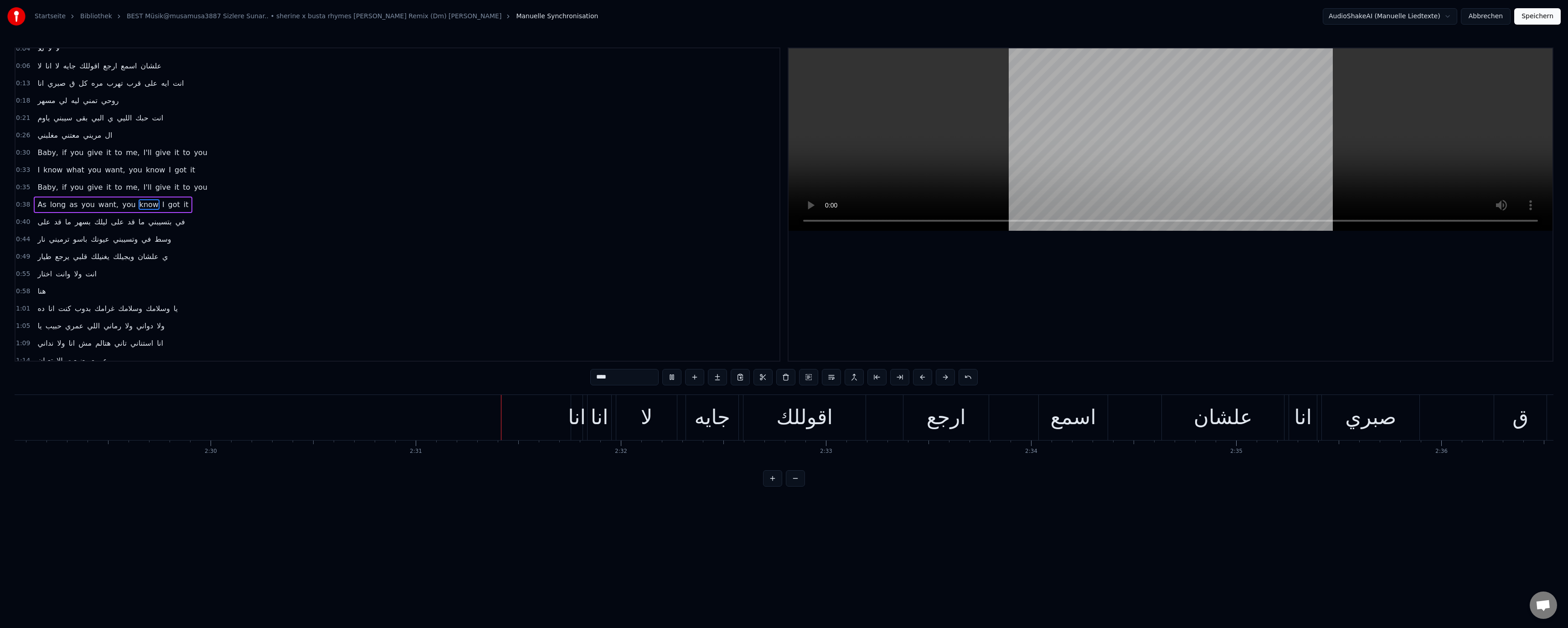
scroll to position [0, 30912]
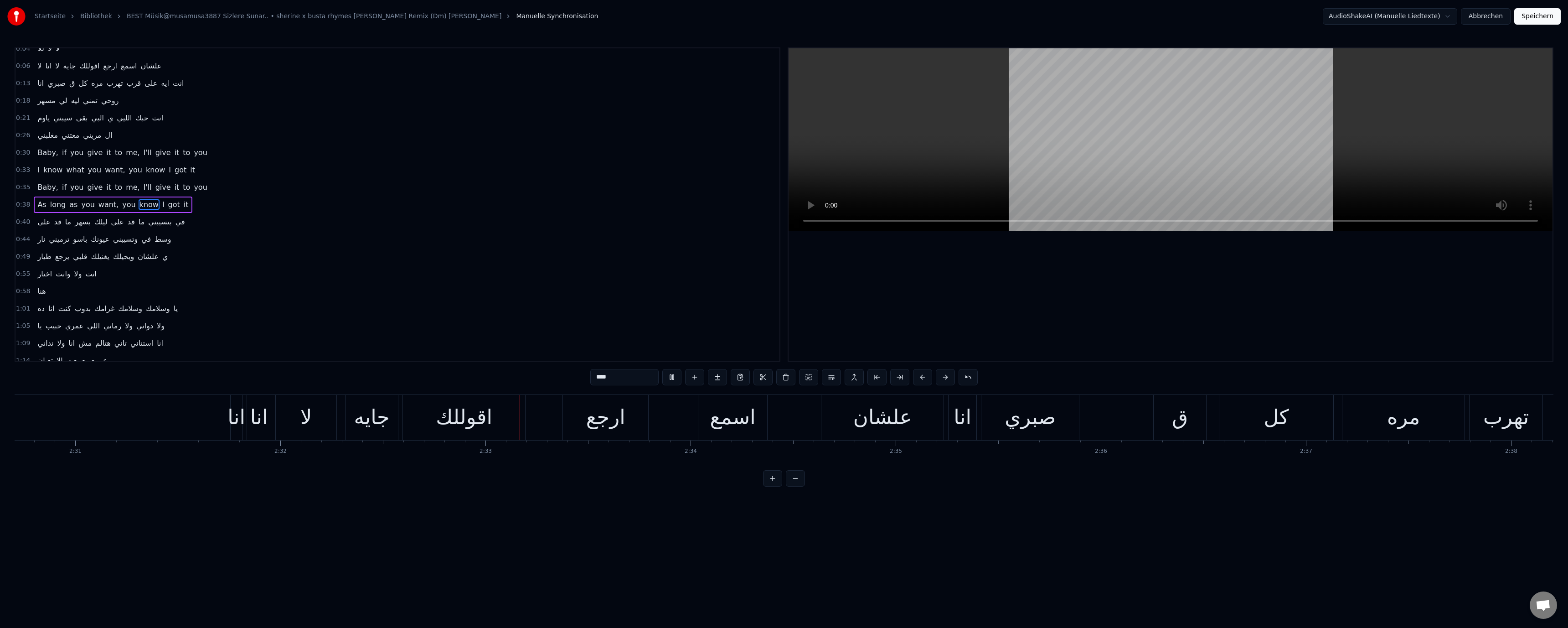
click at [1188, 148] on video at bounding box center [1170, 139] width 764 height 183
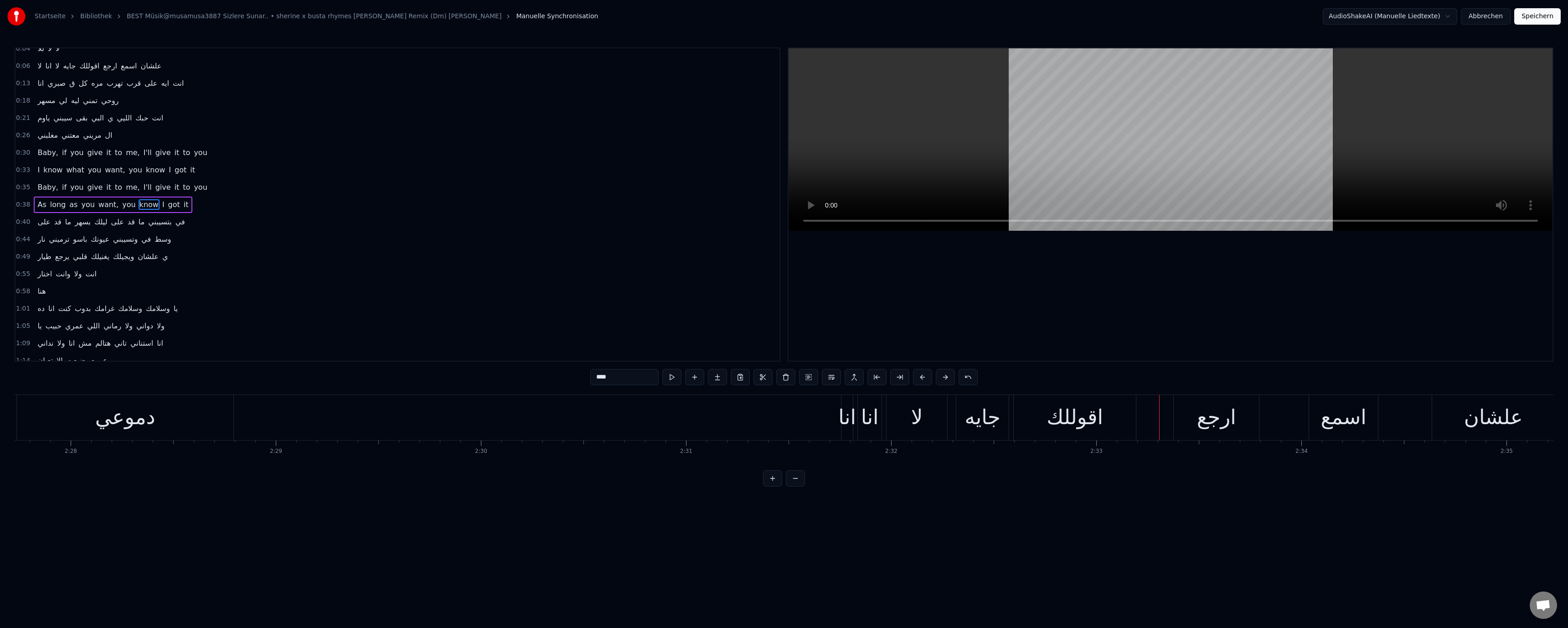
scroll to position [0, 30219]
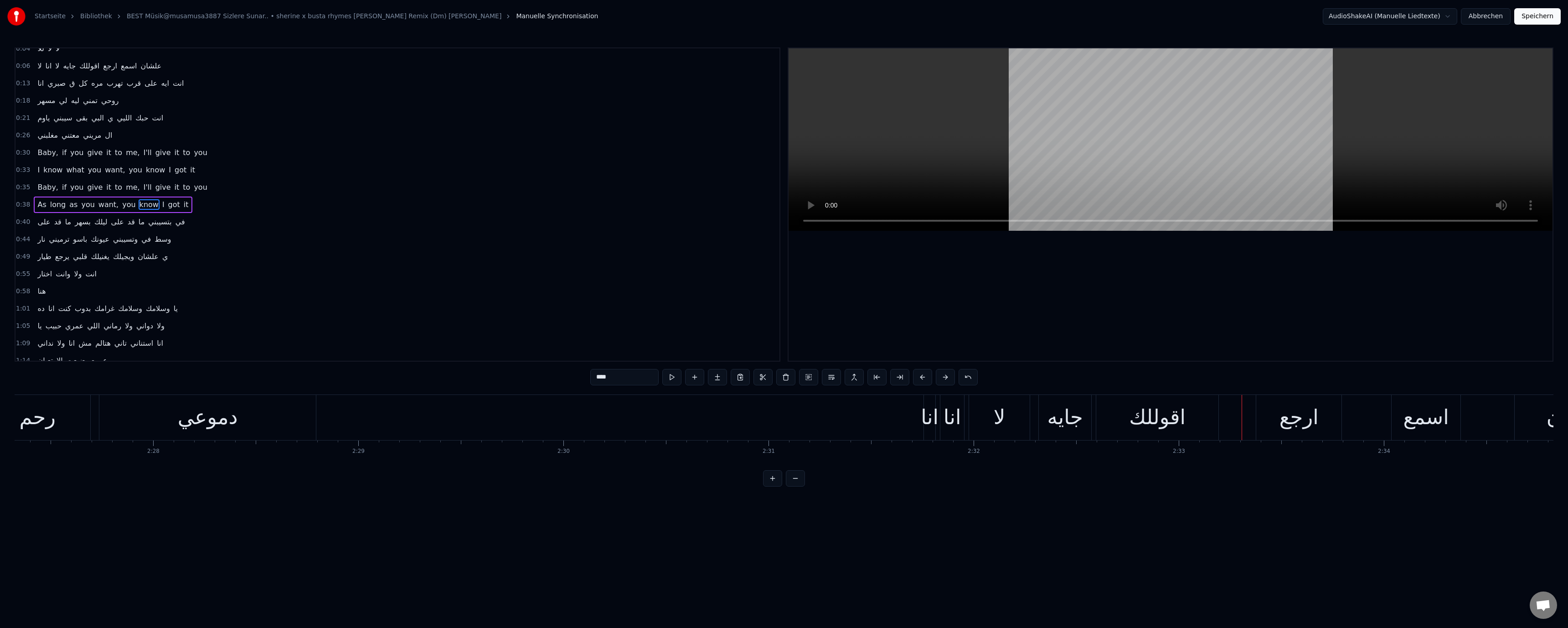
click at [1068, 143] on video at bounding box center [1170, 139] width 764 height 183
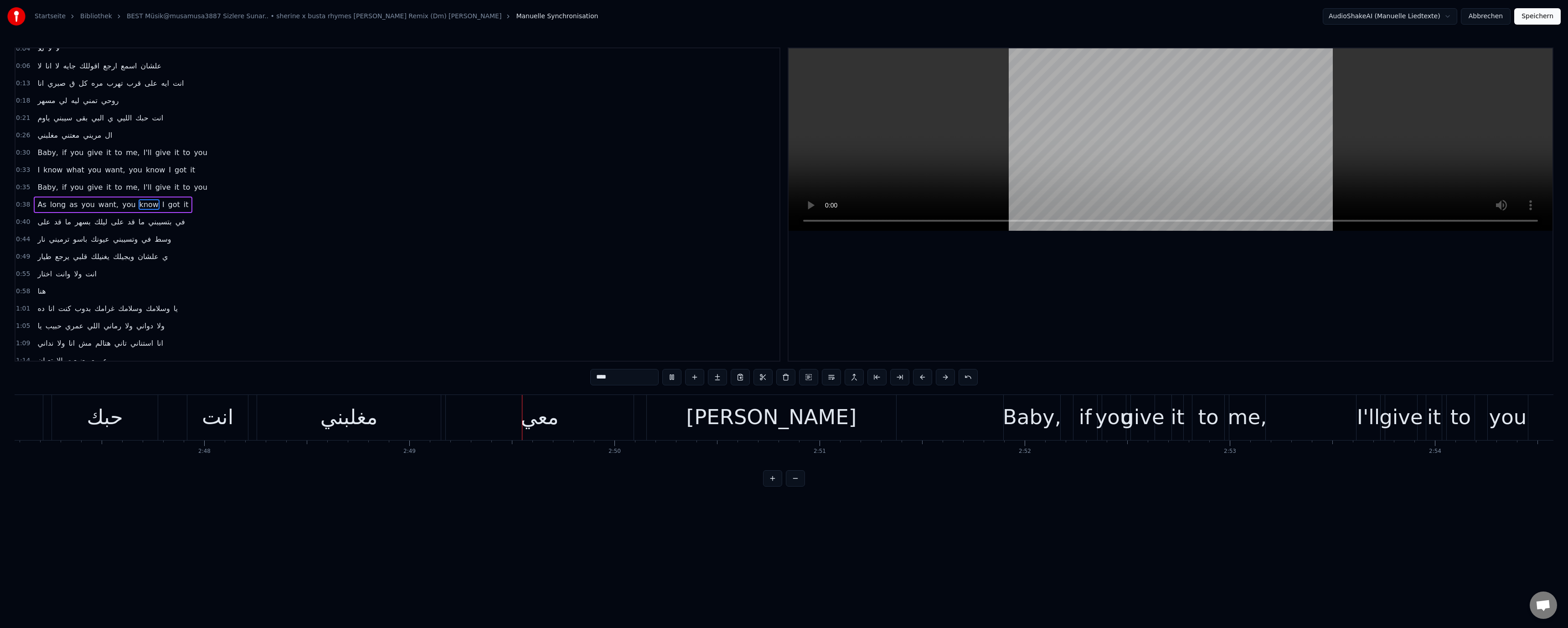
scroll to position [0, 34610]
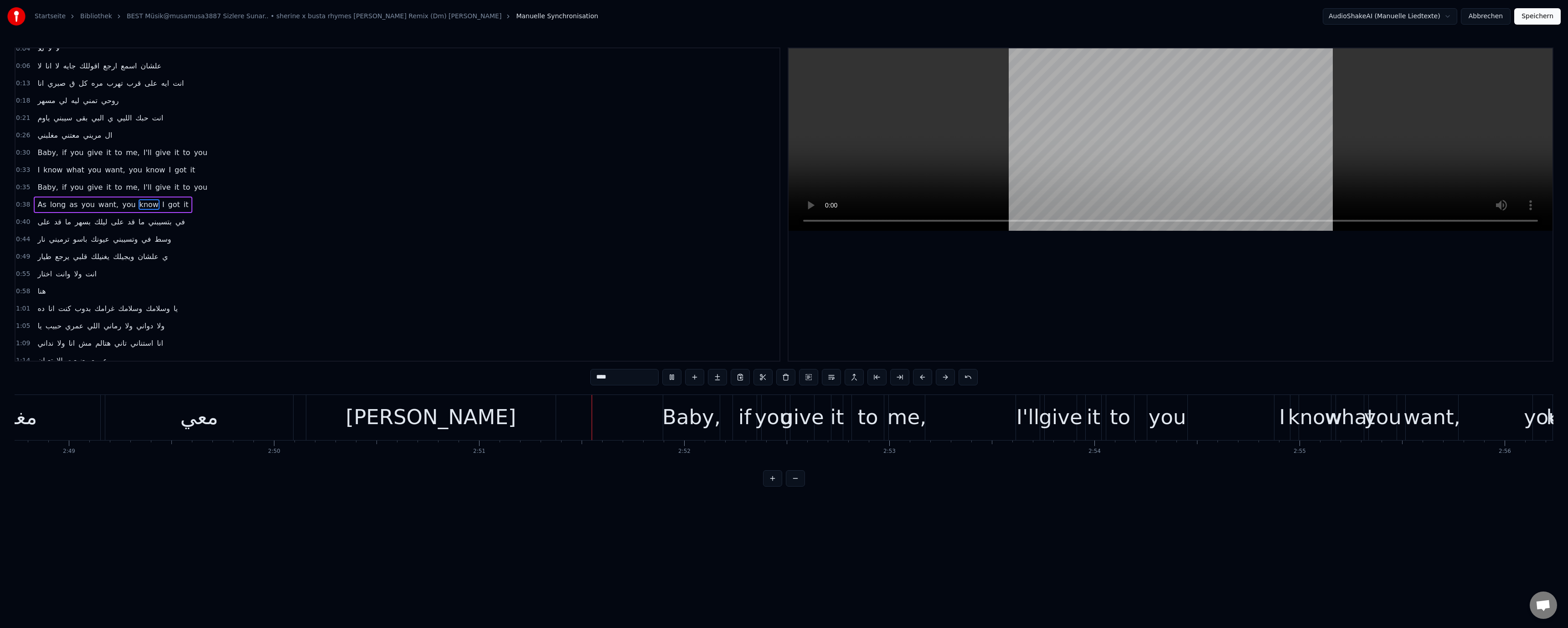
click at [1168, 163] on video at bounding box center [1170, 139] width 764 height 183
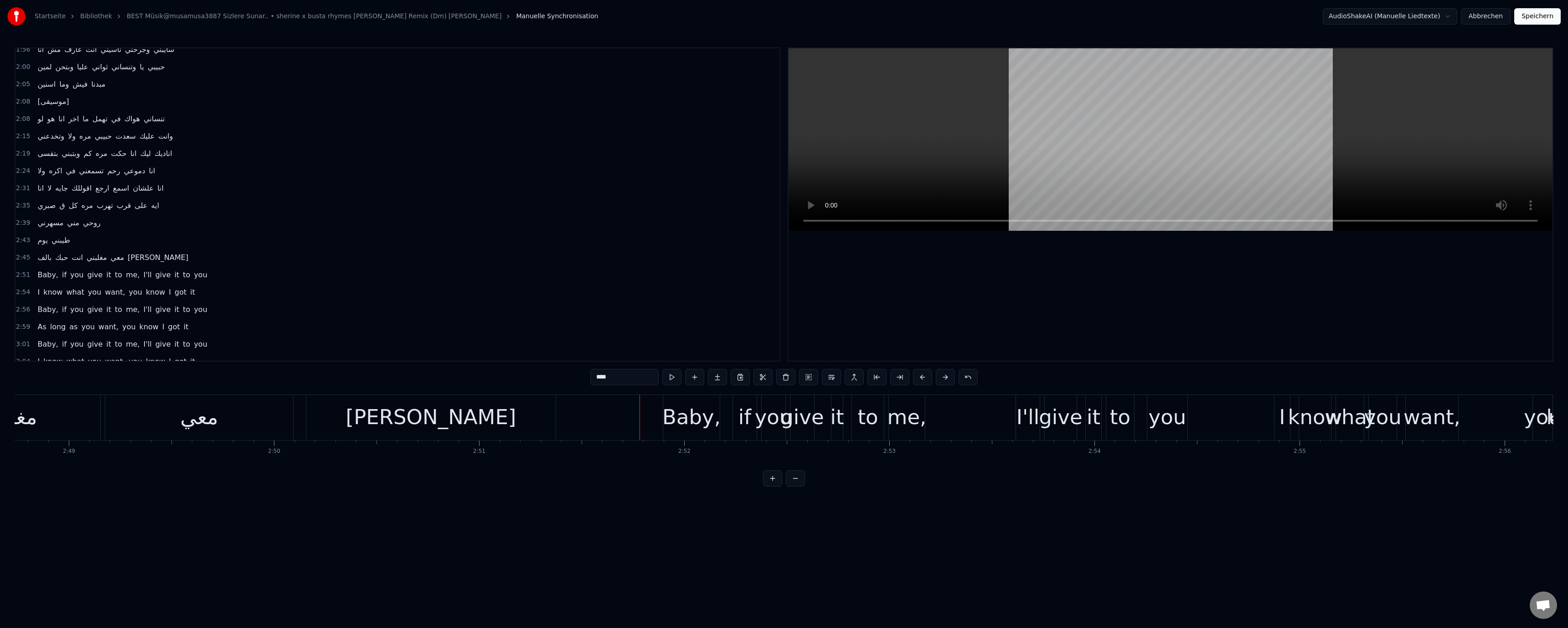
scroll to position [554, 0]
click at [1485, 15] on button "Abbrechen" at bounding box center [1486, 16] width 50 height 16
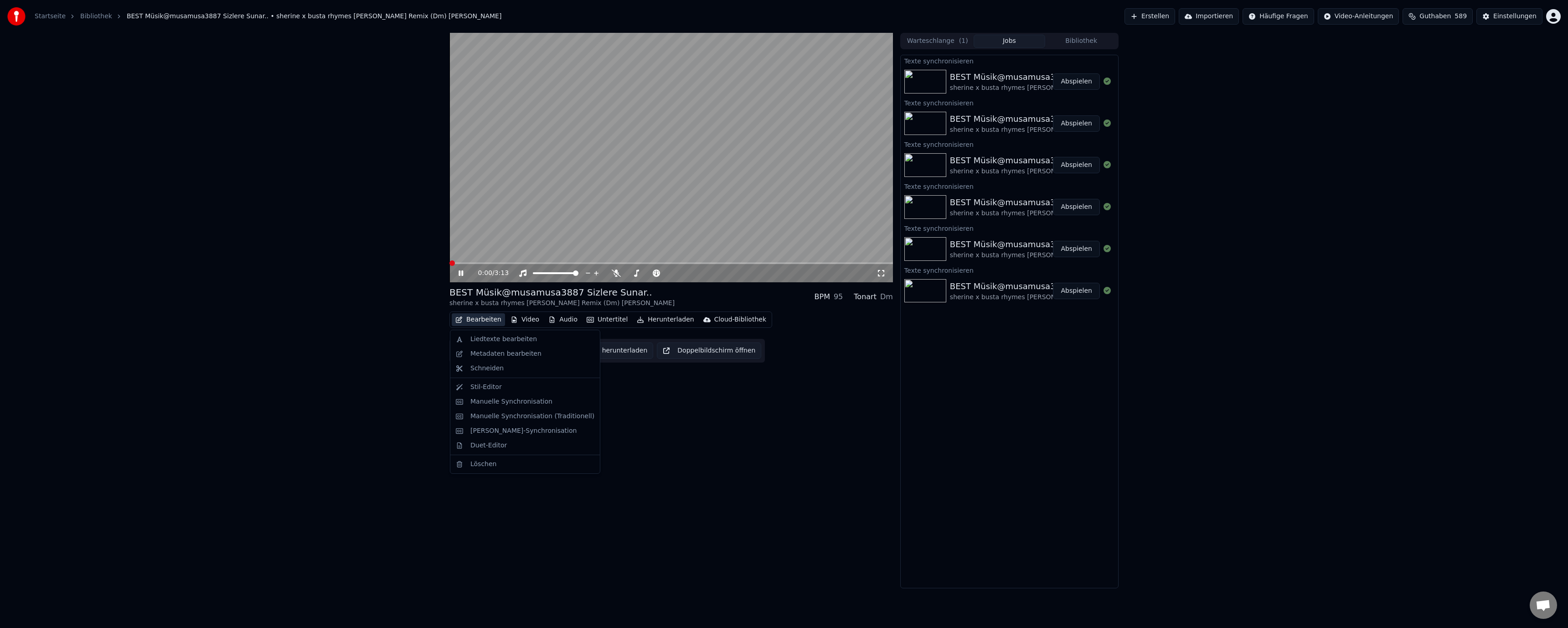
click at [486, 322] on button "Bearbeiten" at bounding box center [478, 319] width 54 height 13
click at [490, 338] on div "Liedtexte bearbeiten" at bounding box center [503, 339] width 66 height 9
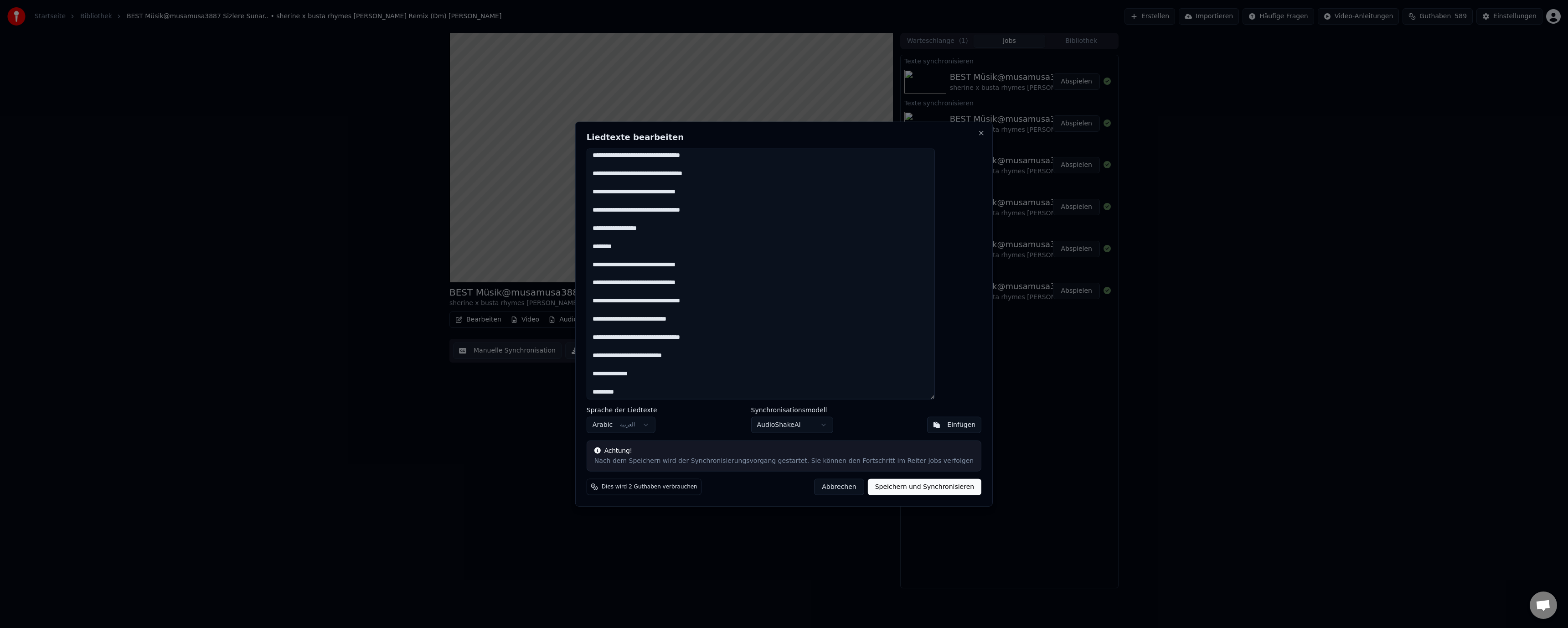
scroll to position [459, 0]
click at [784, 294] on textarea at bounding box center [761, 273] width 348 height 252
click at [786, 301] on textarea at bounding box center [761, 273] width 348 height 252
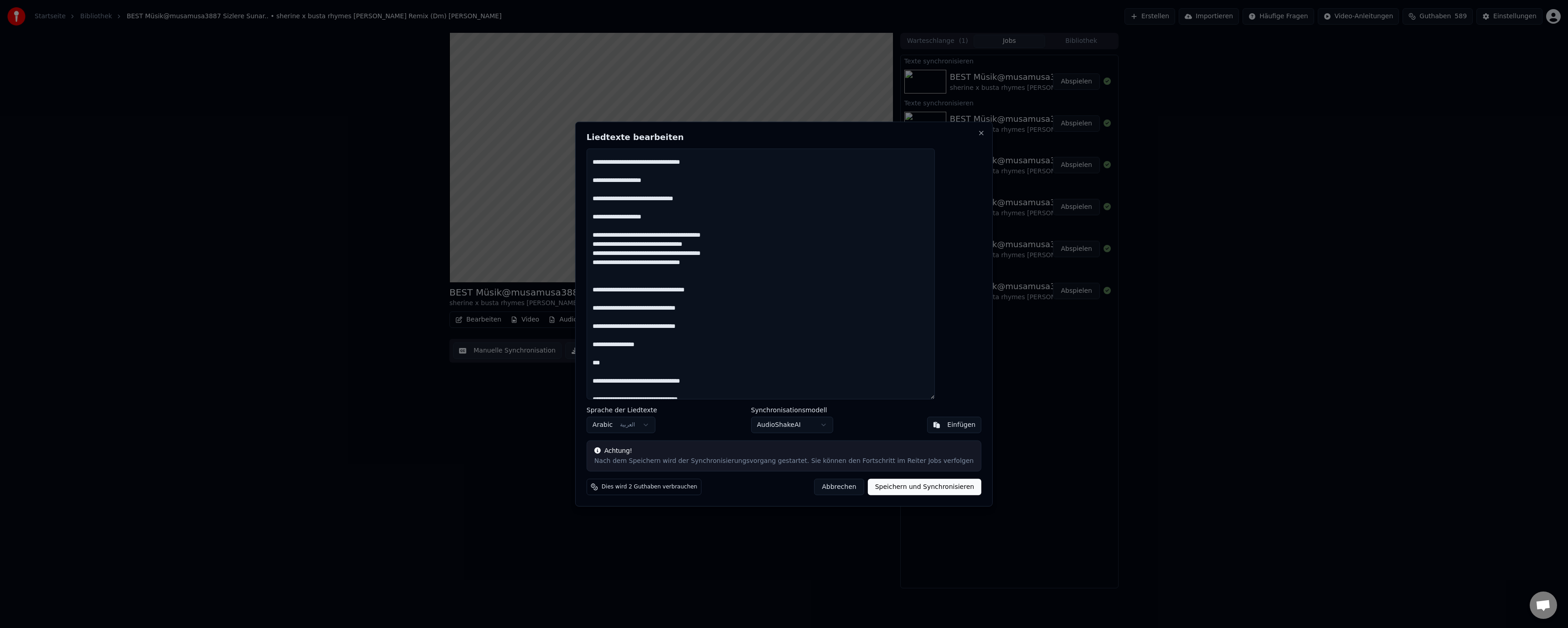
scroll to position [0, 0]
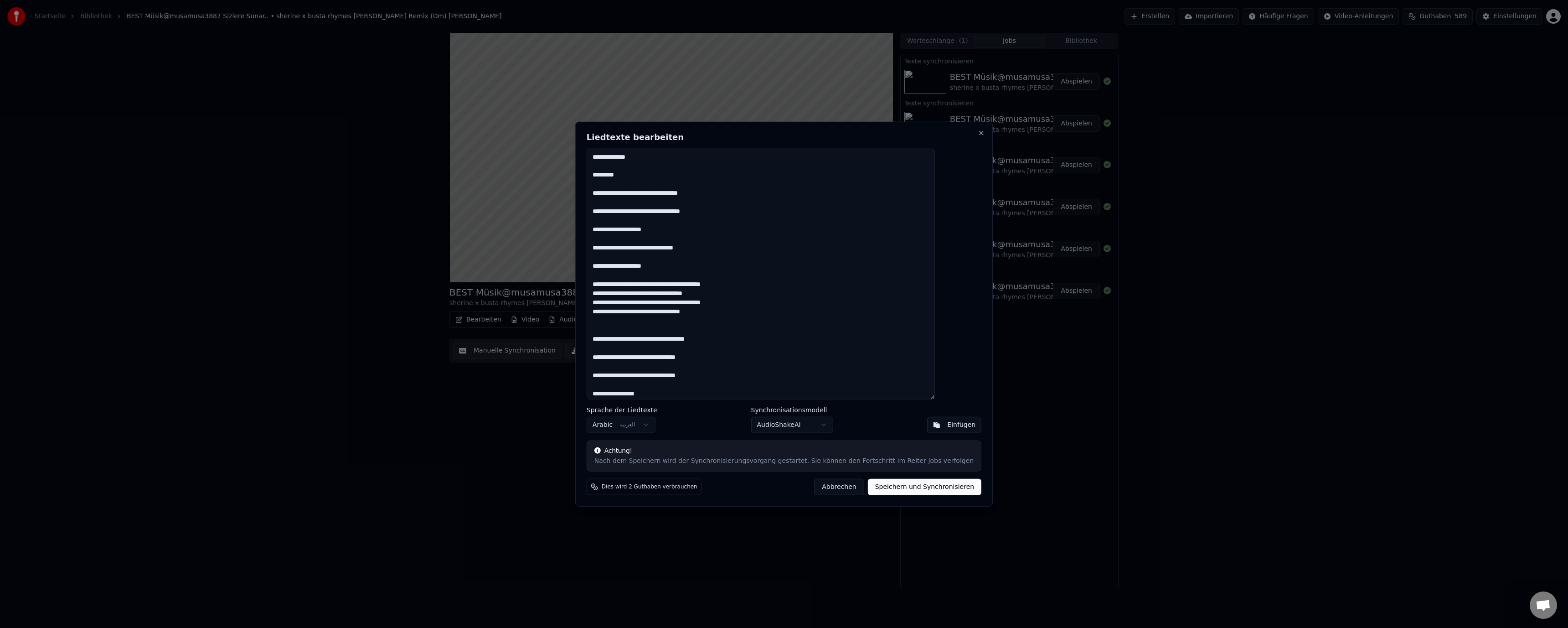
drag, startPoint x: 634, startPoint y: 148, endPoint x: 848, endPoint y: 292, distance: 257.9
click at [850, 297] on textarea at bounding box center [761, 273] width 348 height 252
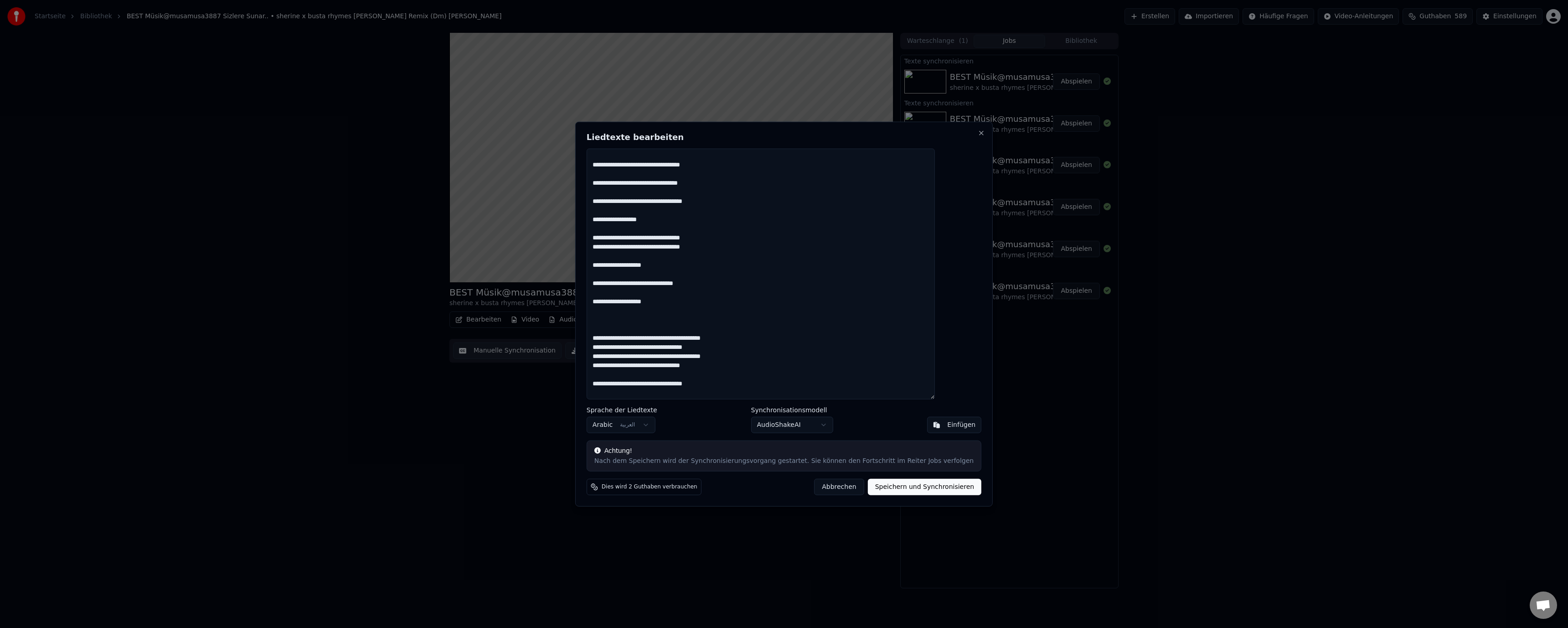
scroll to position [384, 0]
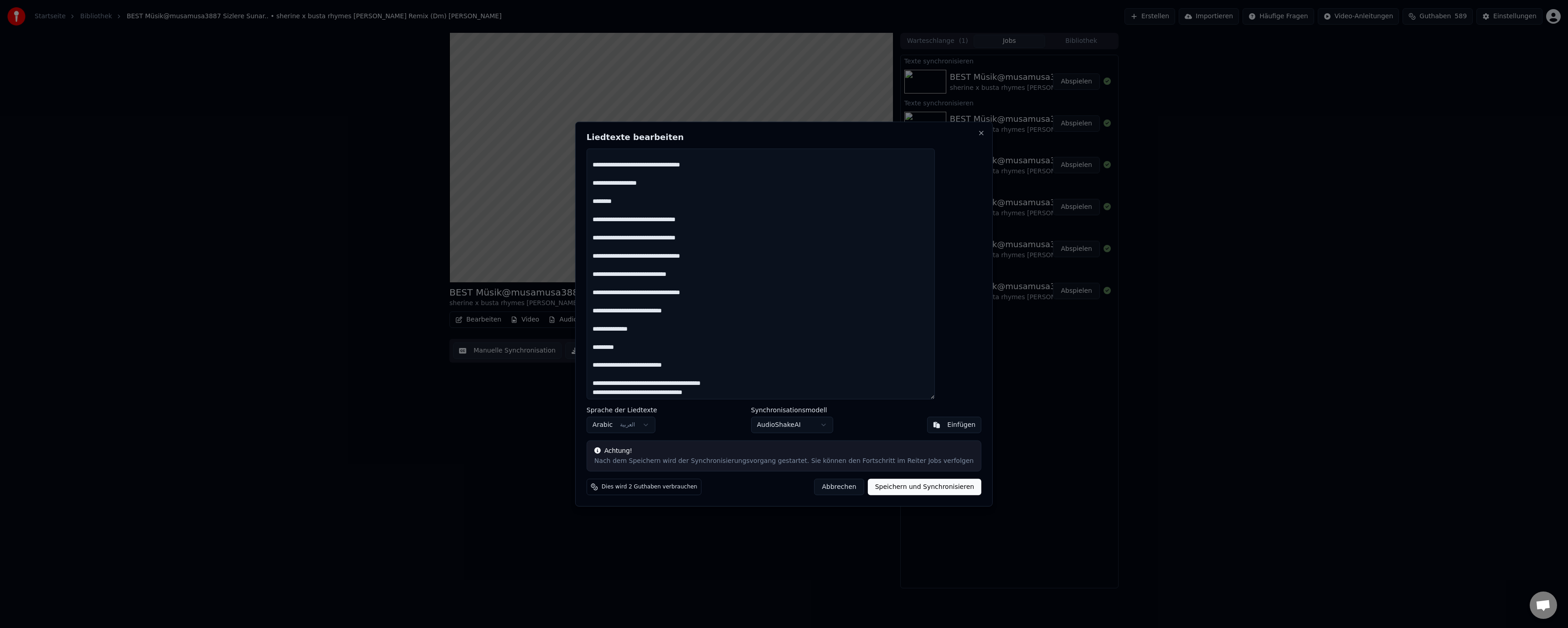
drag, startPoint x: 863, startPoint y: 208, endPoint x: 934, endPoint y: 365, distance: 172.3
click at [969, 419] on div "Liedtexte bearbeiten Sprache der Liedtexte Arabic العربية Synchronisationsmodel…" at bounding box center [784, 314] width 418 height 386
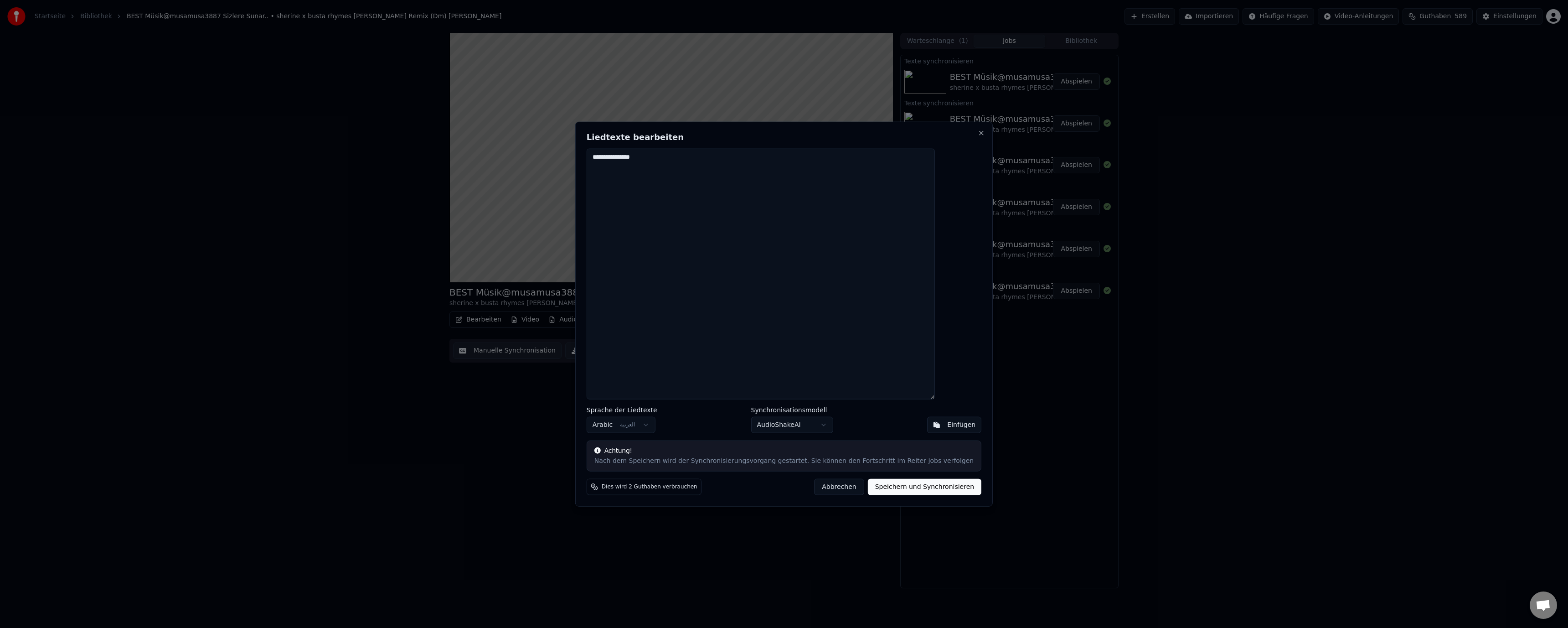
scroll to position [0, 0]
drag, startPoint x: 873, startPoint y: 169, endPoint x: 918, endPoint y: 160, distance: 45.9
click at [935, 161] on textarea "**********" at bounding box center [761, 273] width 348 height 252
type textarea "*"
paste textarea "**********"
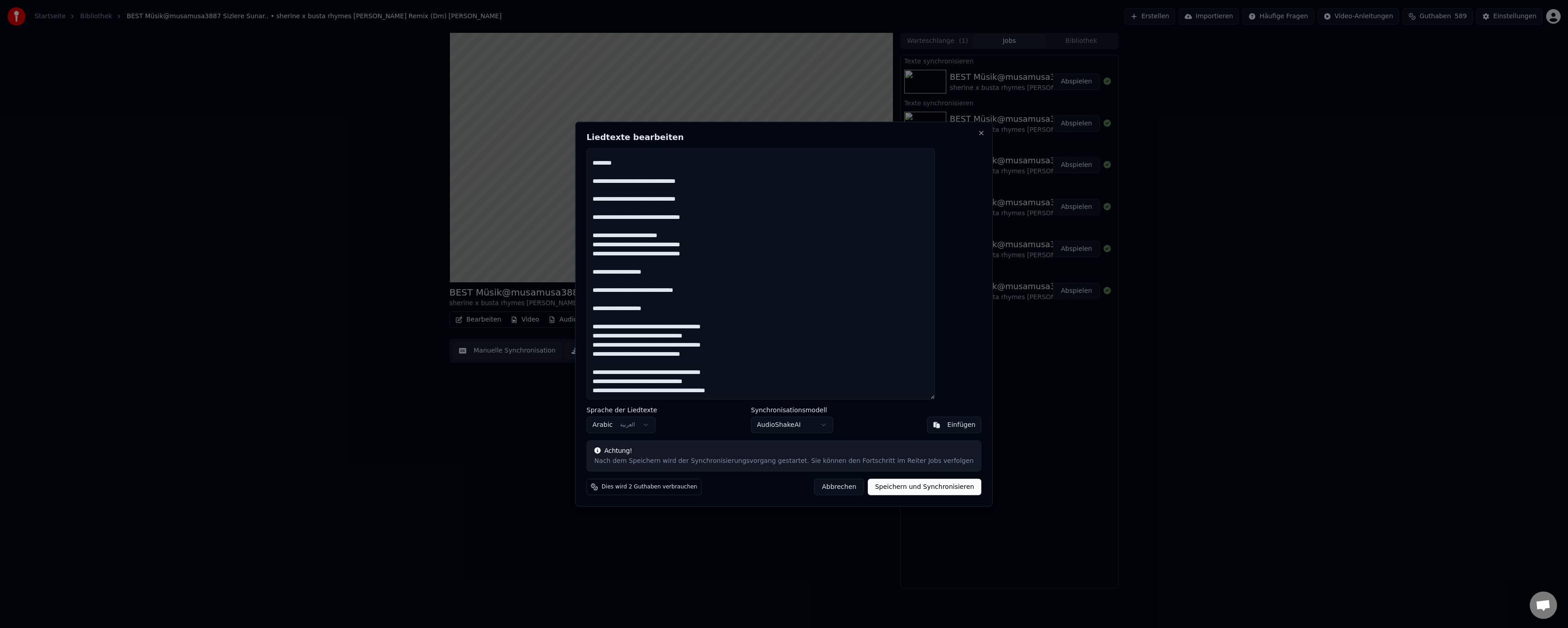
scroll to position [577, 0]
click at [924, 486] on button "Speichern und Synchronisieren" at bounding box center [925, 487] width 114 height 16
type textarea "**********"
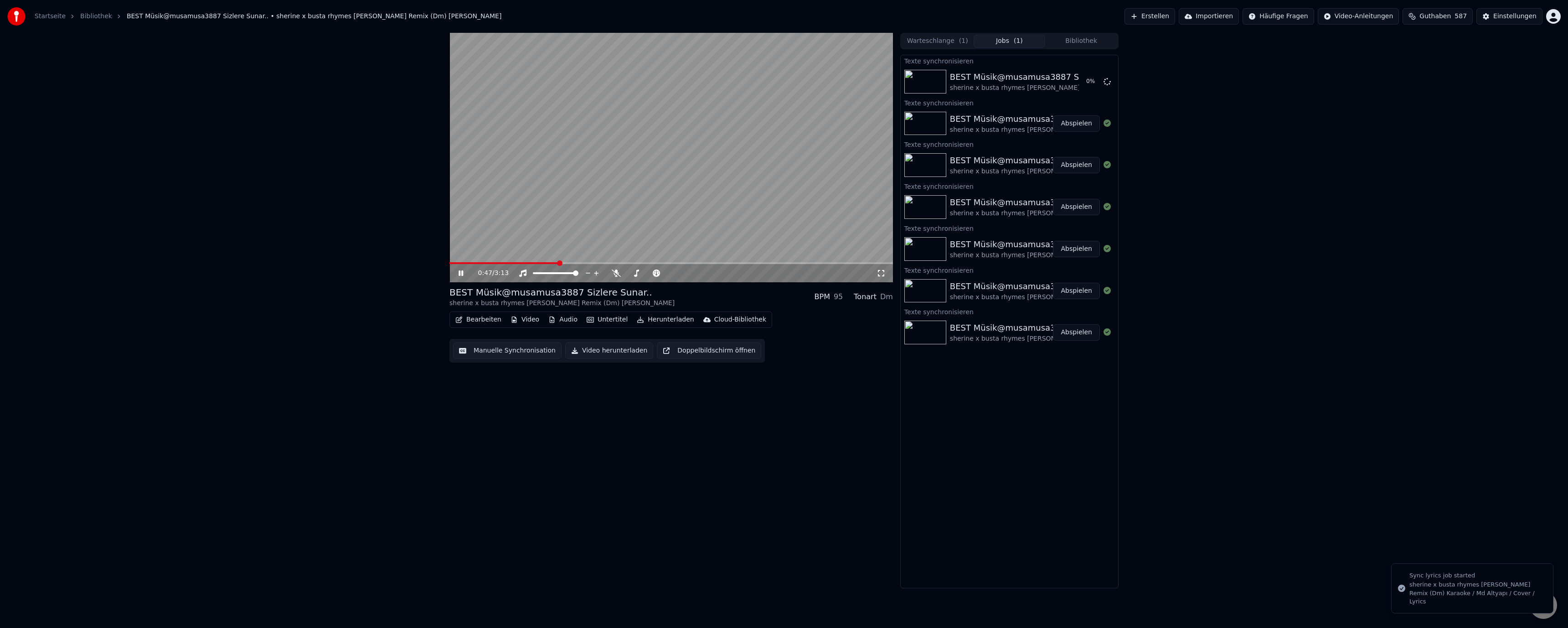
click at [768, 225] on video at bounding box center [671, 158] width 444 height 250
click at [1077, 83] on button "Abspielen" at bounding box center [1076, 82] width 47 height 16
click at [478, 344] on button "Manuelle Synchronisation" at bounding box center [507, 350] width 108 height 16
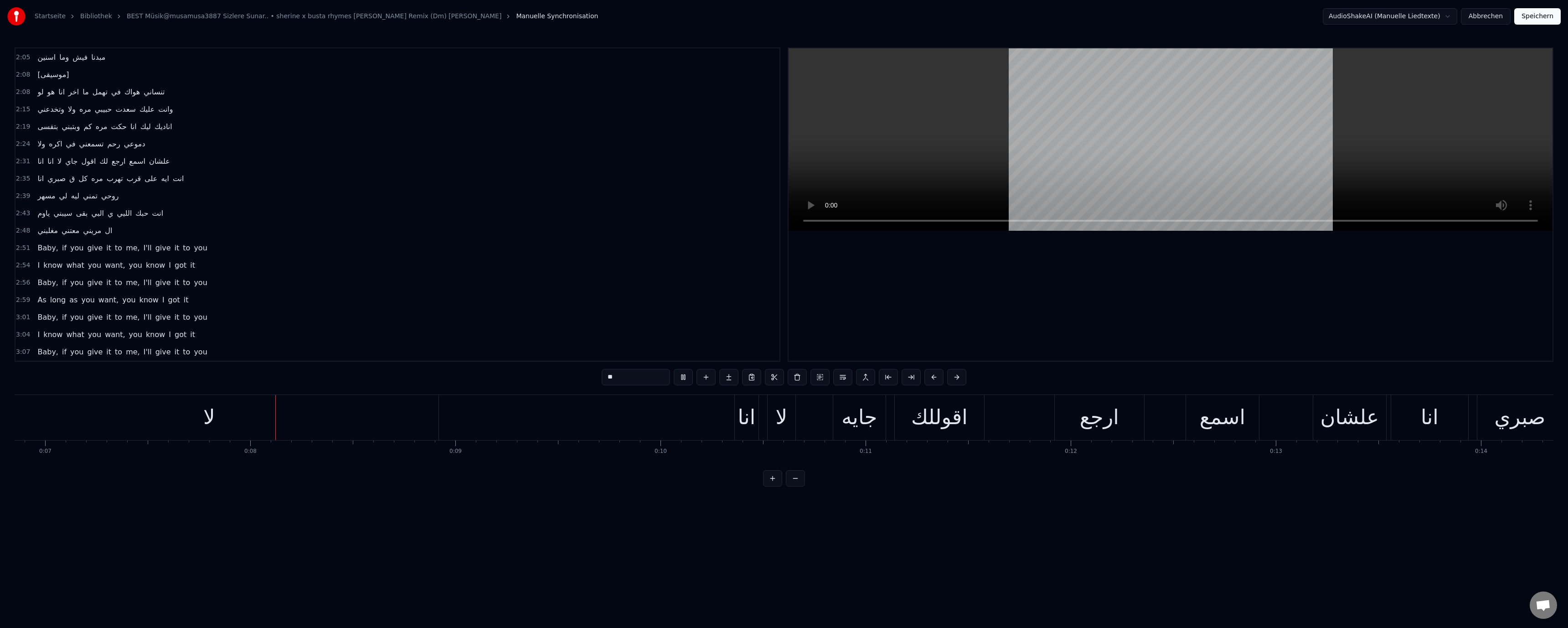
scroll to position [0, 1488]
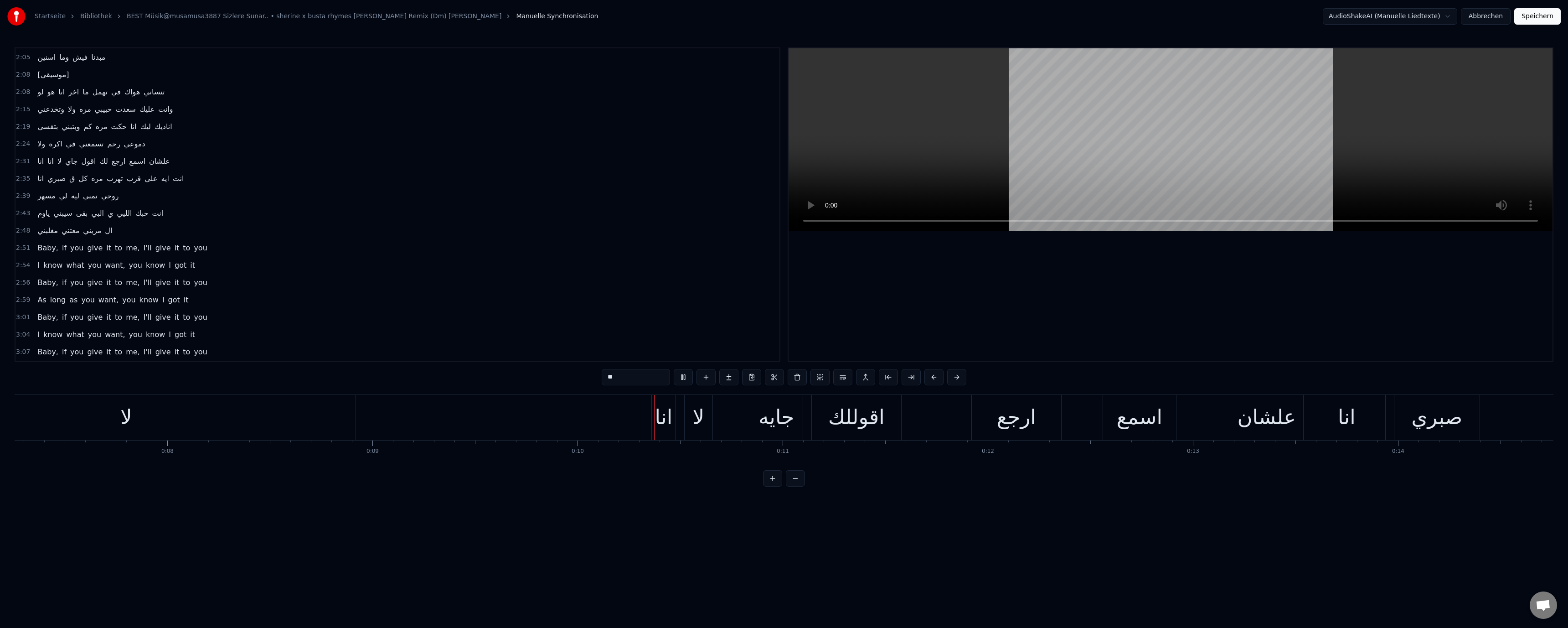
click at [1023, 169] on video at bounding box center [1170, 139] width 764 height 183
click at [1496, 19] on button "Abbrechen" at bounding box center [1486, 16] width 50 height 16
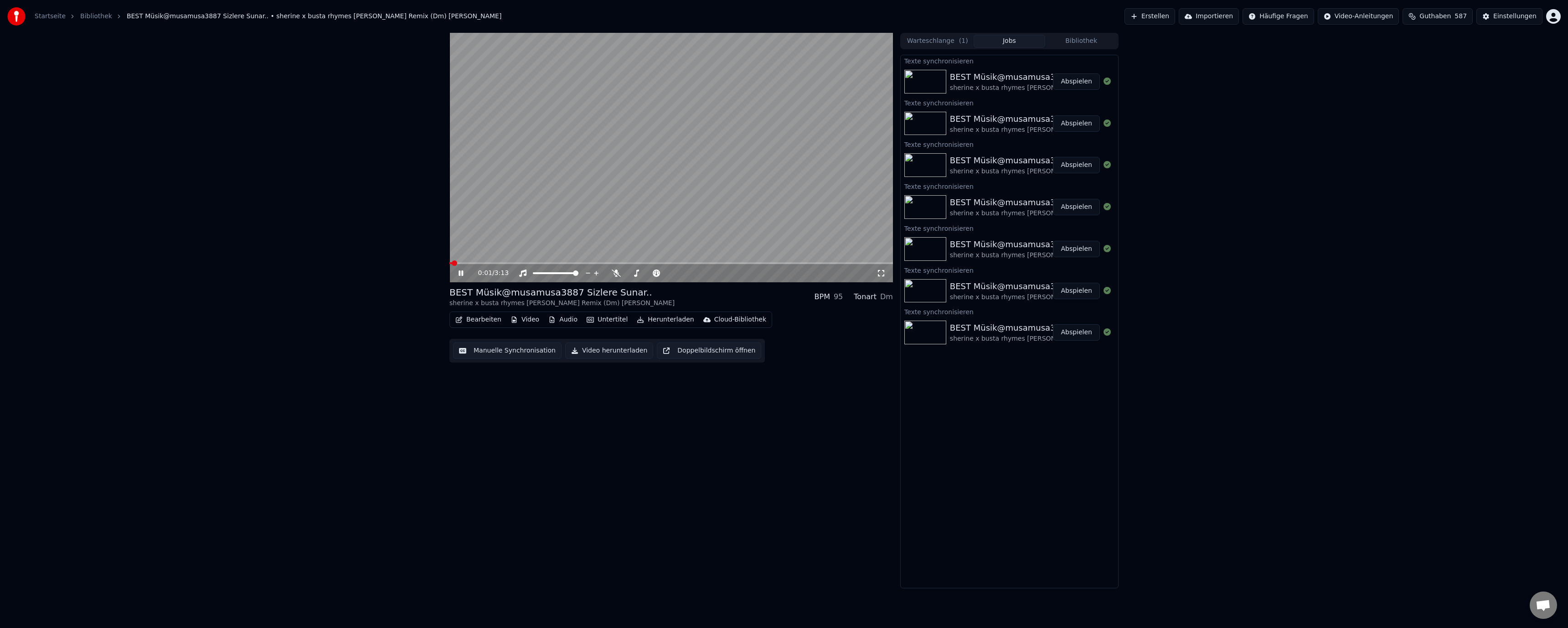
click at [688, 107] on video at bounding box center [671, 158] width 444 height 250
click at [1084, 83] on button "Abspielen" at bounding box center [1076, 82] width 47 height 16
click at [478, 323] on button "Bearbeiten" at bounding box center [478, 319] width 54 height 13
click at [484, 342] on div "Liedtexte bearbeiten" at bounding box center [503, 339] width 66 height 9
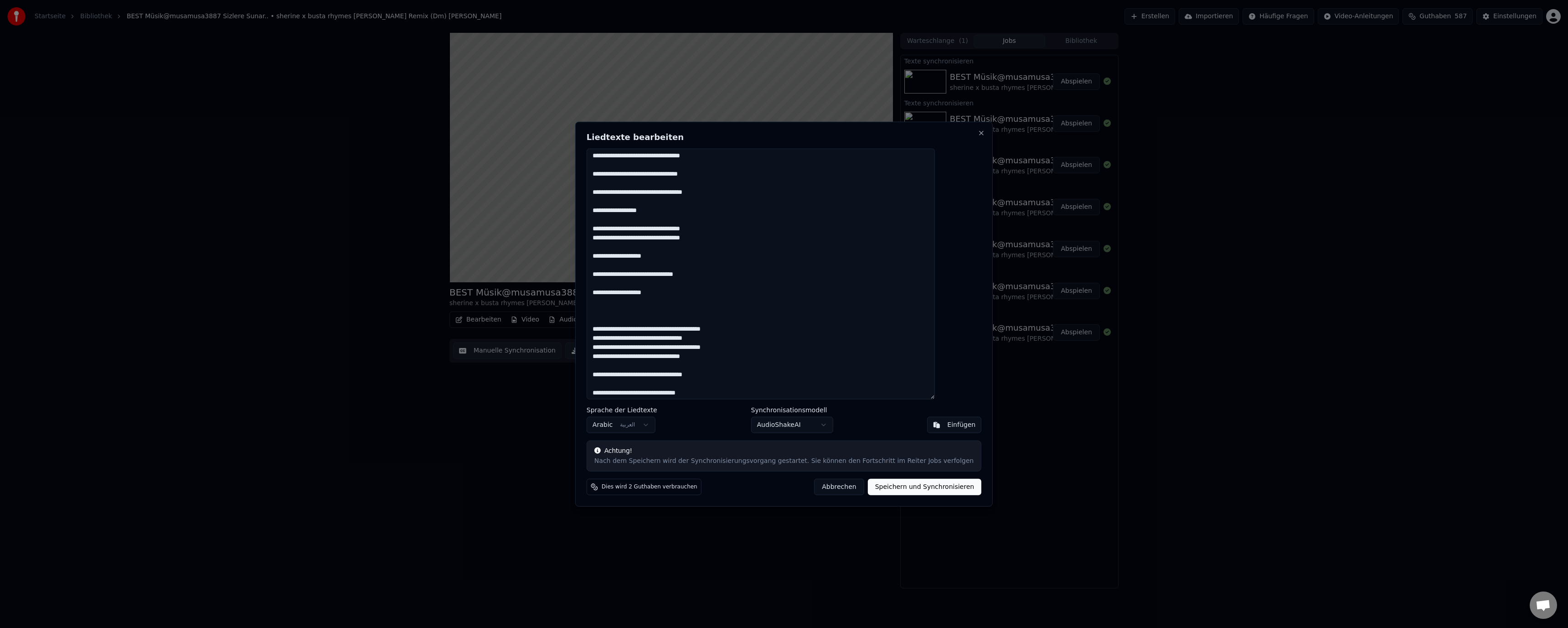
scroll to position [273, 0]
click at [816, 487] on button "Abbrechen" at bounding box center [839, 487] width 50 height 16
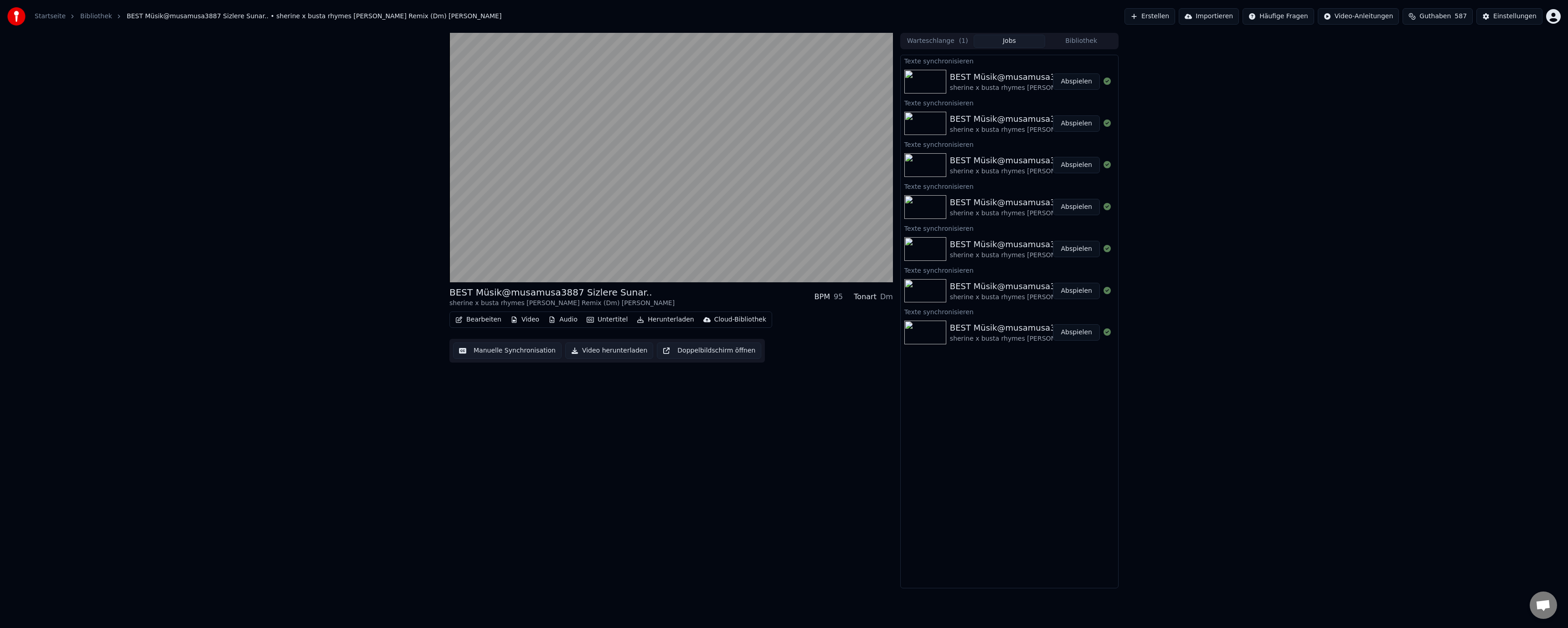
click at [1074, 81] on button "Abspielen" at bounding box center [1076, 82] width 47 height 16
click at [1074, 80] on button "Abspielen" at bounding box center [1076, 82] width 47 height 16
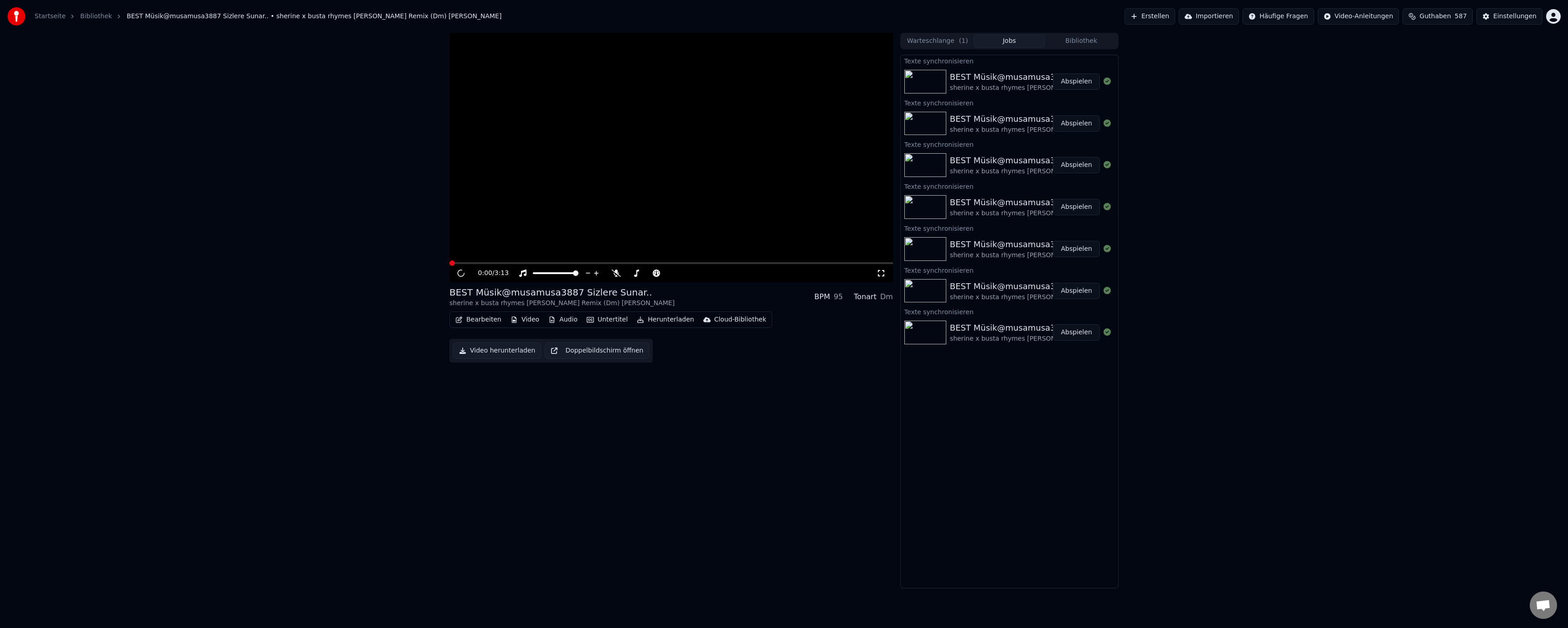
click at [1077, 78] on button "Abspielen" at bounding box center [1076, 82] width 47 height 16
click at [1077, 77] on button "Abspielen" at bounding box center [1076, 82] width 47 height 16
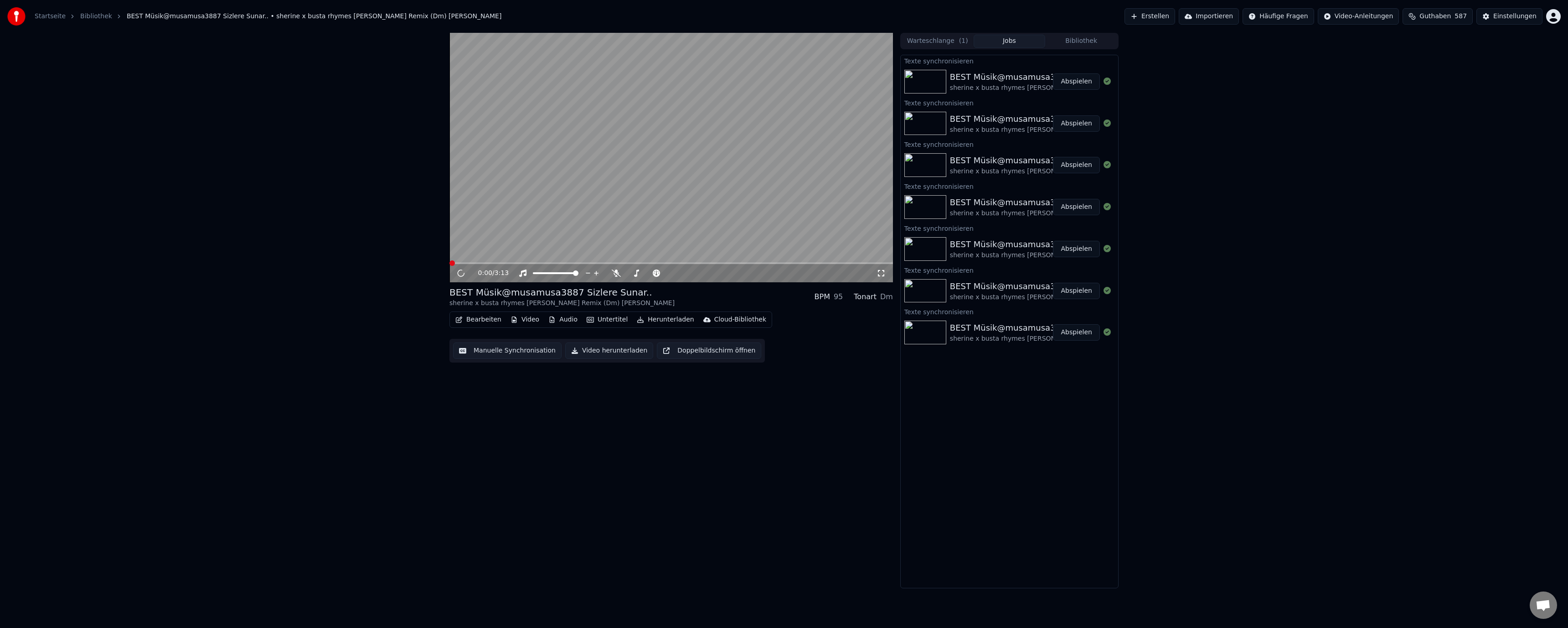
click at [1077, 77] on button "Abspielen" at bounding box center [1076, 82] width 47 height 16
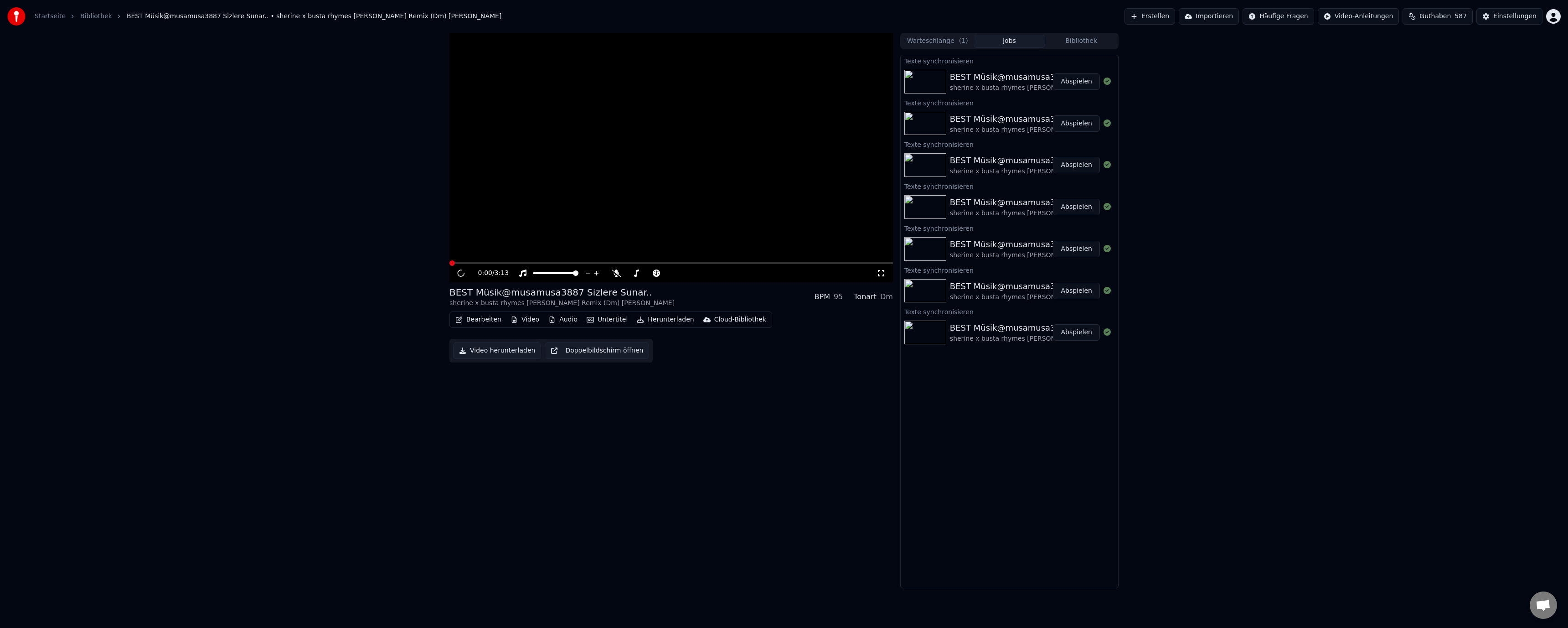
click at [1077, 77] on button "Abspielen" at bounding box center [1076, 82] width 47 height 16
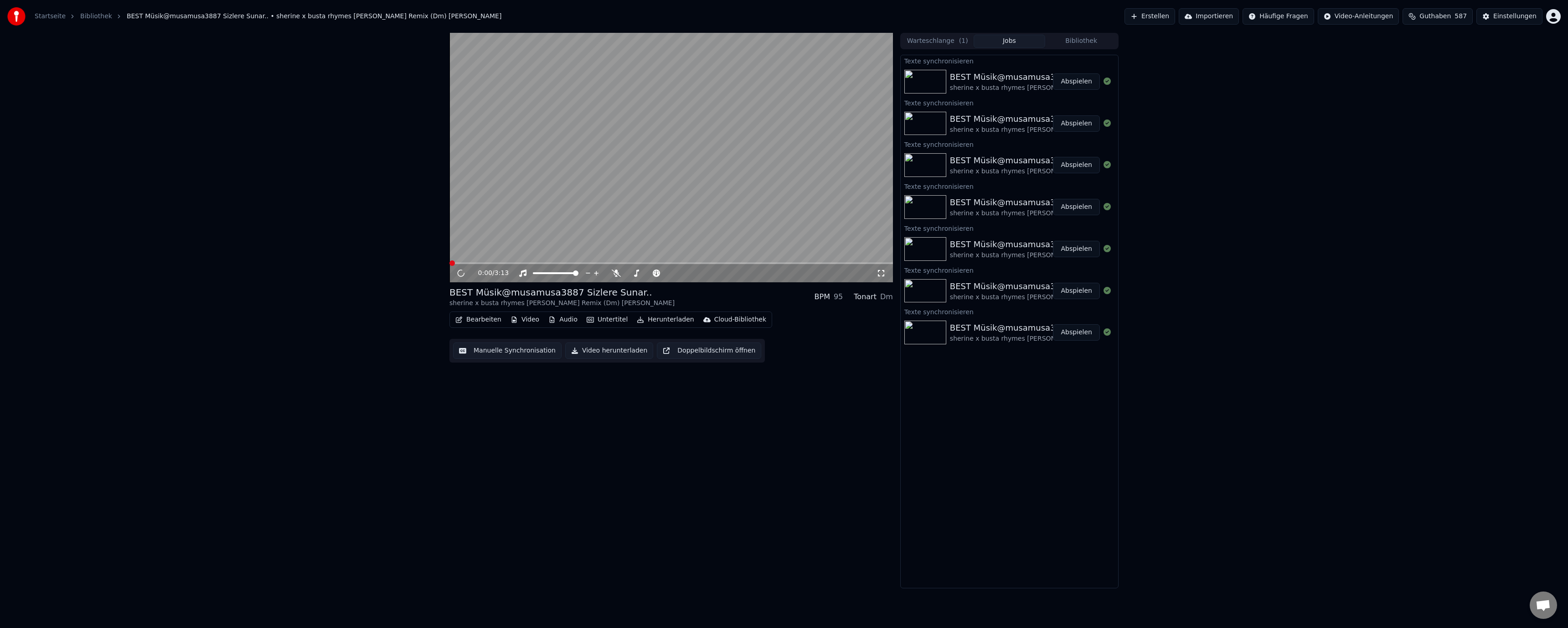
click at [1077, 77] on button "Abspielen" at bounding box center [1076, 82] width 47 height 16
click at [1077, 77] on button "Abspielen" at bounding box center [1076, 82] width 47 height 16
click at [1077, 80] on button "Abspielen" at bounding box center [1076, 82] width 47 height 16
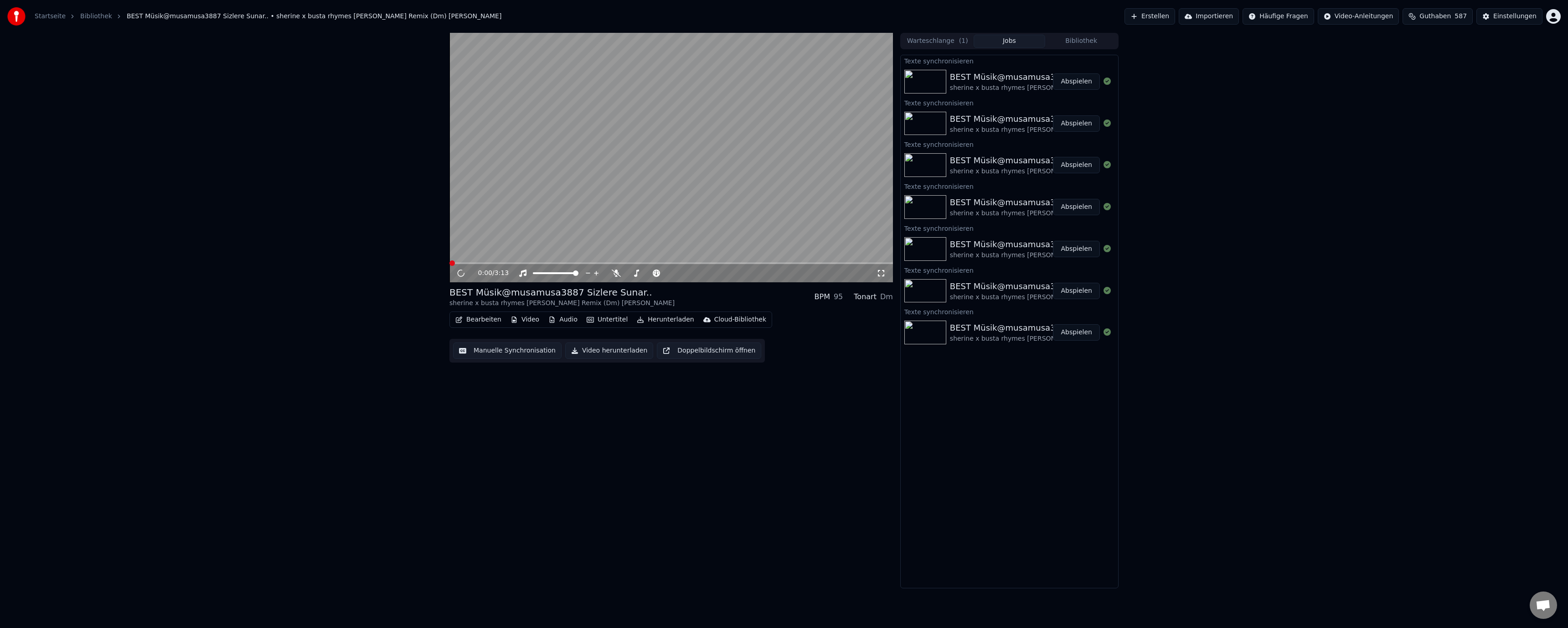
click at [1077, 81] on button "Abspielen" at bounding box center [1076, 82] width 47 height 16
click at [510, 351] on button "Manuelle Synchronisation" at bounding box center [507, 350] width 108 height 16
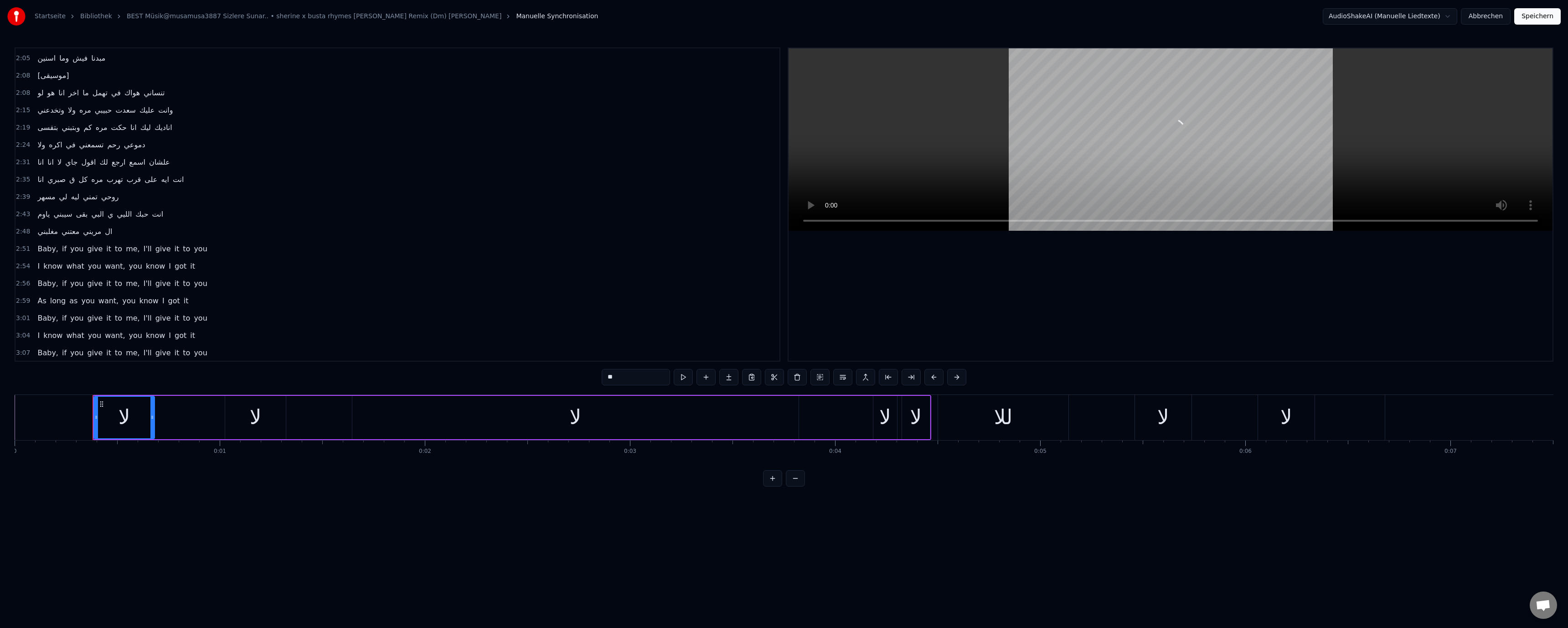
scroll to position [554, 0]
click at [1227, 163] on video at bounding box center [1170, 139] width 764 height 183
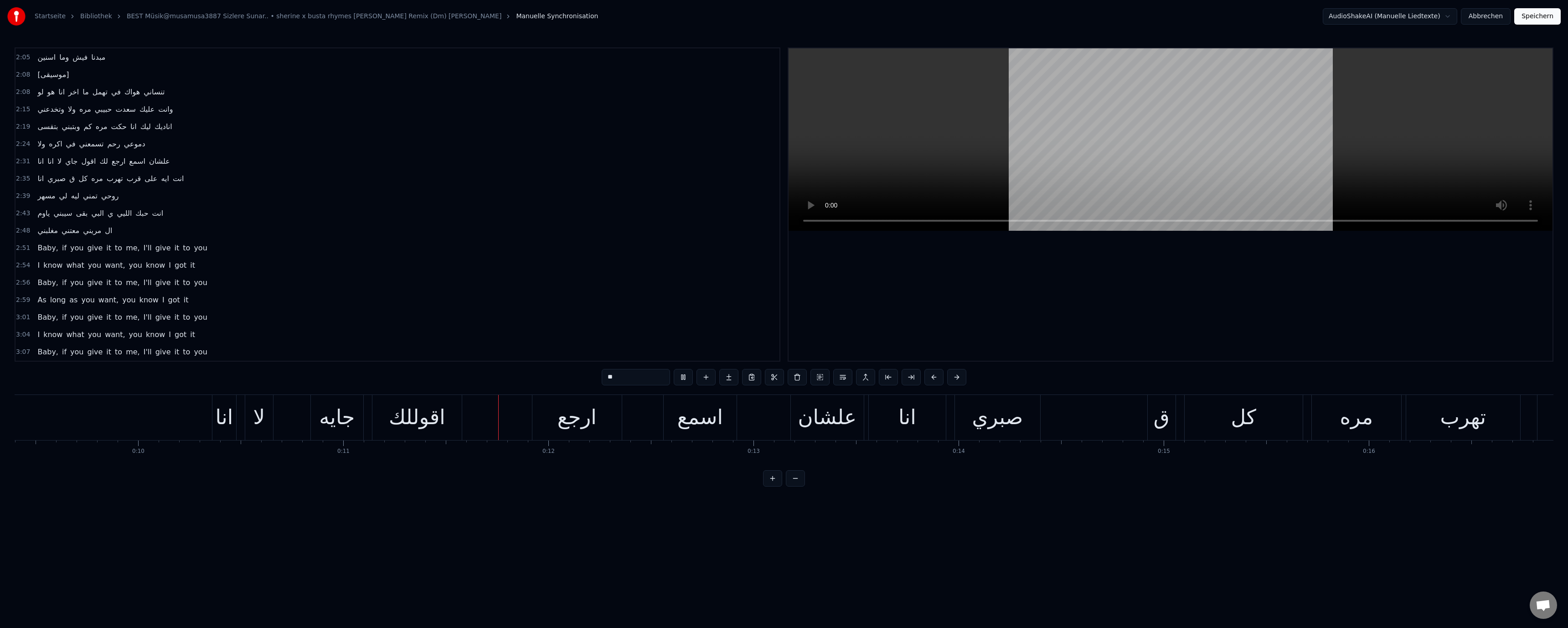
scroll to position [0, 2268]
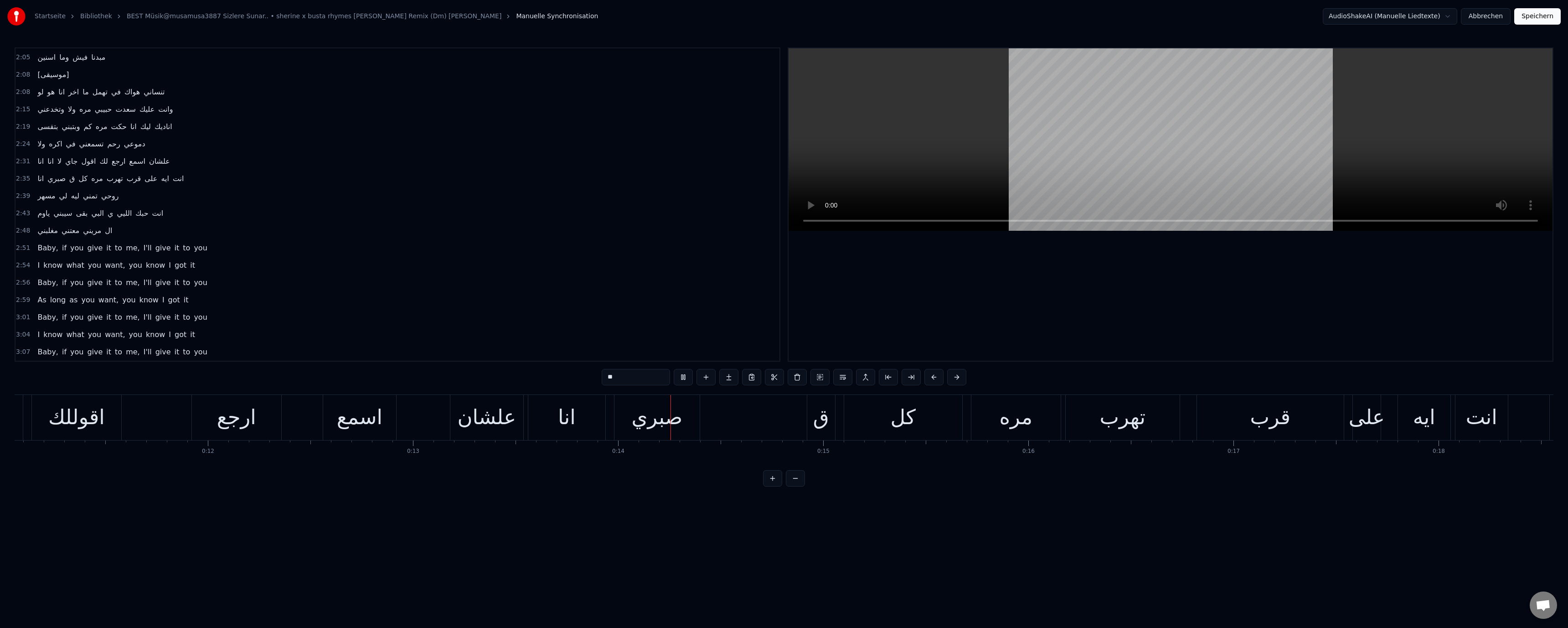
click at [928, 151] on video at bounding box center [1170, 139] width 764 height 183
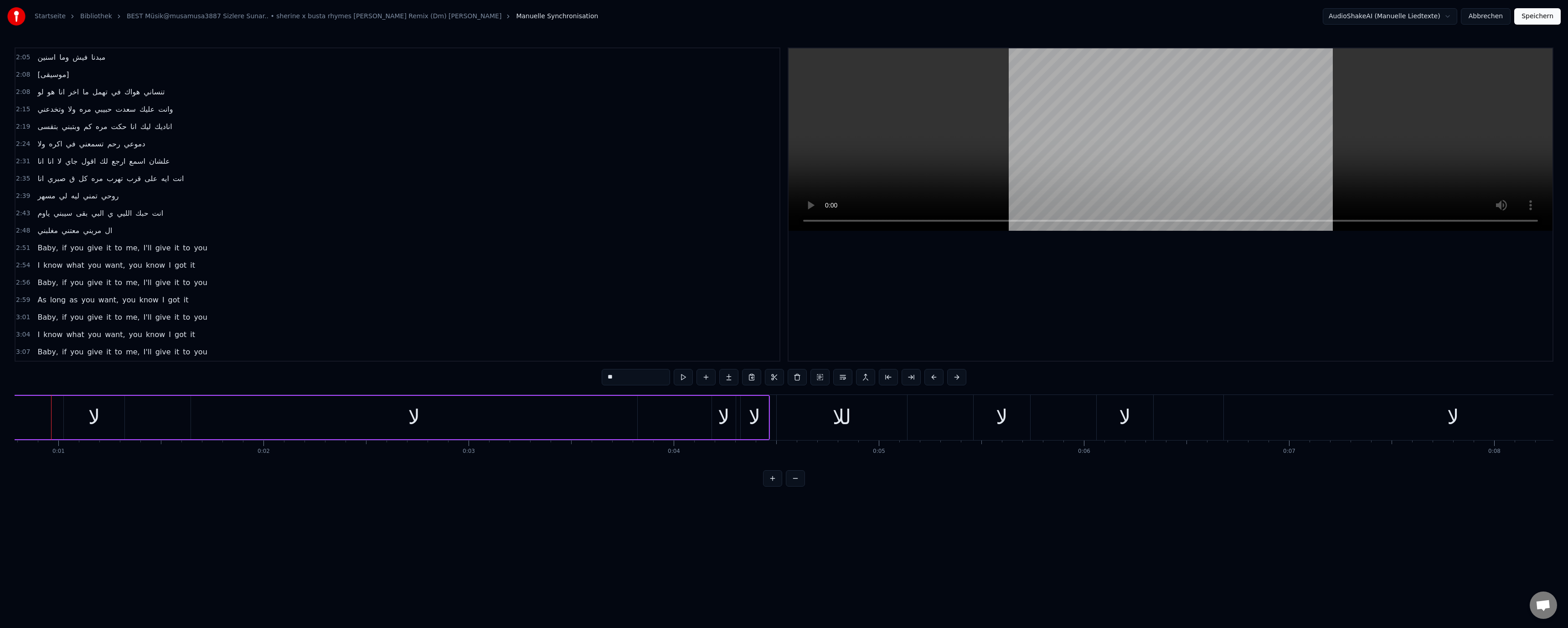
scroll to position [0, 152]
click at [962, 168] on video at bounding box center [1170, 139] width 764 height 183
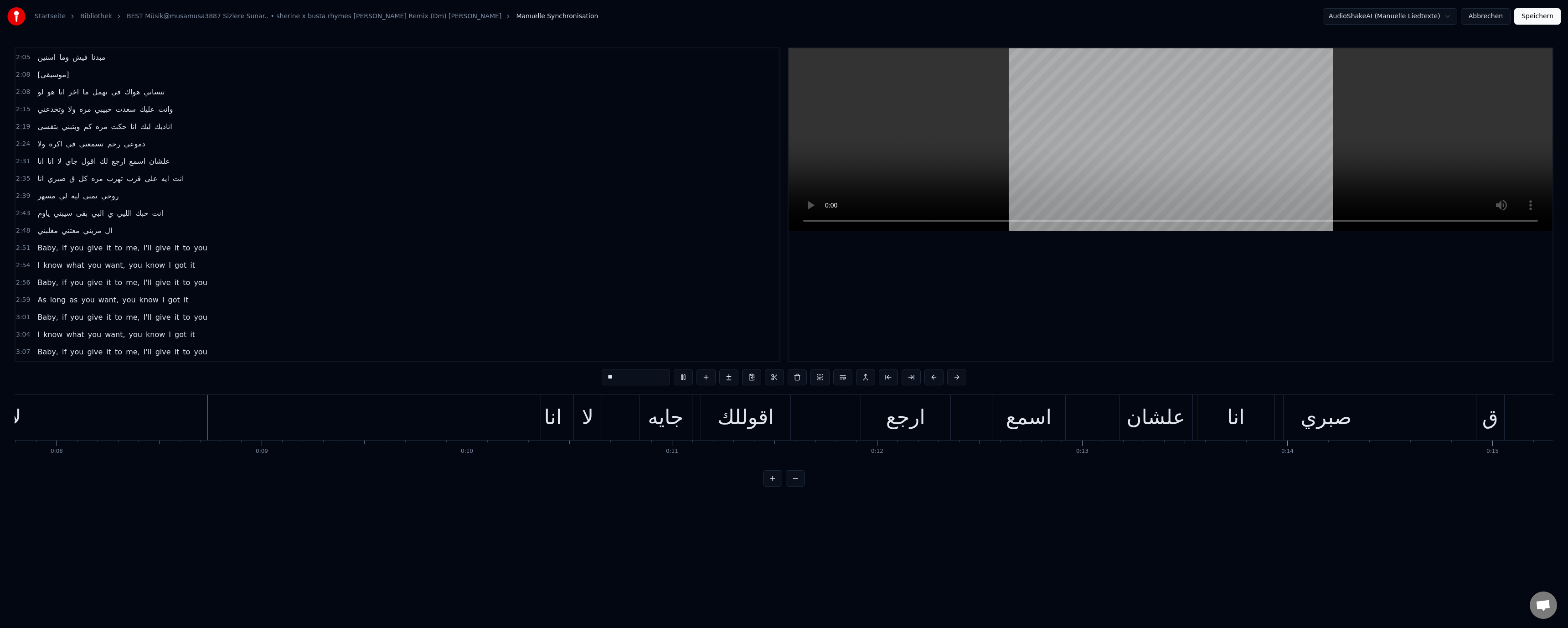
scroll to position [0, 1605]
click at [1136, 130] on video at bounding box center [1170, 139] width 764 height 183
click at [540, 416] on div "انا" at bounding box center [547, 417] width 18 height 31
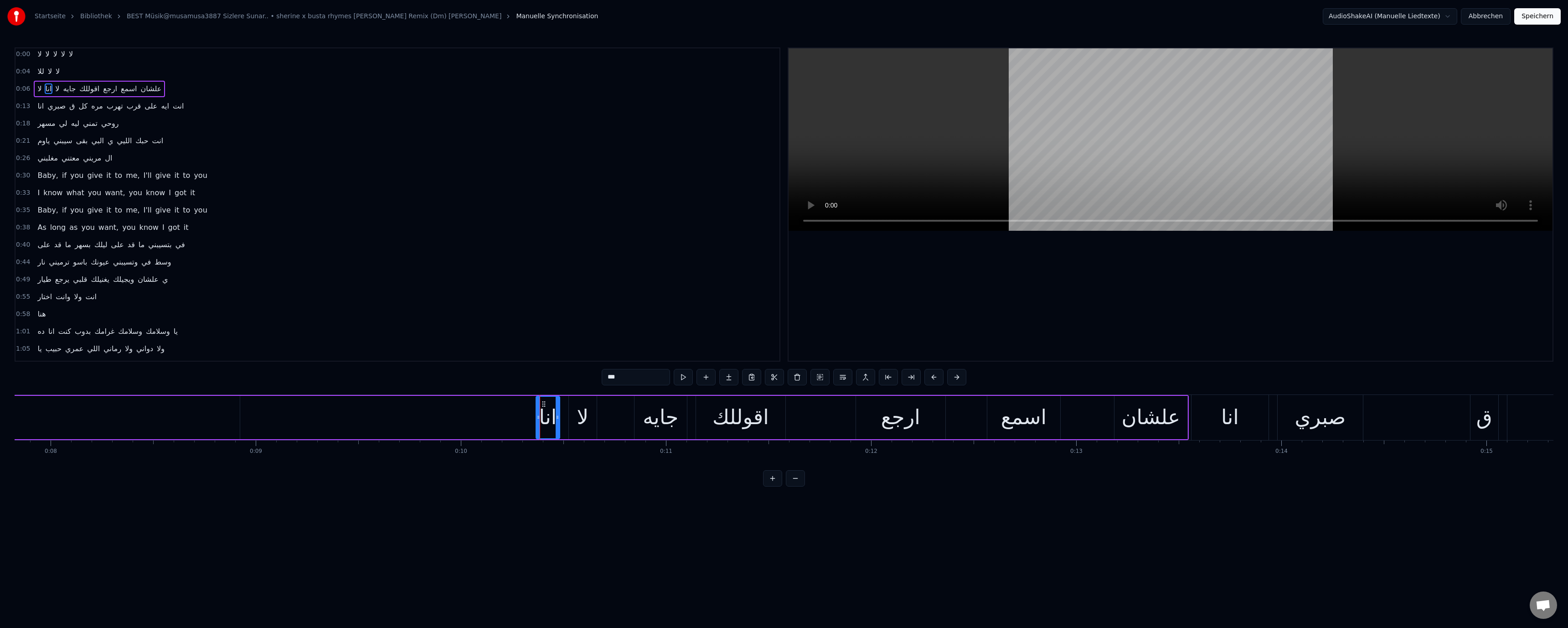
scroll to position [0, 0]
drag, startPoint x: 536, startPoint y: 417, endPoint x: 251, endPoint y: 418, distance: 285.0
click at [251, 418] on icon at bounding box center [253, 417] width 4 height 7
click at [180, 418] on div "لا" at bounding box center [10, 417] width 458 height 43
click at [137, 426] on div "لا" at bounding box center [10, 417] width 458 height 41
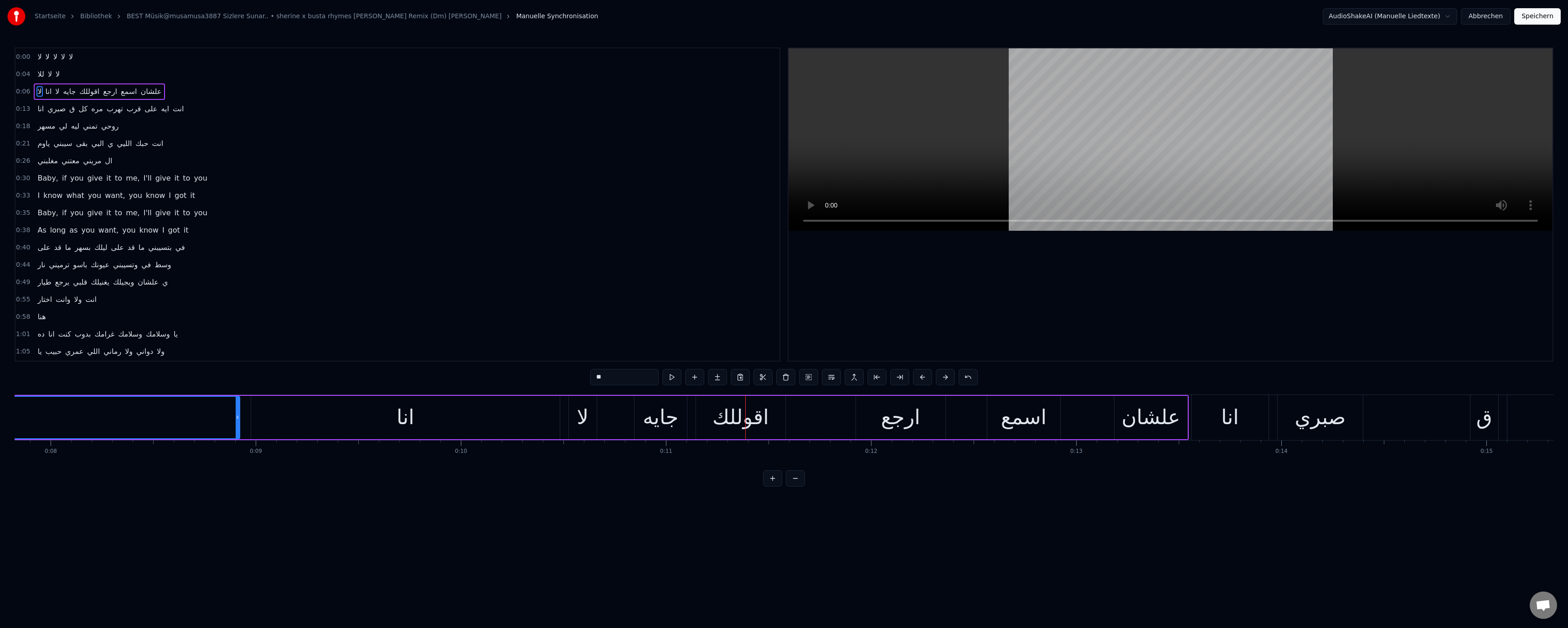
click at [138, 426] on div "لا" at bounding box center [10, 417] width 458 height 41
click at [300, 415] on div "انا" at bounding box center [405, 417] width 309 height 43
drag, startPoint x: 654, startPoint y: 418, endPoint x: 695, endPoint y: 375, distance: 59.4
click at [654, 418] on div "جايه" at bounding box center [660, 417] width 35 height 31
click at [304, 420] on div "انا" at bounding box center [405, 417] width 309 height 43
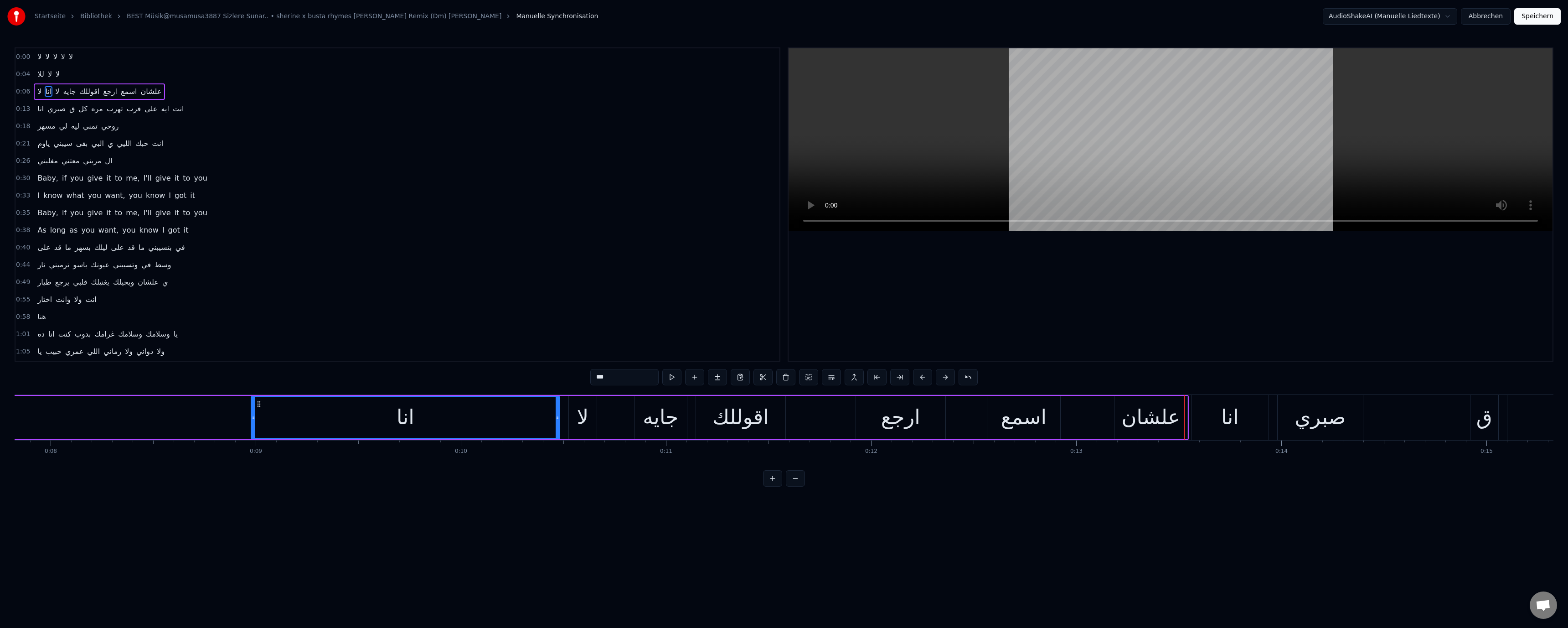
click at [163, 420] on div "لا" at bounding box center [10, 417] width 458 height 43
click at [1021, 423] on div "اسمع" at bounding box center [1023, 417] width 46 height 31
click at [919, 422] on div "ارجع" at bounding box center [901, 417] width 39 height 31
click at [743, 408] on div "اقوللك" at bounding box center [740, 417] width 57 height 31
click at [652, 420] on div "جايه" at bounding box center [660, 417] width 35 height 31
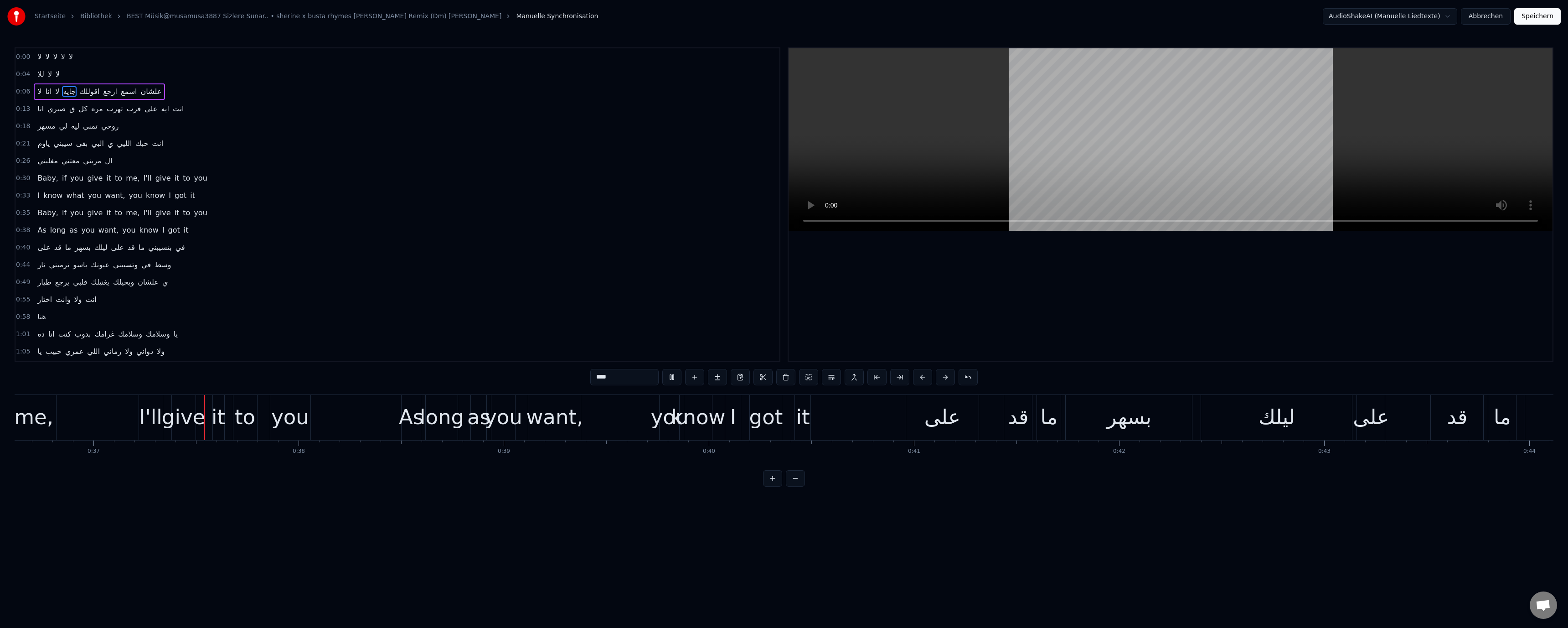
scroll to position [0, 7517]
click at [1058, 152] on video at bounding box center [1170, 139] width 764 height 183
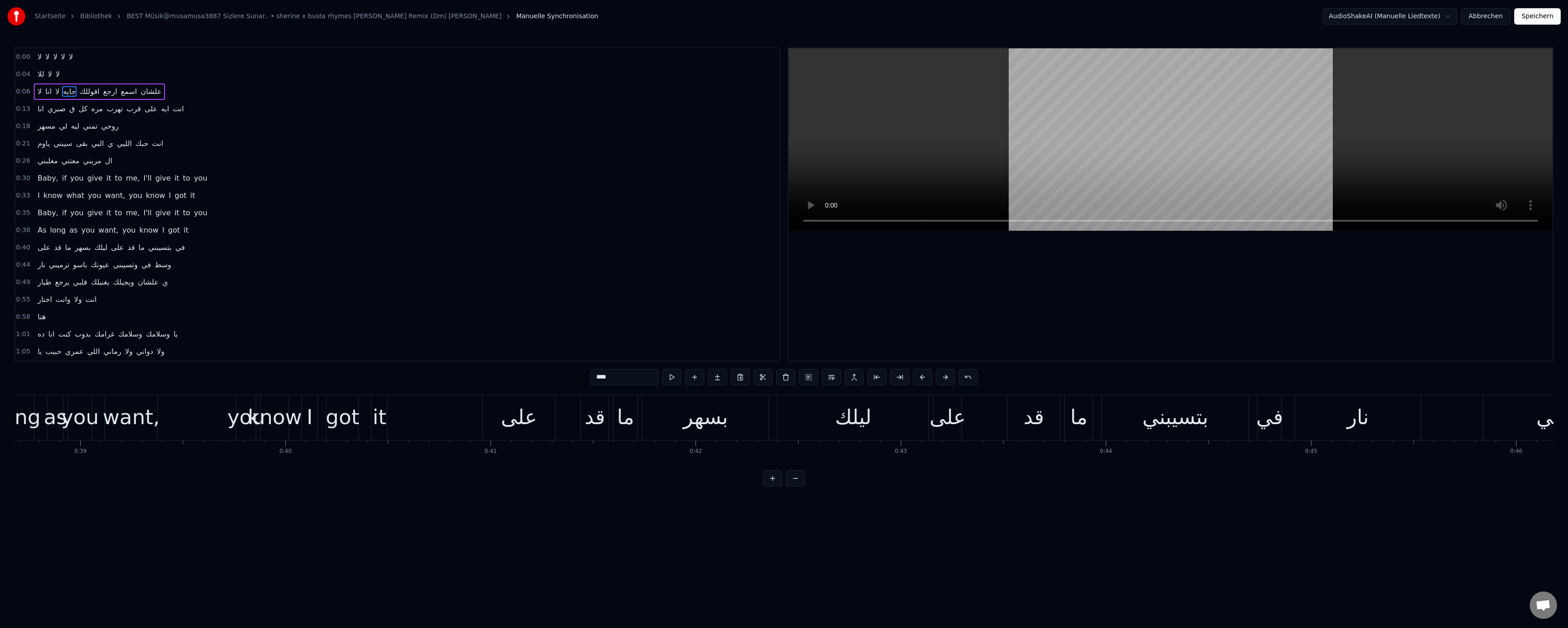
scroll to position [0, 7872]
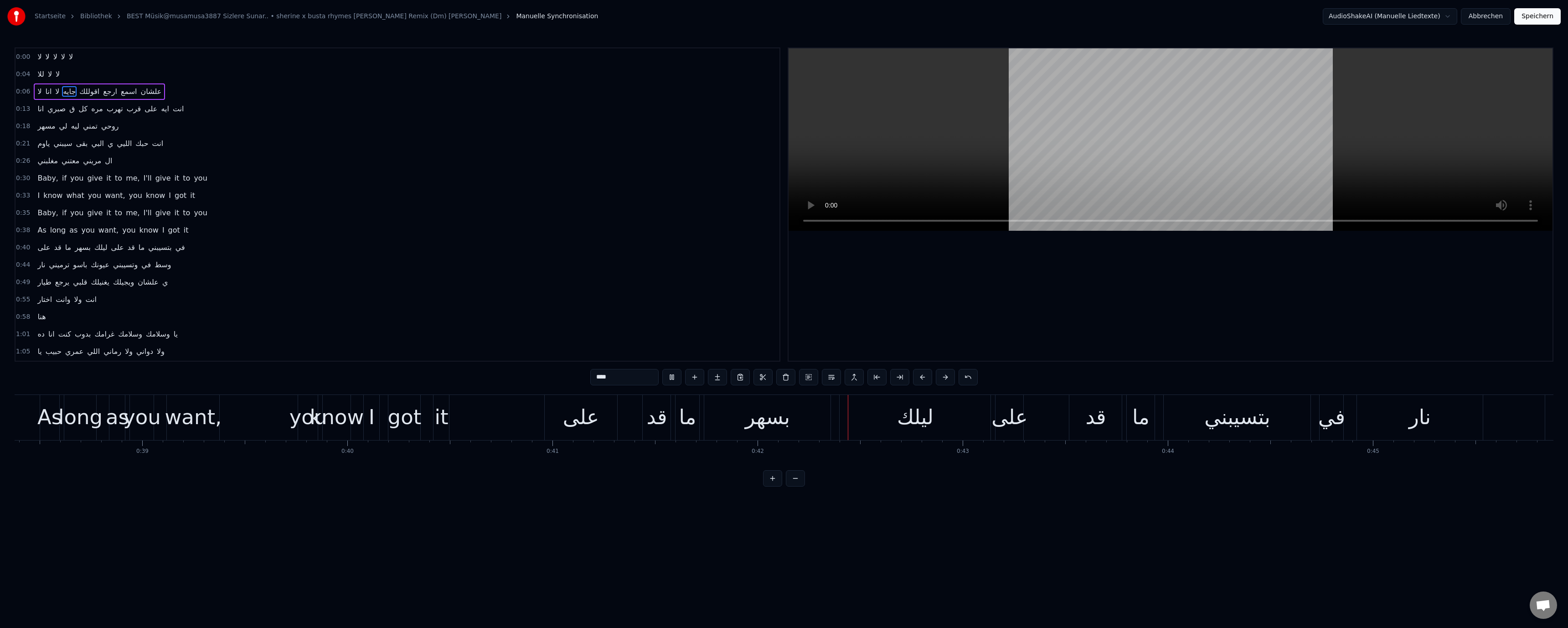
click at [1059, 181] on video at bounding box center [1170, 139] width 764 height 183
click at [1057, 185] on video at bounding box center [1170, 139] width 764 height 183
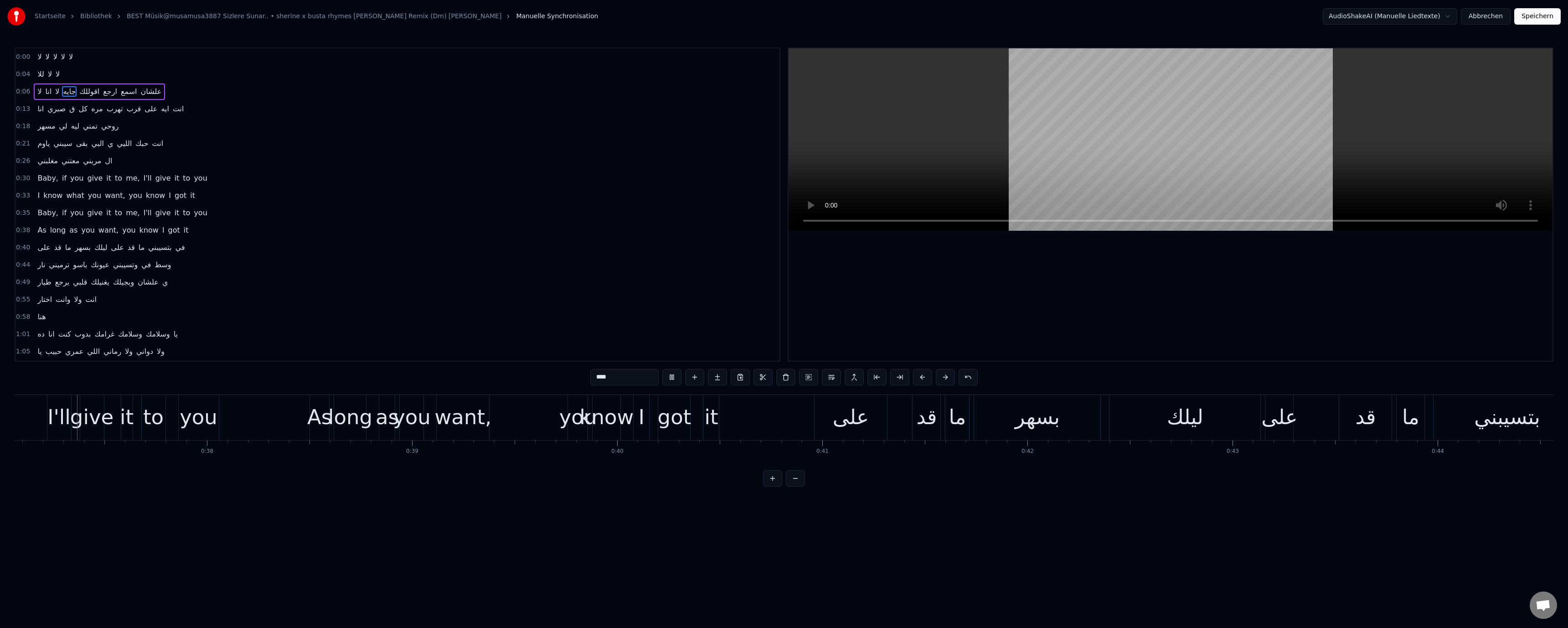
scroll to position [0, 7589]
click at [1057, 185] on video at bounding box center [1170, 139] width 764 height 183
click at [884, 422] on div "على" at bounding box center [864, 417] width 73 height 45
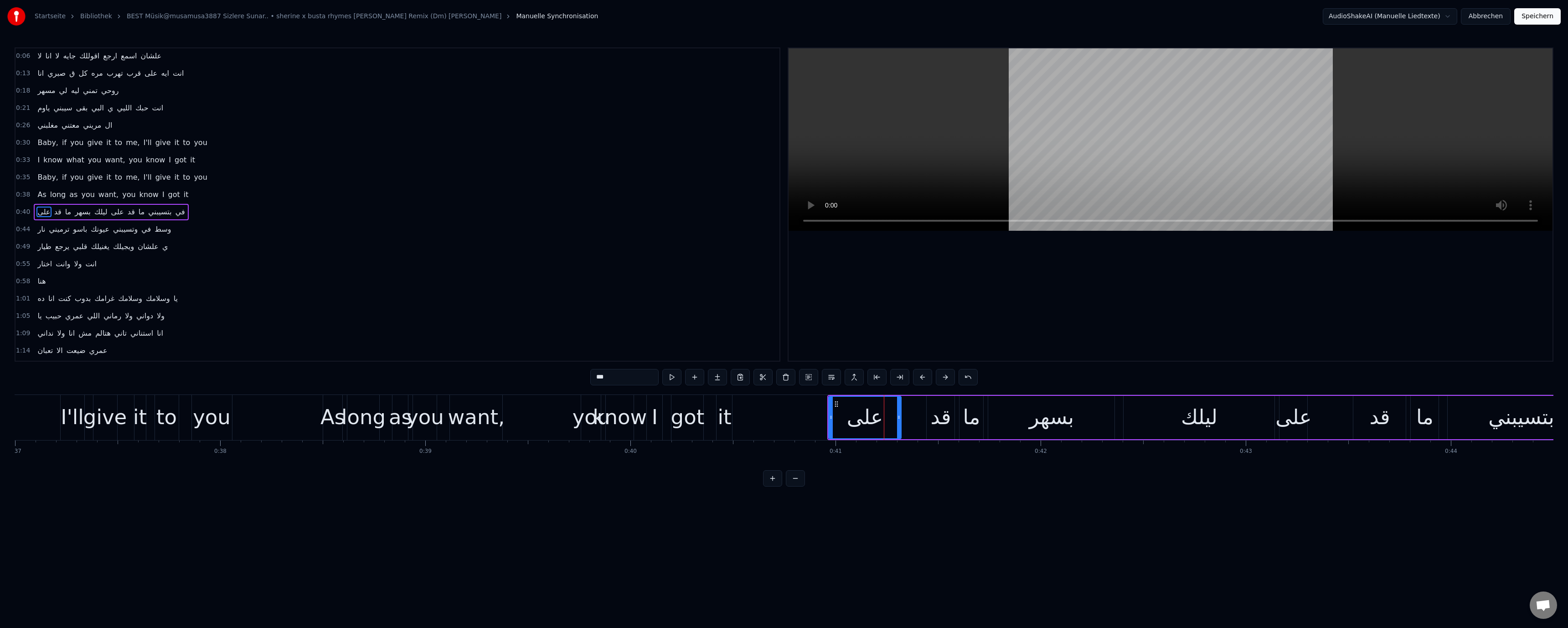
scroll to position [43, 0]
drag, startPoint x: 830, startPoint y: 416, endPoint x: 742, endPoint y: 418, distance: 88.0
click at [744, 418] on icon at bounding box center [746, 417] width 4 height 7
click at [687, 423] on div "got" at bounding box center [687, 417] width 33 height 31
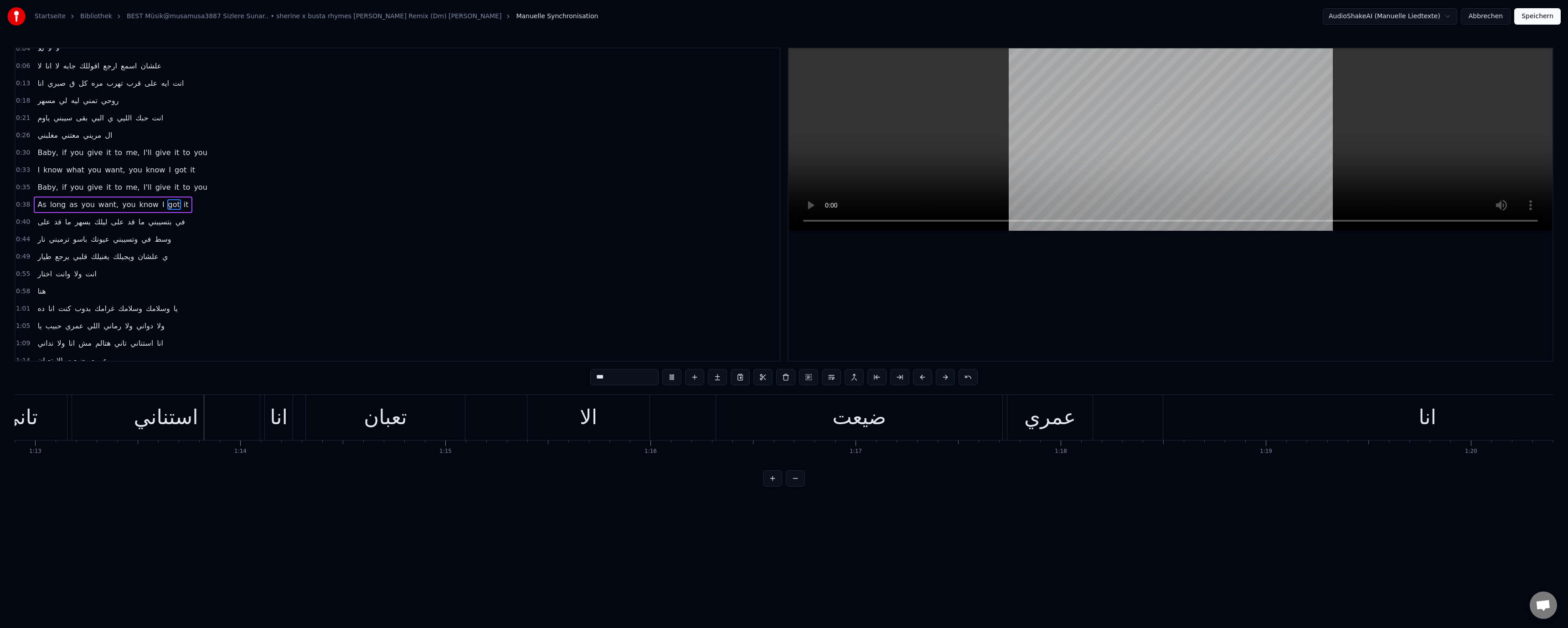
scroll to position [0, 14954]
click at [1163, 111] on video at bounding box center [1170, 139] width 764 height 183
click at [414, 418] on div "عمري" at bounding box center [402, 417] width 52 height 31
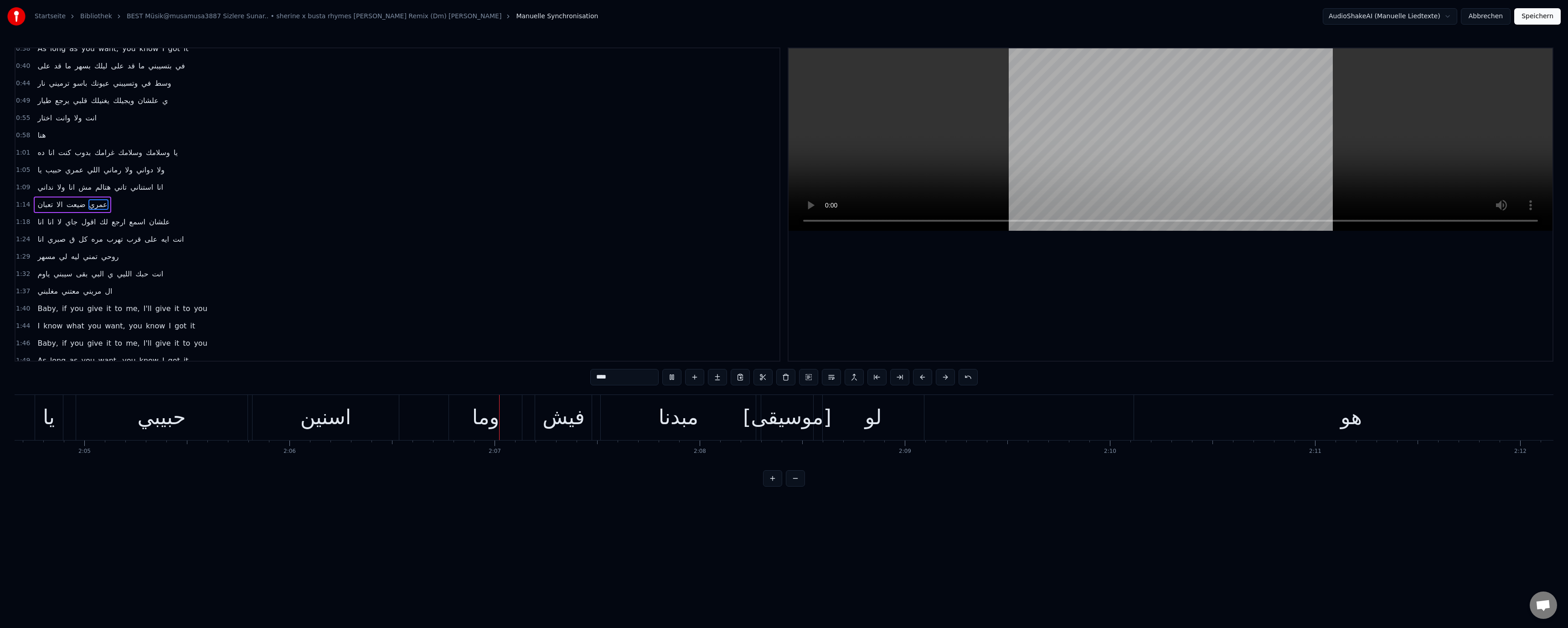
scroll to position [0, 25910]
click at [1066, 177] on video at bounding box center [1170, 139] width 764 height 183
click at [713, 415] on div "مبدنا" at bounding box center [698, 417] width 40 height 31
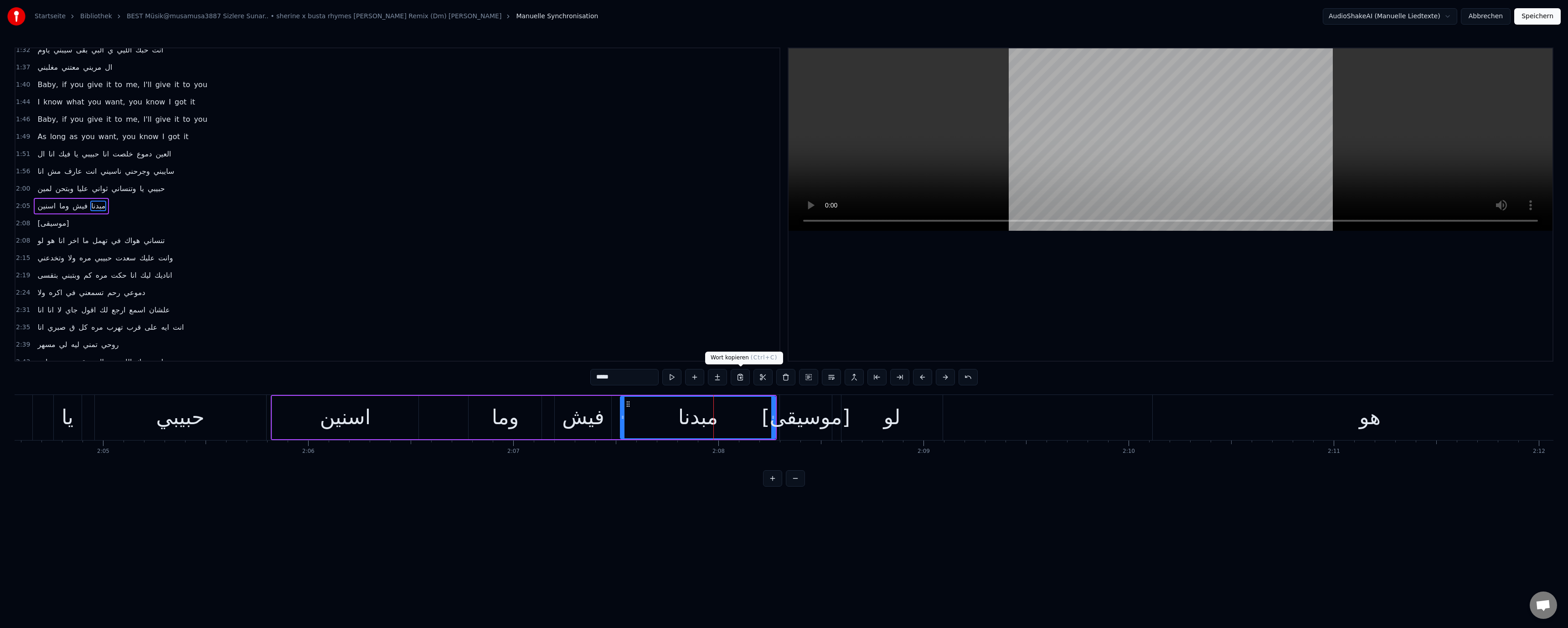
scroll to position [407, 0]
click at [708, 433] on div "مبدنا" at bounding box center [698, 417] width 154 height 41
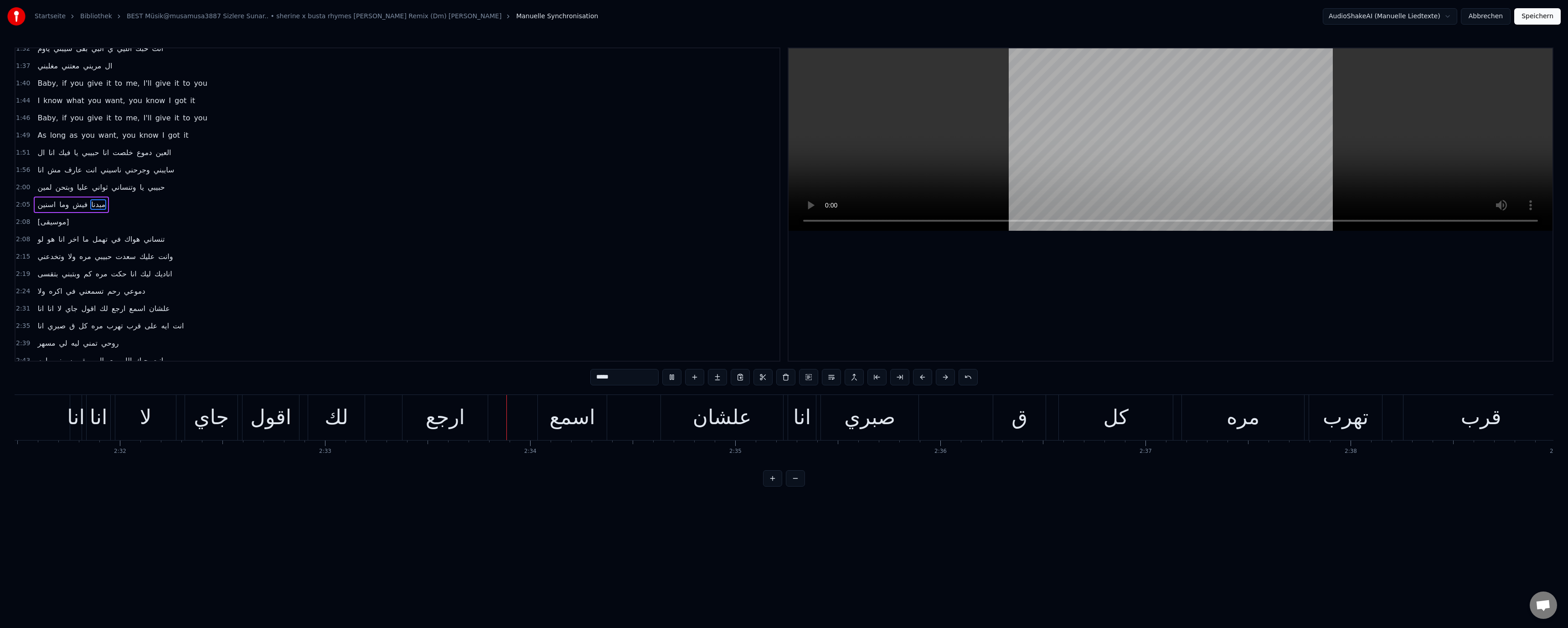
scroll to position [0, 31413]
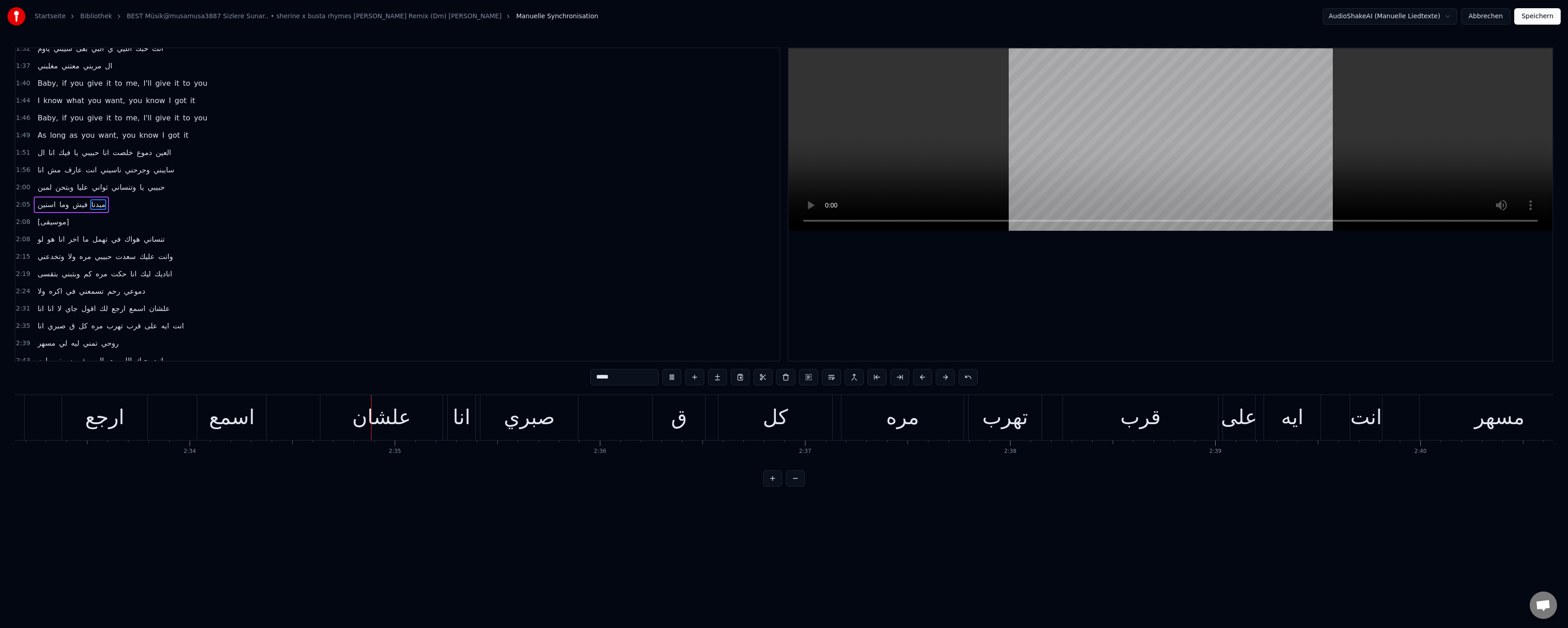
click at [1142, 188] on video at bounding box center [1170, 139] width 764 height 183
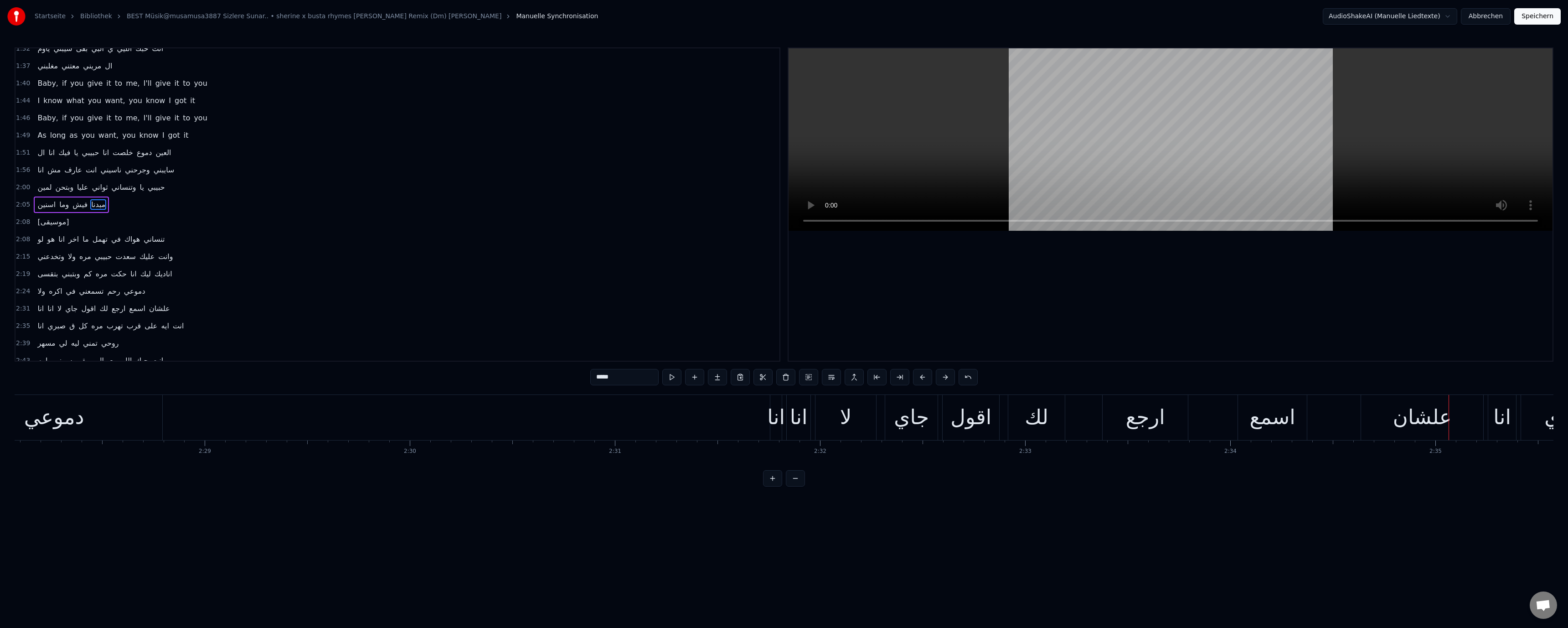
scroll to position [0, 30254]
drag, startPoint x: 188, startPoint y: 428, endPoint x: 208, endPoint y: 417, distance: 22.8
click at [188, 427] on div "دموعي" at bounding box center [172, 417] width 60 height 31
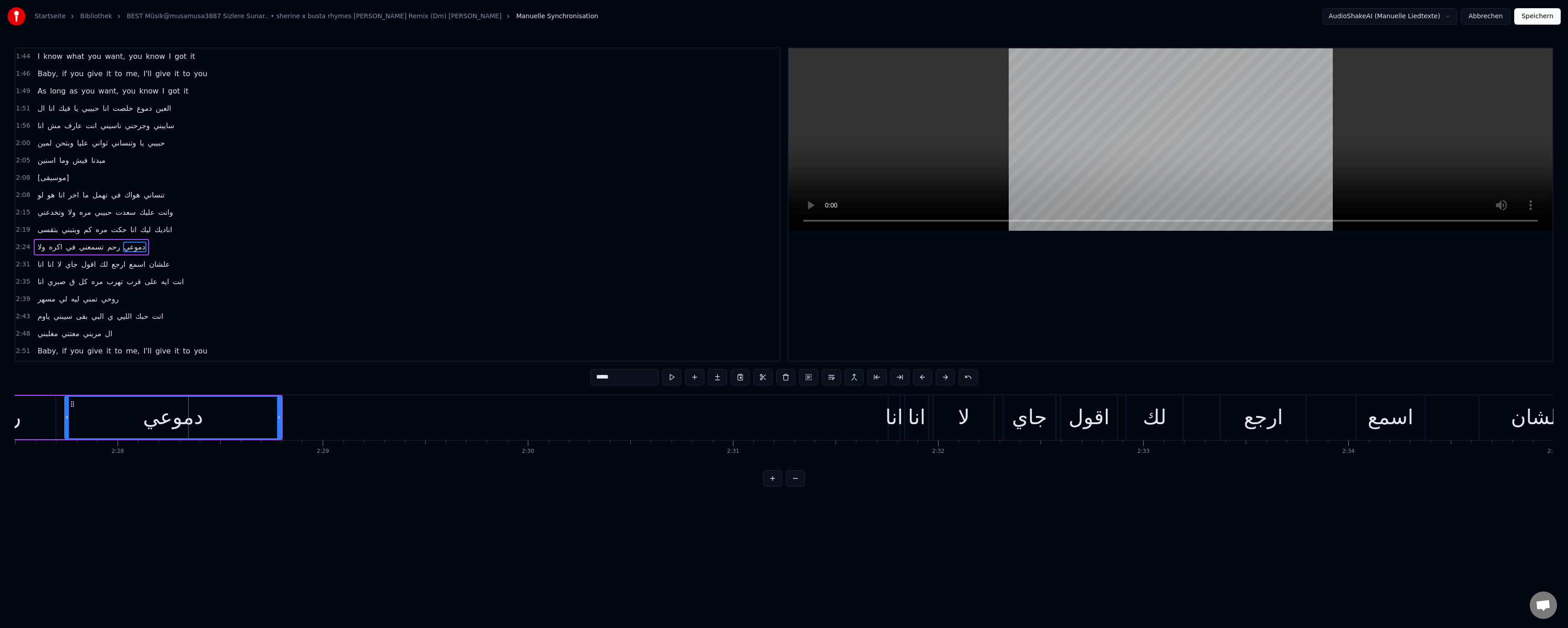
scroll to position [493, 0]
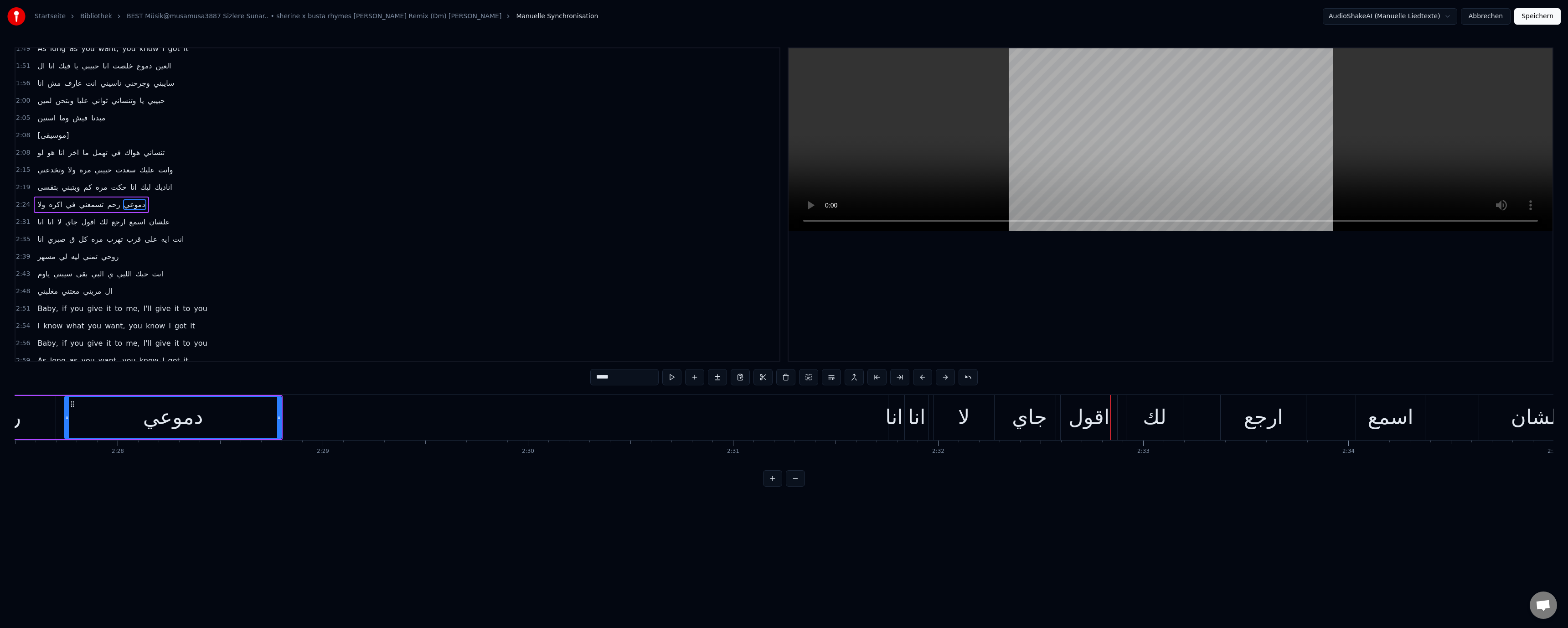
click at [36, 422] on div "رحم" at bounding box center [3, 417] width 106 height 43
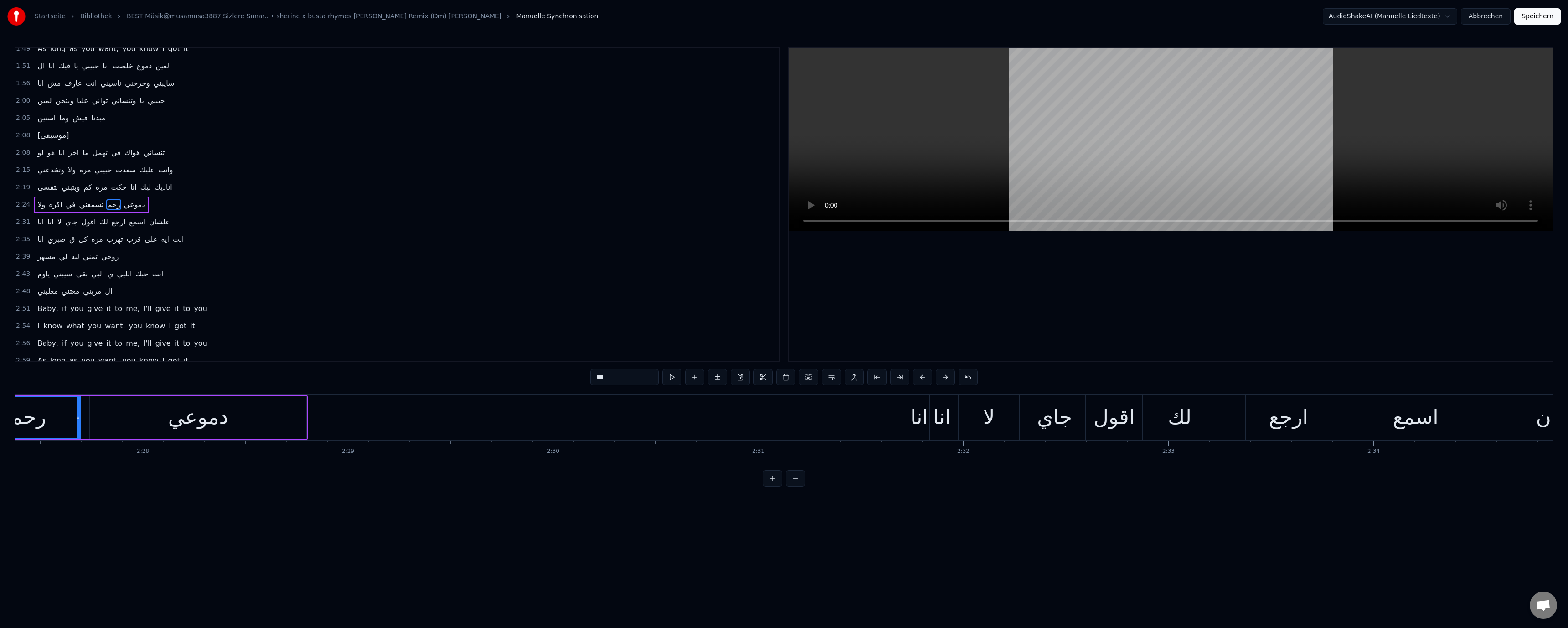
click at [917, 415] on div "انا" at bounding box center [919, 417] width 18 height 31
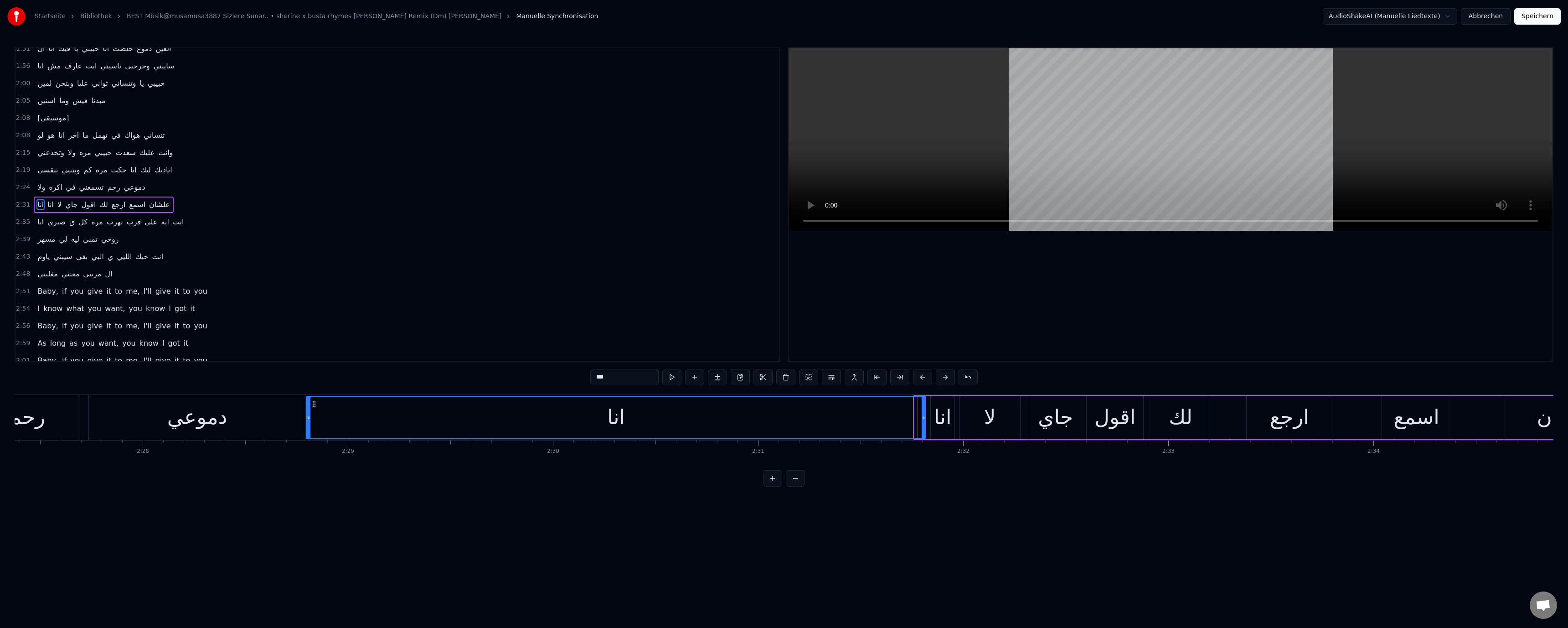
drag, startPoint x: 915, startPoint y: 417, endPoint x: 307, endPoint y: 425, distance: 608.1
click at [307, 425] on div at bounding box center [309, 417] width 4 height 41
click at [228, 426] on div "دموعي" at bounding box center [197, 417] width 60 height 31
type input "*****"
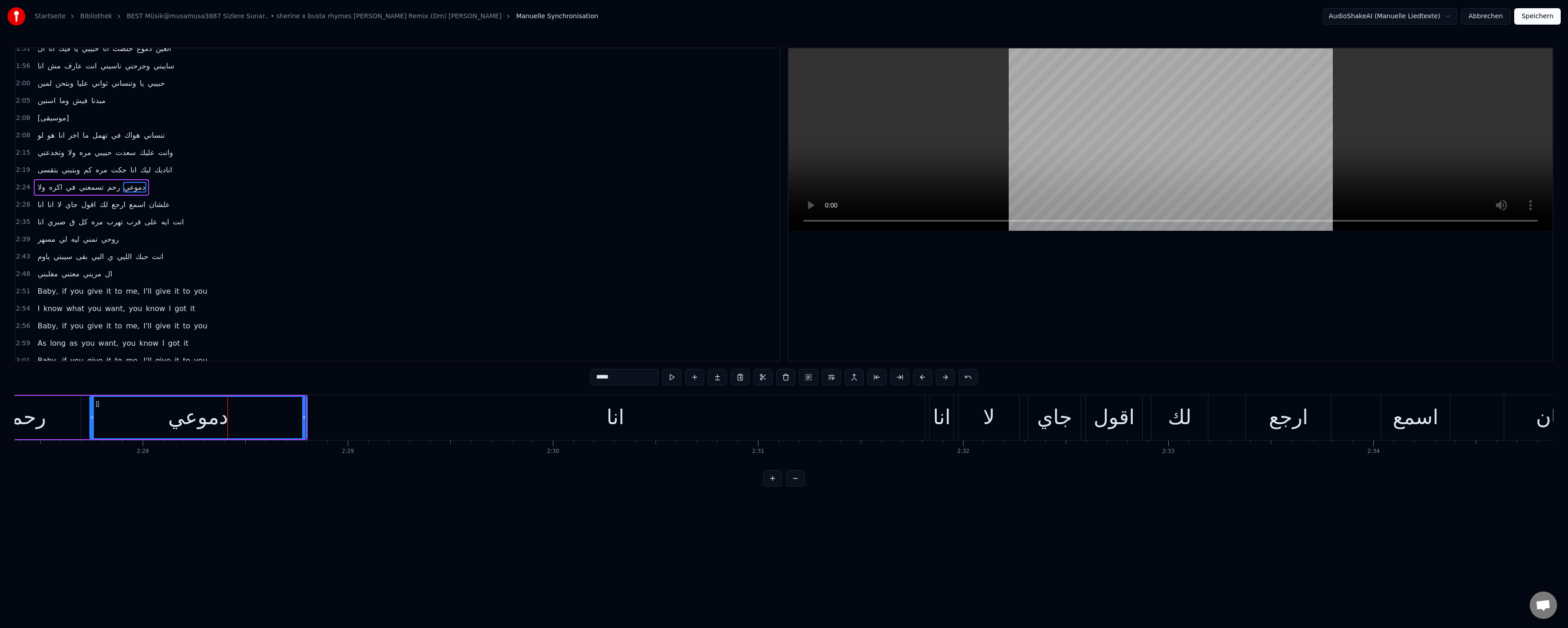
scroll to position [493, 0]
click at [220, 415] on div "دموعي" at bounding box center [198, 417] width 60 height 31
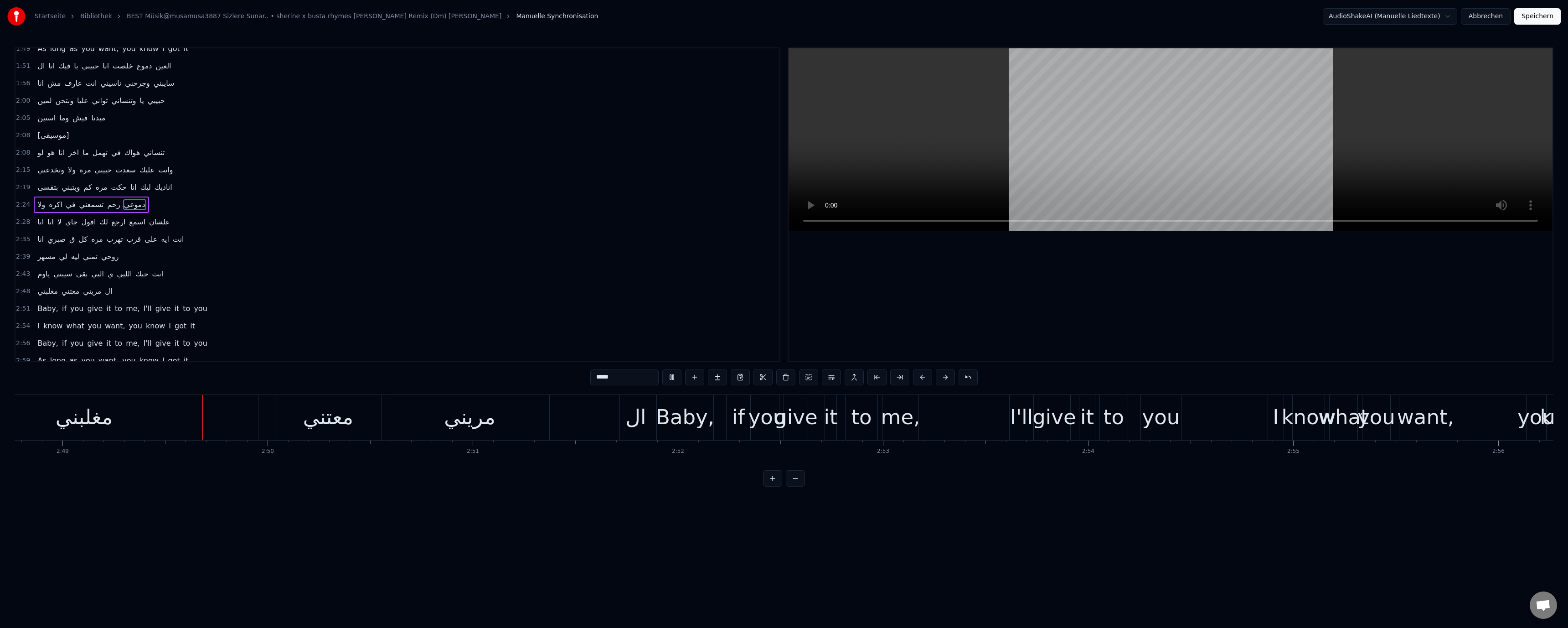
scroll to position [0, 34623]
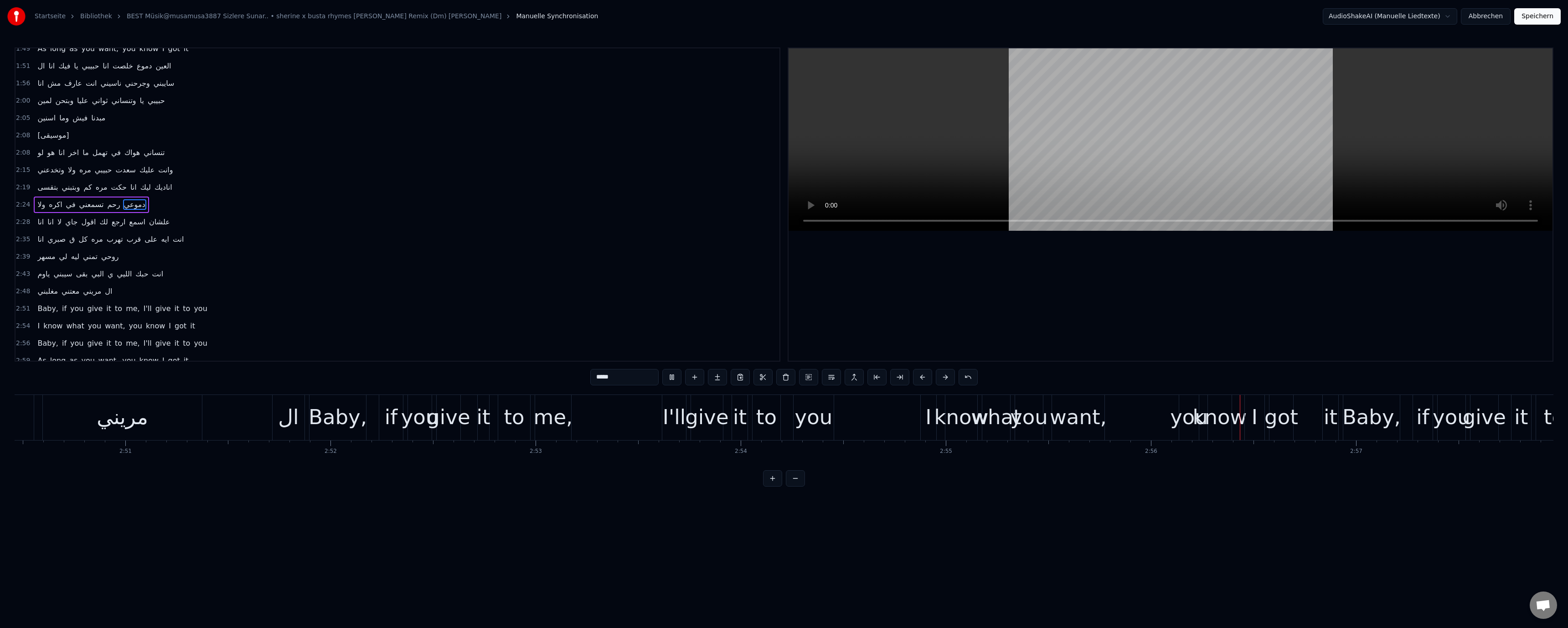
drag, startPoint x: 1551, startPoint y: 20, endPoint x: 1438, endPoint y: 314, distance: 315.0
click at [1438, 314] on div "Startseite Bibliothek BEST Müsik@musamusa3887 Sizlere Sunar.. • sherine x busta…" at bounding box center [784, 243] width 1568 height 487
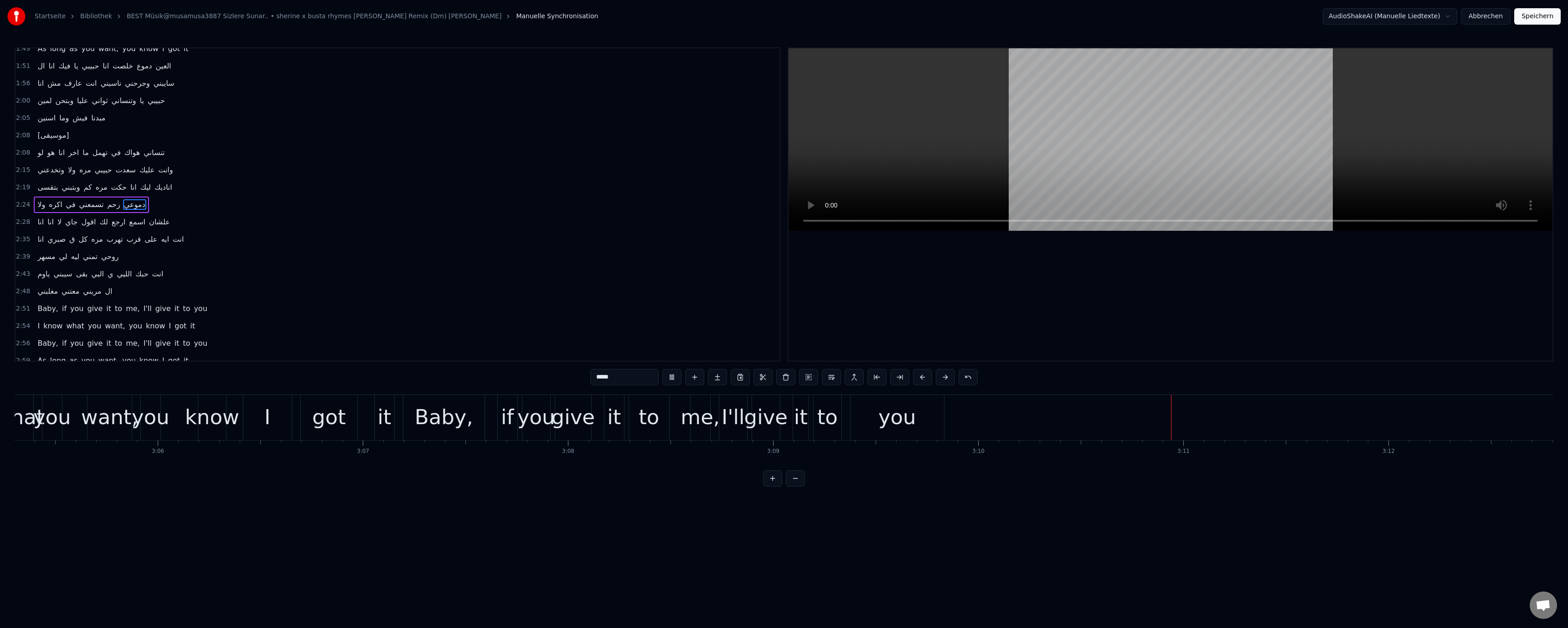
scroll to position [0, 38048]
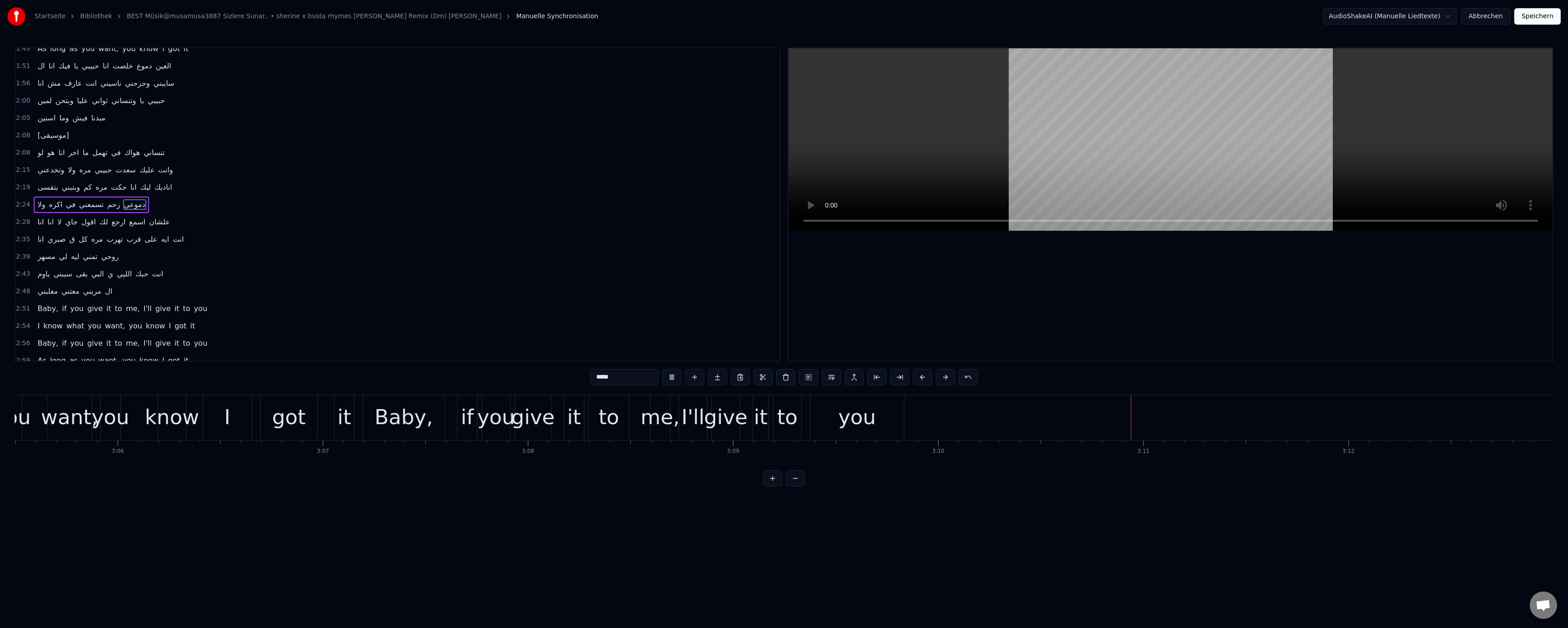
click at [1528, 10] on button "Speichern" at bounding box center [1538, 16] width 46 height 16
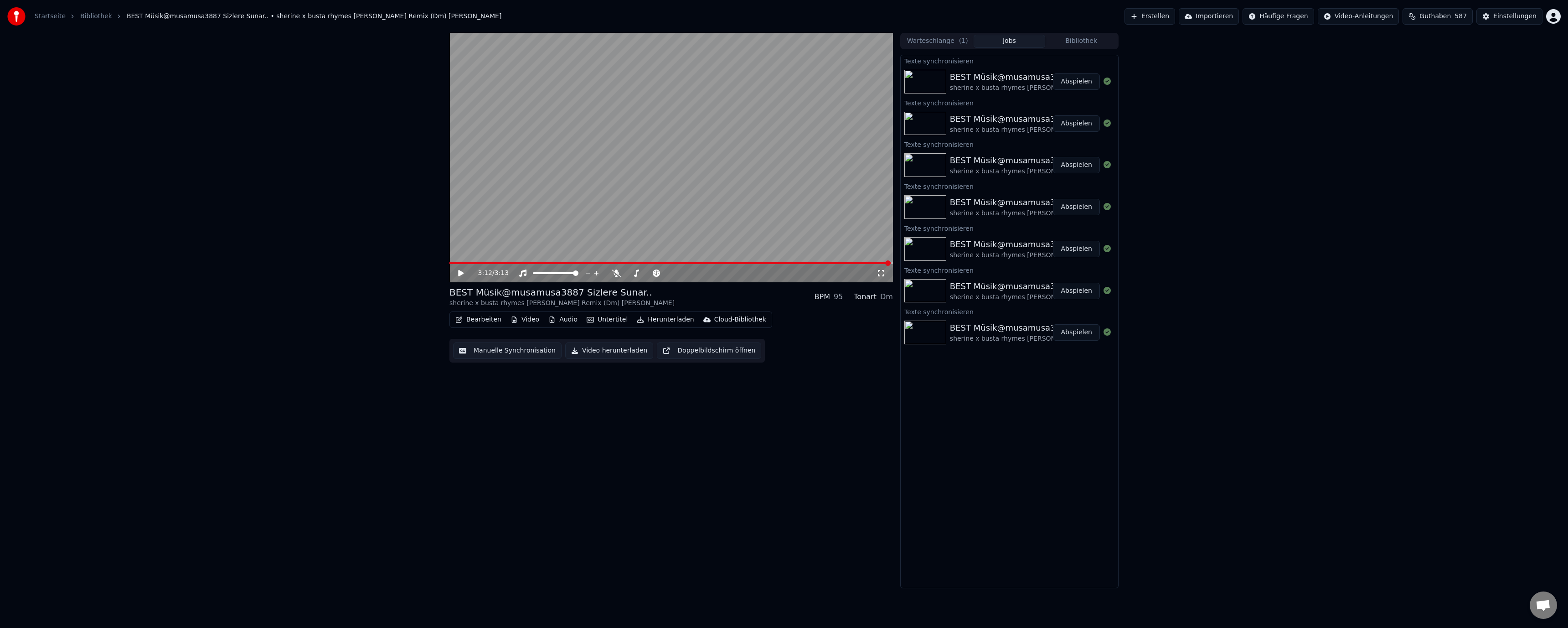
click at [474, 319] on button "Bearbeiten" at bounding box center [478, 319] width 54 height 13
click at [486, 353] on div "Metadaten bearbeiten" at bounding box center [506, 354] width 71 height 9
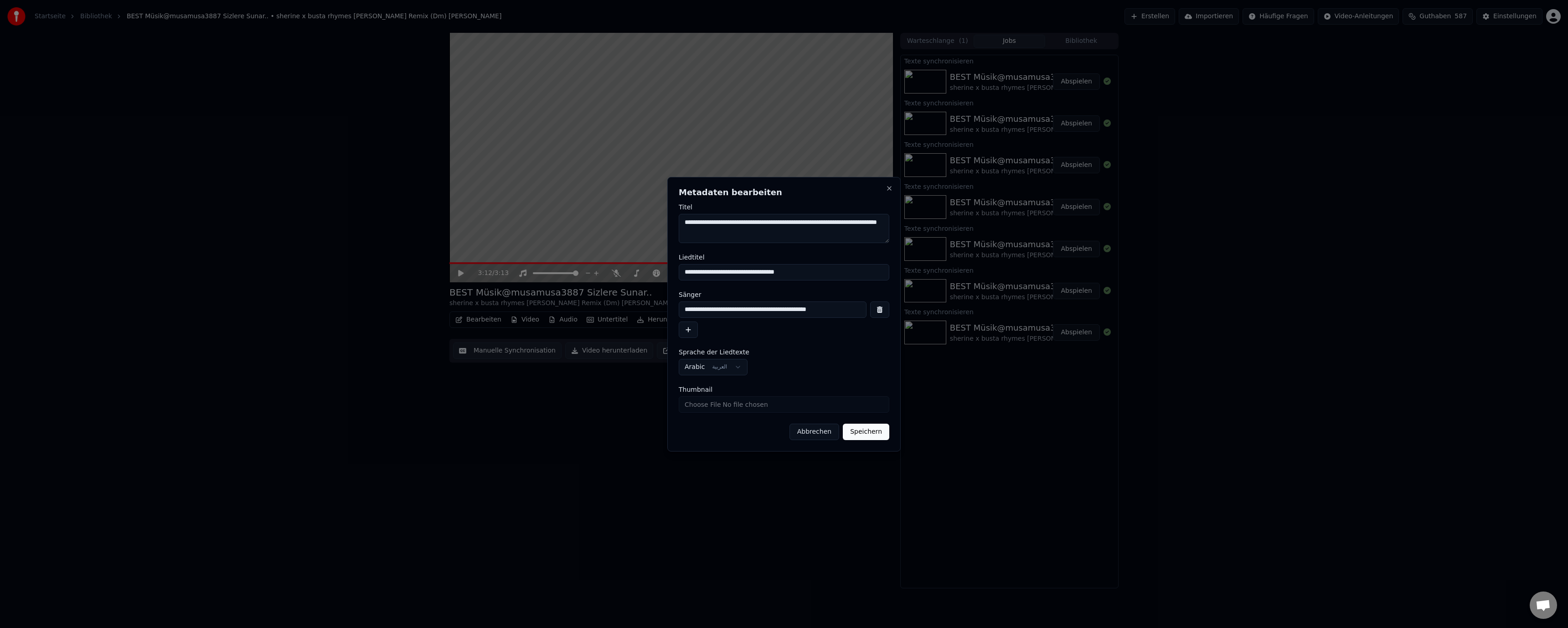
click at [810, 433] on button "Abbrechen" at bounding box center [814, 432] width 50 height 16
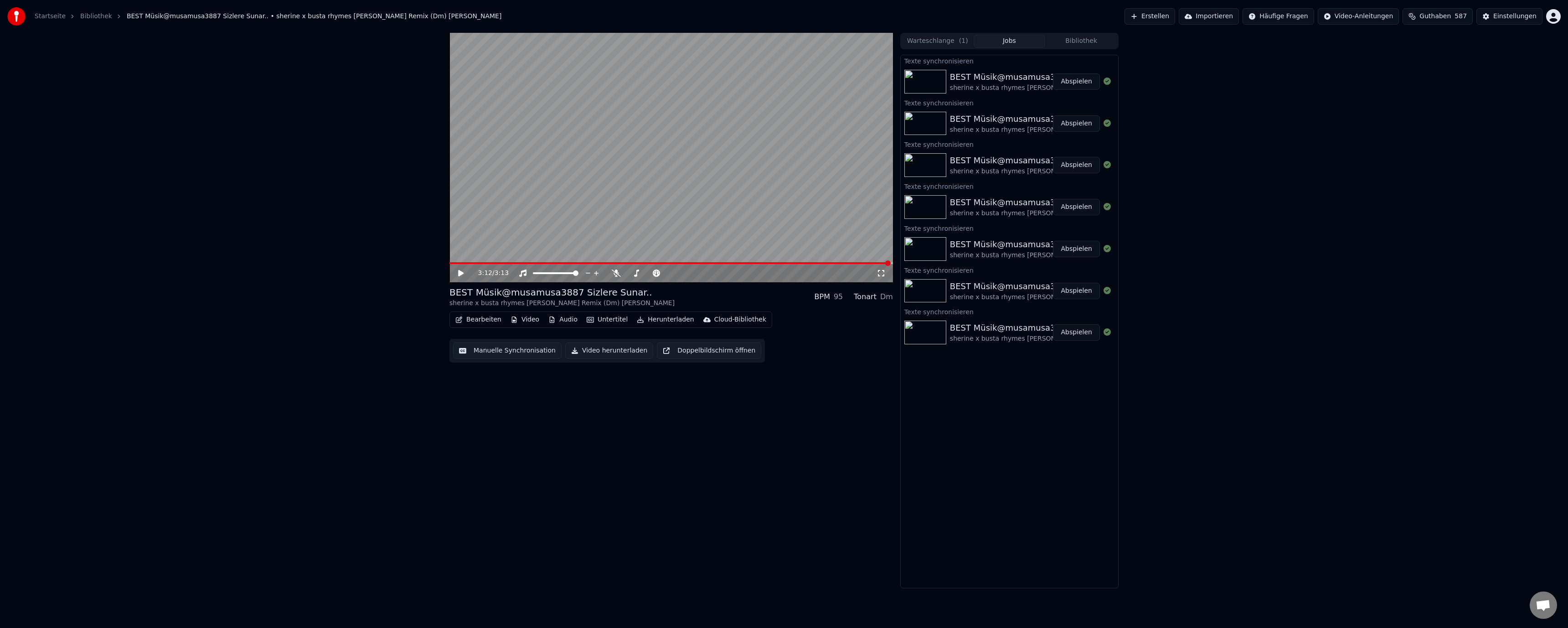
click at [475, 322] on button "Bearbeiten" at bounding box center [478, 319] width 54 height 13
click at [493, 339] on div "Liedtexte bearbeiten" at bounding box center [503, 339] width 66 height 9
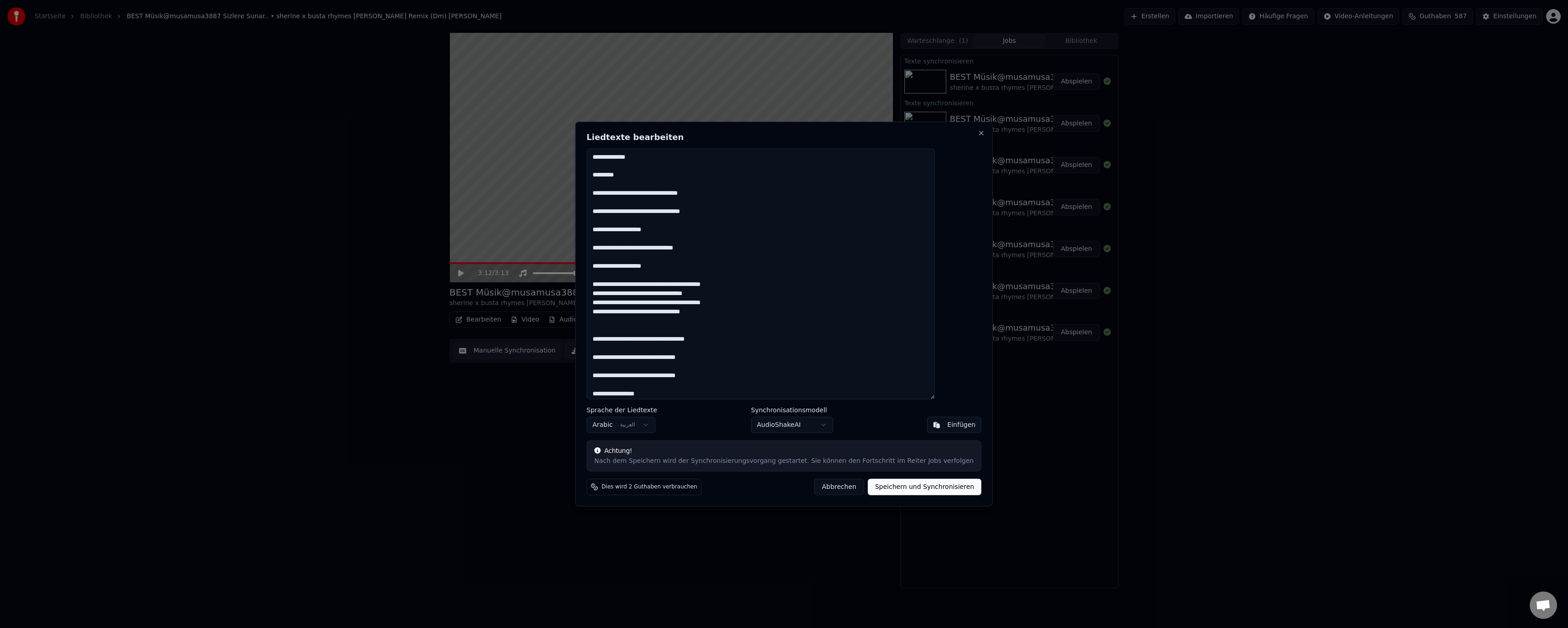
drag, startPoint x: 828, startPoint y: 491, endPoint x: 747, endPoint y: 441, distance: 95.2
click at [828, 491] on button "Abbrechen" at bounding box center [839, 487] width 50 height 16
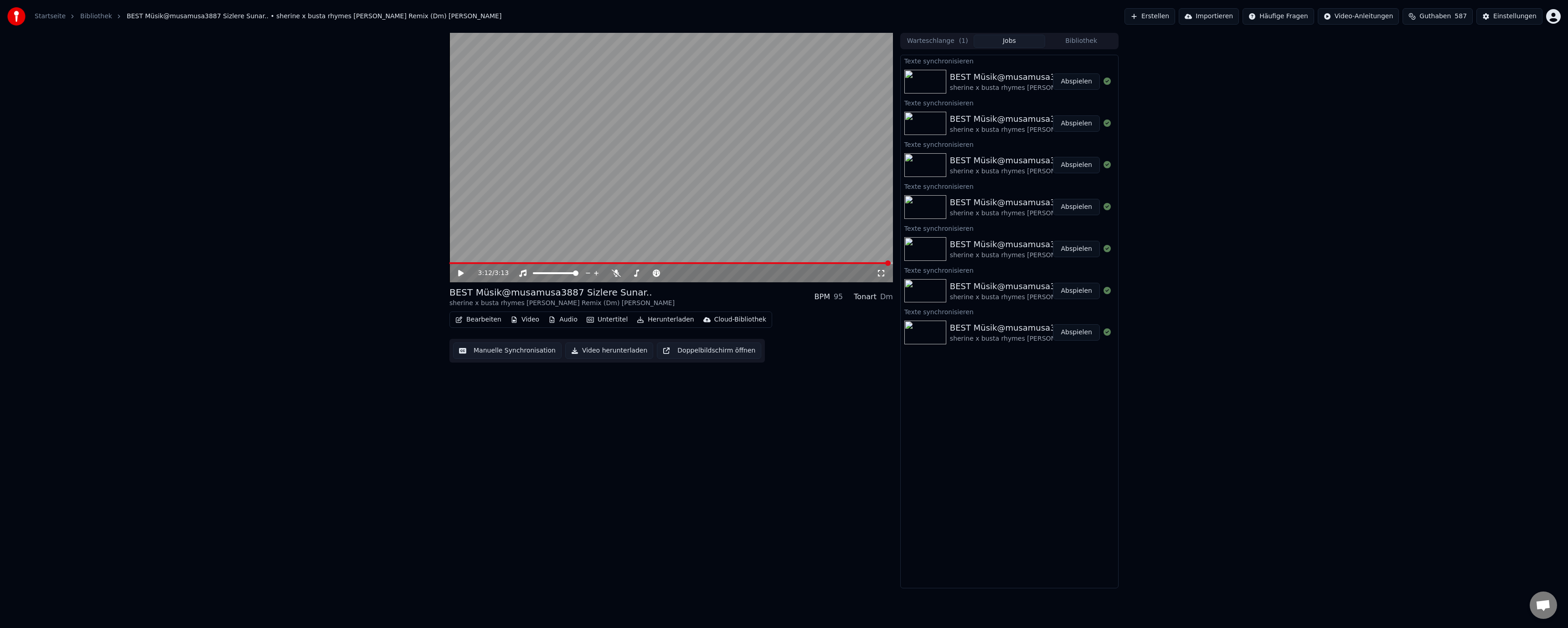
click at [547, 356] on button "Manuelle Synchronisation" at bounding box center [507, 350] width 108 height 16
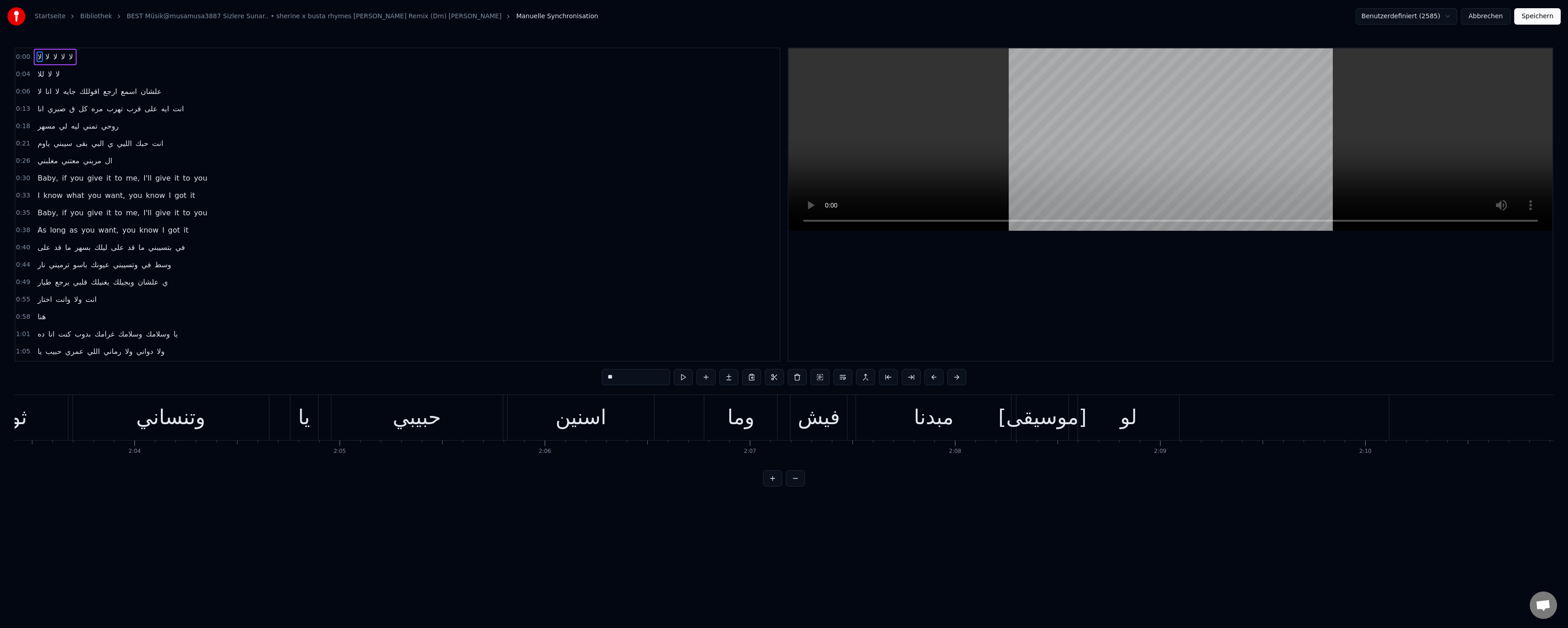
scroll to position [0, 25350]
click at [788, 429] on div "فيش" at bounding box center [783, 417] width 42 height 31
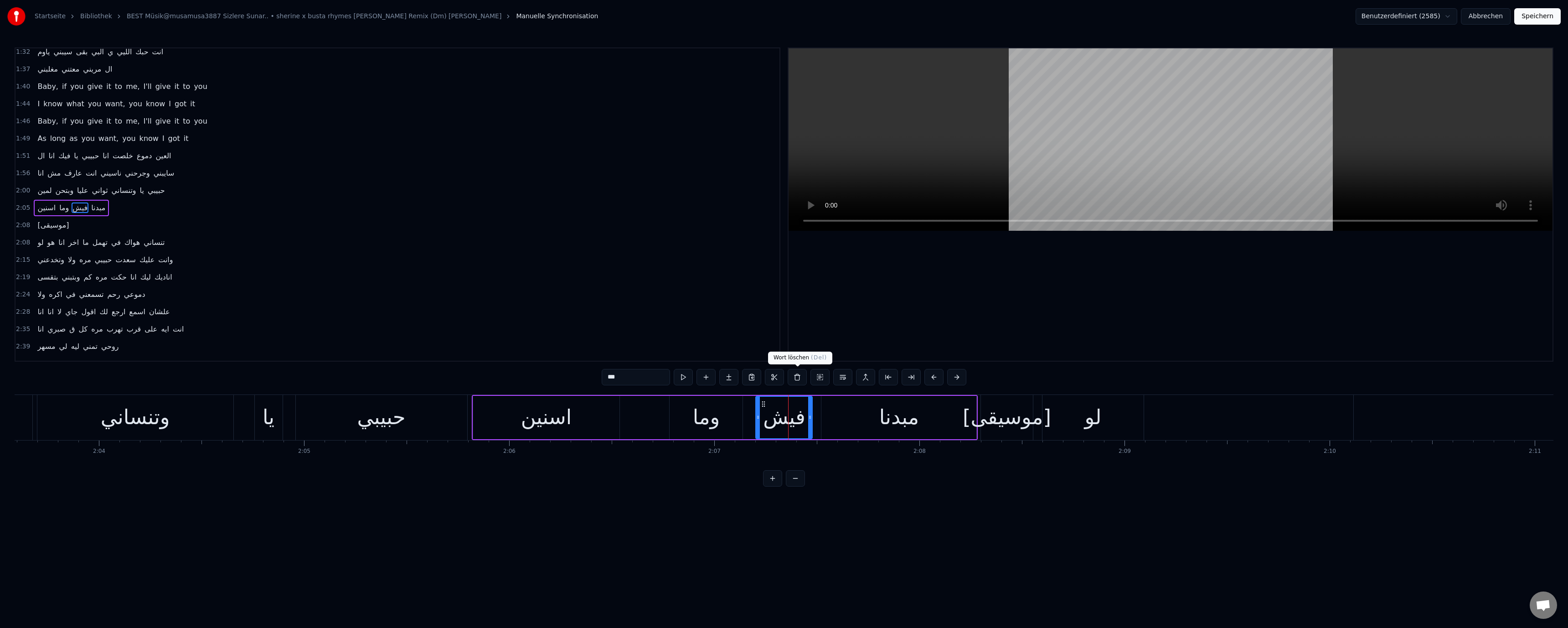
scroll to position [407, 0]
click at [528, 434] on div "اسنين" at bounding box center [546, 417] width 147 height 43
click at [377, 434] on div "حبيبي" at bounding box center [382, 417] width 172 height 45
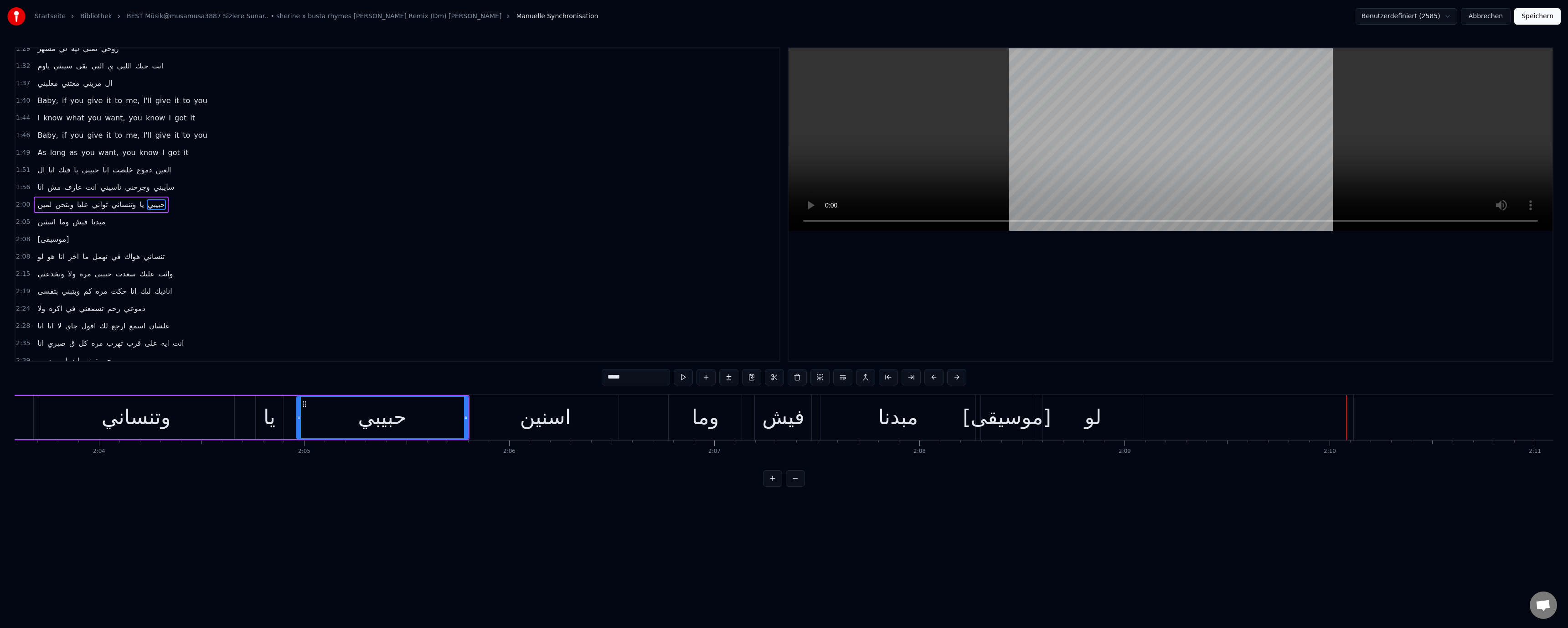
click at [139, 429] on div "وتنساني" at bounding box center [136, 417] width 69 height 31
click at [168, 431] on div "وتنساني" at bounding box center [136, 417] width 69 height 31
click at [268, 425] on div "يا" at bounding box center [269, 417] width 12 height 31
click at [372, 423] on div "حبيبي" at bounding box center [382, 417] width 48 height 31
click at [161, 429] on div "وتنساني" at bounding box center [136, 417] width 69 height 31
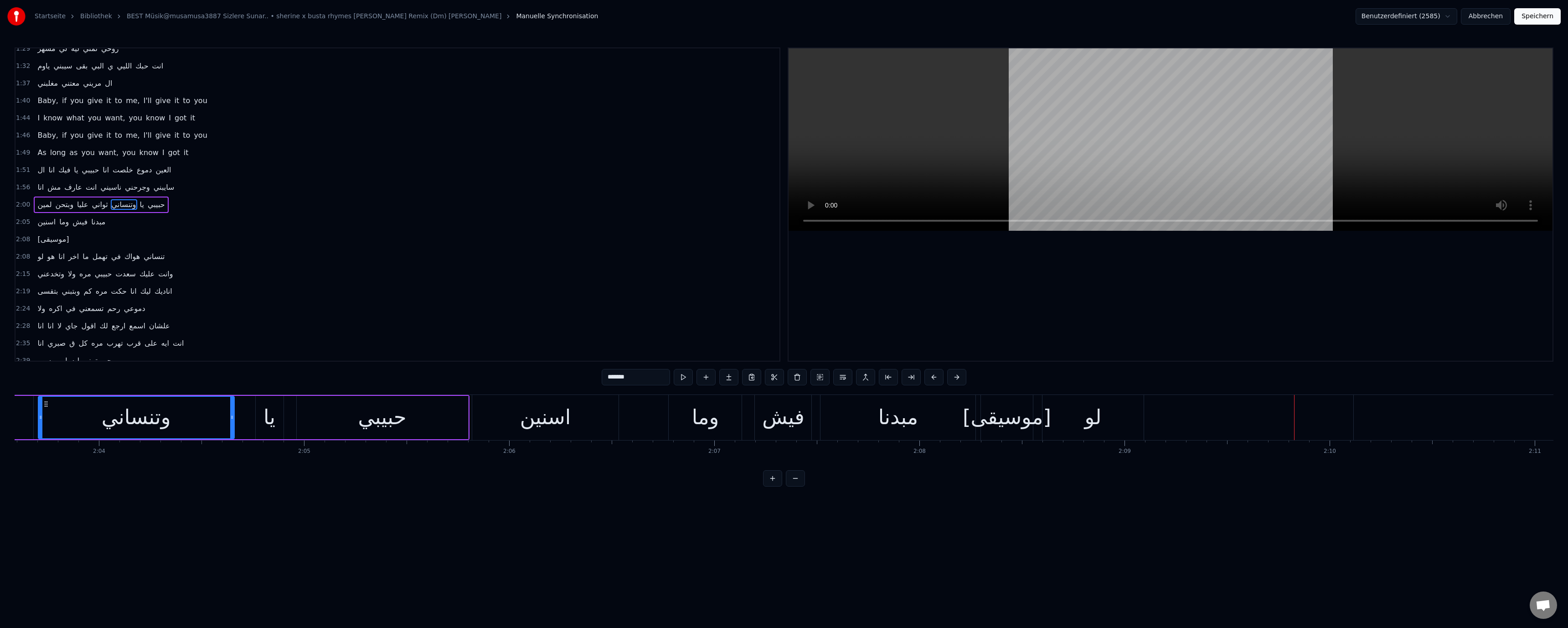
click at [200, 422] on div "وتنساني" at bounding box center [136, 417] width 195 height 41
click at [169, 424] on div "وتنساني" at bounding box center [136, 417] width 69 height 31
click at [709, 420] on div "وما" at bounding box center [705, 417] width 27 height 31
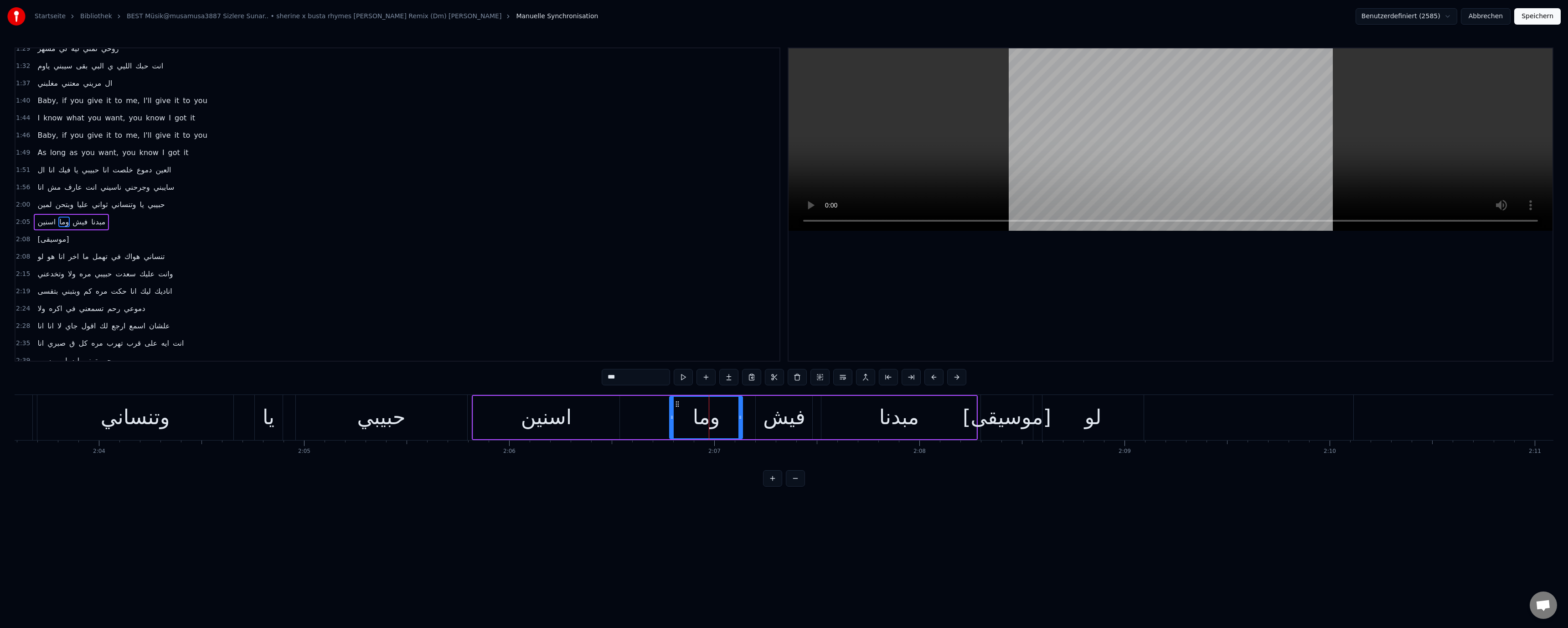
scroll to position [407, 0]
click at [1006, 412] on div "[موسيقى]" at bounding box center [1007, 417] width 88 height 31
type input "********"
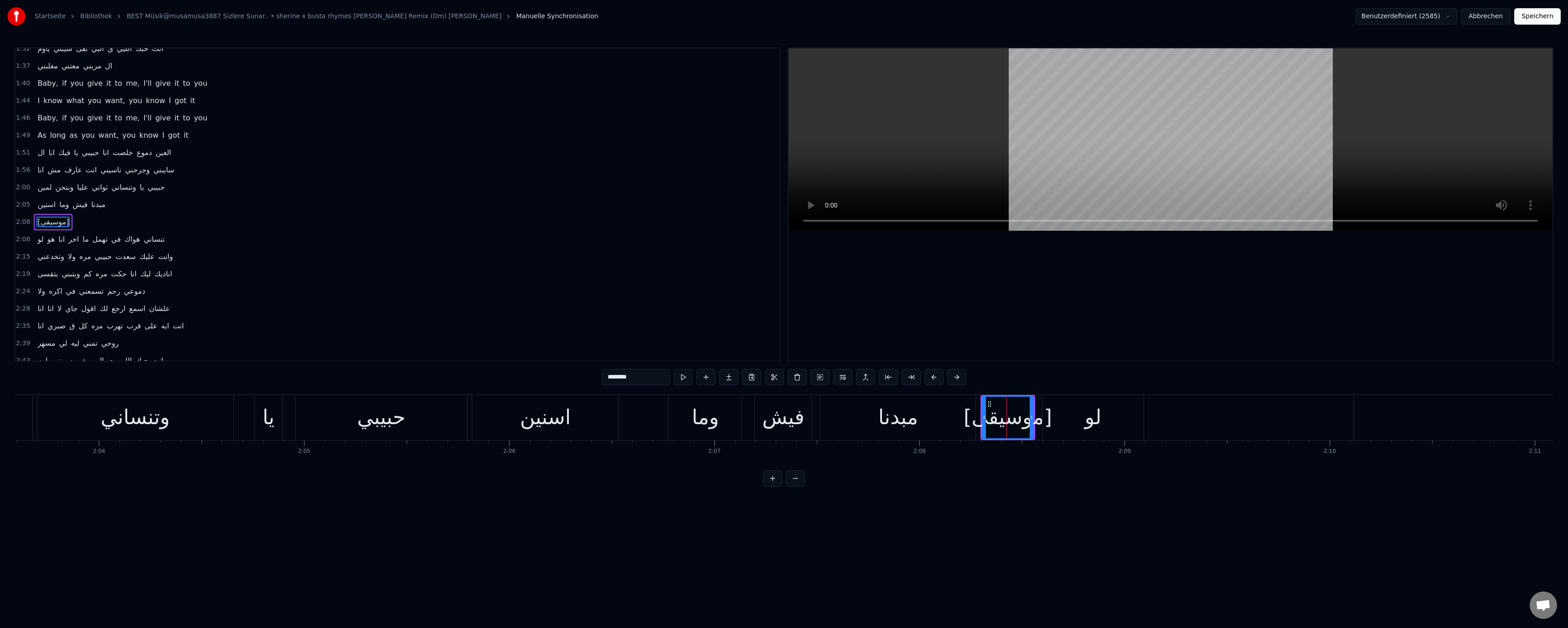
scroll to position [424, 0]
click at [1050, 456] on div "Wort löschen Del" at bounding box center [1064, 453] width 112 height 15
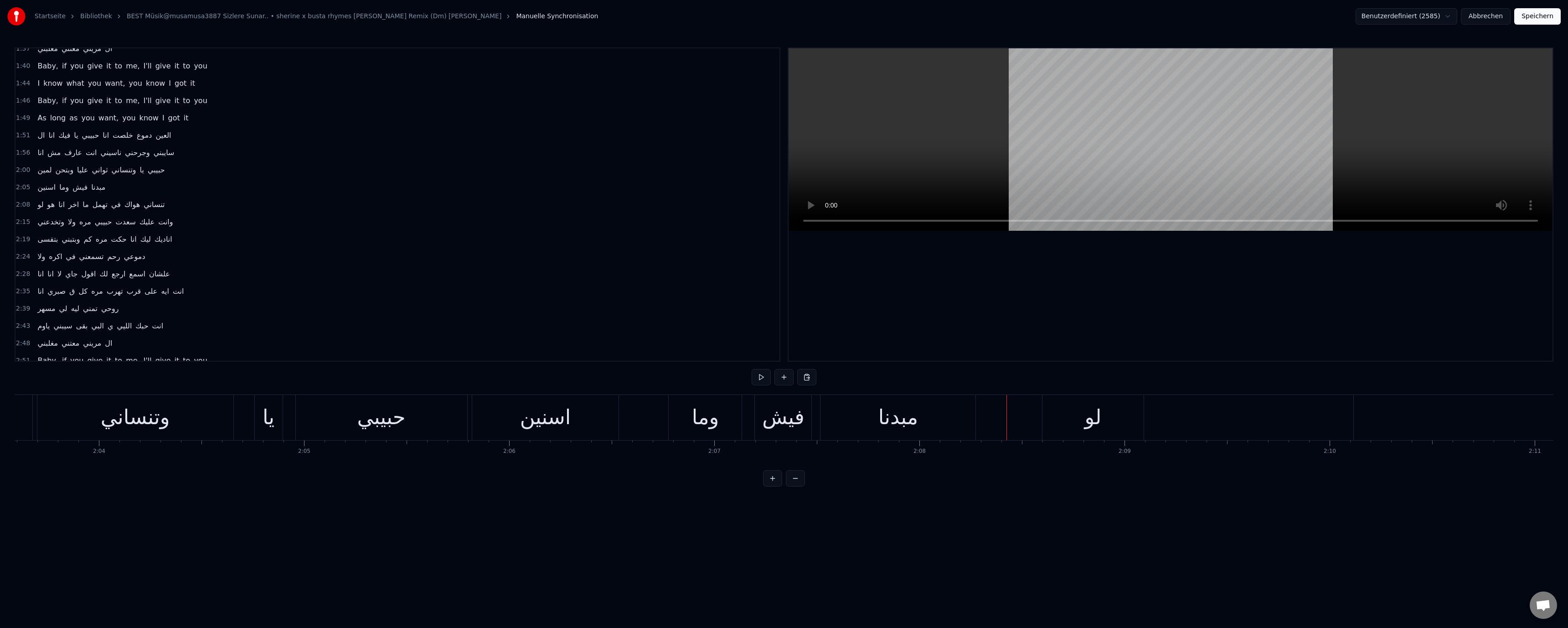
click at [726, 429] on div "وما" at bounding box center [705, 417] width 73 height 45
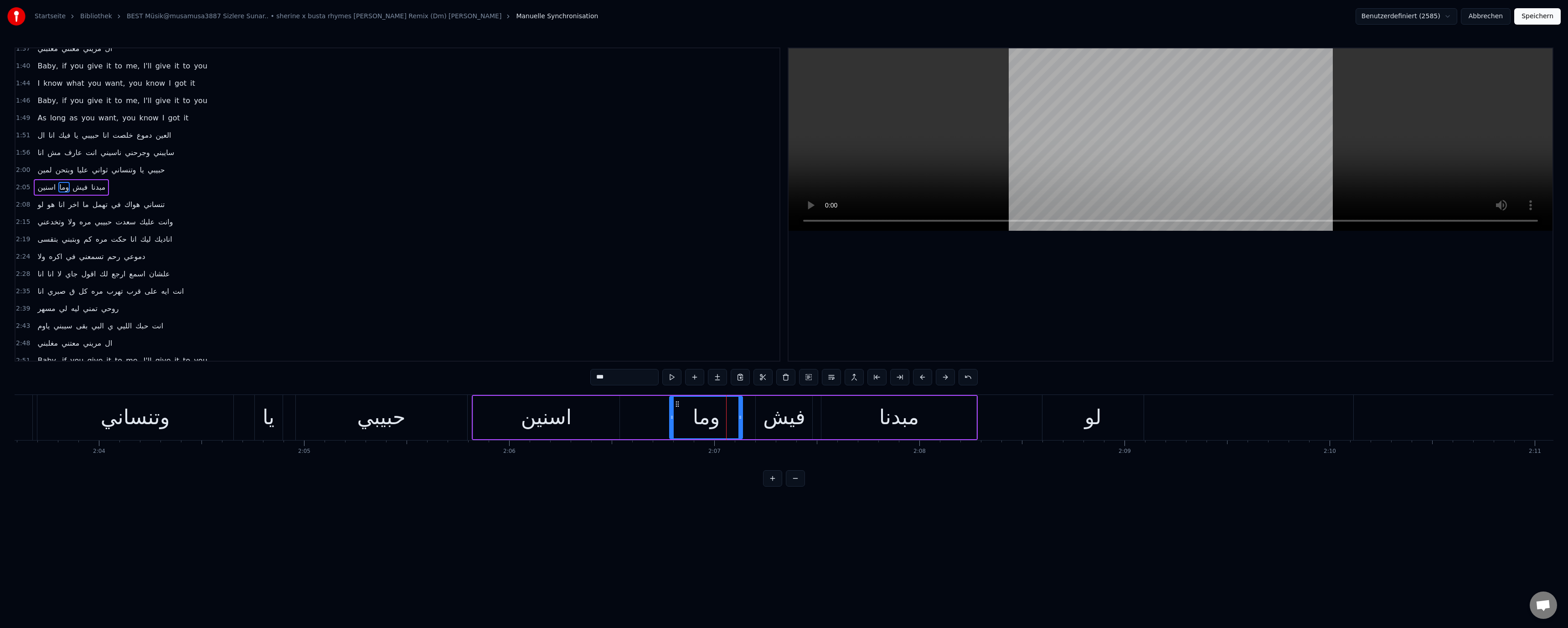
scroll to position [407, 0]
click at [402, 421] on div "حبيبي" at bounding box center [380, 417] width 48 height 31
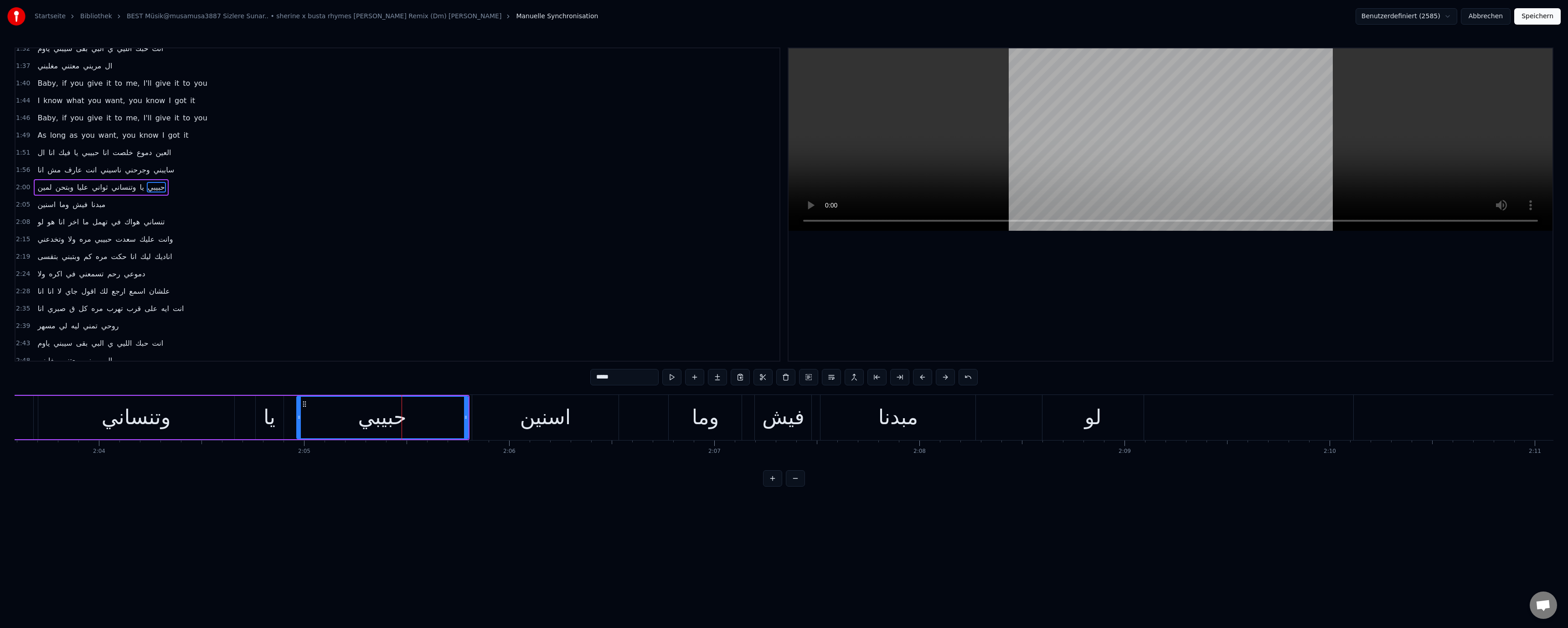
scroll to position [390, 0]
click at [267, 424] on div "يا" at bounding box center [269, 417] width 12 height 31
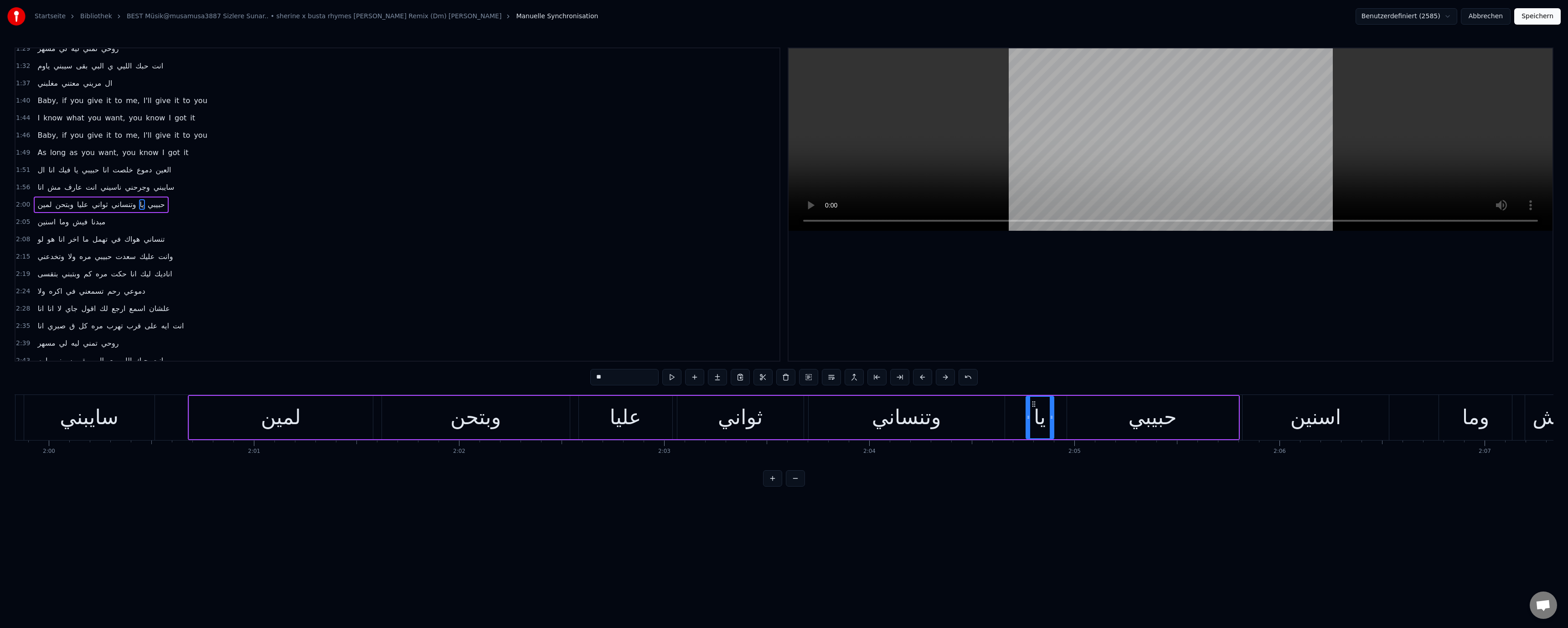
scroll to position [0, 24532]
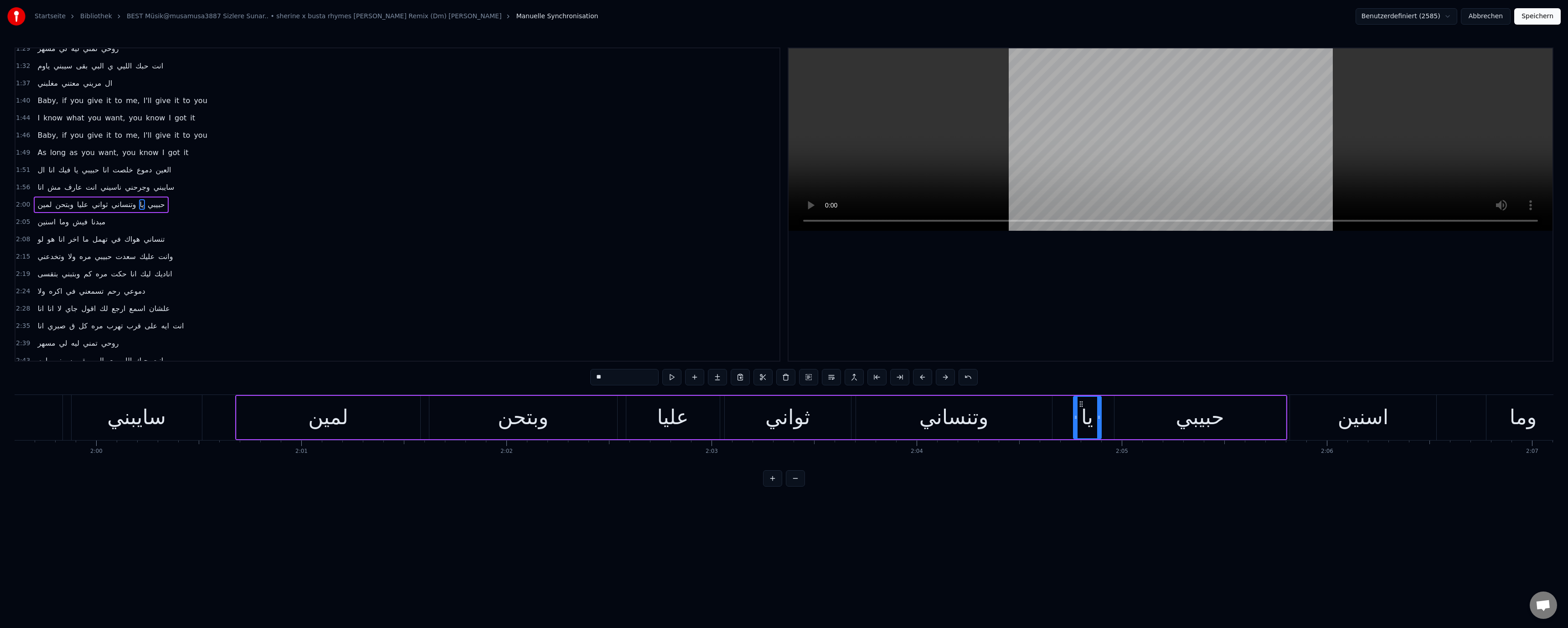
click at [369, 430] on div "لمين" at bounding box center [329, 417] width 184 height 43
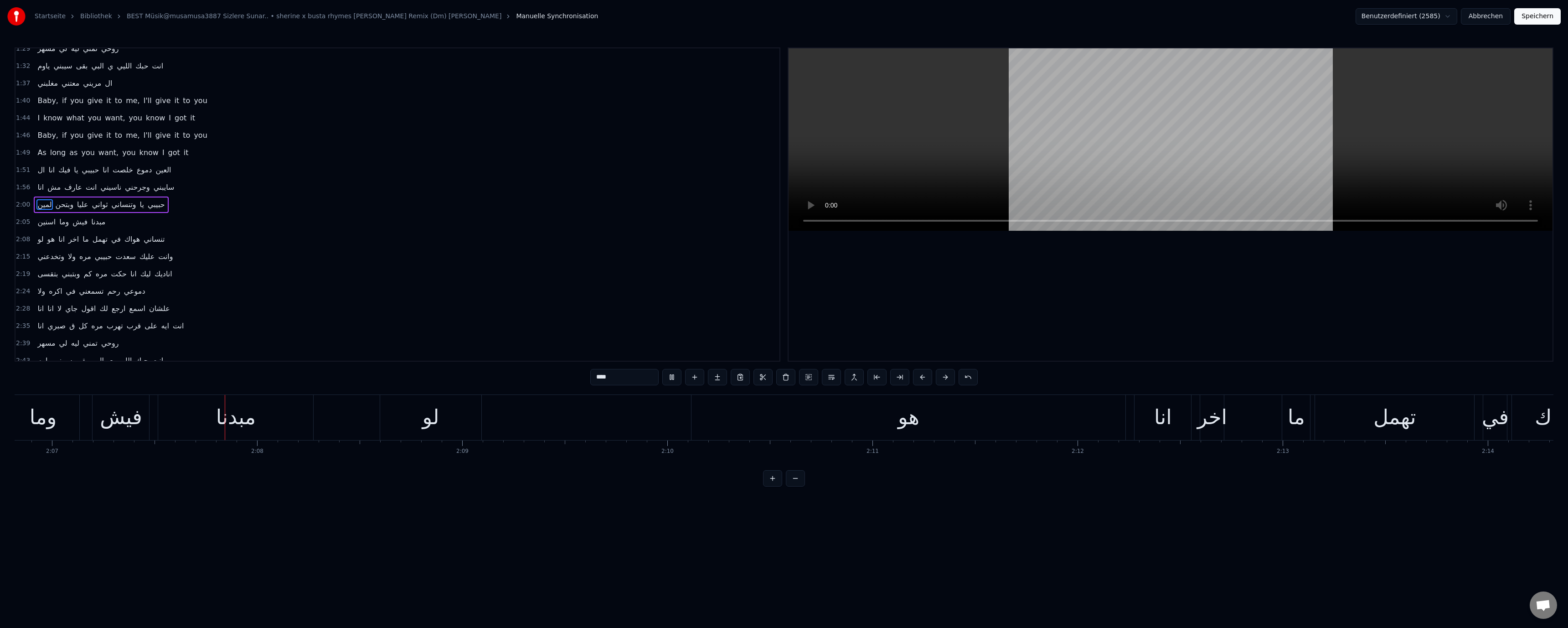
scroll to position [0, 26019]
click at [130, 433] on div "فيش" at bounding box center [114, 417] width 57 height 45
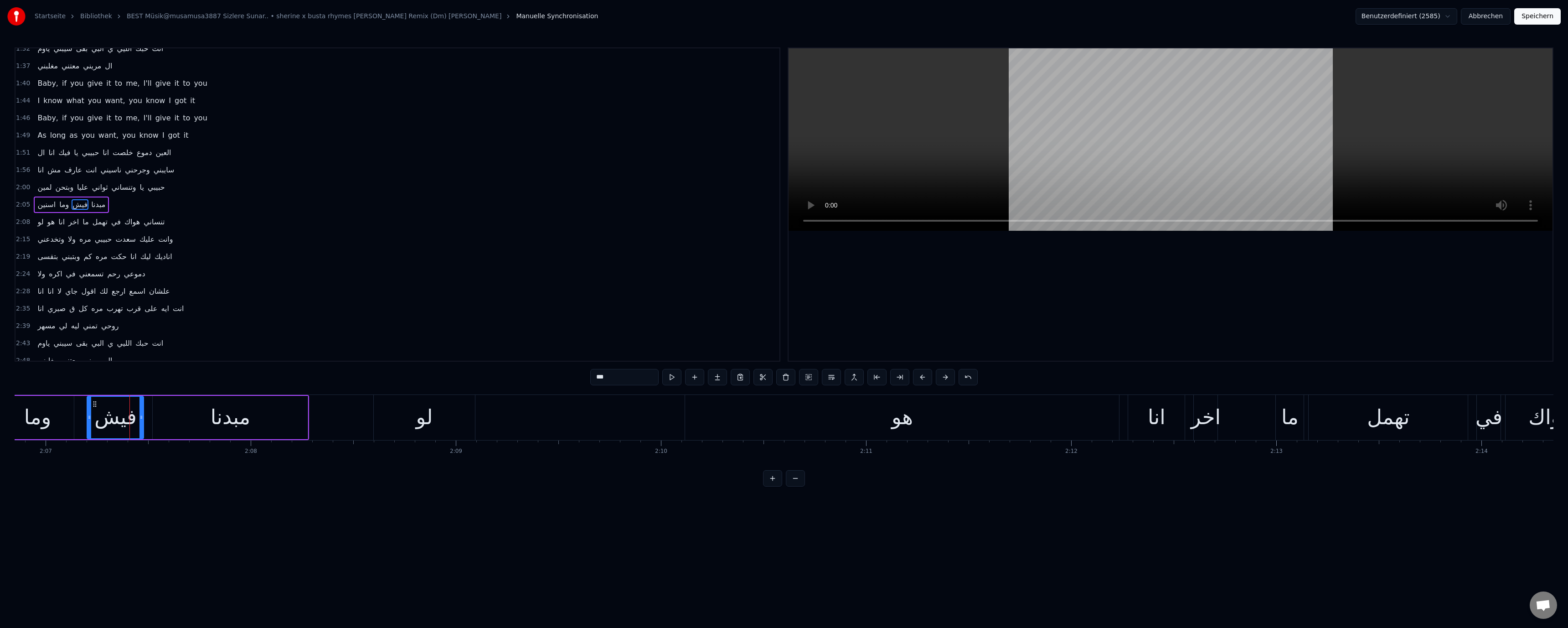
click at [41, 414] on div "وما" at bounding box center [38, 417] width 27 height 31
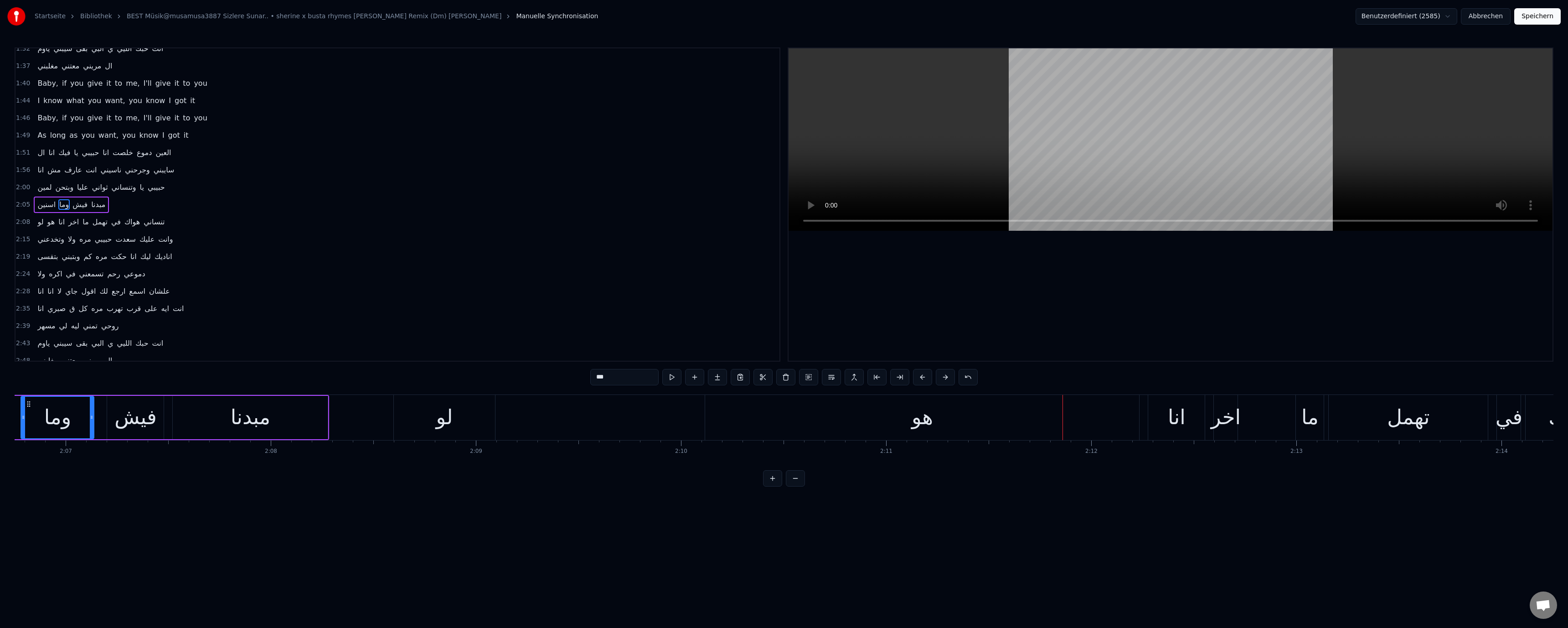
drag, startPoint x: 1538, startPoint y: 23, endPoint x: 463, endPoint y: 406, distance: 1141.2
click at [463, 406] on div "Startseite Bibliothek BEST Müsik@musamusa3887 Sizlere Sunar.. • sherine x busta…" at bounding box center [784, 243] width 1568 height 487
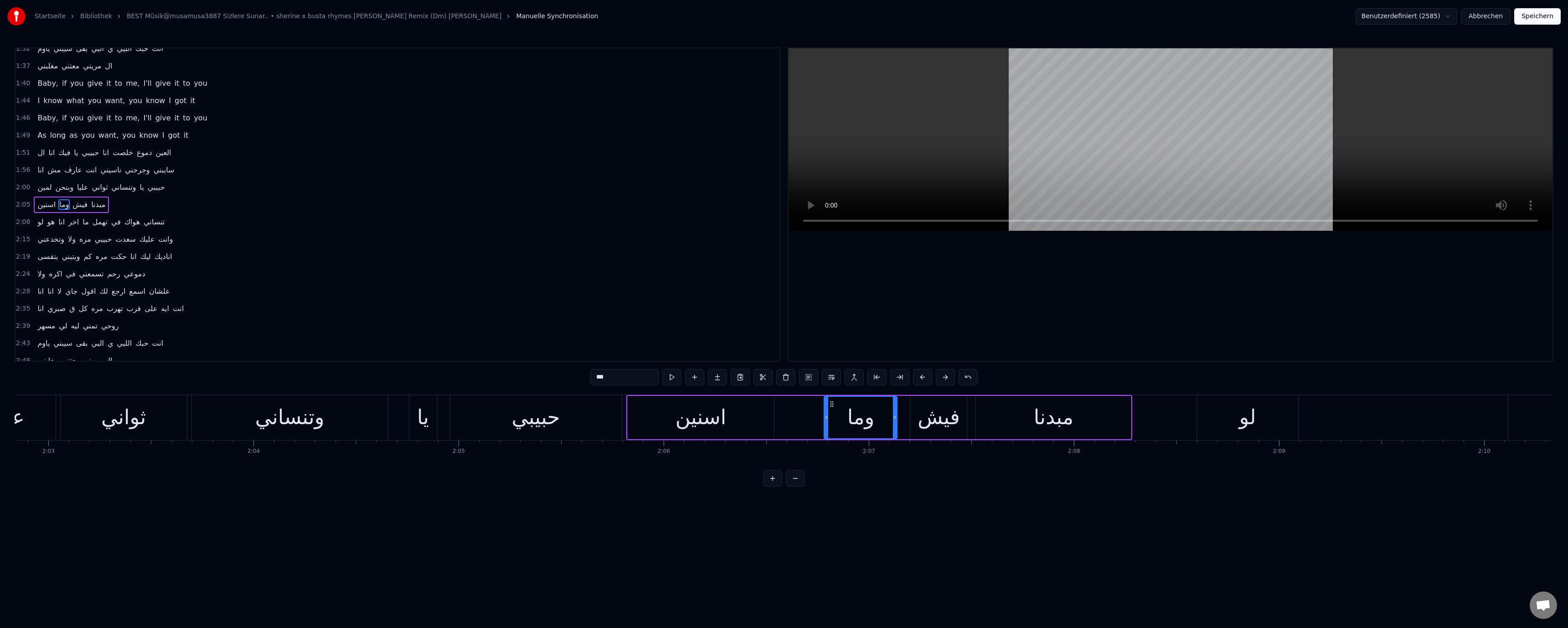
scroll to position [0, 24852]
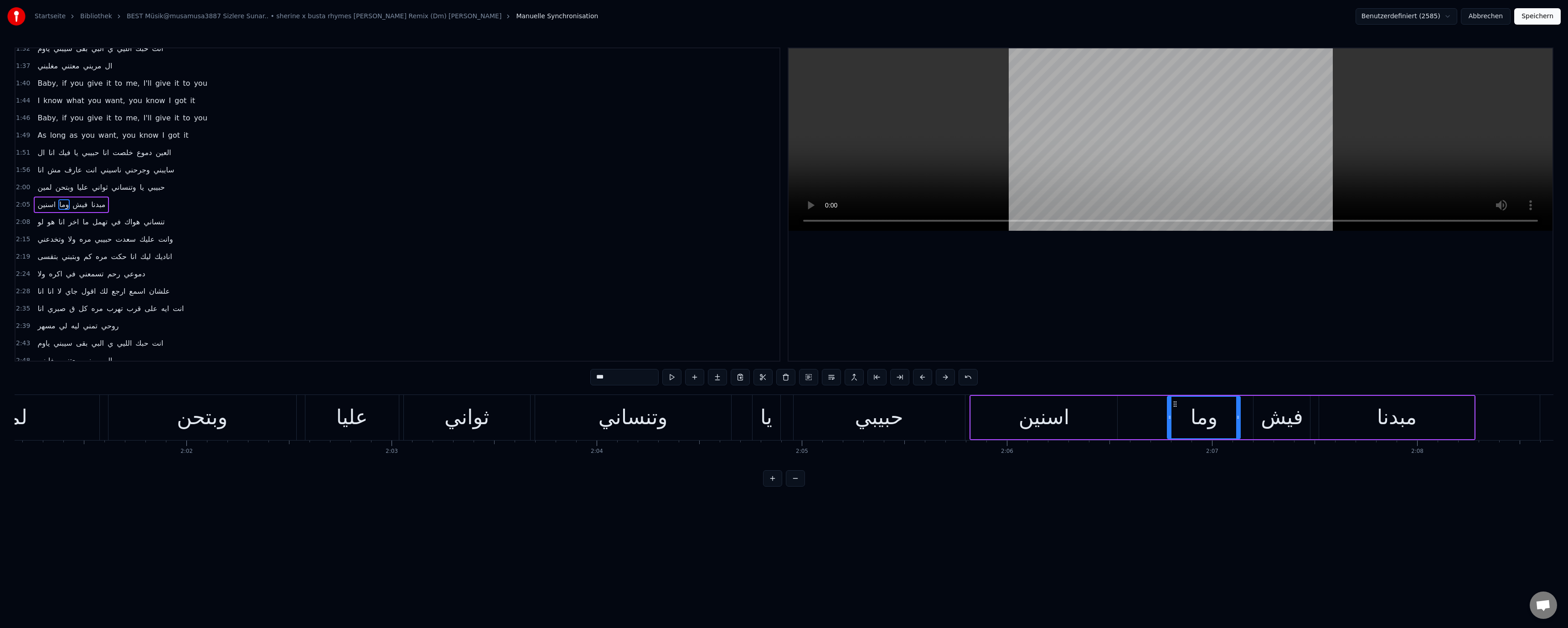
drag, startPoint x: 578, startPoint y: 406, endPoint x: 581, endPoint y: 410, distance: 5.0
click at [579, 409] on div "وتنساني" at bounding box center [633, 417] width 196 height 45
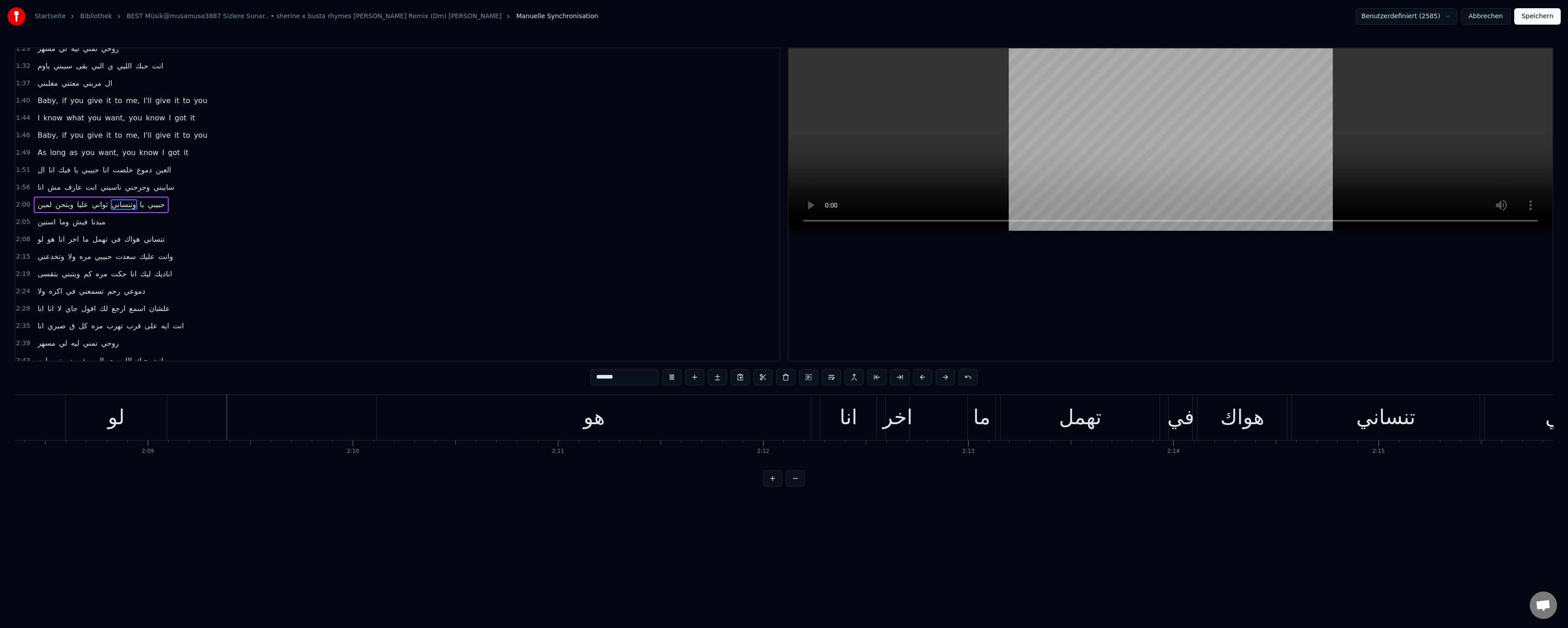
scroll to position [0, 26333]
click at [561, 420] on div "هو" at bounding box center [587, 417] width 434 height 45
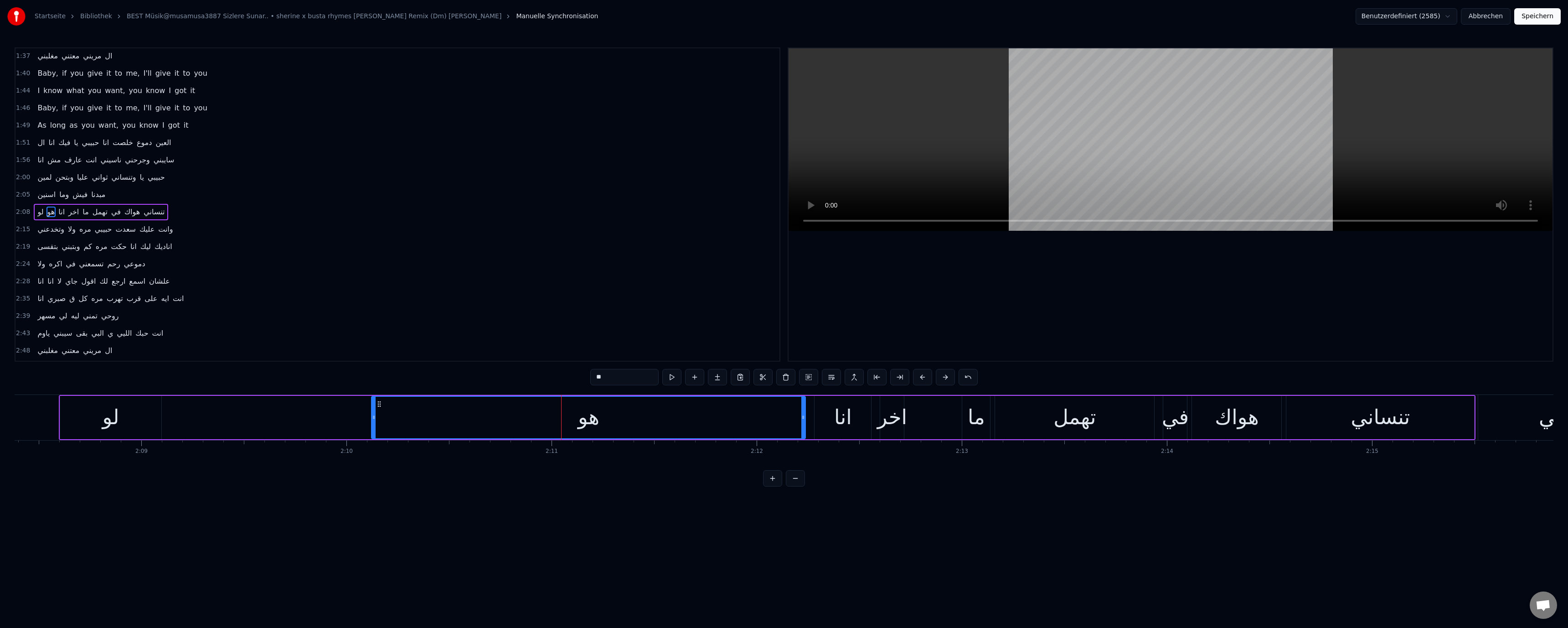
scroll to position [424, 0]
drag, startPoint x: 374, startPoint y: 418, endPoint x: 180, endPoint y: 431, distance: 194.4
click at [180, 431] on div at bounding box center [179, 417] width 4 height 41
click at [103, 424] on div "لو" at bounding box center [111, 417] width 17 height 31
type input "**"
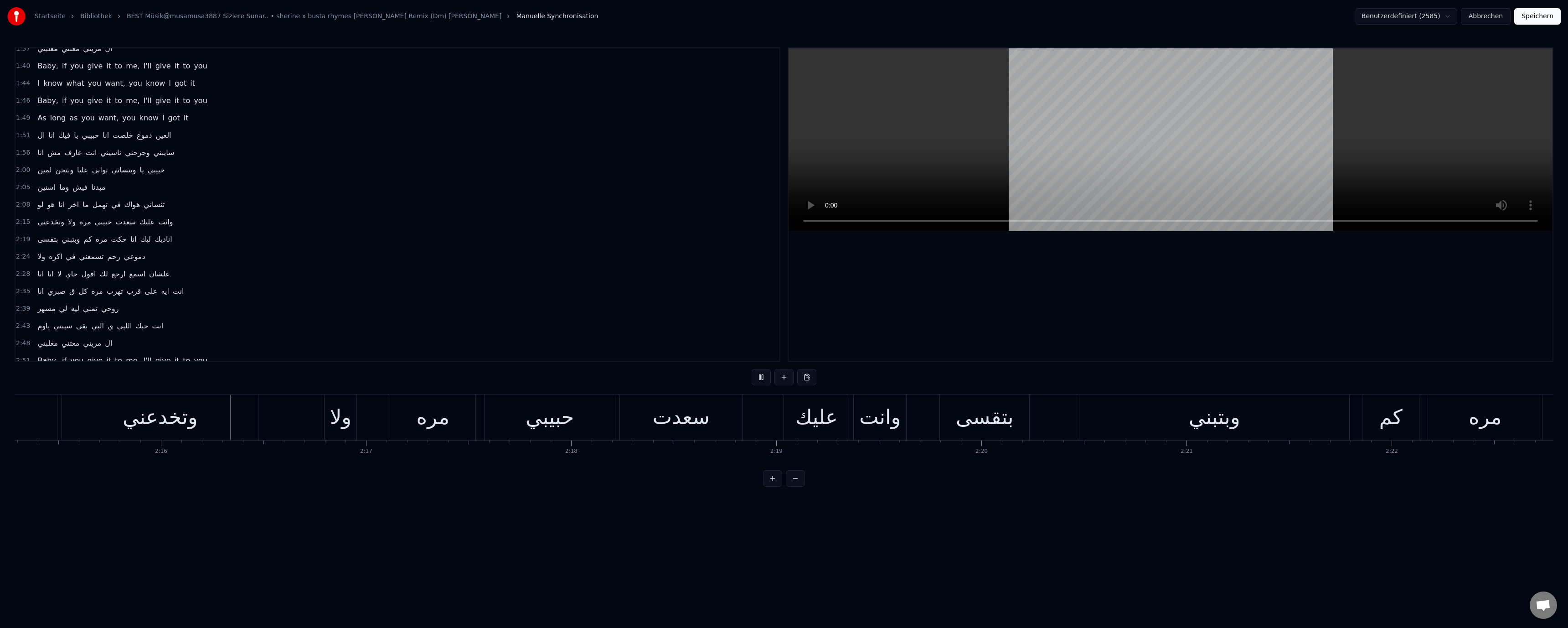
scroll to position [0, 27755]
drag, startPoint x: 1084, startPoint y: 146, endPoint x: 1011, endPoint y: 204, distance: 93.2
click at [1084, 146] on video at bounding box center [1170, 139] width 764 height 183
drag, startPoint x: 1108, startPoint y: 464, endPoint x: 1073, endPoint y: 464, distance: 35.0
click at [1073, 463] on div "لا لا لا لا لا للا لا لا لا انا لا جايه اقوللك ارجع اسمع علشان انا صبري ق كل مر…" at bounding box center [784, 429] width 1539 height 68
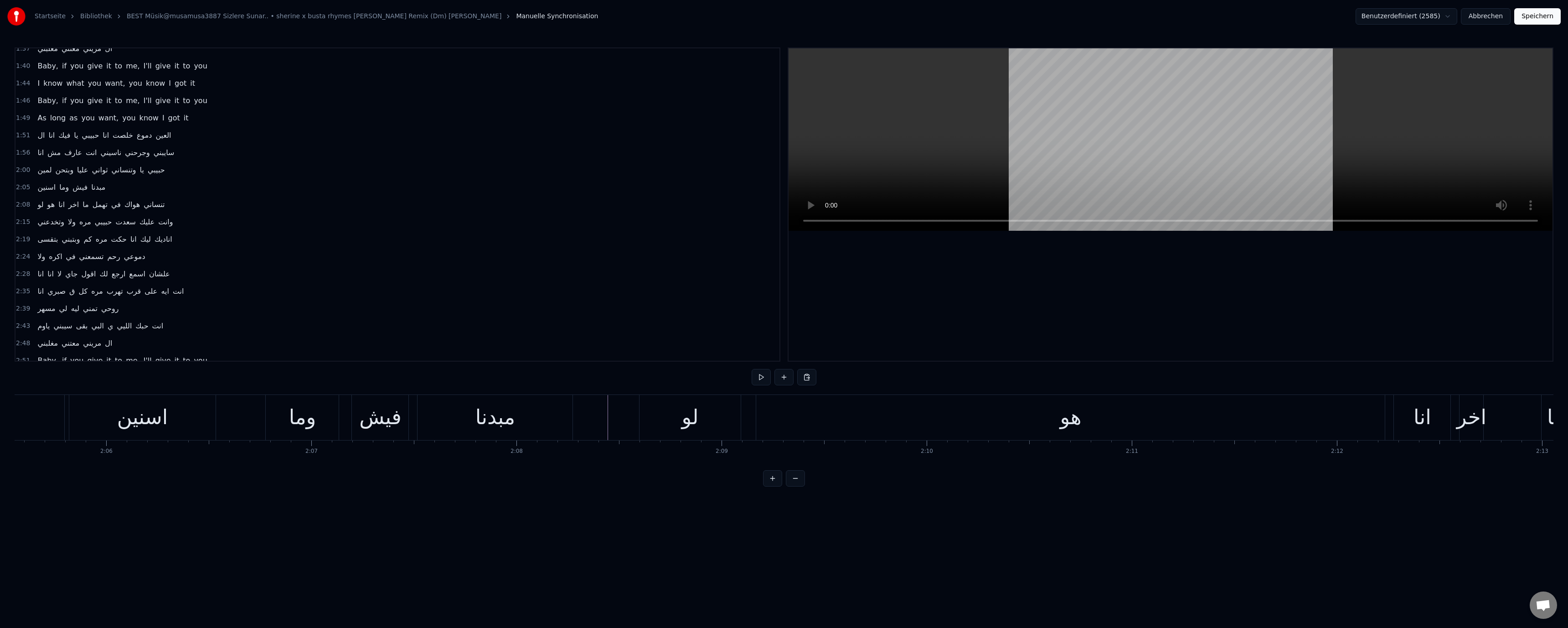
scroll to position [0, 25741]
click at [912, 419] on div "هو" at bounding box center [1083, 417] width 629 height 45
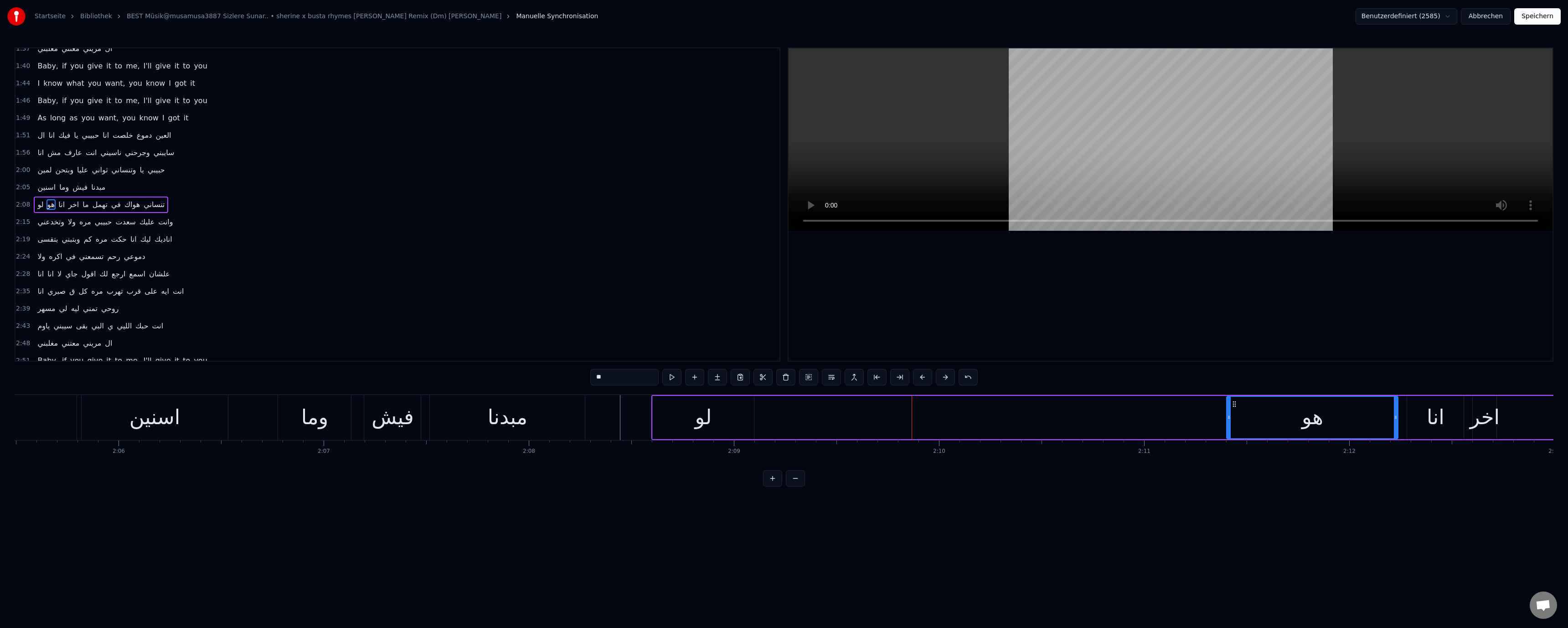
drag, startPoint x: 771, startPoint y: 417, endPoint x: 1159, endPoint y: 426, distance: 388.1
click at [1228, 424] on div at bounding box center [1229, 417] width 4 height 41
click at [538, 427] on div "مبدنا" at bounding box center [507, 417] width 155 height 45
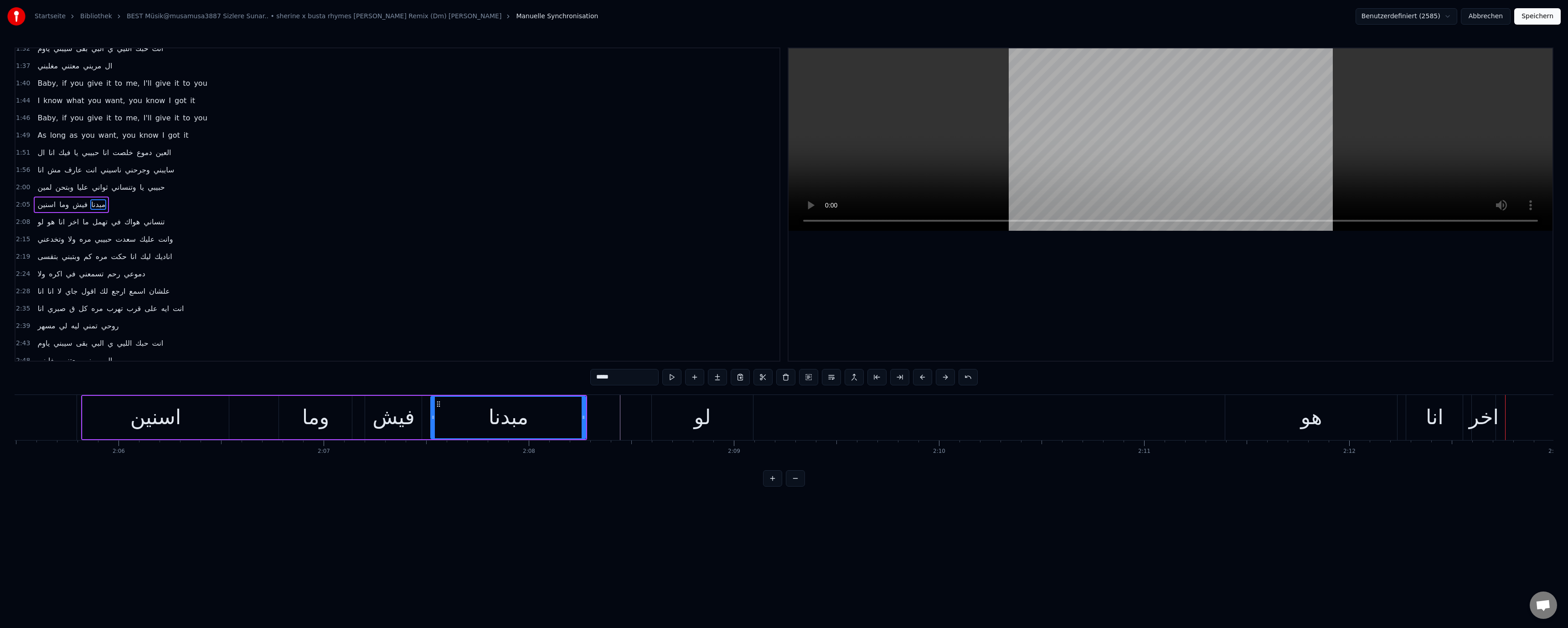
click at [336, 422] on div "وما" at bounding box center [315, 417] width 73 height 43
click at [678, 411] on div "لو" at bounding box center [702, 417] width 102 height 45
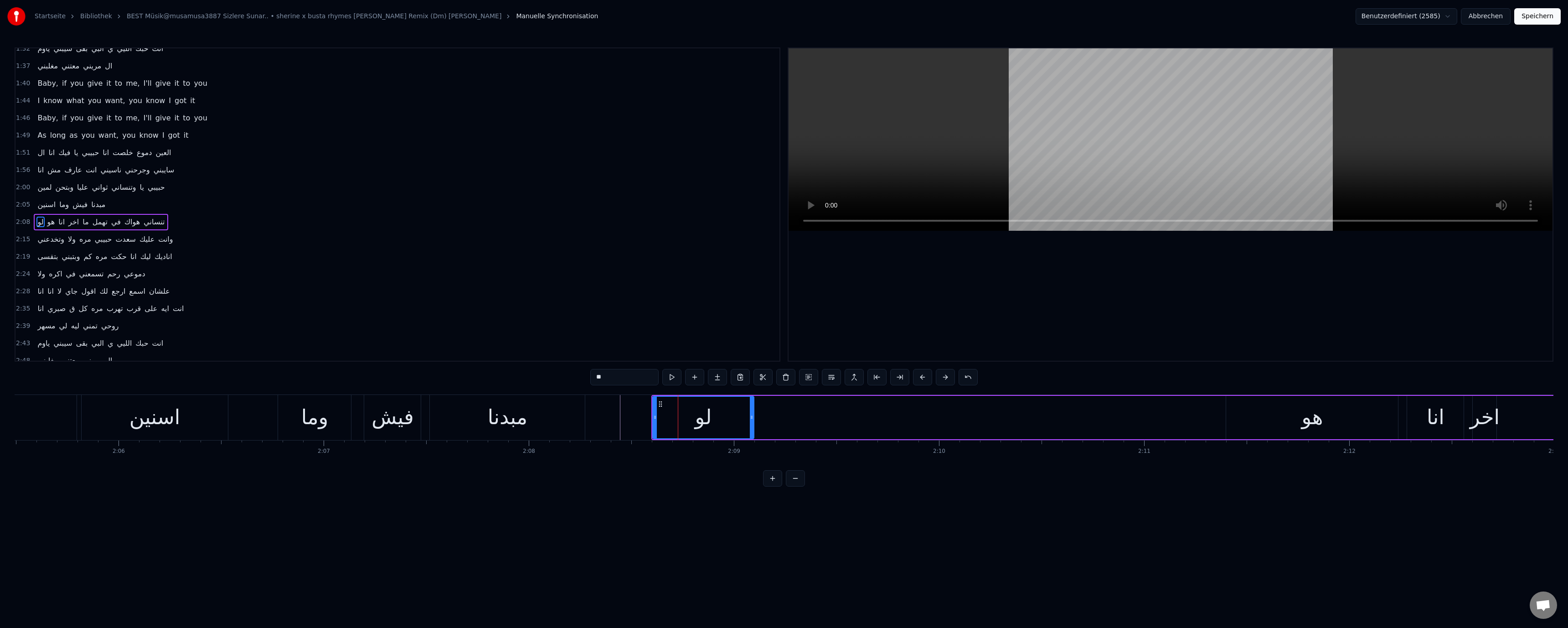
scroll to position [424, 0]
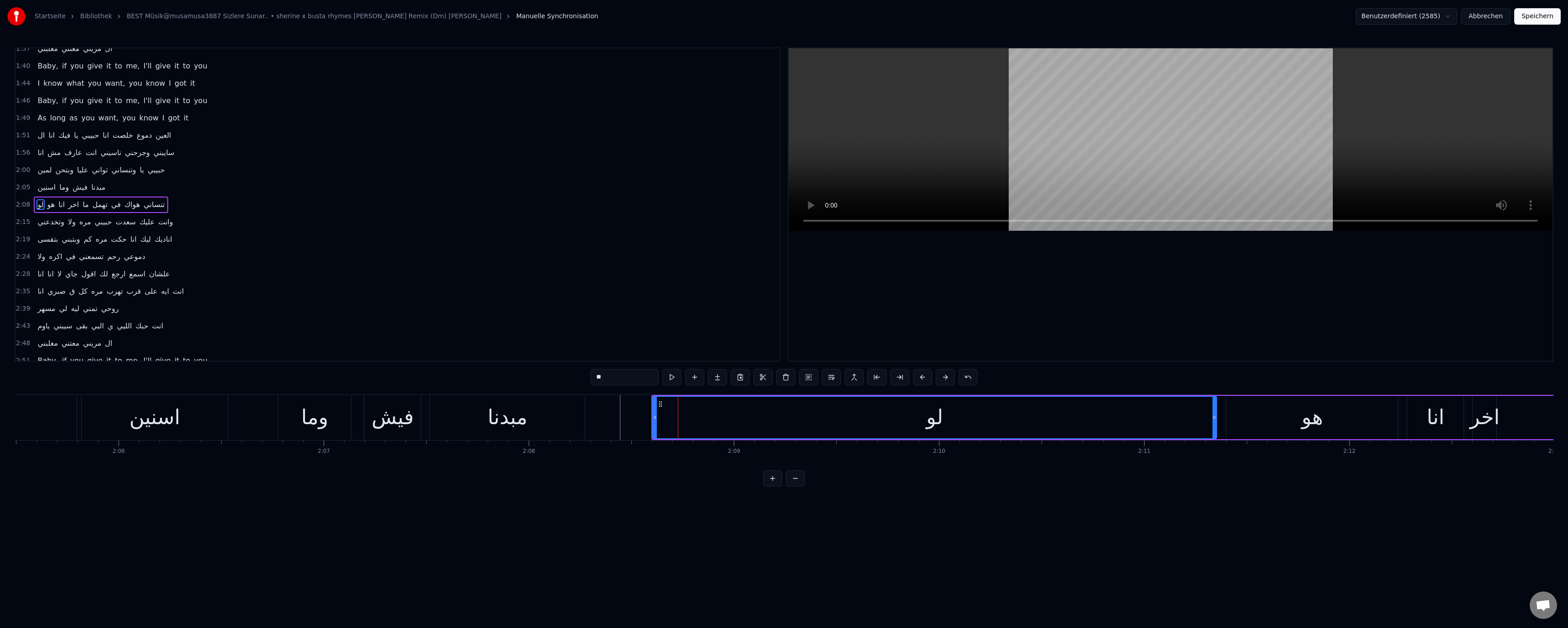
drag, startPoint x: 751, startPoint y: 418, endPoint x: 1194, endPoint y: 436, distance: 443.4
click at [1214, 436] on div at bounding box center [1214, 417] width 4 height 41
click at [554, 431] on div "مبدنا" at bounding box center [507, 417] width 155 height 45
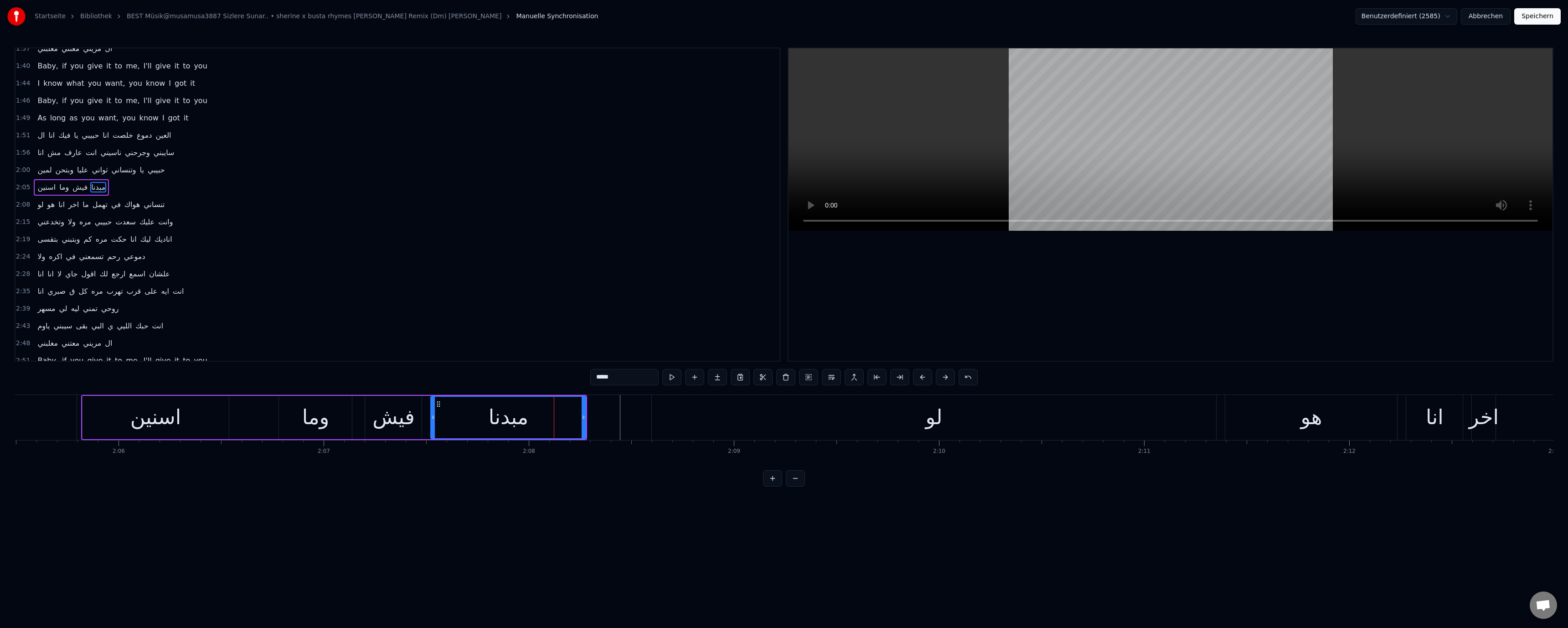
scroll to position [407, 0]
drag, startPoint x: 300, startPoint y: 421, endPoint x: 427, endPoint y: 346, distance: 147.5
click at [301, 420] on div "وما" at bounding box center [315, 417] width 73 height 43
type input "***"
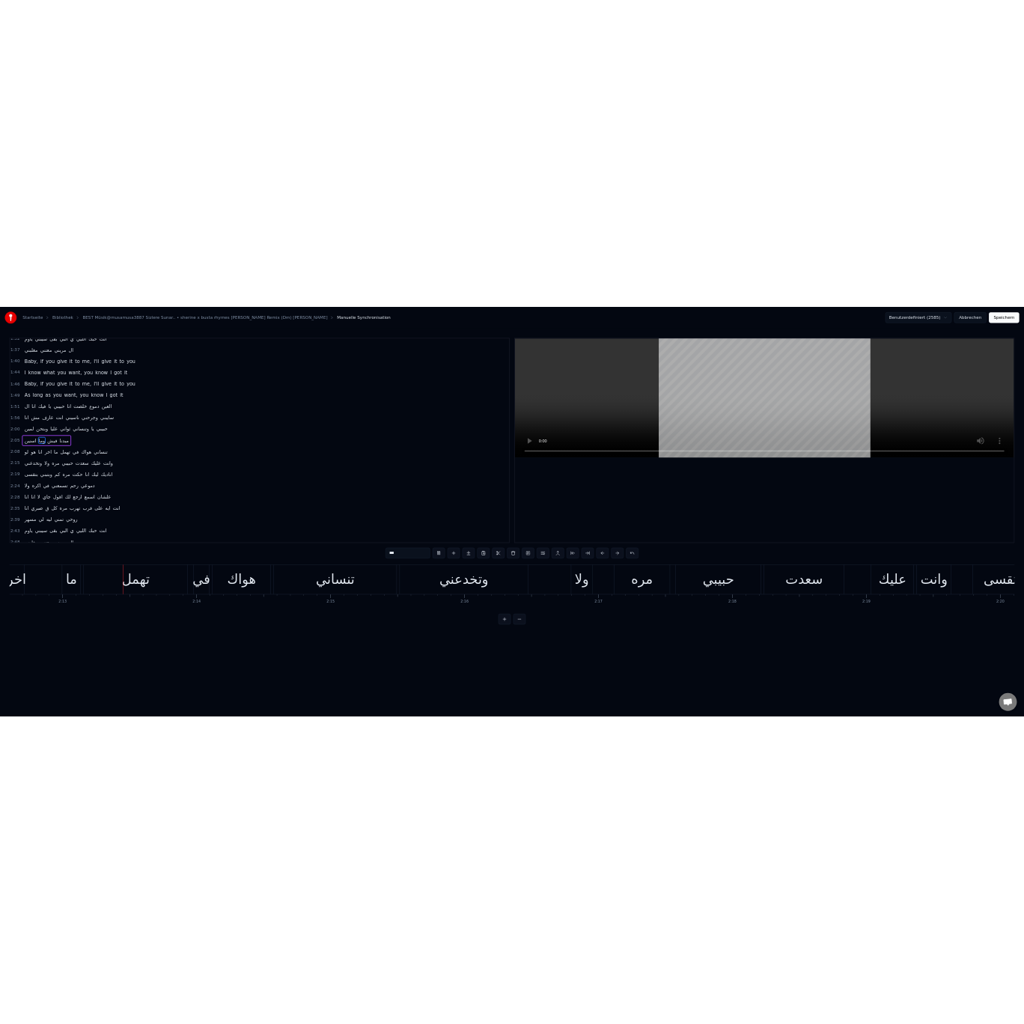
scroll to position [0, 44709]
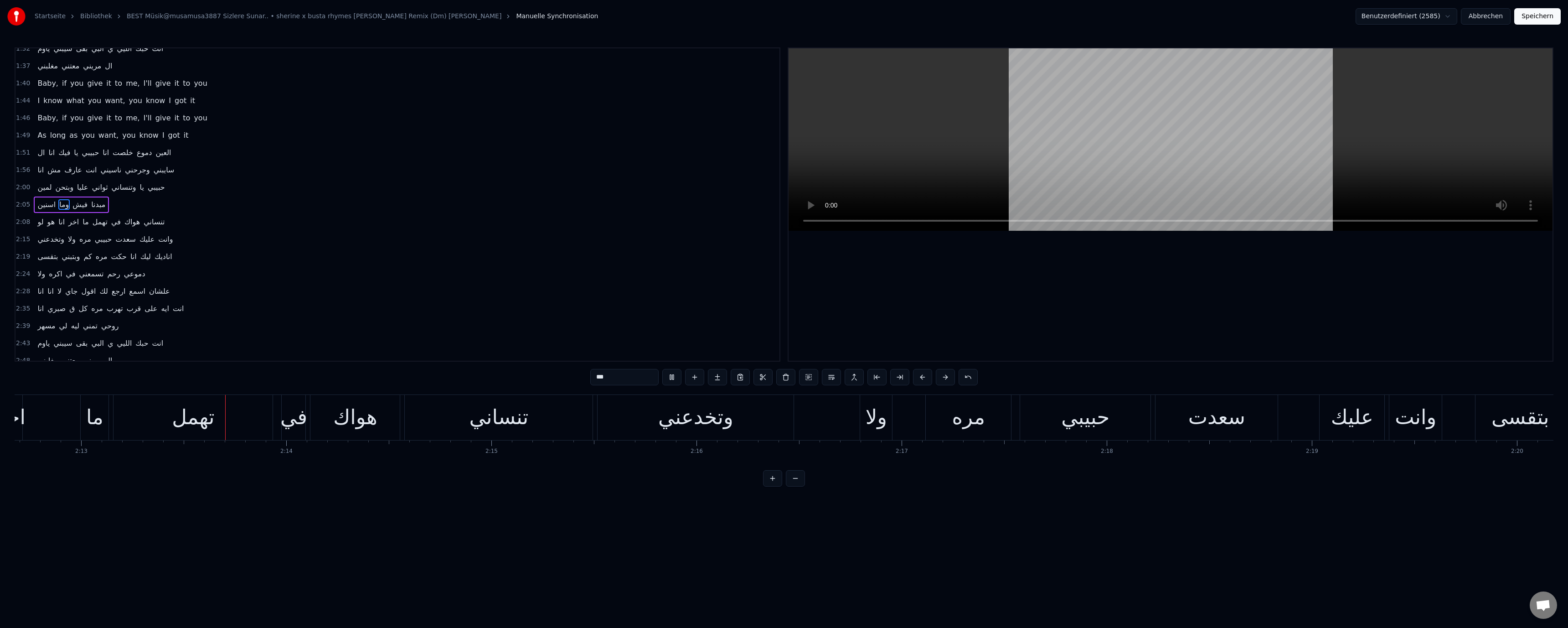
click at [1540, 18] on button "Speichern" at bounding box center [1538, 16] width 46 height 16
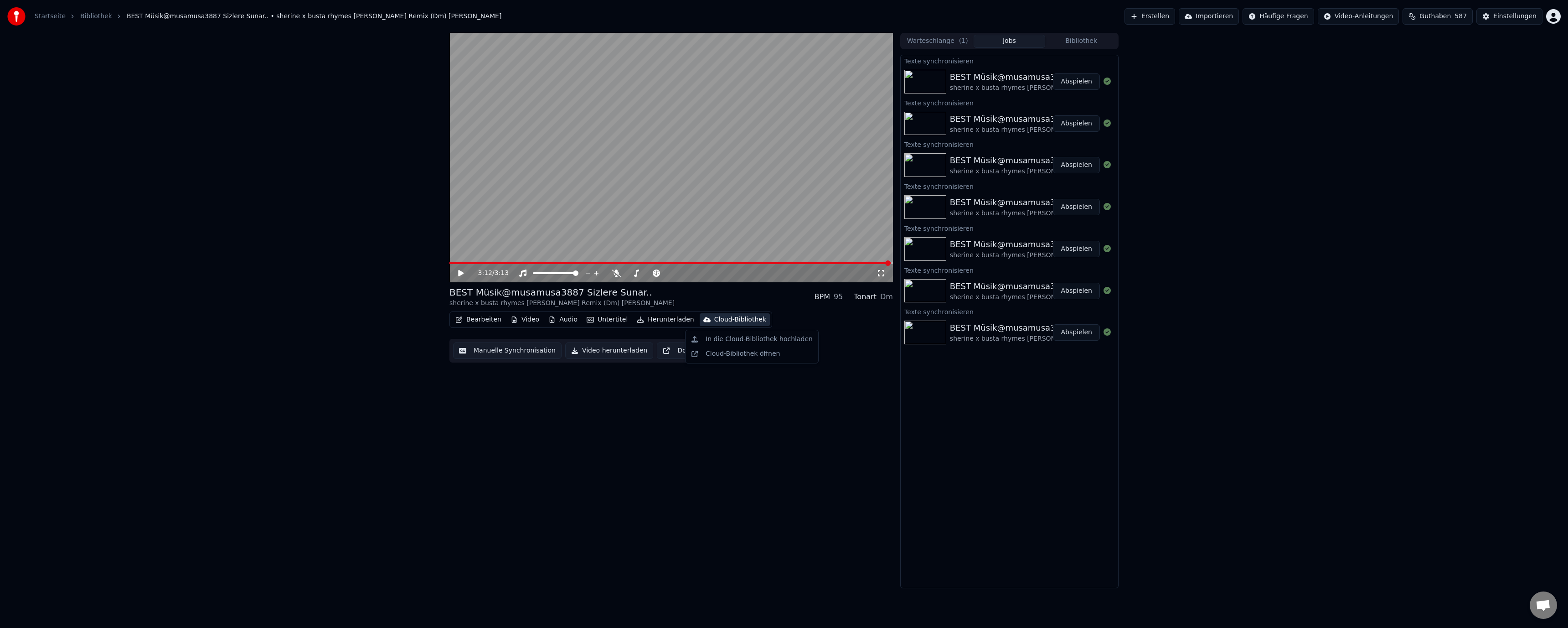
click at [719, 319] on div "Cloud-Bibliothek" at bounding box center [740, 319] width 52 height 9
click at [729, 335] on div "In die Cloud-Bibliothek hochladen" at bounding box center [759, 339] width 107 height 9
click at [670, 320] on button "Herunterladen" at bounding box center [665, 319] width 65 height 13
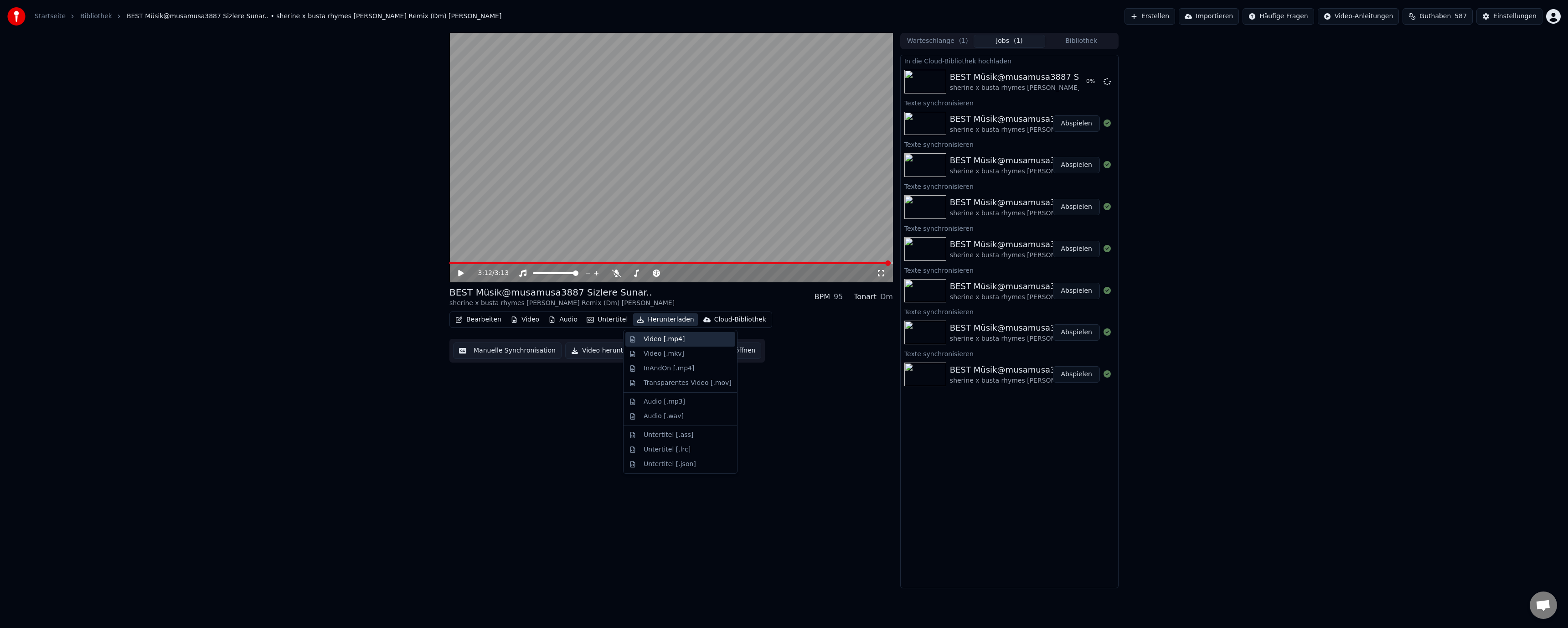
click at [656, 334] on div "Video [.mp4]" at bounding box center [680, 339] width 110 height 15
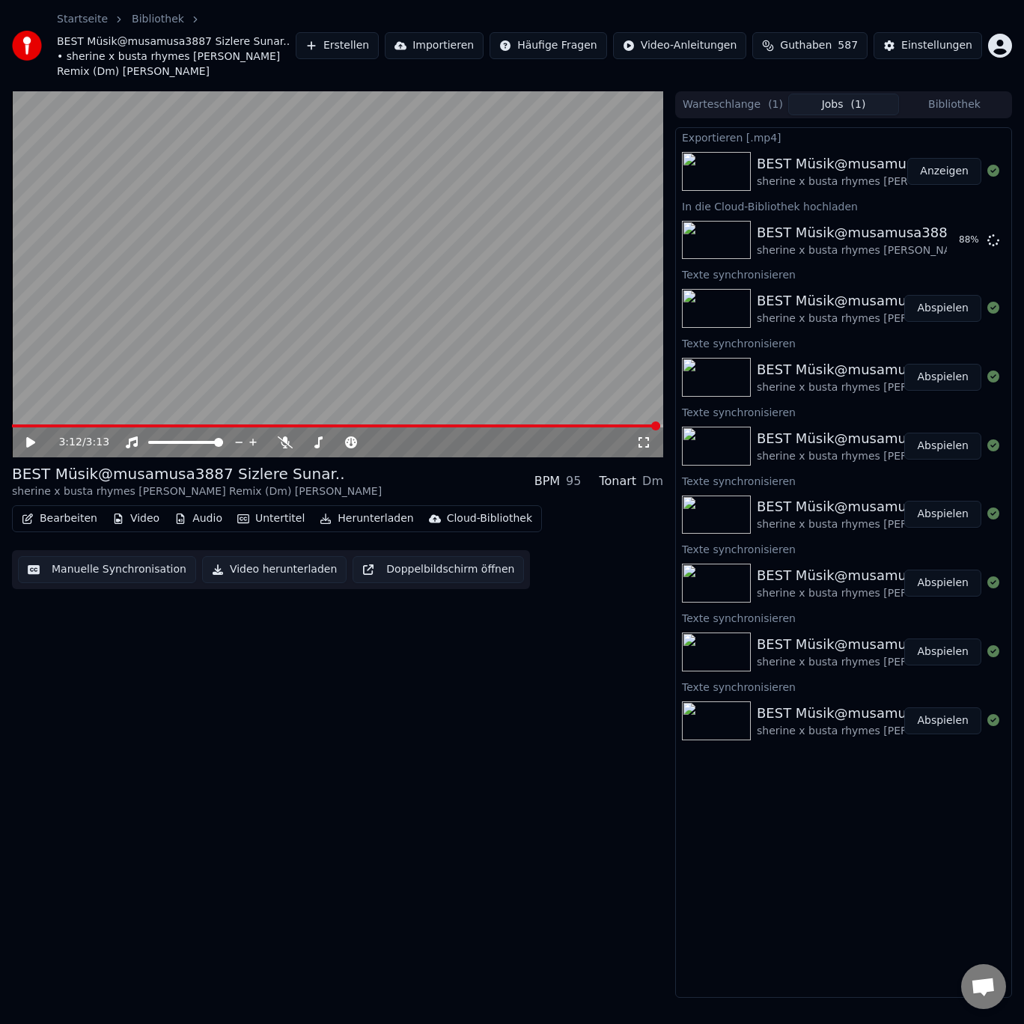
click at [942, 164] on button "Anzeigen" at bounding box center [945, 171] width 74 height 27
